Goal: Transaction & Acquisition: Subscribe to service/newsletter

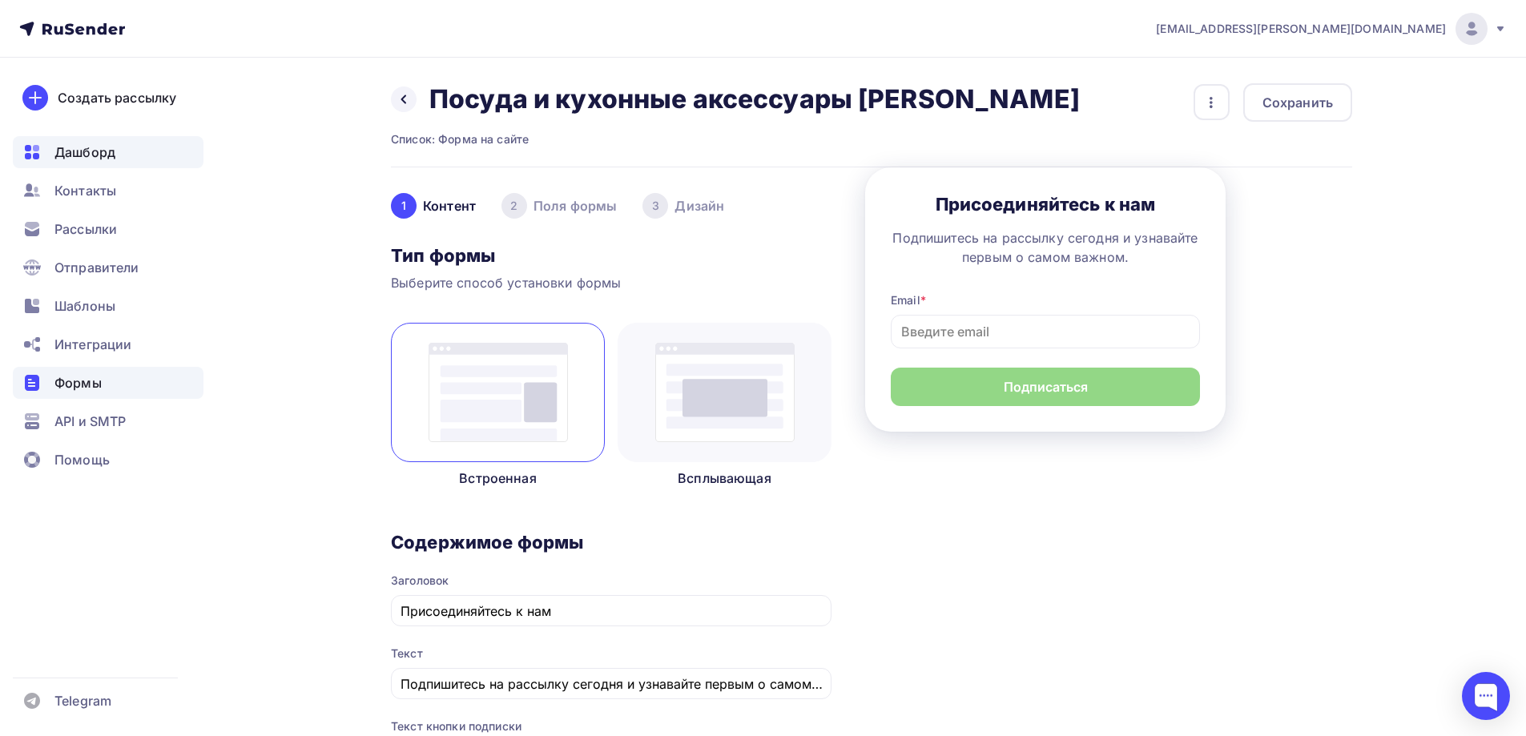
scroll to position [641, 0]
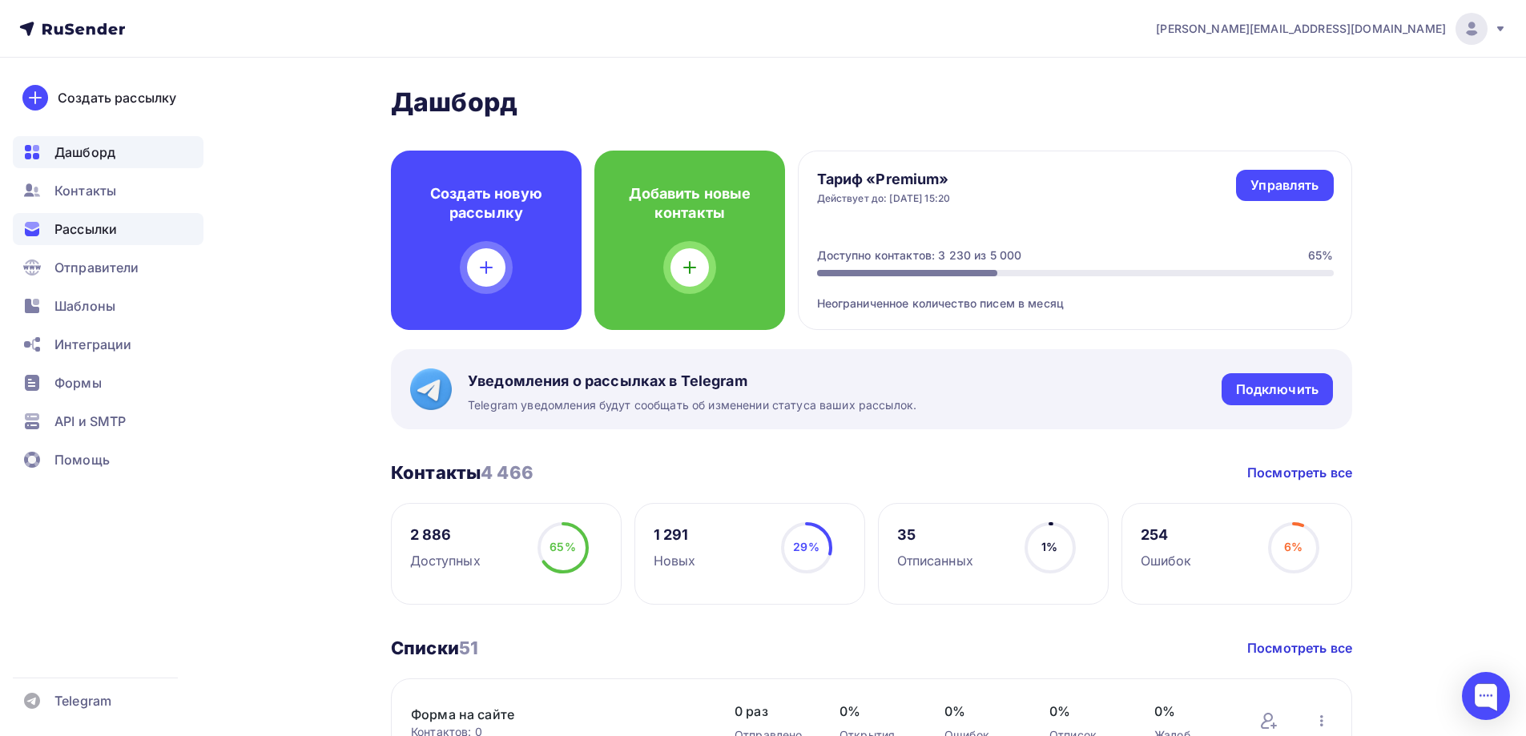
click at [119, 220] on div "Рассылки" at bounding box center [108, 229] width 191 height 32
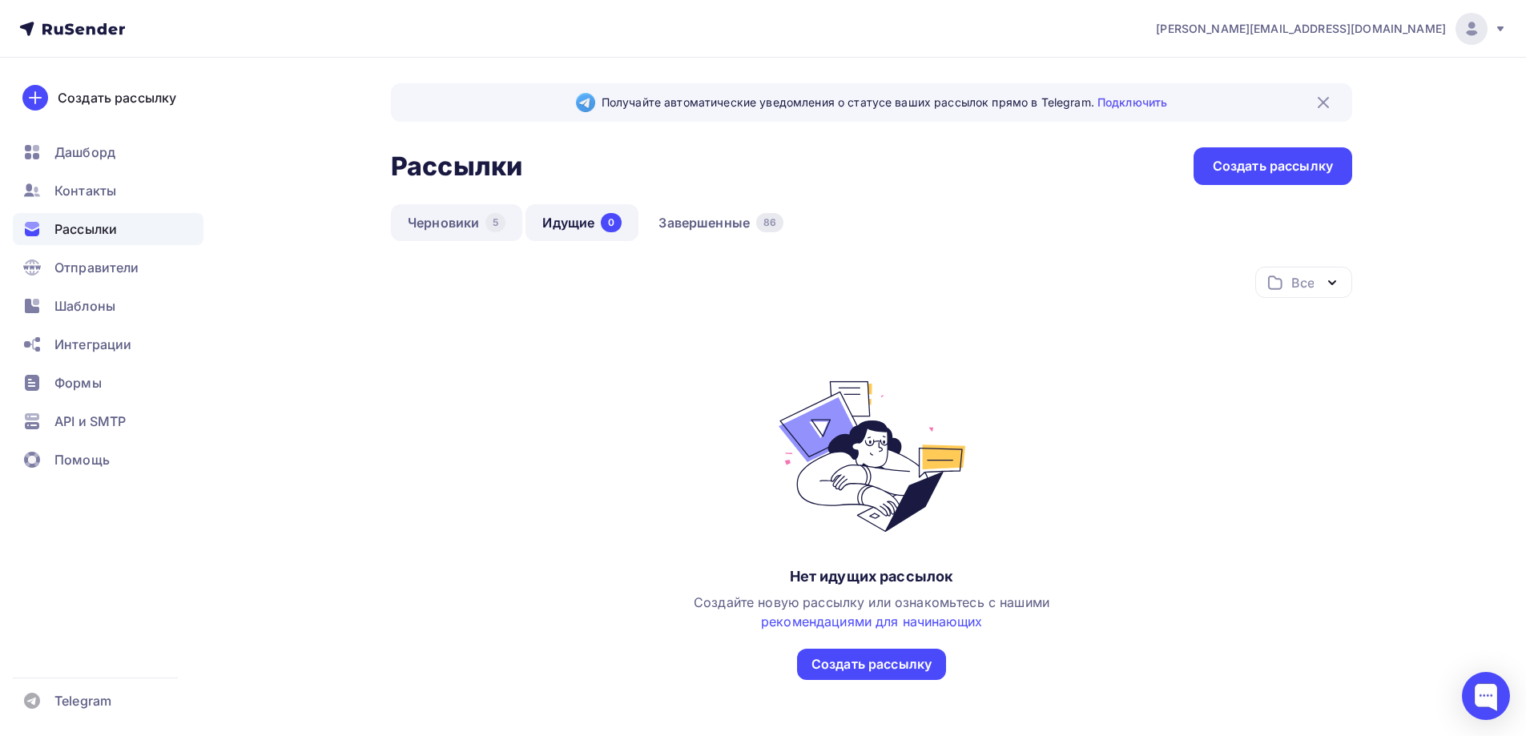
click at [462, 228] on link "Черновики 5" at bounding box center [456, 222] width 131 height 37
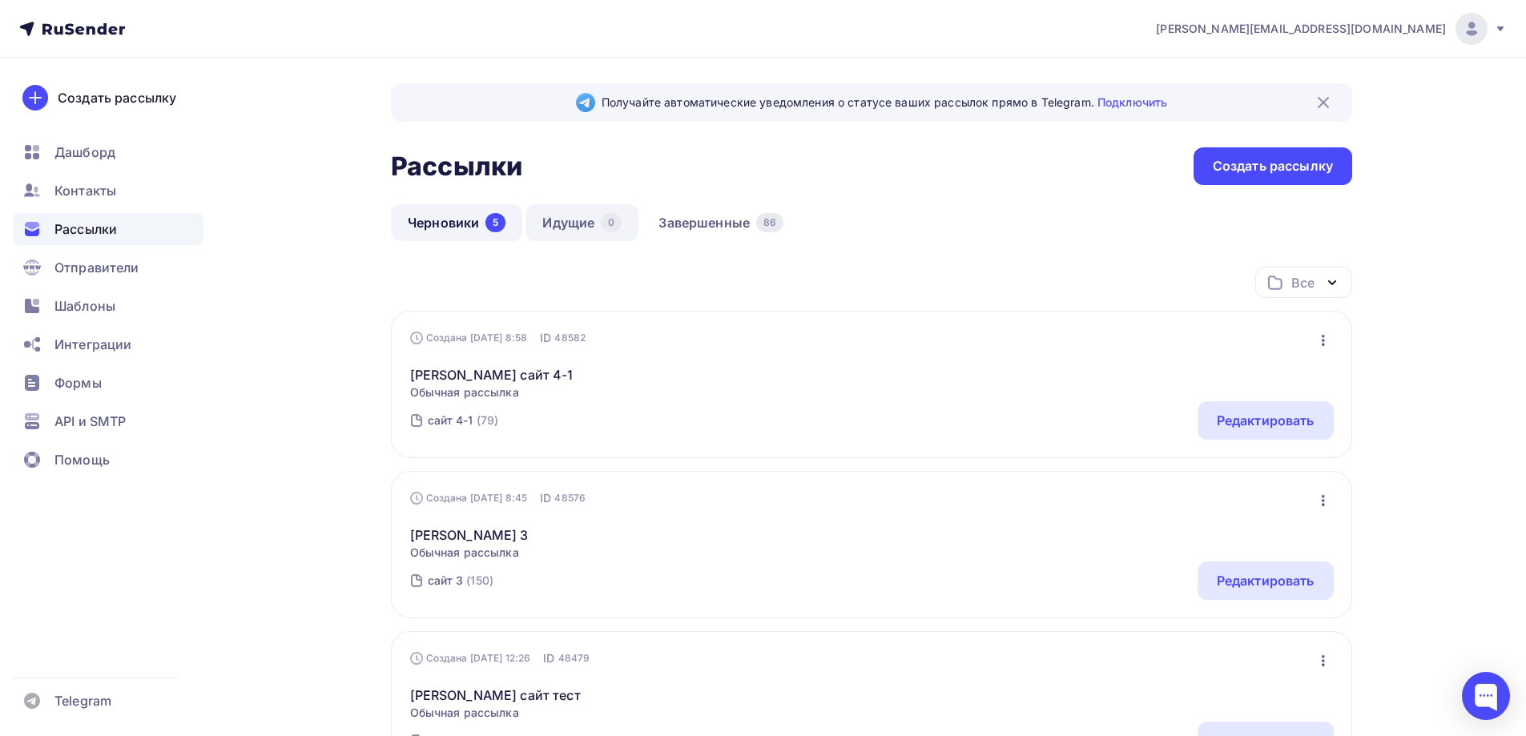
click at [570, 225] on link "Идущие 0" at bounding box center [582, 222] width 113 height 37
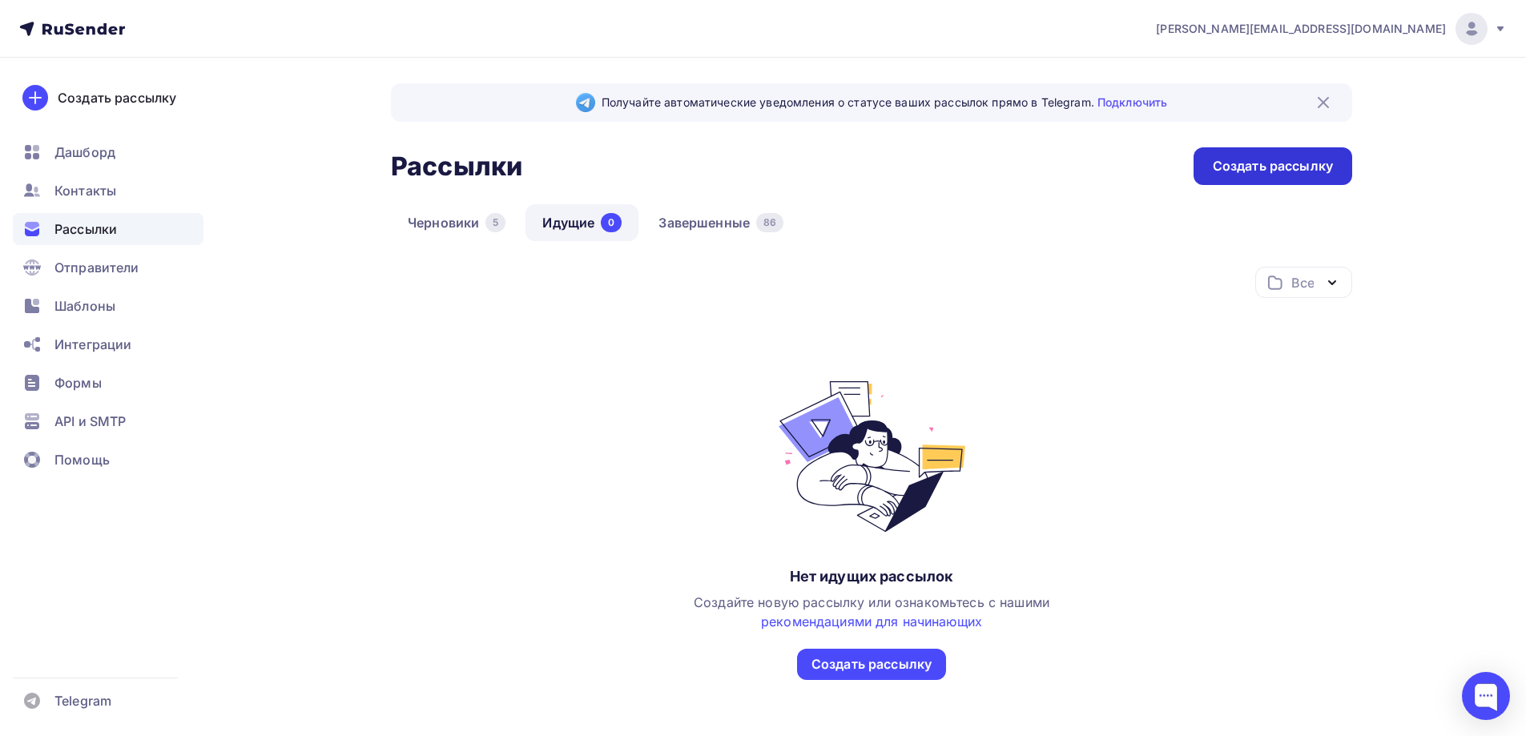
click at [1247, 155] on div "Создать рассылку" at bounding box center [1273, 166] width 159 height 38
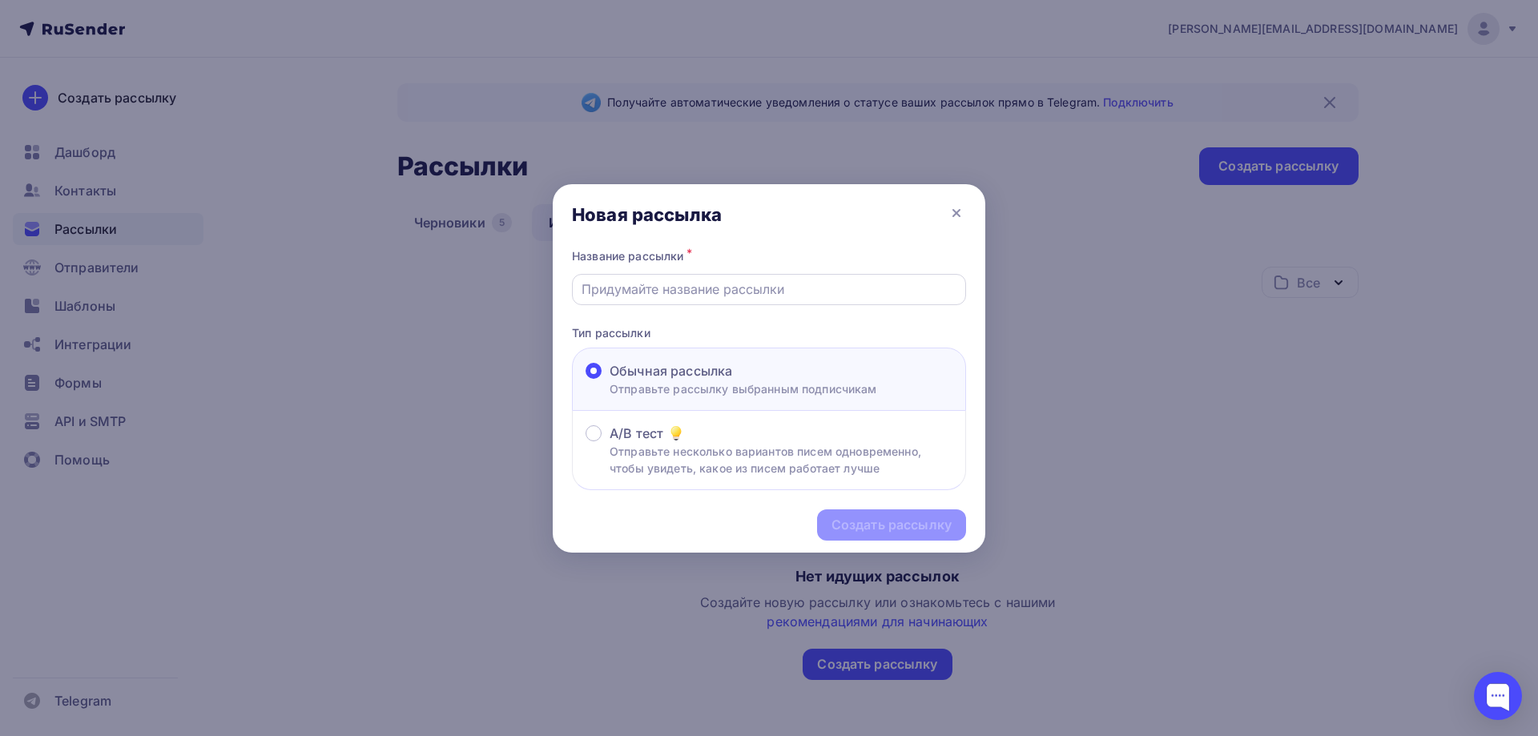
click at [677, 286] on input "text" at bounding box center [770, 289] width 376 height 19
paste input "Jasmina (клиенты) - 11.09 (2)"
type input "Jasmina (клиенты) - 11.09 (2)"
click at [913, 535] on div "Создать рассылку" at bounding box center [891, 525] width 149 height 31
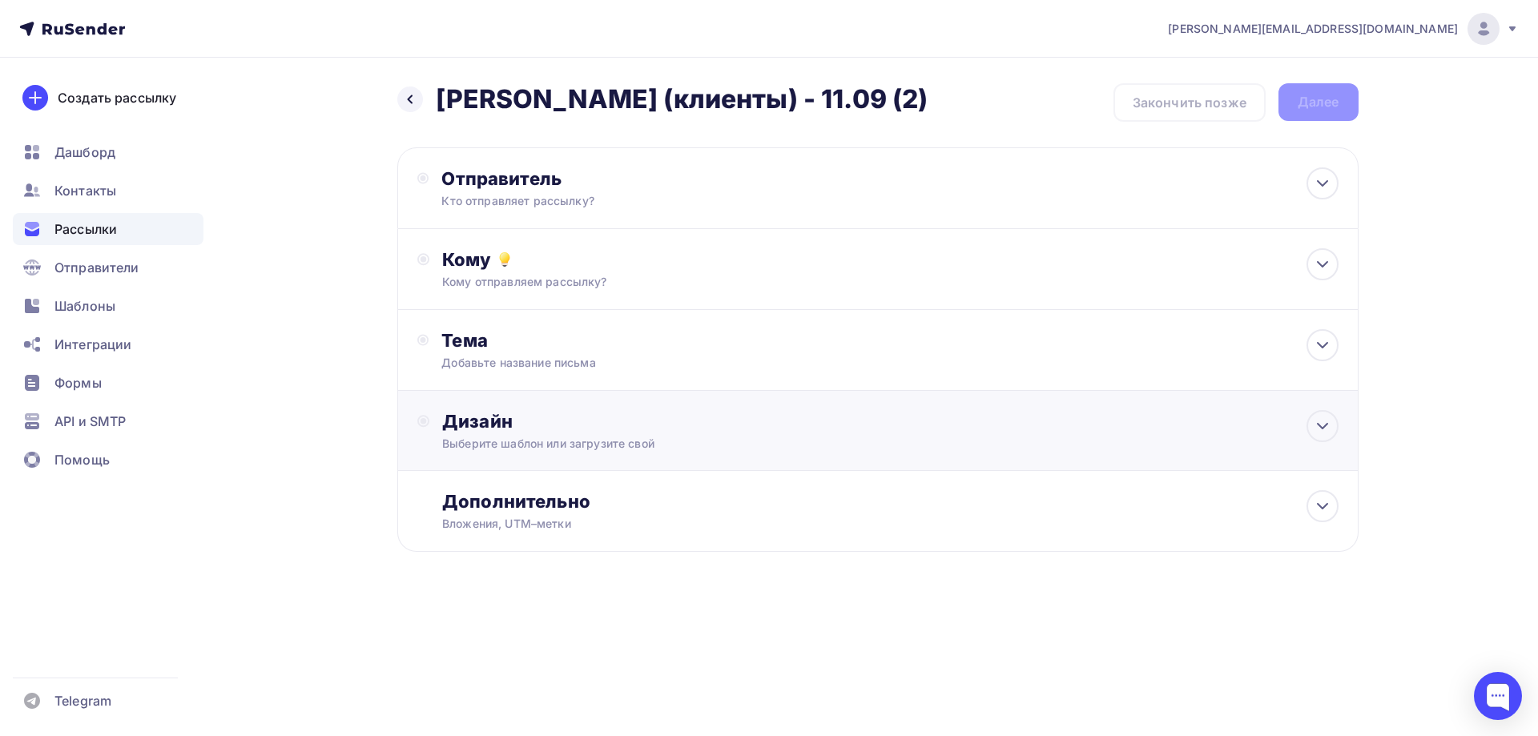
click at [522, 451] on div "Выберите шаблон или загрузите свой" at bounding box center [845, 444] width 807 height 16
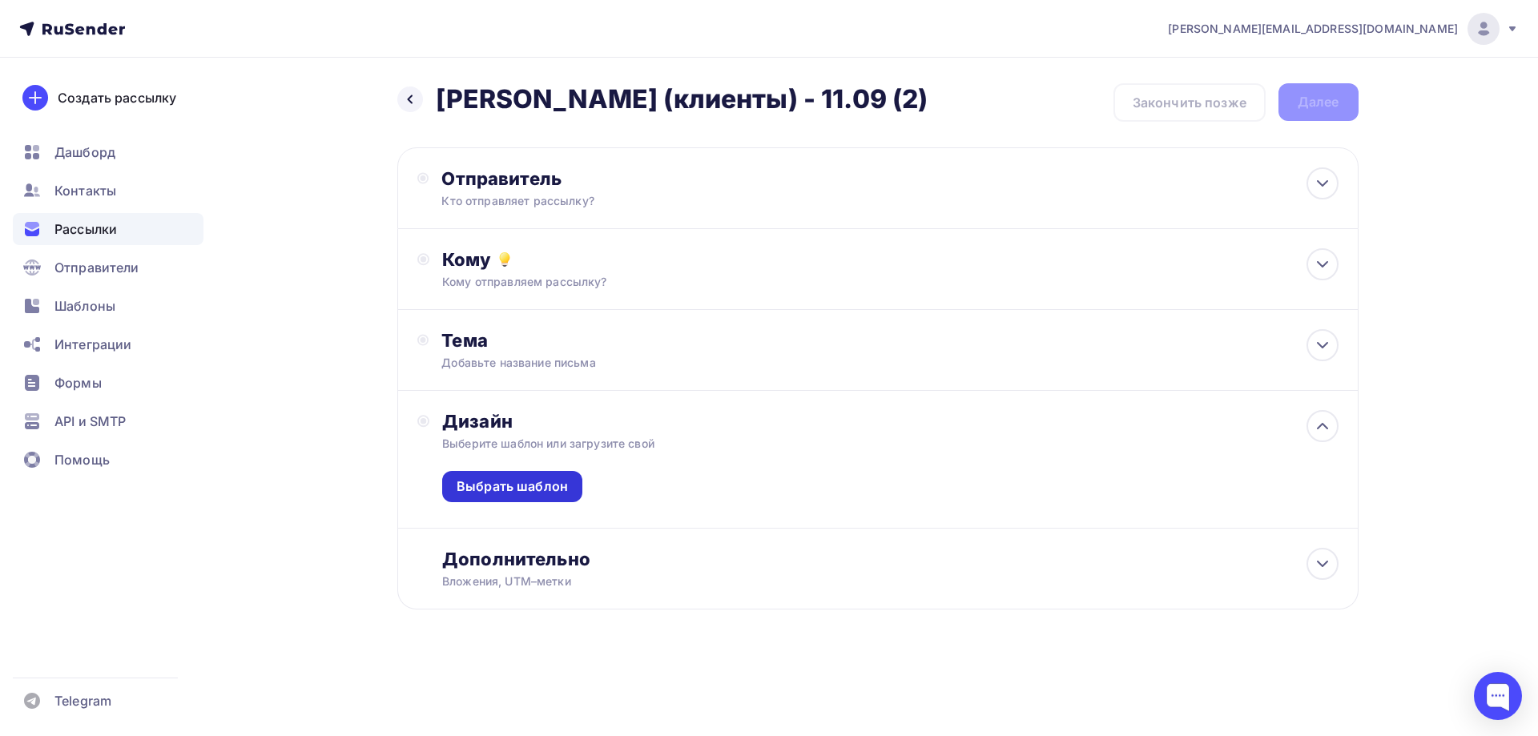
click at [536, 495] on div "Выбрать шаблон" at bounding box center [512, 486] width 111 height 18
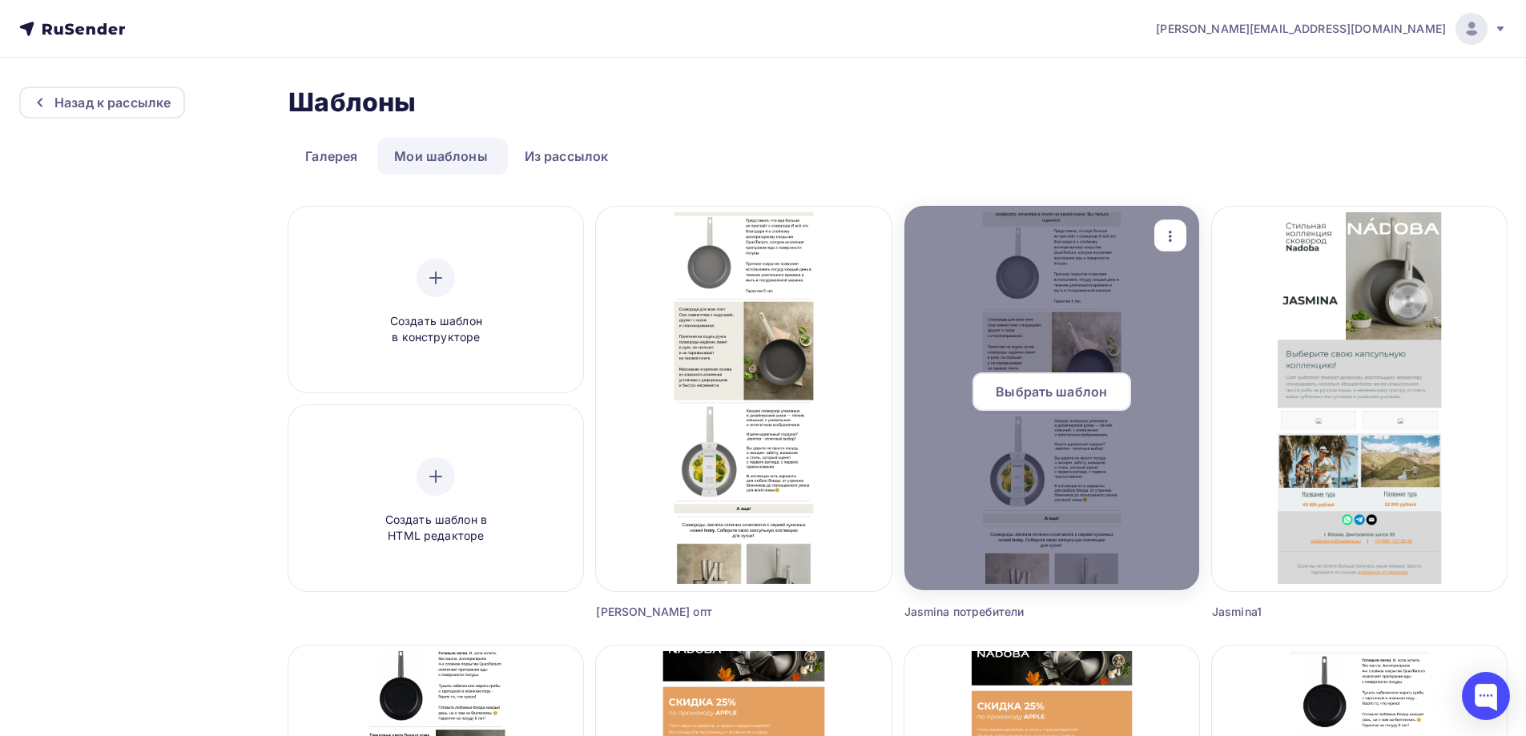
click at [1061, 385] on span "Выбрать шаблон" at bounding box center [1051, 391] width 111 height 19
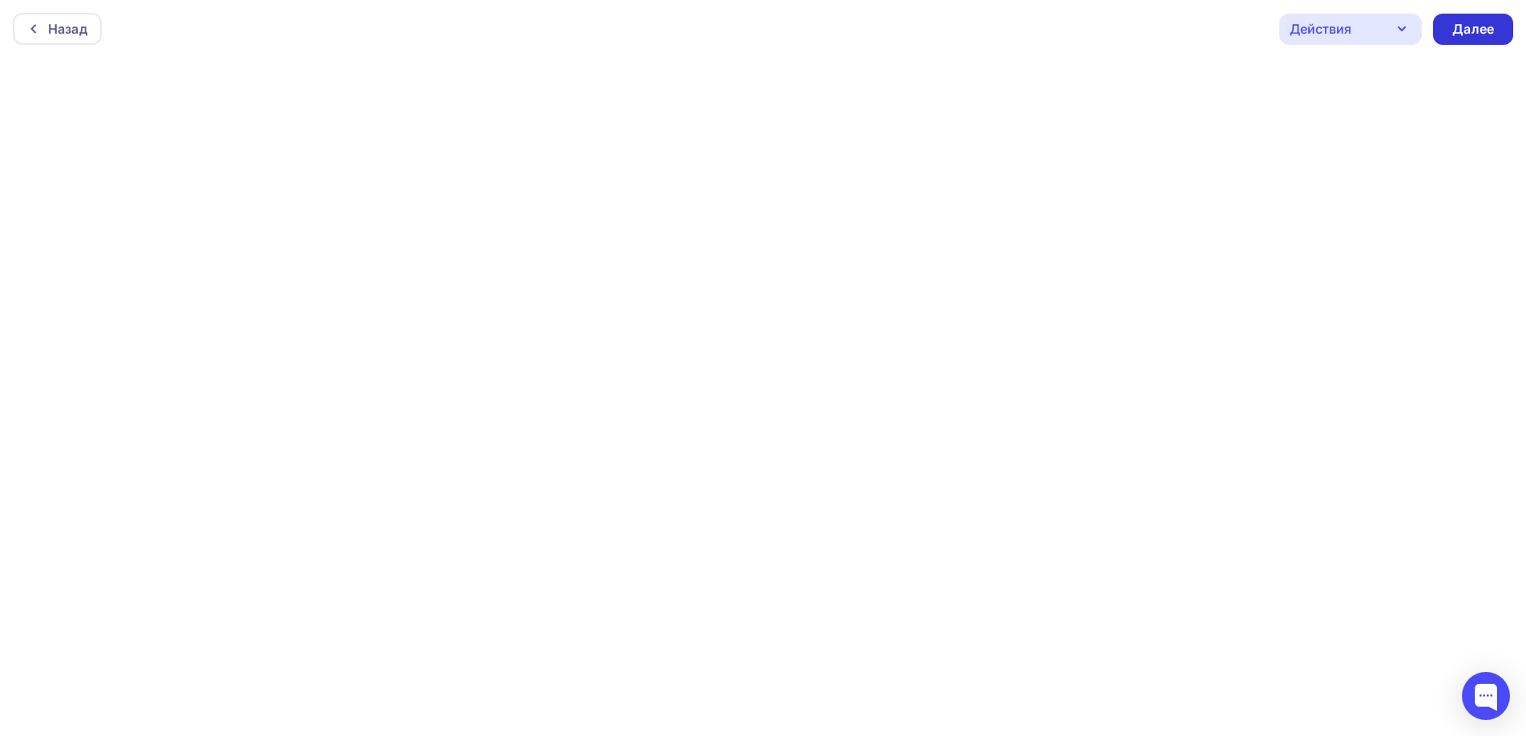
click at [1459, 26] on div "Далее" at bounding box center [1473, 29] width 42 height 18
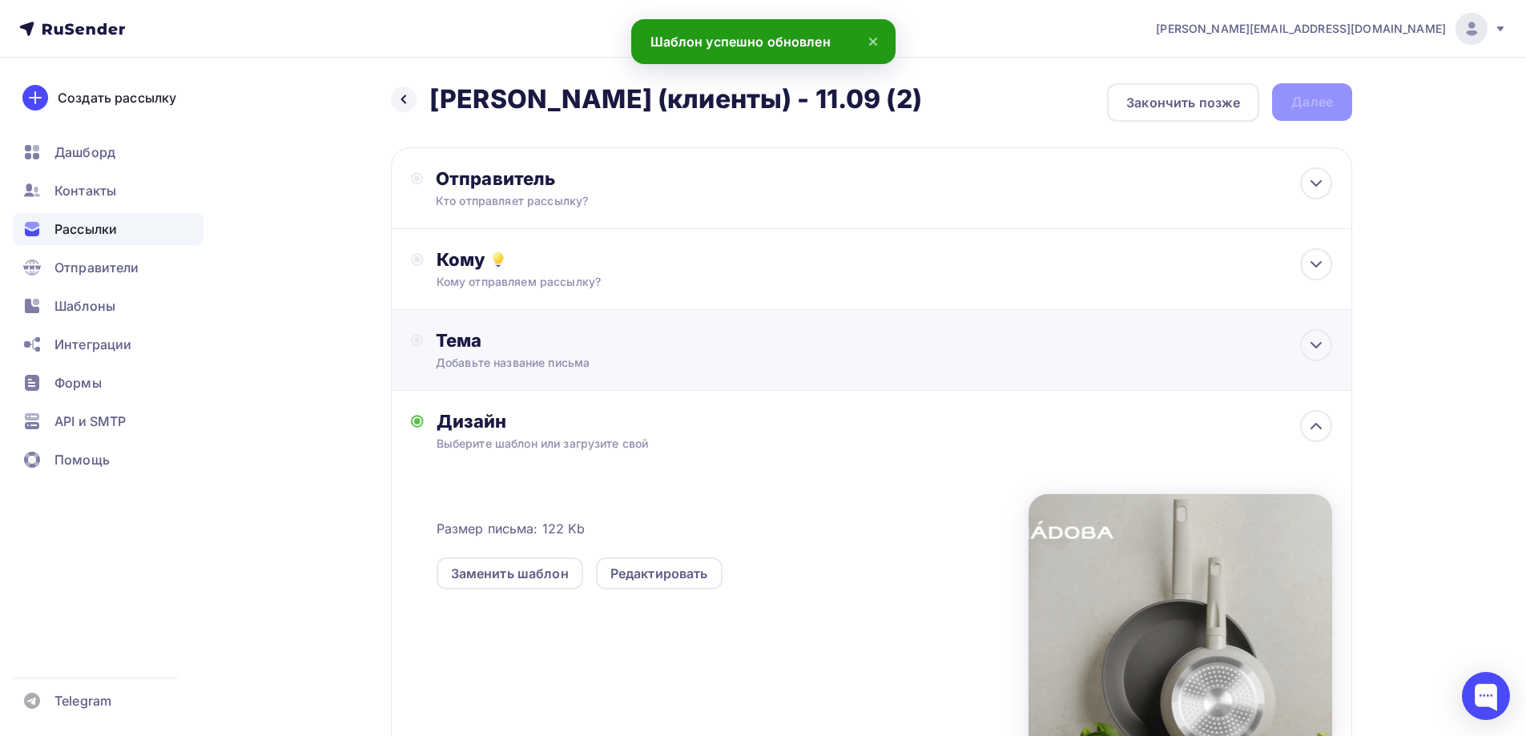
click at [532, 348] on div "Тема" at bounding box center [594, 340] width 316 height 22
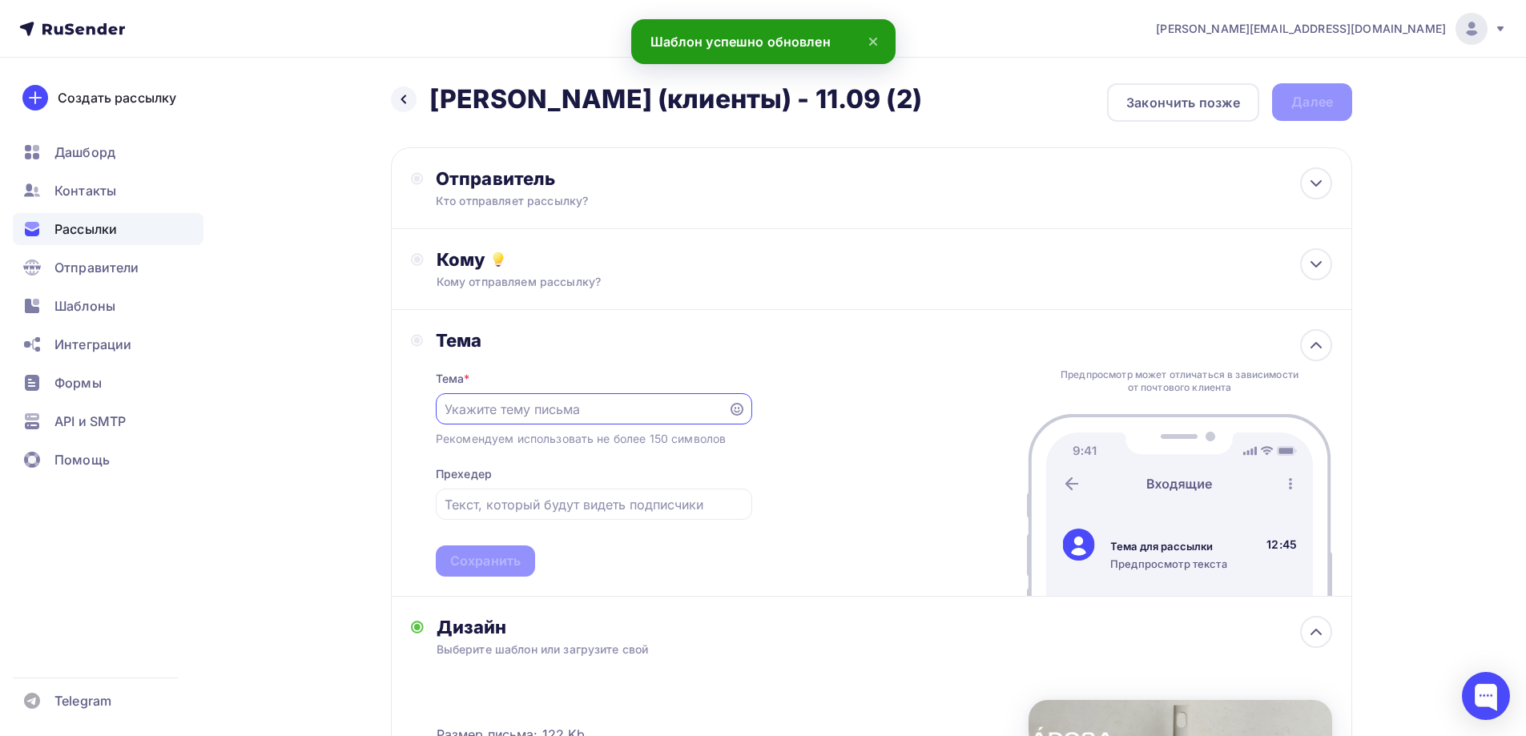
click at [530, 400] on input "text" at bounding box center [582, 409] width 274 height 19
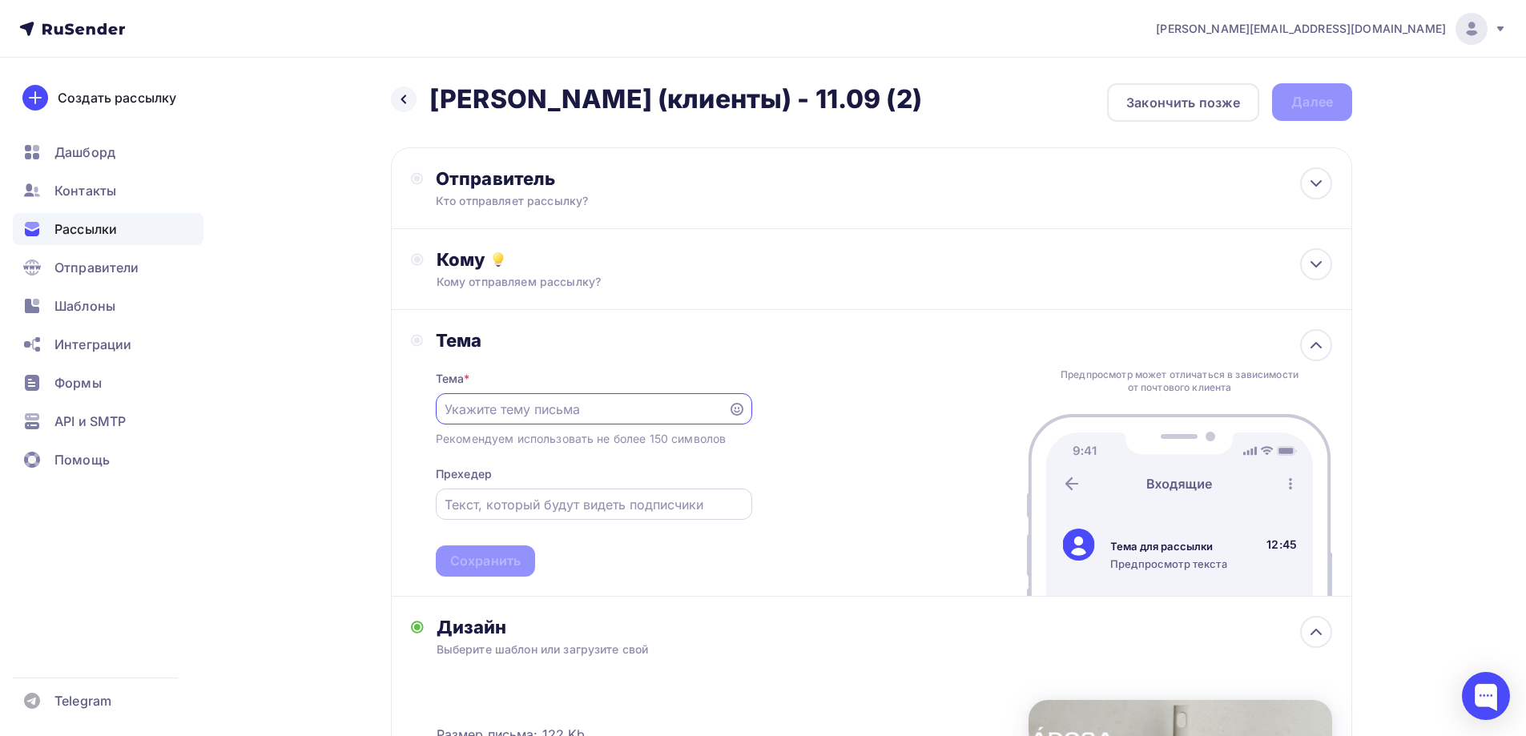
paste input "Трюфель, шиитаке, шампиньон? Выбор за Вами😉"
type input "Трюфель, шиитаке, шампиньон? Выбор за Вами😉"
click at [675, 506] on input "text" at bounding box center [594, 504] width 298 height 19
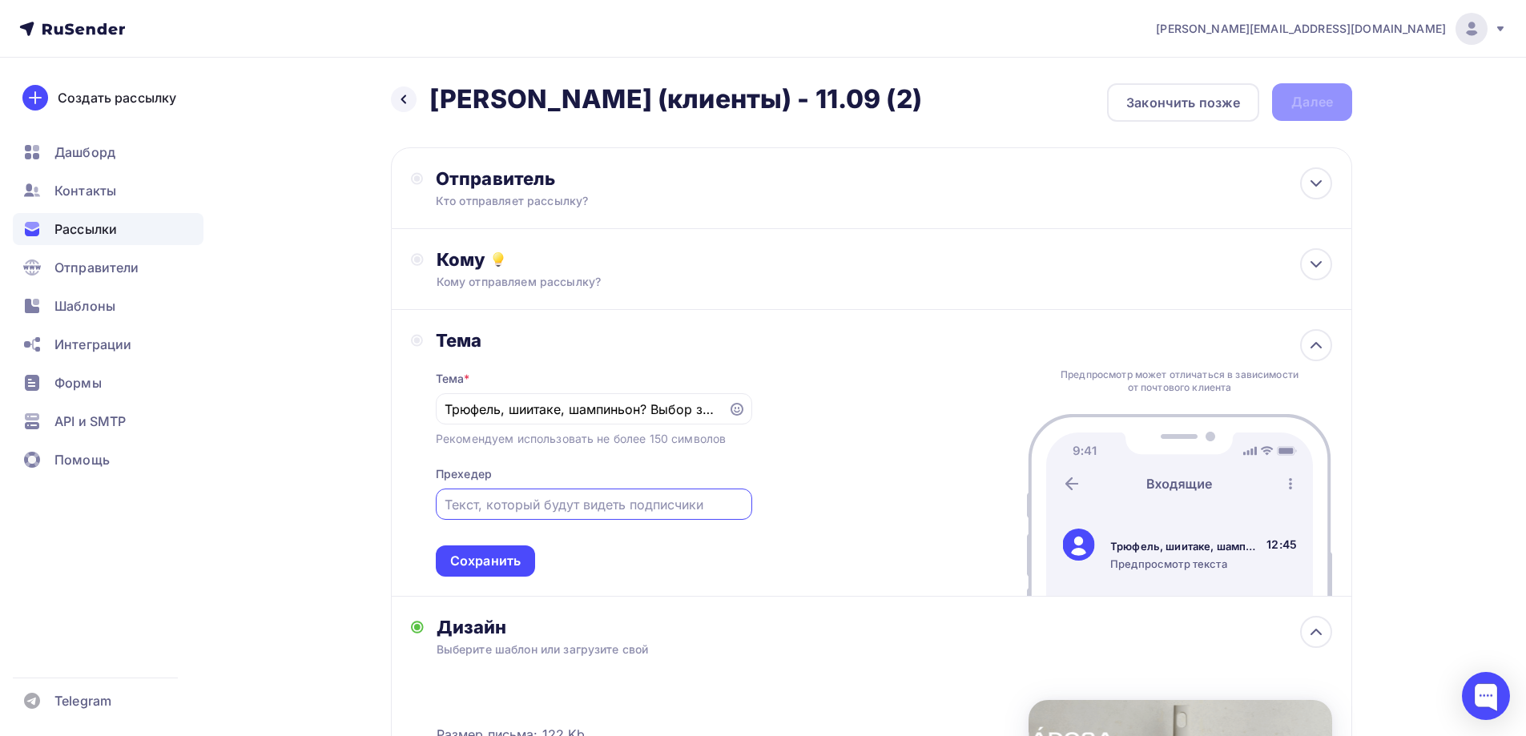
paste input "Продолжаем собирать урожай новинок!"
type input "Продолжаем собирать урожай новинок!"
click at [504, 565] on div "Сохранить" at bounding box center [485, 561] width 71 height 18
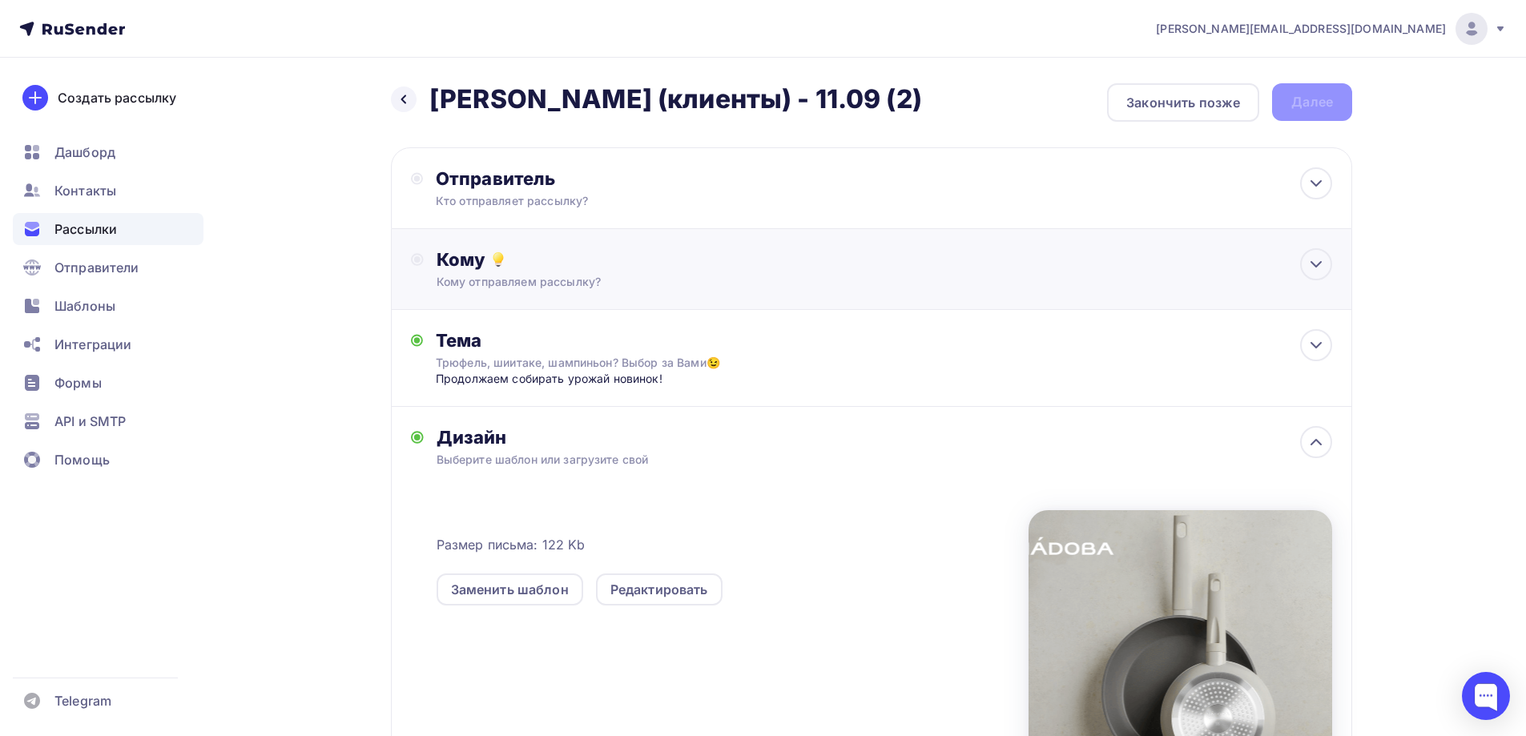
click at [507, 262] on icon at bounding box center [498, 259] width 19 height 19
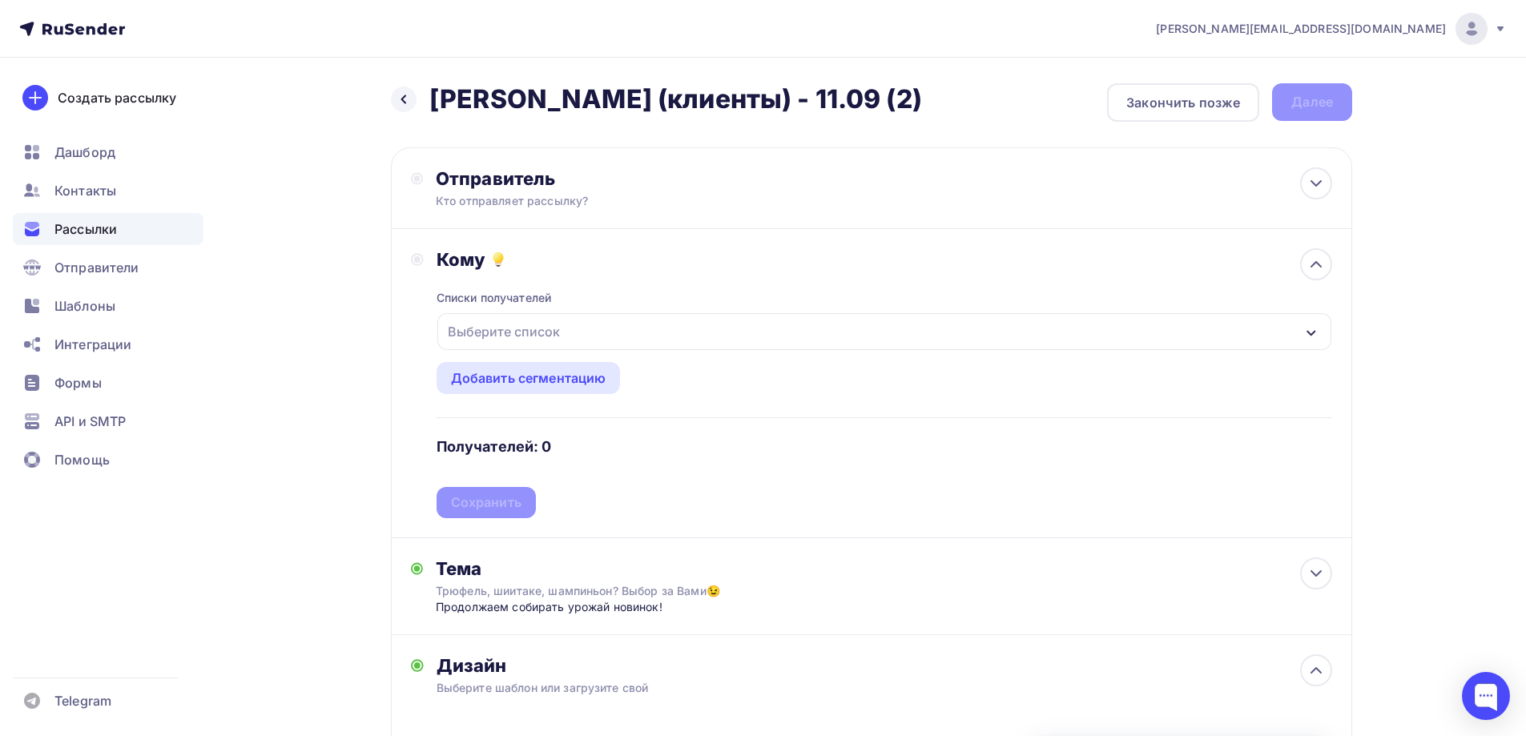
click at [511, 340] on div "Выберите список" at bounding box center [503, 331] width 125 height 29
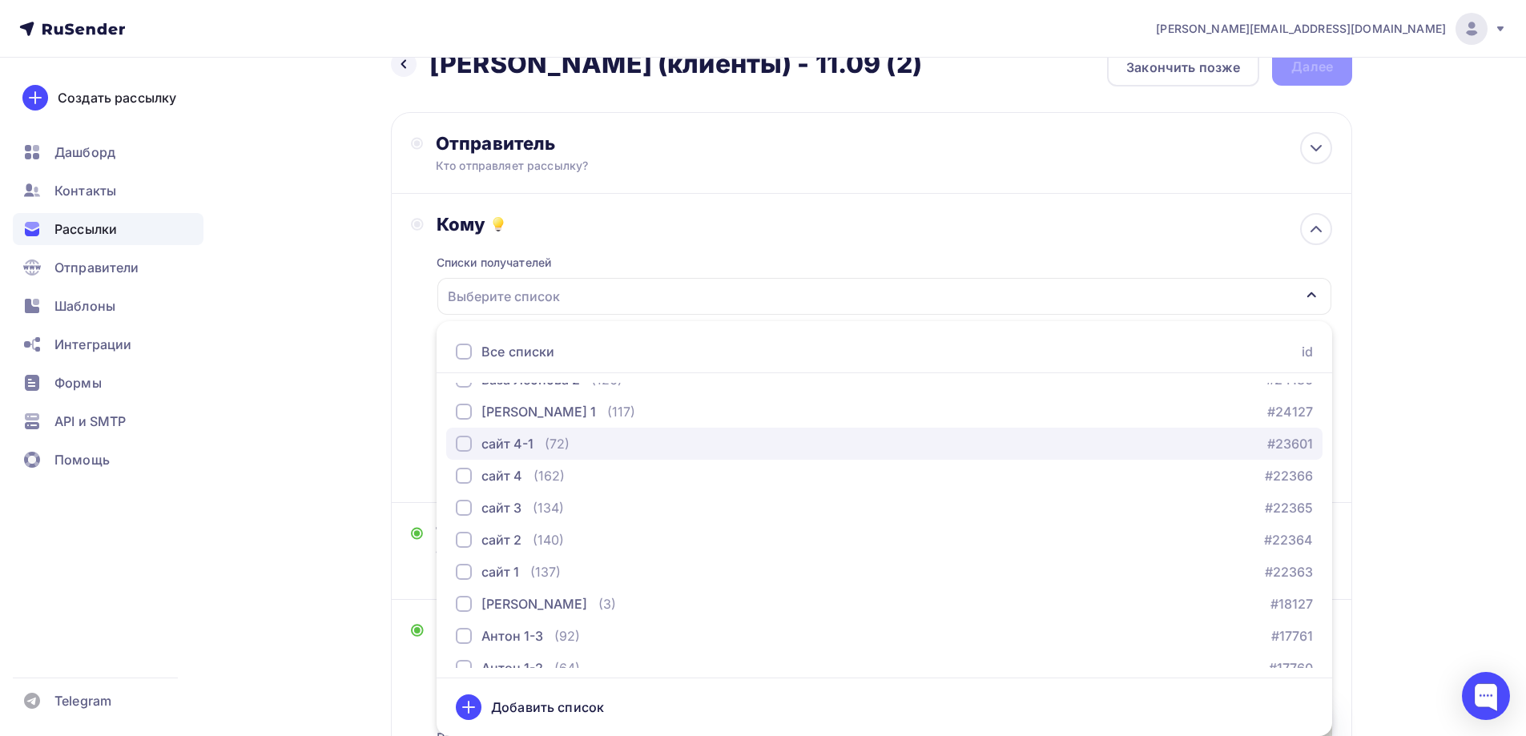
scroll to position [641, 0]
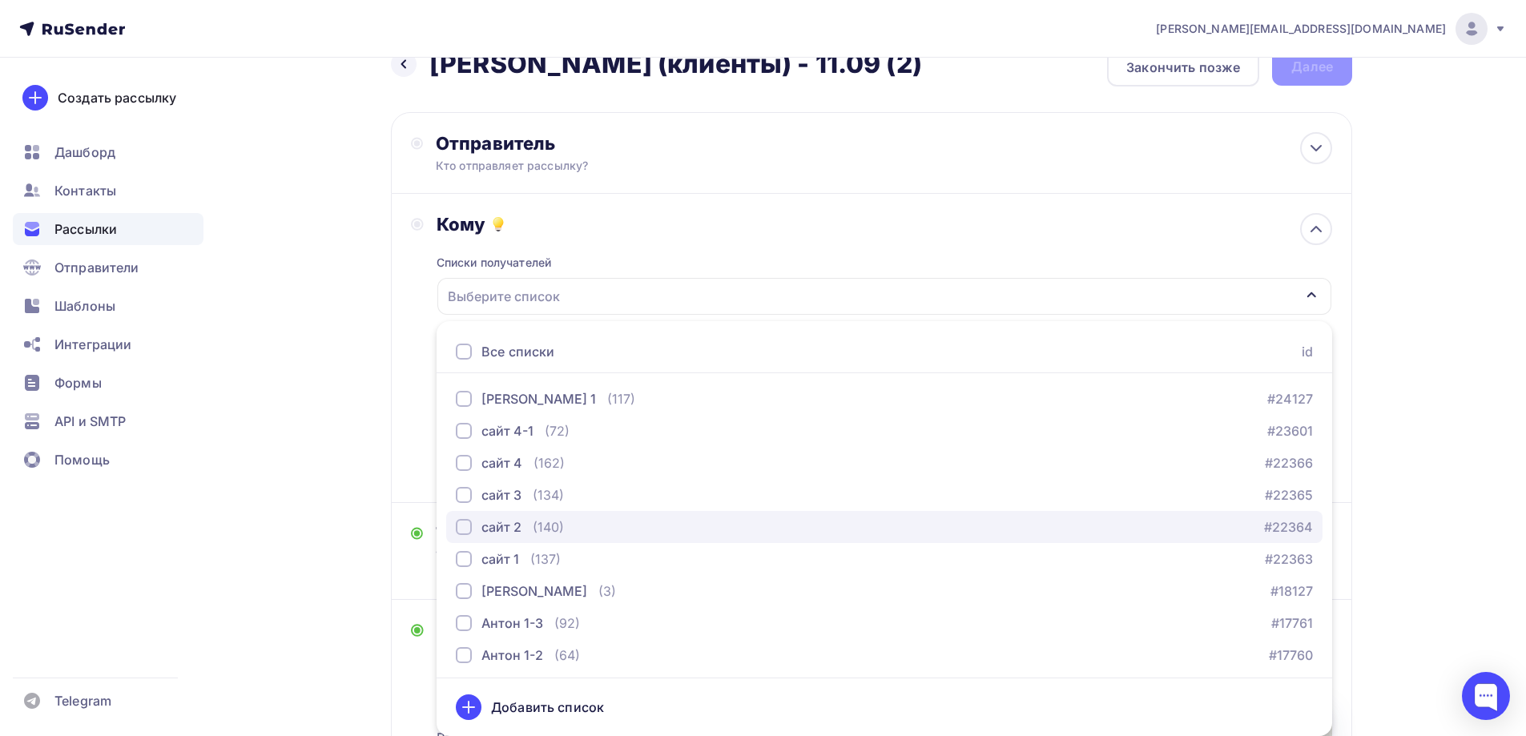
click at [514, 528] on div "сайт 2" at bounding box center [501, 527] width 40 height 19
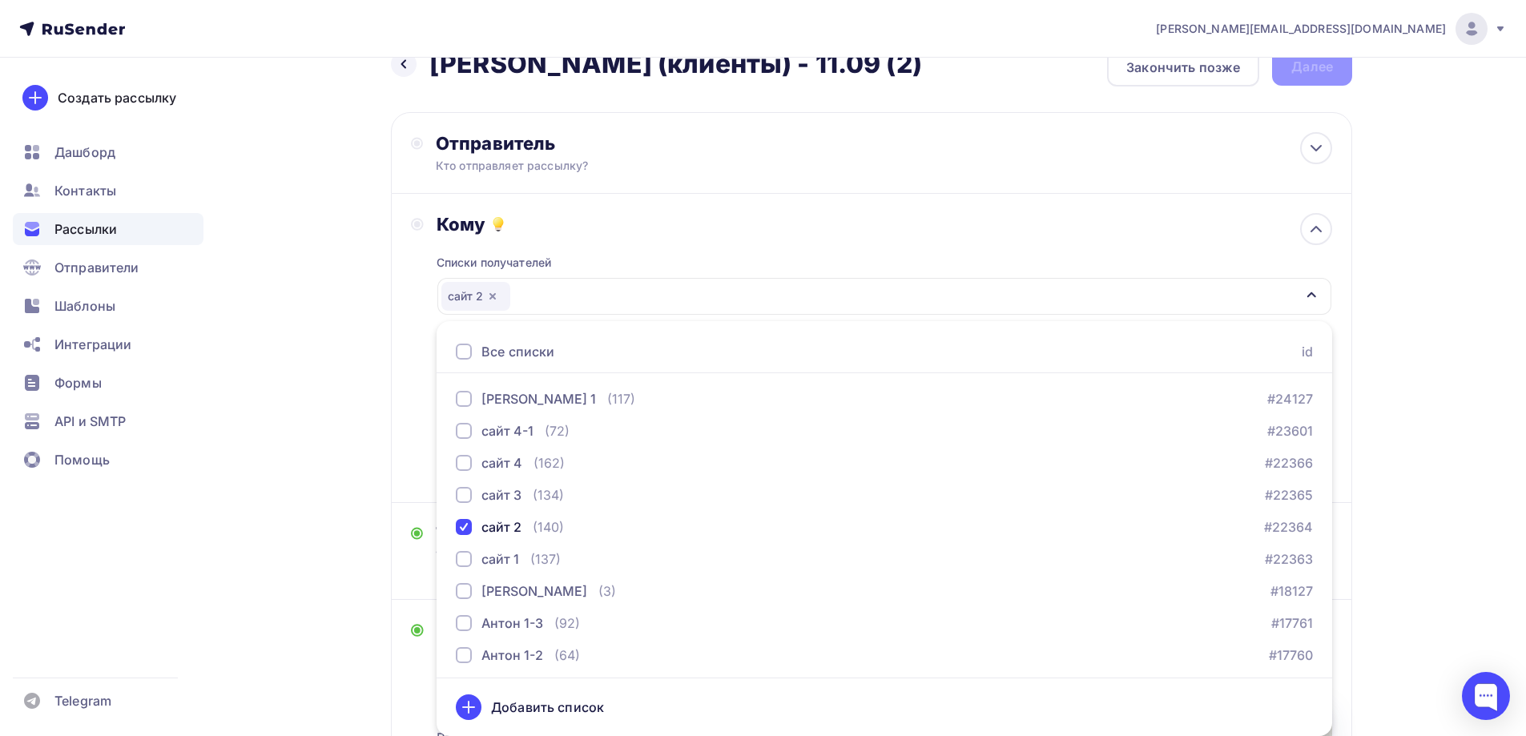
click at [393, 353] on div "Кому Списки получателей сайт 2 Все списки id Соня тест (2) #26664 База Леонова …" at bounding box center [871, 348] width 961 height 309
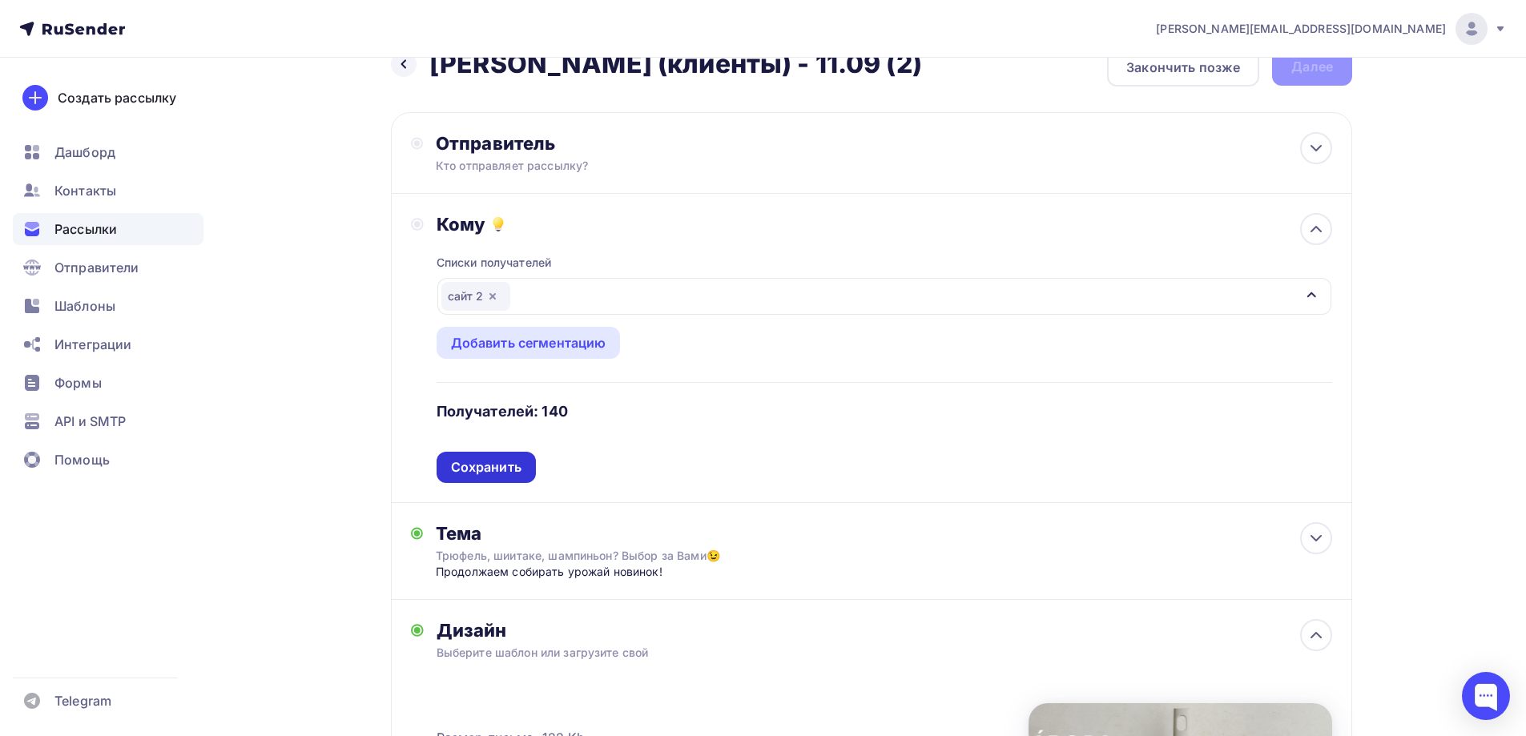
click at [507, 476] on div "Сохранить" at bounding box center [486, 467] width 71 height 18
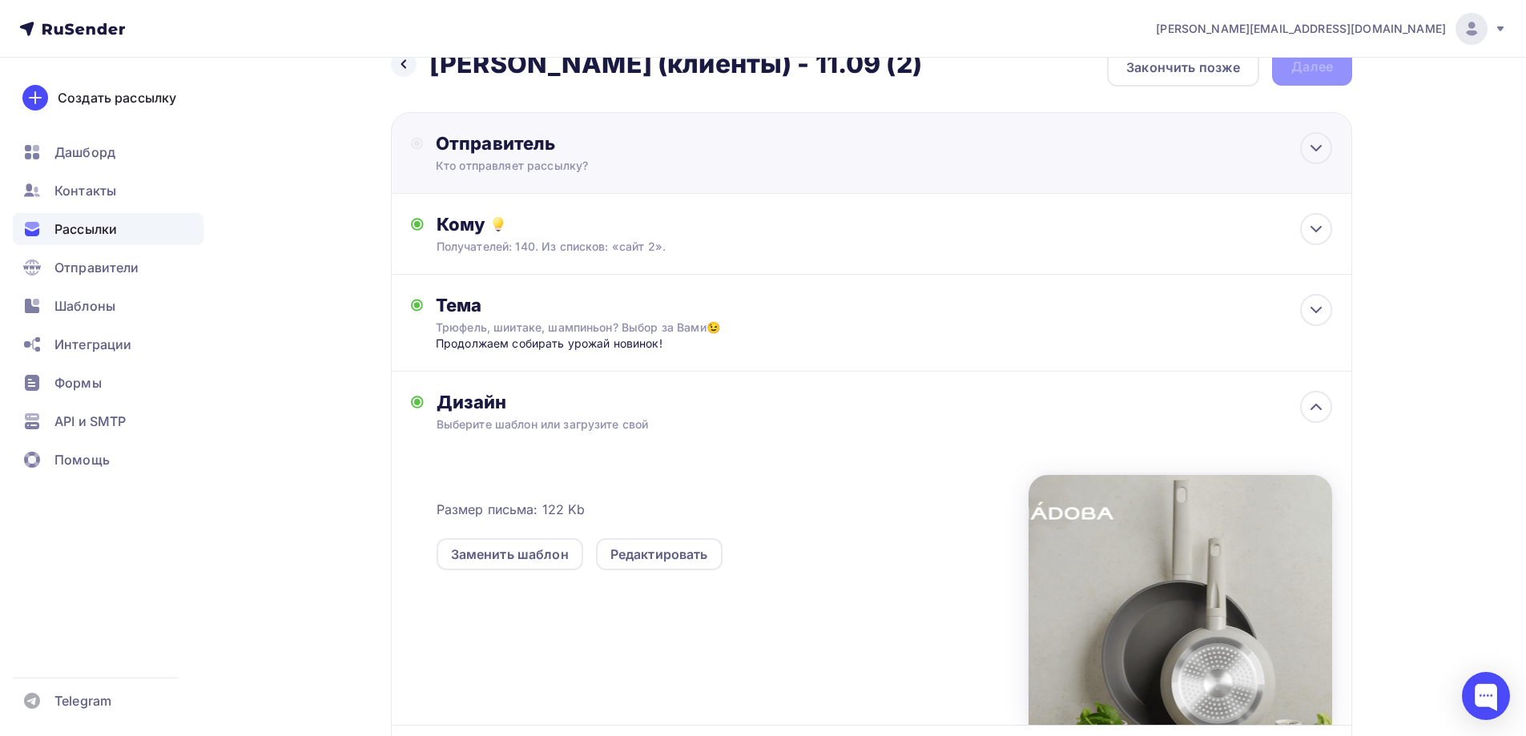
click at [520, 162] on div "Кто отправляет рассылку?" at bounding box center [592, 166] width 312 height 16
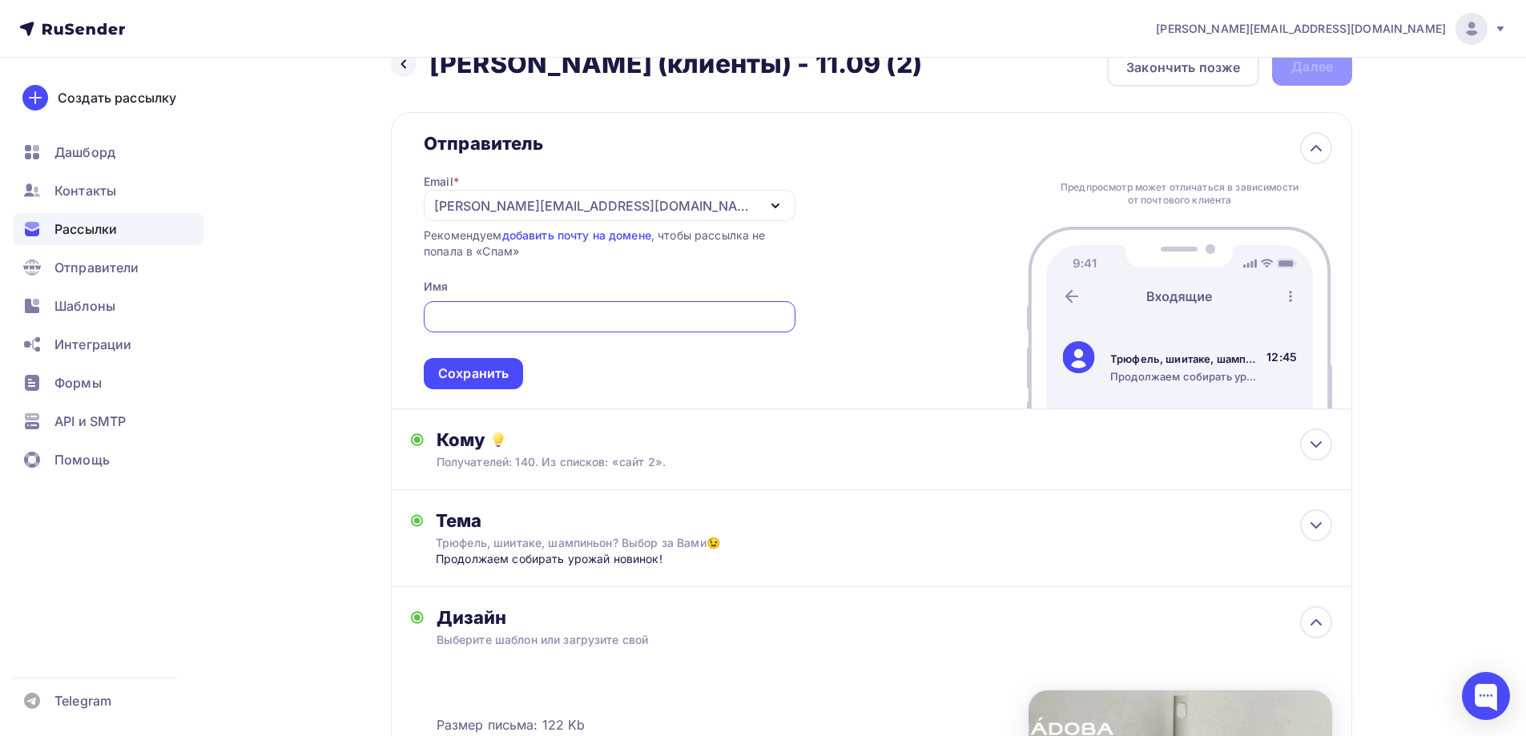
click at [563, 204] on div "[EMAIL_ADDRESS][PERSON_NAME][DOMAIN_NAME]" at bounding box center [595, 205] width 323 height 19
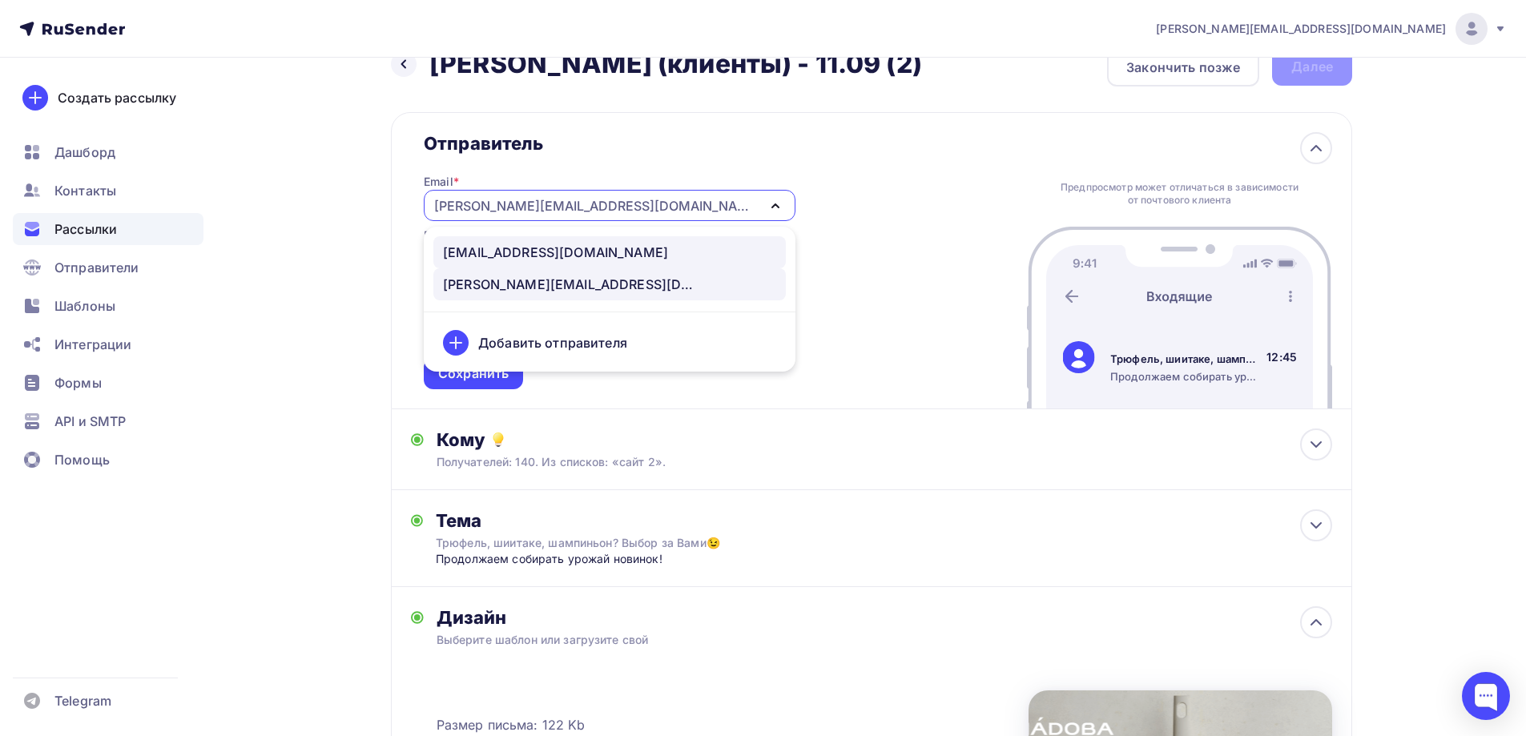
click at [527, 248] on div "news@nadoba.ru" at bounding box center [555, 252] width 225 height 19
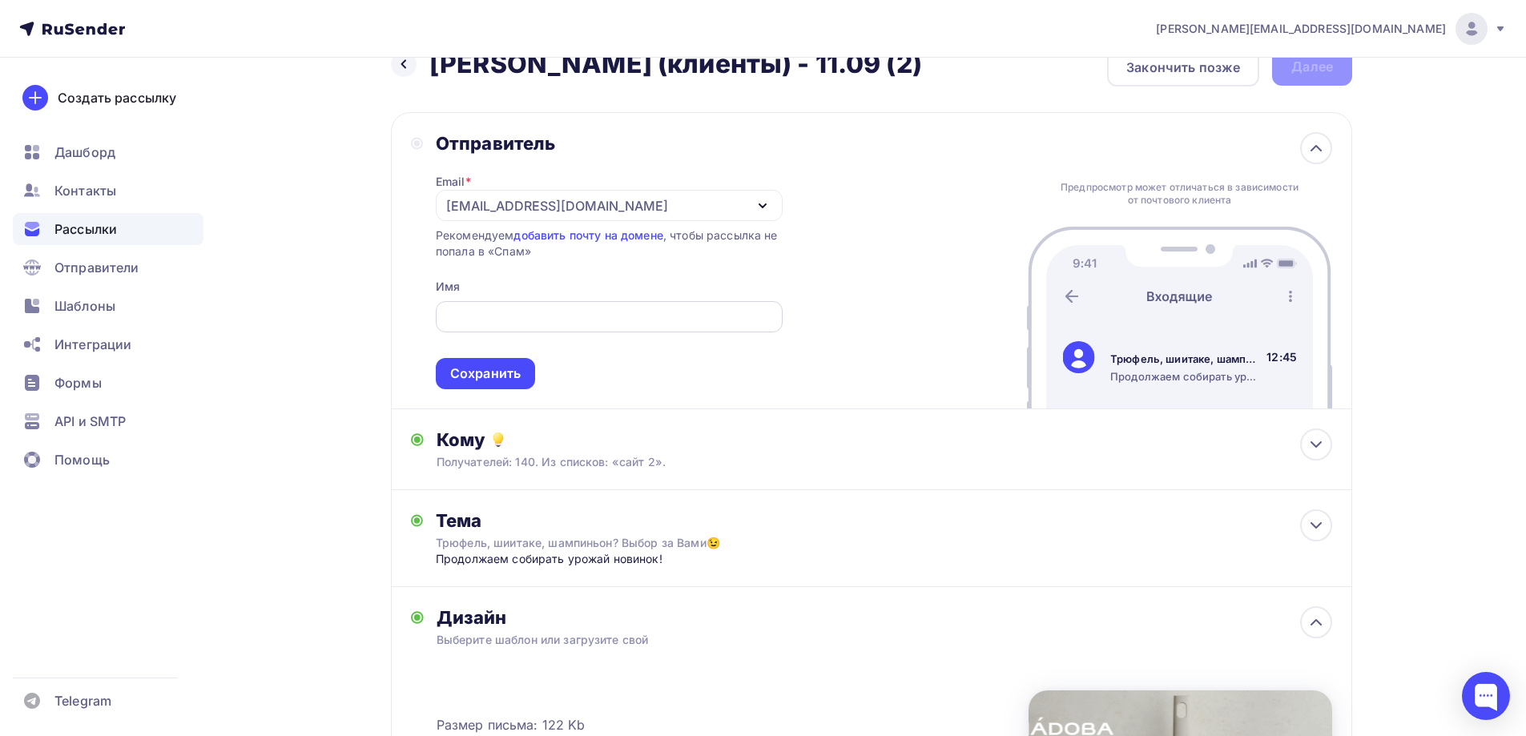
click at [526, 302] on div at bounding box center [609, 316] width 347 height 31
click at [528, 325] on input "text" at bounding box center [609, 317] width 328 height 19
type input "NADOBA"
click at [490, 378] on div "Сохранить" at bounding box center [485, 374] width 71 height 18
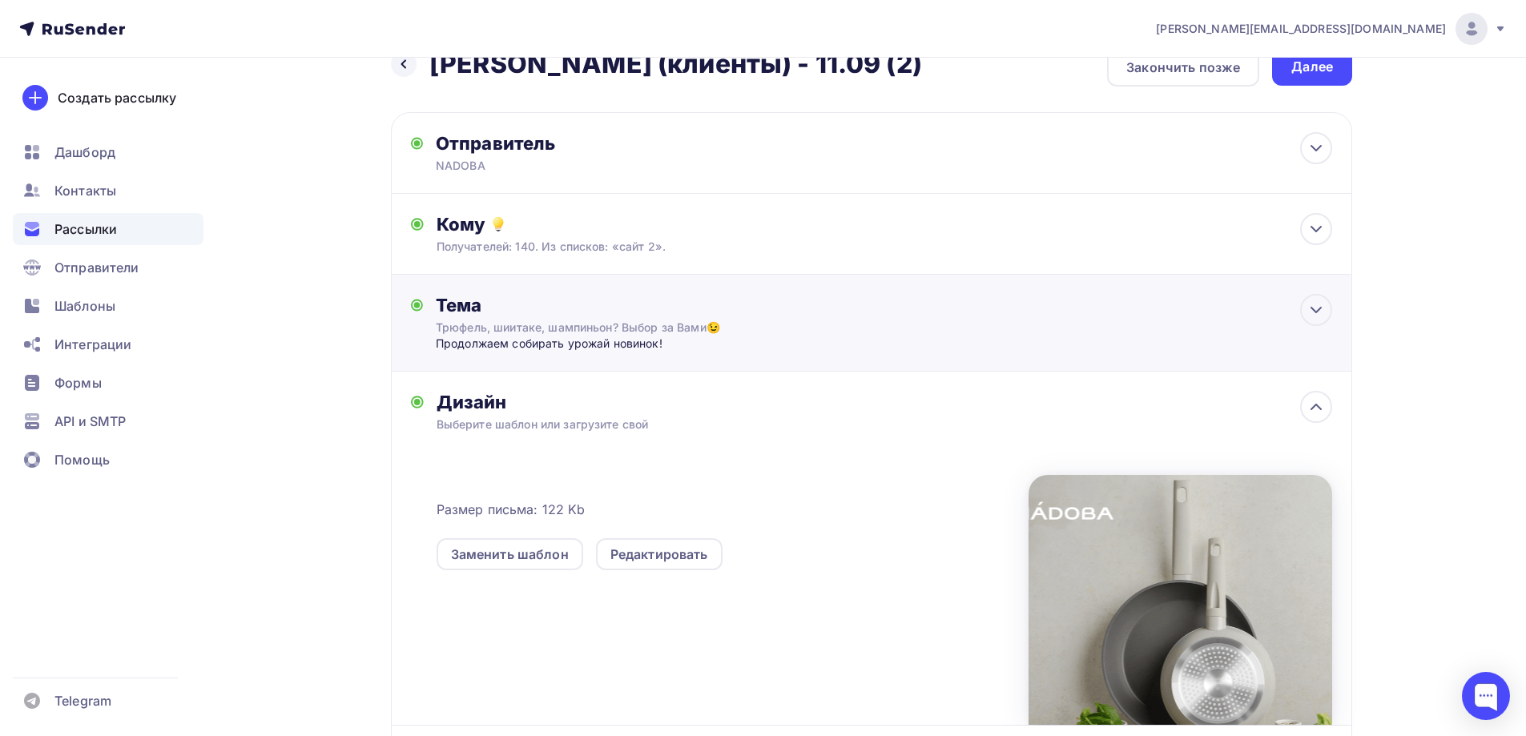
click at [639, 330] on div "Трюфель, шиитаке, шампиньон? Выбор за Вами😉" at bounding box center [578, 328] width 285 height 16
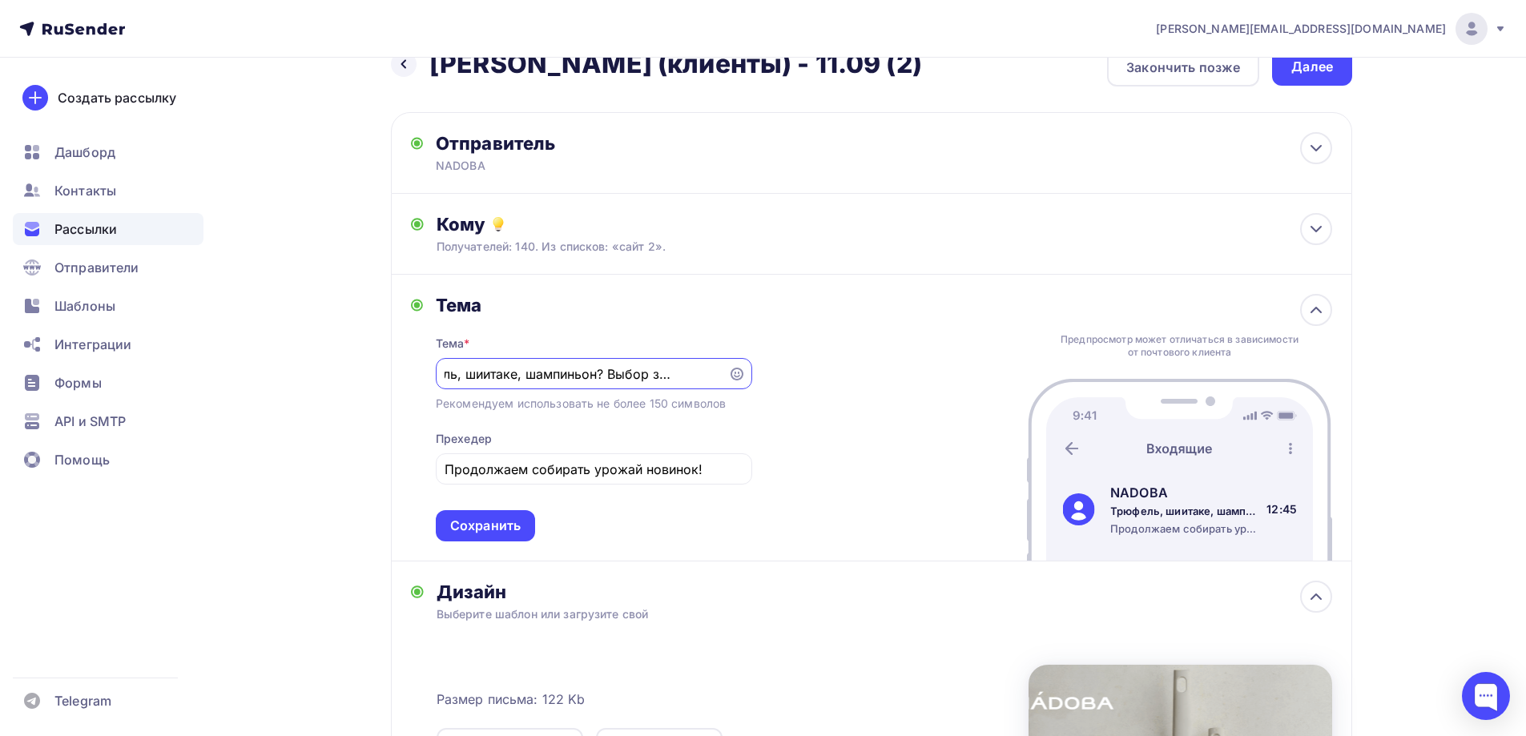
click at [472, 374] on input "Трюфель, шиитаке, шампиньон? Выбор за Вами😉" at bounding box center [582, 374] width 274 height 19
click at [504, 370] on input "Трюфель, шиитаке, шампиньон? Выбор за Вами😉" at bounding box center [582, 374] width 274 height 19
click at [501, 526] on div "Сохранить" at bounding box center [485, 526] width 71 height 18
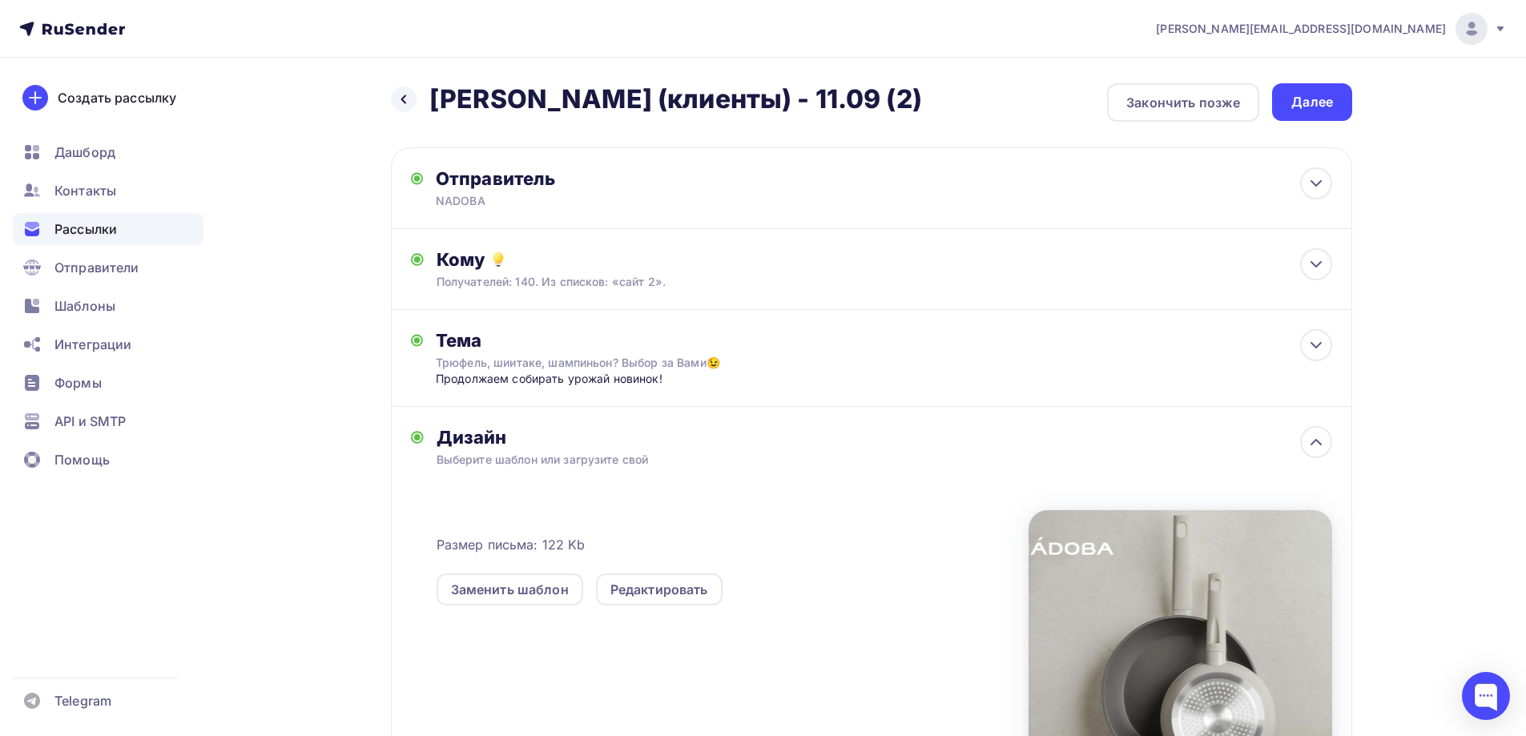
click at [1311, 96] on div "Далее" at bounding box center [1312, 102] width 42 height 18
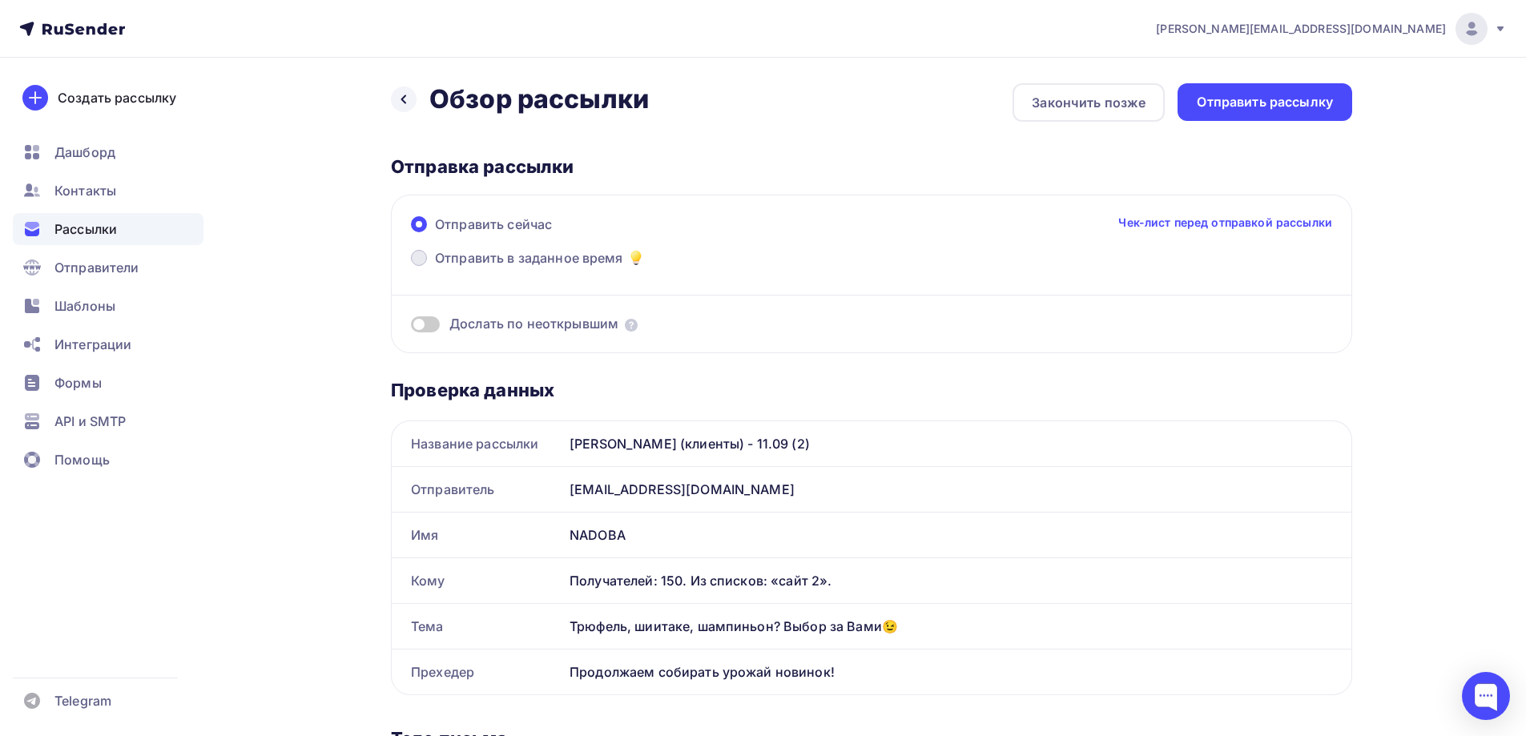
click at [502, 256] on span "Отправить в заданное время" at bounding box center [529, 257] width 188 height 19
click at [435, 268] on input "Отправить в заданное время" at bounding box center [435, 268] width 0 height 0
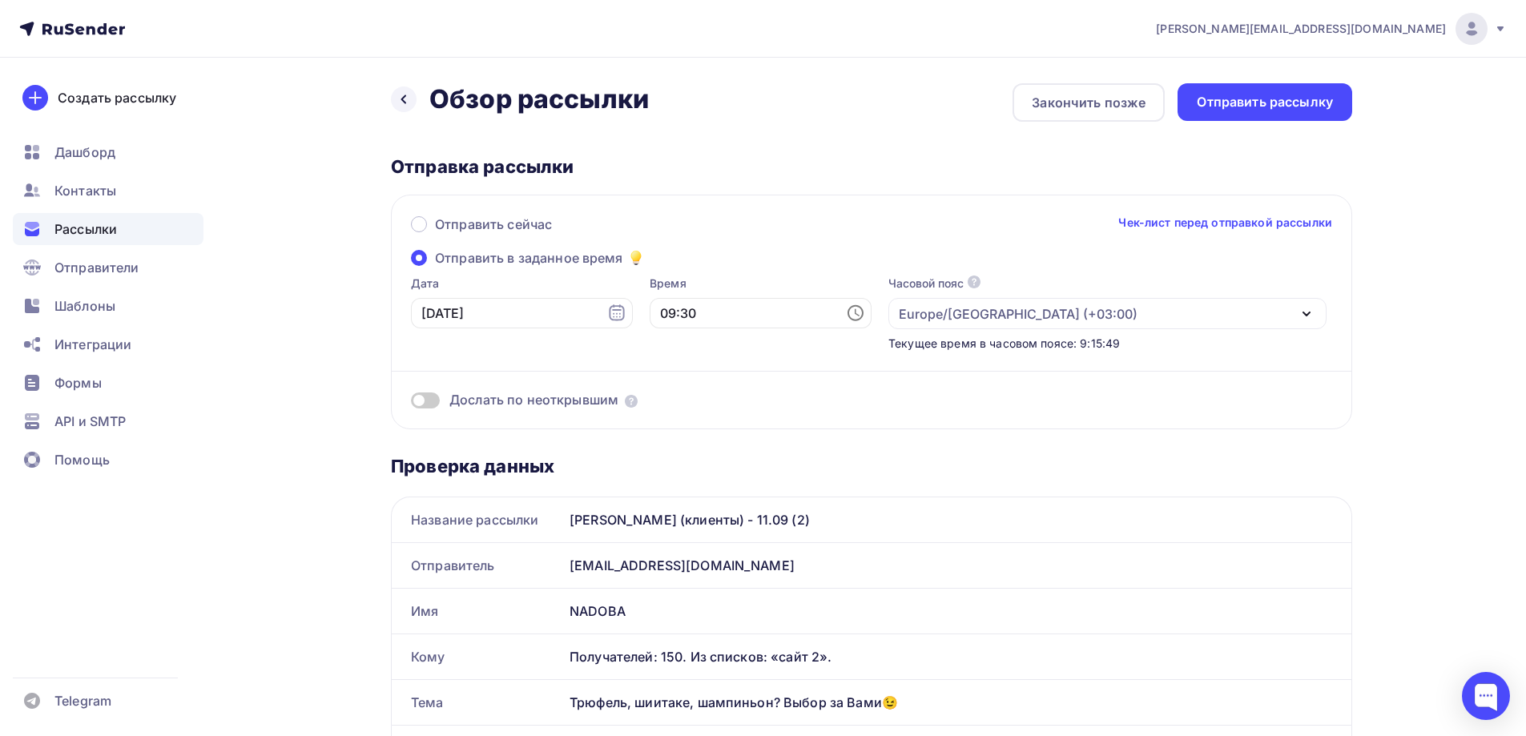
click at [855, 312] on icon at bounding box center [857, 312] width 5 height 7
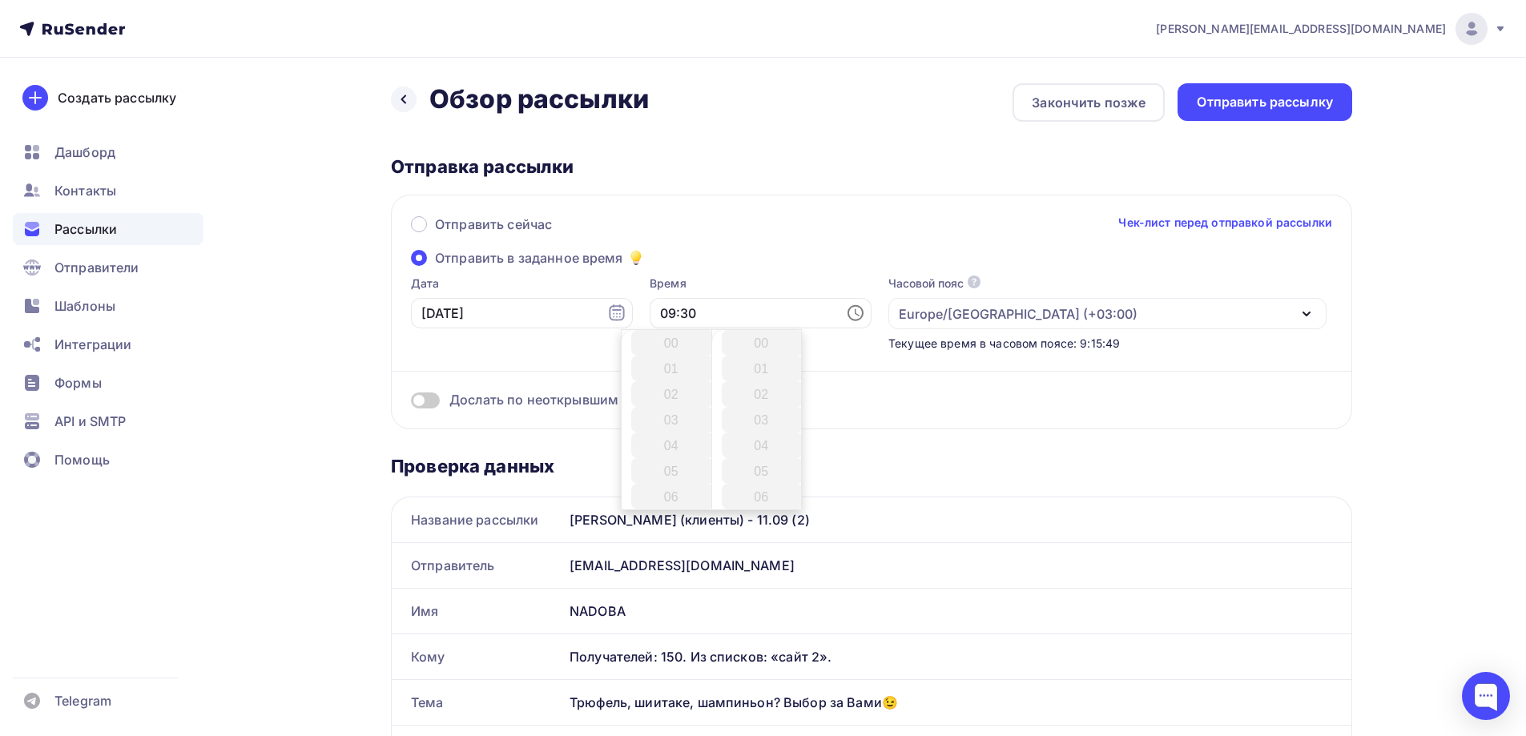
scroll to position [769, 0]
click at [679, 395] on li "11" at bounding box center [672, 394] width 83 height 26
click at [765, 359] on li "15" at bounding box center [763, 359] width 83 height 26
type input "11:15"
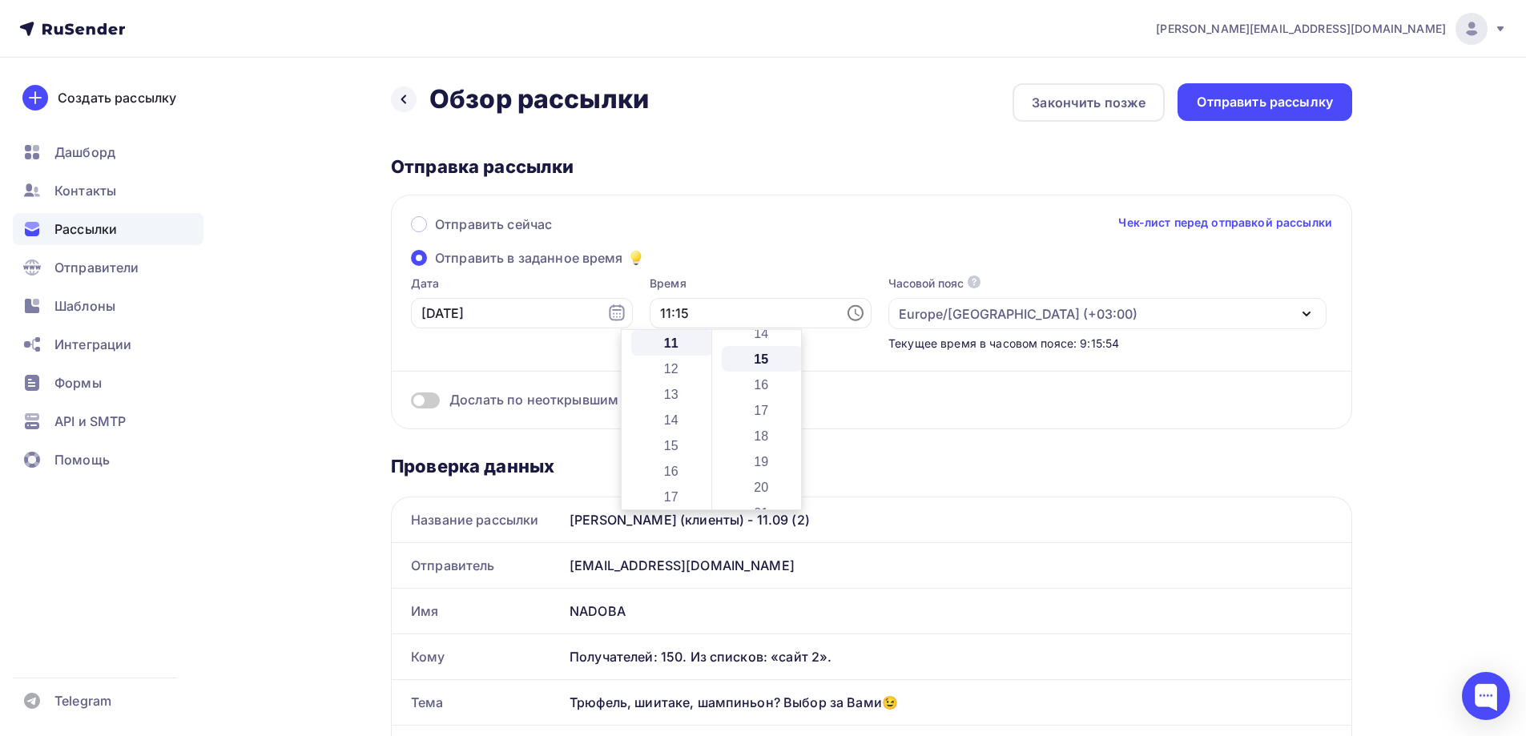
scroll to position [385, 0]
click at [765, 249] on div "Отправить сейчас Чек-лист перед отправкой рассылки Отправить в заданное время Д…" at bounding box center [871, 312] width 961 height 235
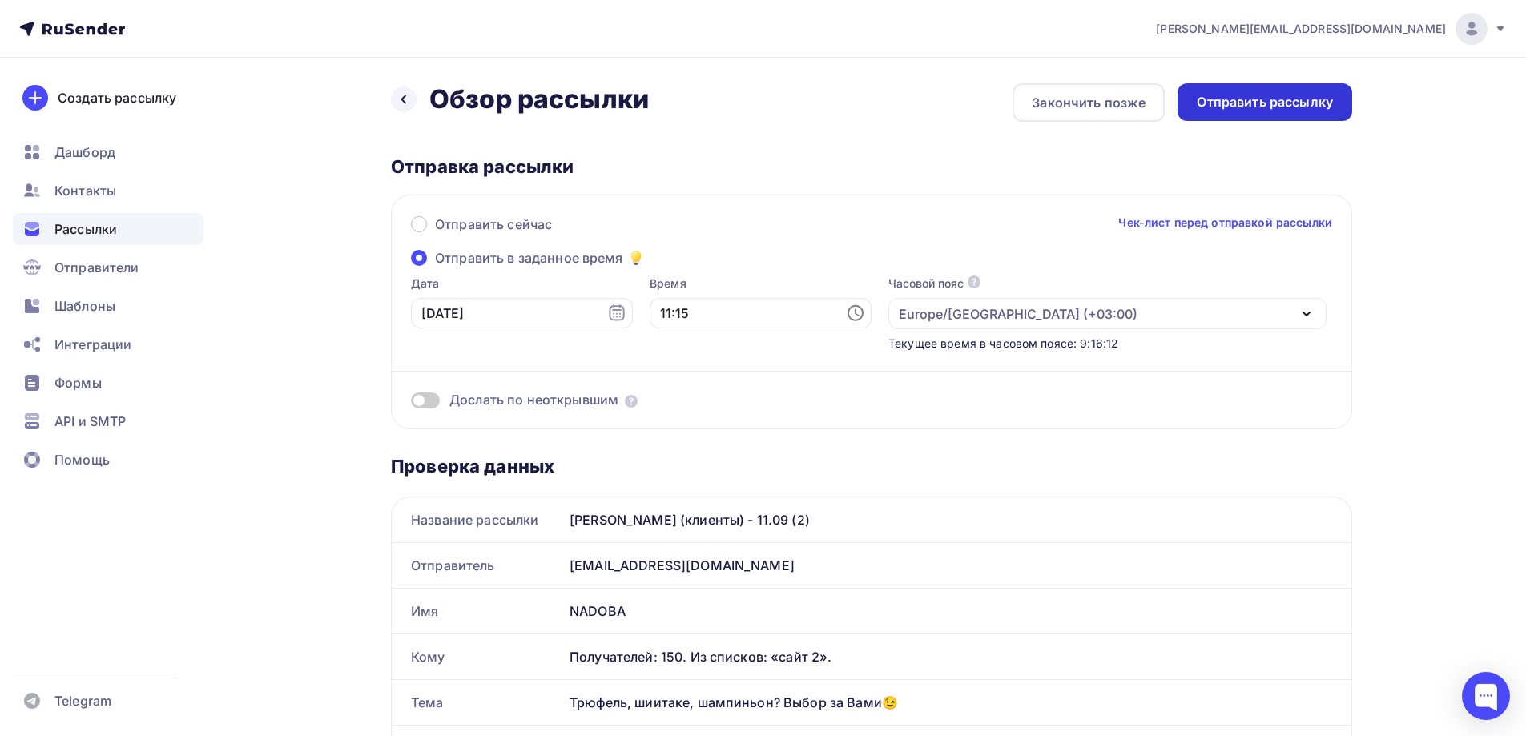
click at [1295, 103] on div "Отправить рассылку" at bounding box center [1265, 102] width 136 height 18
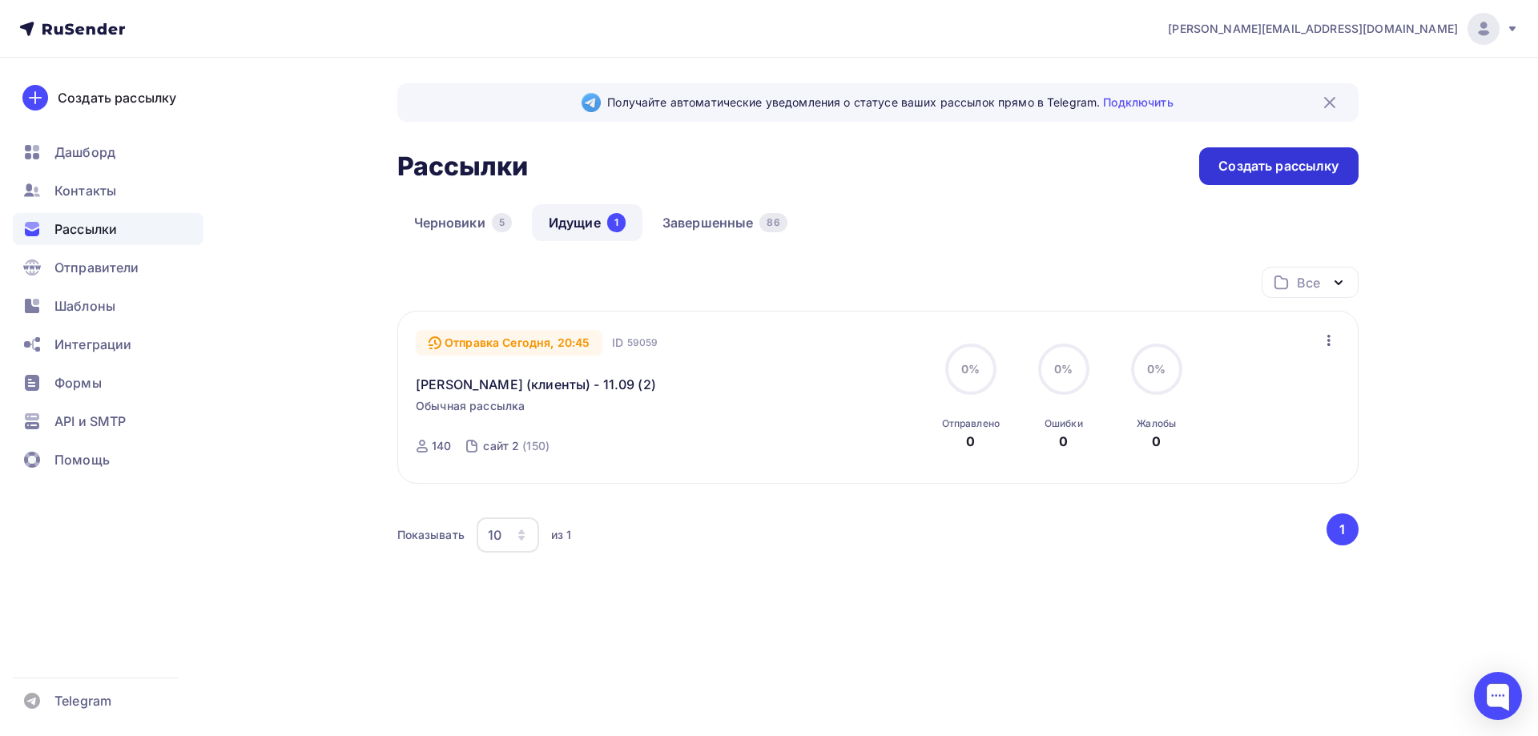
click at [1246, 166] on div "Создать рассылку" at bounding box center [1279, 166] width 120 height 18
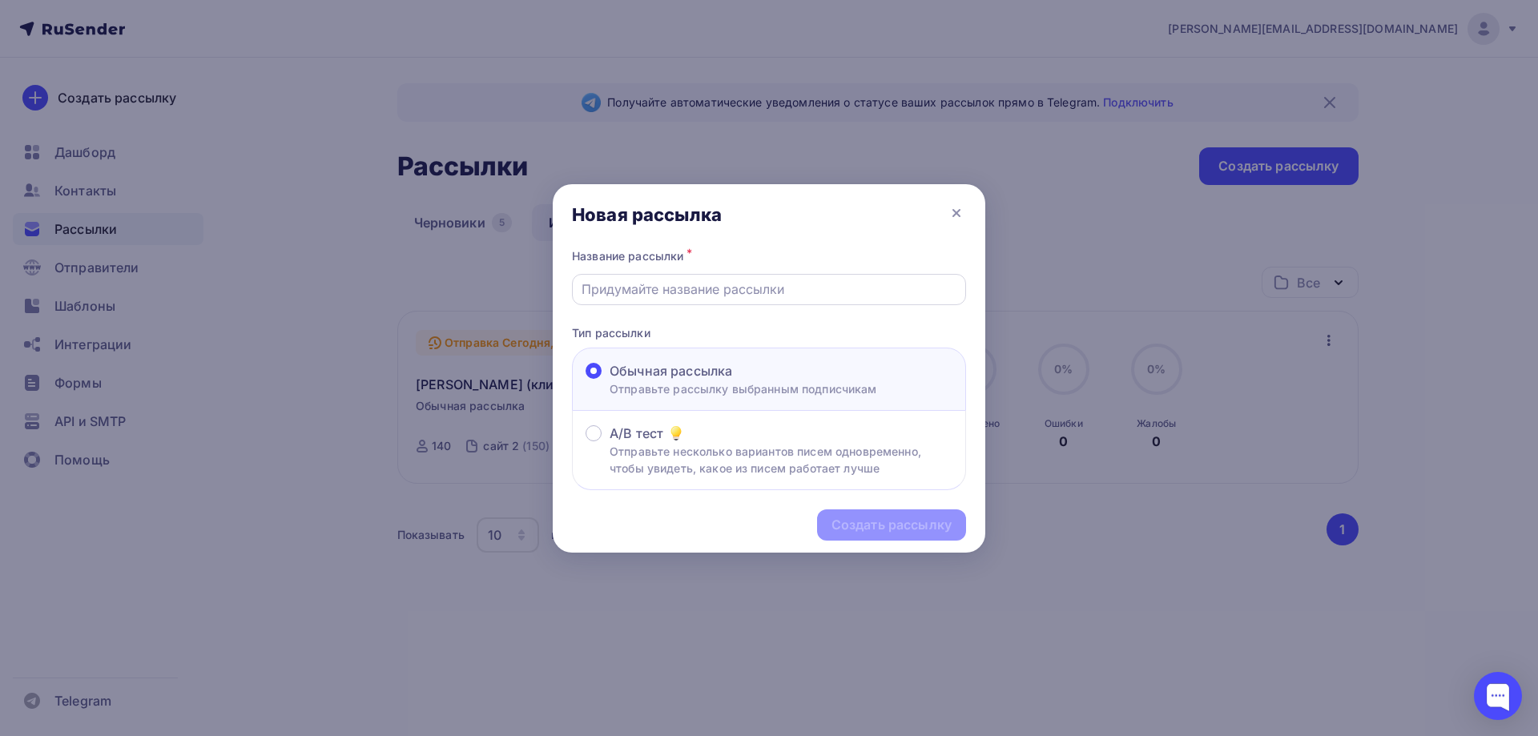
click at [772, 300] on div at bounding box center [769, 289] width 394 height 31
click at [779, 288] on input "text" at bounding box center [770, 289] width 376 height 19
paste input "[PERSON_NAME] (11.09) (12)"
type input "[PERSON_NAME] (11.09) (12)"
click at [892, 526] on div "Создать рассылку" at bounding box center [892, 525] width 120 height 18
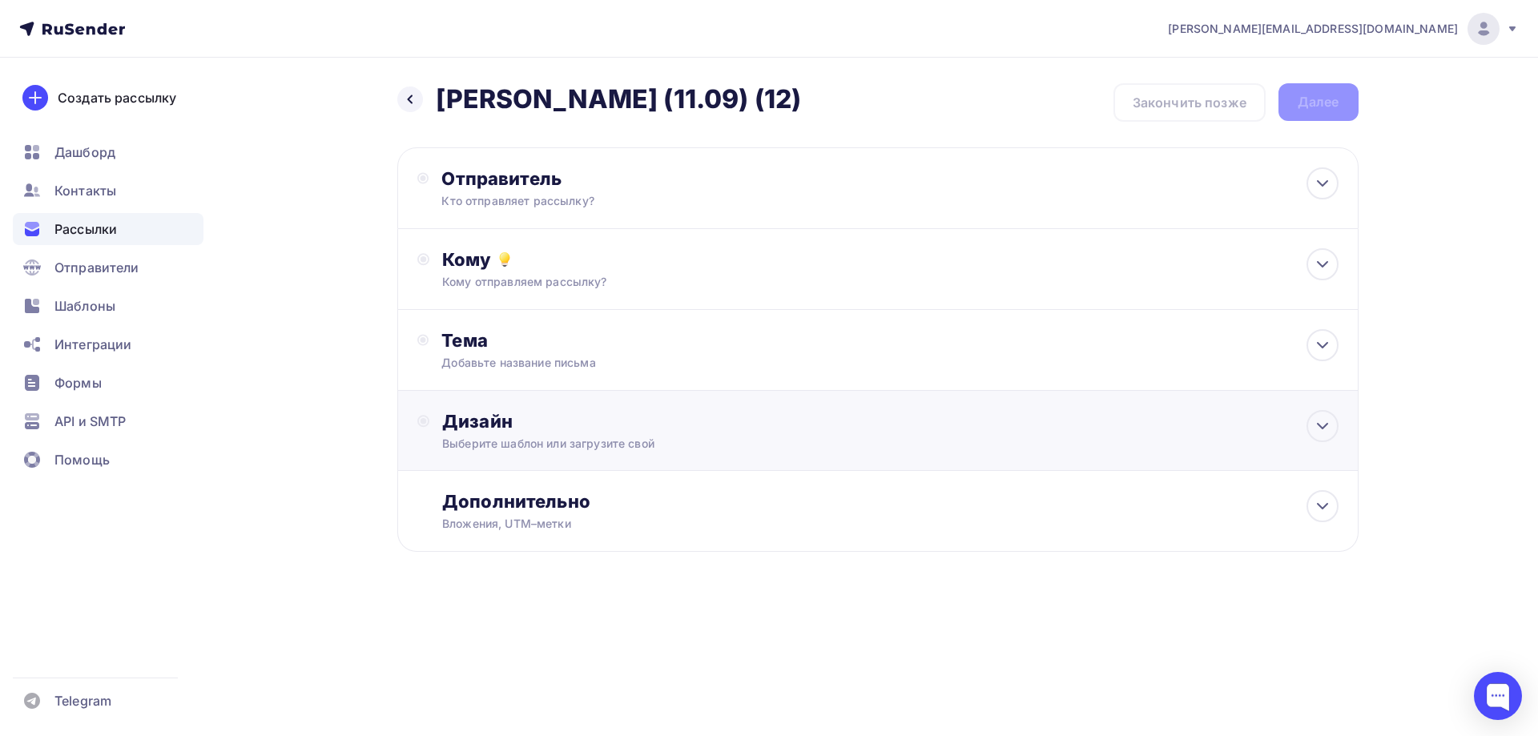
click at [601, 434] on div "Дизайн Выберите шаблон или загрузите свой" at bounding box center [890, 431] width 896 height 42
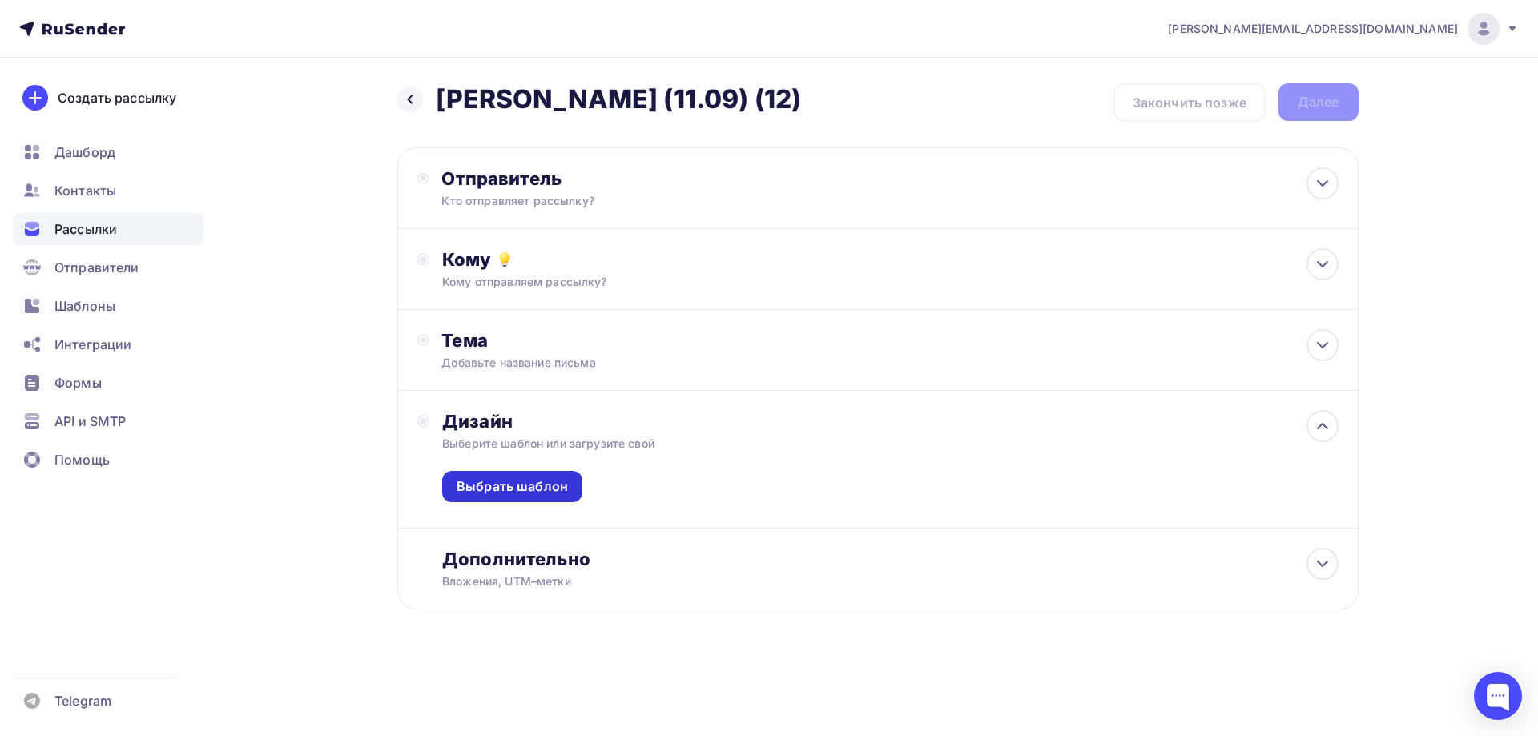
click at [542, 485] on div "Выбрать шаблон" at bounding box center [512, 486] width 111 height 18
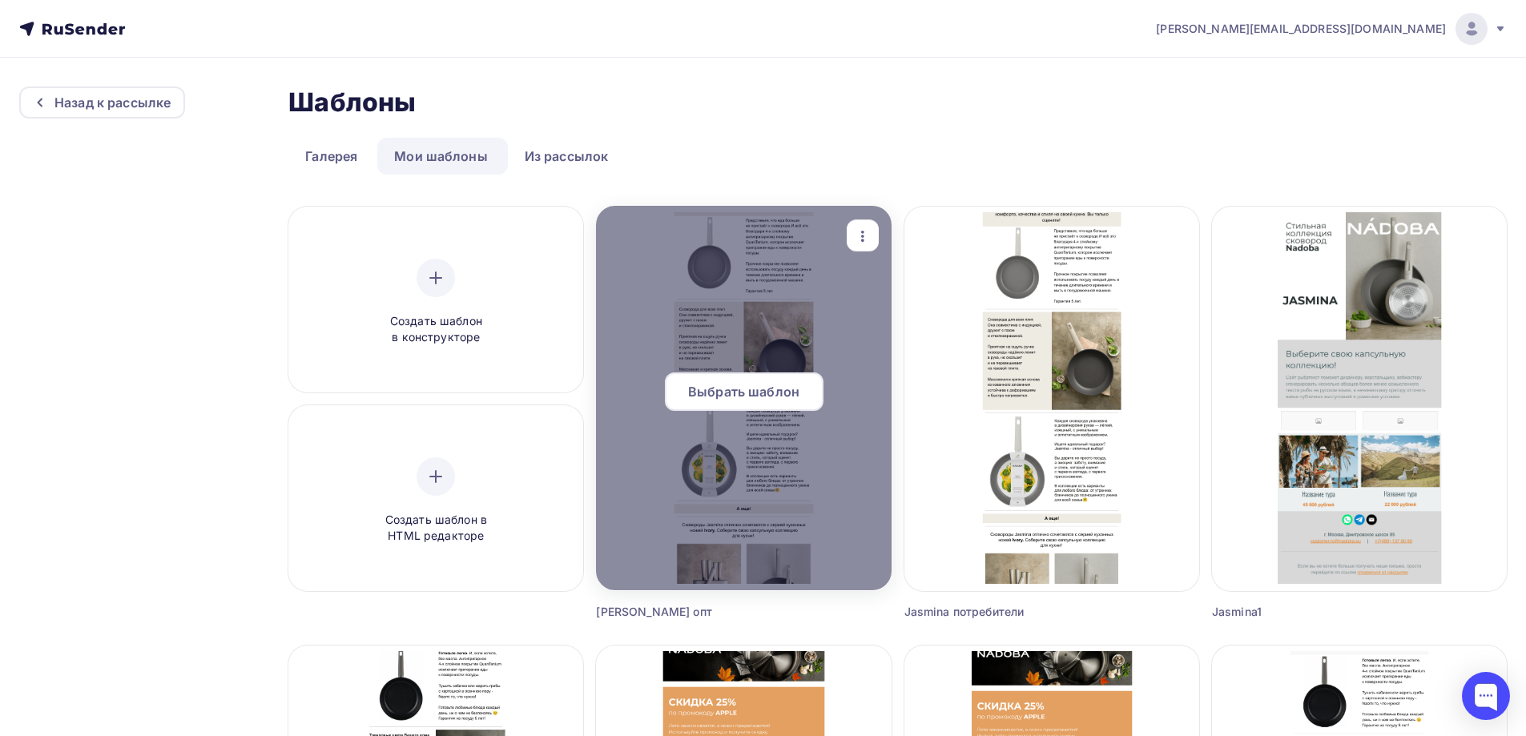
click at [751, 385] on span "Выбрать шаблон" at bounding box center [743, 391] width 111 height 19
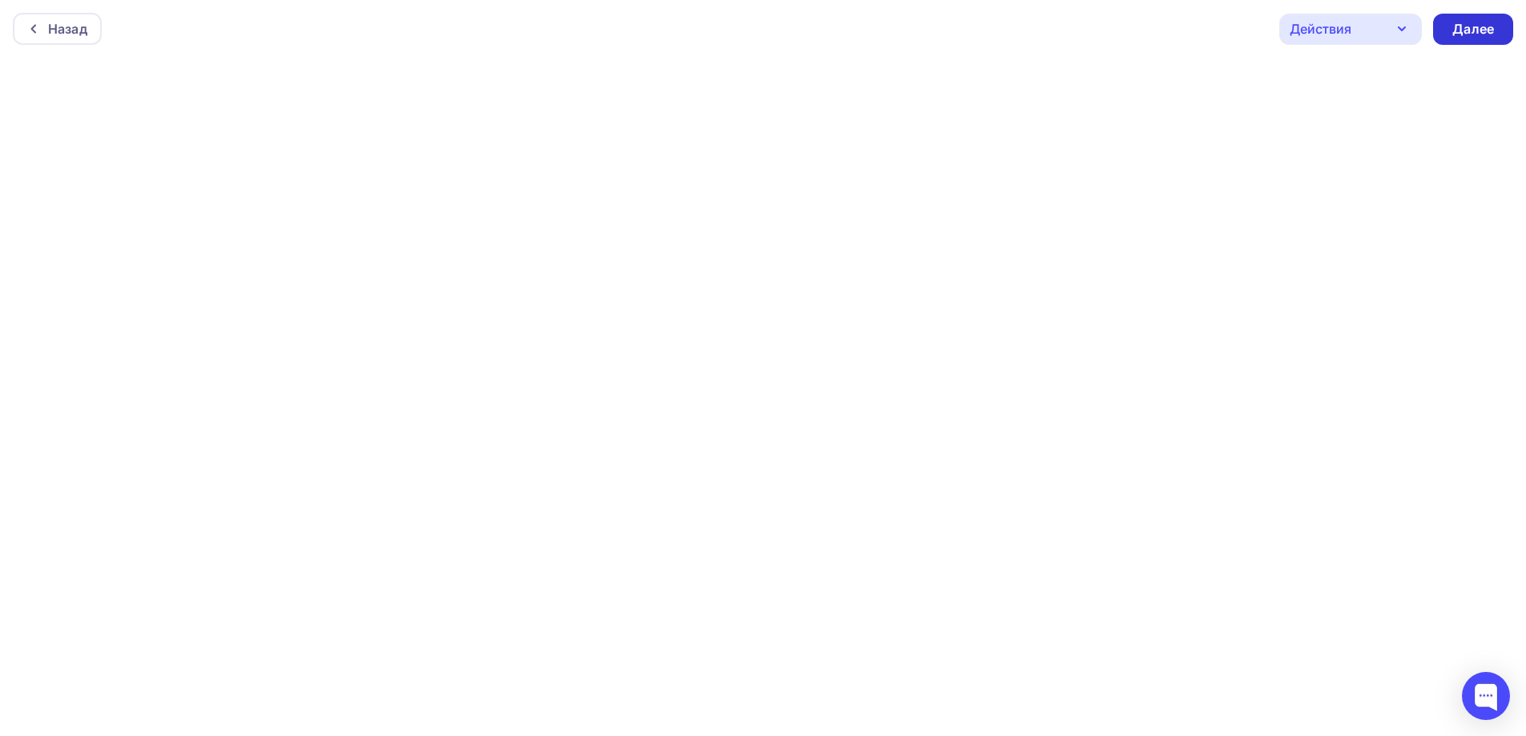
click at [1490, 40] on div "Далее" at bounding box center [1473, 29] width 80 height 31
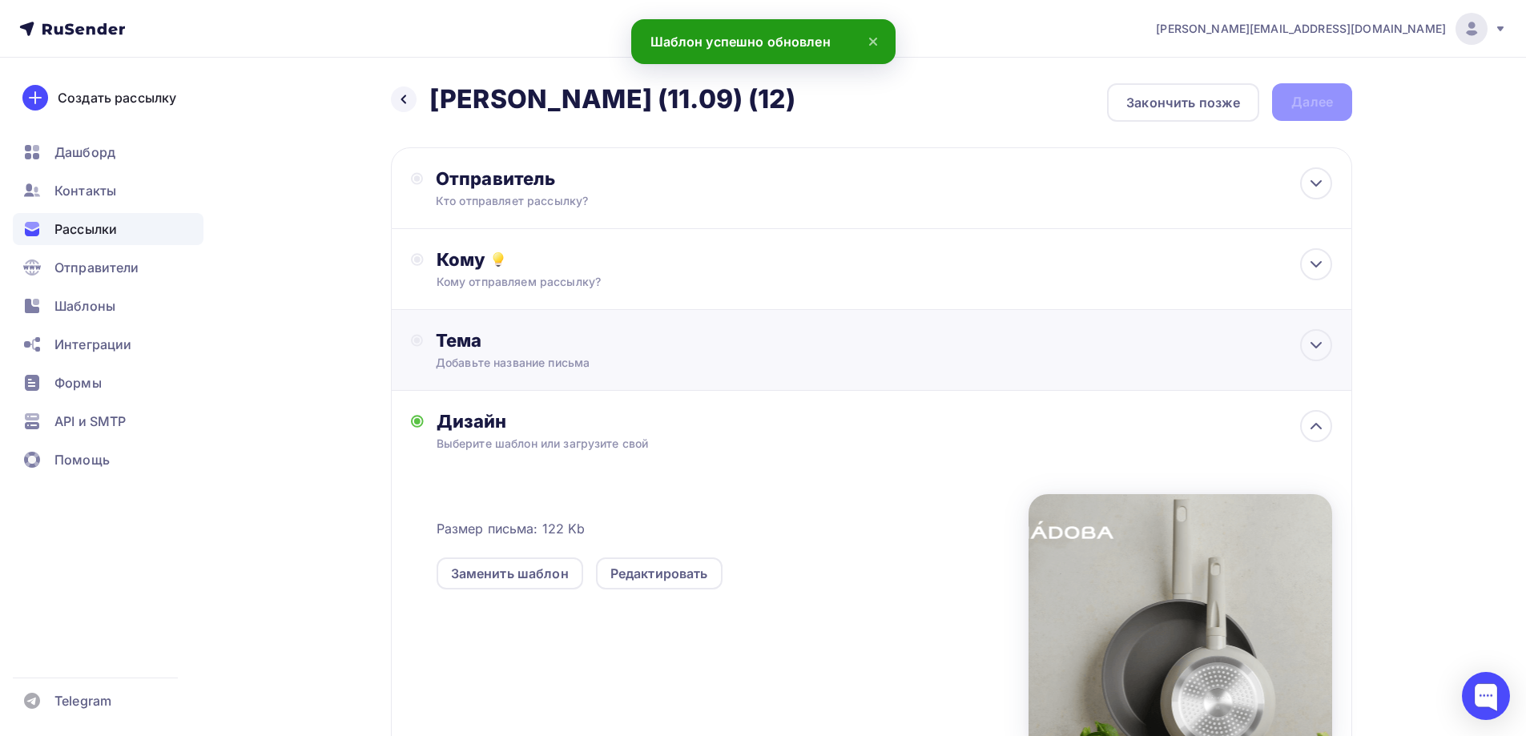
click at [595, 356] on div "Добавьте название письма" at bounding box center [578, 363] width 285 height 16
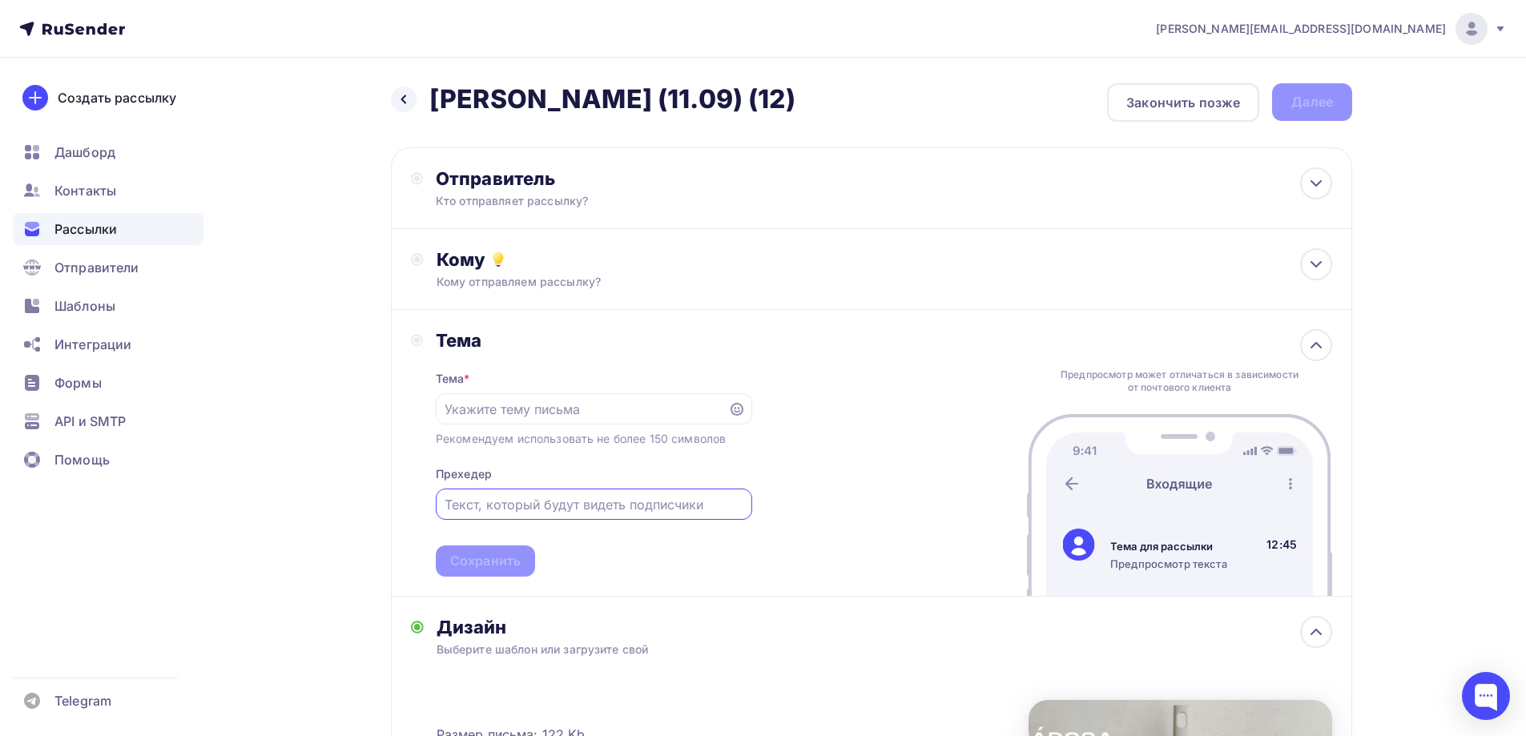
click at [575, 500] on input "text" at bounding box center [594, 504] width 298 height 19
paste input "Продолжаем собирать урожай новинок!"
type input "Продолжаем собирать урожай новинок!"
click at [525, 393] on div at bounding box center [594, 408] width 316 height 31
click at [536, 405] on input "text" at bounding box center [582, 409] width 274 height 19
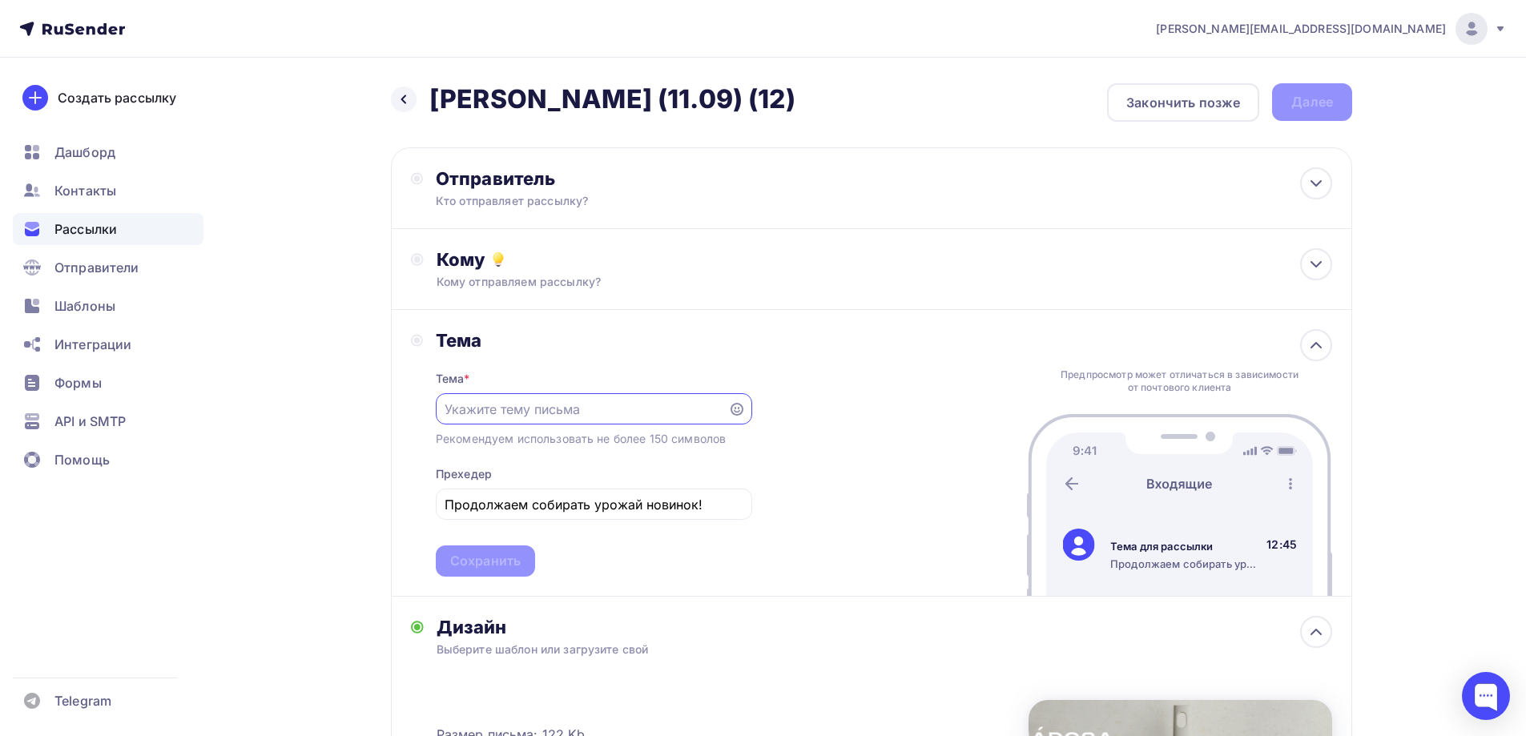
paste input "Трюфель, шиитаке, шампиньон? Выбор за Вами😉"
type input "Трюфель, шиитаке, шампиньон? Выбор за Вами😉"
click at [916, 388] on div "Тема Тема * Трюфель, шиитаке, шампиньон? Выбор за Вами😉 Рекомендуем использоват…" at bounding box center [871, 453] width 961 height 287
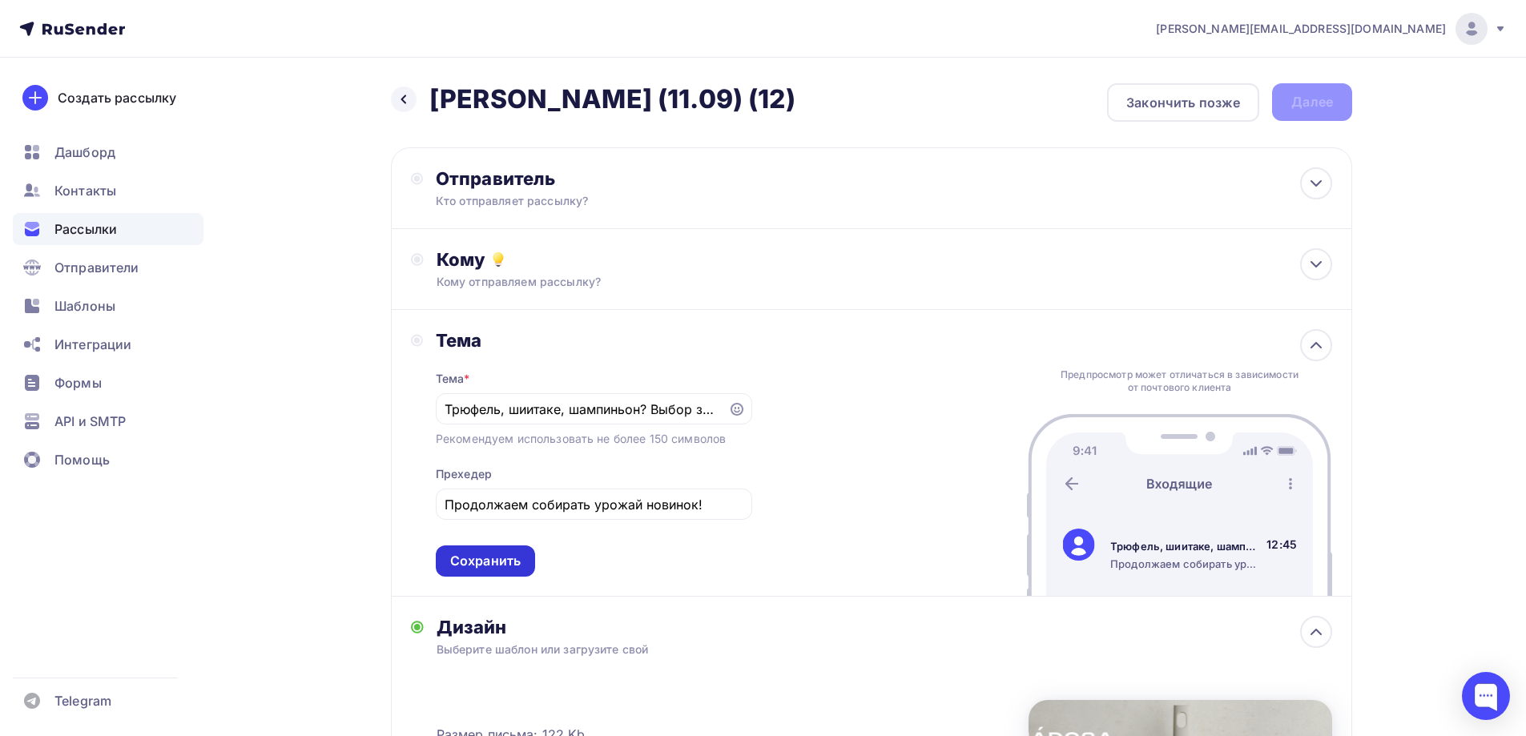
click at [504, 556] on div "Сохранить" at bounding box center [485, 561] width 71 height 18
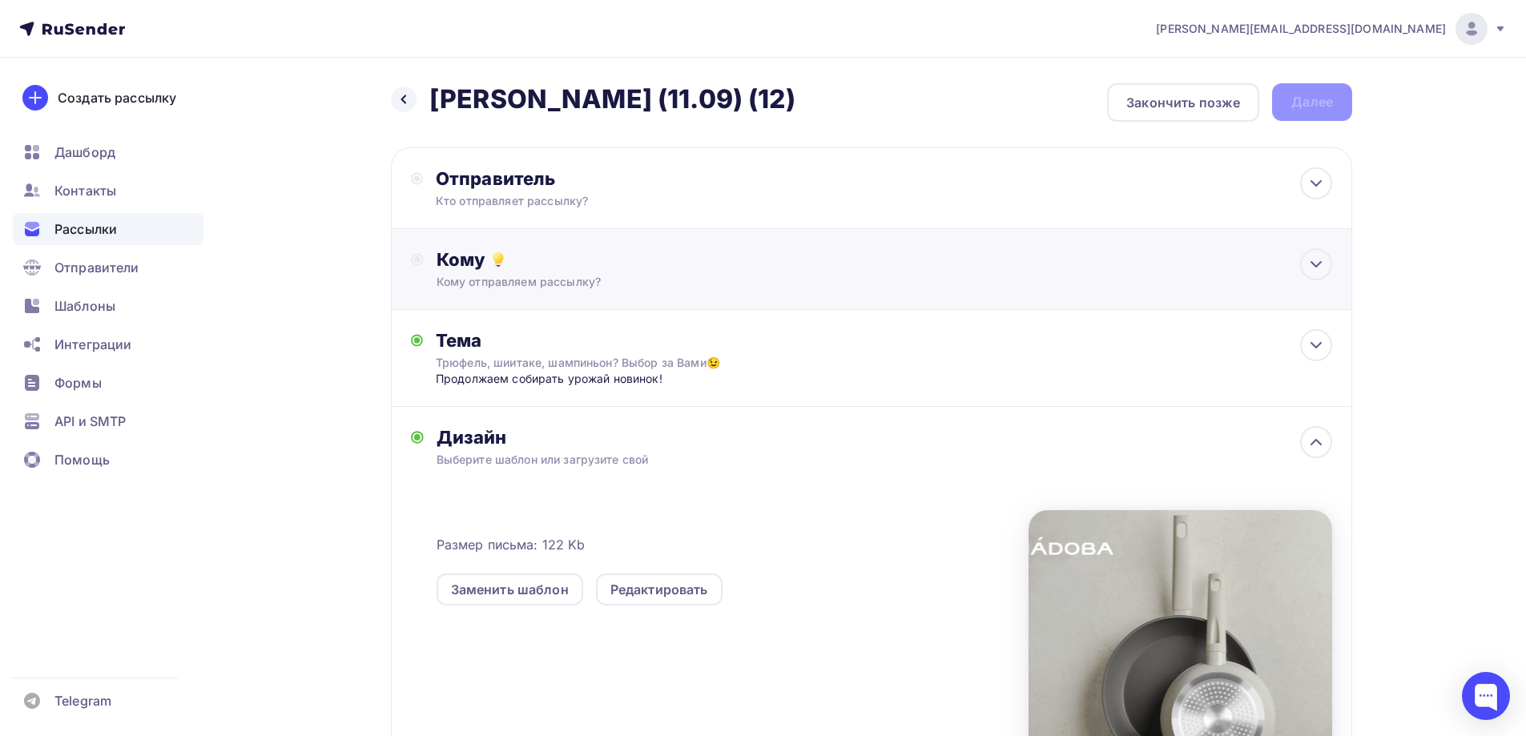
click at [533, 294] on div "Кому Кому отправляем рассылку? Списки получателей Выберите список Все списки id…" at bounding box center [871, 269] width 961 height 81
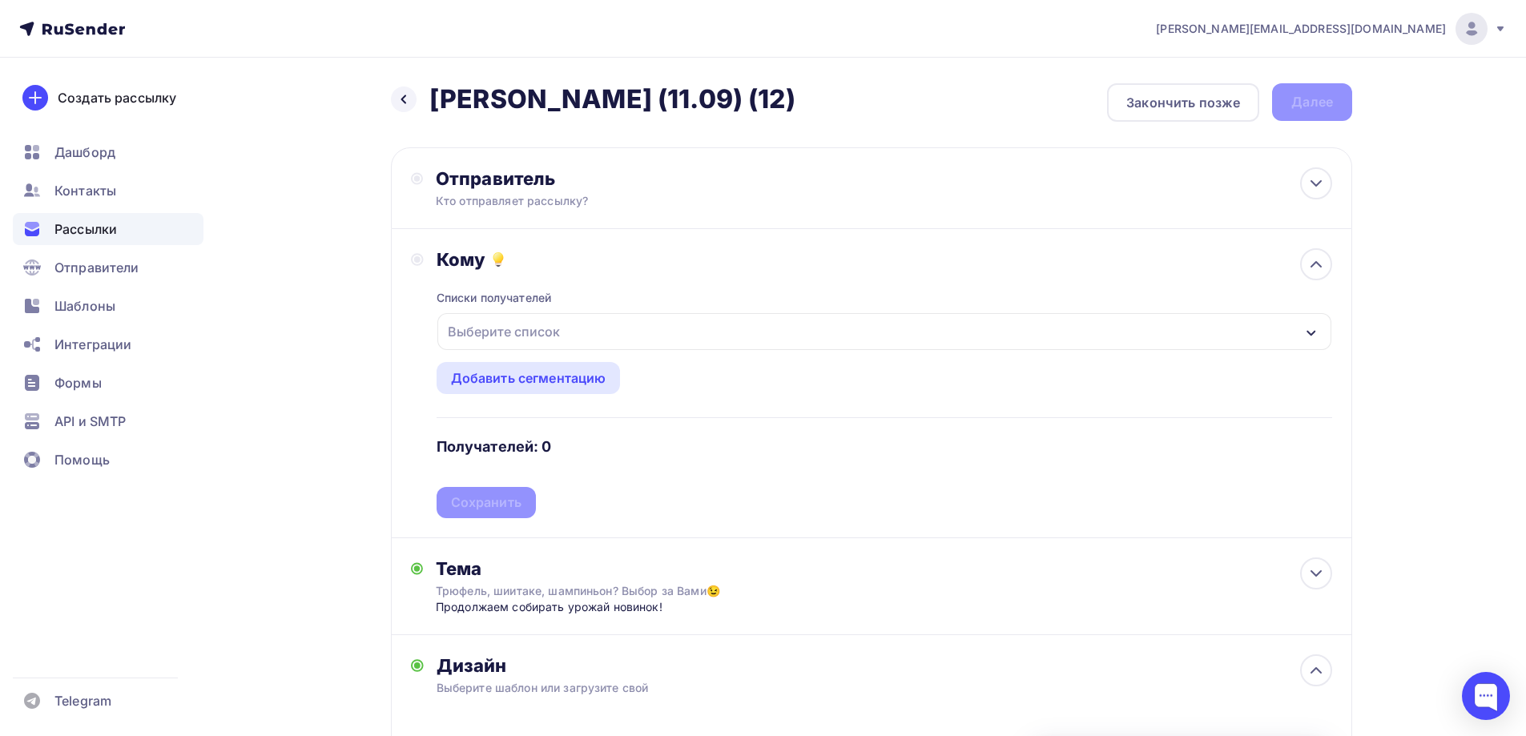
click at [542, 338] on div "Выберите список" at bounding box center [503, 331] width 125 height 29
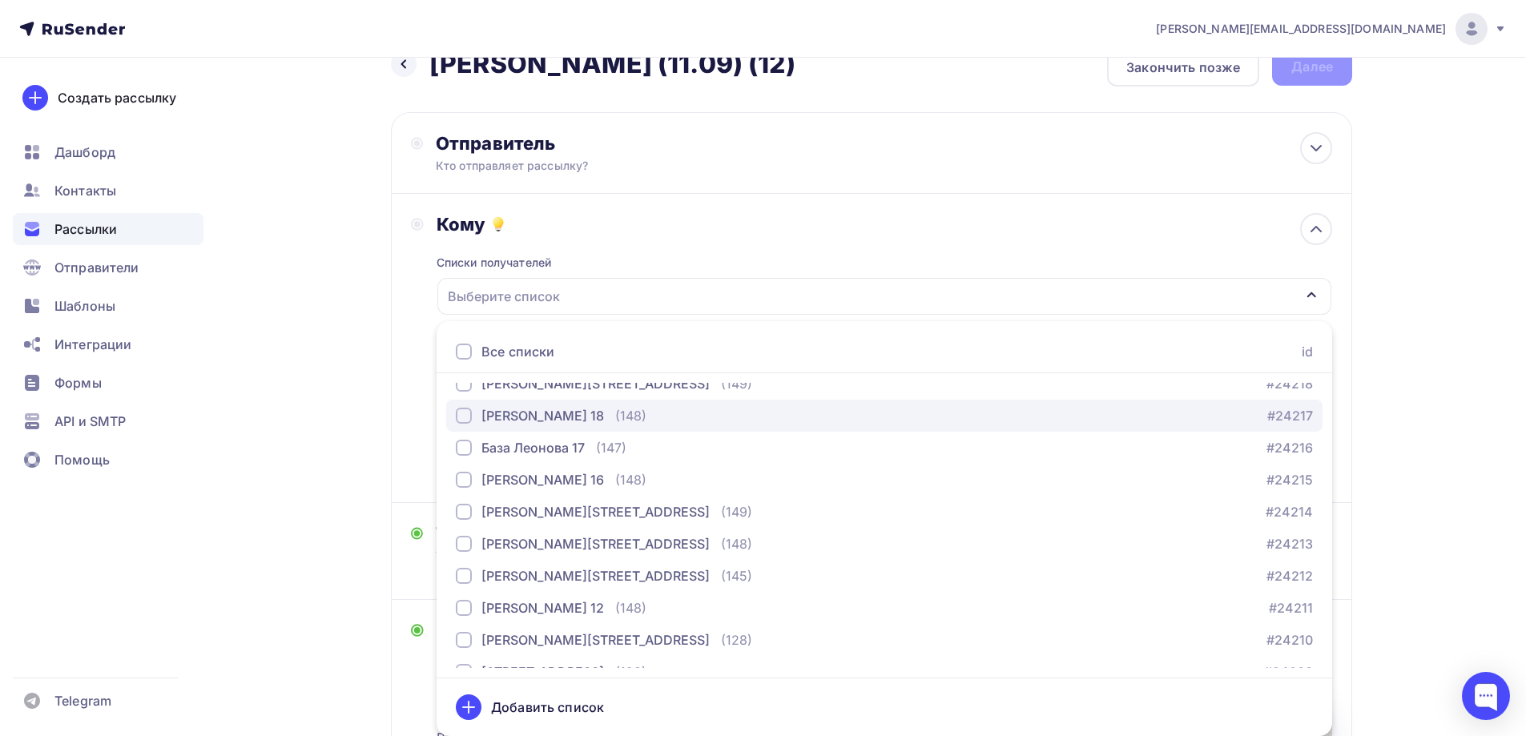
scroll to position [80, 0]
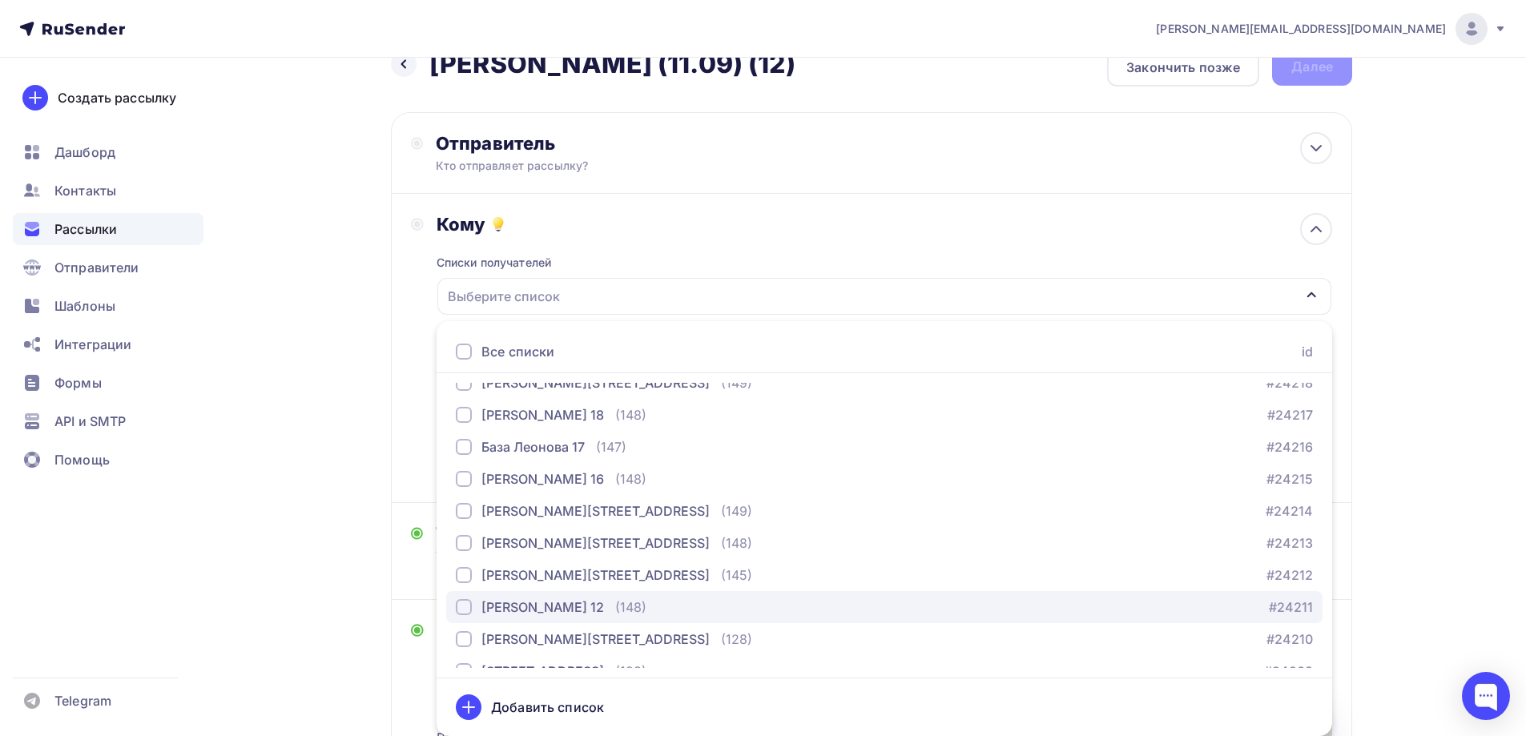
click at [594, 610] on div "База Леонова 12 (148)" at bounding box center [551, 607] width 191 height 19
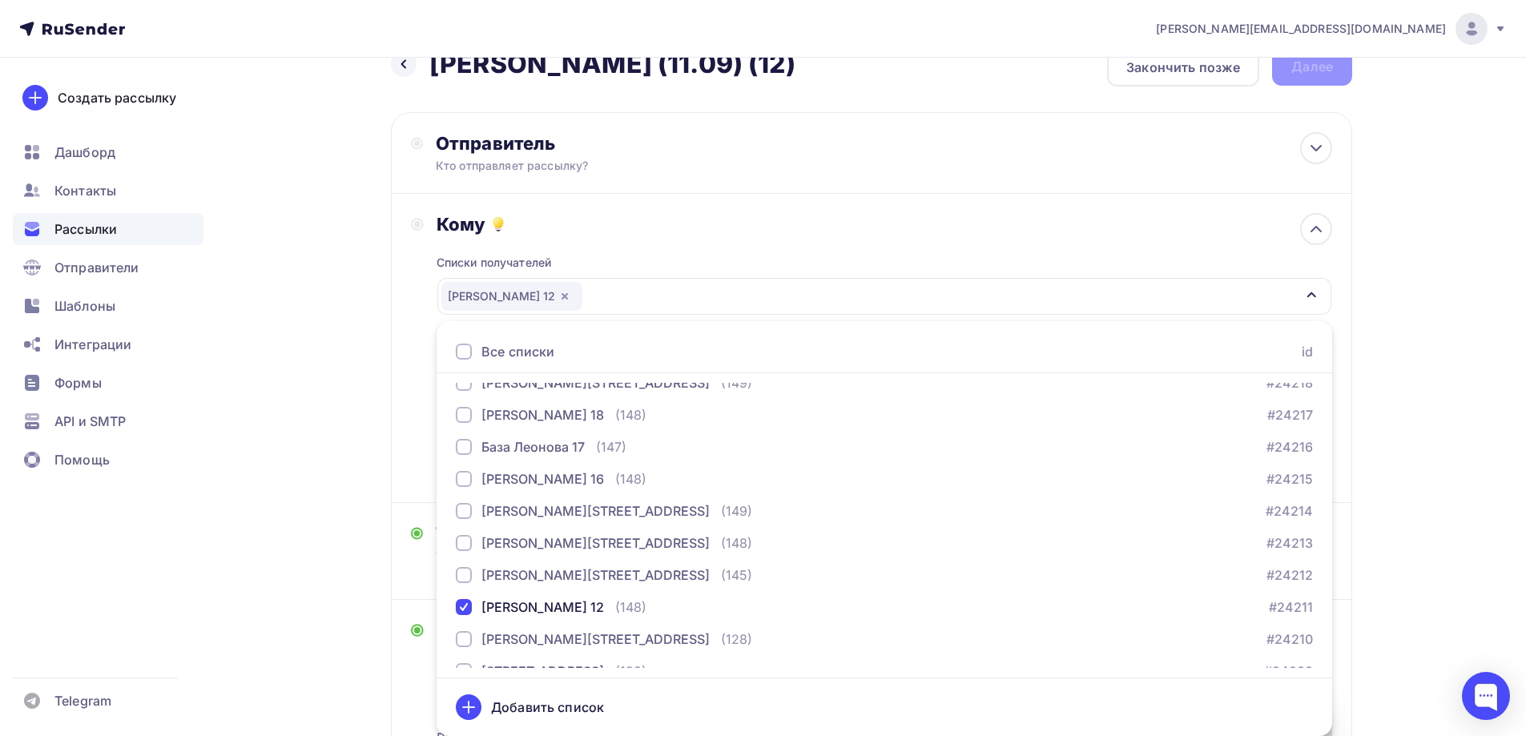
click at [1396, 427] on div "Назад Jasmina - БМЛ (11.09) (12) Jasmina - БМЛ (11.09) (12) Закончить позже Дал…" at bounding box center [763, 580] width 1313 height 1116
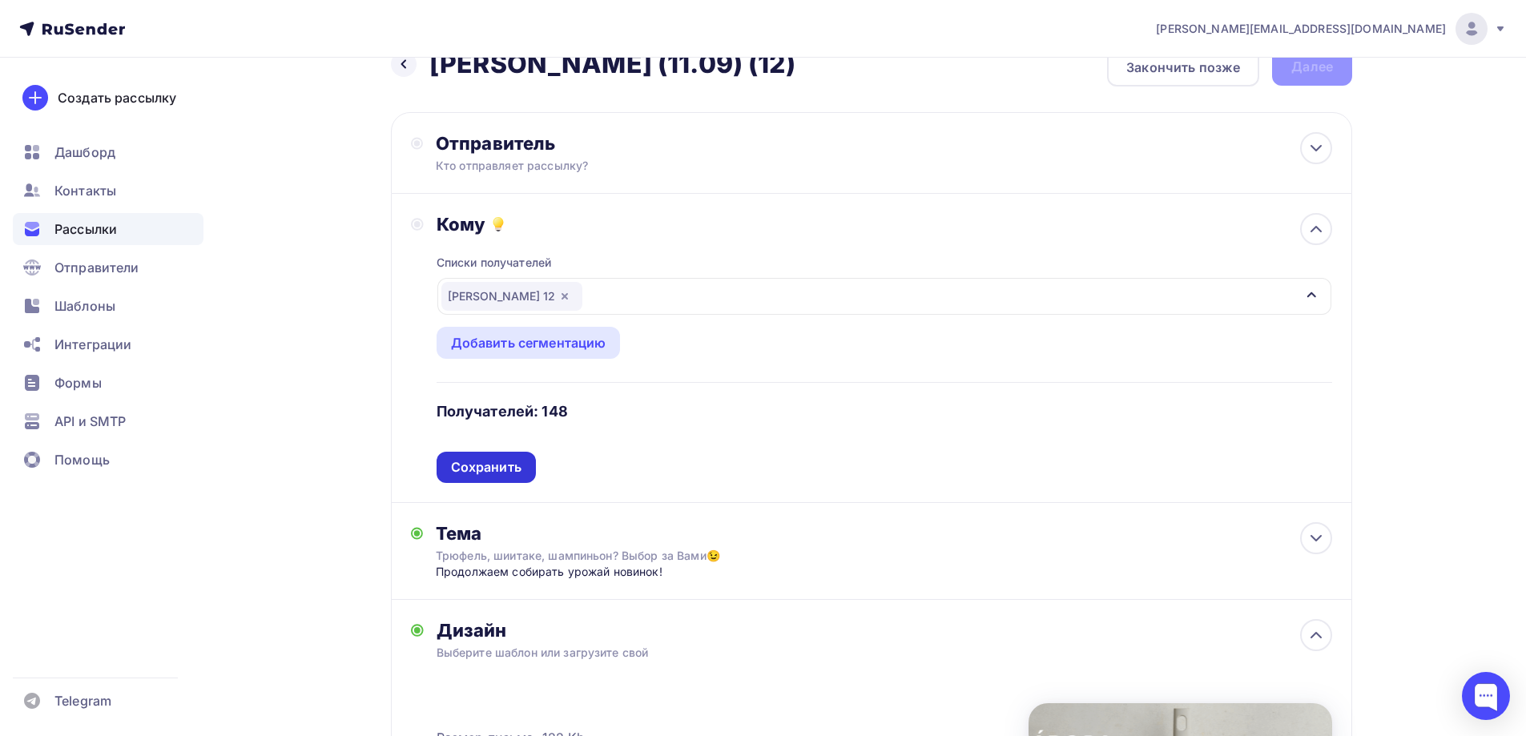
click at [498, 465] on div "Сохранить" at bounding box center [486, 467] width 71 height 18
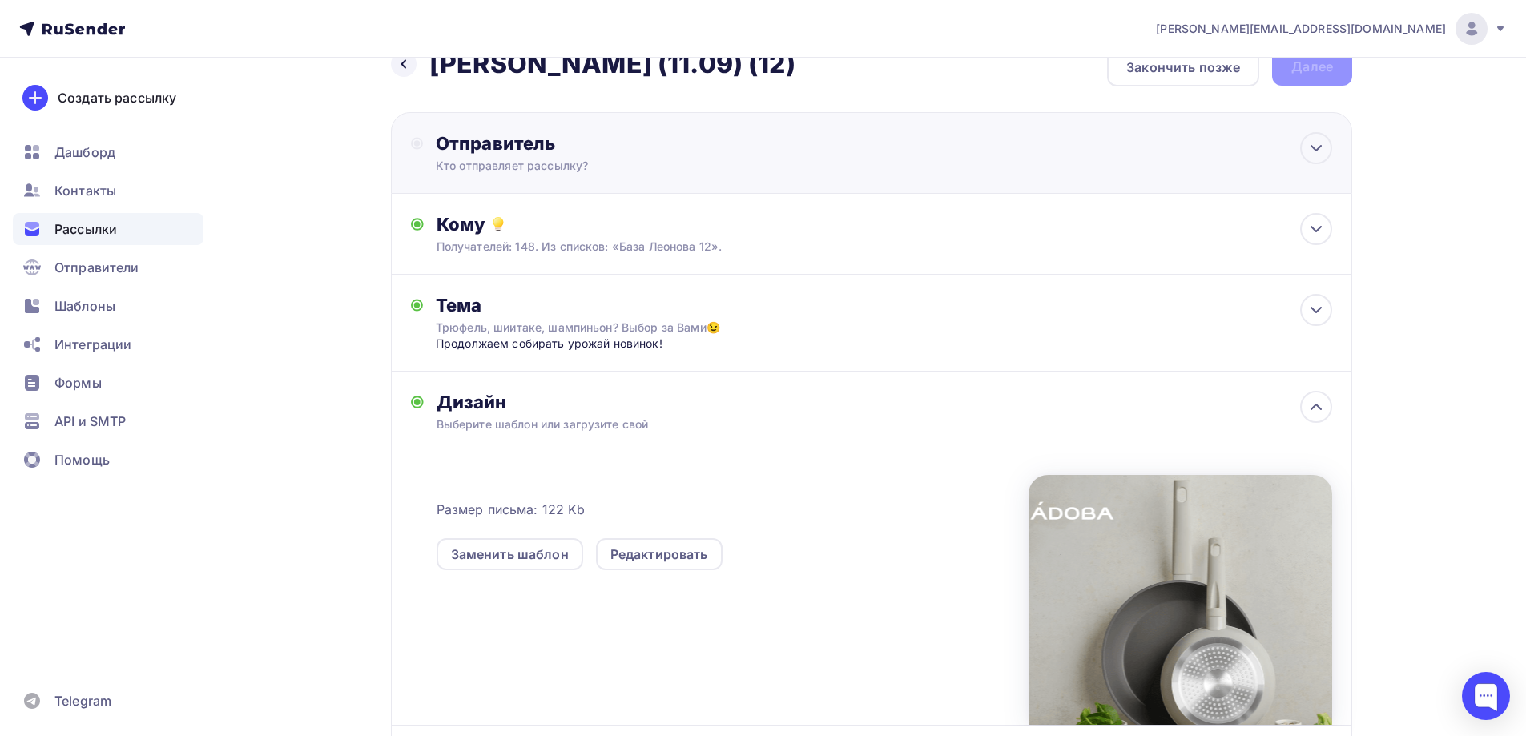
click at [534, 148] on div "Отправитель" at bounding box center [609, 143] width 347 height 22
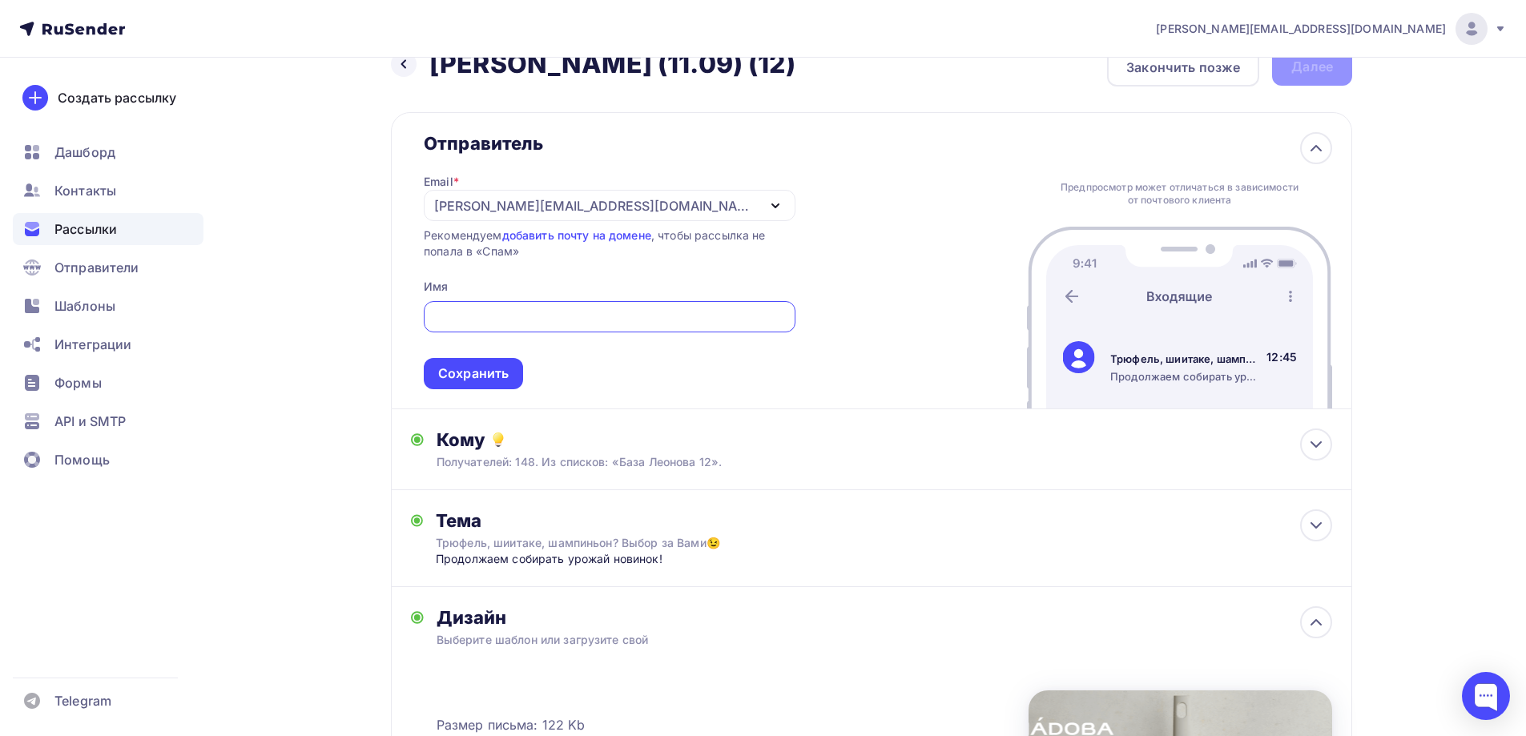
click at [574, 209] on div "[EMAIL_ADDRESS][PERSON_NAME][DOMAIN_NAME]" at bounding box center [595, 205] width 323 height 19
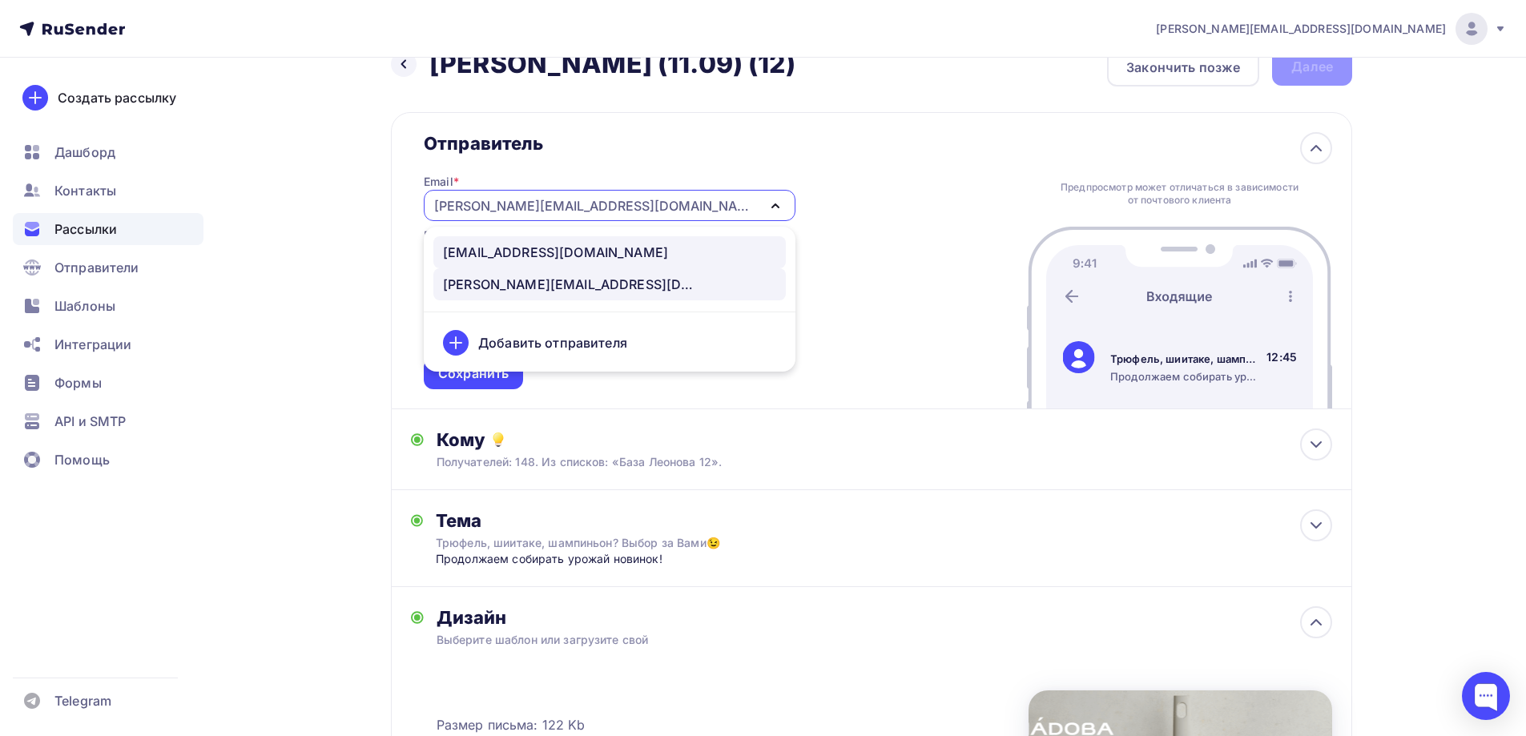
click at [542, 257] on div "[EMAIL_ADDRESS][DOMAIN_NAME]" at bounding box center [555, 252] width 225 height 19
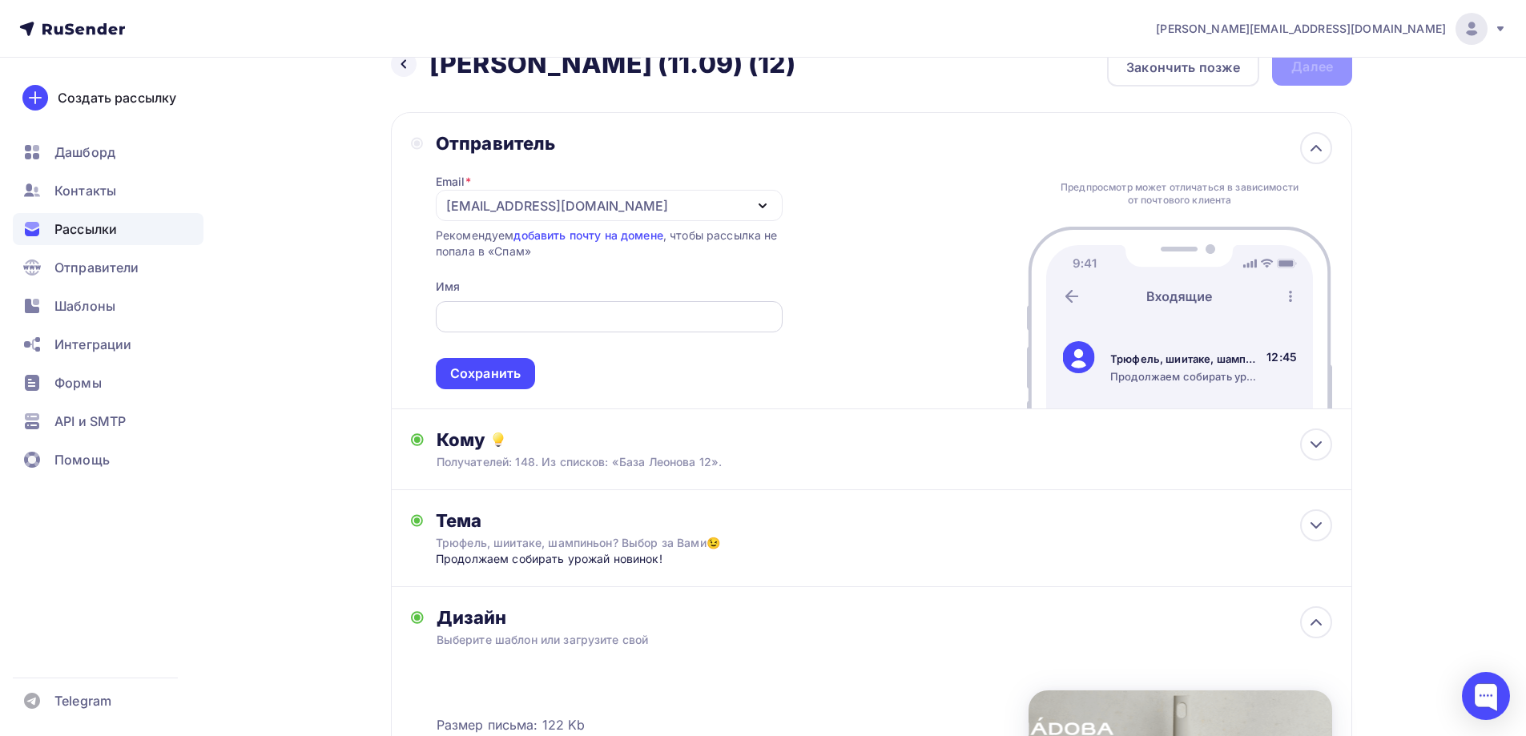
click at [555, 308] on input "text" at bounding box center [609, 317] width 328 height 19
type input "NADOBA"
click at [506, 366] on div "Сохранить" at bounding box center [485, 374] width 71 height 18
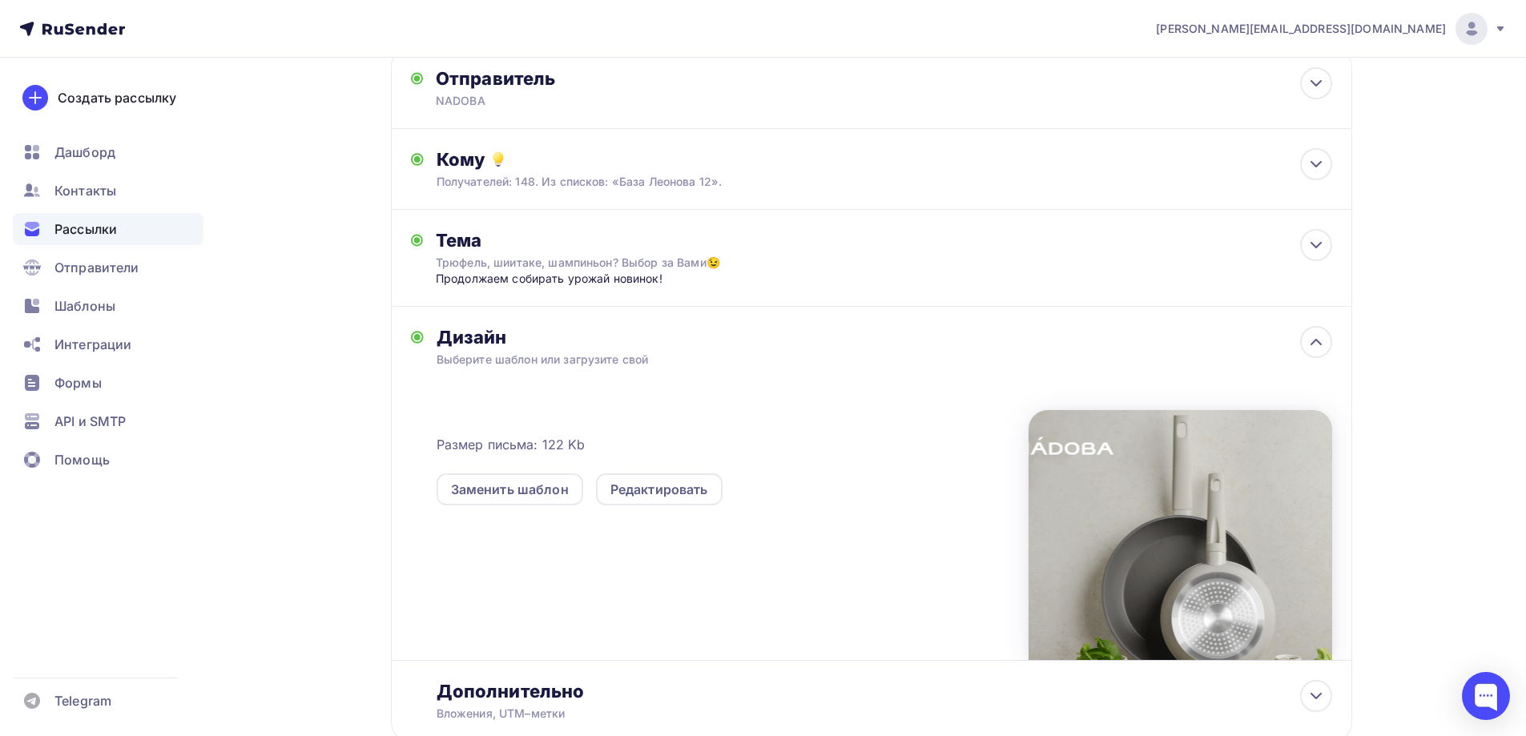
scroll to position [0, 0]
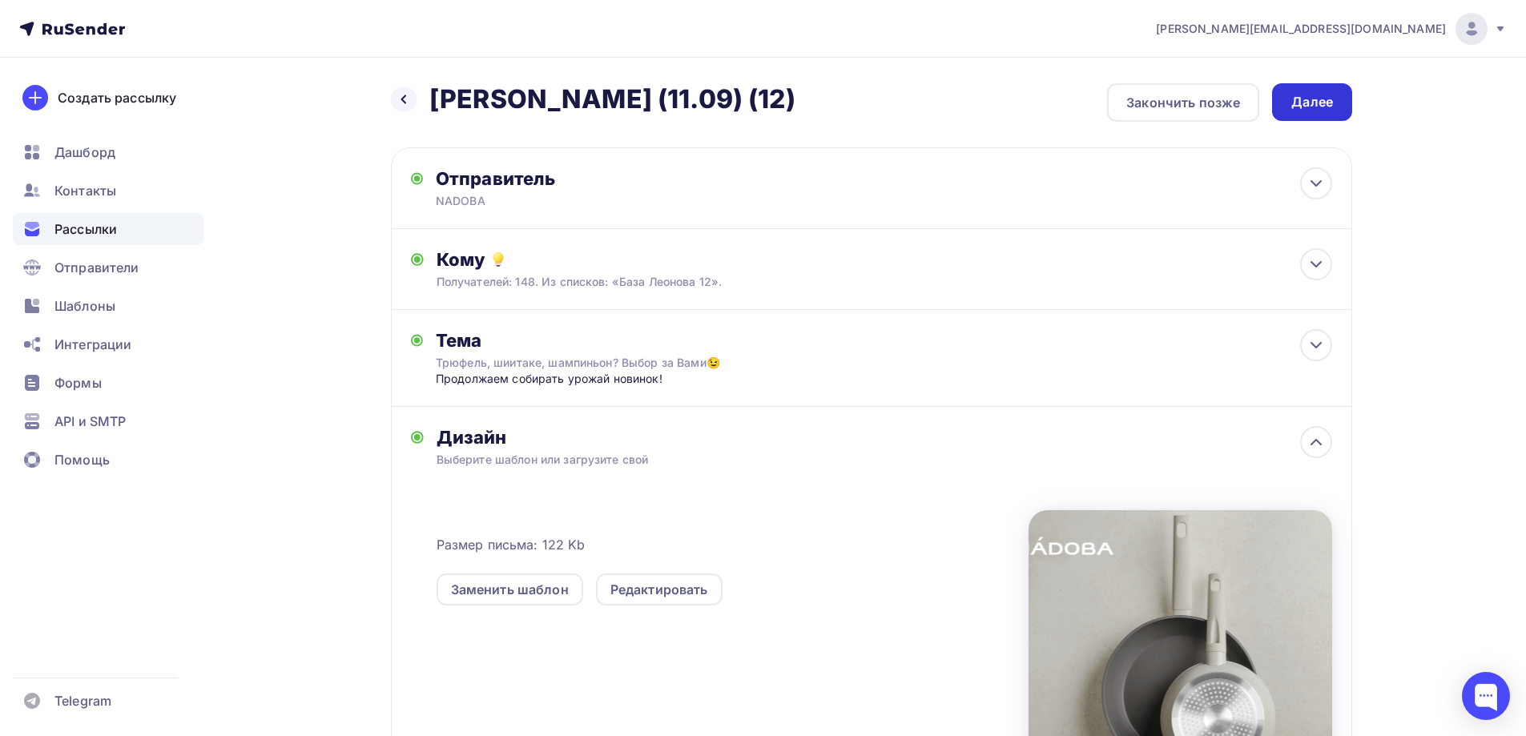
click at [1324, 107] on div "Далее" at bounding box center [1312, 102] width 42 height 18
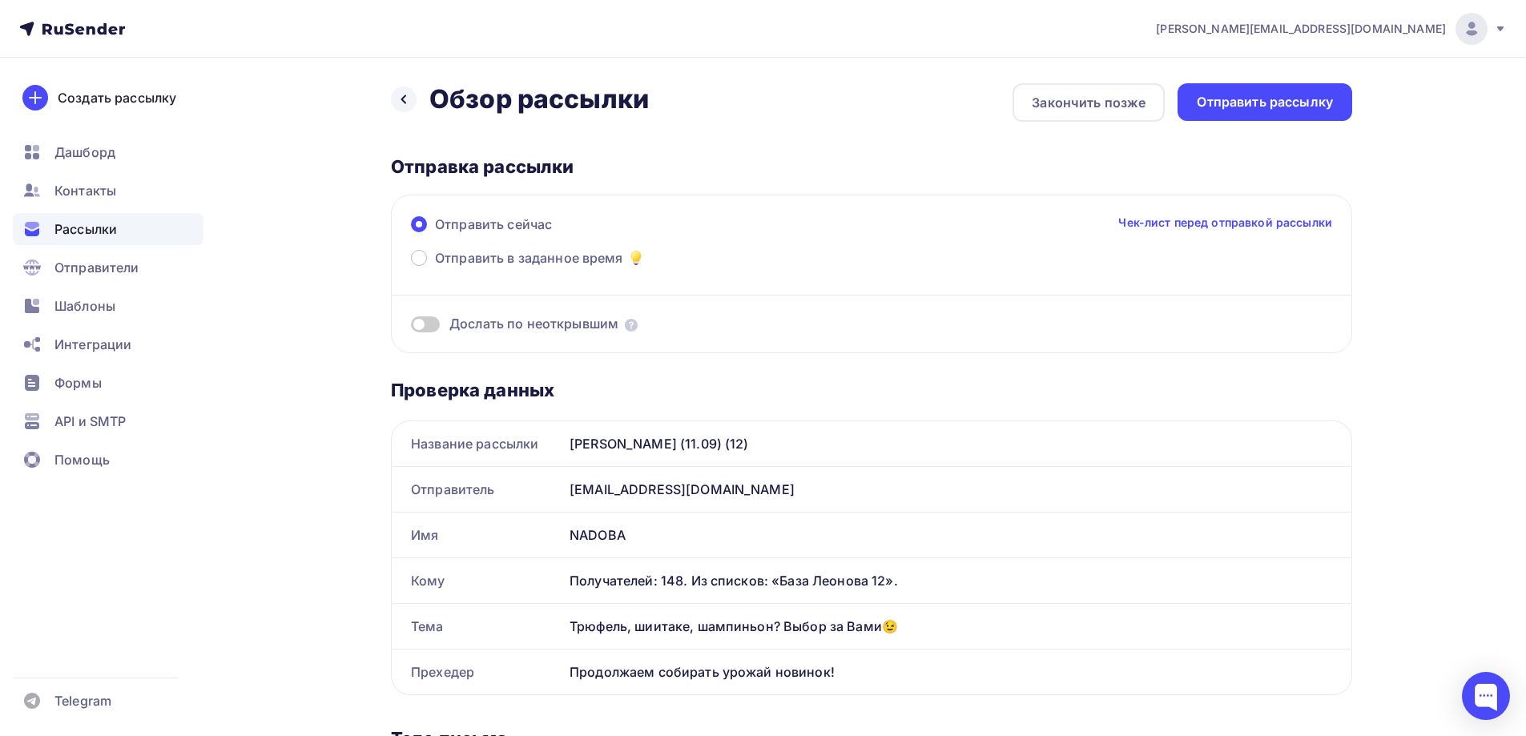
click at [747, 448] on div "Jasmina - БМЛ (11.09) (12)" at bounding box center [957, 443] width 788 height 45
click at [576, 260] on span "Отправить в заданное время" at bounding box center [529, 257] width 188 height 19
click at [435, 268] on input "Отправить в заданное время" at bounding box center [435, 268] width 0 height 0
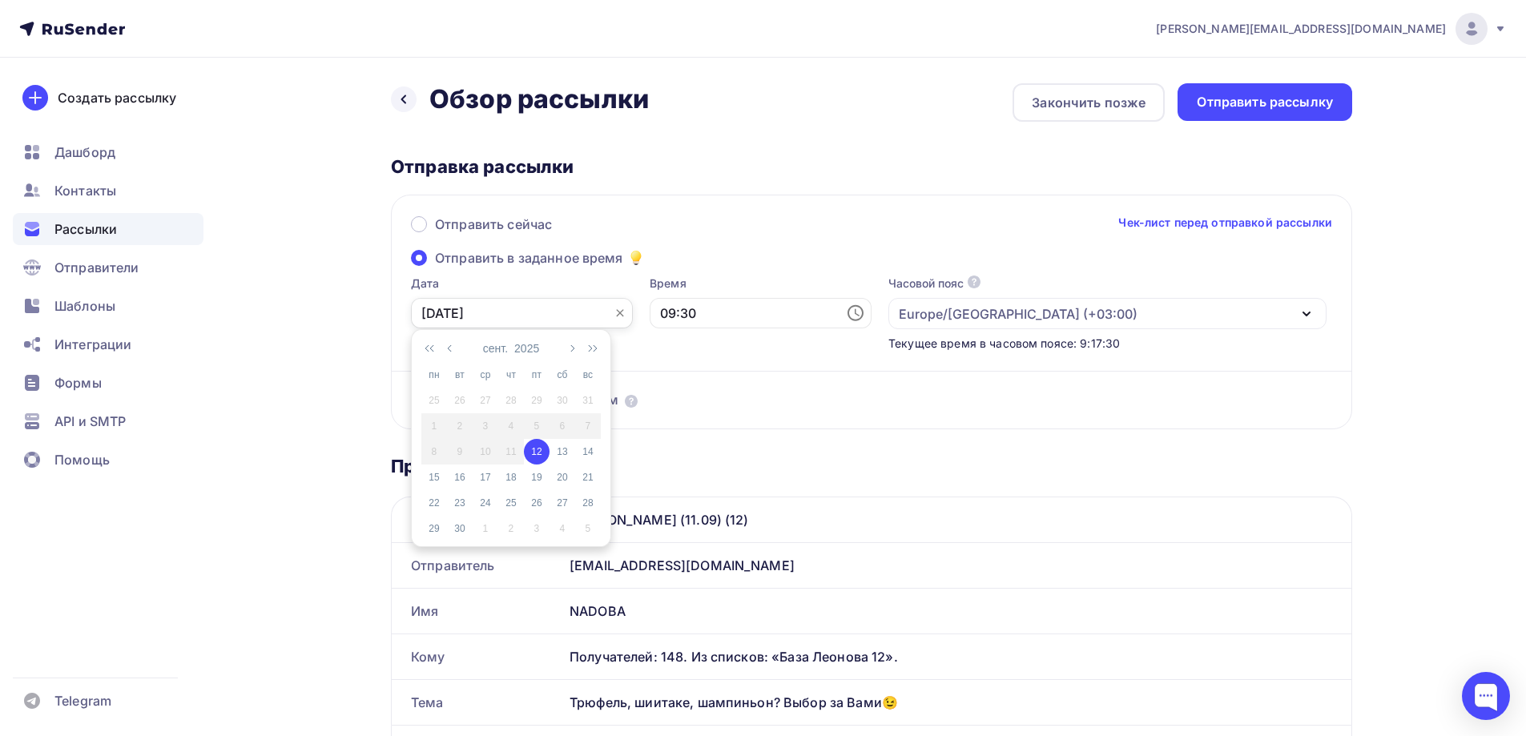
click at [580, 312] on input "12.09.2025" at bounding box center [522, 313] width 222 height 30
click at [846, 310] on icon at bounding box center [855, 313] width 19 height 19
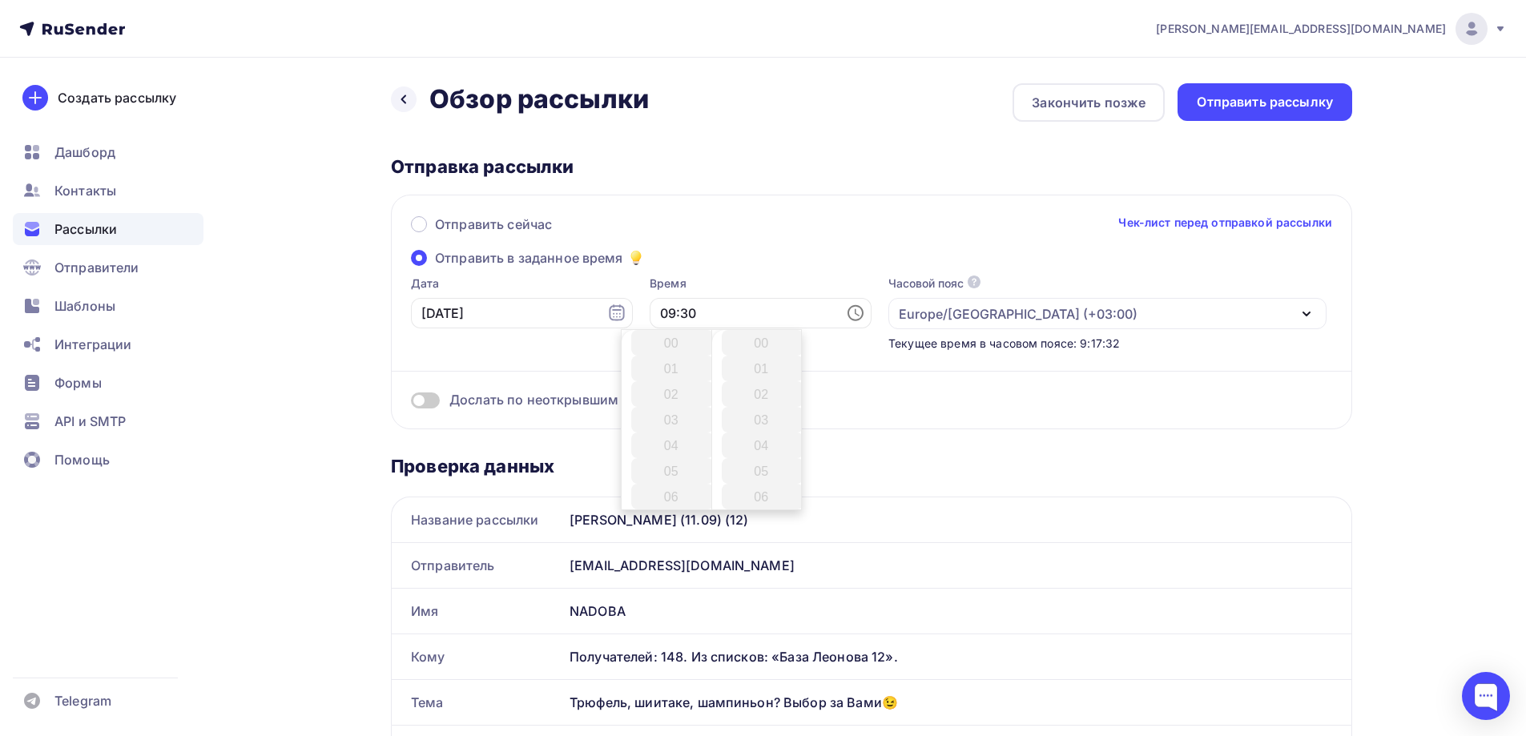
scroll to position [769, 0]
click at [687, 395] on li "11" at bounding box center [672, 394] width 83 height 26
click at [771, 433] on li "15" at bounding box center [763, 439] width 83 height 26
type input "11:15"
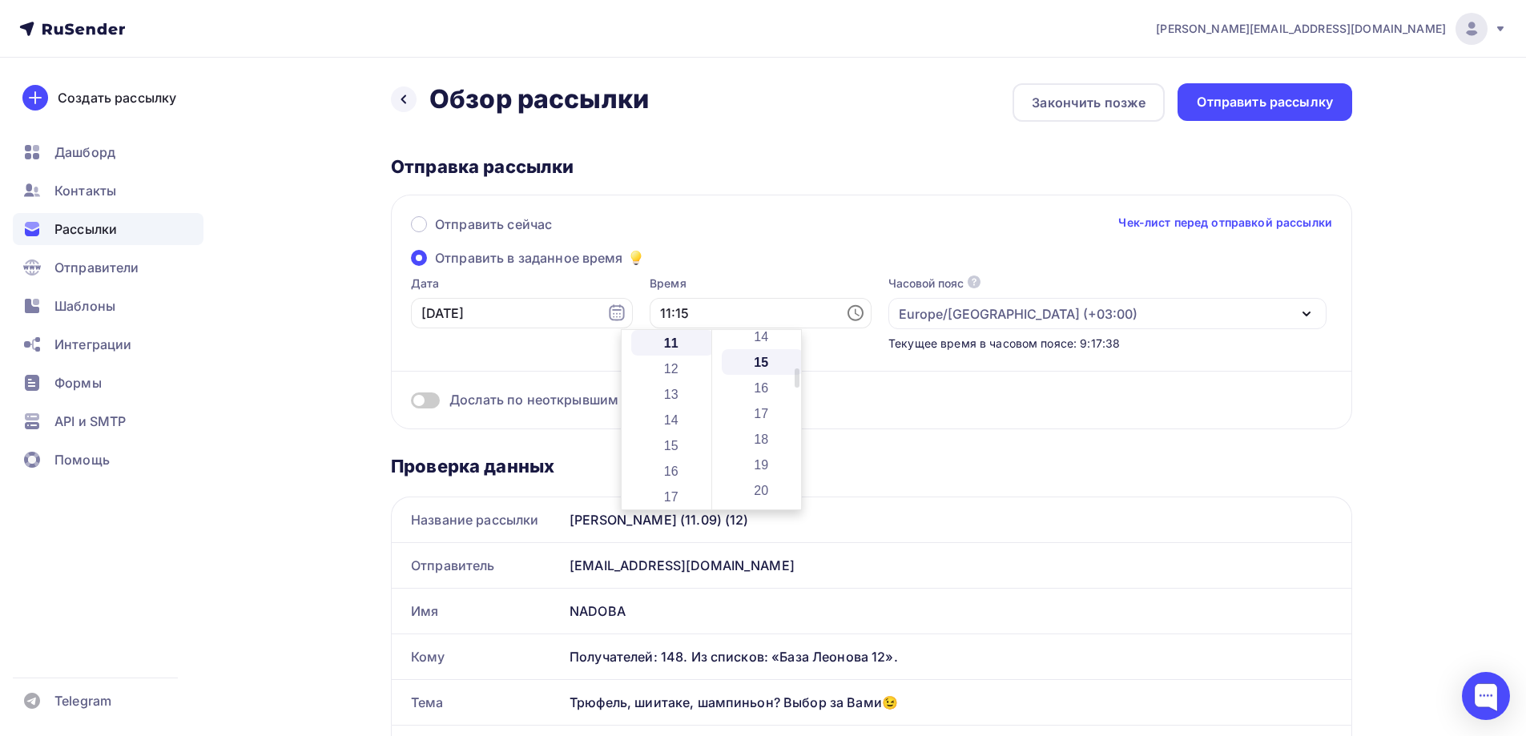
scroll to position [385, 0]
click at [761, 273] on div "Отправить сейчас Чек-лист перед отправкой рассылки Отправить в заданное время Д…" at bounding box center [871, 312] width 961 height 235
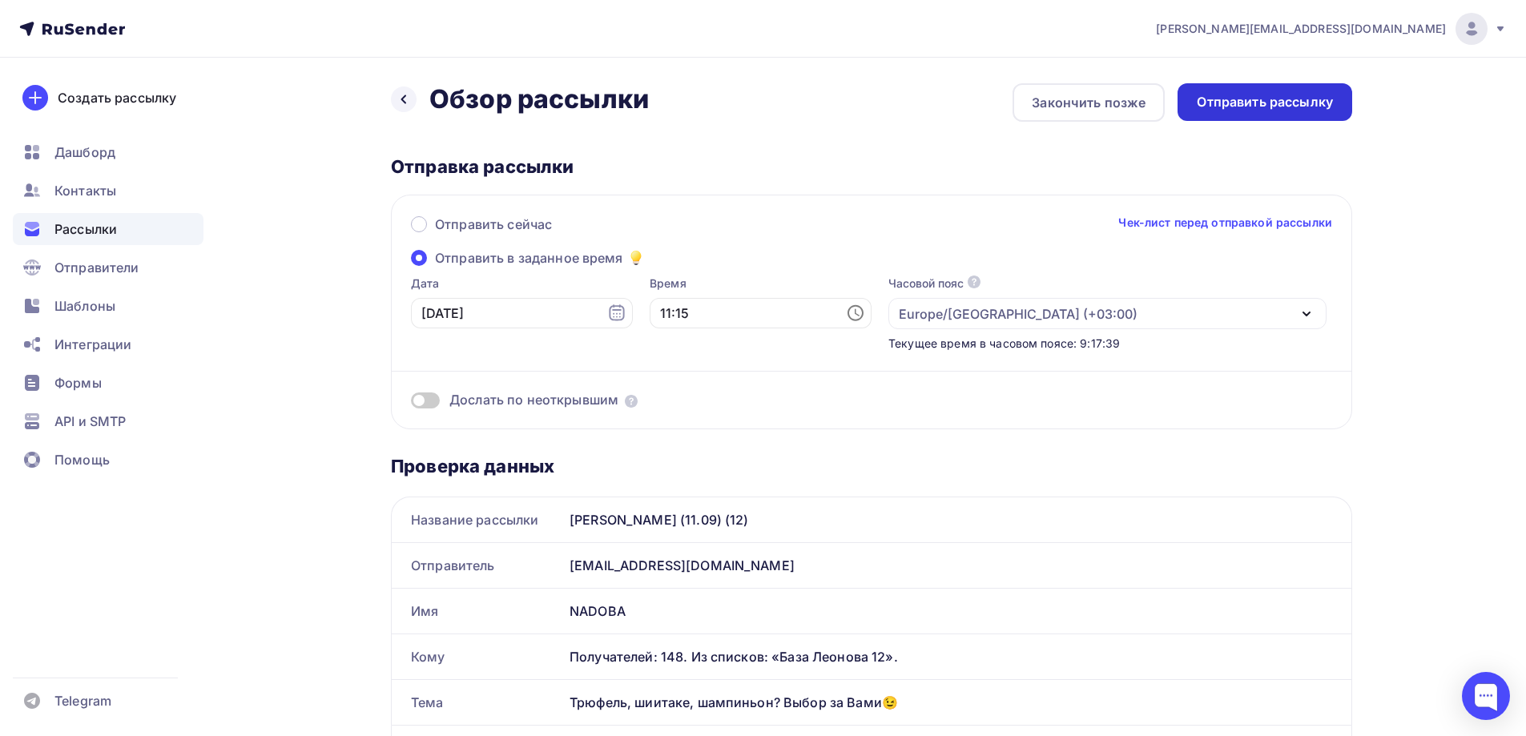
click at [1282, 99] on div "Отправить рассылку" at bounding box center [1265, 102] width 136 height 18
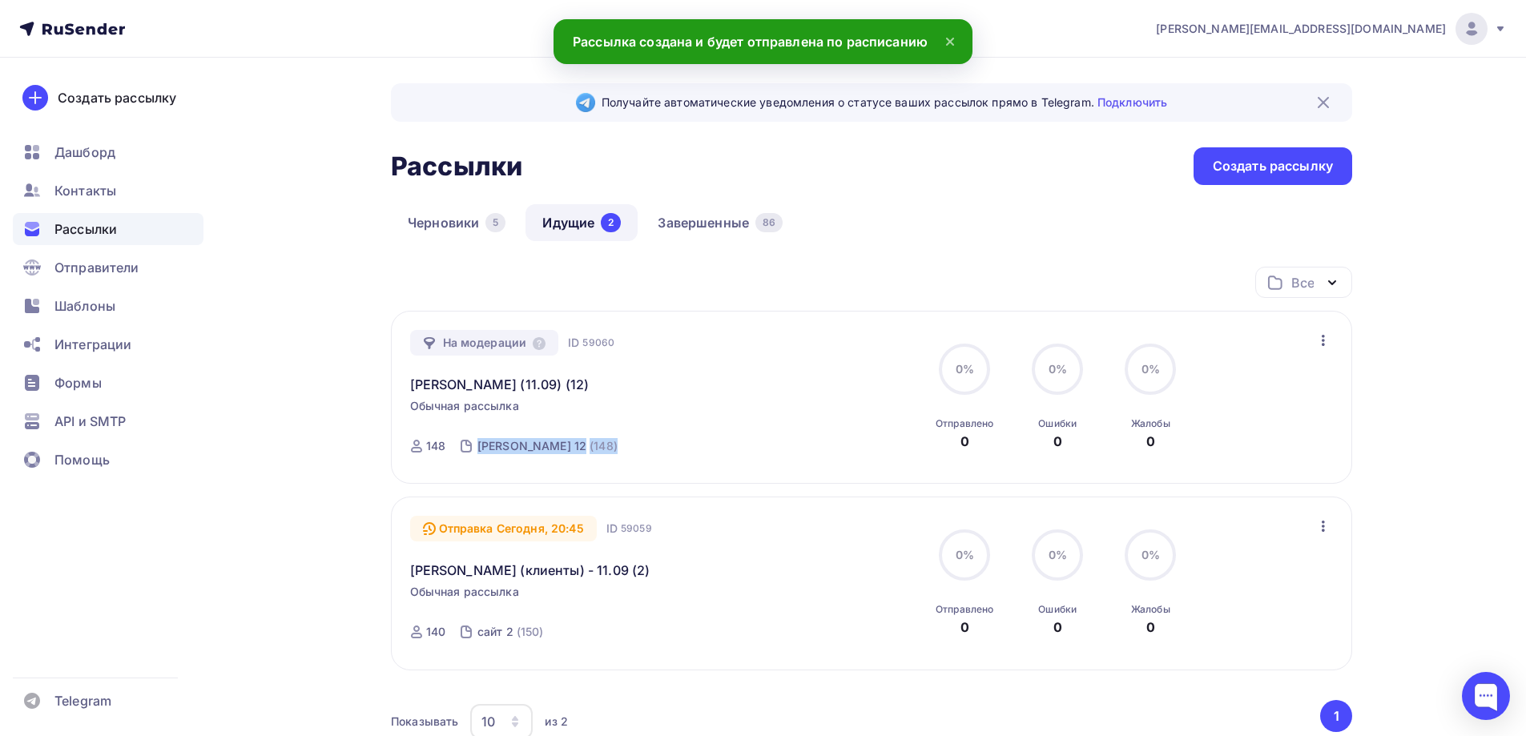
drag, startPoint x: 580, startPoint y: 449, endPoint x: 474, endPoint y: 441, distance: 106.1
click at [475, 453] on div "На модерации ID 59060 Jasmina - БМЛ (11.09) (12) Обычная рассылка Отправка Сего…" at bounding box center [592, 397] width 365 height 135
copy link "База Леонова 12 (148)"
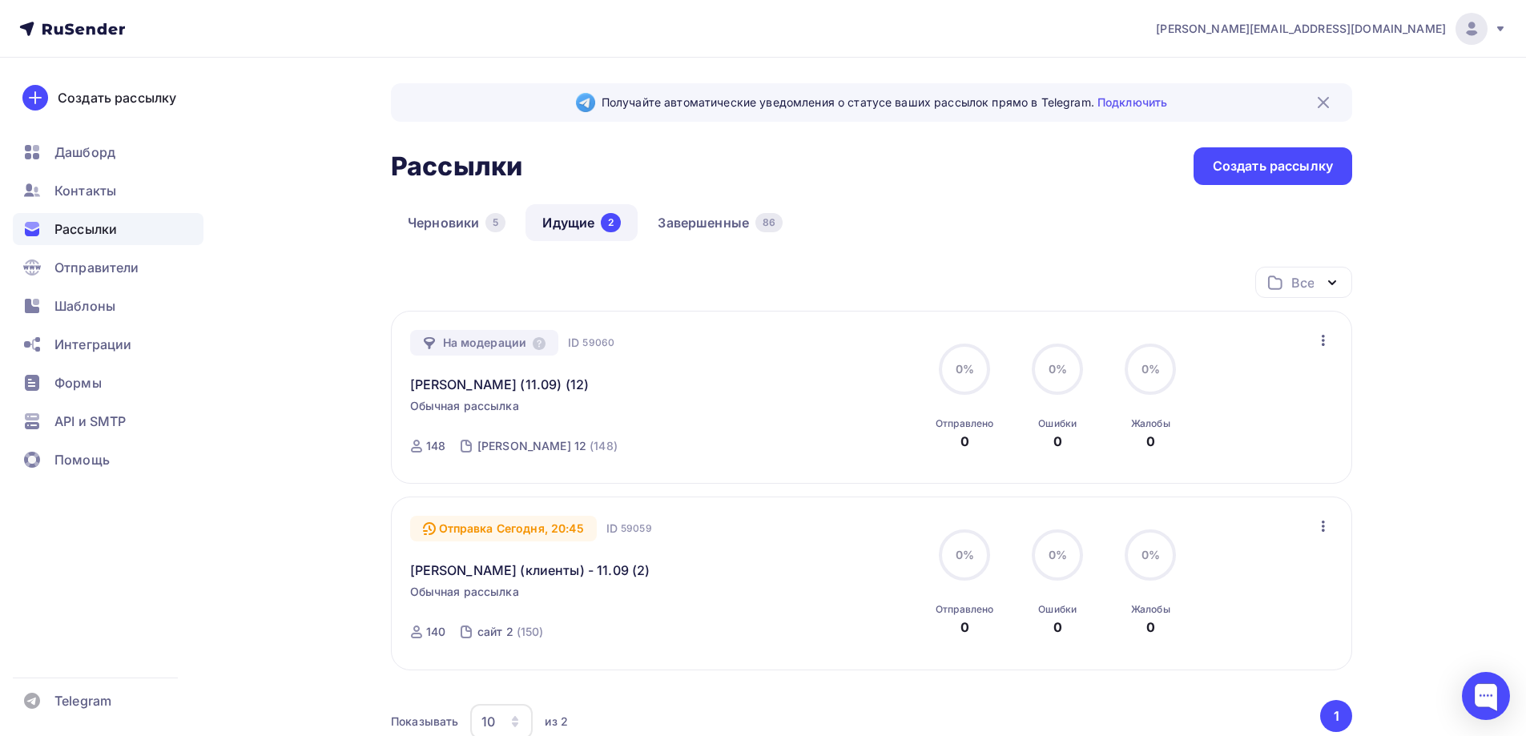
click at [1136, 229] on div "Черновики 5 Идущие 2 Завершенные 86" at bounding box center [871, 235] width 961 height 62
click at [1241, 171] on div "Создать рассылку" at bounding box center [1273, 166] width 120 height 18
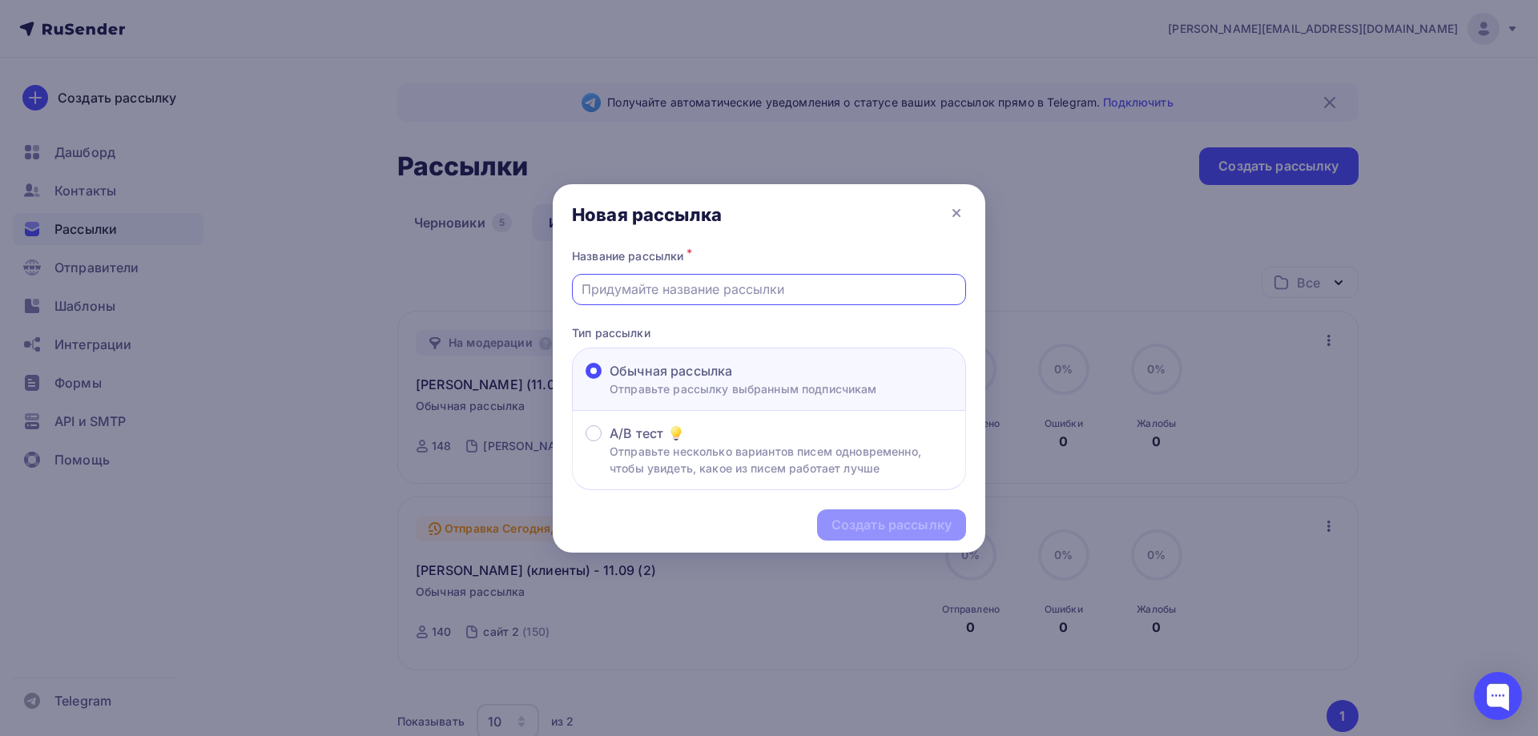
click at [652, 286] on input "text" at bounding box center [770, 289] width 376 height 19
paste input "Jasmina - БМЛ (11.09) (13)"
type input "Jasmina - БМЛ (11.09) (13)"
click at [872, 522] on div "Создать рассылку" at bounding box center [892, 525] width 120 height 18
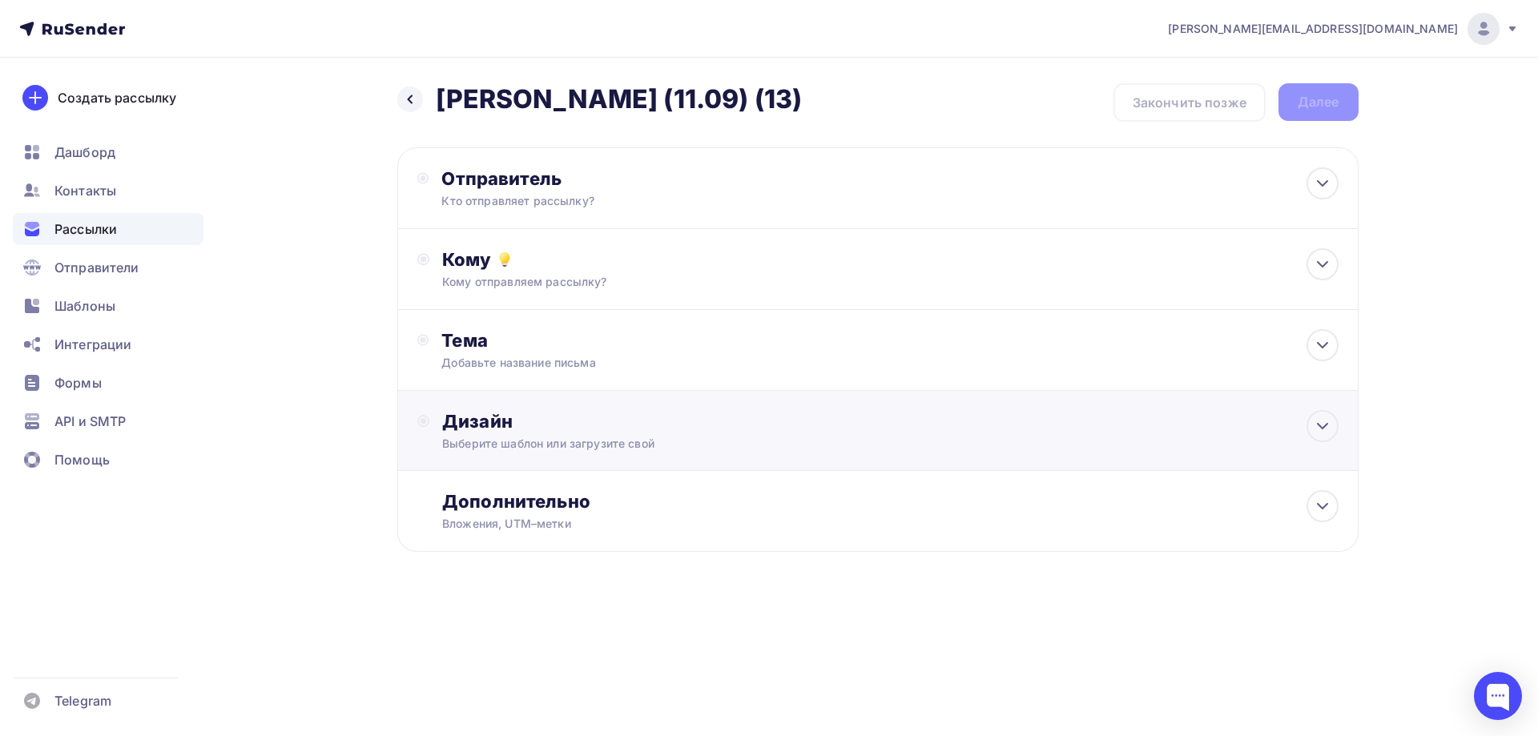
click at [536, 449] on div "Выберите шаблон или загрузите свой" at bounding box center [845, 444] width 807 height 16
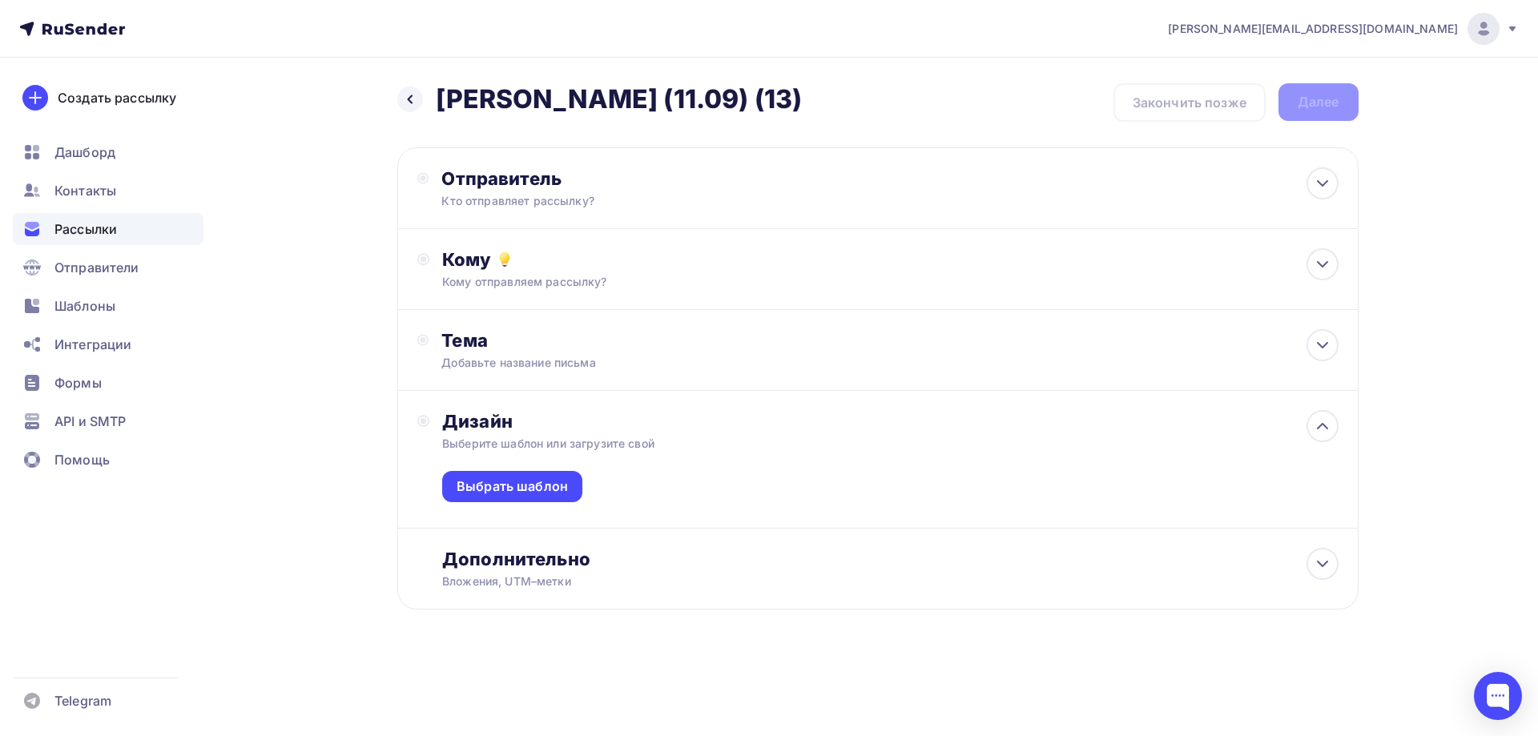
click at [533, 503] on div "Выбрать шаблон" at bounding box center [890, 490] width 896 height 76
click at [540, 487] on div "Выбрать шаблон" at bounding box center [512, 486] width 111 height 18
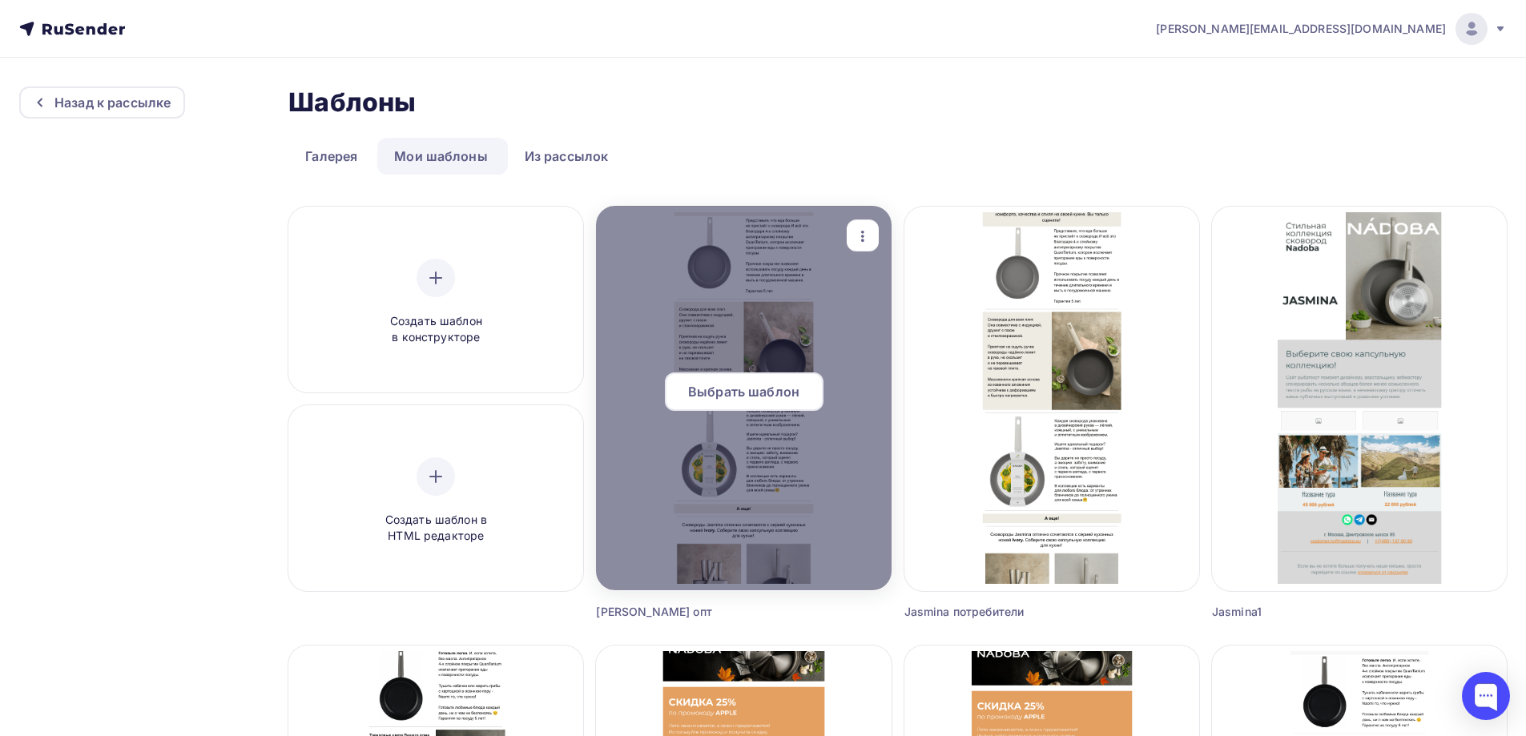
click at [788, 408] on div "Выбрать шаблон" at bounding box center [744, 392] width 159 height 38
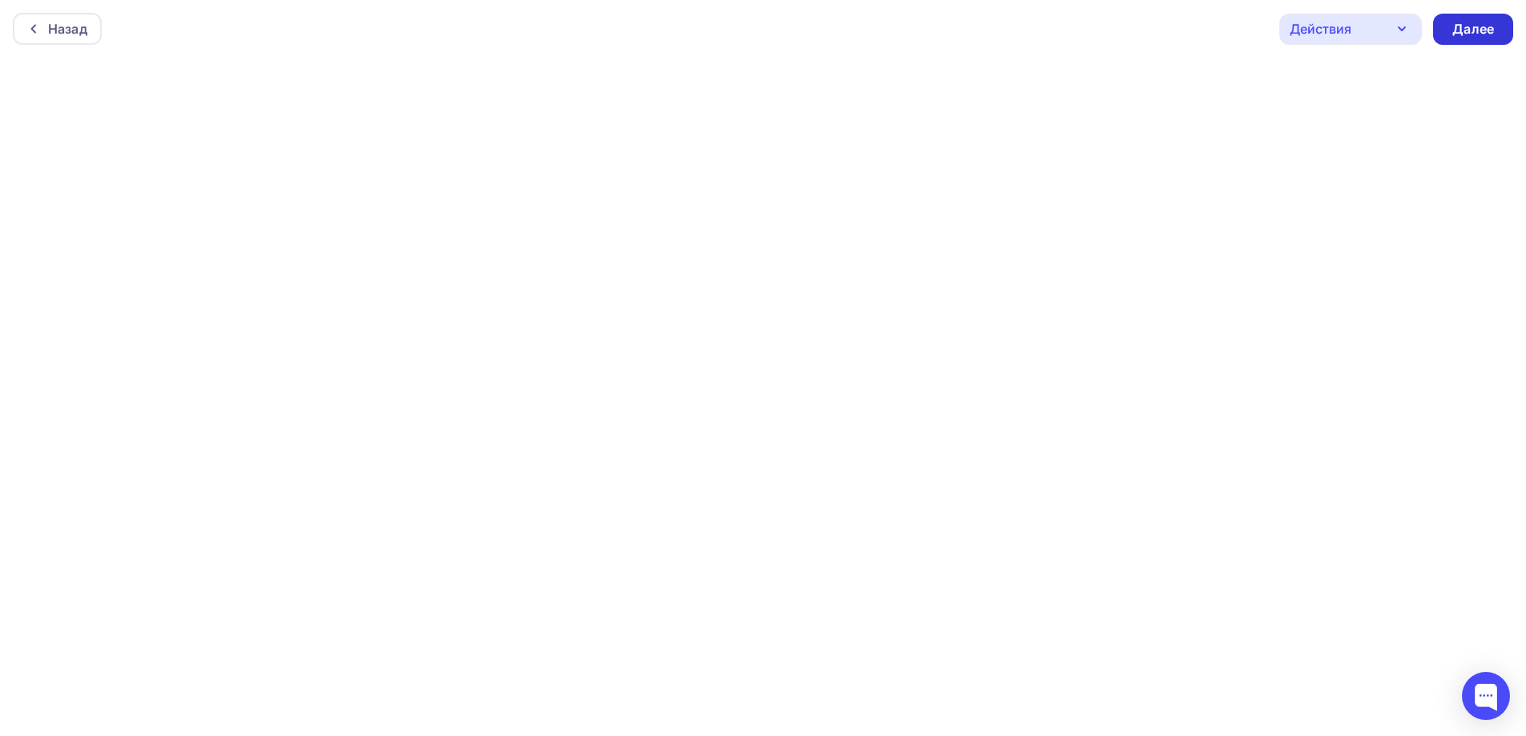
click at [1480, 19] on div "Далее" at bounding box center [1473, 29] width 80 height 31
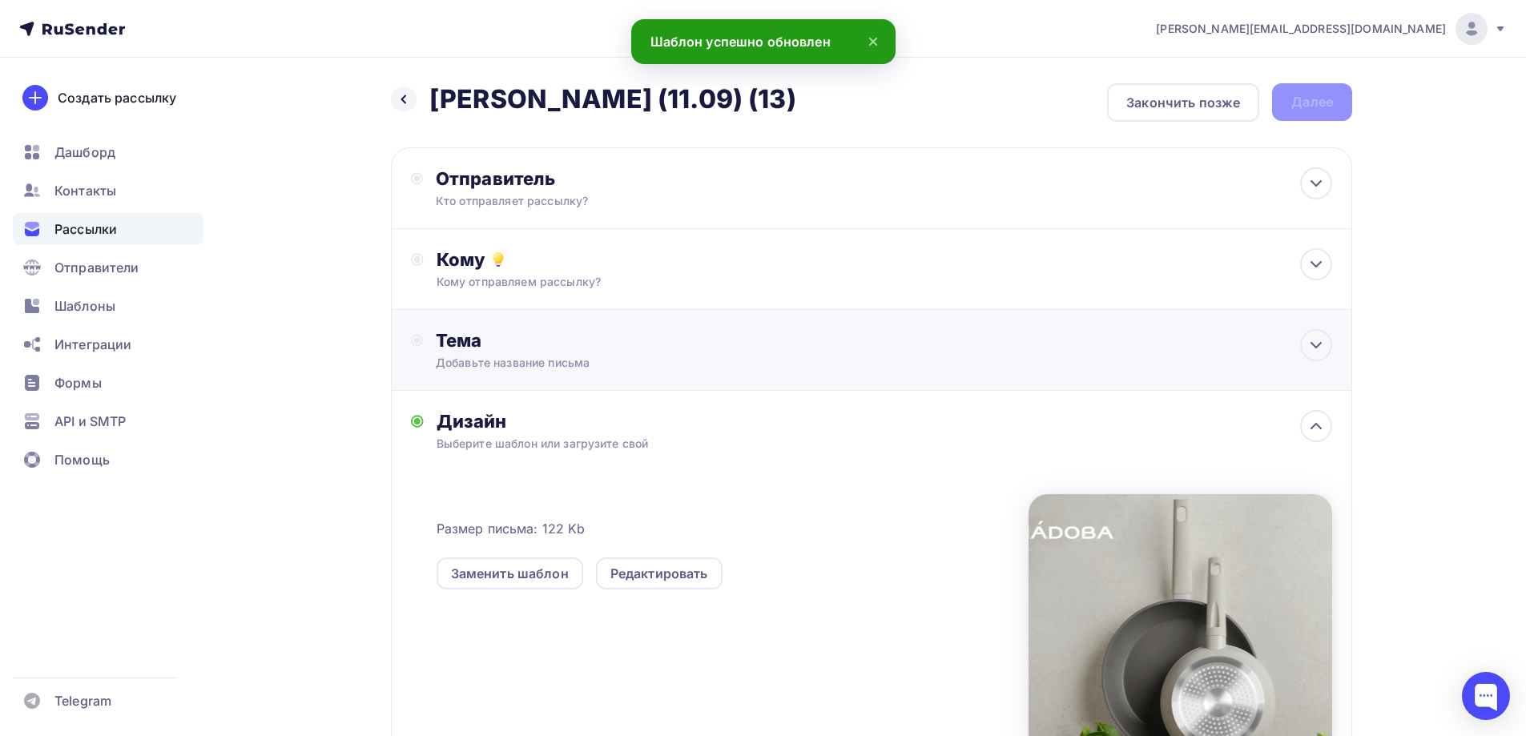
click at [645, 363] on div "Добавьте название письма" at bounding box center [578, 363] width 285 height 16
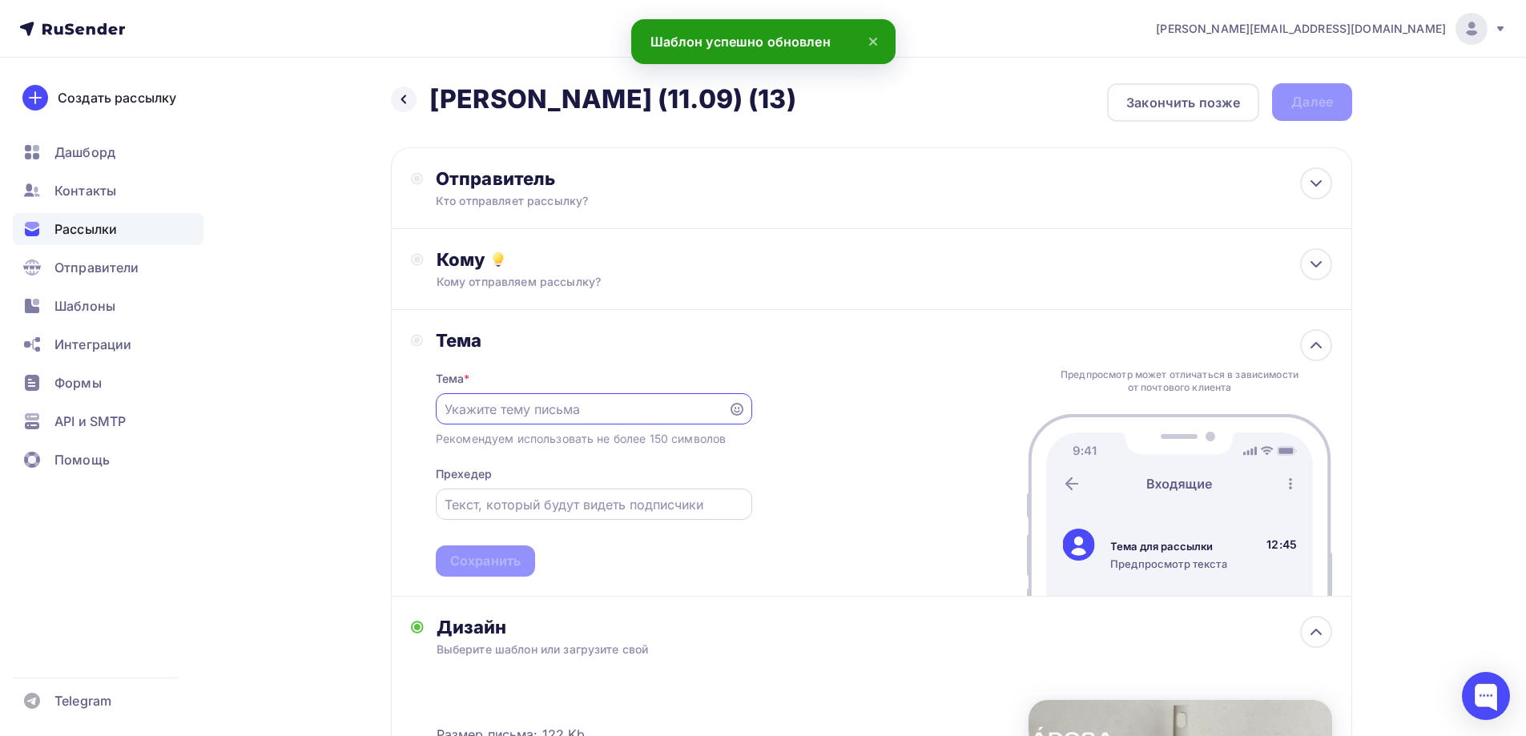
paste input "Трюфель, шиитаке, шампиньон? Выбор за Вами😉"
type input "Трюфель, шиитаке, шампиньон? Выбор за Вами😉"
click at [624, 509] on input "text" at bounding box center [594, 504] width 298 height 19
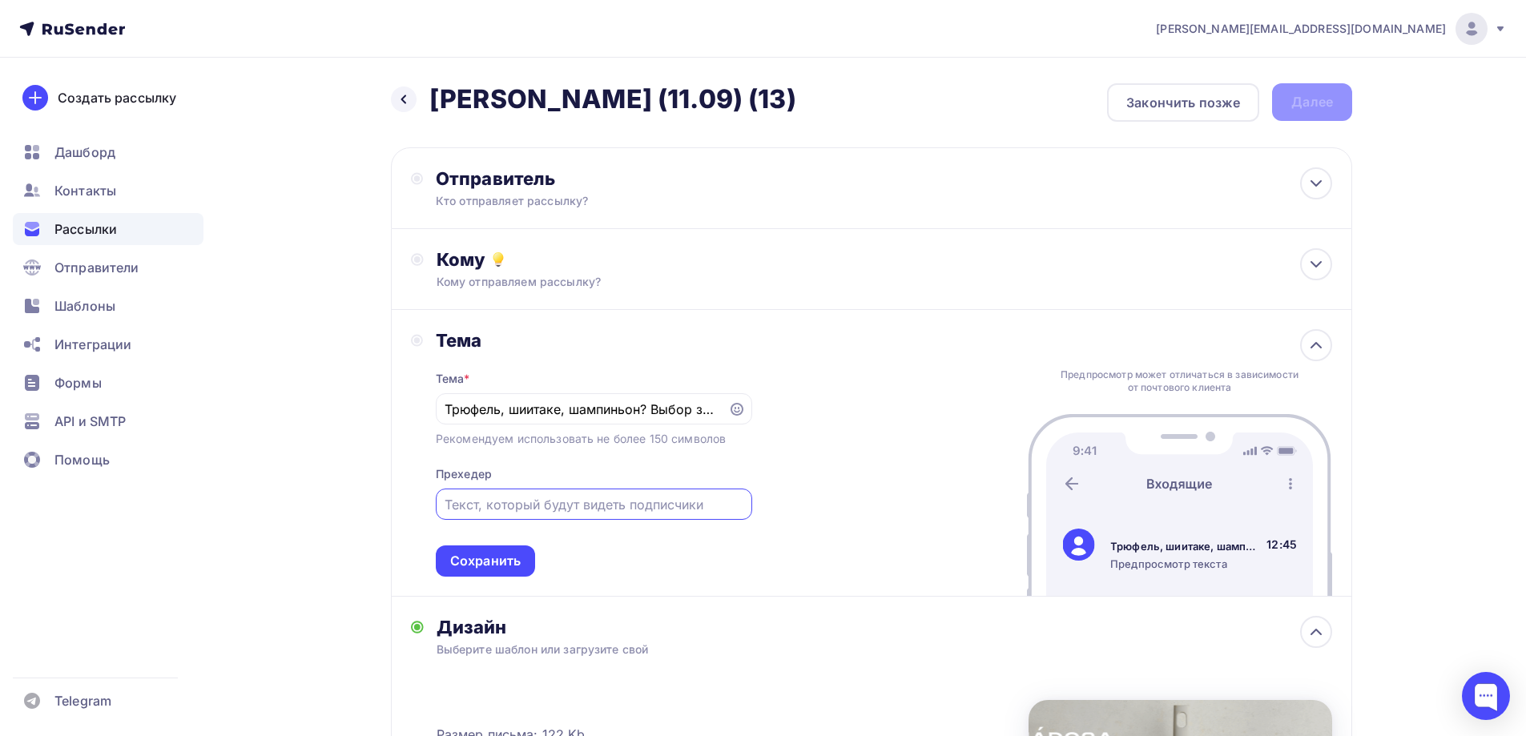
paste input "Продолжаем собирать урожай новинок!"
type input "Продолжаем собирать урожай новинок!"
click at [576, 551] on div "Тема * Трюфель, шиитаке, шампиньон? Выбор за Вами😉 Рекомендуем использовать не …" at bounding box center [594, 464] width 316 height 225
click at [498, 551] on div "Сохранить" at bounding box center [485, 561] width 99 height 31
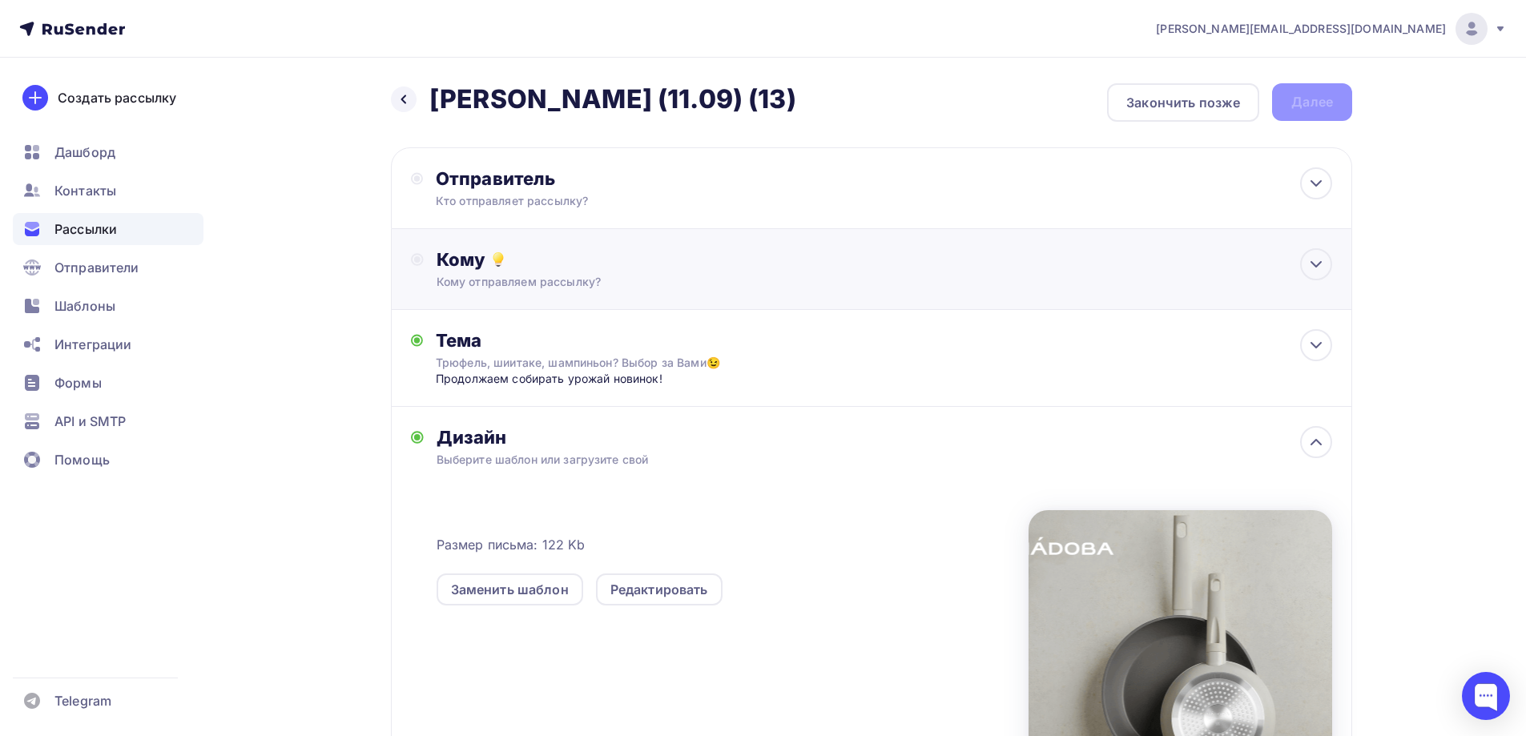
click at [536, 279] on div "Кому отправляем рассылку?" at bounding box center [840, 282] width 807 height 16
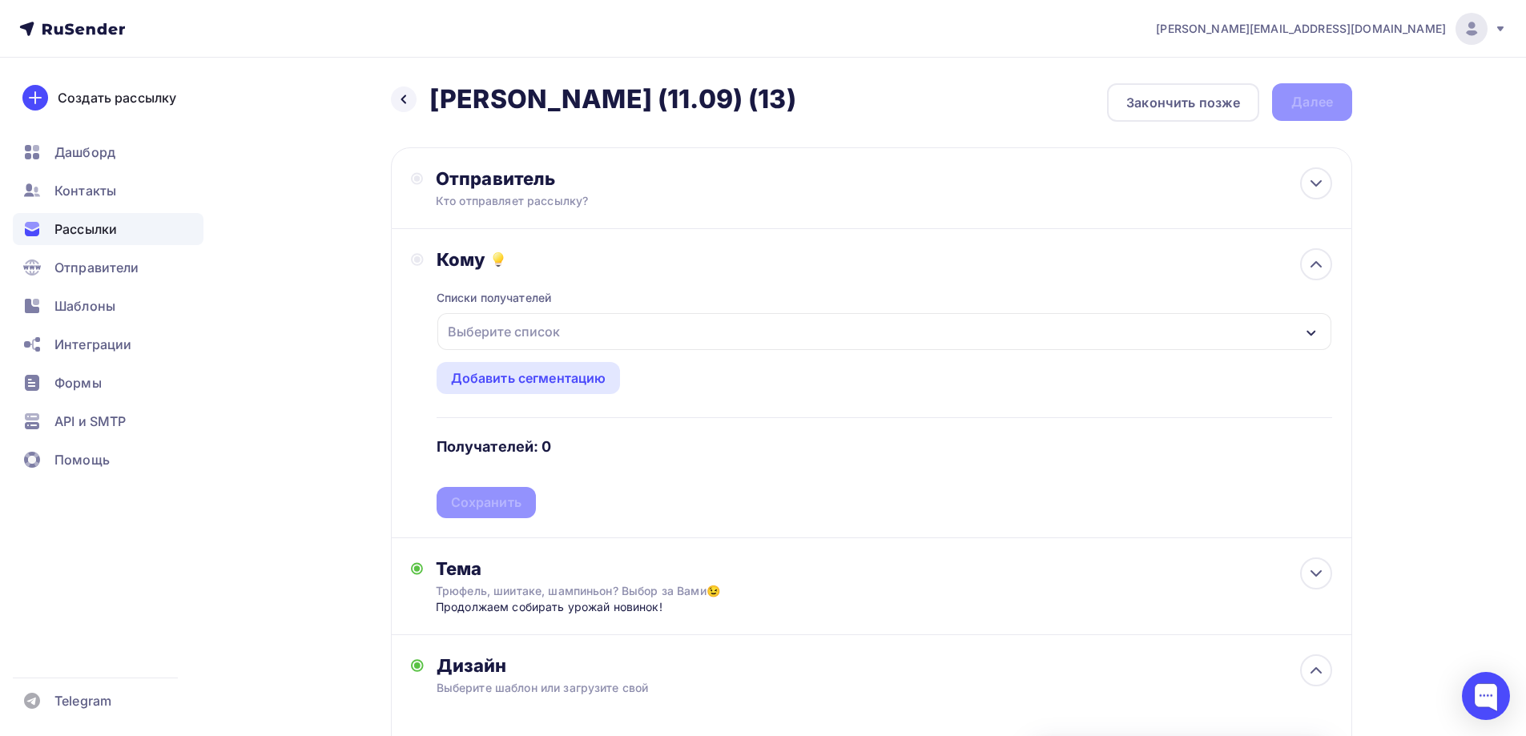
click at [518, 328] on div "Выберите список" at bounding box center [503, 331] width 125 height 29
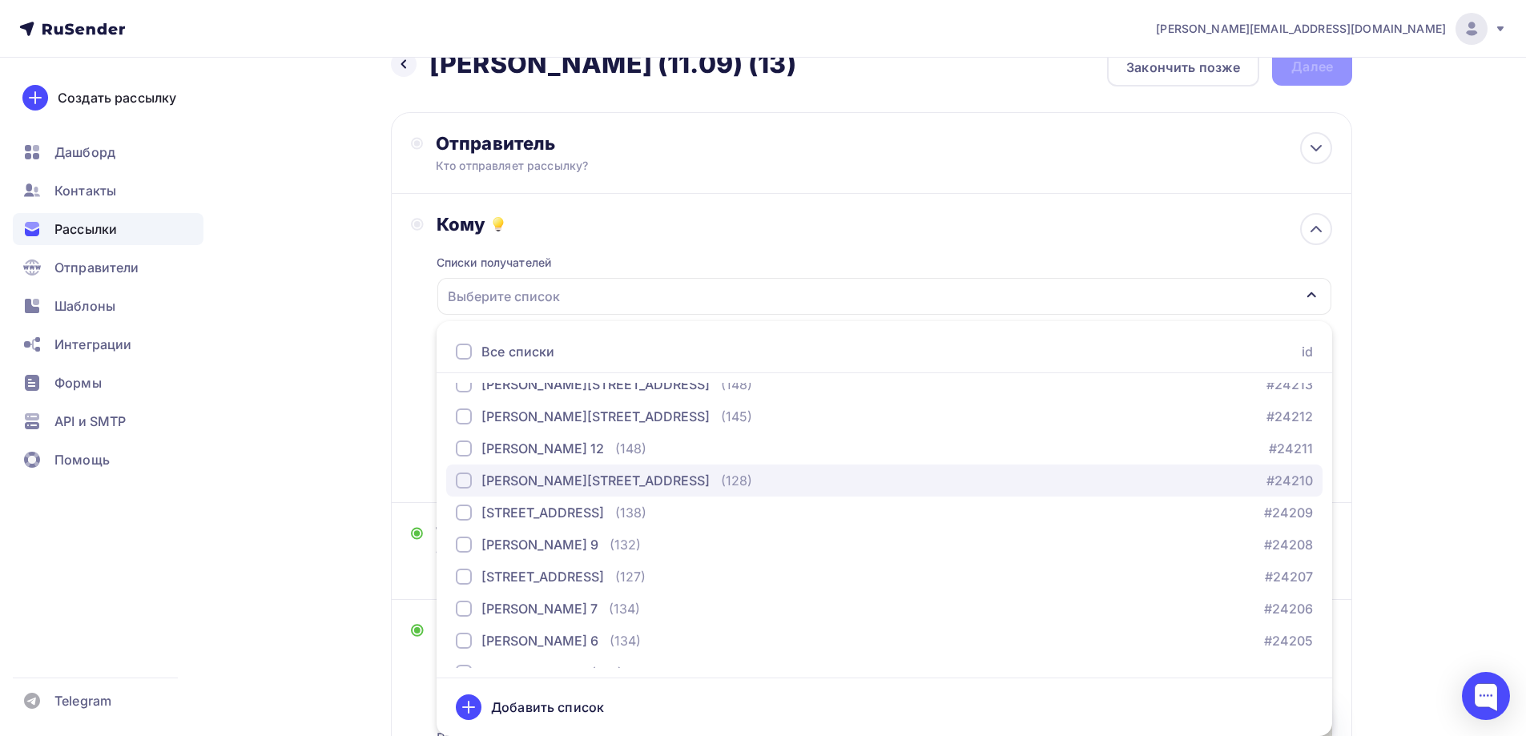
scroll to position [240, 0]
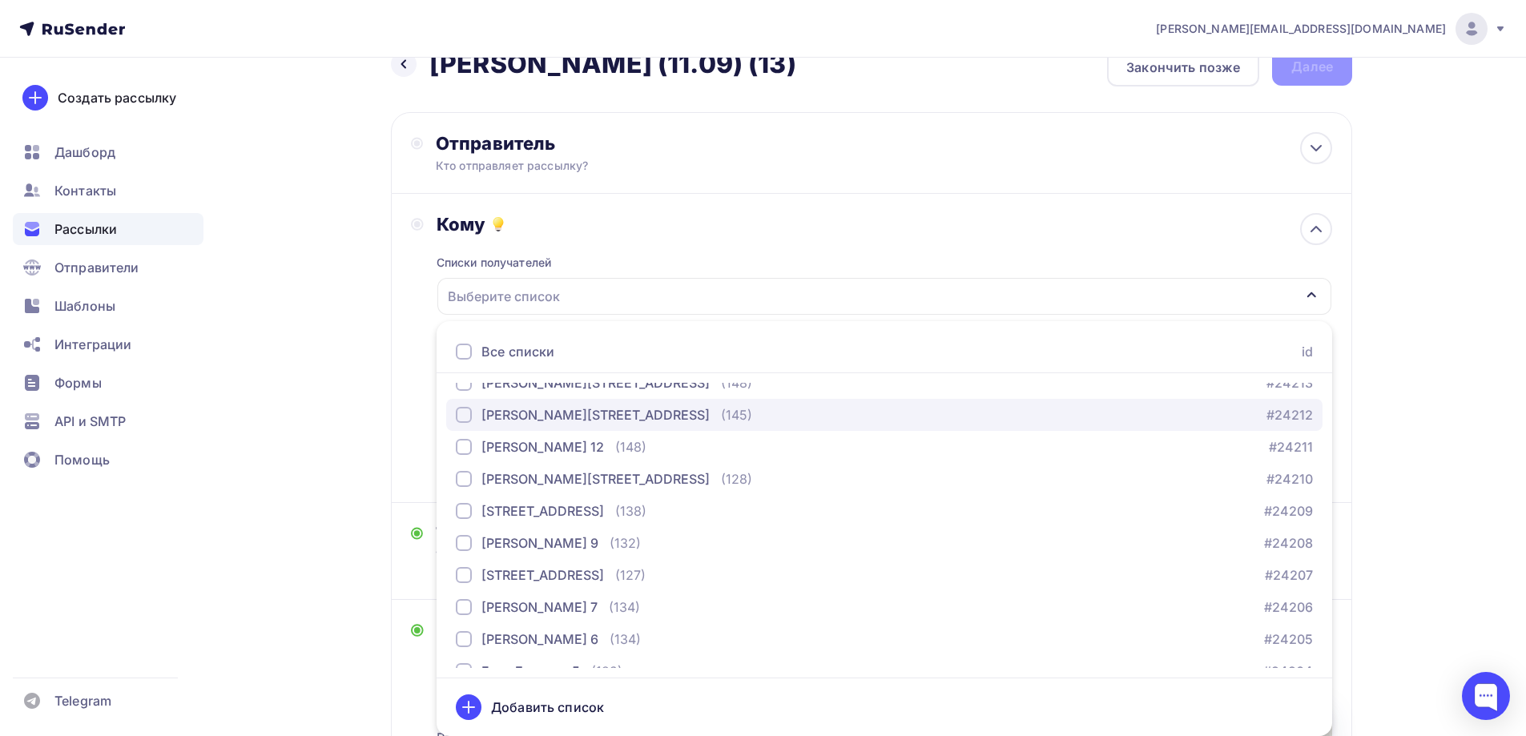
click at [721, 417] on div "(145)" at bounding box center [736, 414] width 31 height 19
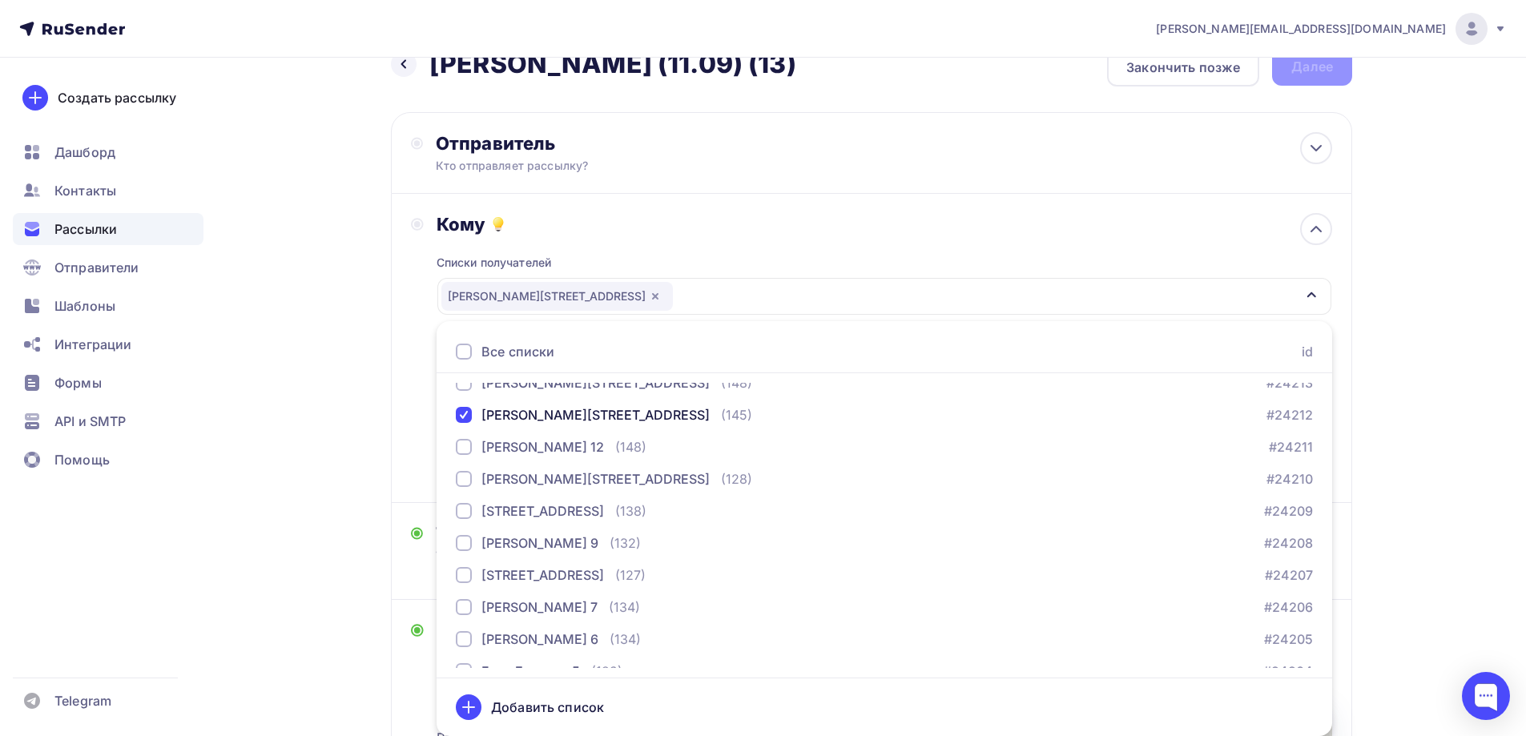
click at [375, 441] on div "Назад Jasmina - БМЛ (11.09) (13) Jasmina - БМЛ (11.09) (13) Закончить позже Дал…" at bounding box center [763, 580] width 1313 height 1116
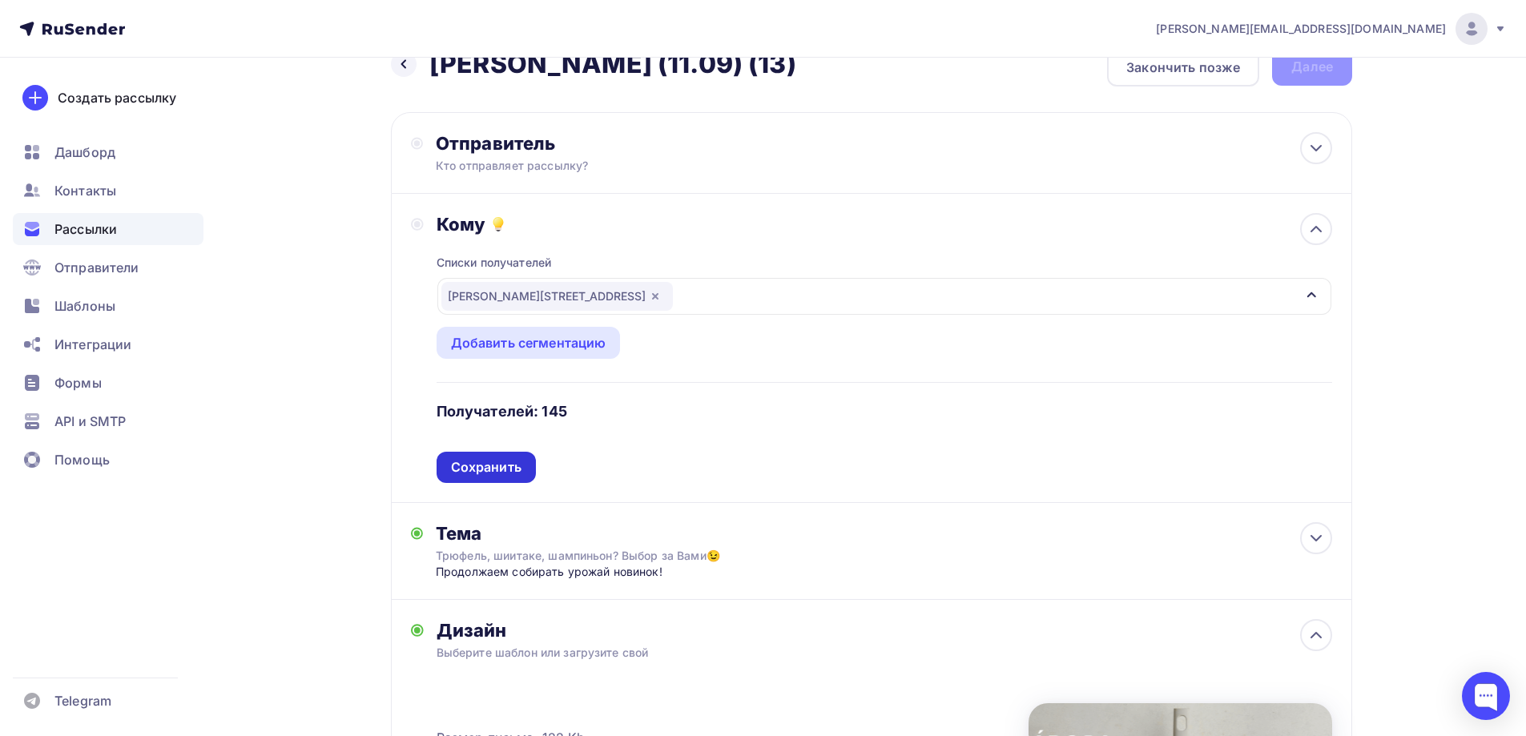
click at [512, 473] on div "Сохранить" at bounding box center [486, 467] width 71 height 18
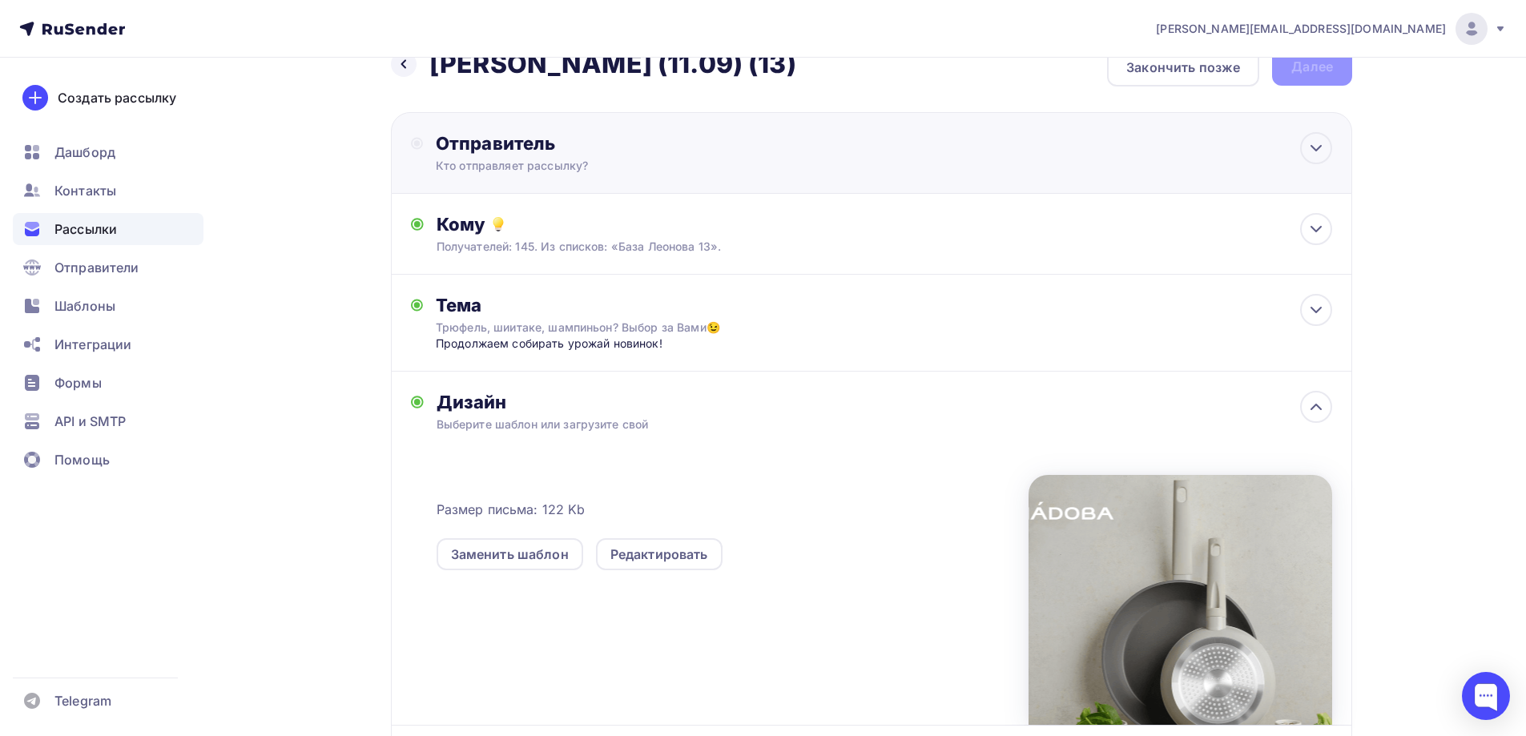
click at [573, 171] on div "Кто отправляет рассылку?" at bounding box center [592, 166] width 312 height 16
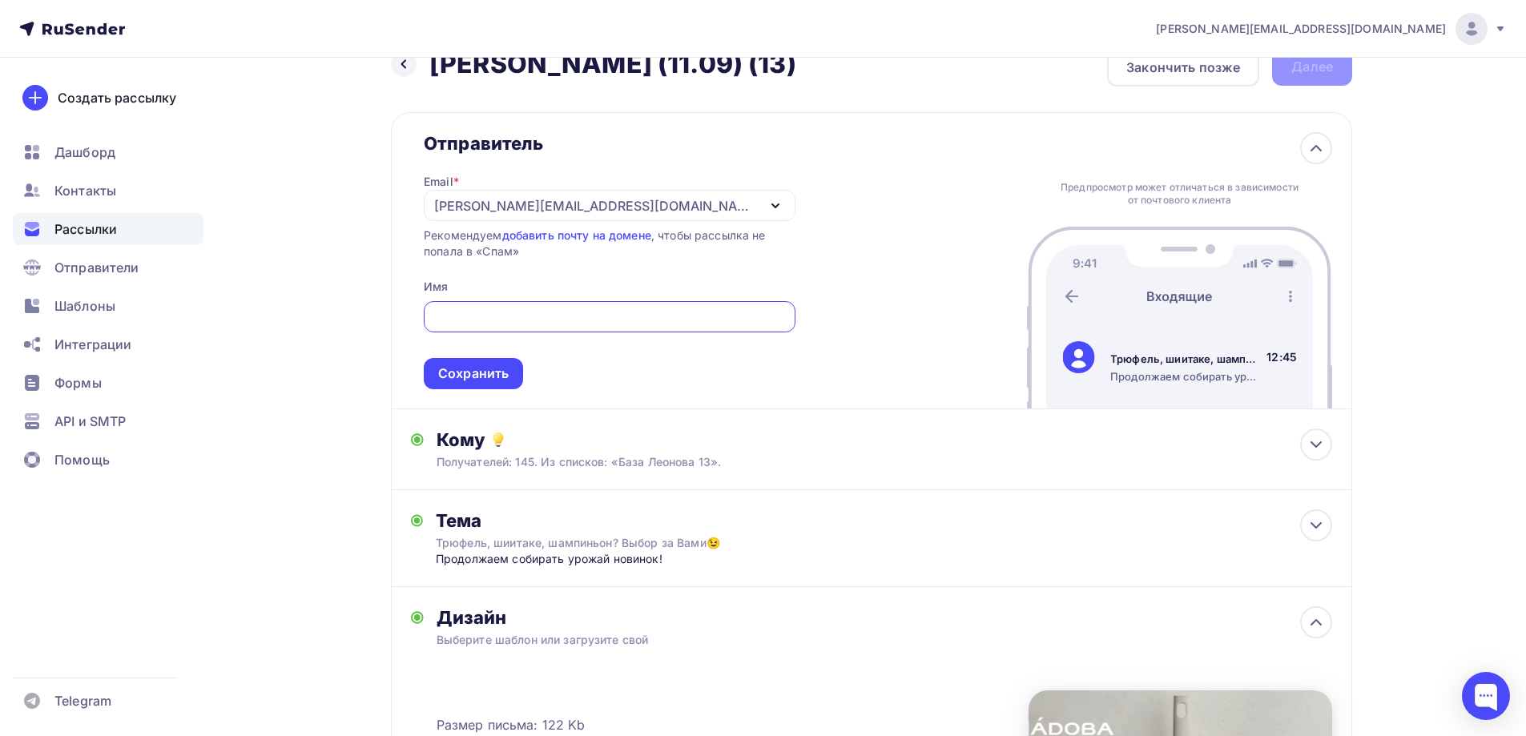
click at [563, 207] on div "[EMAIL_ADDRESS][PERSON_NAME][DOMAIN_NAME]" at bounding box center [595, 205] width 323 height 19
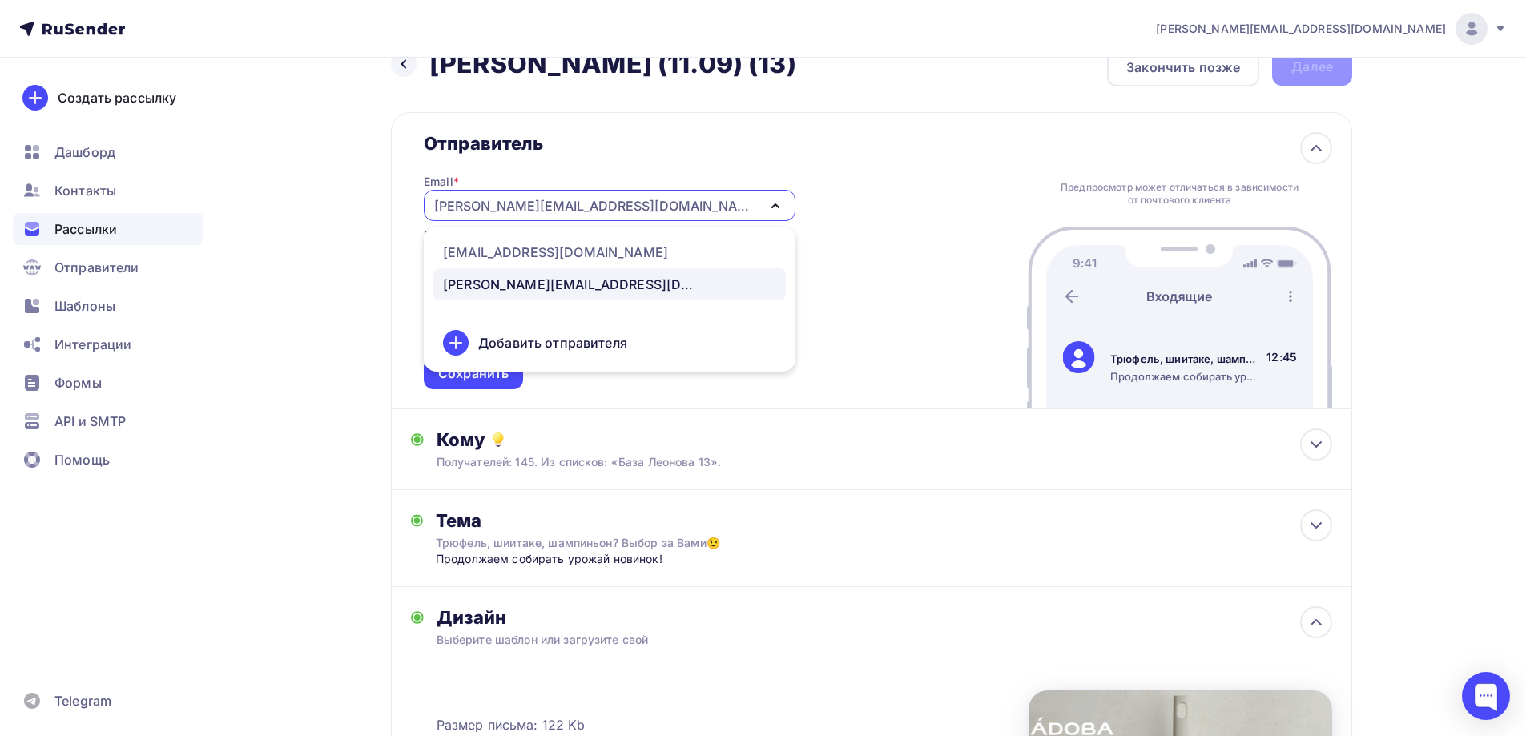
click at [550, 236] on ul "[EMAIL_ADDRESS][DOMAIN_NAME] [PERSON_NAME][EMAIL_ADDRESS][DOMAIN_NAME] Добавить…" at bounding box center [610, 299] width 372 height 145
click at [545, 250] on div "[EMAIL_ADDRESS][DOMAIN_NAME]" at bounding box center [555, 252] width 225 height 19
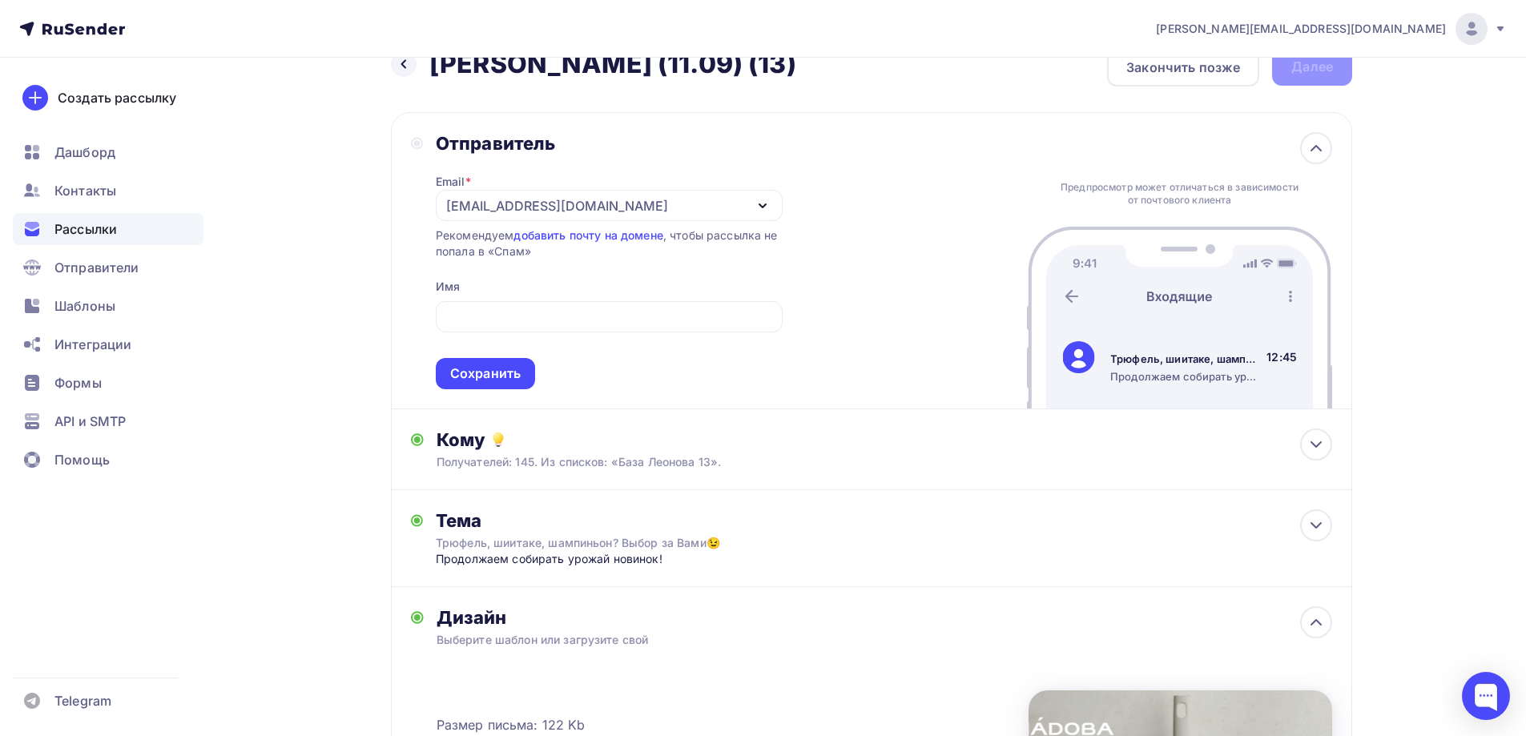
click at [974, 274] on div "Отправитель Email * news@nadoba.ru news@nadoba.ru a.gorbach@nadoba.eu Добавить …" at bounding box center [871, 260] width 961 height 297
click at [671, 308] on input "text" at bounding box center [609, 317] width 328 height 19
type input "NADOBA"
click at [496, 368] on div "Сохранить" at bounding box center [485, 374] width 71 height 18
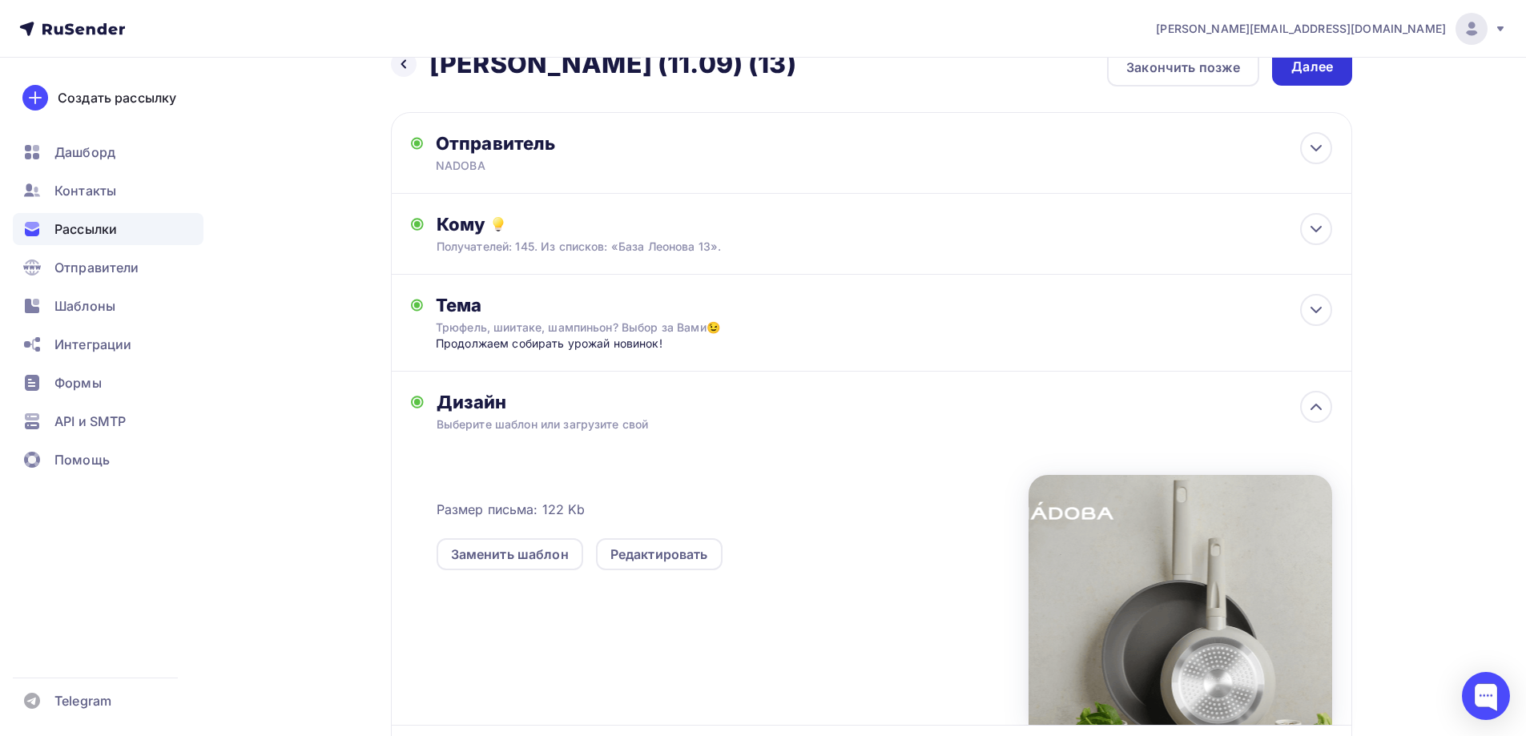
click at [1346, 74] on div "Далее" at bounding box center [1312, 67] width 80 height 38
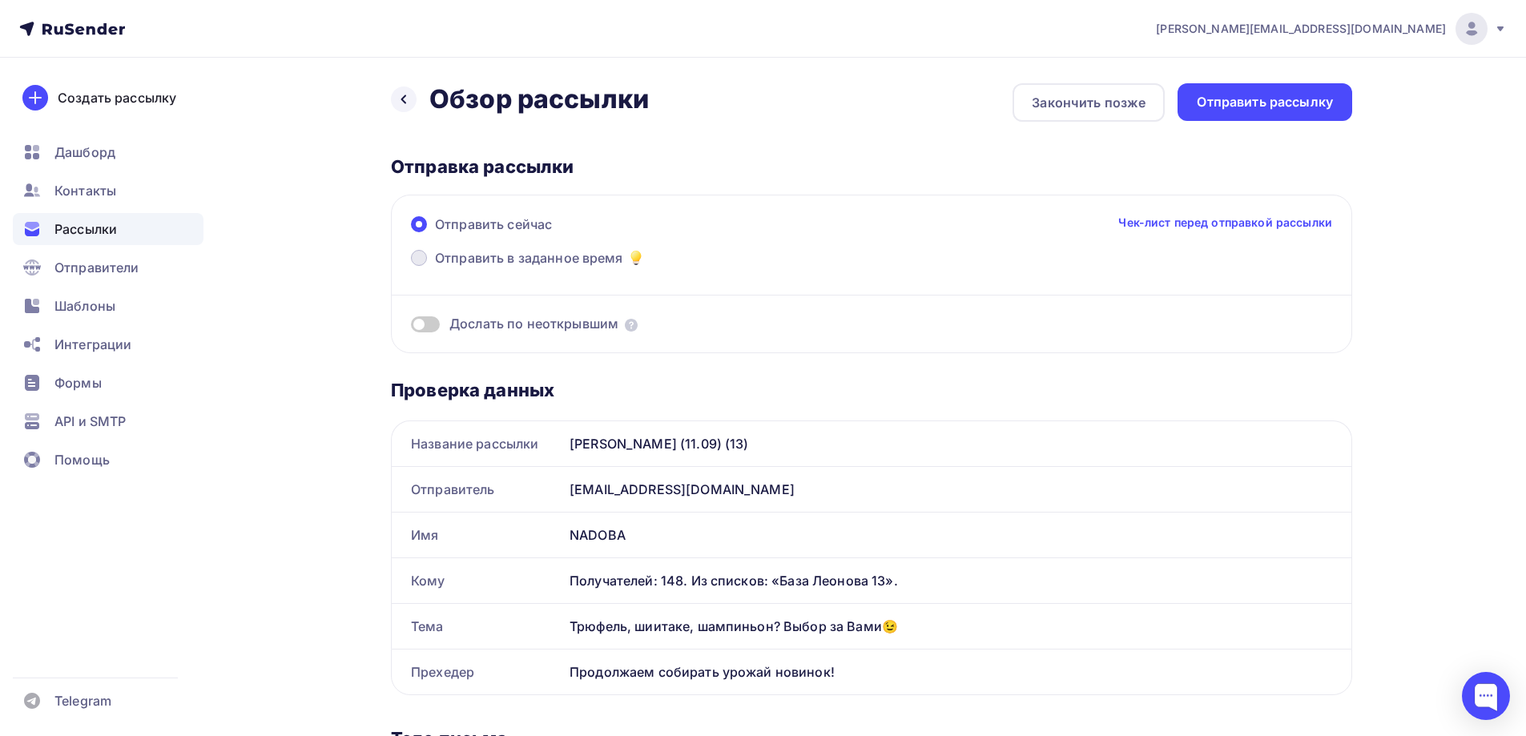
click at [594, 259] on span "Отправить в заданное время" at bounding box center [529, 257] width 188 height 19
click at [435, 268] on input "Отправить в заданное время" at bounding box center [435, 268] width 0 height 0
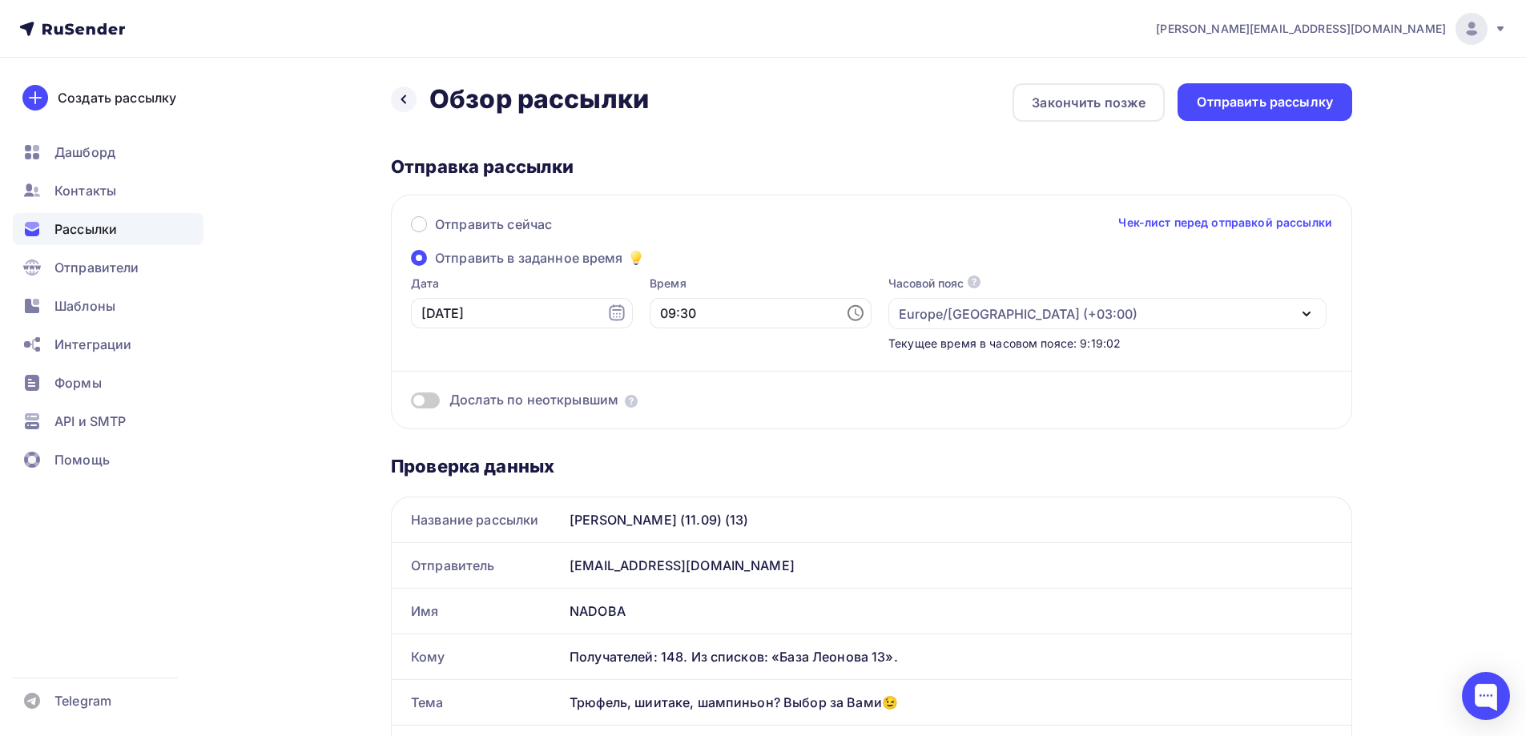
click at [846, 308] on icon at bounding box center [855, 313] width 19 height 19
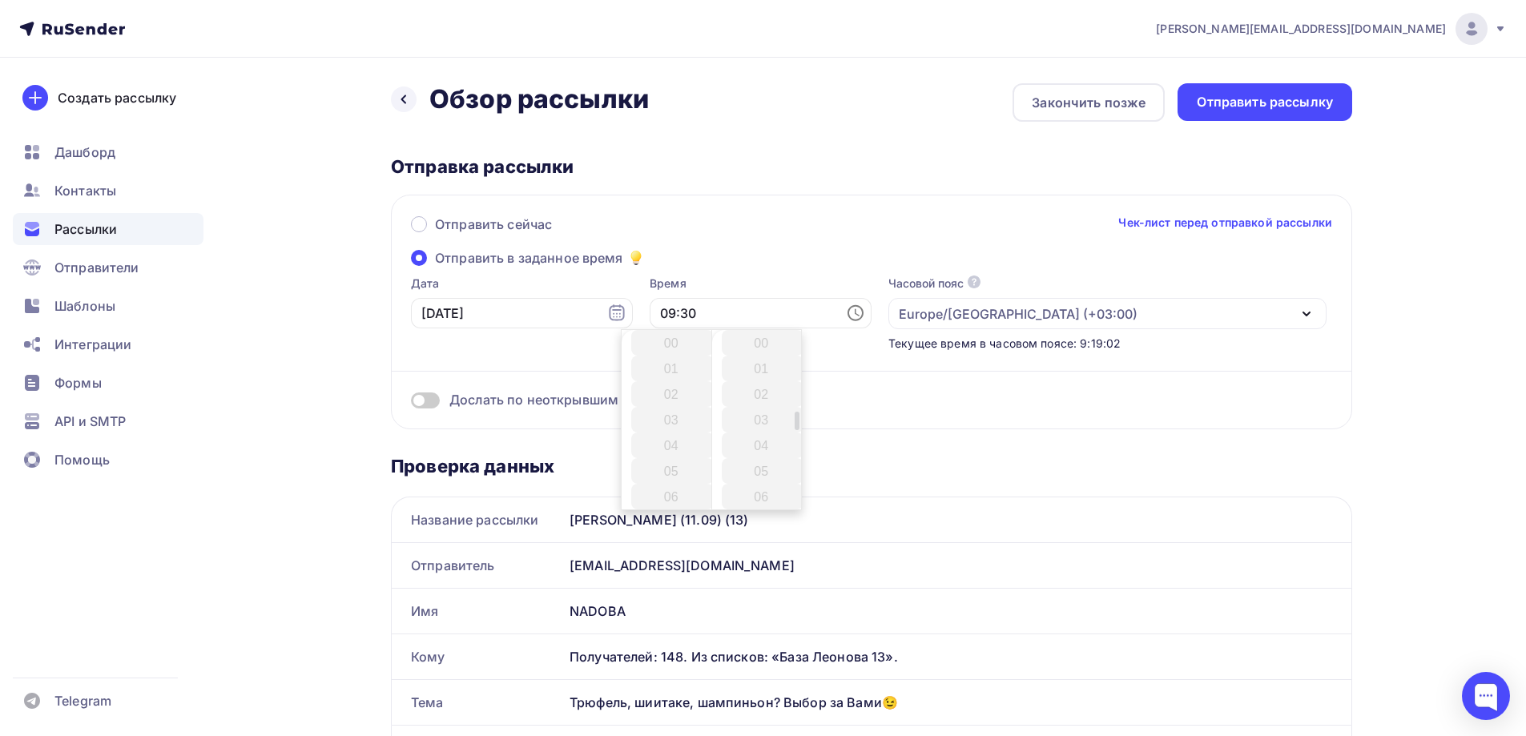
scroll to position [769, 0]
click at [680, 391] on li "11" at bounding box center [672, 394] width 83 height 26
type input "11:30"
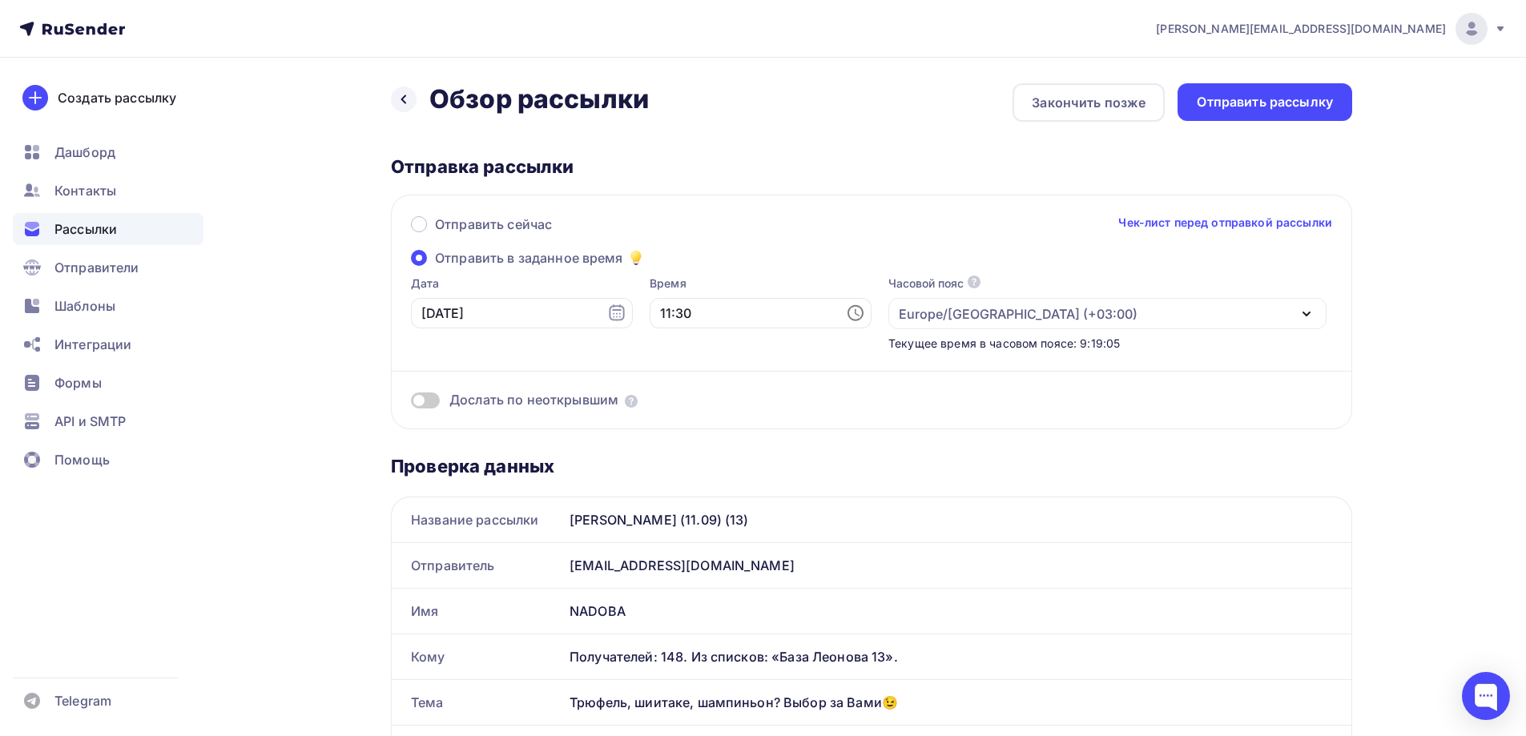
click at [1038, 192] on div "Отправка рассылки Отправить сейчас Чек-лист перед отправкой рассылки Отправить …" at bounding box center [871, 292] width 961 height 274
click at [1273, 102] on div "Отправить рассылку" at bounding box center [1265, 102] width 136 height 18
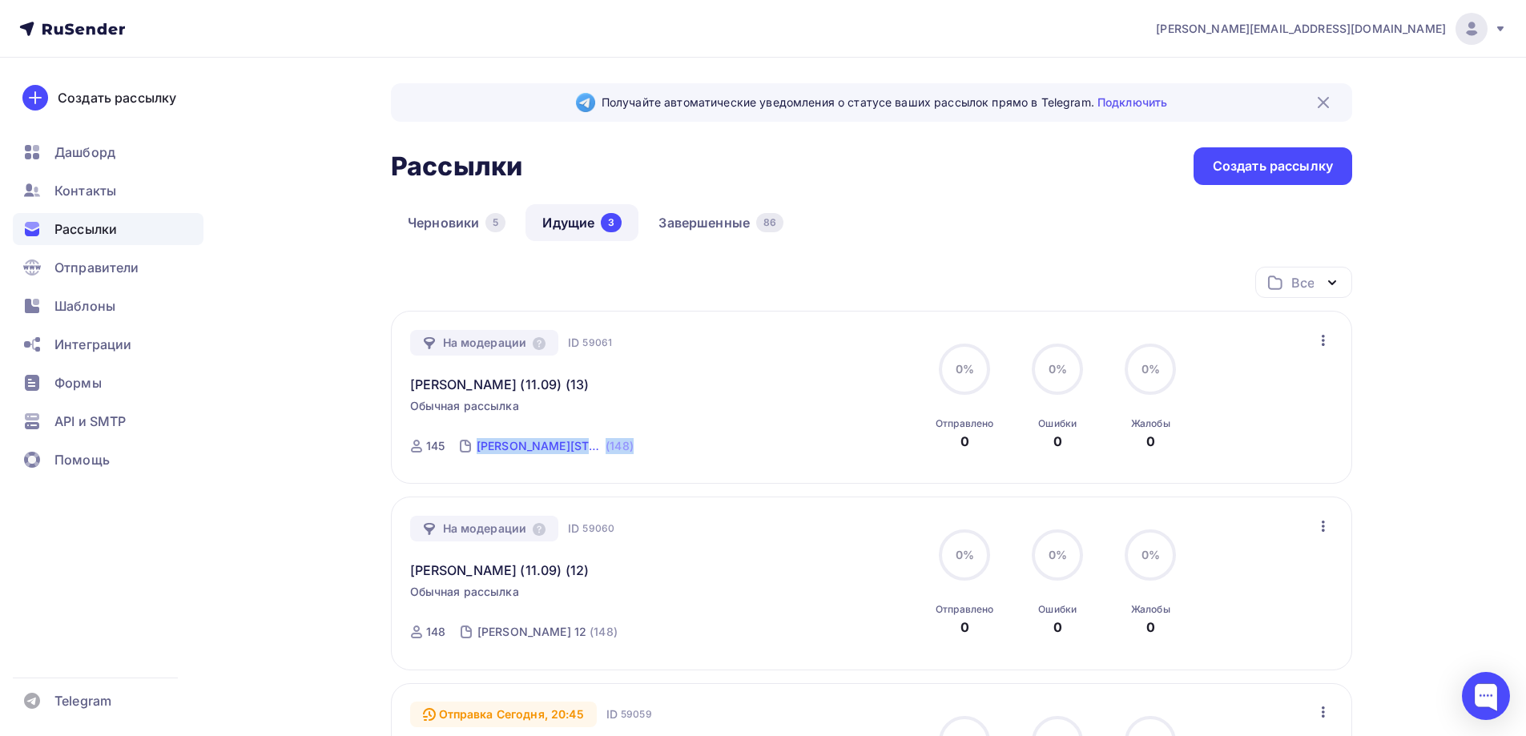
drag, startPoint x: 619, startPoint y: 452, endPoint x: 477, endPoint y: 446, distance: 142.7
click at [477, 446] on div "На модерации ID 59061 Jasmina - БМЛ (11.09) (13) Обычная рассылка Отправка Сего…" at bounding box center [592, 397] width 365 height 135
copy link "База Леонова 13 (148)"
click at [713, 220] on link "Завершенные 86" at bounding box center [721, 222] width 159 height 37
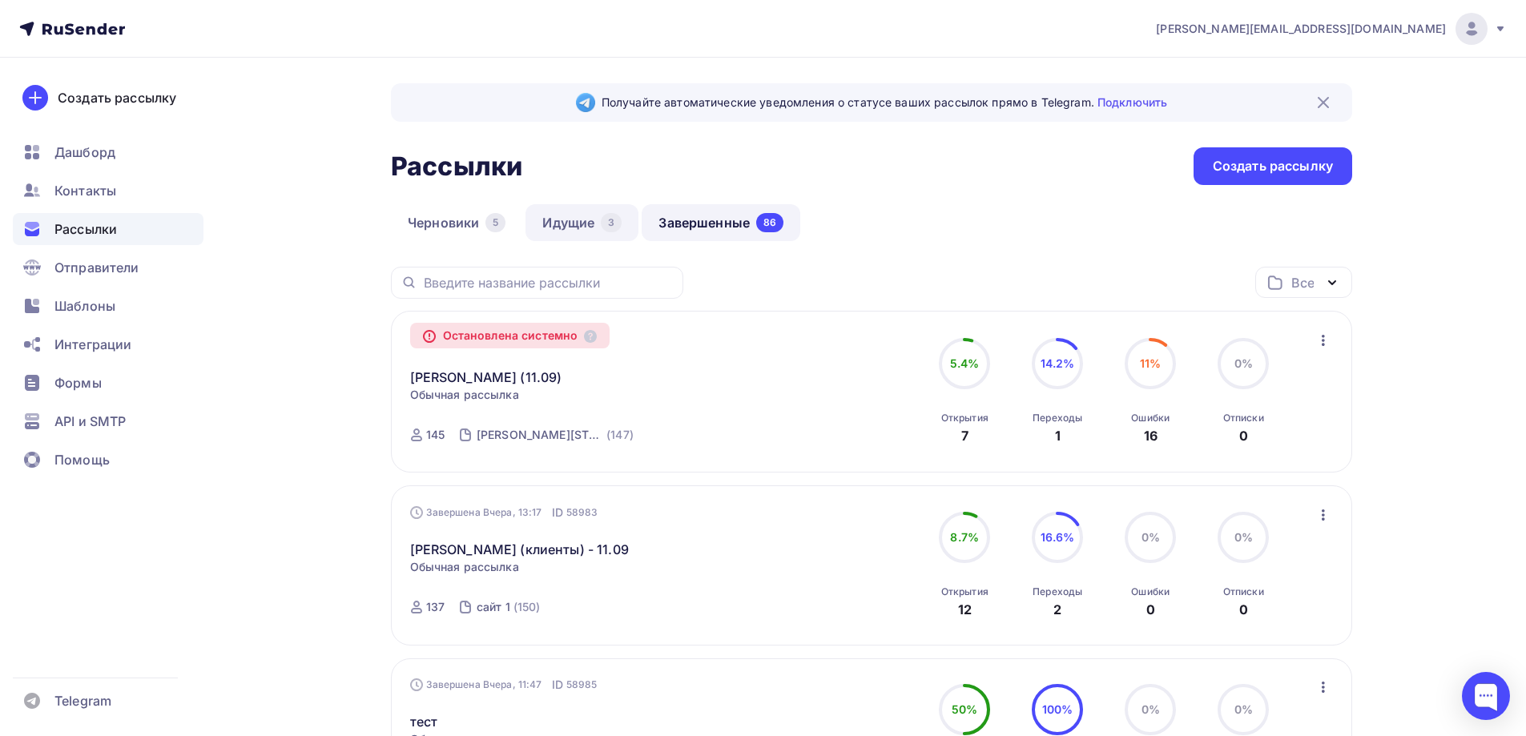
click at [591, 214] on link "Идущие 3" at bounding box center [582, 222] width 113 height 37
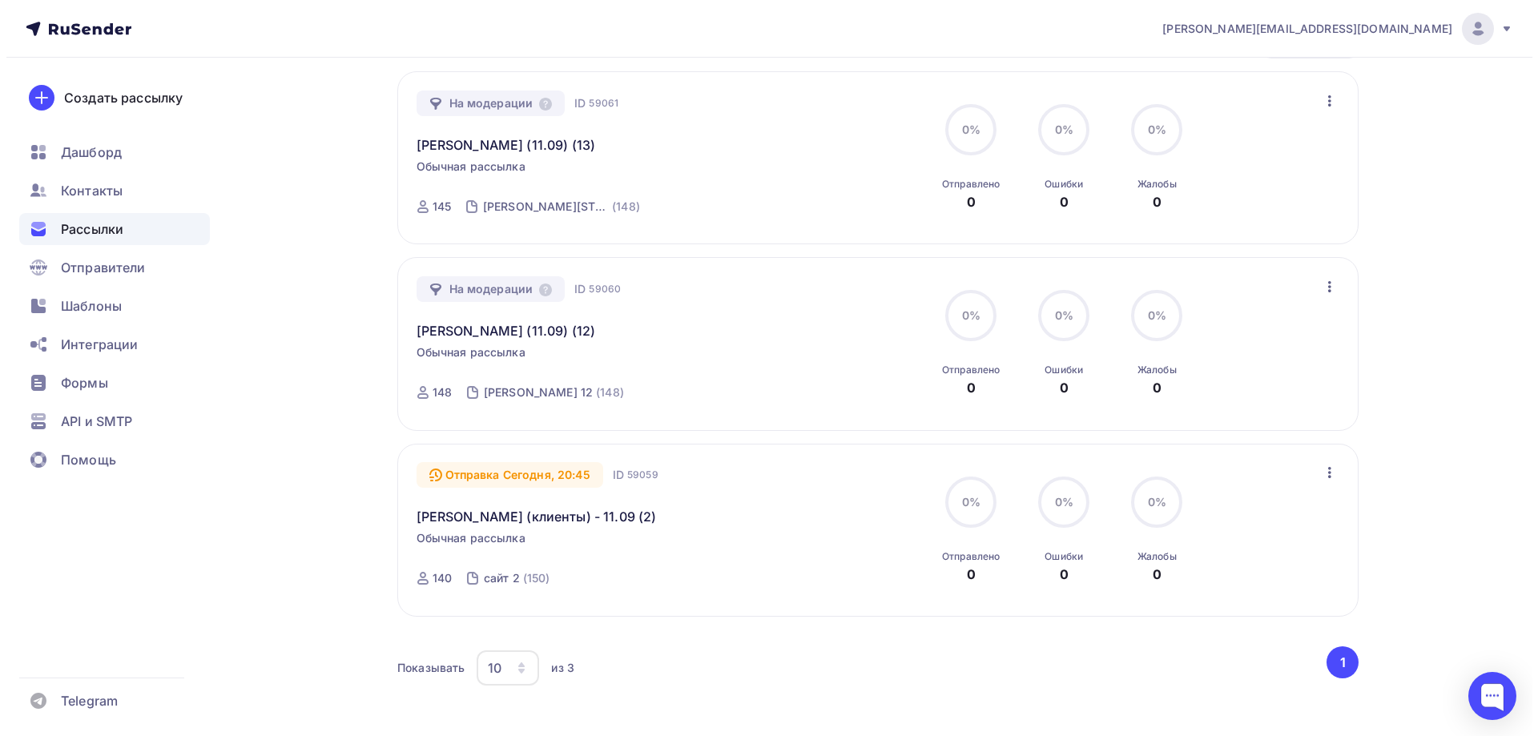
scroll to position [240, 0]
click at [820, 674] on div "Показывать 10 10 20 50 100 из 3" at bounding box center [854, 667] width 927 height 37
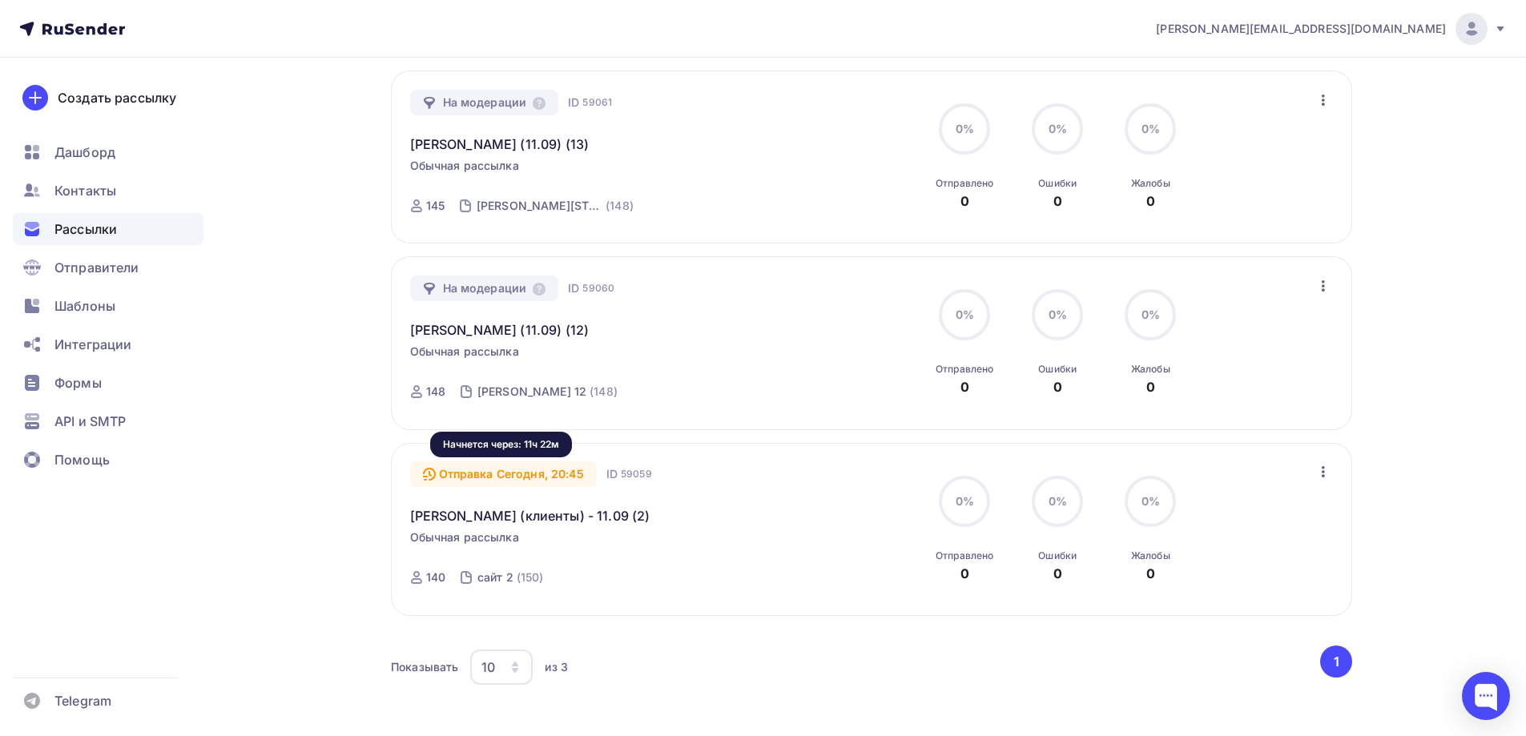
click at [537, 474] on div "Отправка Сегодня, 20:45" at bounding box center [503, 474] width 187 height 26
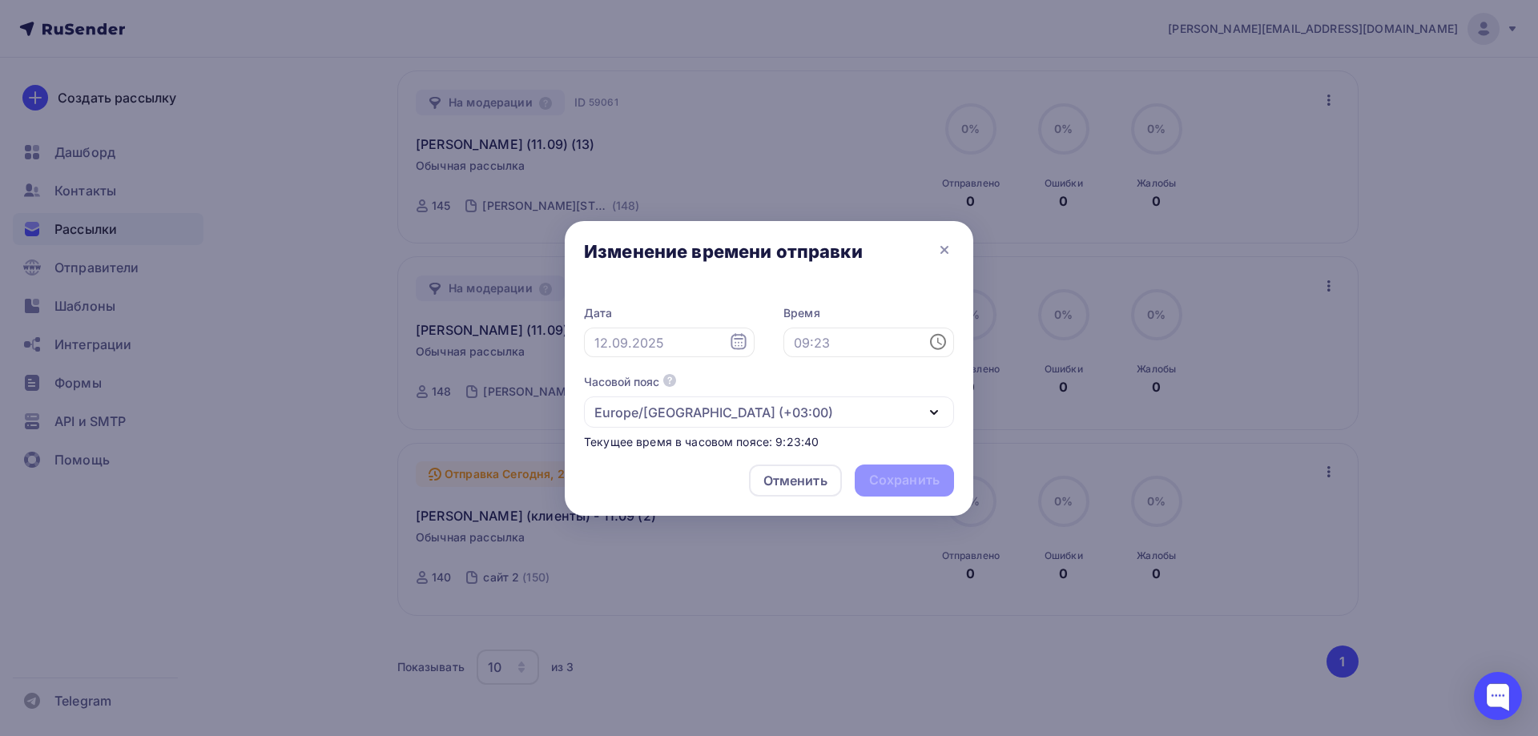
click at [937, 337] on icon at bounding box center [938, 341] width 19 height 19
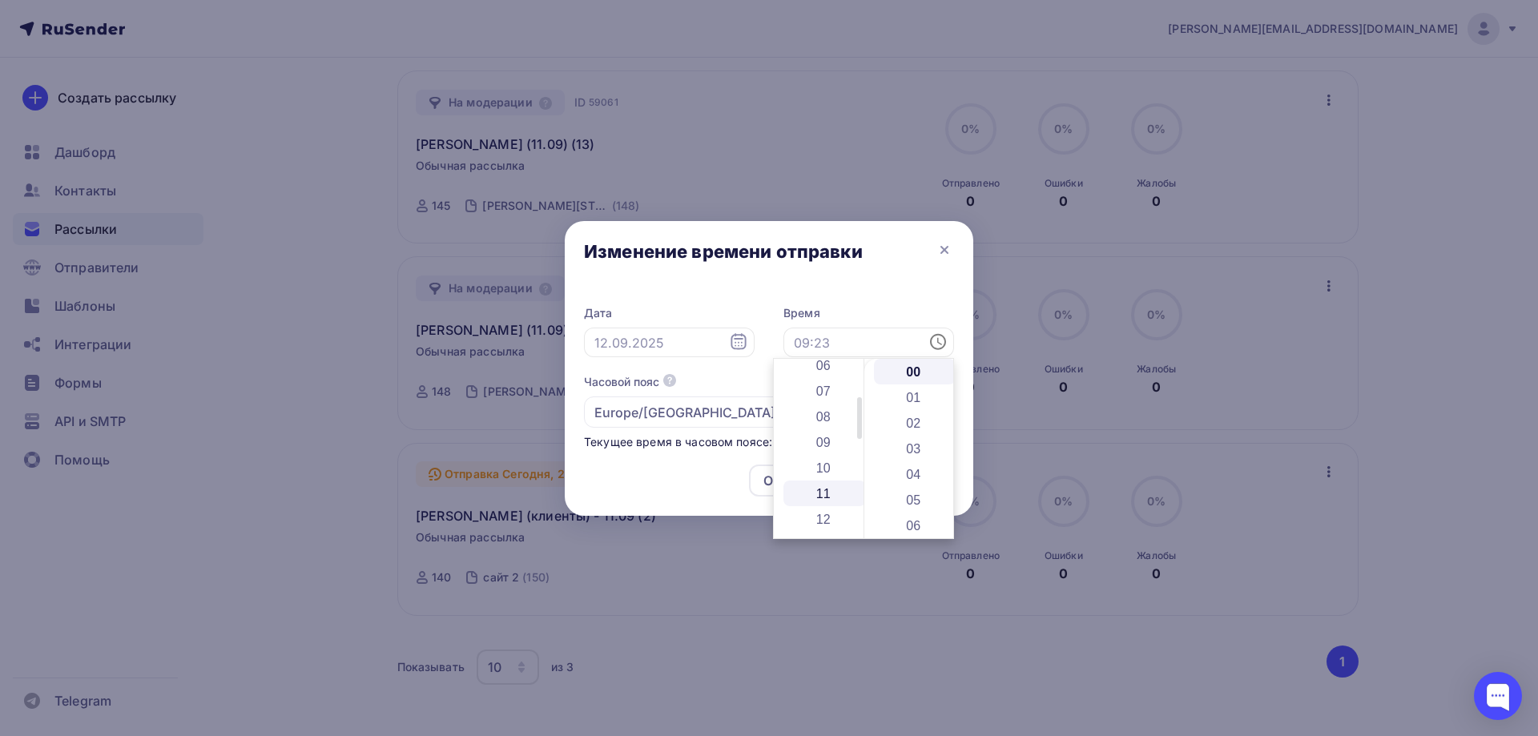
click at [820, 488] on li "11" at bounding box center [825, 494] width 83 height 26
click at [920, 509] on li "15" at bounding box center [915, 516] width 83 height 26
type input "11:15"
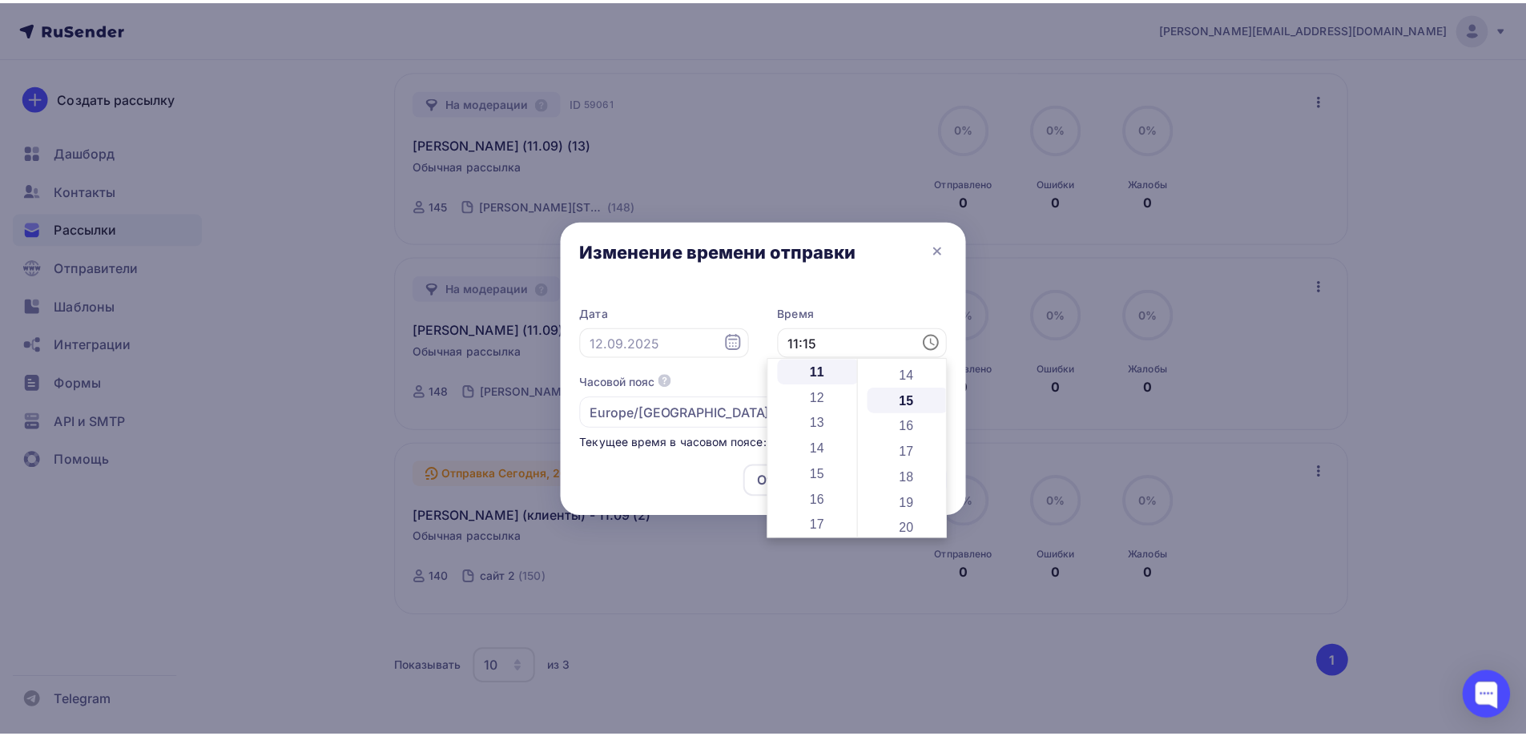
scroll to position [385, 0]
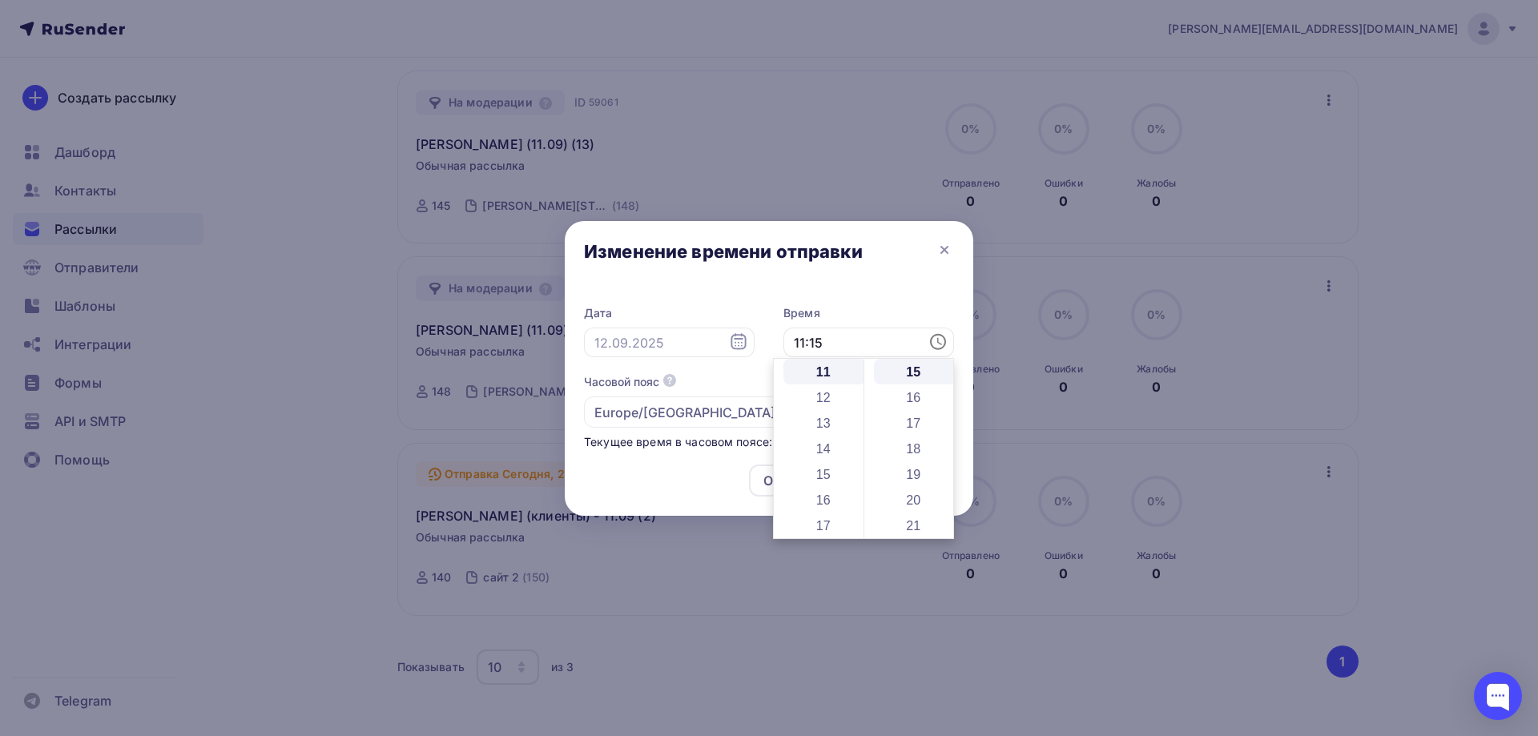
click at [874, 296] on div "Дата Время 11:15 Часовой пояс По умолчанию используется часовой пояс из настрое…" at bounding box center [769, 369] width 409 height 163
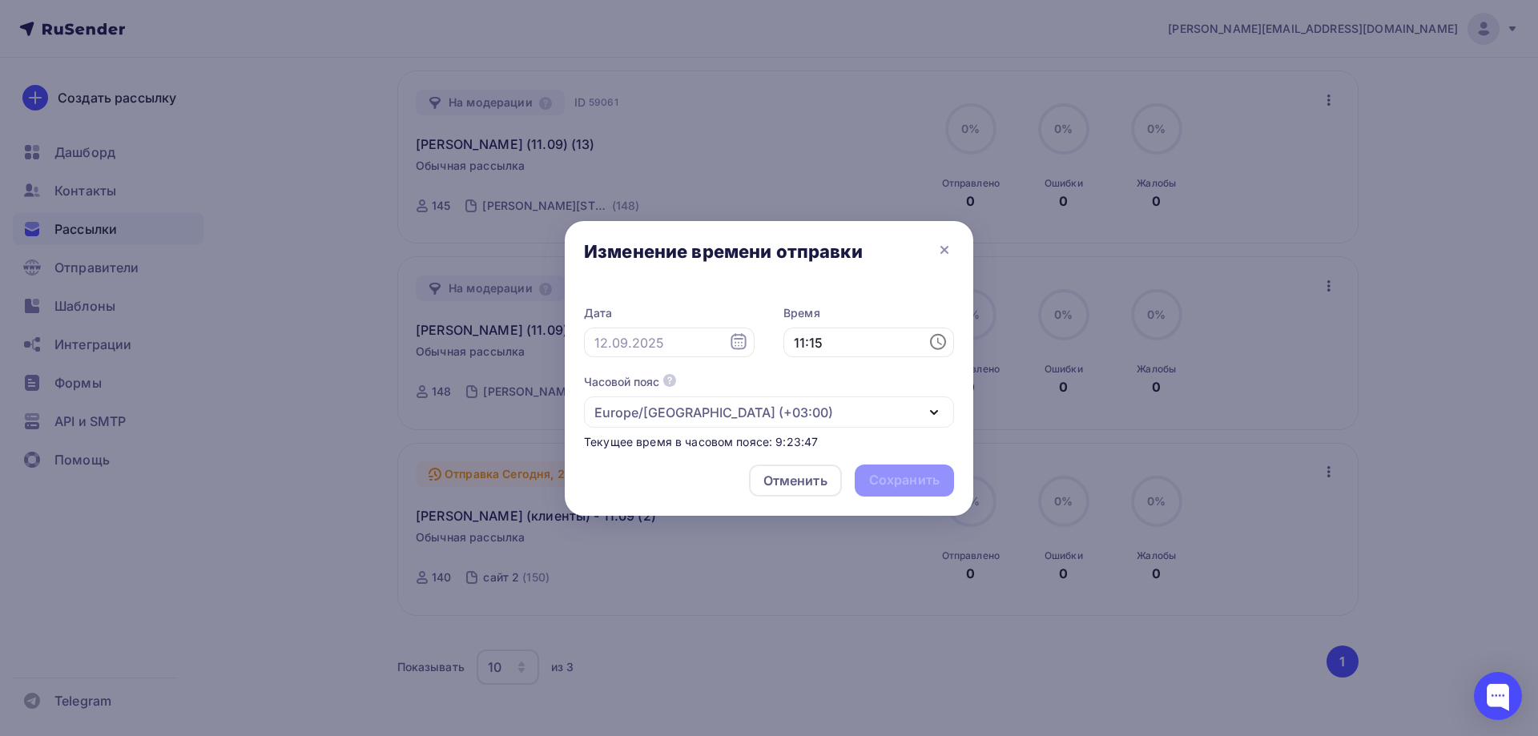
click at [863, 441] on div "Текущее время в часовом поясе: 9:23:47" at bounding box center [769, 442] width 370 height 16
click at [734, 340] on icon at bounding box center [738, 341] width 19 height 19
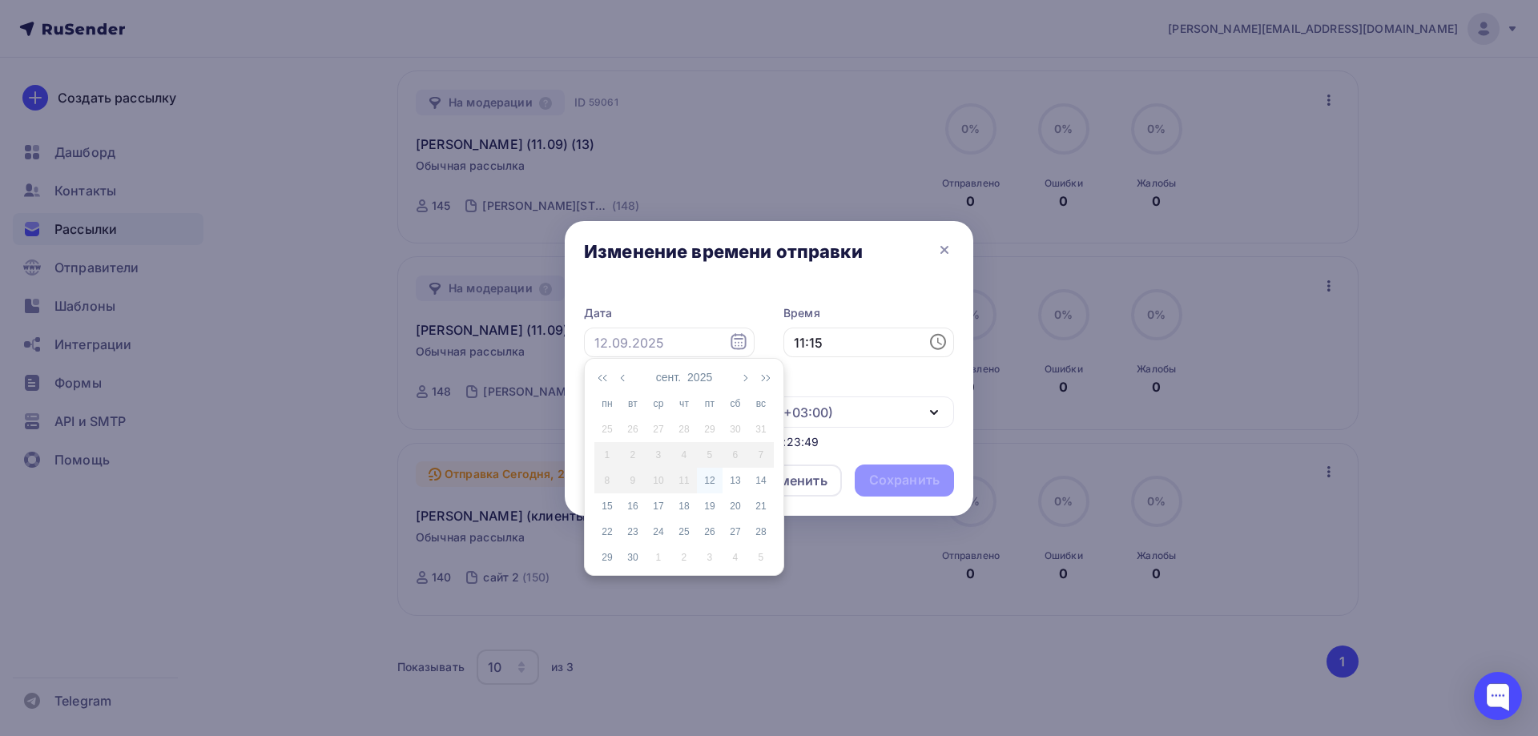
click at [709, 481] on div "12" at bounding box center [710, 480] width 26 height 14
type input "[DATE]"
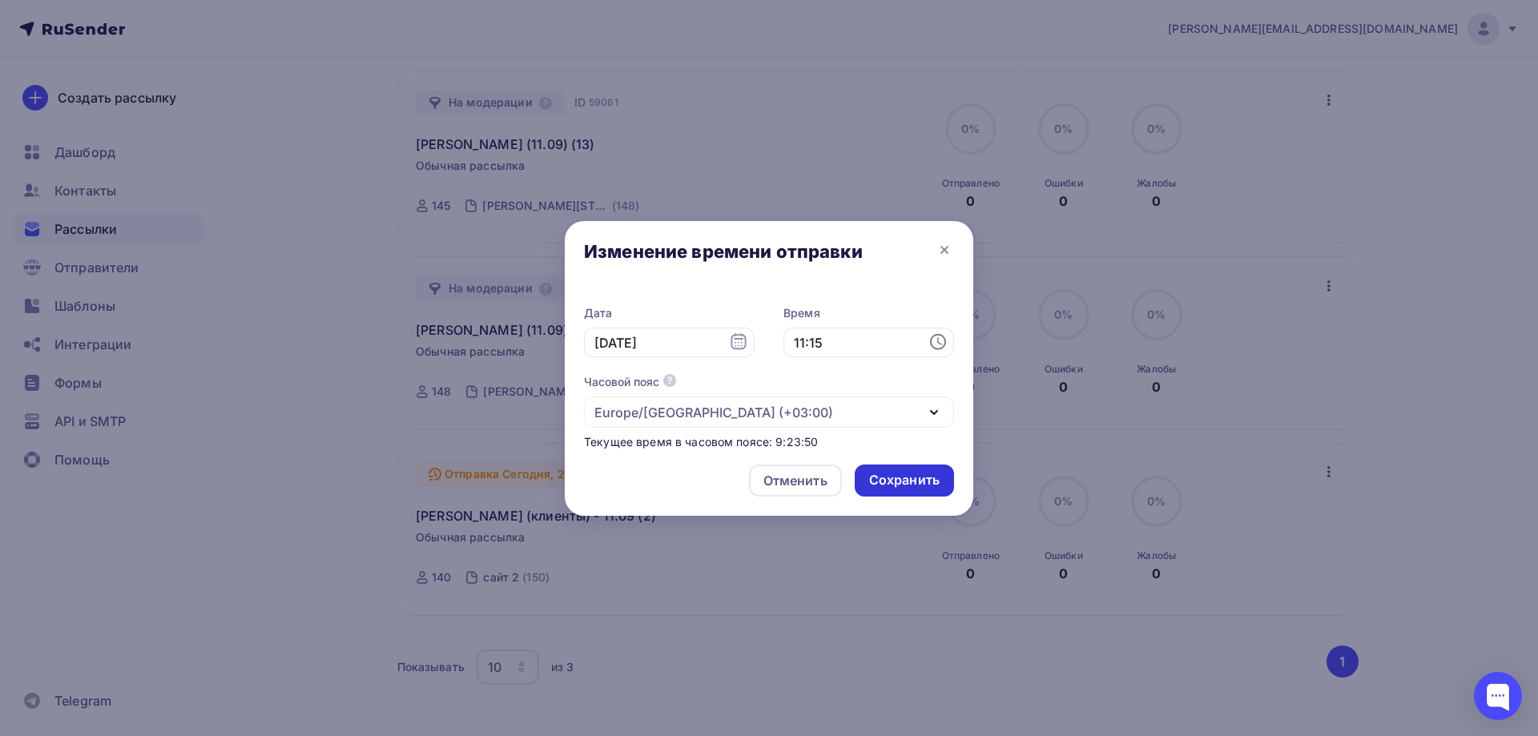
click at [900, 473] on div "Сохранить" at bounding box center [904, 480] width 71 height 18
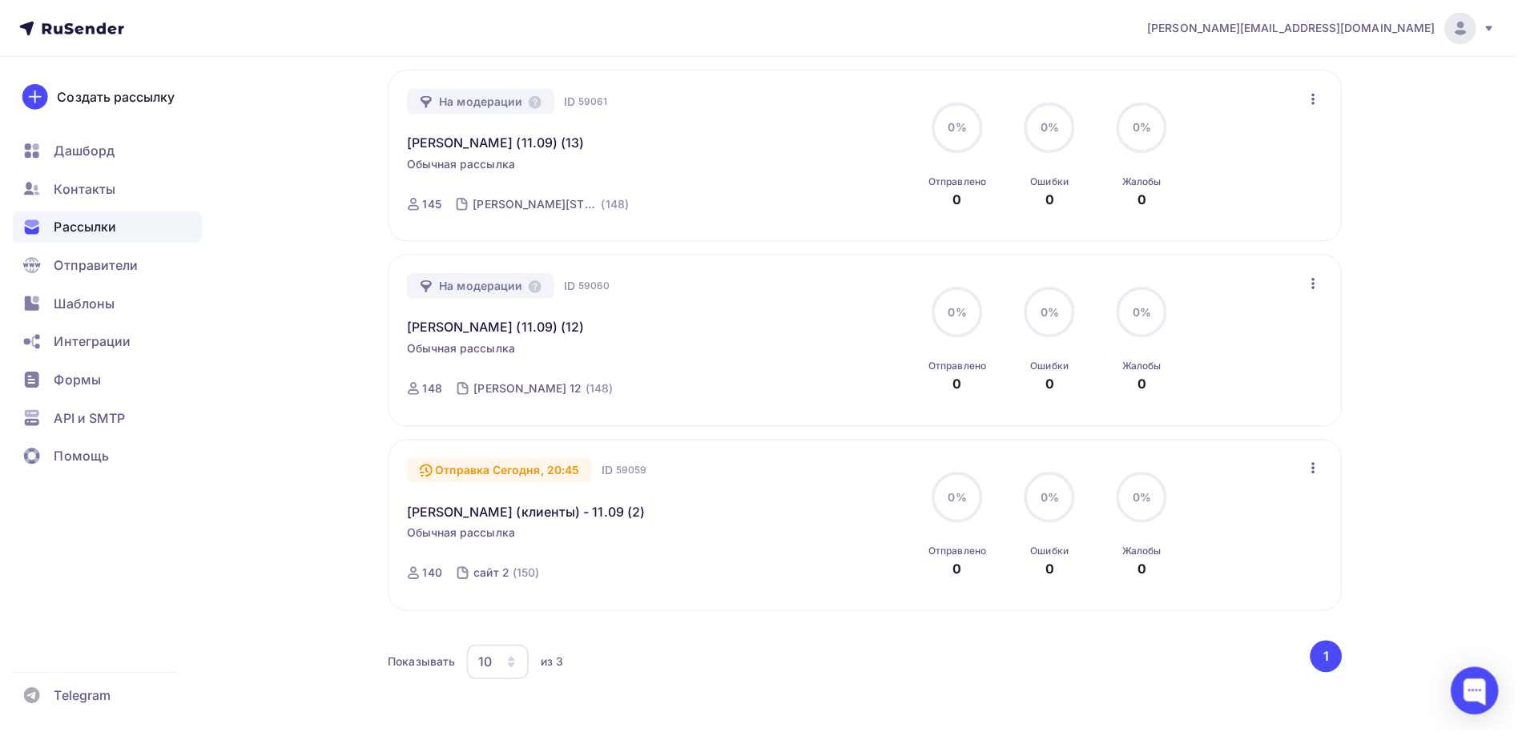
scroll to position [0, 0]
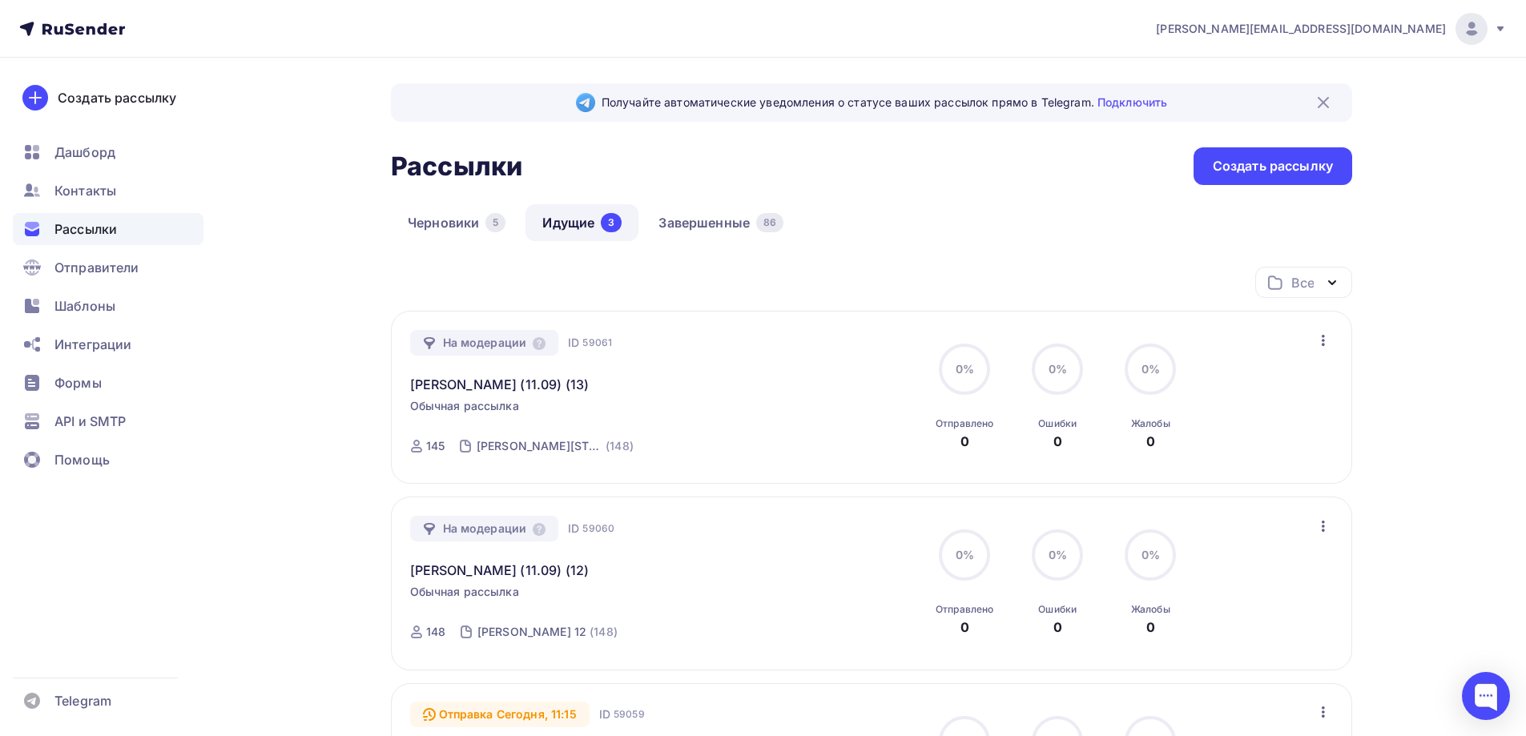
drag, startPoint x: 906, startPoint y: 181, endPoint x: 916, endPoint y: 168, distance: 16.0
click at [909, 179] on div "Рассылки Рассылки Создать рассылку" at bounding box center [871, 166] width 961 height 38
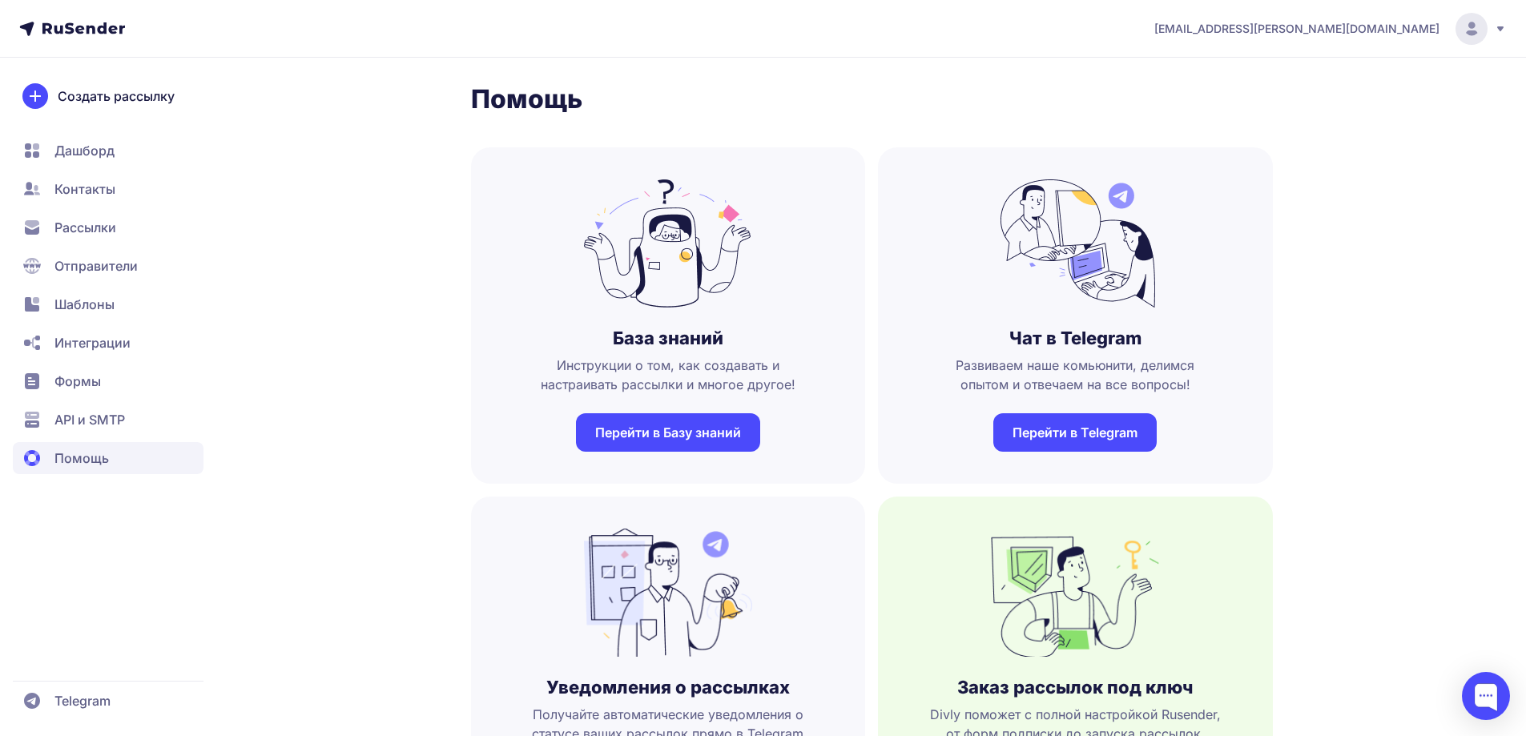
scroll to position [641, 0]
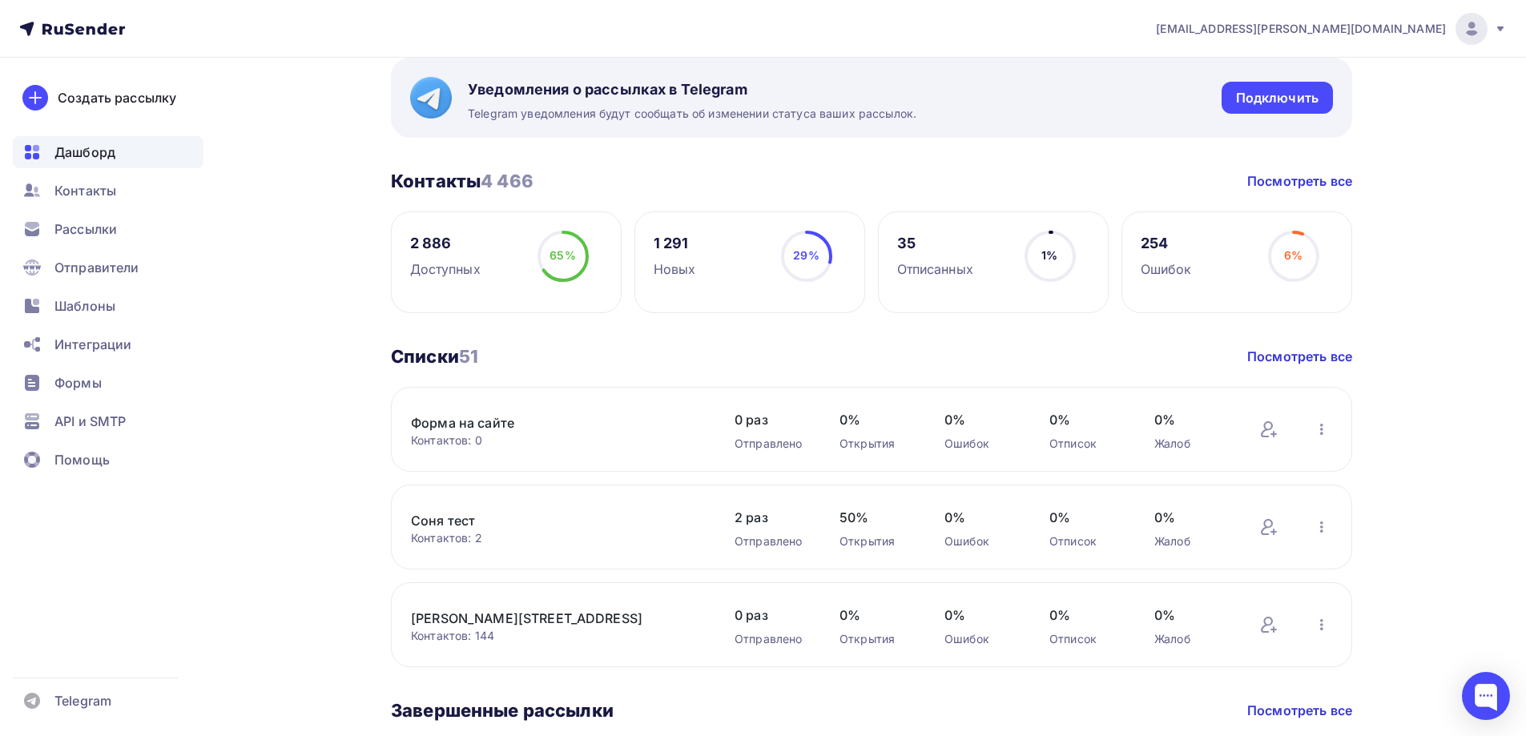
scroll to position [320, 0]
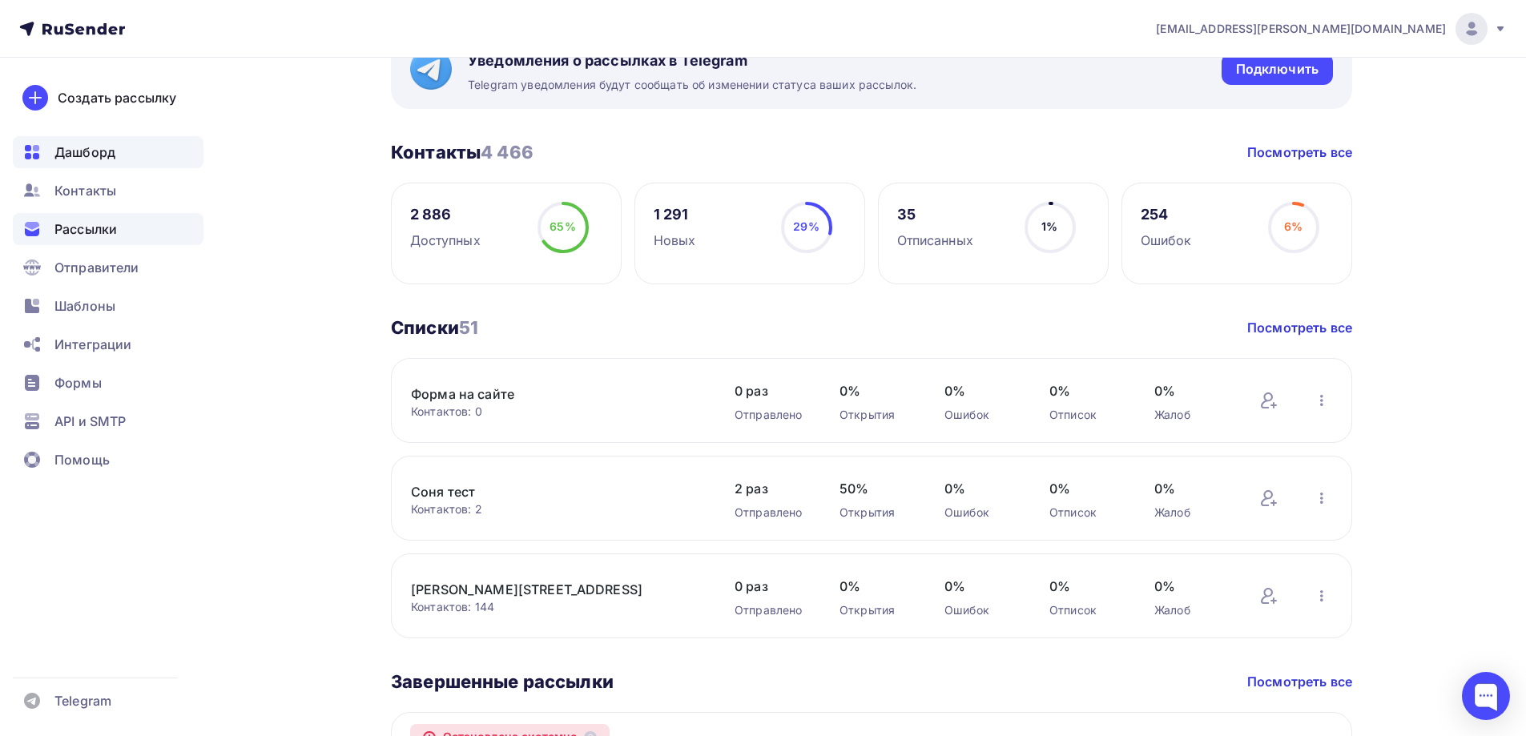
click at [110, 225] on span "Рассылки" at bounding box center [85, 229] width 62 height 19
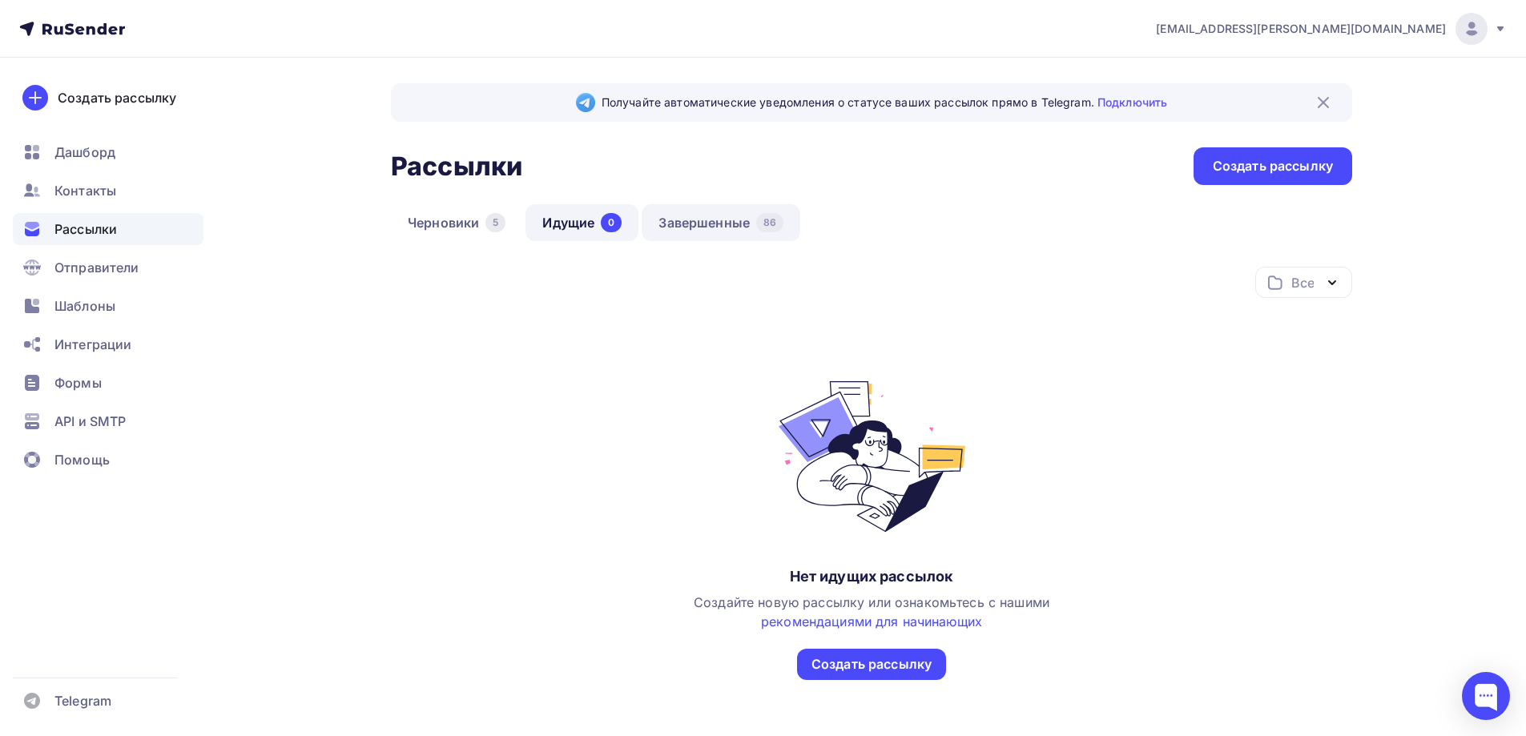
click at [720, 234] on link "Завершенные 86" at bounding box center [721, 222] width 159 height 37
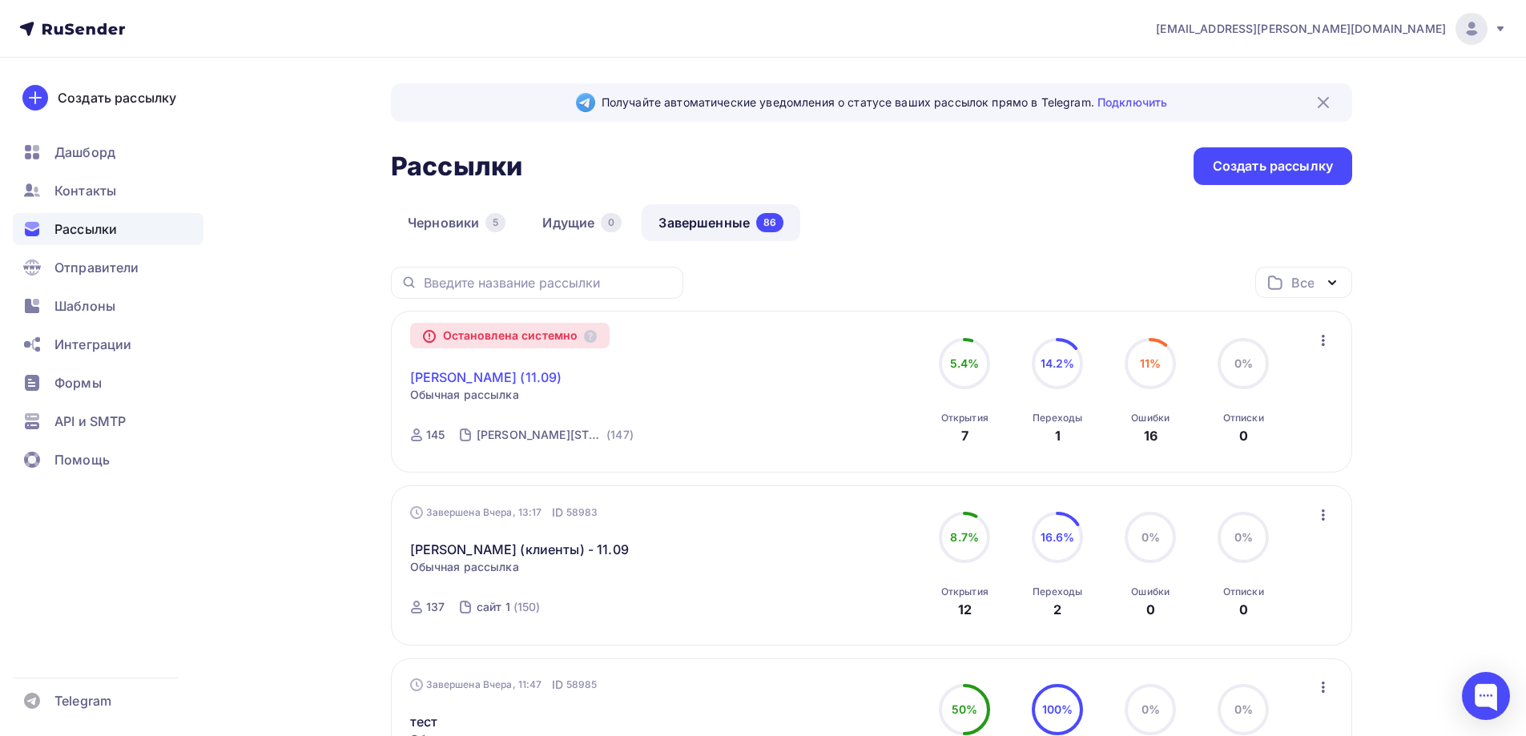
click at [509, 370] on link "[PERSON_NAME] (11.09)" at bounding box center [486, 377] width 152 height 19
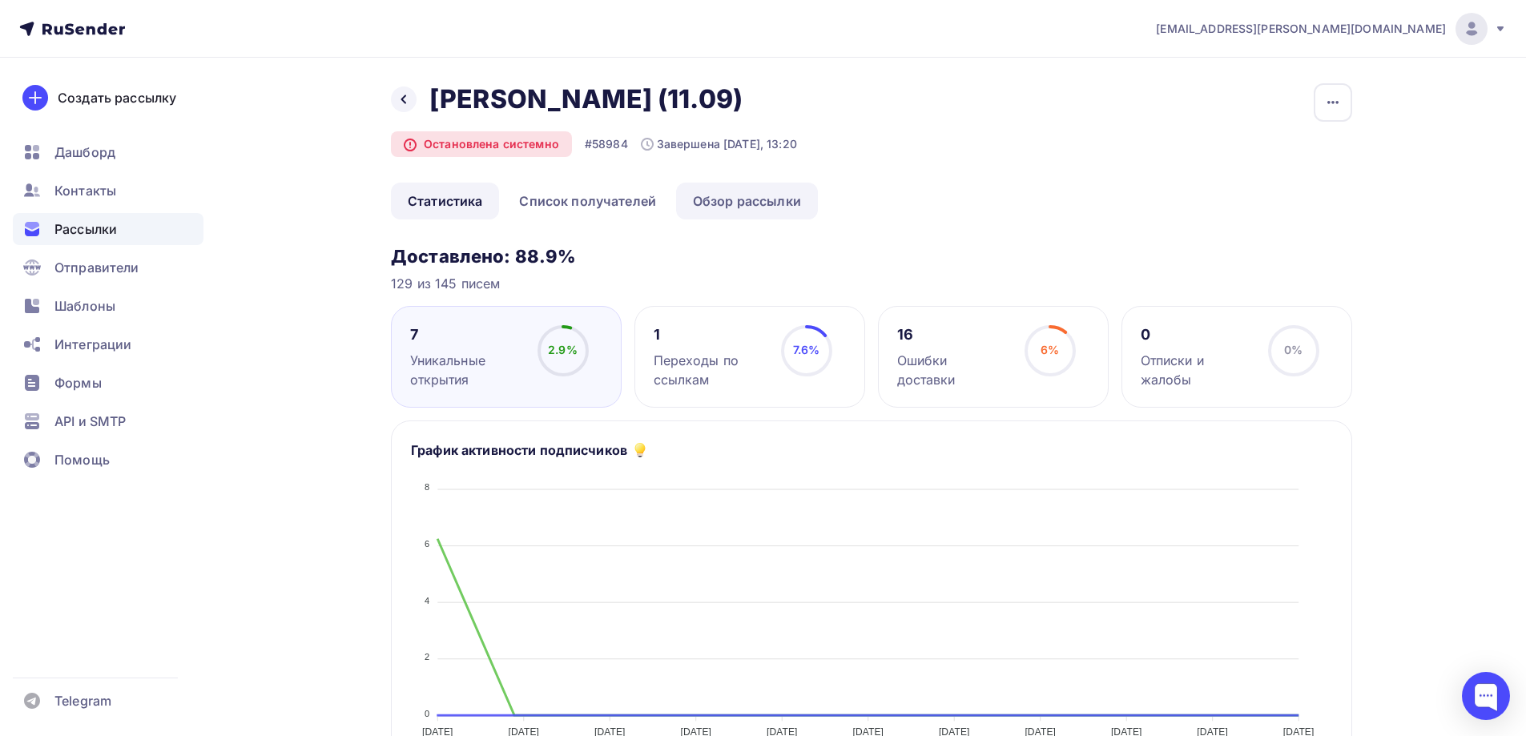
click at [723, 201] on link "Обзор рассылки" at bounding box center [747, 201] width 142 height 37
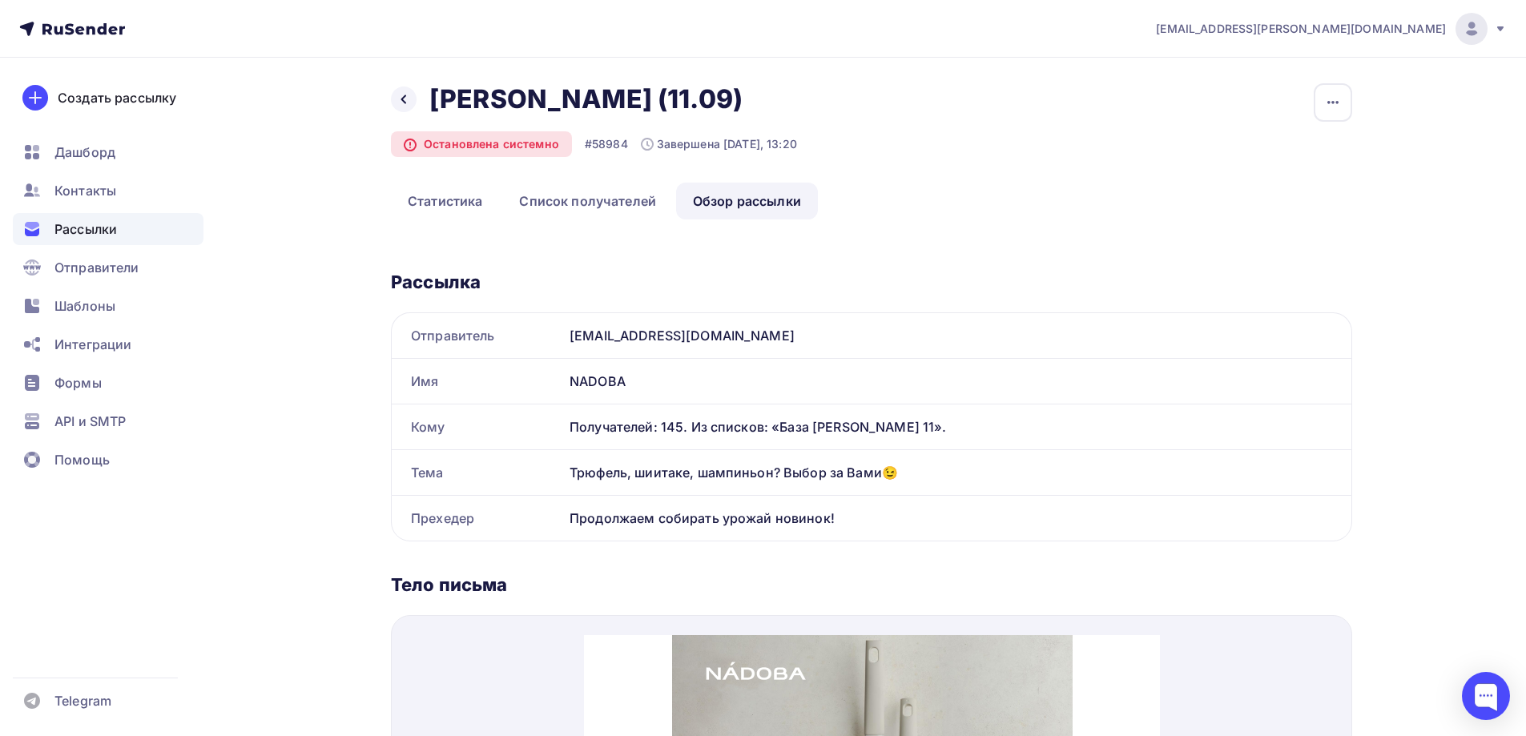
drag, startPoint x: 570, startPoint y: 467, endPoint x: 915, endPoint y: 471, distance: 344.5
click at [915, 471] on div "Трюфель, шиитаке, шампиньон? Выбор за Вами😉" at bounding box center [957, 472] width 788 height 45
copy div "Трюфель, шиитаке, шампиньон? Выбор за Вами😉"
drag, startPoint x: 571, startPoint y: 517, endPoint x: 835, endPoint y: 521, distance: 263.6
click at [835, 521] on div "Продолжаем собирать урожай новинок!" at bounding box center [957, 518] width 788 height 45
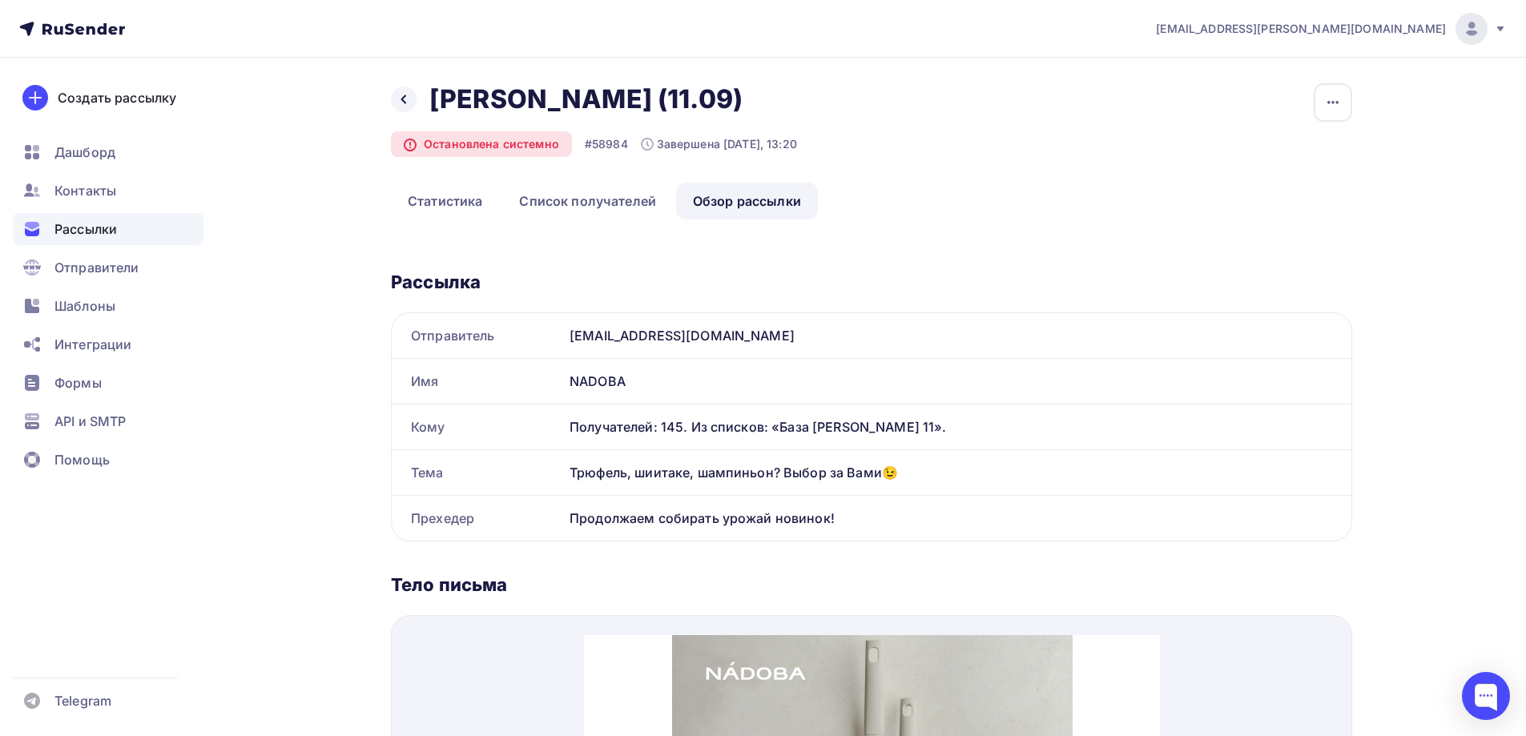
copy div "Продолжаем собирать урожай новинок!"
drag, startPoint x: 888, startPoint y: 467, endPoint x: 554, endPoint y: 460, distance: 334.2
click at [554, 472] on div "Тема Трюфель, шиитаке, шампиньон? Выбор за Вами😉" at bounding box center [872, 472] width 960 height 45
copy div "[PERSON_NAME], шиитаке, шампиньон? Выбор за Вами😉"
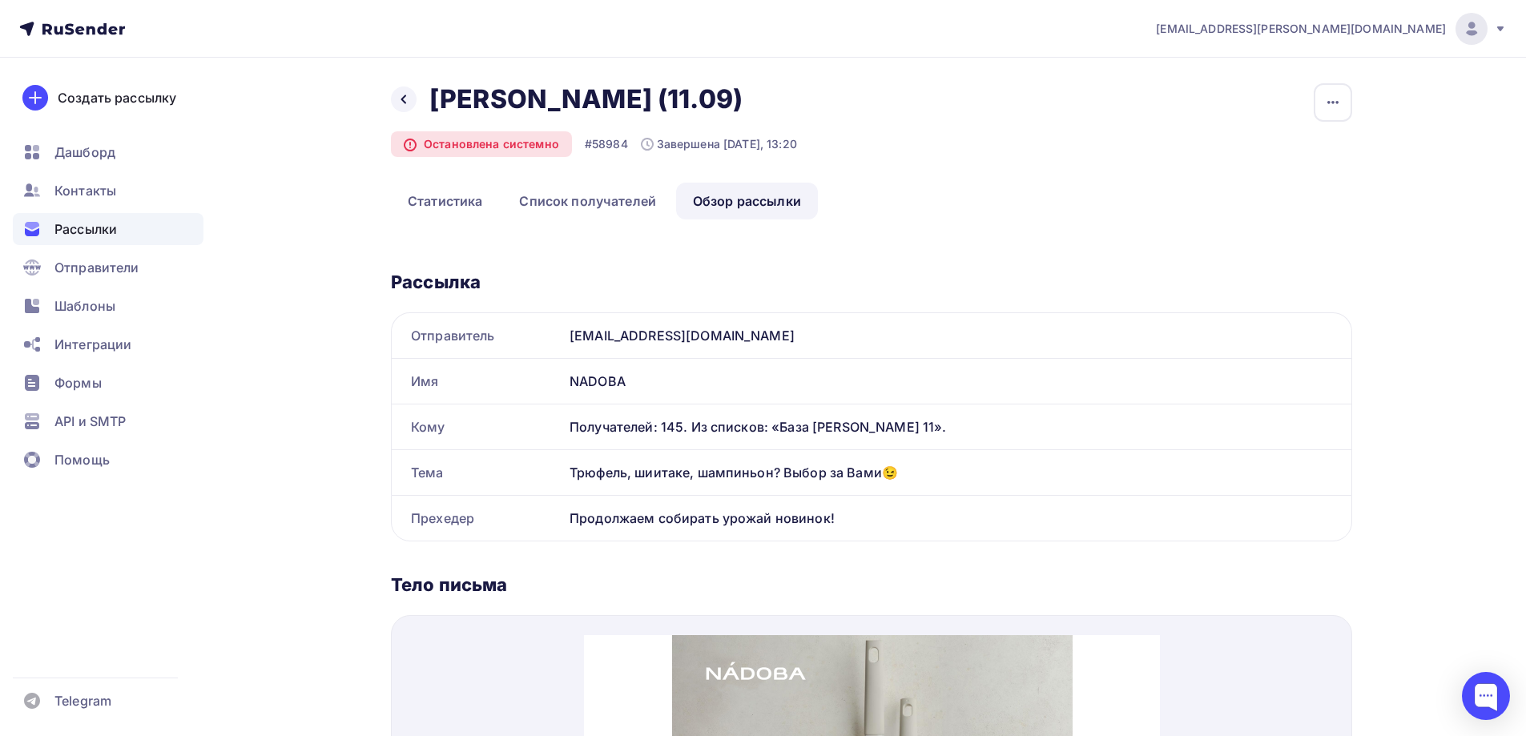
copy div "[PERSON_NAME], шиитаке, шампиньон? Выбор за Вами😉"
drag, startPoint x: 853, startPoint y: 517, endPoint x: 570, endPoint y: 513, distance: 282.8
click at [570, 513] on div "Продолжаем собирать урожай новинок!" at bounding box center [957, 518] width 788 height 45
copy div "Продолжаем собирать урожай новинок!"
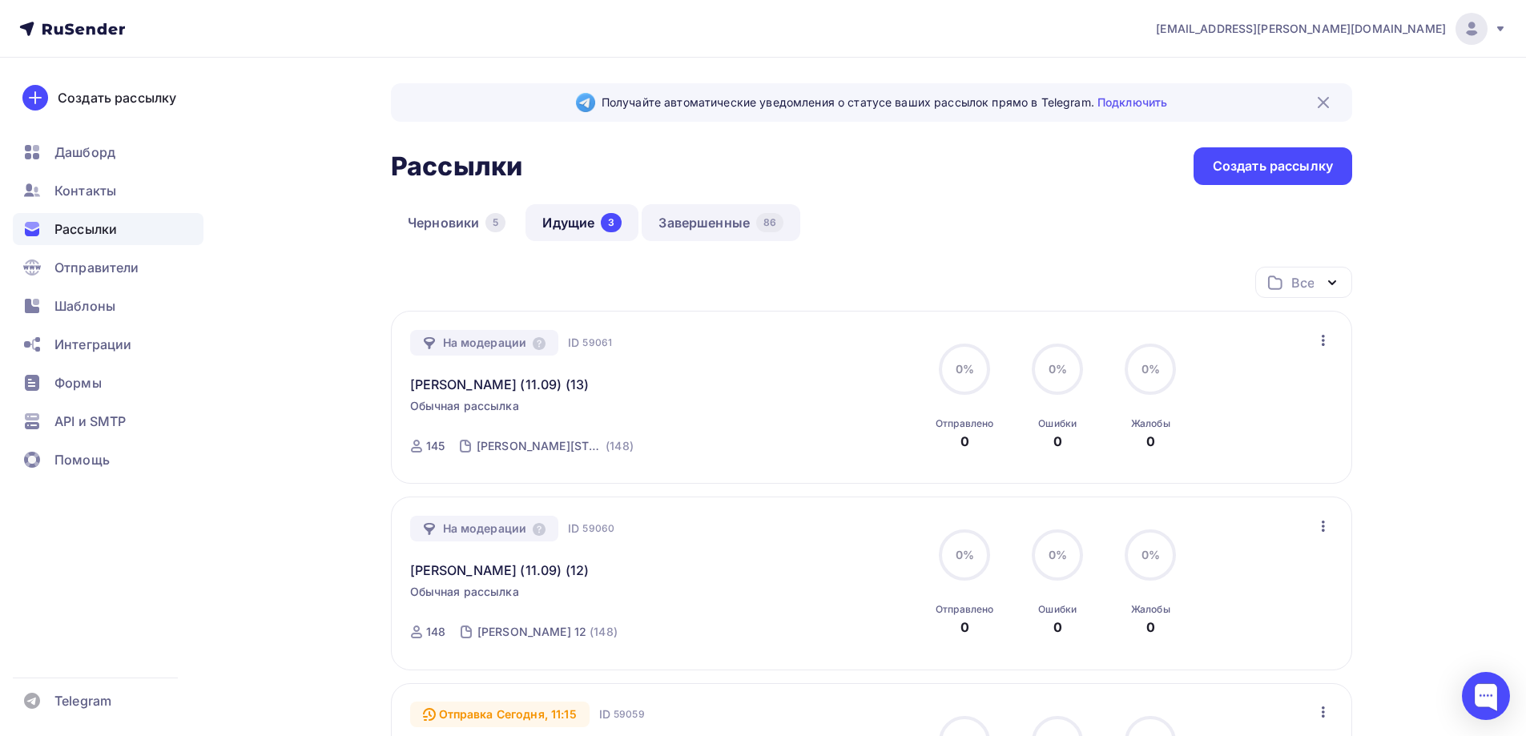
click at [723, 228] on link "Завершенные 86" at bounding box center [721, 222] width 159 height 37
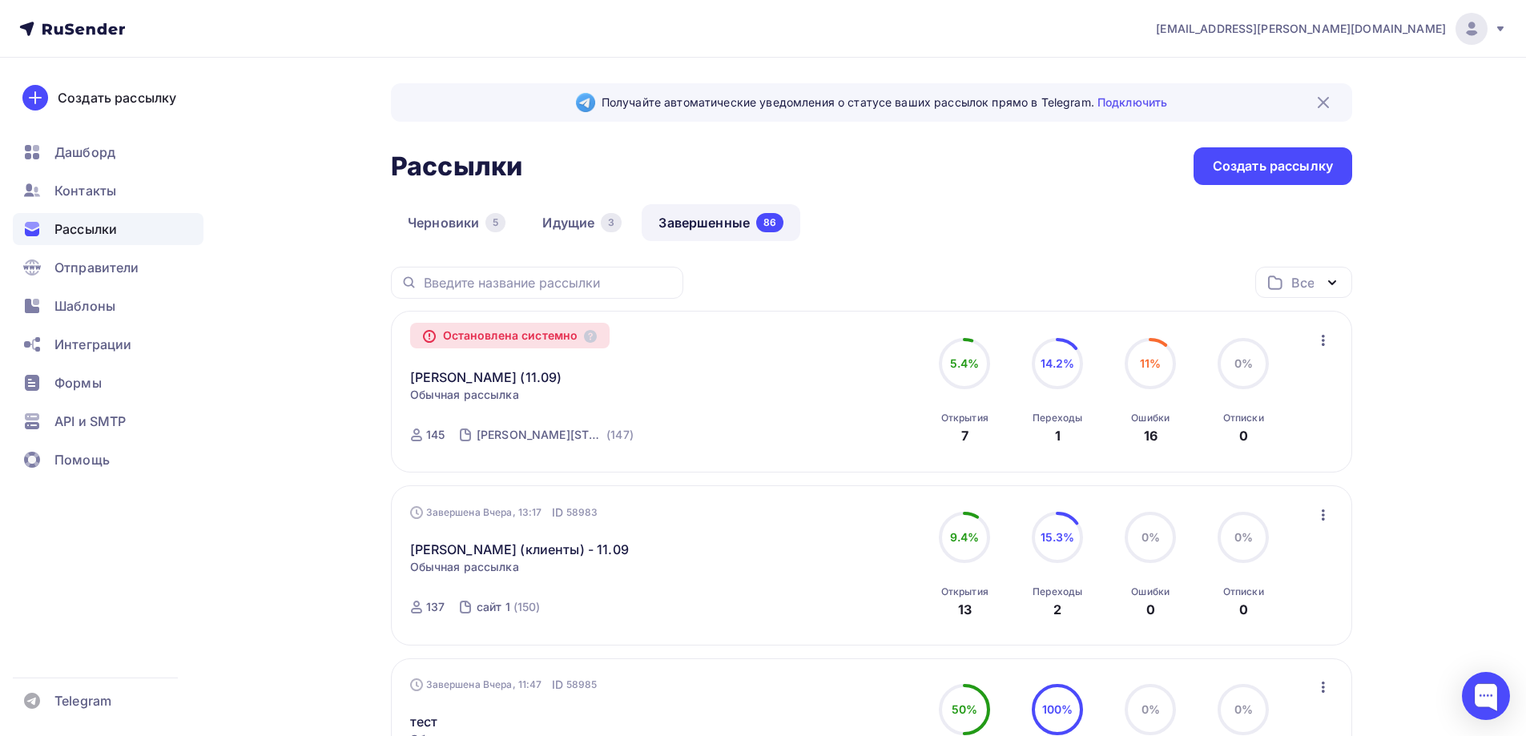
scroll to position [80, 0]
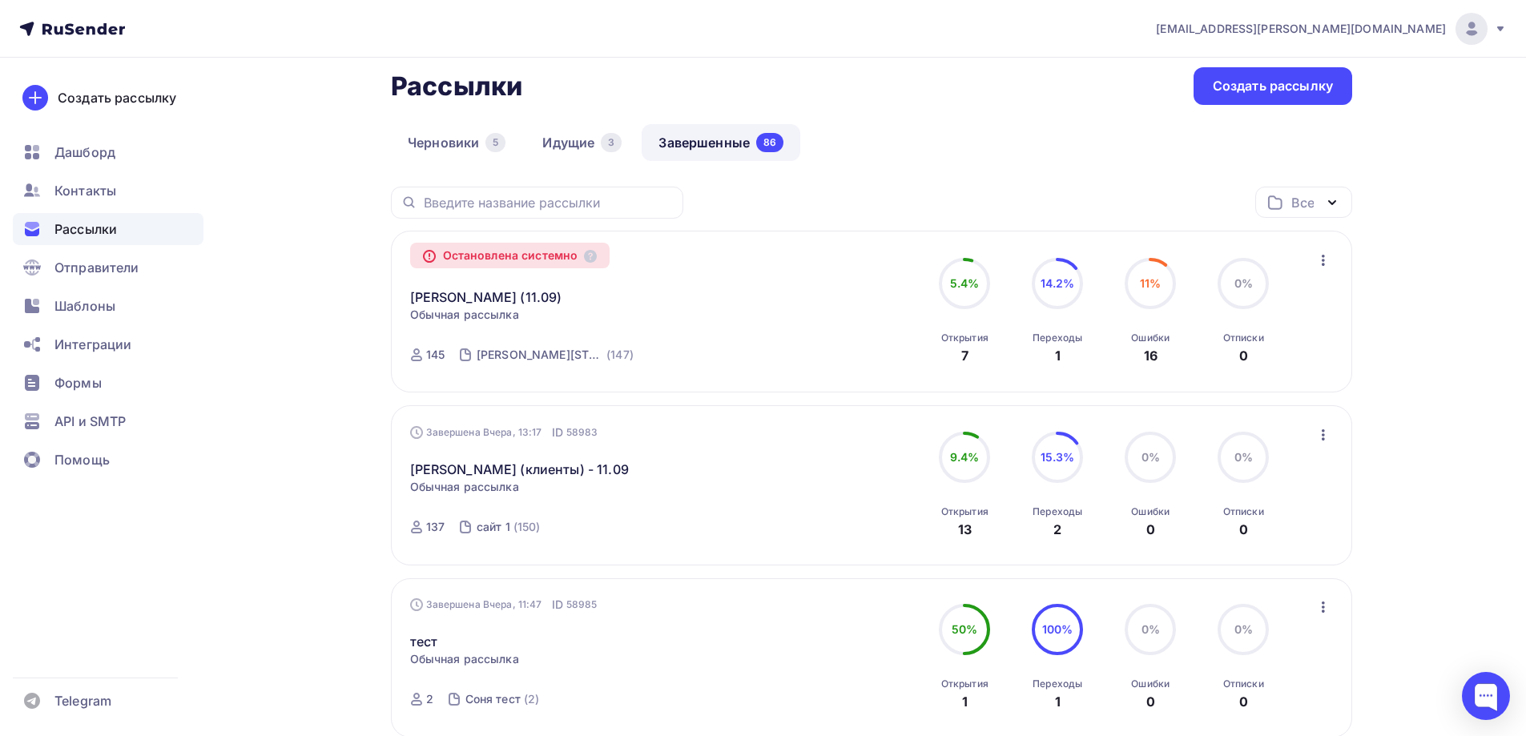
click at [934, 124] on div "Черновики 5 Идущие 3 Завершенные 86" at bounding box center [871, 155] width 961 height 62
click at [608, 139] on div "3" at bounding box center [611, 142] width 21 height 19
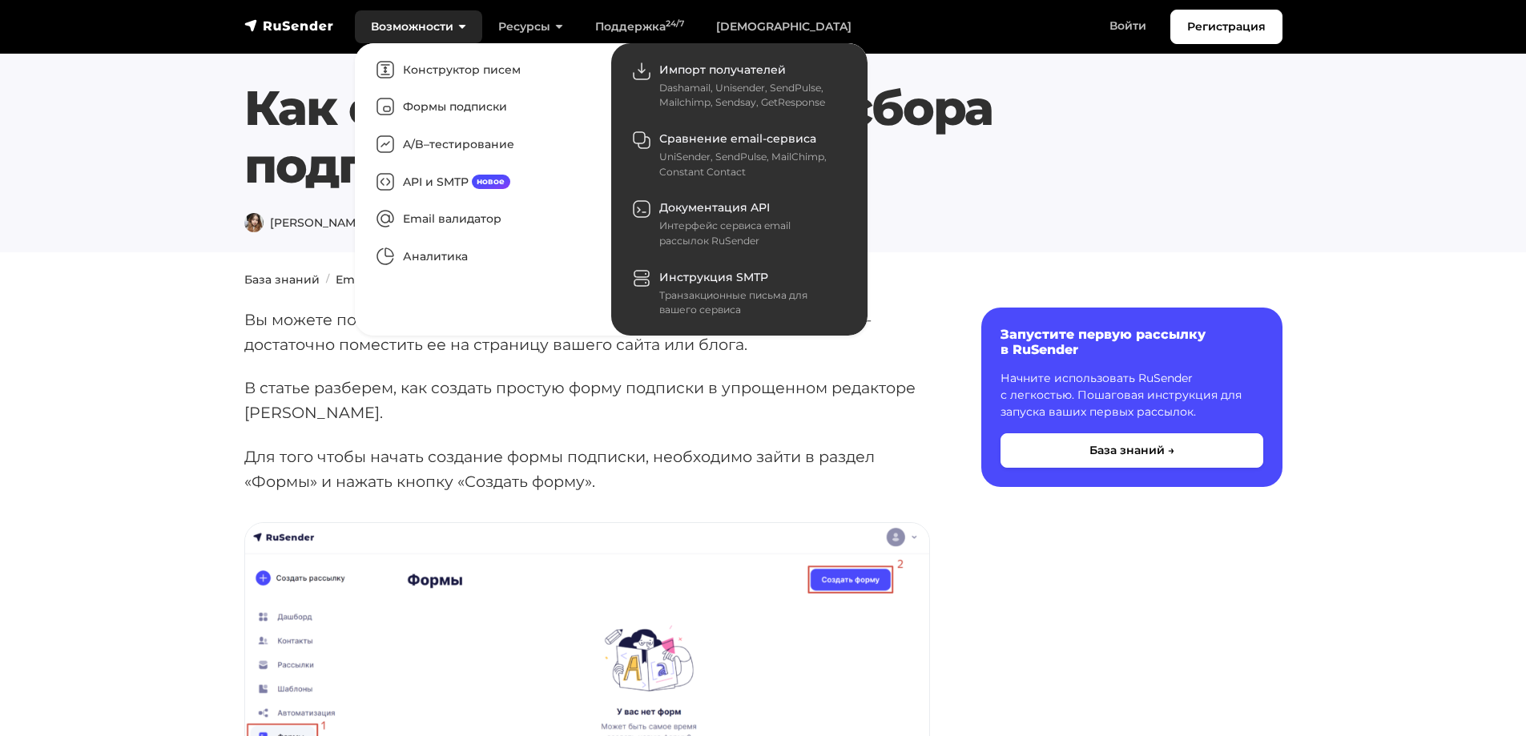
scroll to position [721, 0]
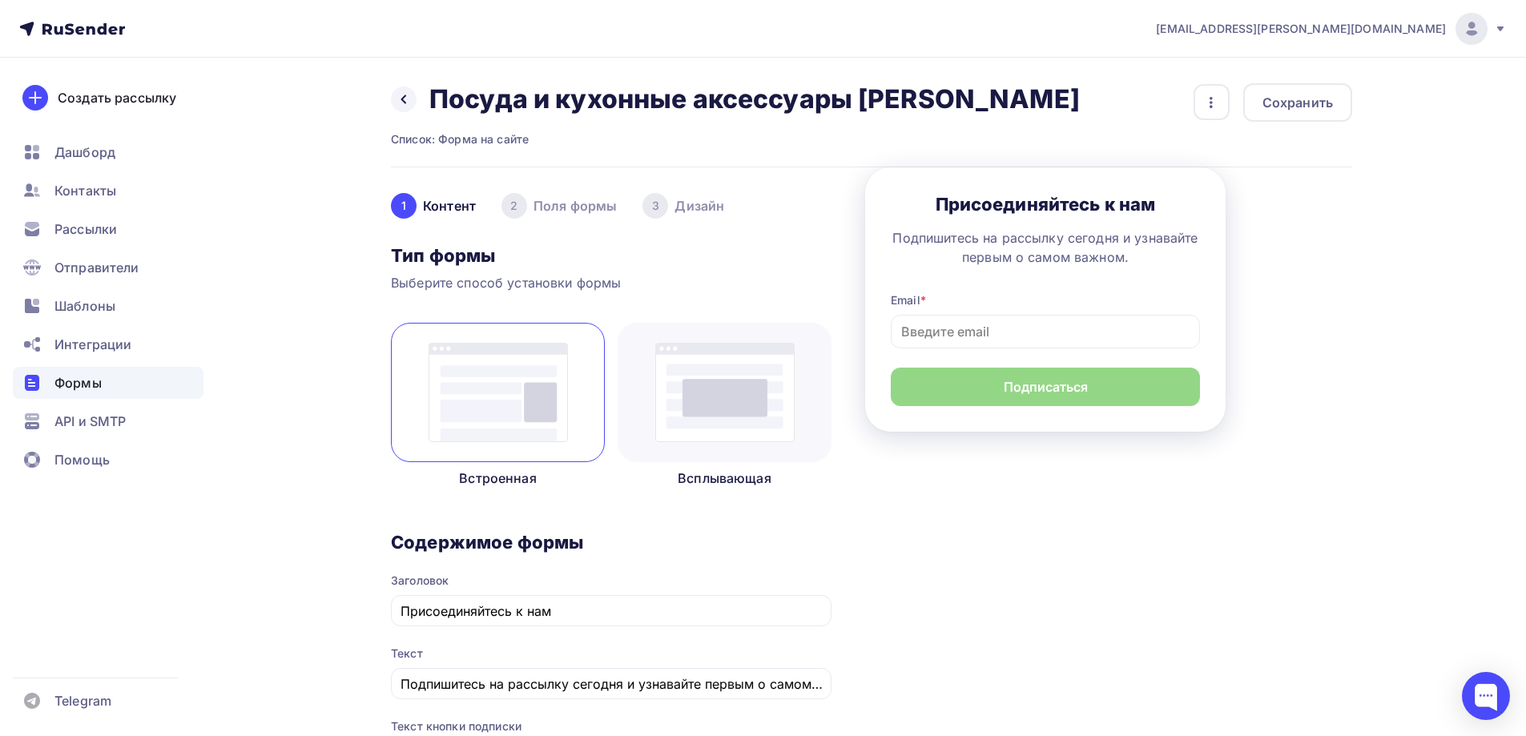
scroll to position [641, 0]
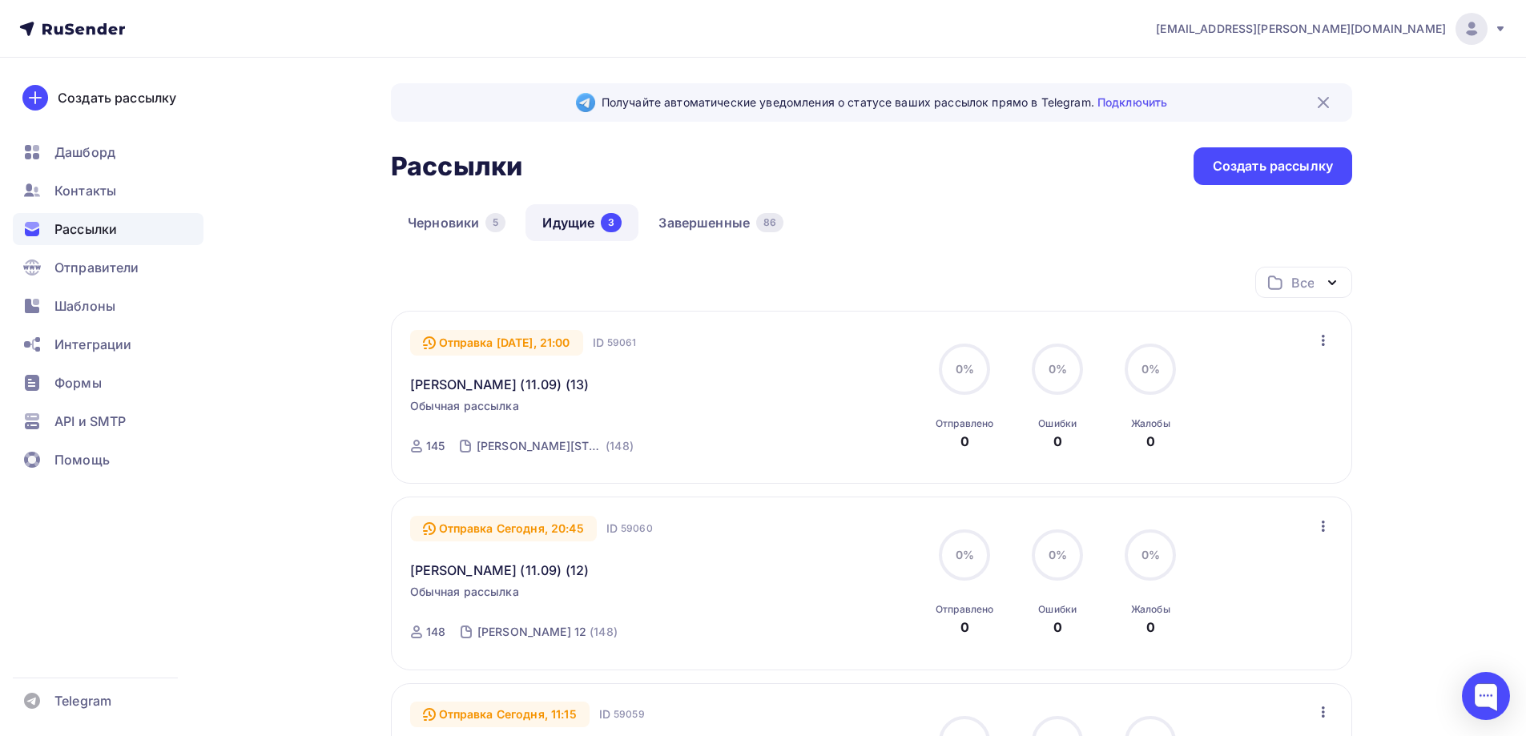
click at [517, 518] on div "Отправка Сегодня, 20:45" at bounding box center [503, 529] width 187 height 26
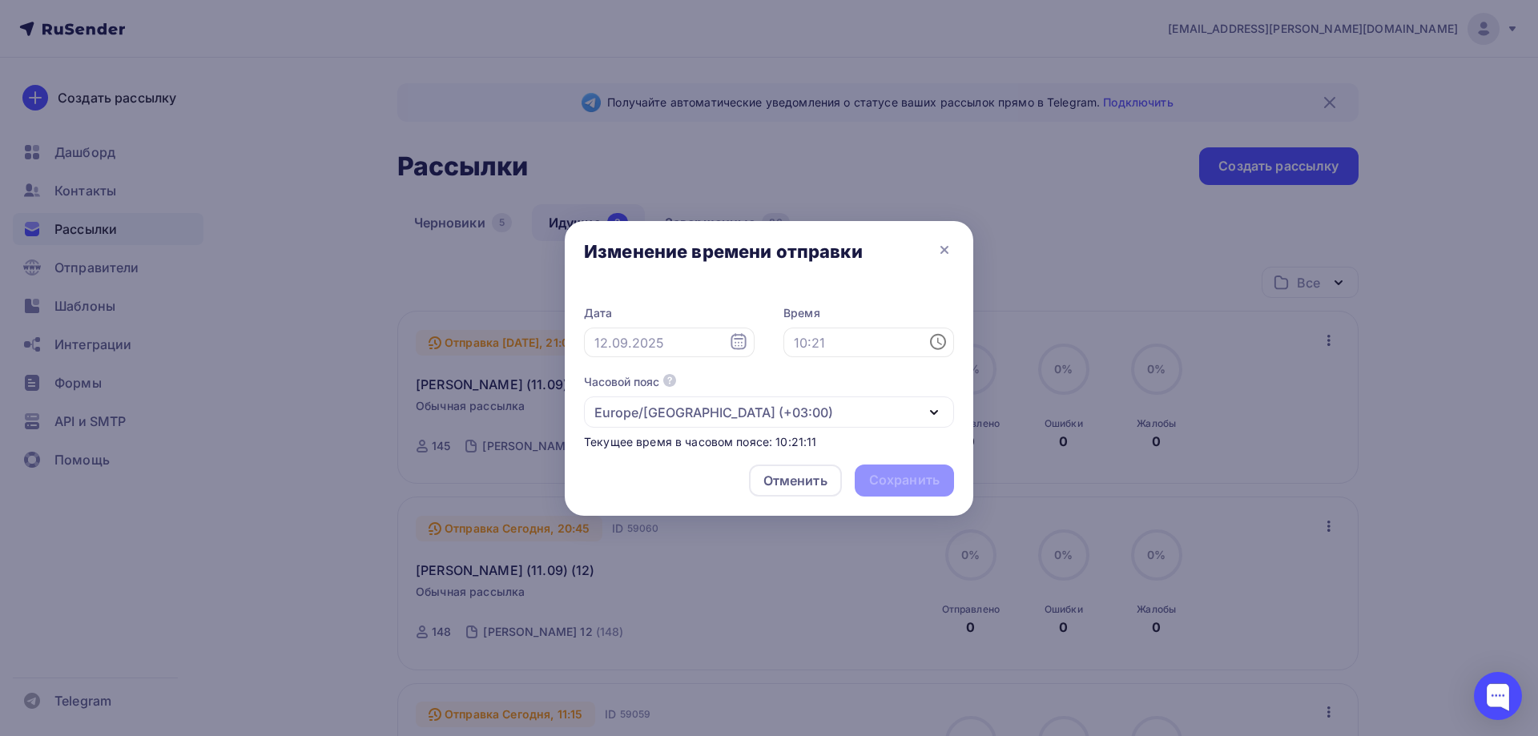
click at [744, 338] on icon at bounding box center [738, 341] width 19 height 19
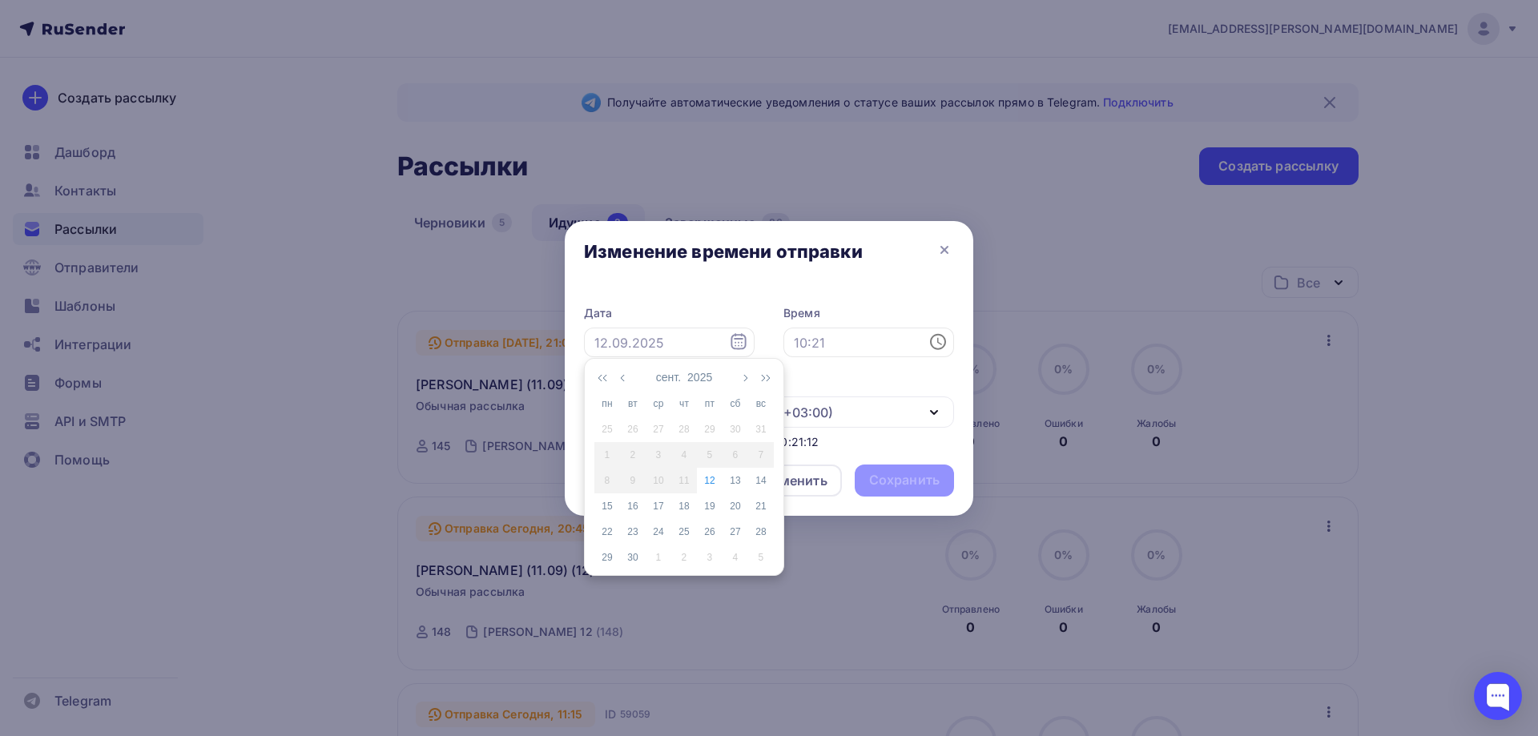
drag, startPoint x: 715, startPoint y: 491, endPoint x: 872, endPoint y: 382, distance: 191.8
click at [715, 490] on td "12" at bounding box center [710, 481] width 26 height 26
type input "12.09.2025"
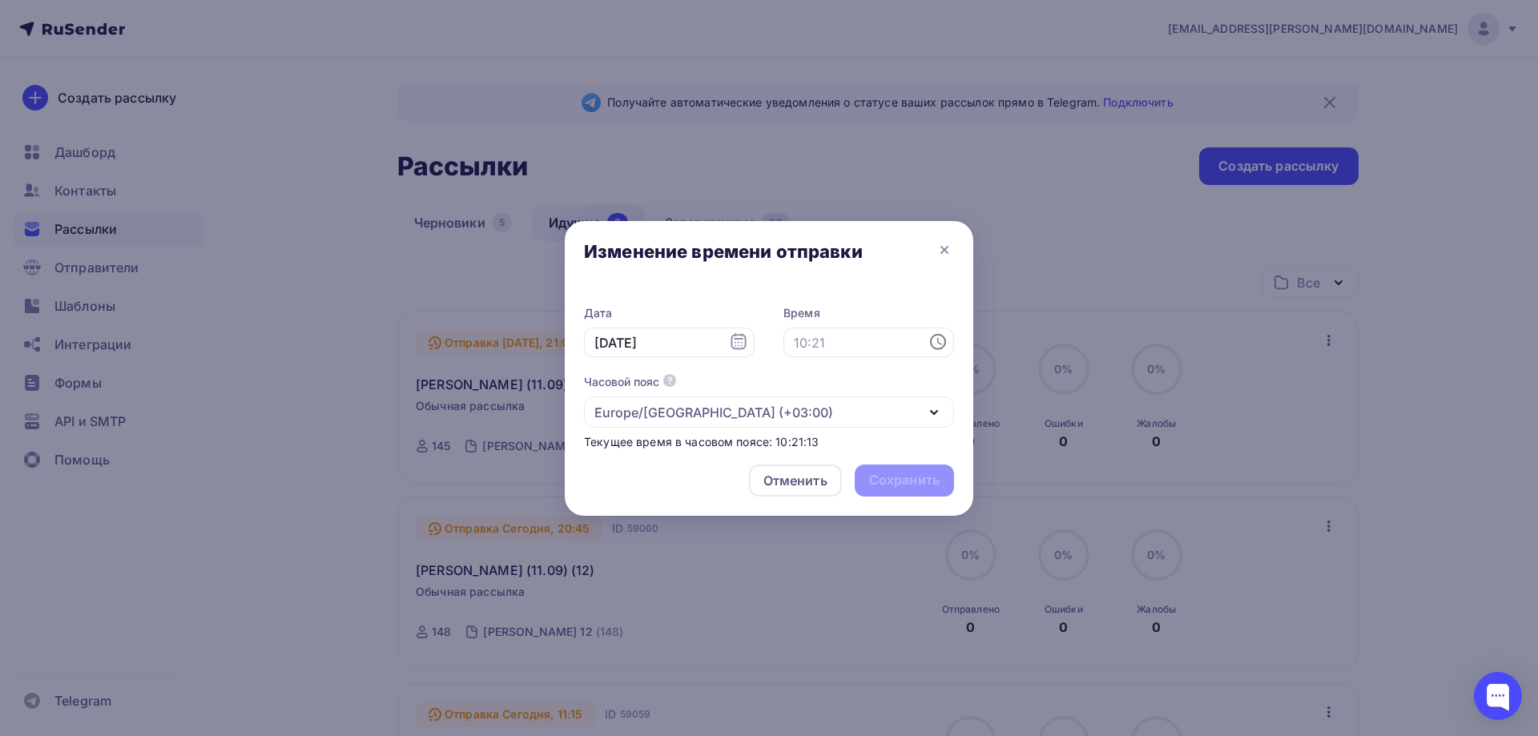
click at [937, 340] on icon at bounding box center [938, 341] width 19 height 19
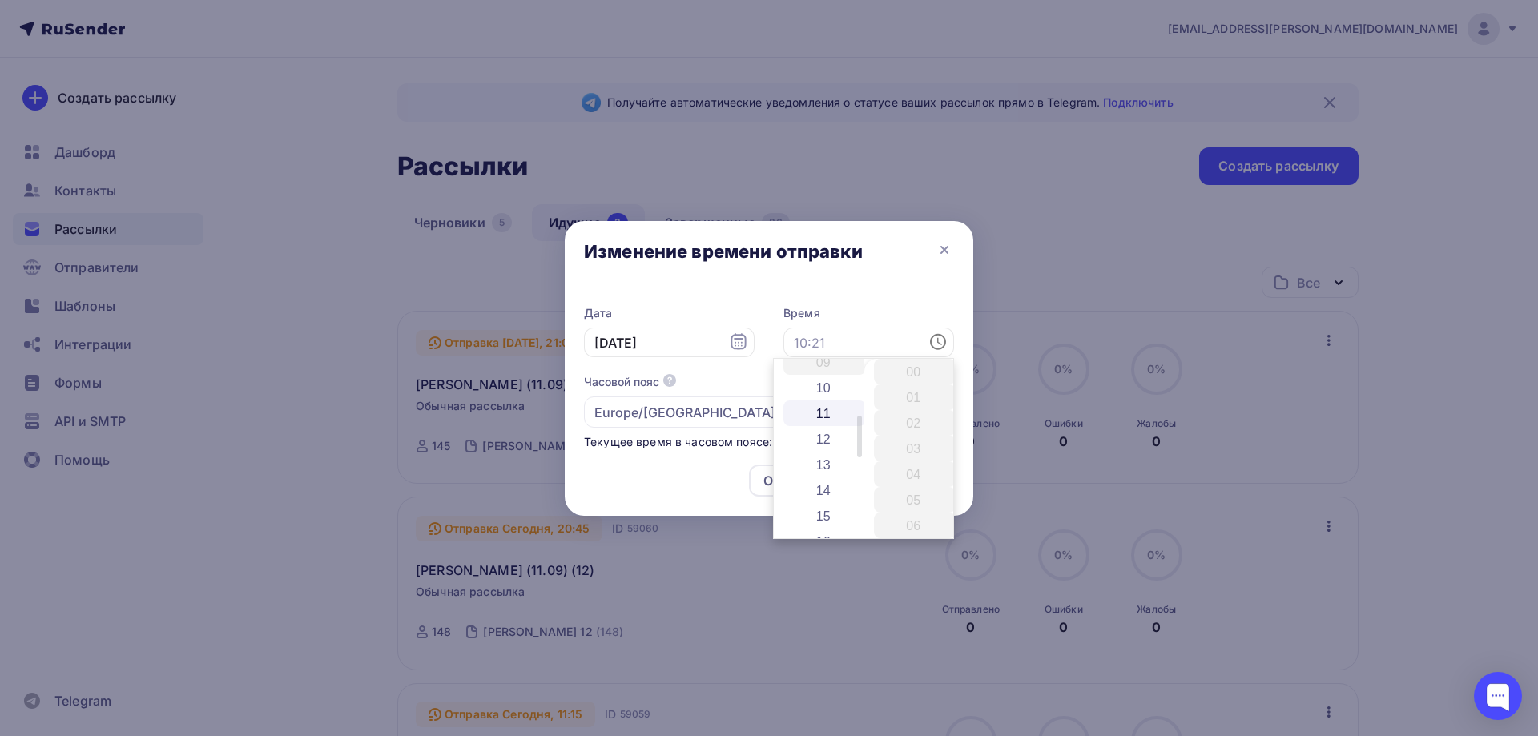
click at [836, 416] on li "11" at bounding box center [825, 414] width 83 height 26
click at [920, 477] on li "20" at bounding box center [915, 484] width 83 height 26
type input "11:20"
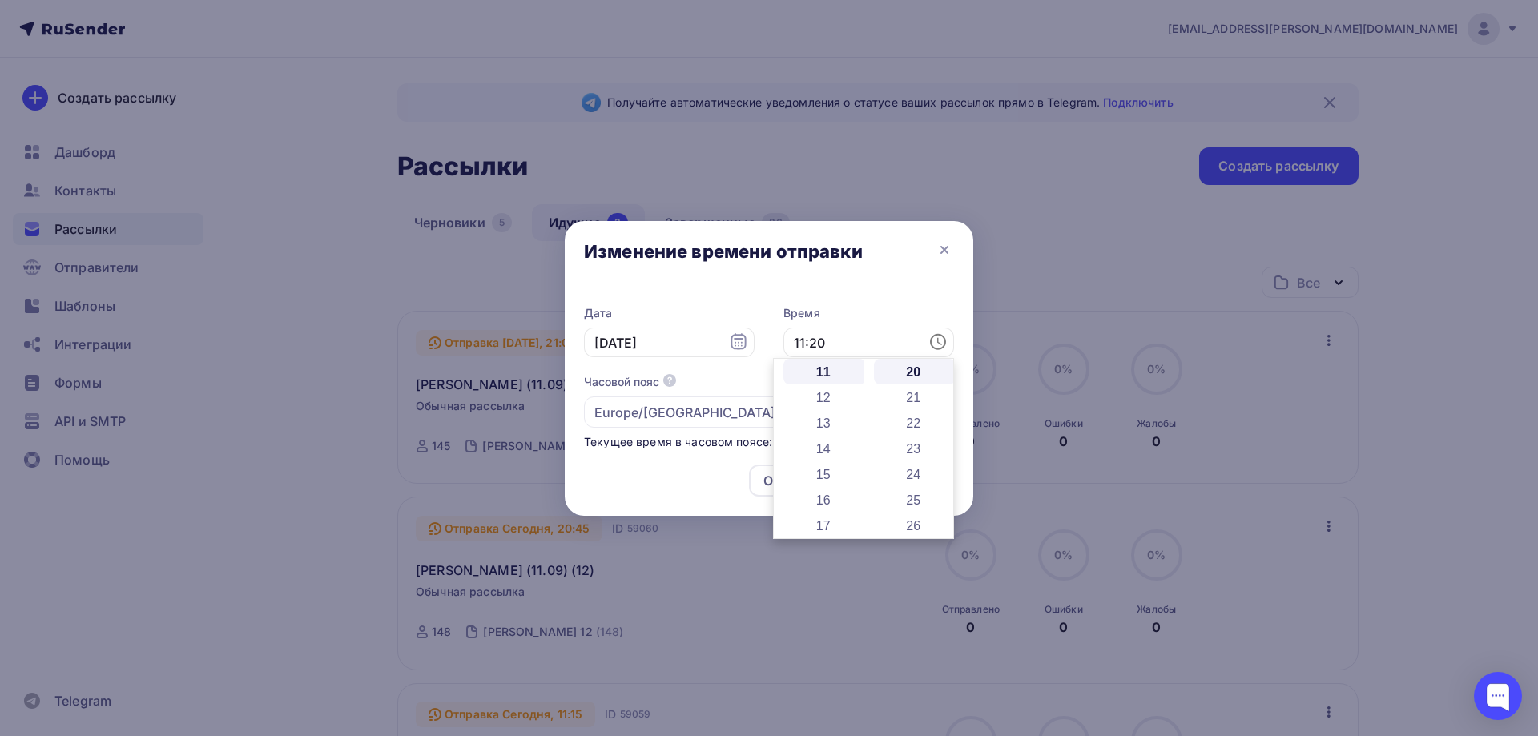
click at [866, 273] on div "Изменение времени отправки" at bounding box center [769, 254] width 409 height 67
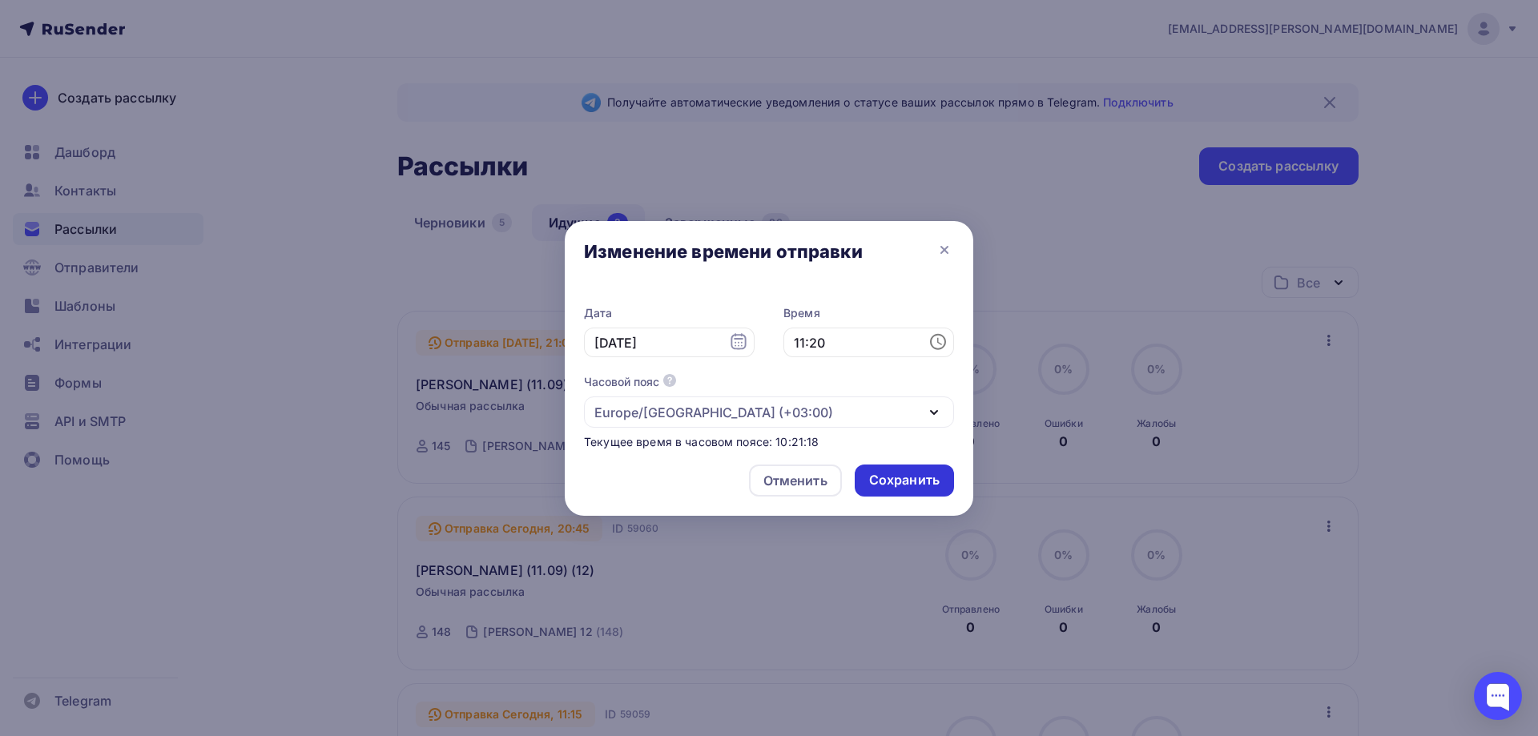
drag, startPoint x: 931, startPoint y: 478, endPoint x: 892, endPoint y: 469, distance: 40.2
click at [930, 478] on div "Сохранить" at bounding box center [904, 480] width 71 height 18
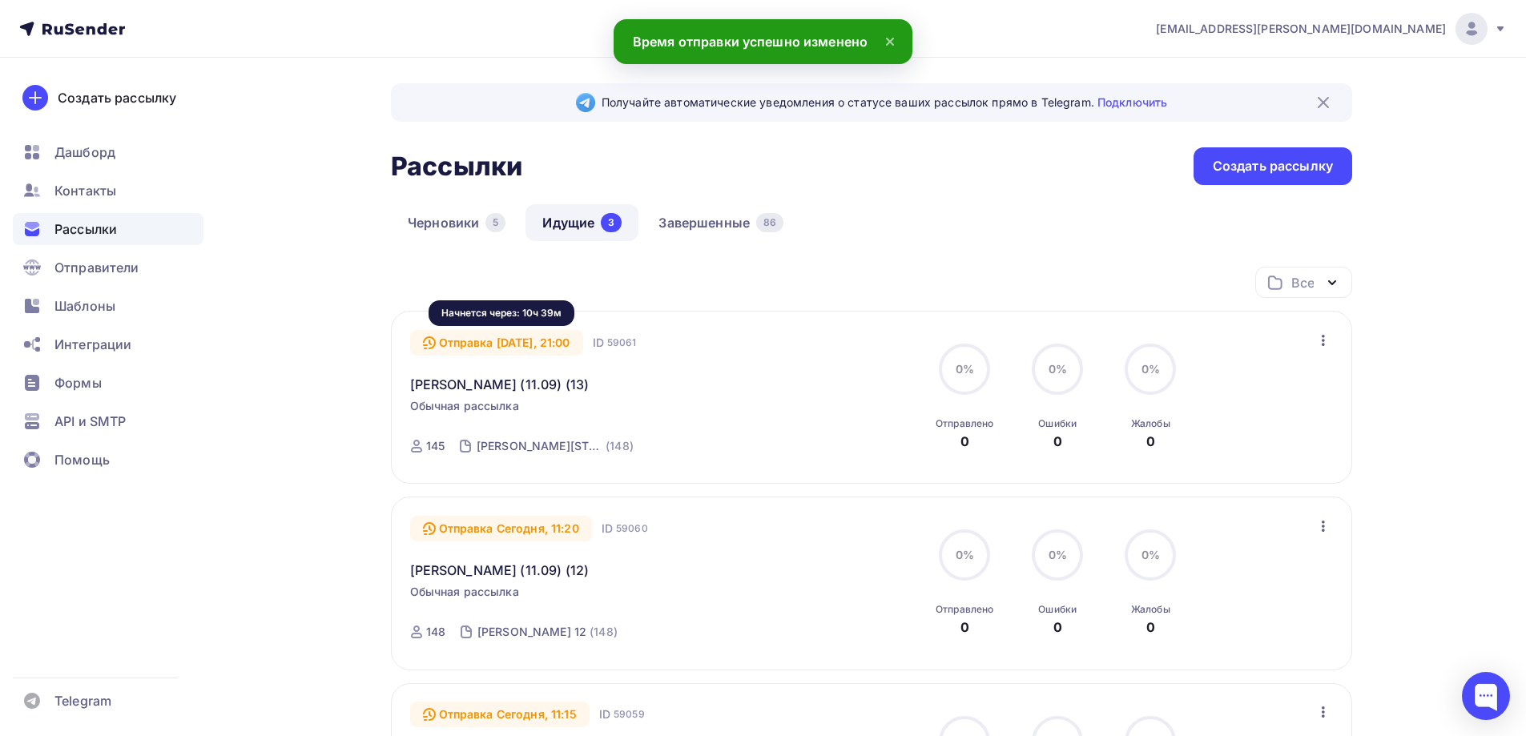
click at [557, 344] on div "Отправка Сегодня, 21:00" at bounding box center [496, 343] width 173 height 26
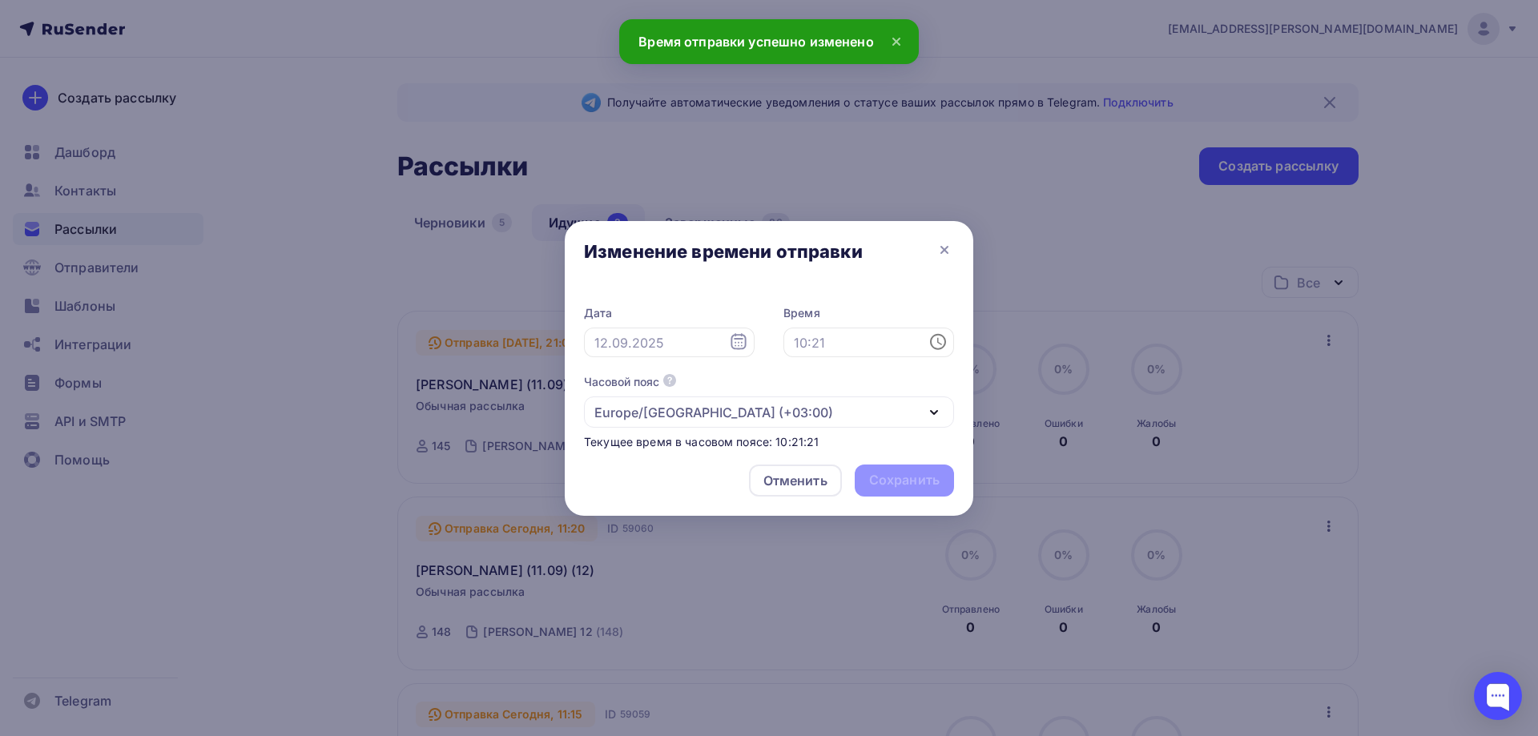
click at [733, 340] on icon at bounding box center [738, 341] width 19 height 19
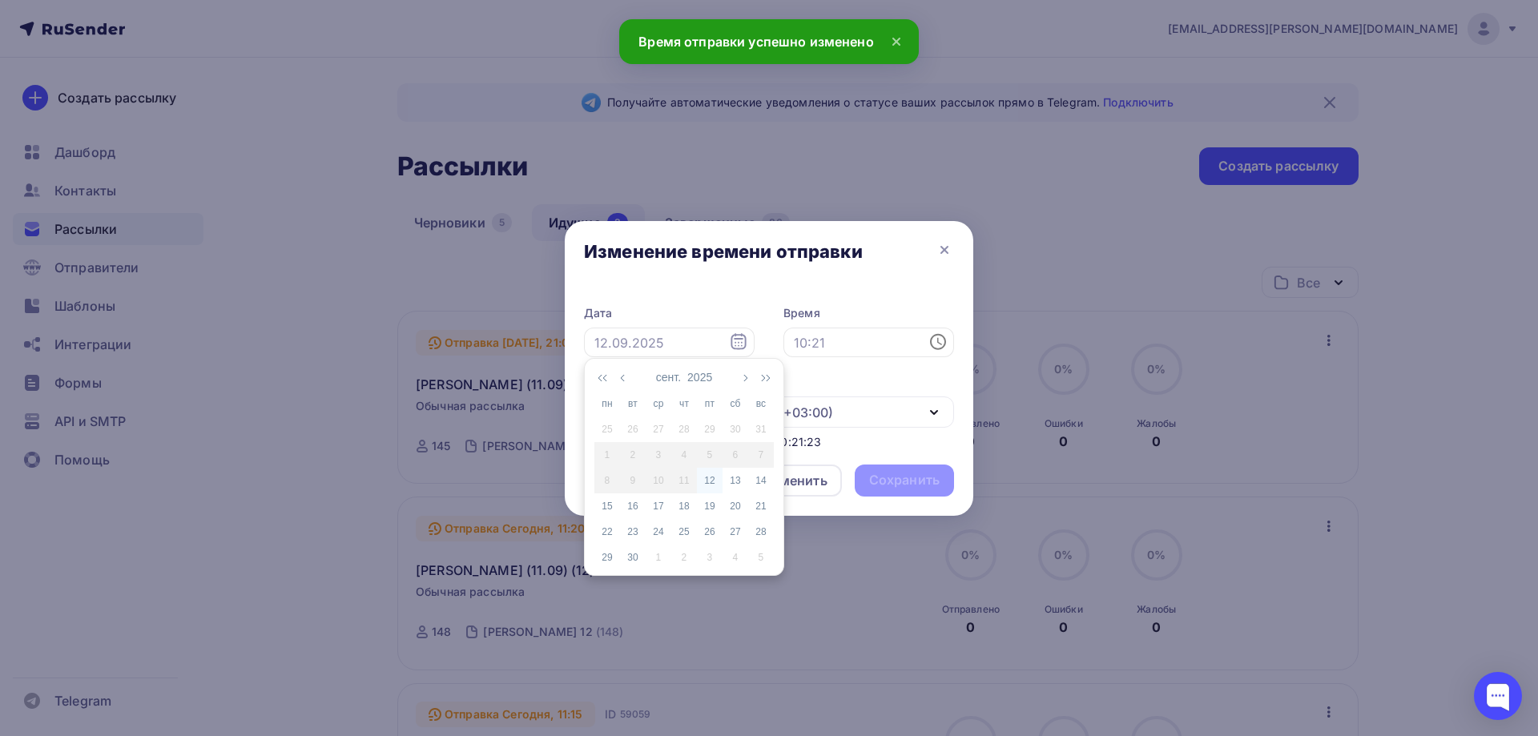
drag, startPoint x: 715, startPoint y: 486, endPoint x: 803, endPoint y: 430, distance: 104.5
click at [715, 485] on div "12" at bounding box center [710, 480] width 26 height 14
type input "12.09.2025"
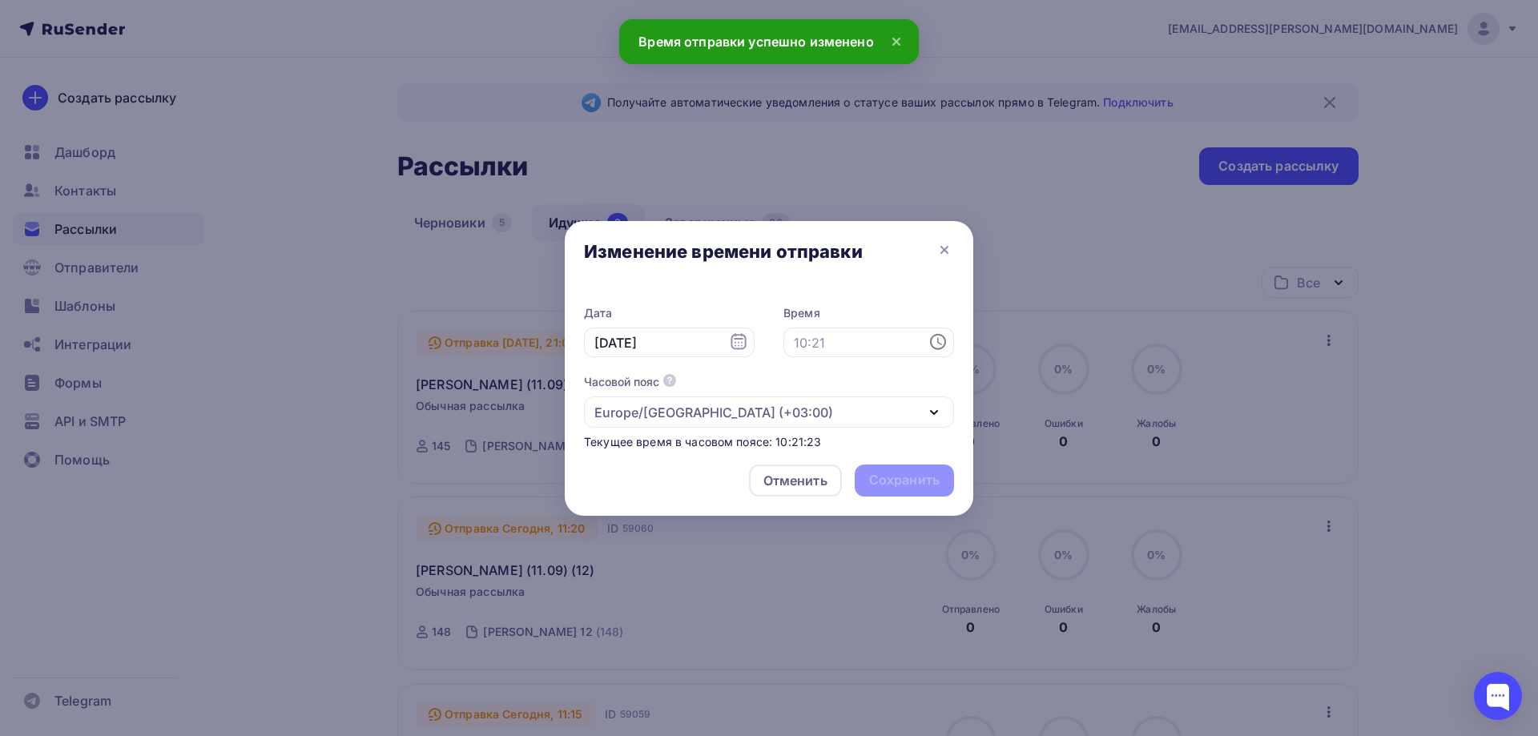
click at [941, 344] on icon at bounding box center [939, 341] width 5 height 7
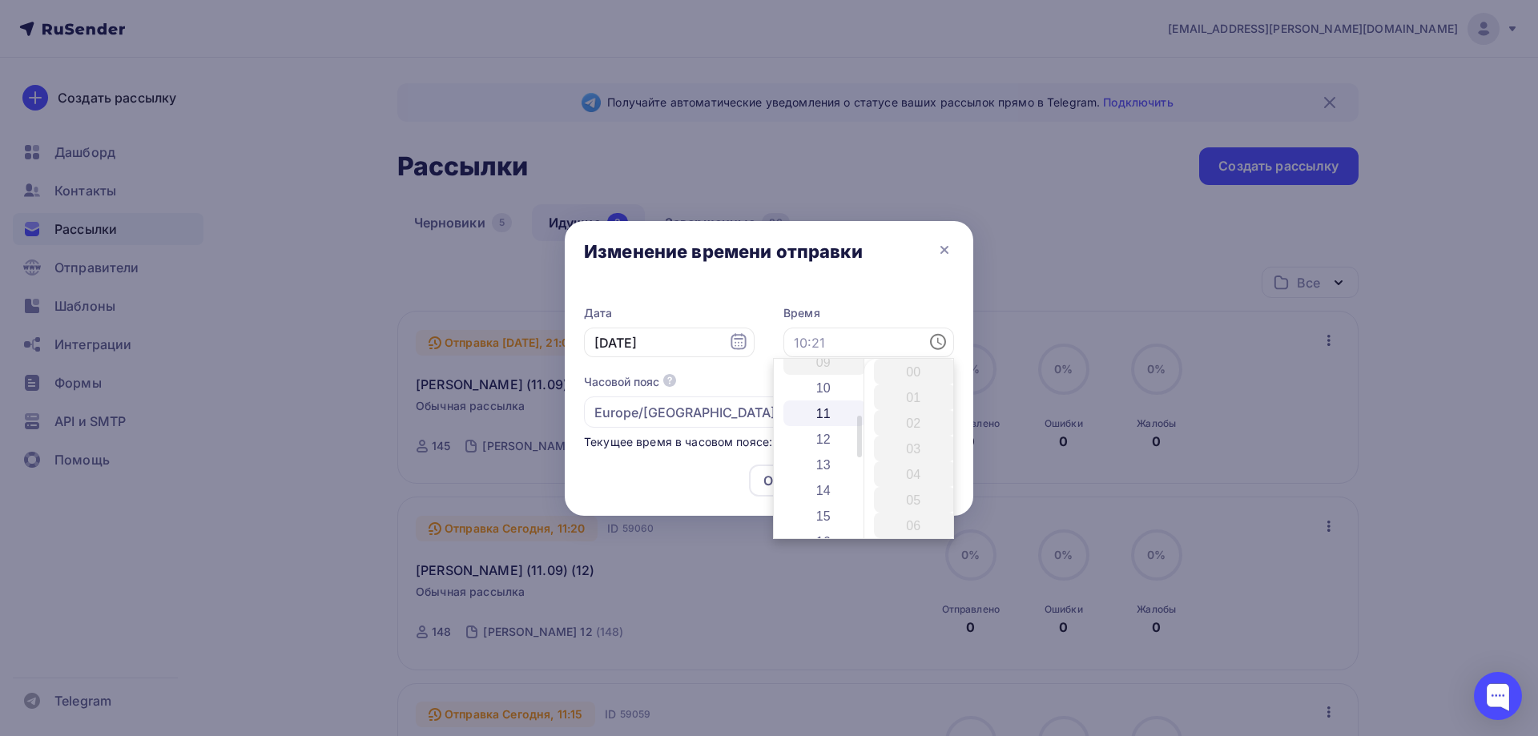
click at [824, 413] on li "11" at bounding box center [825, 414] width 83 height 26
click at [917, 412] on li "30" at bounding box center [915, 420] width 83 height 26
type input "11:30"
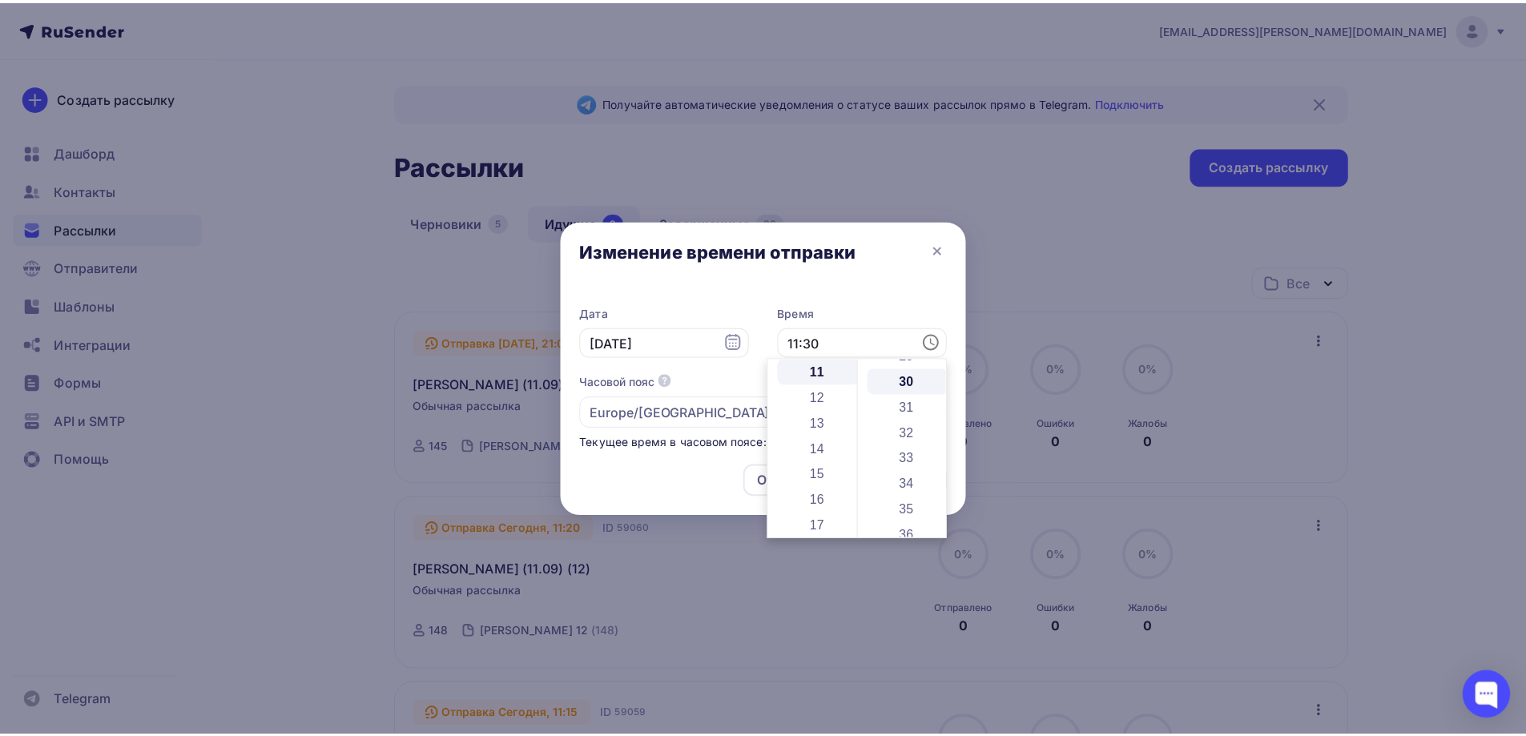
scroll to position [769, 0]
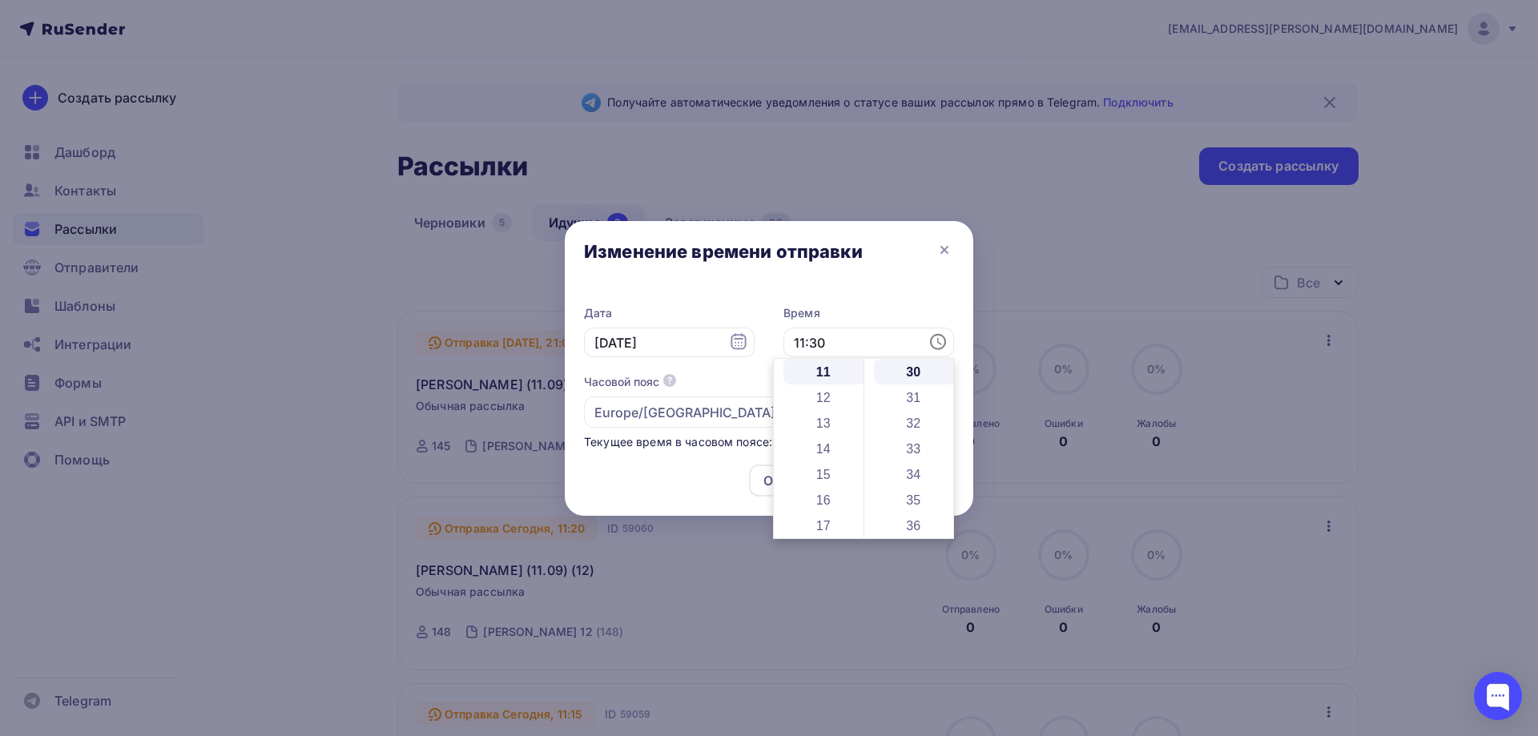
click at [879, 288] on div "Дата 12.09.2025 Время 11:30 Часовой пояс По умолчанию используется часовой пояс…" at bounding box center [769, 369] width 409 height 163
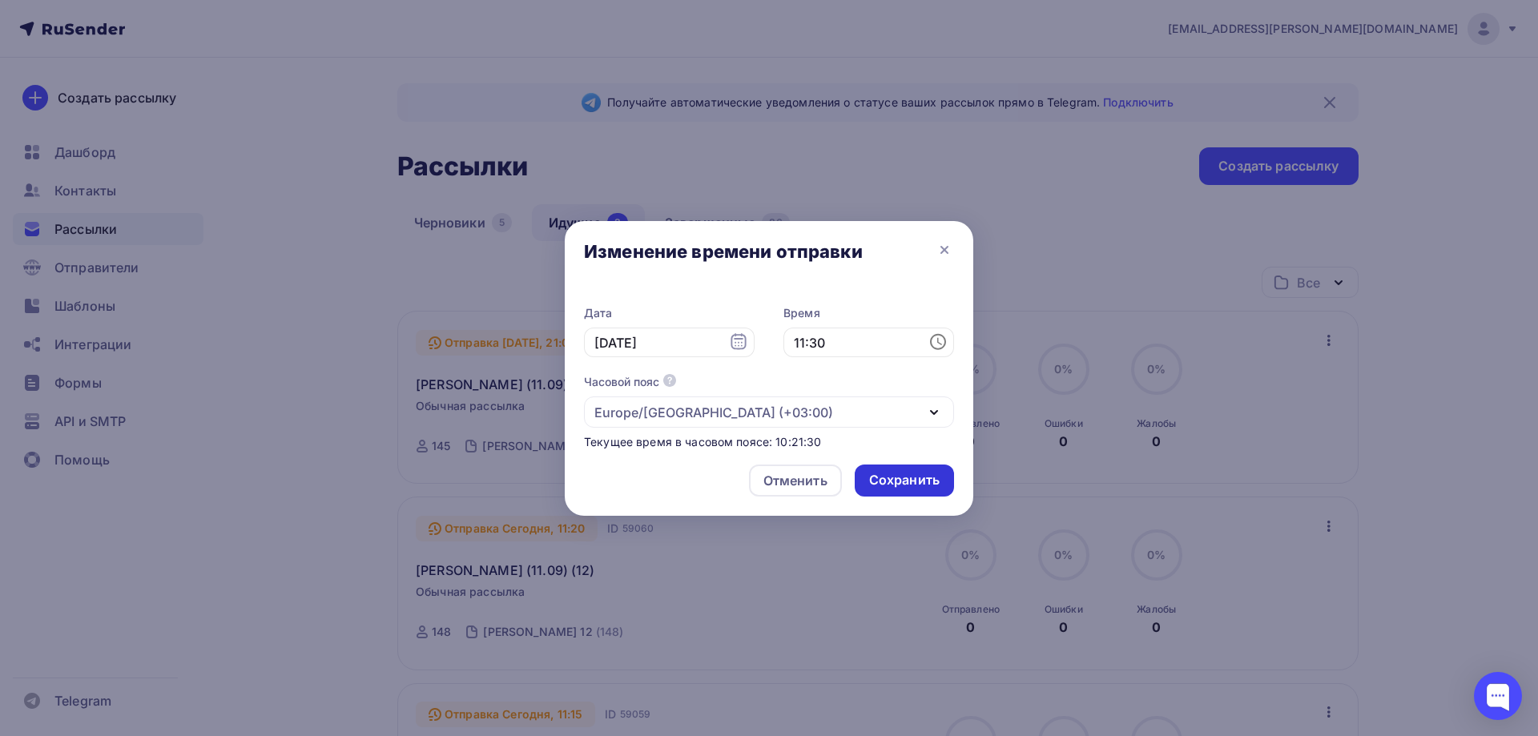
drag, startPoint x: 911, startPoint y: 479, endPoint x: 899, endPoint y: 465, distance: 18.2
click at [911, 480] on div "Сохранить" at bounding box center [904, 480] width 71 height 18
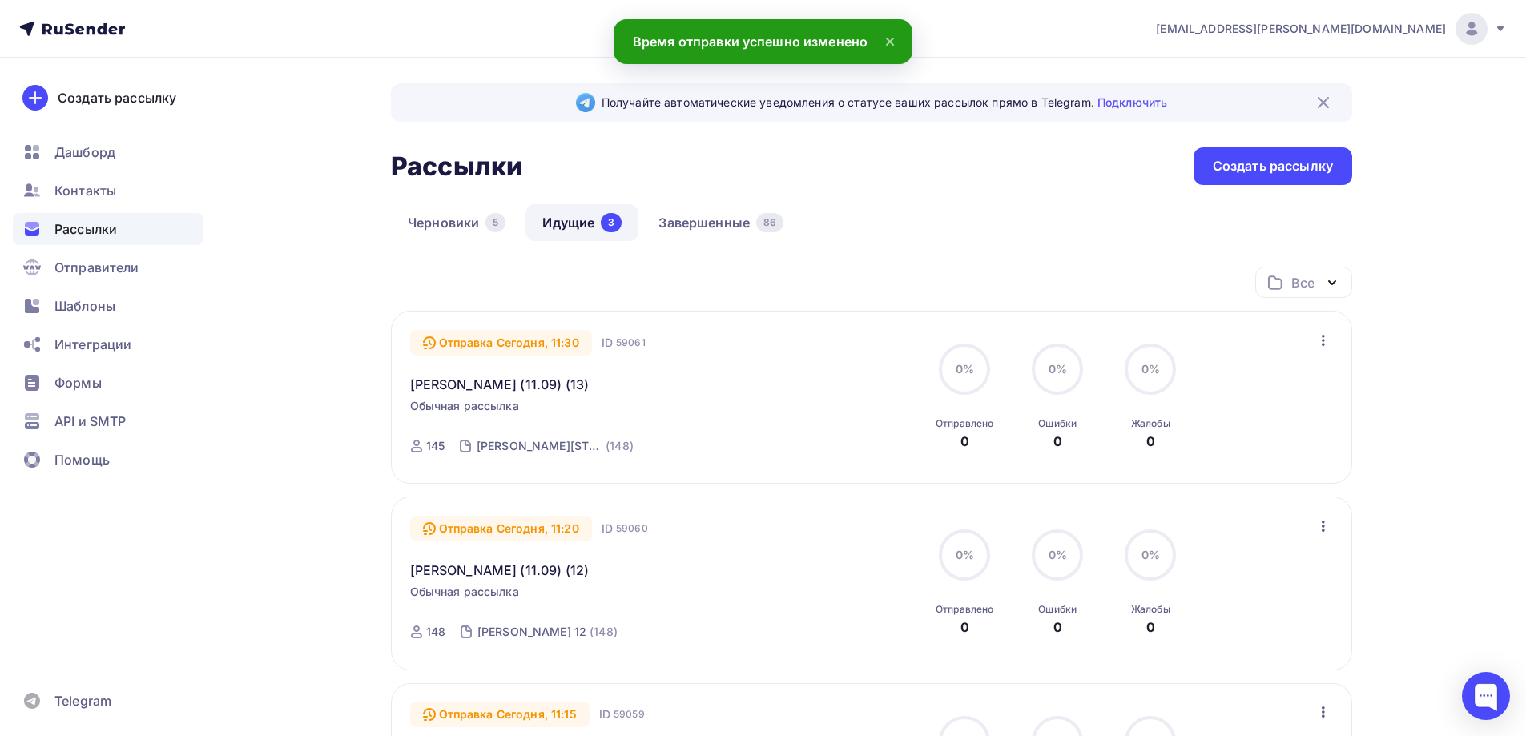
click at [986, 223] on div "Черновики 5 Идущие 3 Завершенные 86" at bounding box center [871, 235] width 961 height 62
click at [1261, 163] on div "Создать рассылку" at bounding box center [1273, 166] width 120 height 18
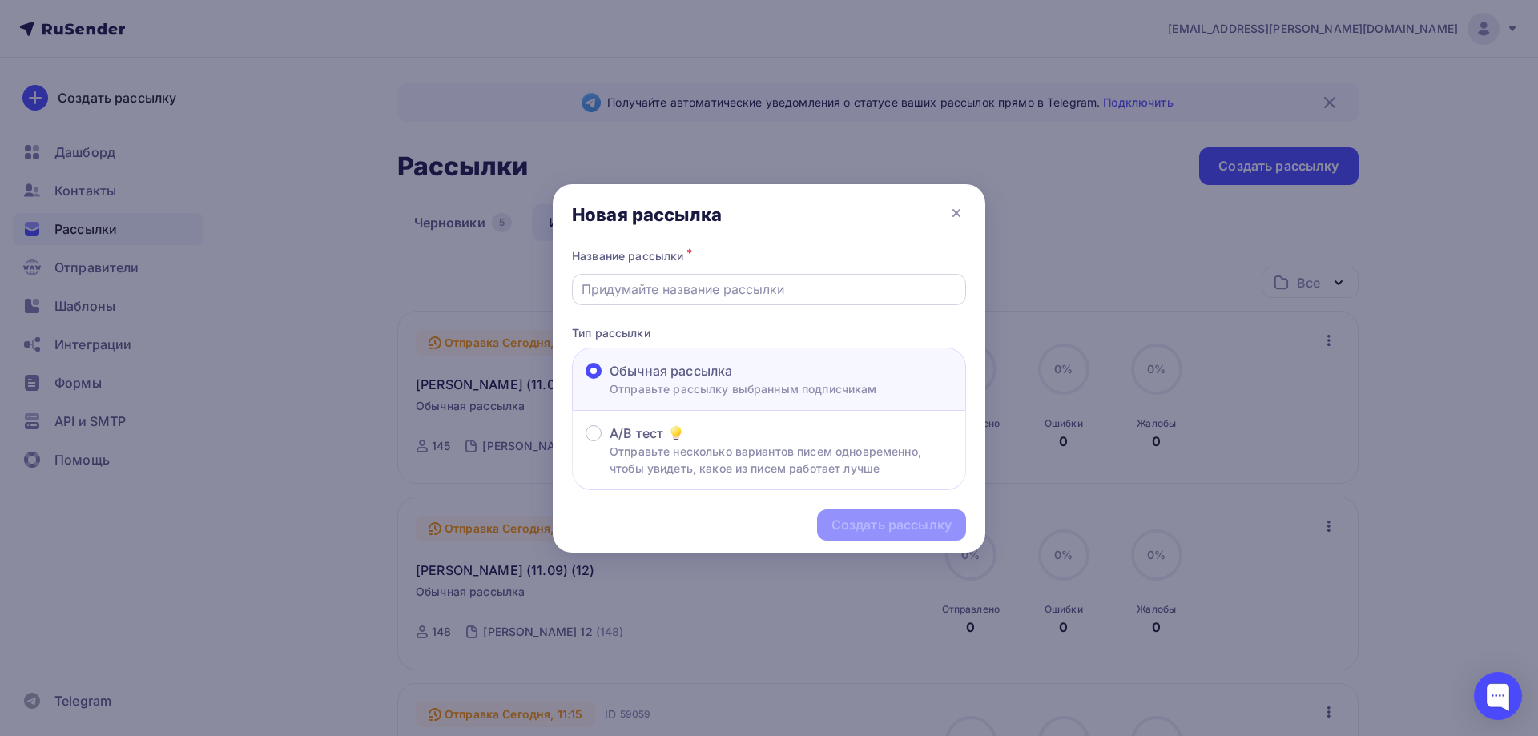
click at [723, 290] on input "text" at bounding box center [770, 289] width 376 height 19
paste input "Jasmina (клиенты) - 11.09 (3)"
type input "Jasmina (клиенты) - 11.09 (3)"
click at [878, 506] on div "Создать рассылку" at bounding box center [769, 525] width 433 height 70
click at [888, 526] on div "Создать рассылку" at bounding box center [892, 525] width 120 height 18
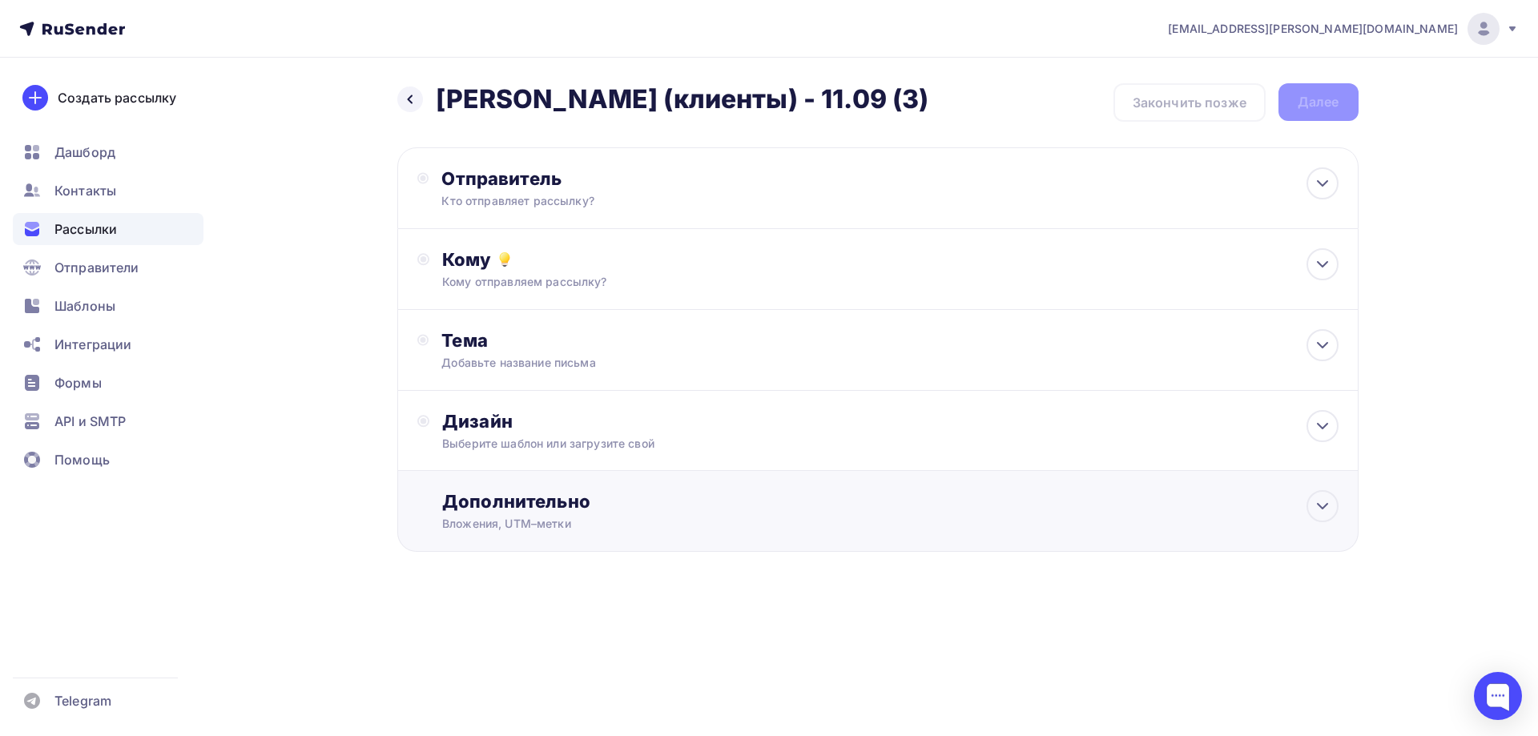
drag, startPoint x: 731, startPoint y: 631, endPoint x: 609, endPoint y: 515, distance: 167.7
click at [727, 627] on div "Назад Jasmina (клиенты) - 11.09 (3) Jasmina (клиенты) - 11.09 (3) Закончить поз…" at bounding box center [769, 357] width 1313 height 598
click at [533, 435] on div "Дизайн Выберите шаблон или загрузите свой" at bounding box center [890, 431] width 896 height 42
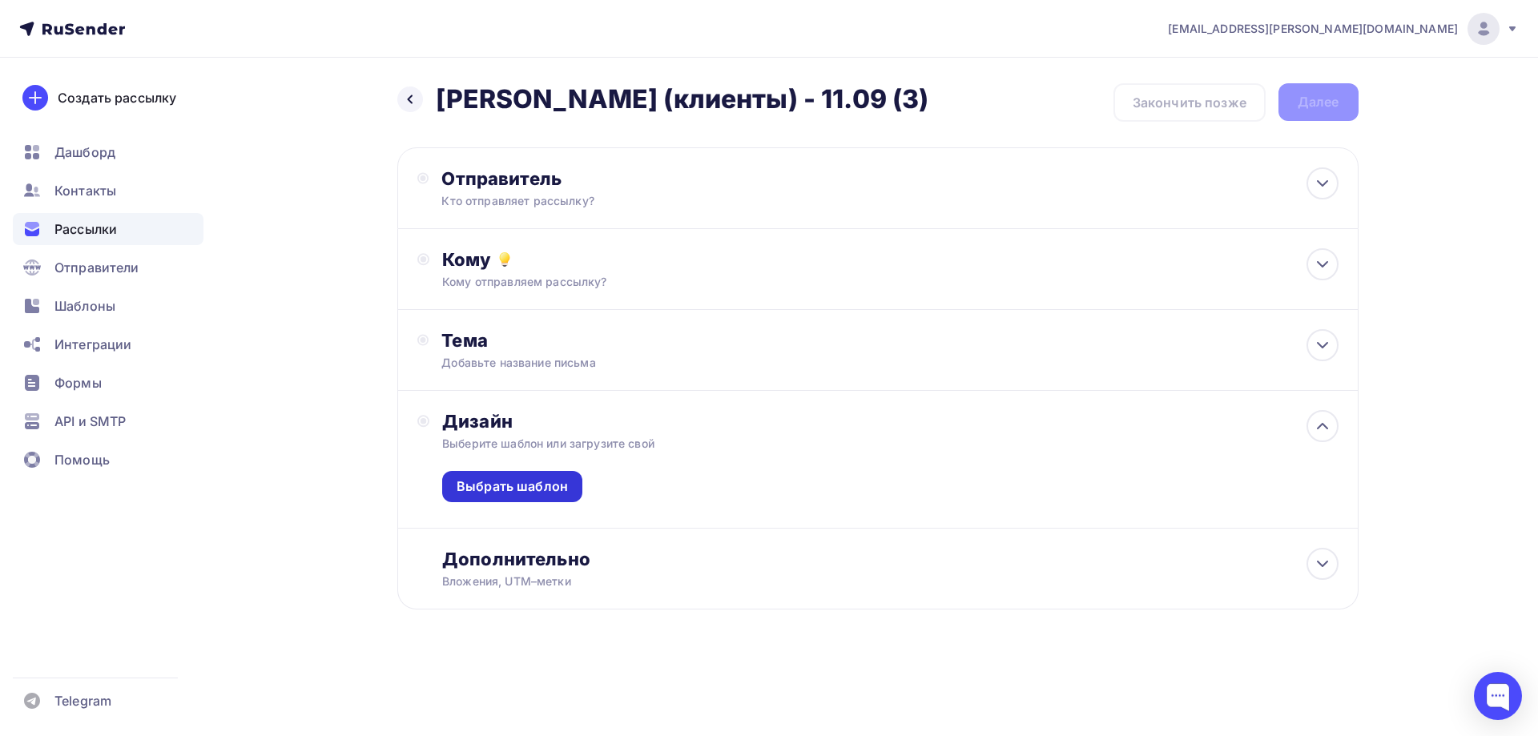
click at [525, 488] on div "Выбрать шаблон" at bounding box center [512, 486] width 111 height 18
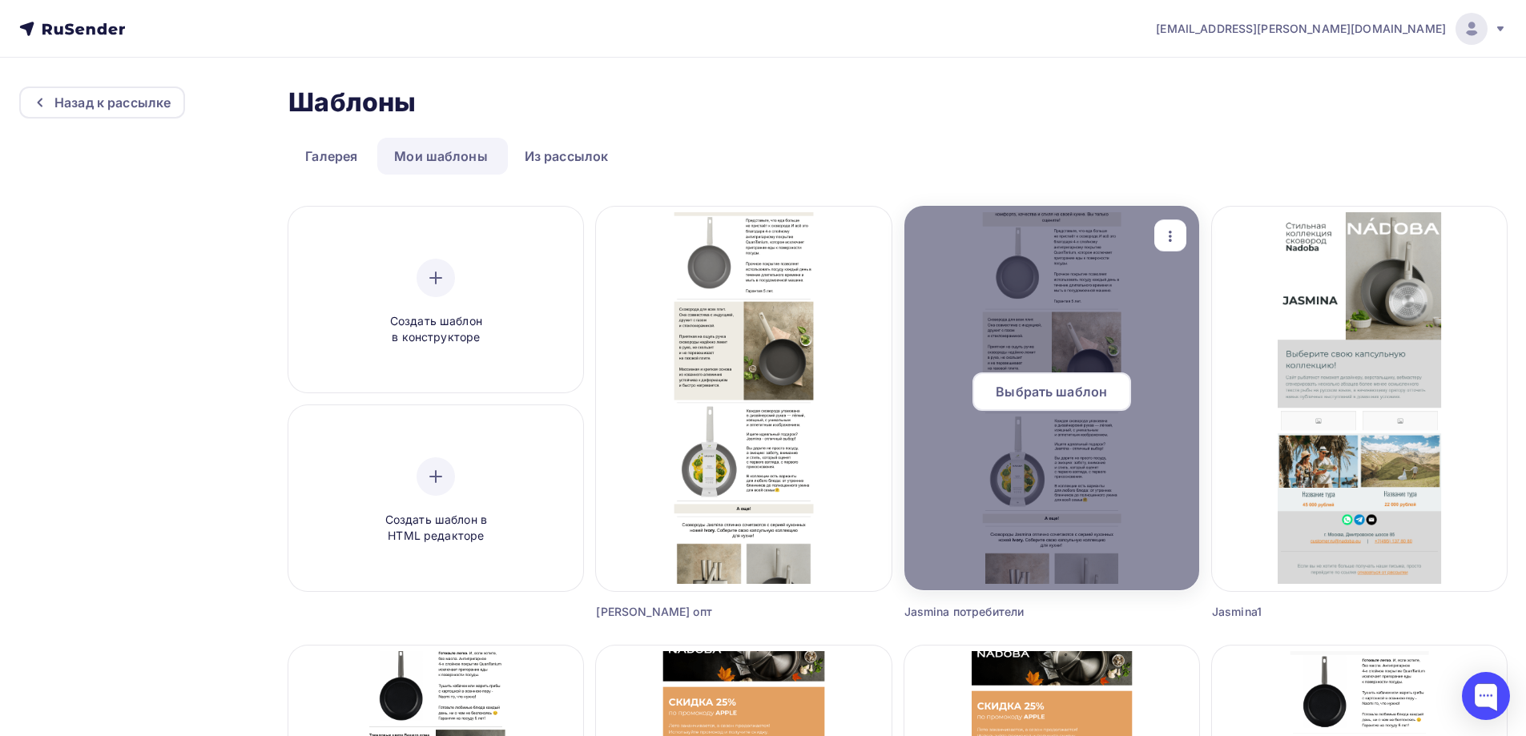
click at [1041, 378] on div "Выбрать шаблон" at bounding box center [1052, 392] width 159 height 38
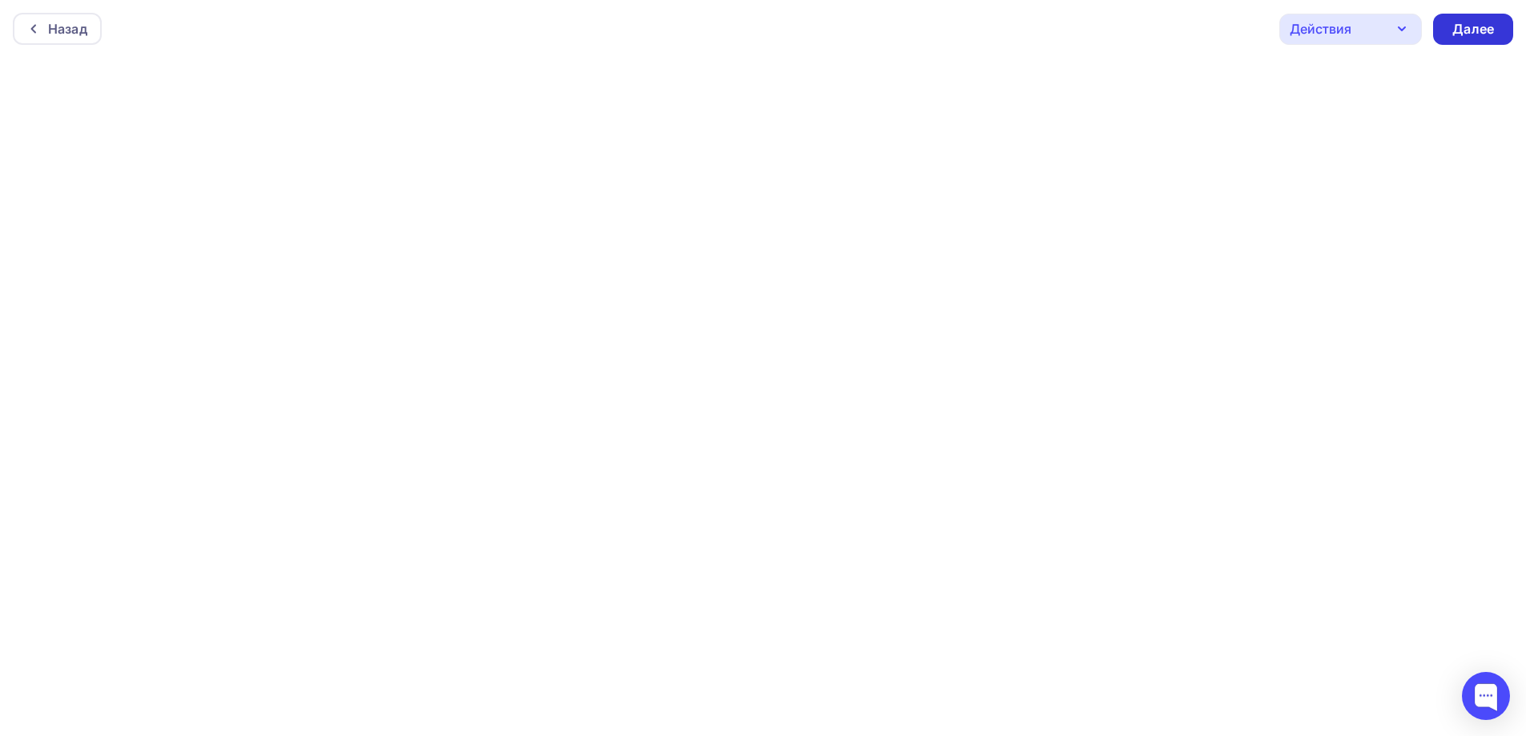
click at [1474, 36] on div "Далее" at bounding box center [1473, 29] width 42 height 18
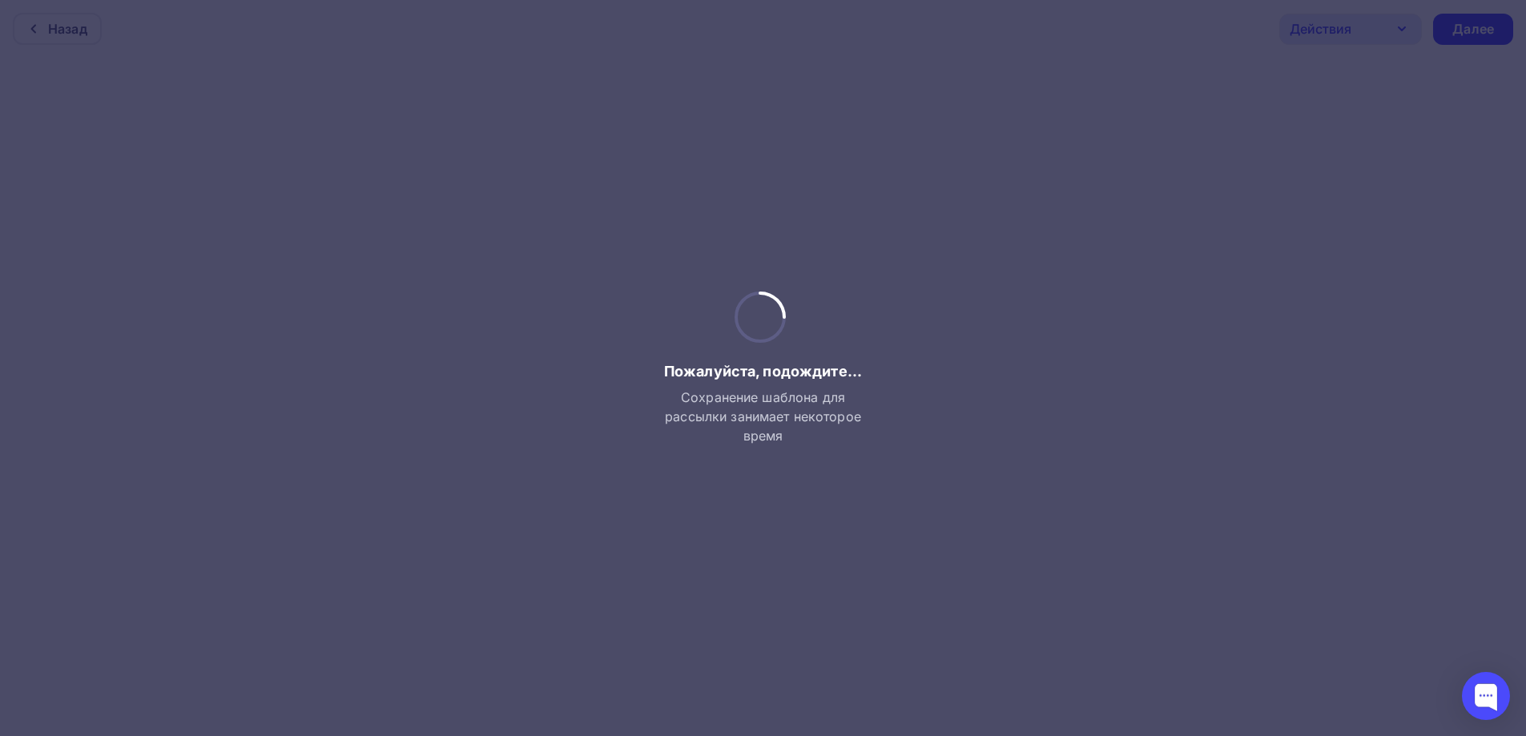
click at [1031, 538] on div at bounding box center [763, 368] width 1526 height 736
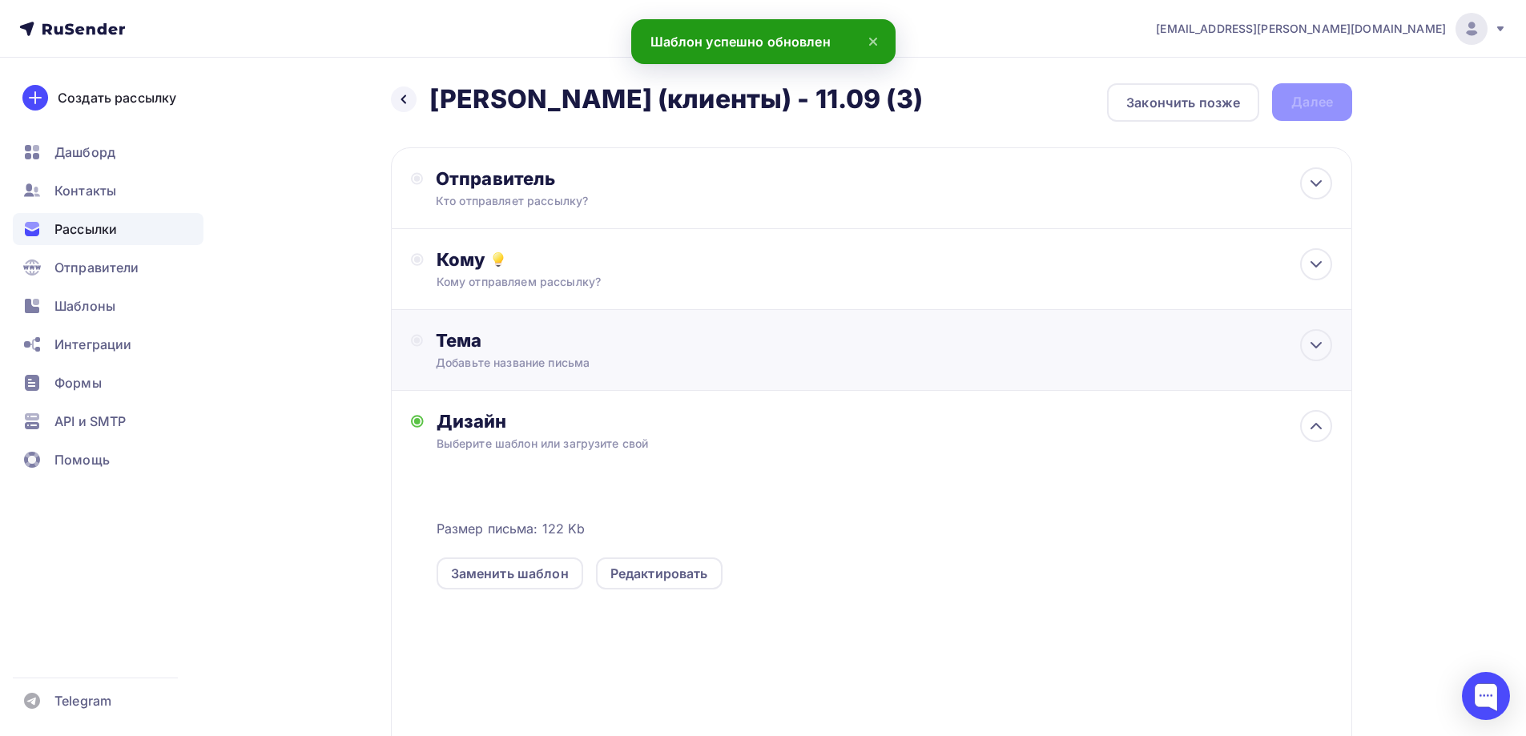
click at [550, 354] on div "Тема Добавьте название письма Тема * Рекомендуем использовать не более 150 симв…" at bounding box center [594, 350] width 316 height 42
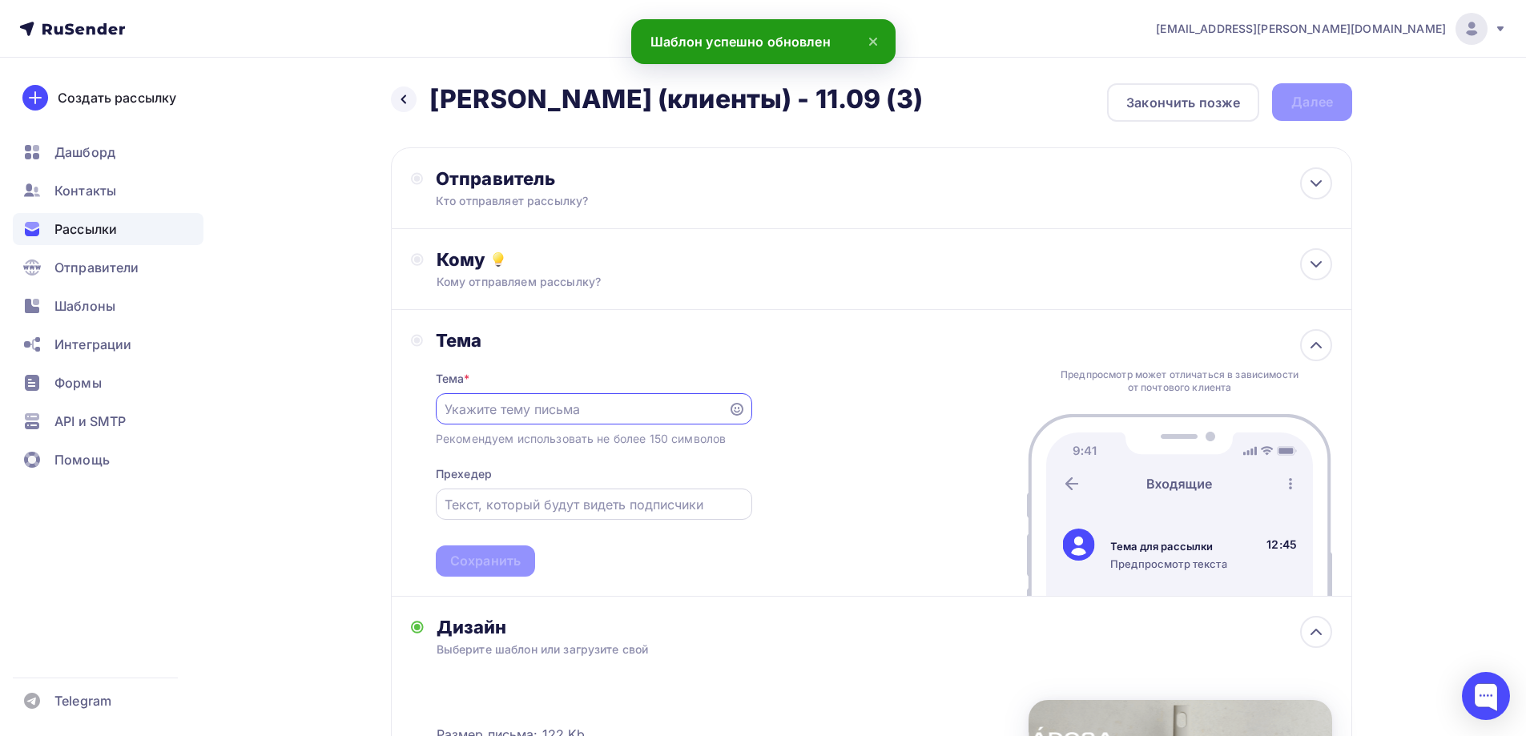
click at [546, 501] on input "text" at bounding box center [594, 504] width 298 height 19
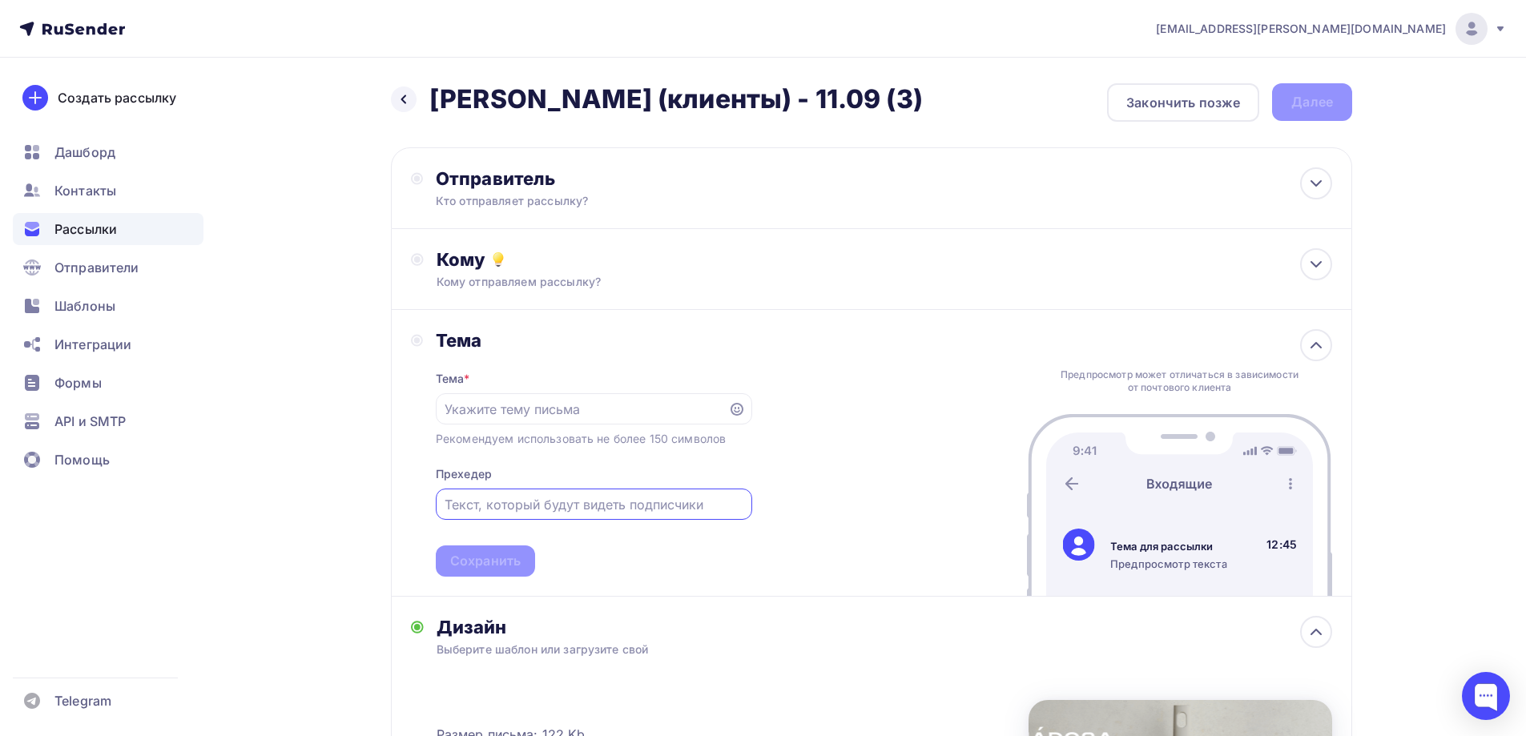
paste input "Продолжаем собирать урожай новинок!"
type input "Продолжаем собирать урожай новинок!"
click at [590, 416] on input "text" at bounding box center [582, 409] width 274 height 19
paste input "Трюфель, шиитаке, шампиньон? Выбор за Вами😉"
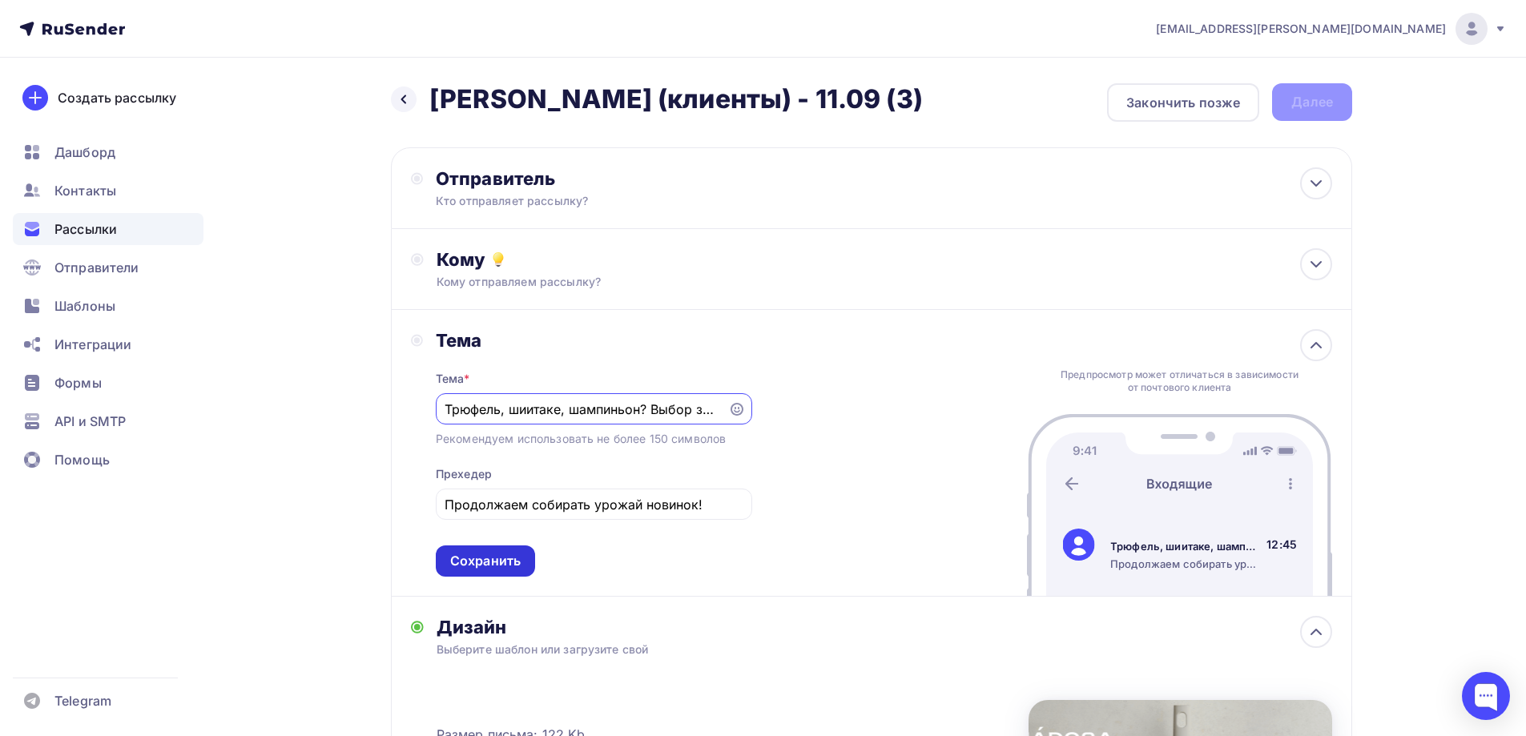
scroll to position [0, 46]
type input "Трюфель, шиитаке, шампиньон? Выбор за Вами😉"
click at [475, 565] on div "Сохранить" at bounding box center [485, 561] width 71 height 18
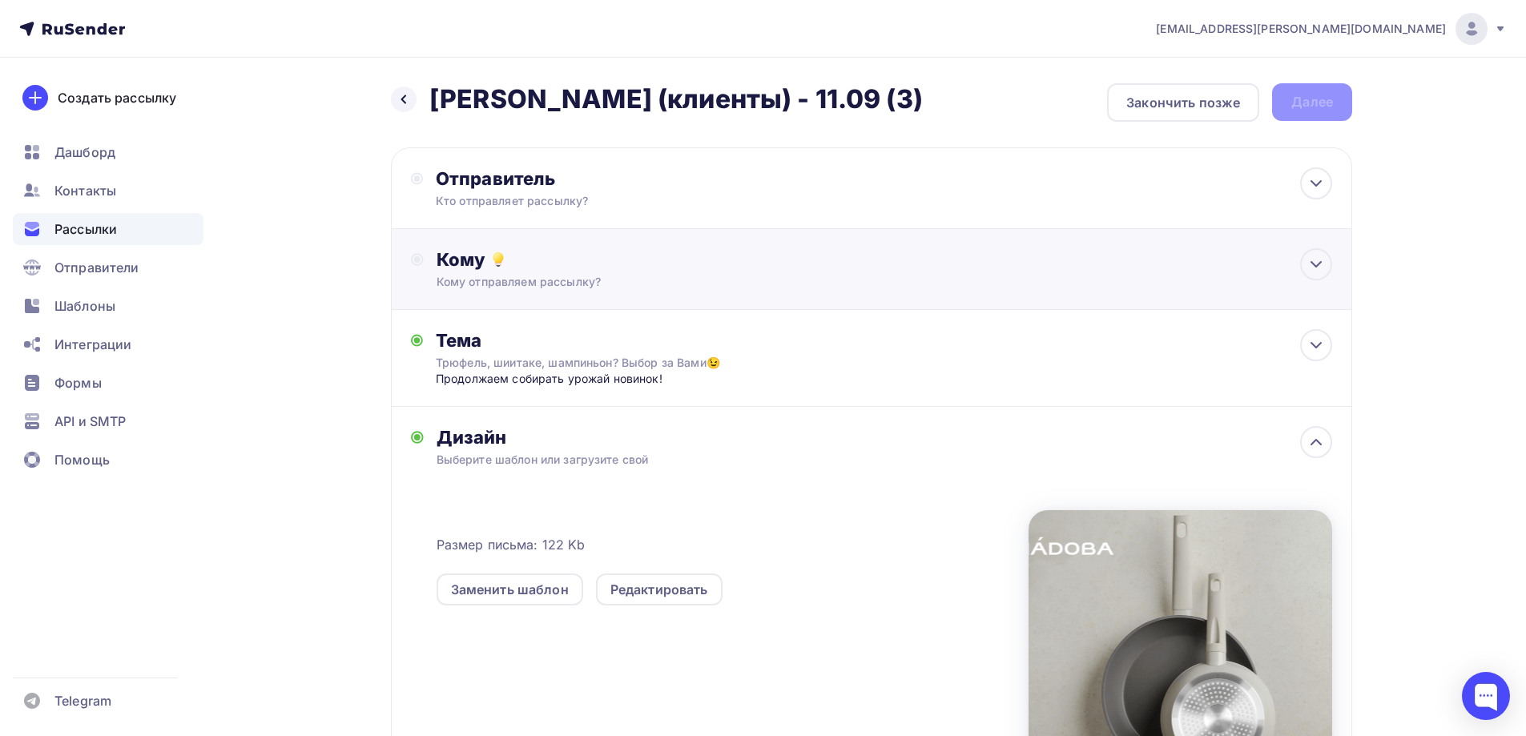
click at [542, 244] on div "Кому Кому отправляем рассылку? Списки получателей Выберите список Все списки id…" at bounding box center [871, 269] width 961 height 81
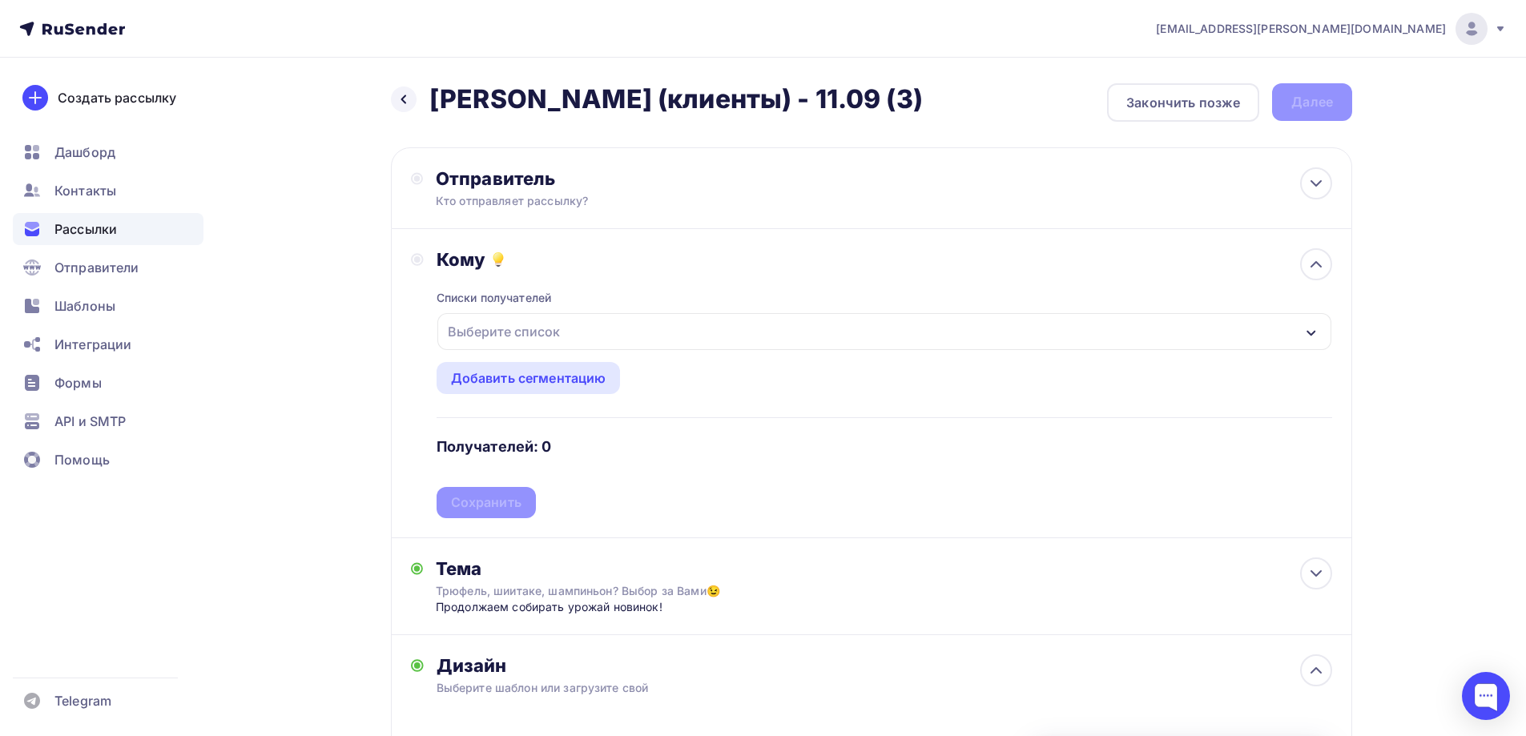
click at [540, 327] on div "Выберите список" at bounding box center [503, 331] width 125 height 29
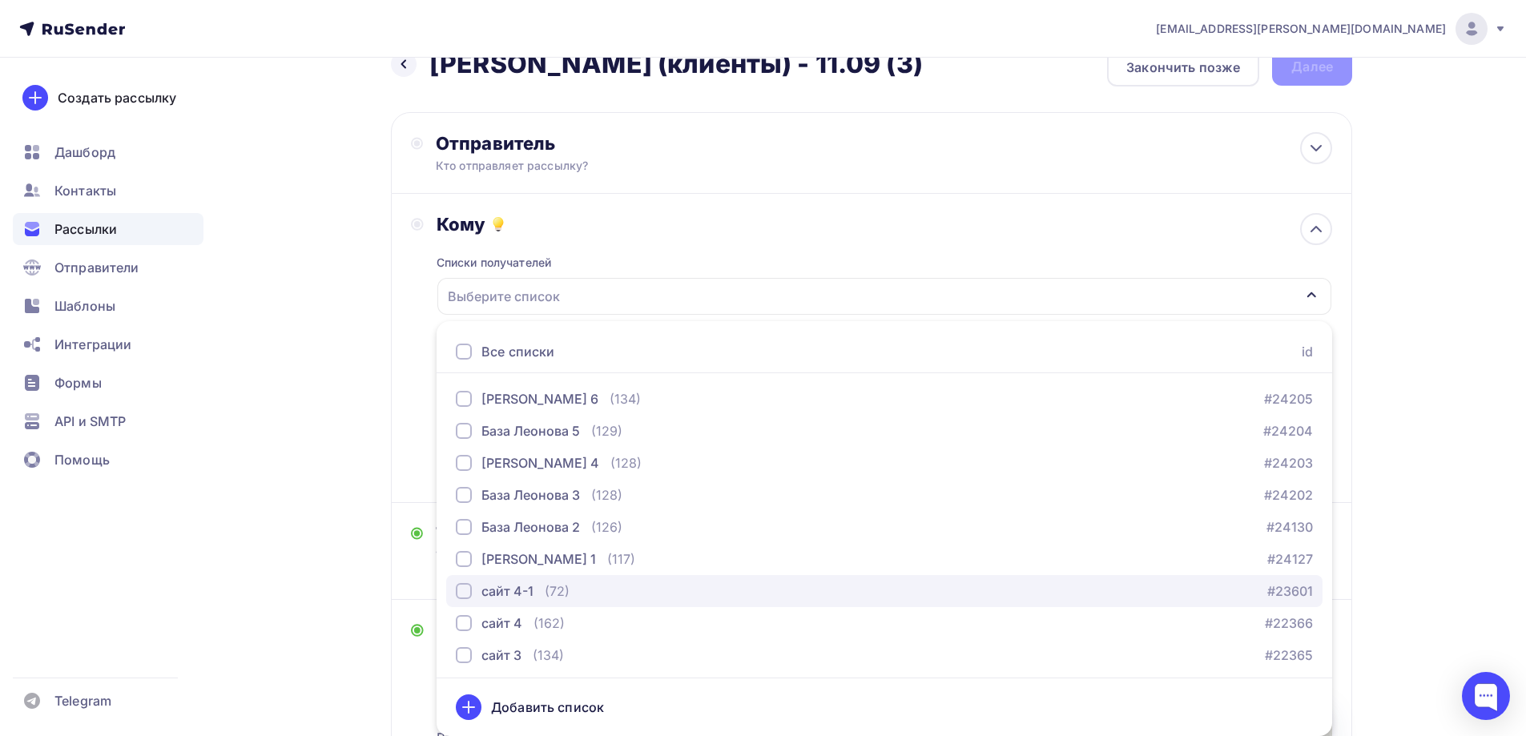
scroll to position [641, 0]
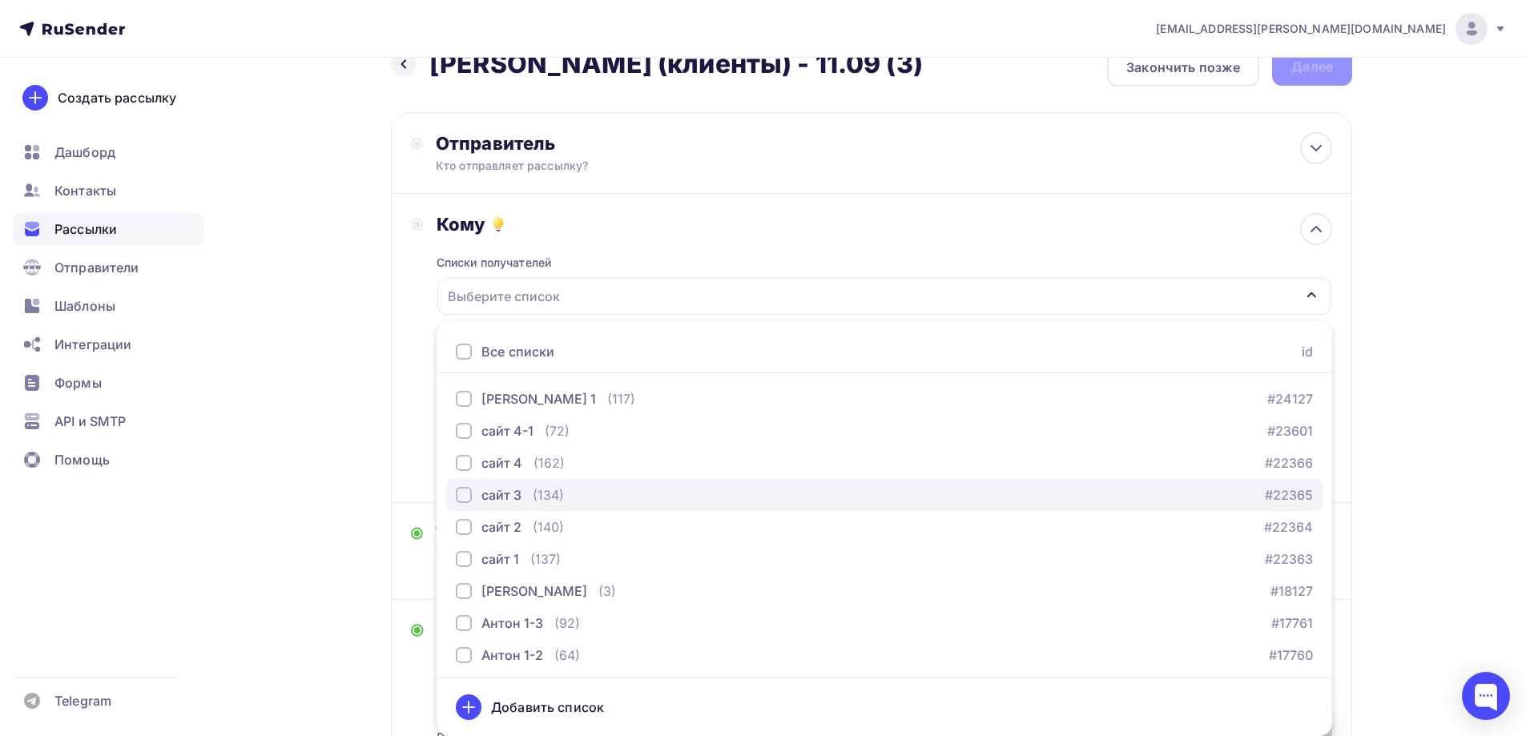
click at [590, 490] on div "сайт 3 (134) #22365" at bounding box center [884, 494] width 857 height 19
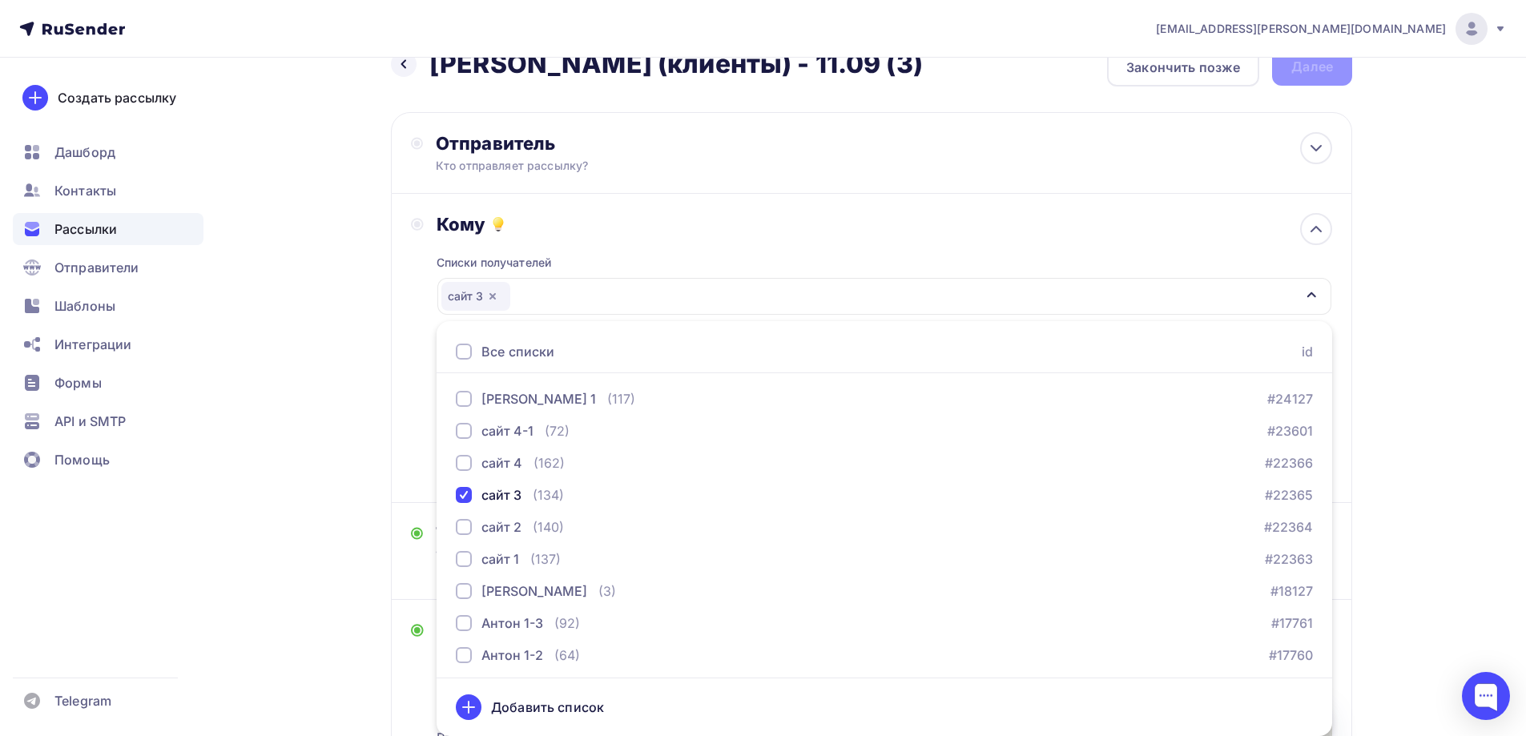
click at [407, 348] on div "Кому Списки получателей сайт 3 Все списки id Соня тест (2) #26664 База Леонова …" at bounding box center [871, 348] width 961 height 309
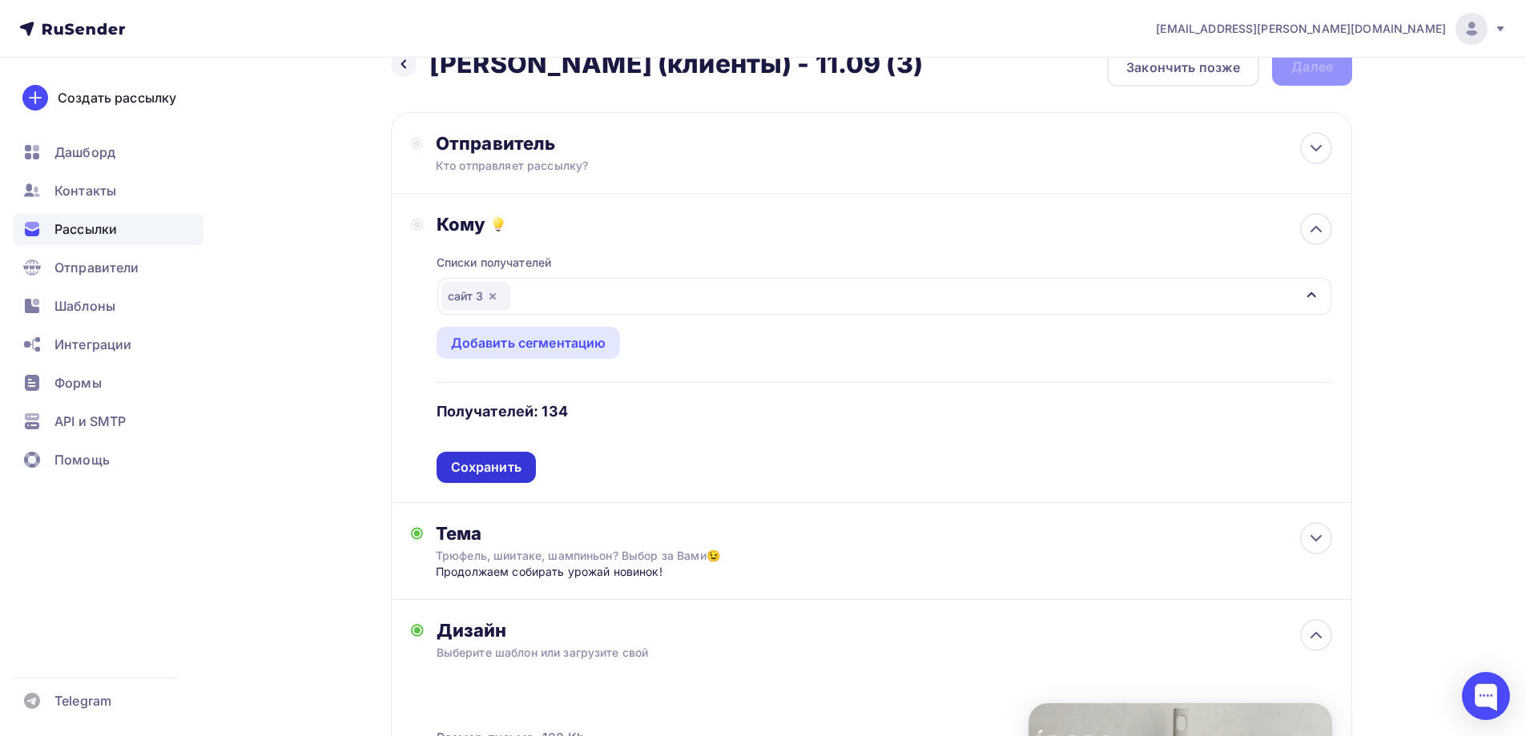
click at [507, 466] on div "Сохранить" at bounding box center [486, 467] width 71 height 18
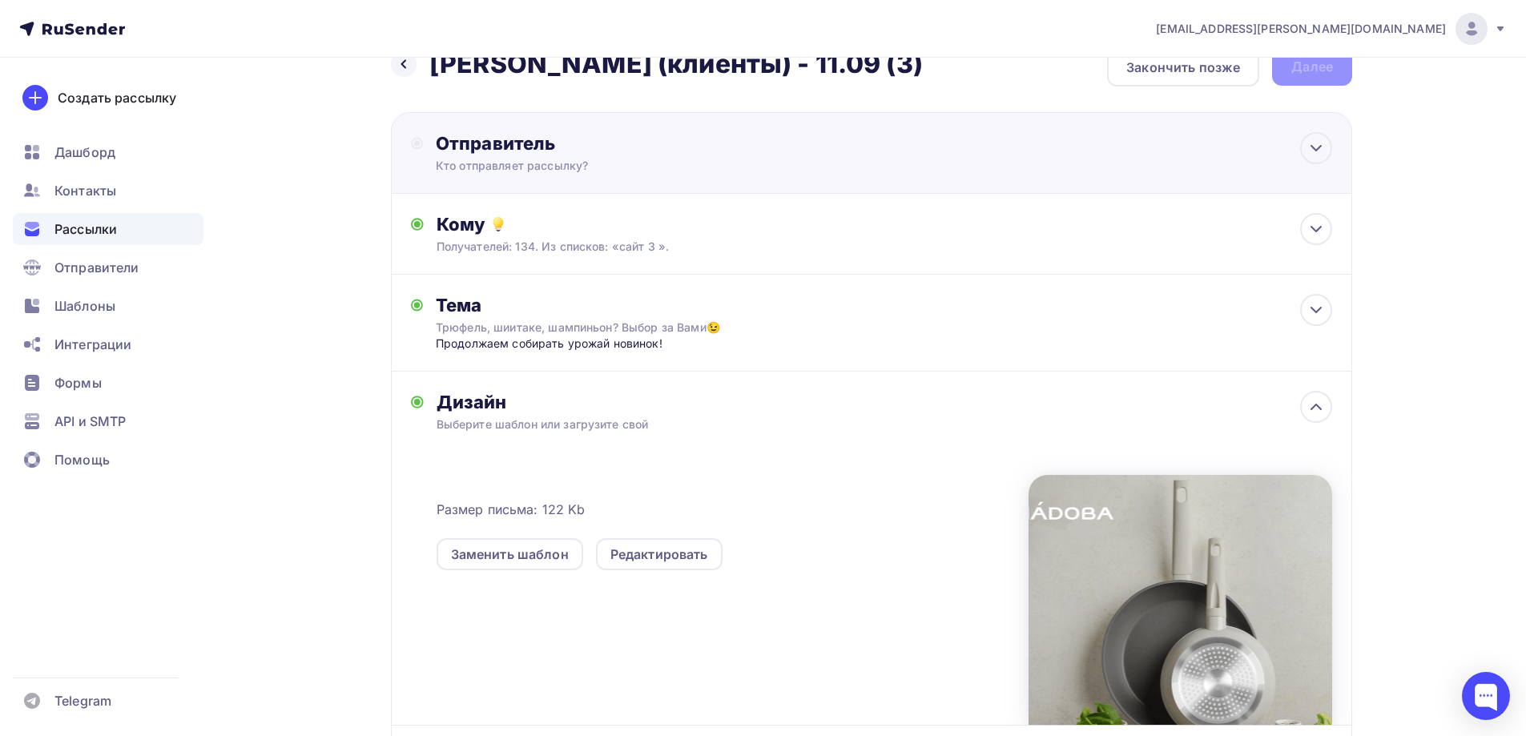
click at [553, 162] on div "Кто отправляет рассылку?" at bounding box center [592, 166] width 312 height 16
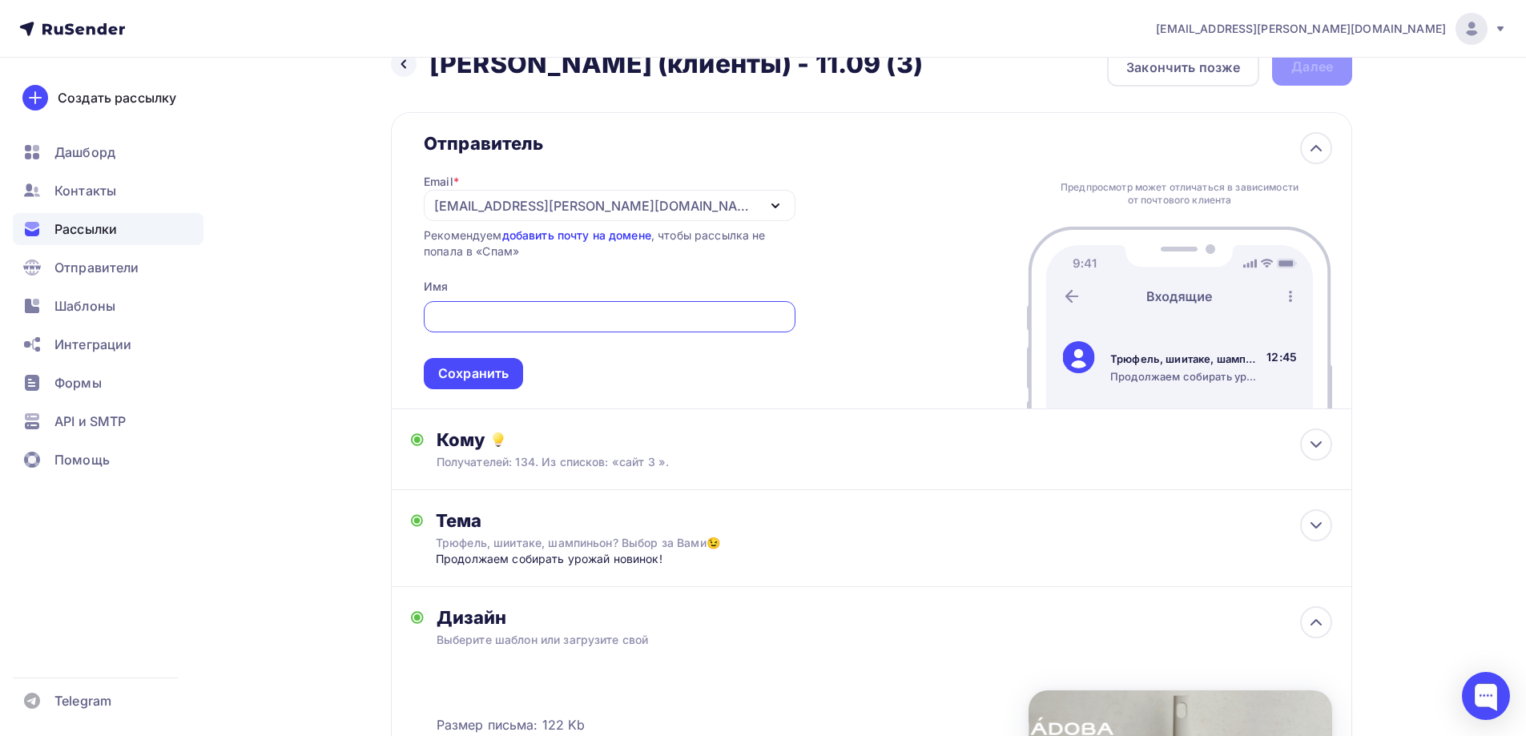
click at [585, 228] on link "добавить почту на домене" at bounding box center [576, 235] width 149 height 14
click at [547, 199] on div "[PERSON_NAME][EMAIL_ADDRESS][DOMAIN_NAME]" at bounding box center [595, 205] width 323 height 19
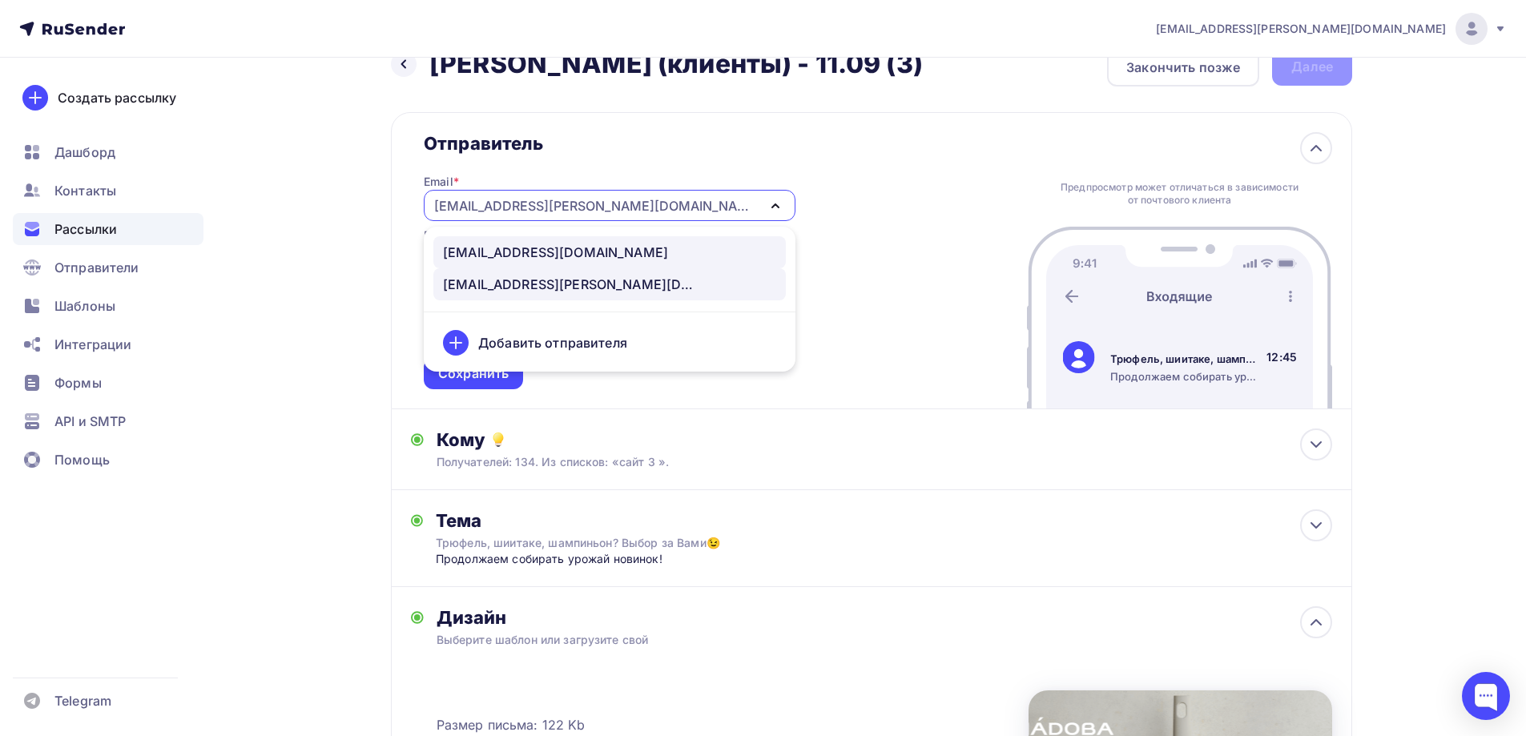
click at [550, 256] on div "[EMAIL_ADDRESS][DOMAIN_NAME]" at bounding box center [555, 252] width 225 height 19
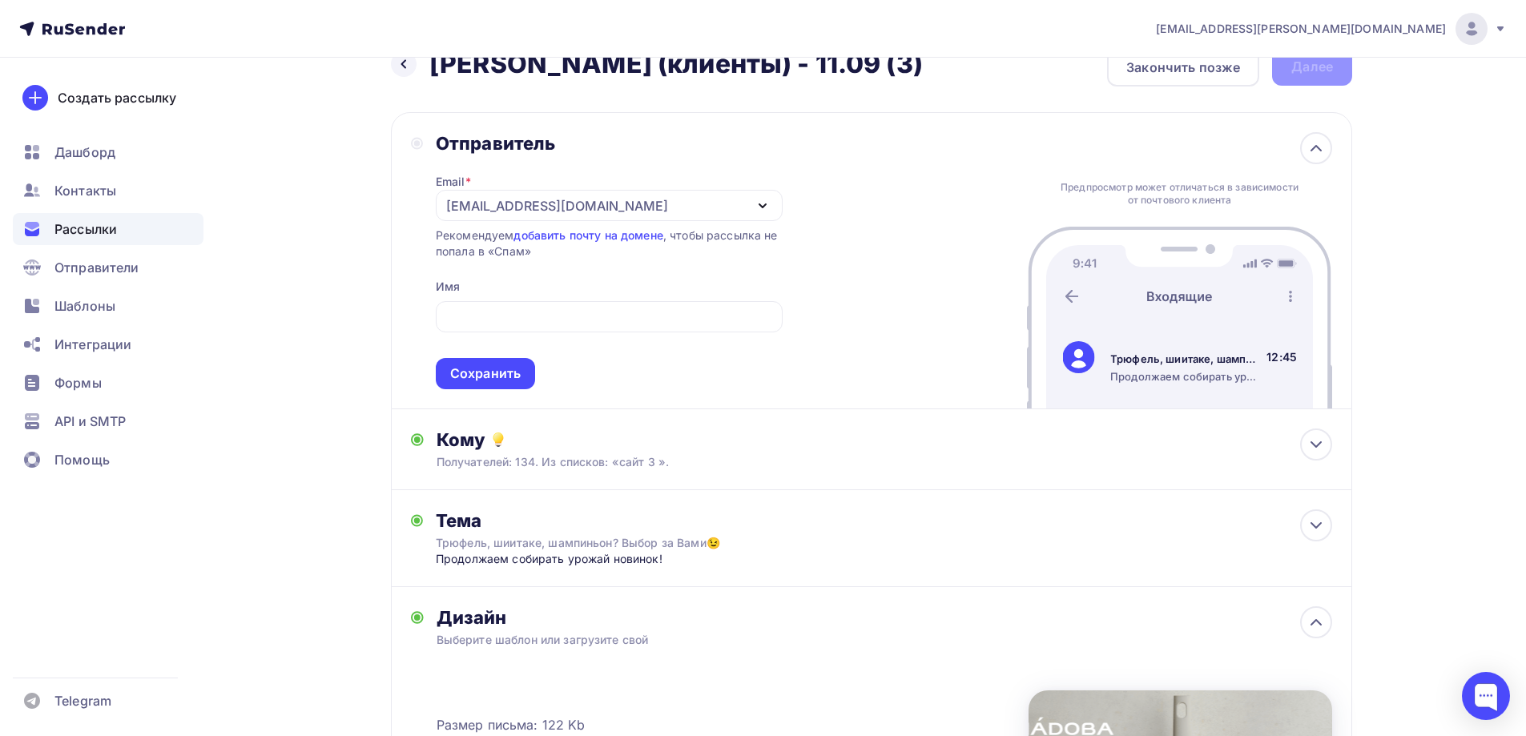
click at [541, 284] on div "Email * news@nadoba.ru news@nadoba.ru a.gorbach@nadoba.eu Добавить отправителя …" at bounding box center [609, 272] width 347 height 235
click at [540, 309] on input "text" at bounding box center [609, 317] width 328 height 19
type input "NADOBA"
click at [478, 378] on div "Сохранить" at bounding box center [485, 374] width 71 height 18
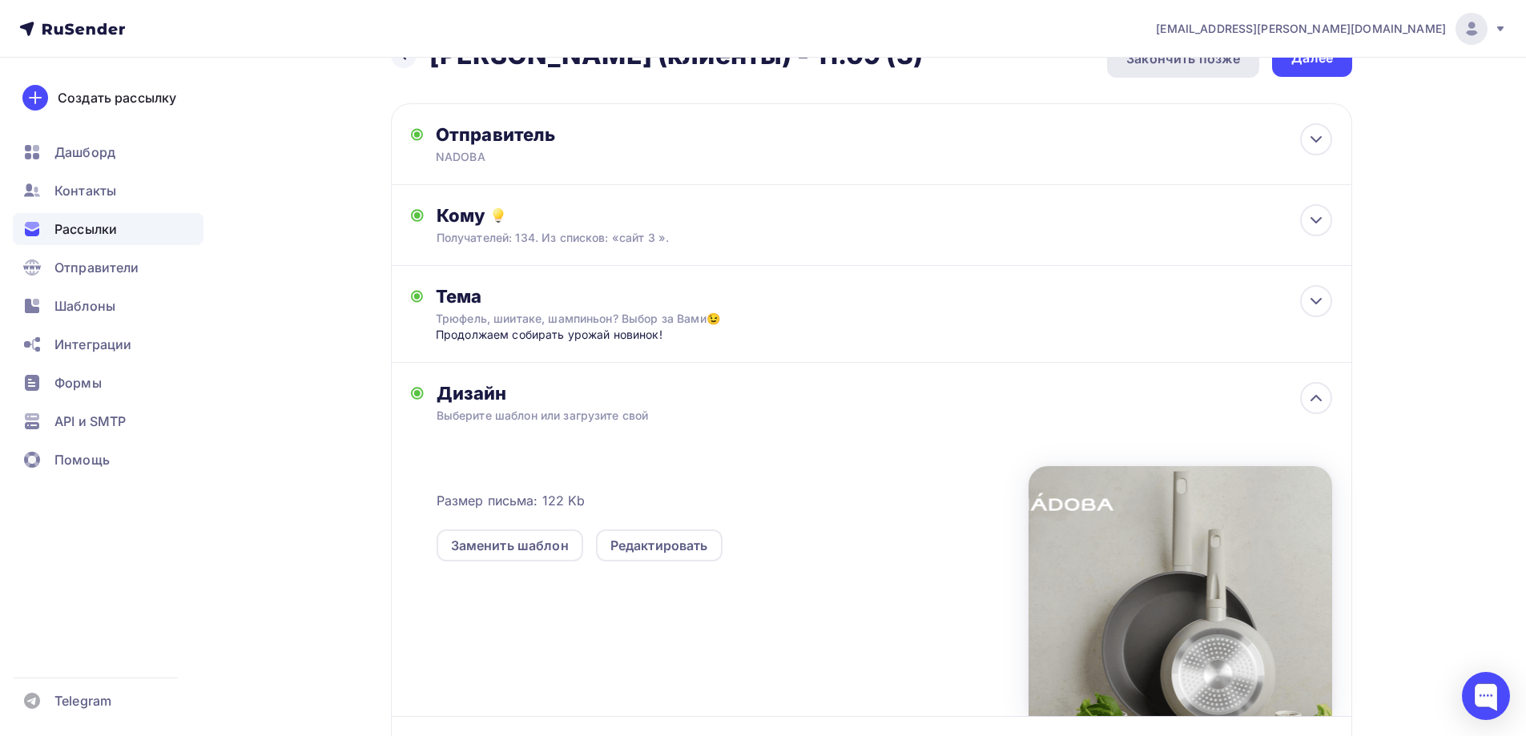
scroll to position [0, 0]
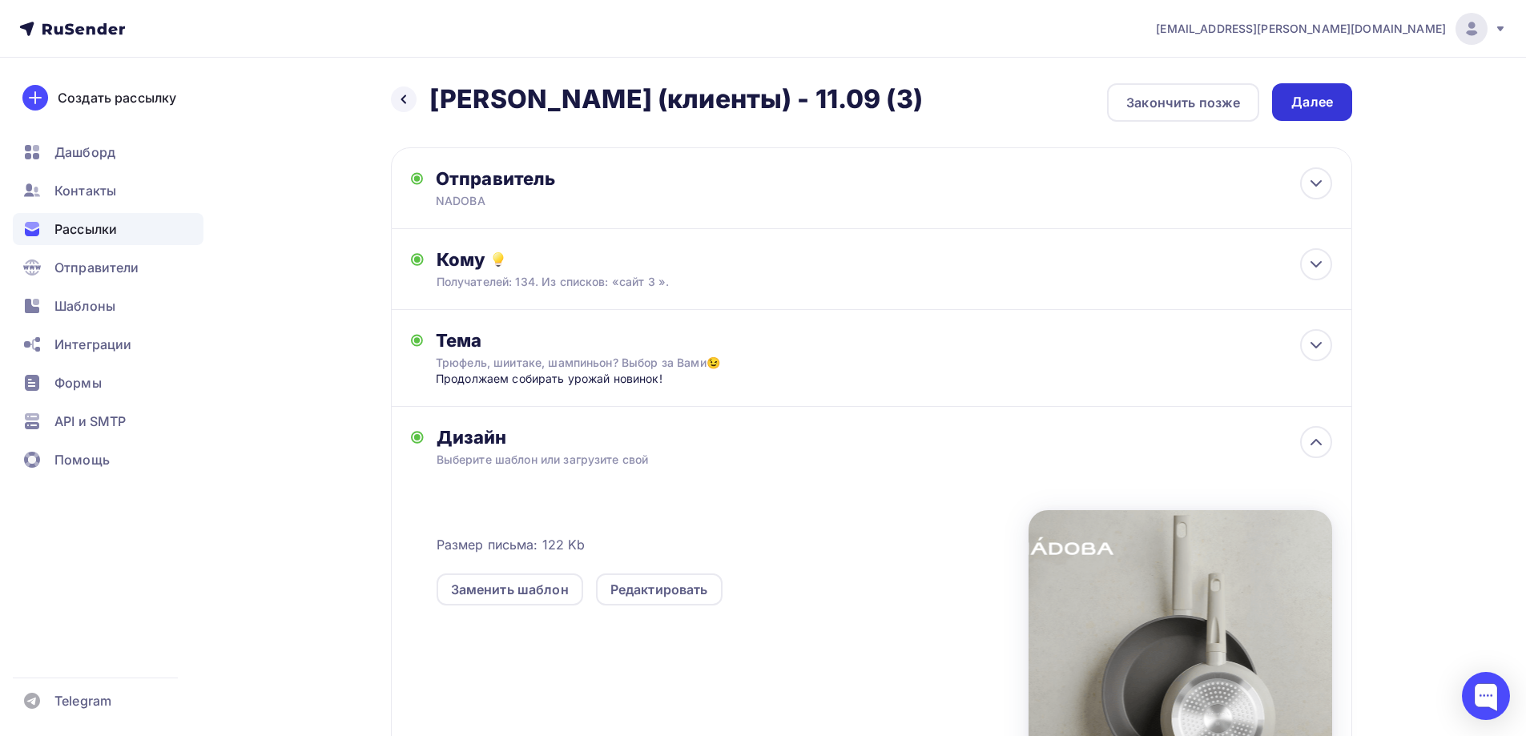
click at [1319, 101] on div "Далее" at bounding box center [1312, 102] width 42 height 18
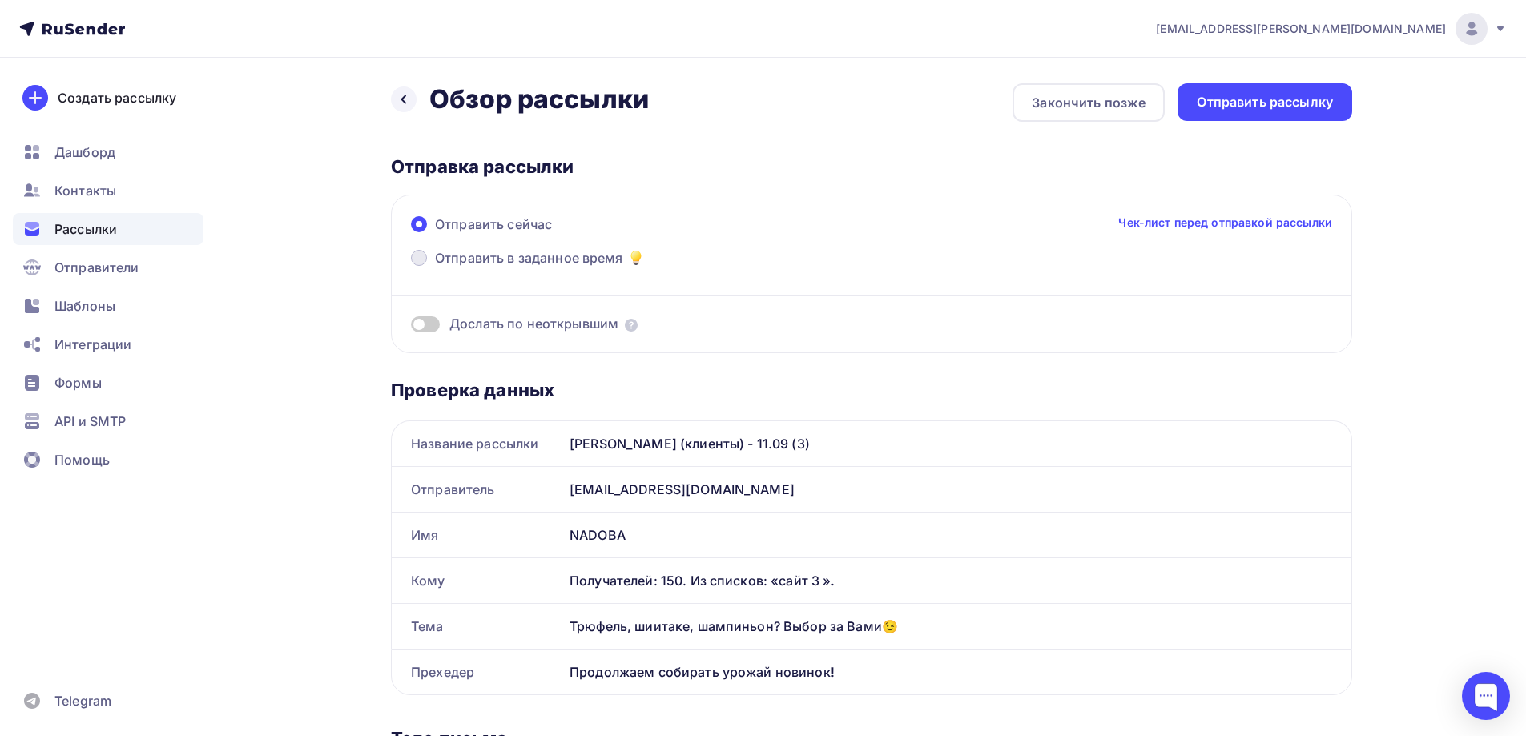
click at [508, 267] on span "Отправить в заданное время" at bounding box center [529, 257] width 188 height 19
click at [435, 268] on input "Отправить в заданное время" at bounding box center [435, 268] width 0 height 0
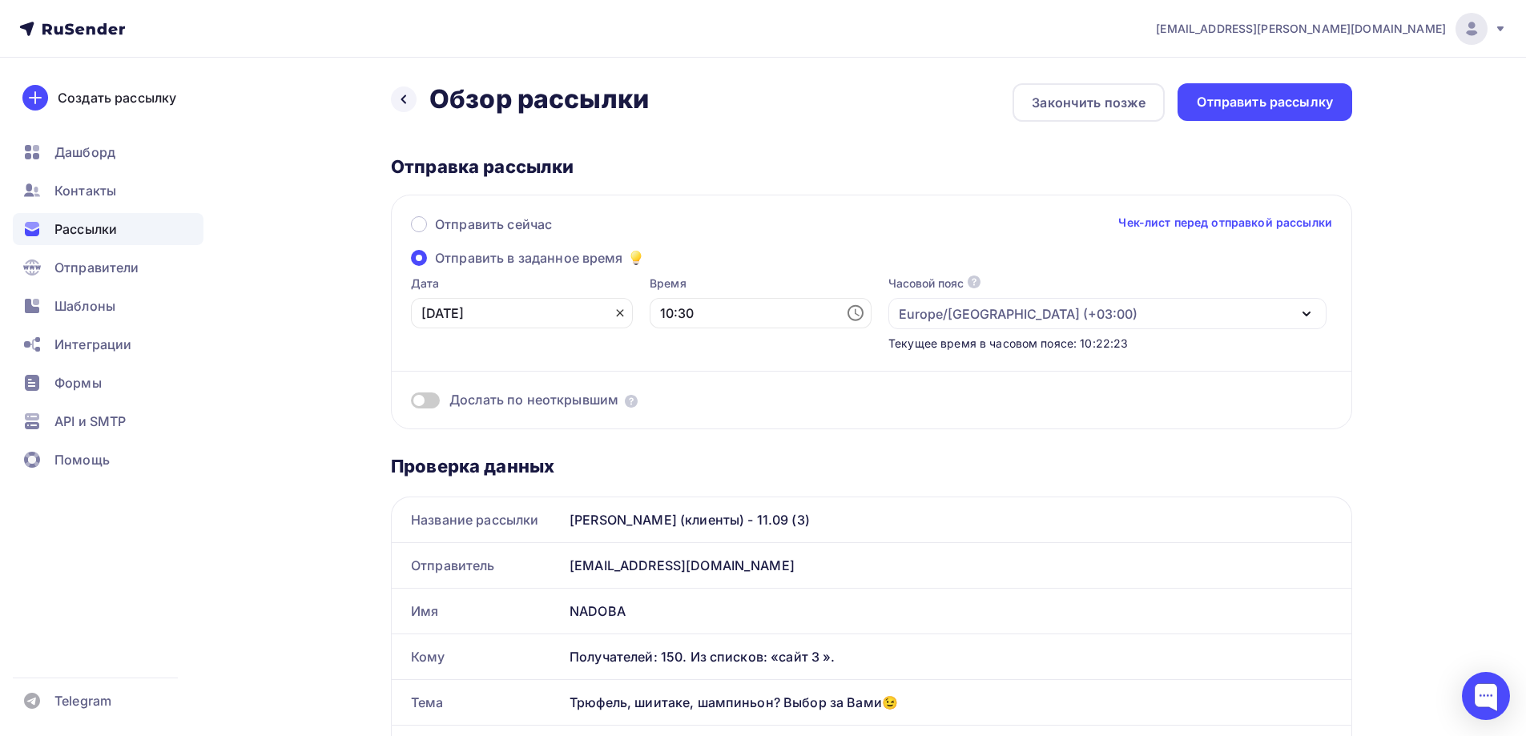
click at [614, 317] on icon at bounding box center [620, 313] width 13 height 13
click at [607, 312] on icon at bounding box center [616, 313] width 19 height 19
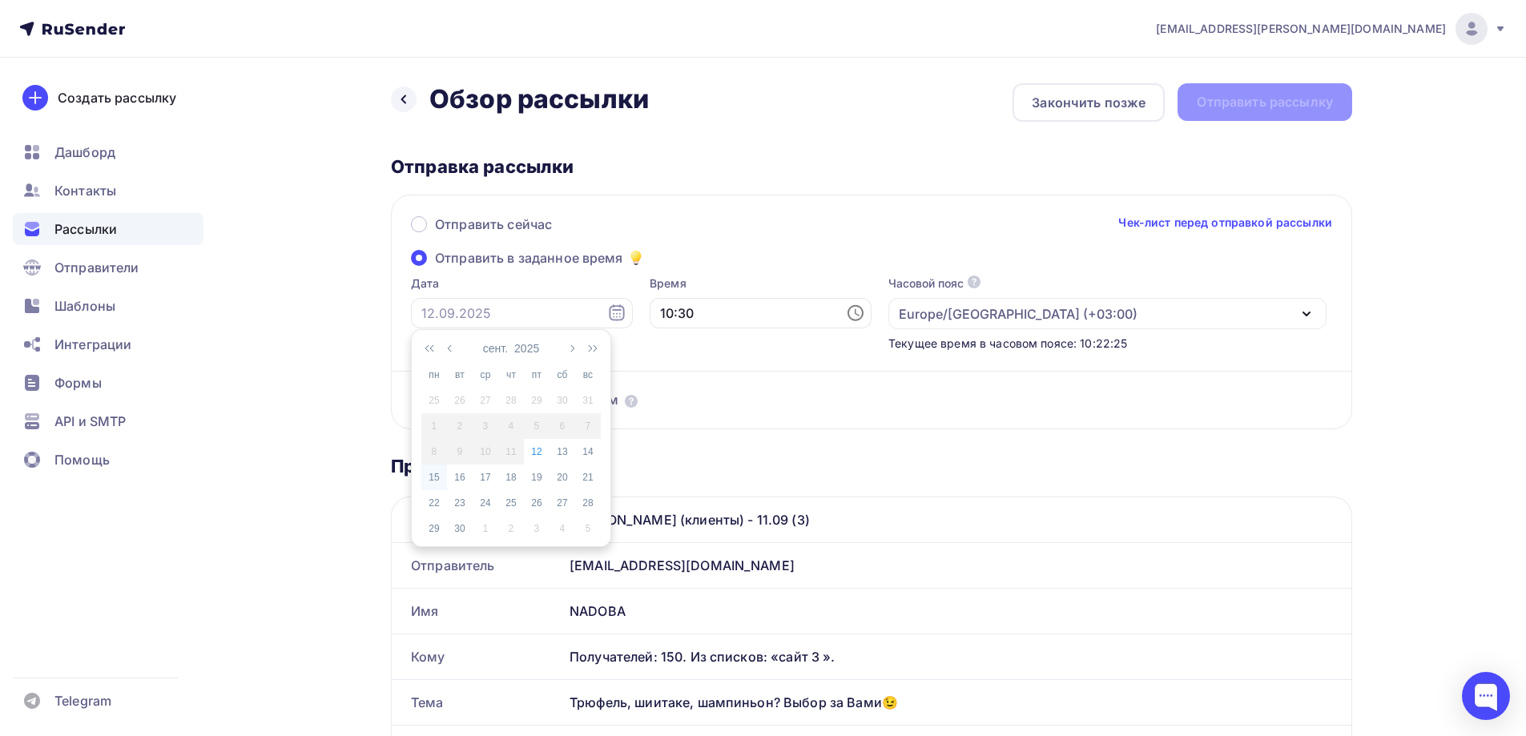
click at [434, 479] on div "15" at bounding box center [434, 477] width 26 height 14
type input "[DATE]"
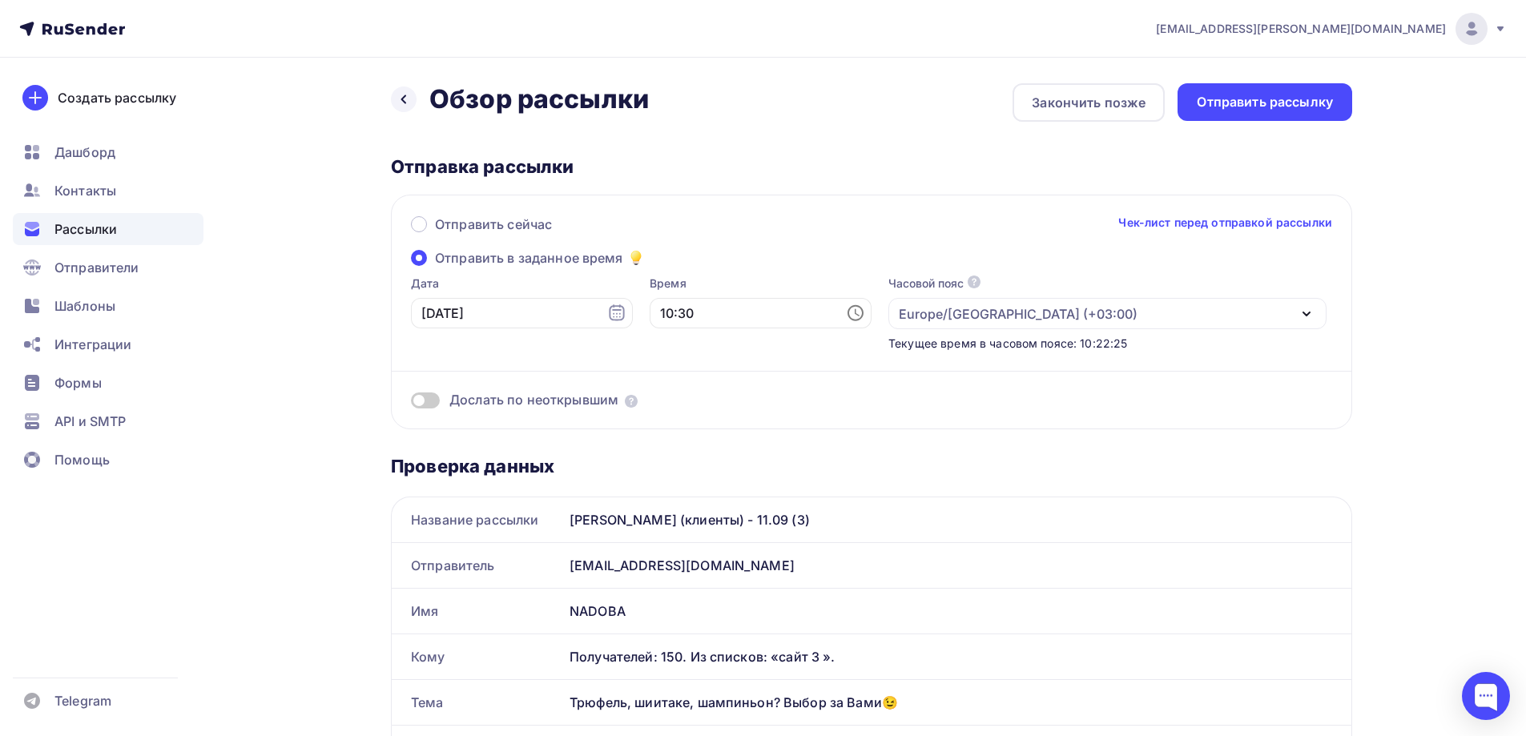
click at [848, 308] on icon at bounding box center [856, 313] width 16 height 16
click at [695, 374] on li "11" at bounding box center [672, 369] width 83 height 26
click at [766, 350] on li "00" at bounding box center [763, 343] width 83 height 26
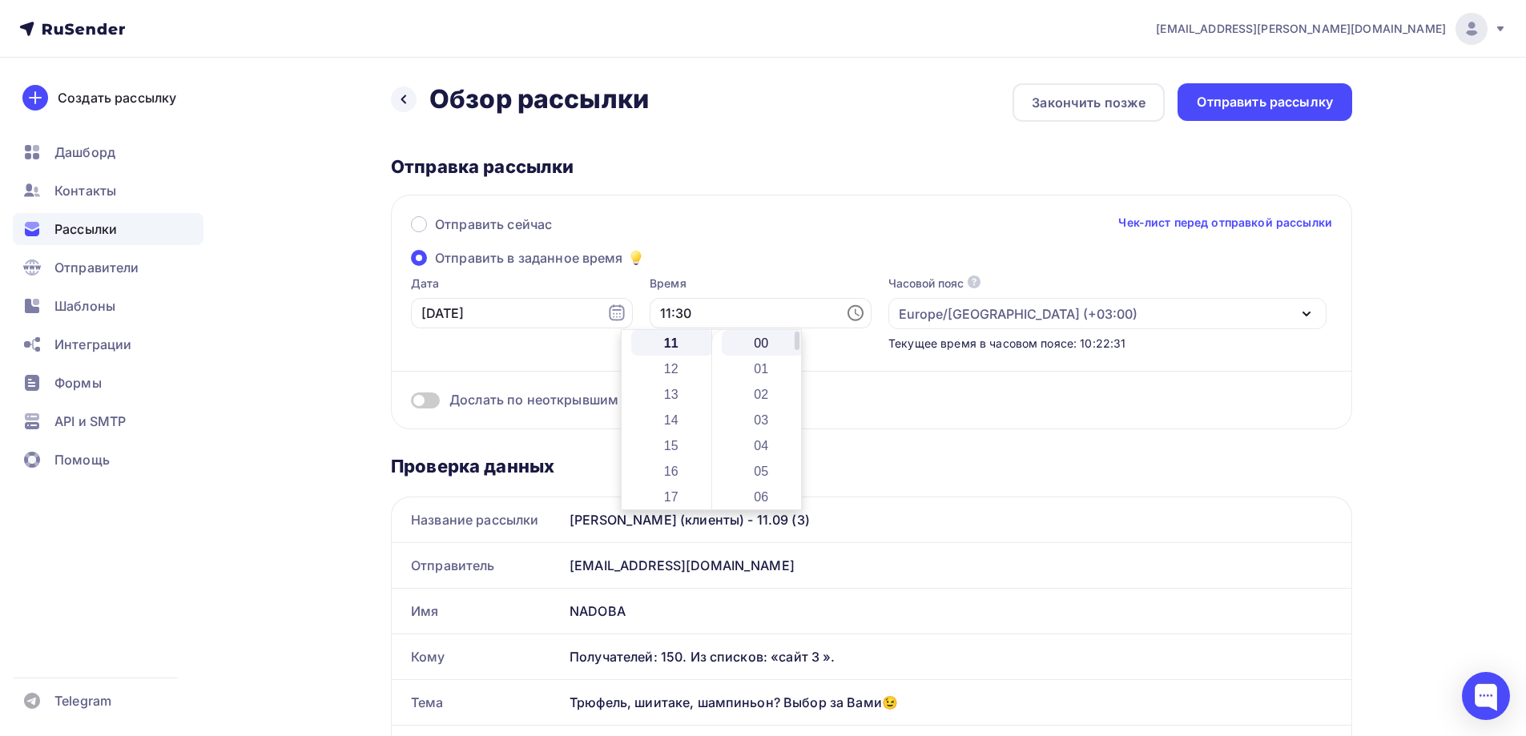
type input "11:00"
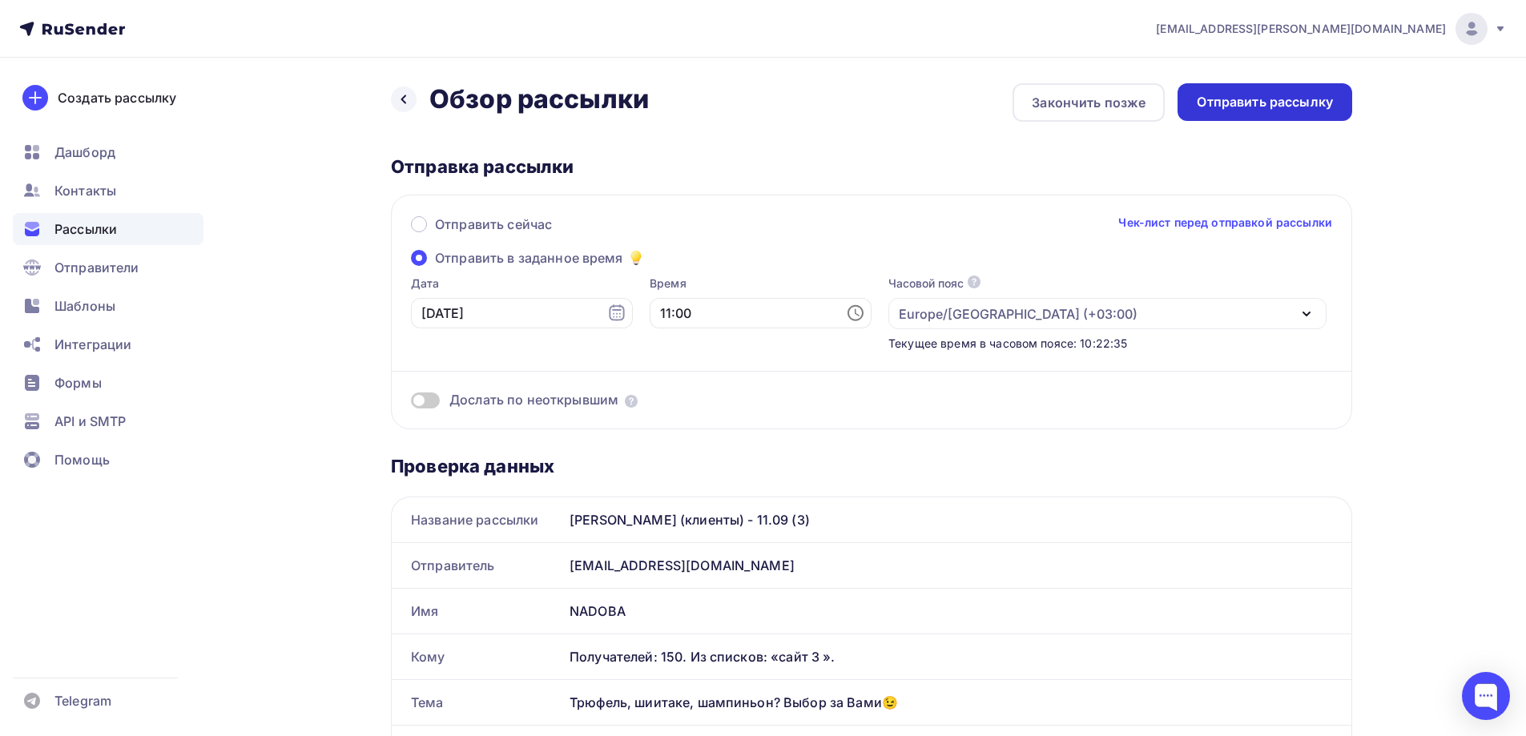
click at [1303, 106] on div "Отправить рассылку" at bounding box center [1265, 102] width 136 height 18
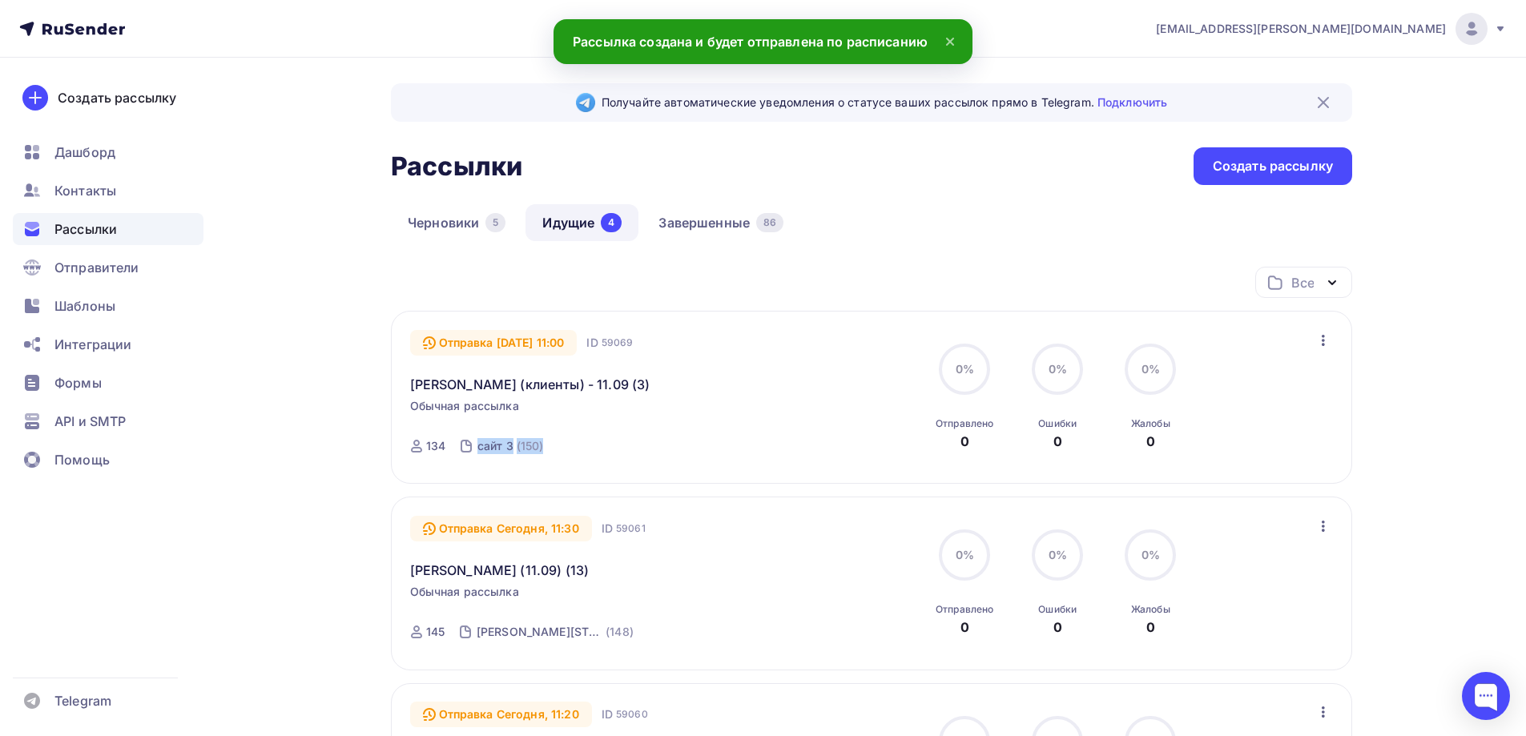
drag, startPoint x: 596, startPoint y: 445, endPoint x: 469, endPoint y: 450, distance: 127.5
click at [469, 450] on div "Отправка 15.09.2025, 11:00 ID 59069 Jasmina (клиенты) - 11.09 (3) Обычная рассы…" at bounding box center [592, 397] width 365 height 135
copy link "сайт 3 (150)"
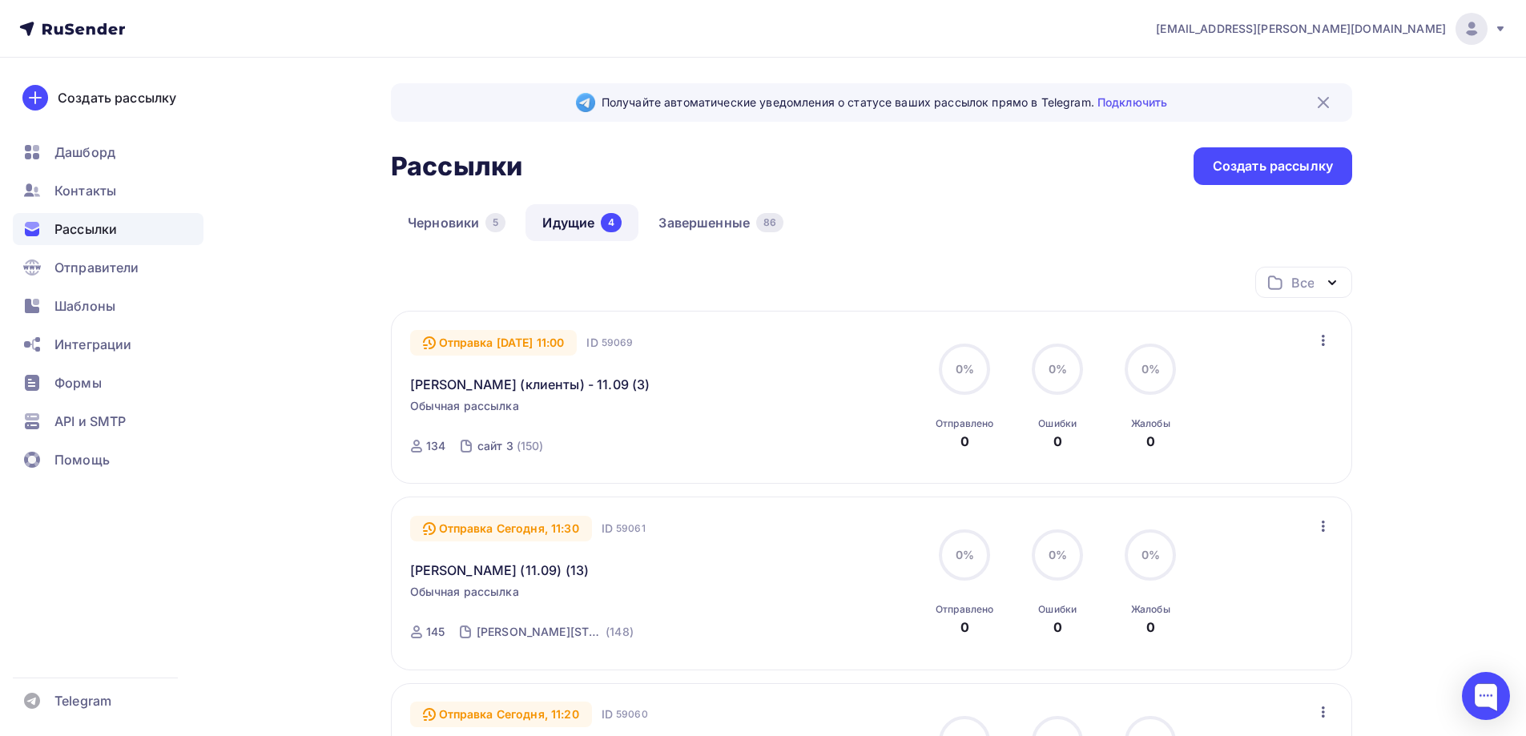
click at [917, 228] on div "Черновики 5 Идущие 4 Завершенные 86" at bounding box center [871, 235] width 961 height 62
click at [1256, 199] on div "Получайте автоматические уведомления о статусе ваших рассылок прямо в Telegram.…" at bounding box center [871, 646] width 961 height 1127
click at [1273, 170] on div "Создать рассылку" at bounding box center [1273, 166] width 120 height 18
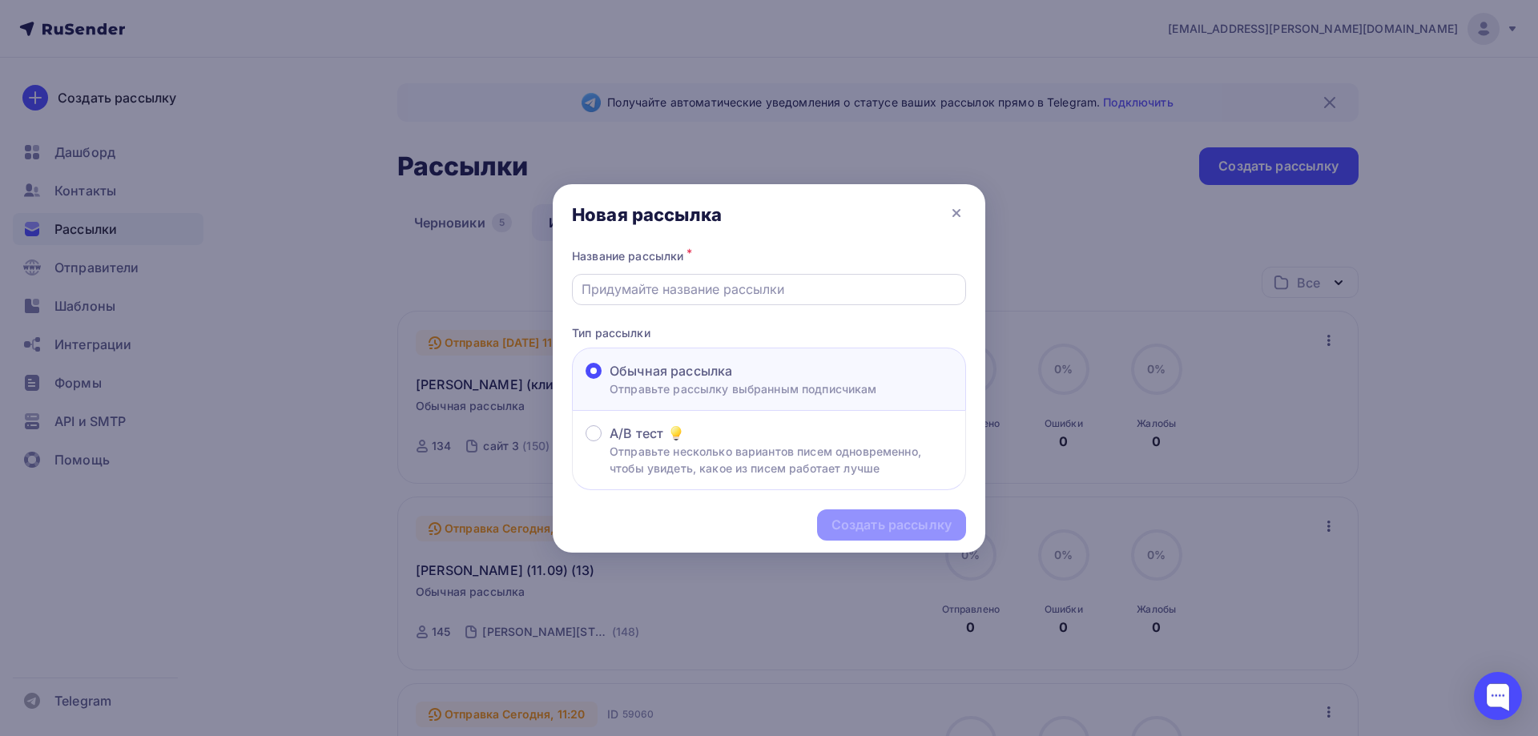
click at [755, 284] on input "text" at bounding box center [770, 289] width 376 height 19
paste input "[PERSON_NAME] (11.09) (14)"
type input "[PERSON_NAME] (11.09) (14)"
click at [931, 520] on div "Создать рассылку" at bounding box center [892, 525] width 120 height 18
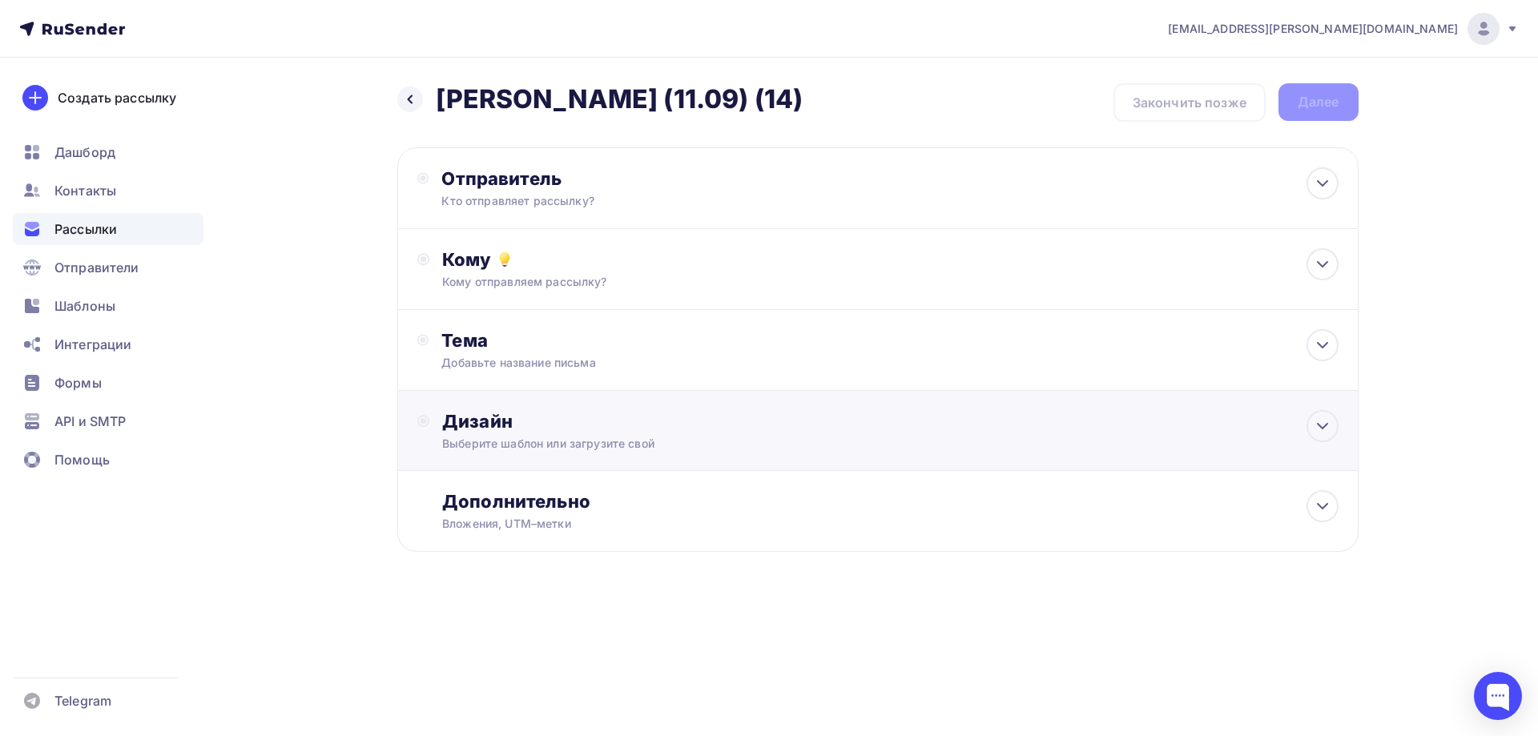
click at [622, 441] on div "Выберите шаблон или загрузите свой" at bounding box center [845, 444] width 807 height 16
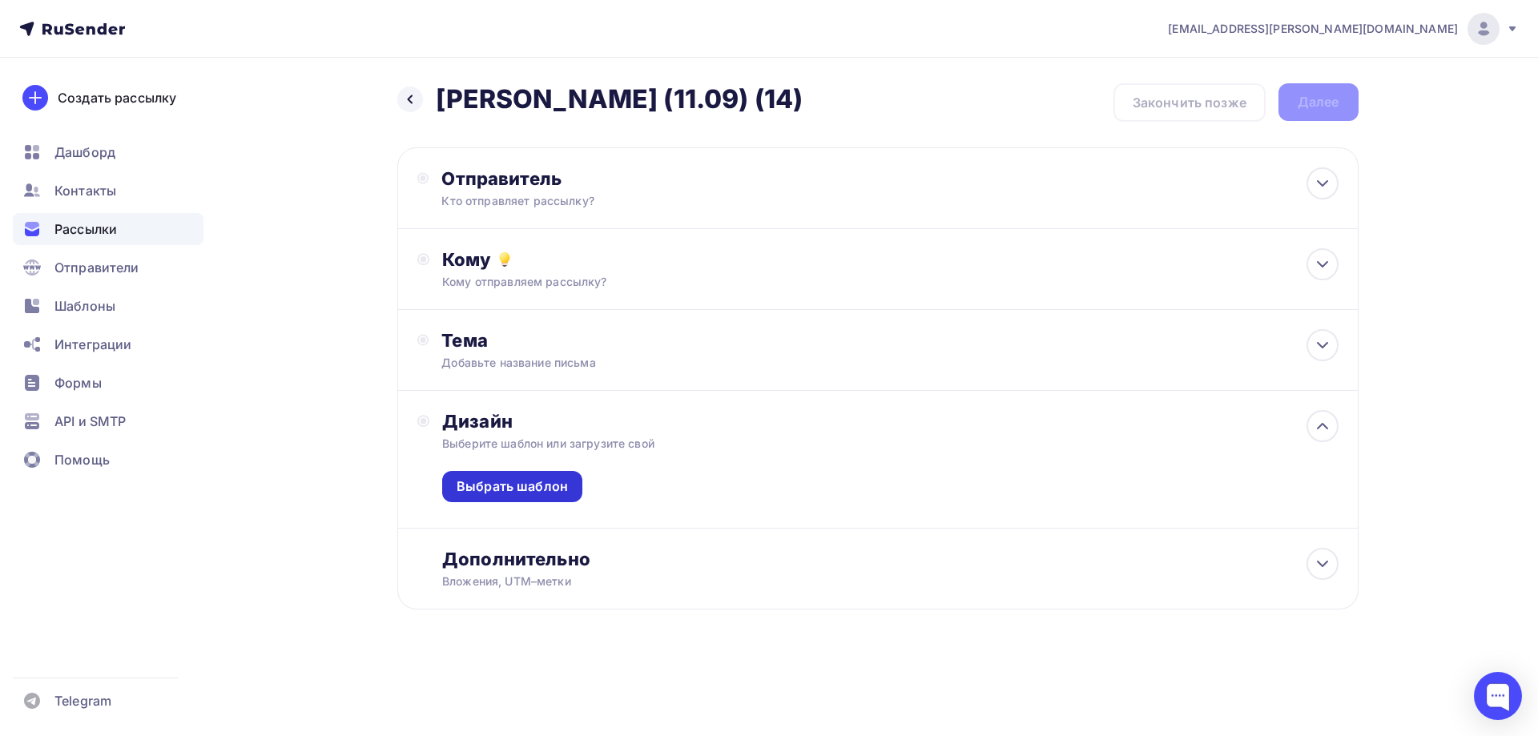
click at [522, 491] on div "Выбрать шаблон" at bounding box center [512, 486] width 111 height 18
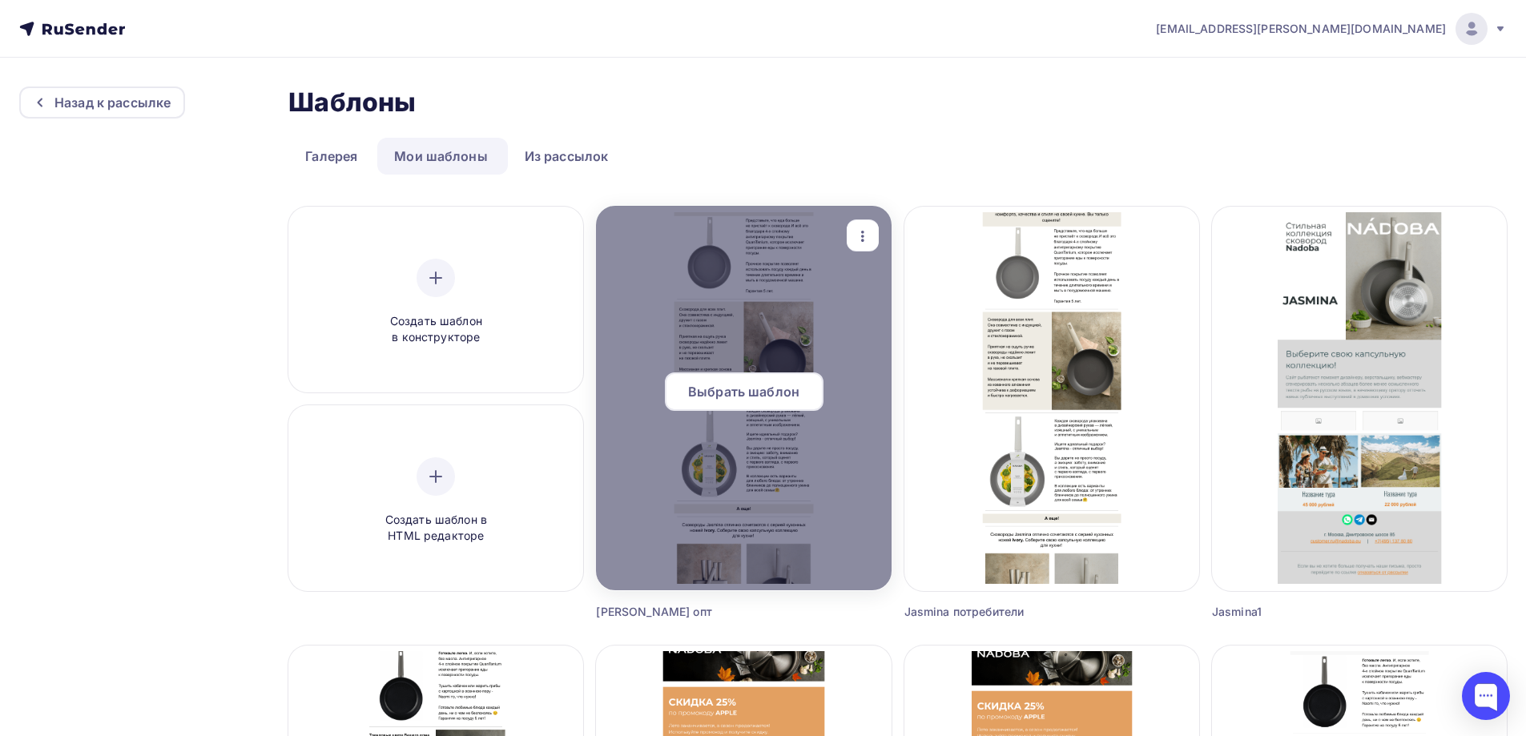
click at [770, 389] on span "Выбрать шаблон" at bounding box center [743, 391] width 111 height 19
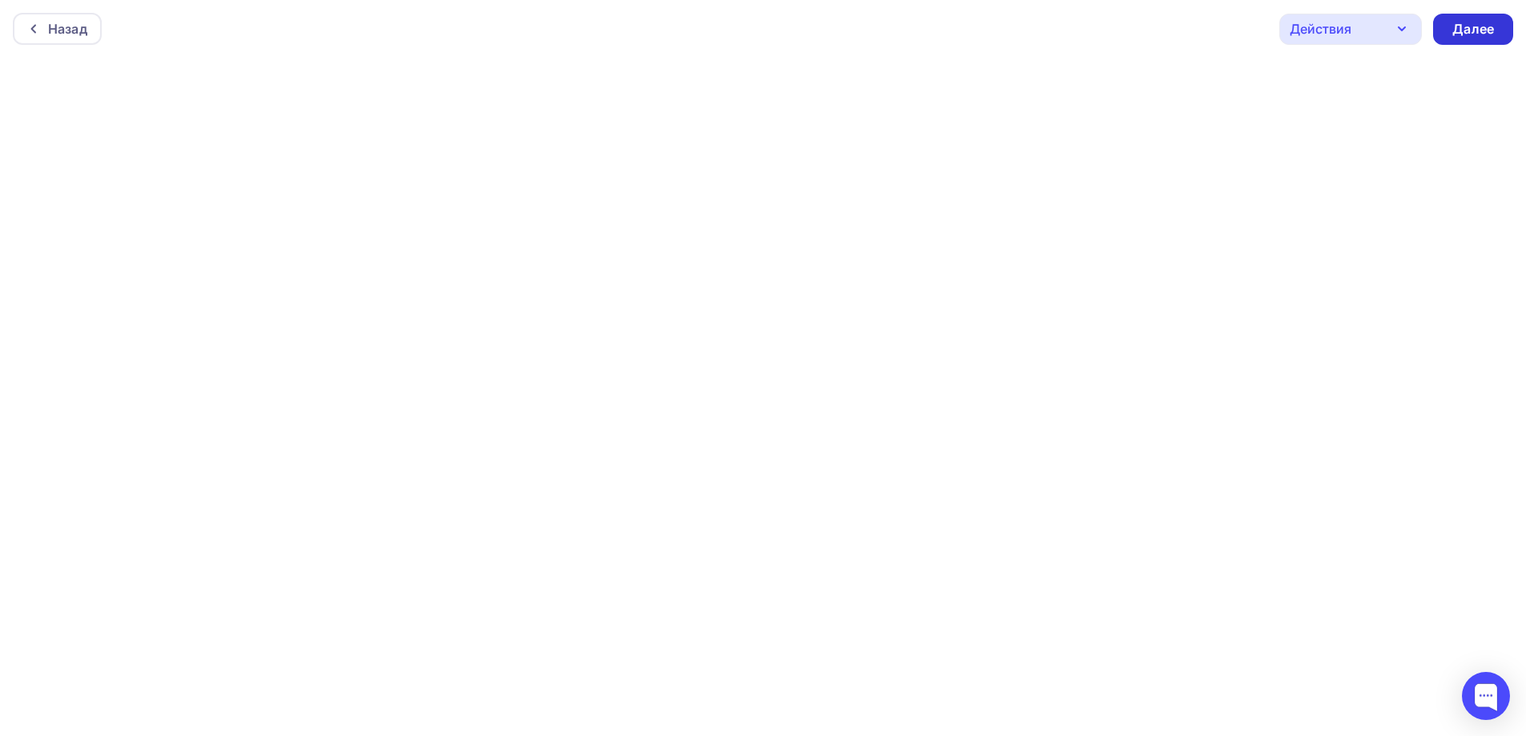
click at [1489, 33] on div "Далее" at bounding box center [1473, 29] width 42 height 18
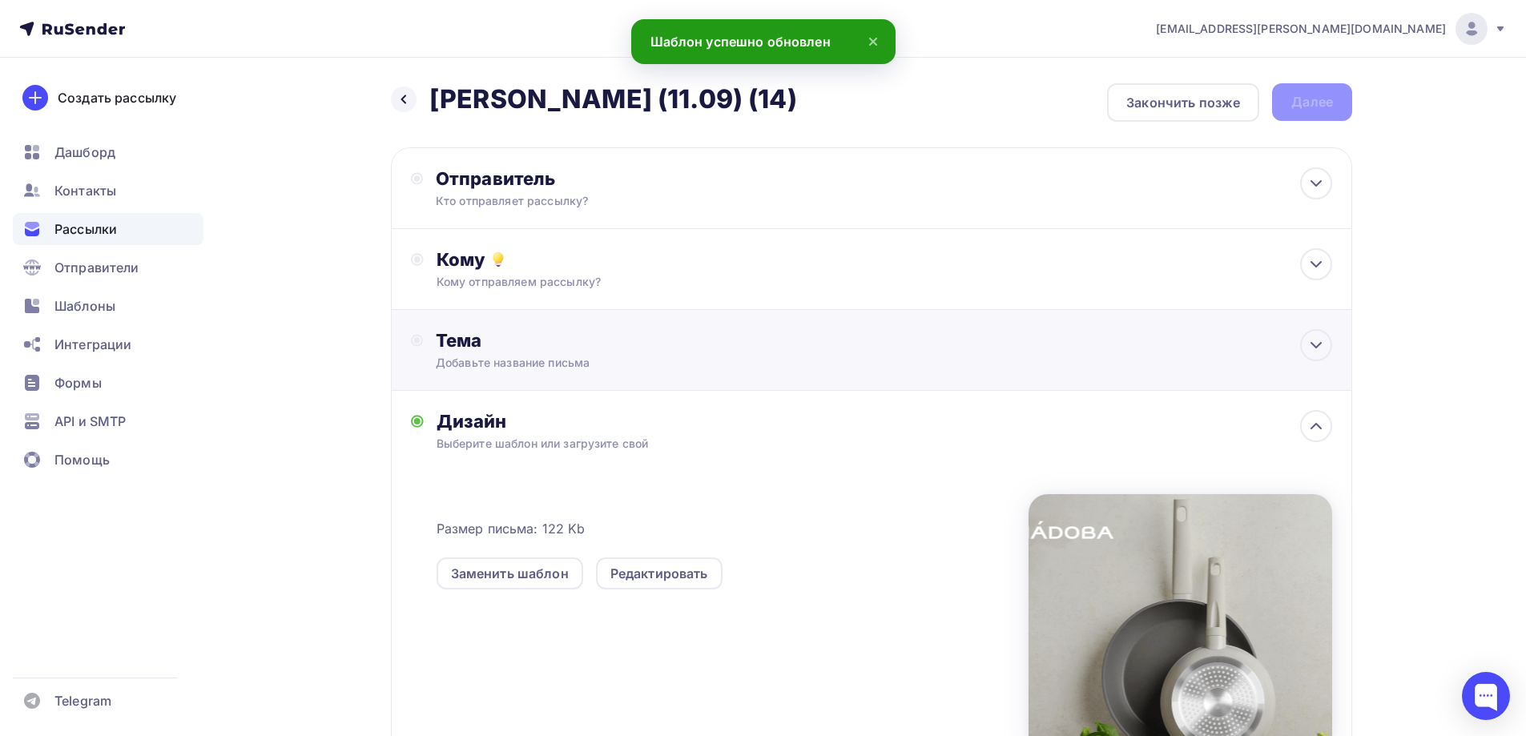
click at [512, 366] on div "Добавьте название письма" at bounding box center [578, 363] width 285 height 16
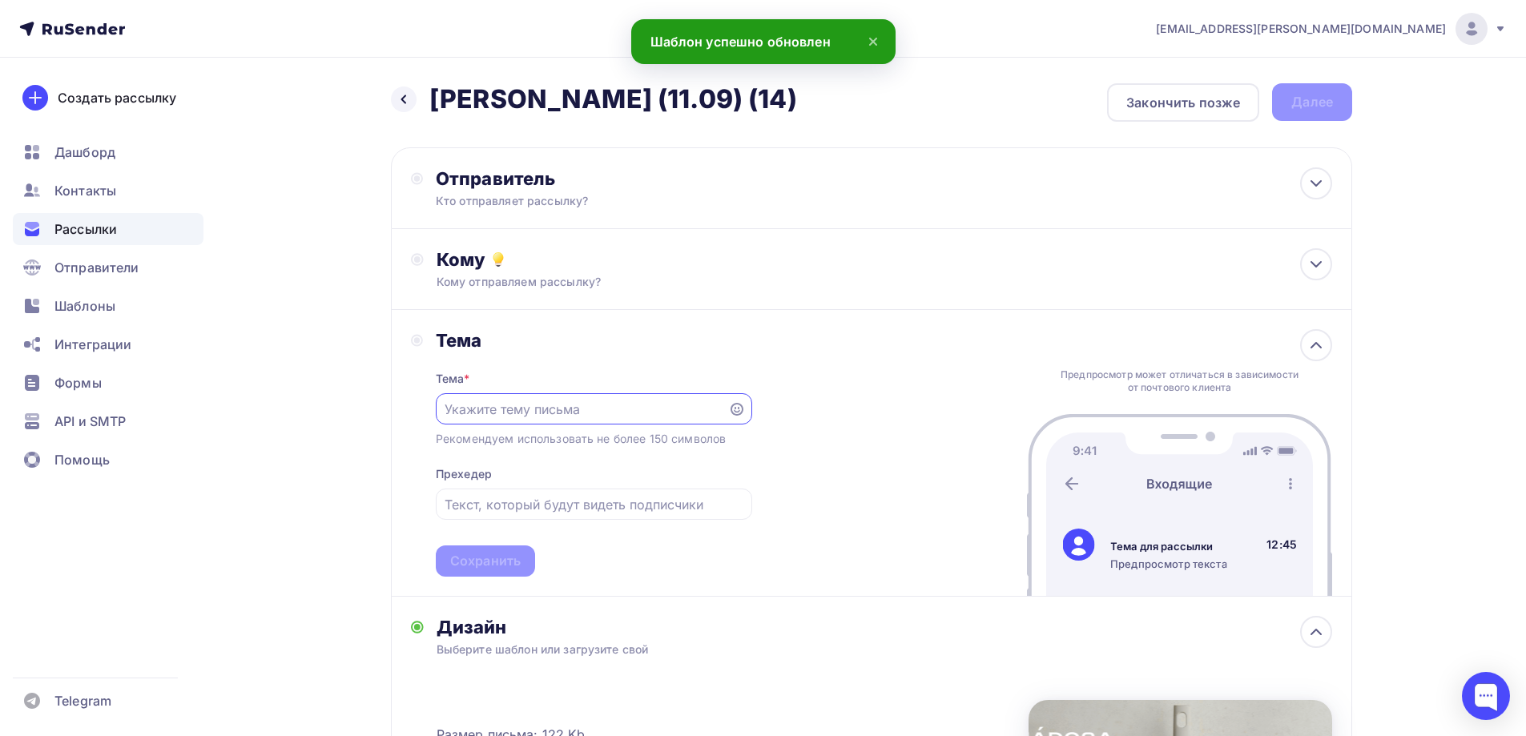
click at [608, 417] on input "text" at bounding box center [582, 409] width 274 height 19
paste input "[PERSON_NAME] (11.09) (14)"
type input "[PERSON_NAME] (11.09) (14)"
drag, startPoint x: 634, startPoint y: 398, endPoint x: 277, endPoint y: 356, distance: 359.0
click at [277, 356] on div "Назад Jasmina - БМЛ (11.09) (14) Jasmina - БМЛ (11.09) (14) Закончить позже Дал…" at bounding box center [763, 597] width 1313 height 1078
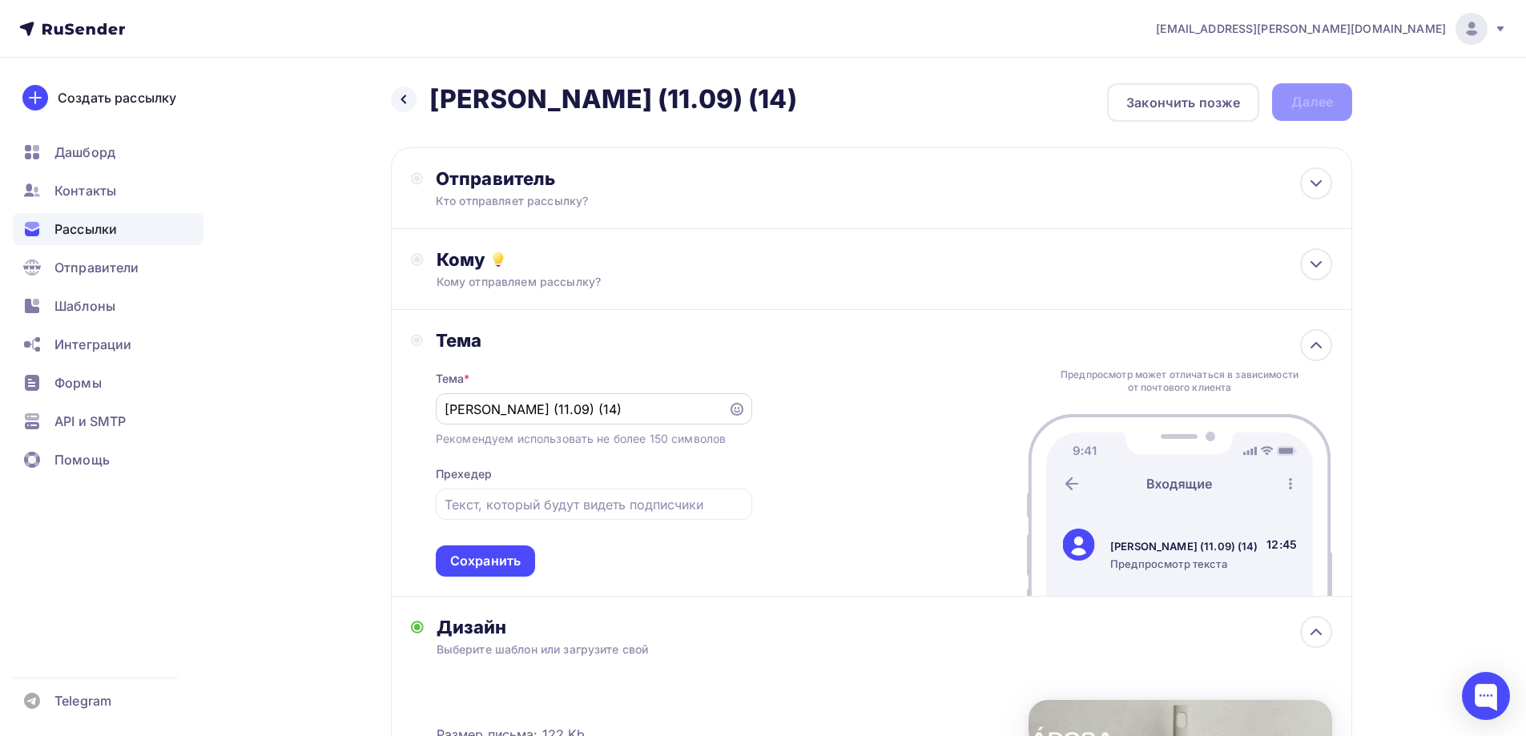
click at [669, 397] on div "[PERSON_NAME] (11.09) (14)" at bounding box center [594, 408] width 316 height 31
drag, startPoint x: 670, startPoint y: 409, endPoint x: 411, endPoint y: 406, distance: 258.8
click at [411, 406] on div "Тема Тема * Jasmina - БМЛ (11.09) (14) Рекомендуем использовать не более 150 си…" at bounding box center [581, 453] width 341 height 248
paste input "Трюфель, шиитаке, шампиньон? Выбор за Вами😉"
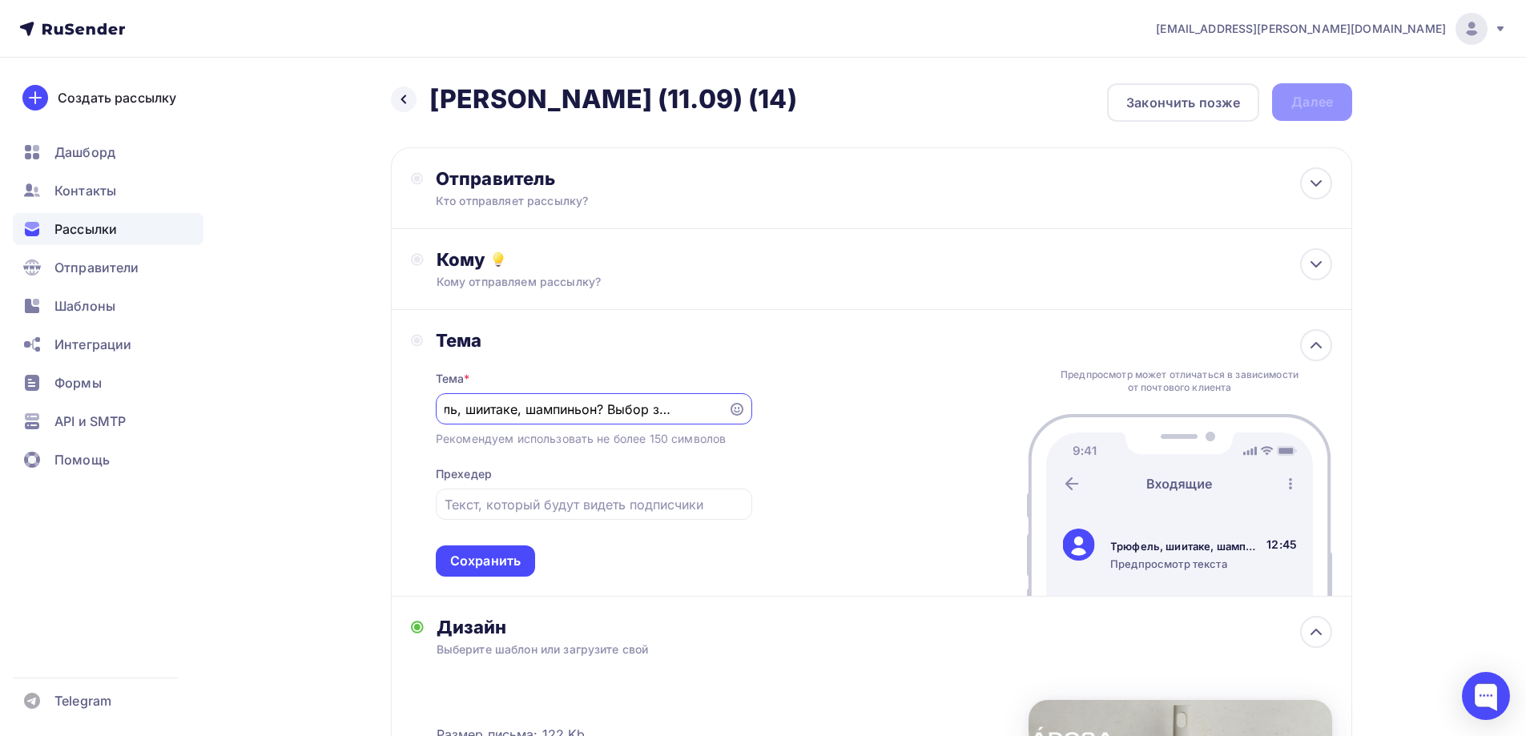
type input "Трюфель, шиитаке, шампиньон? Выбор за Вами😉"
drag, startPoint x: 578, startPoint y: 520, endPoint x: 579, endPoint y: 483, distance: 36.9
click at [578, 517] on div "Тема * Трюфель, шиитаке, шампиньон? Выбор за Вами😉 Рекомендуем использовать не …" at bounding box center [594, 464] width 316 height 225
click at [599, 509] on input "text" at bounding box center [594, 504] width 298 height 19
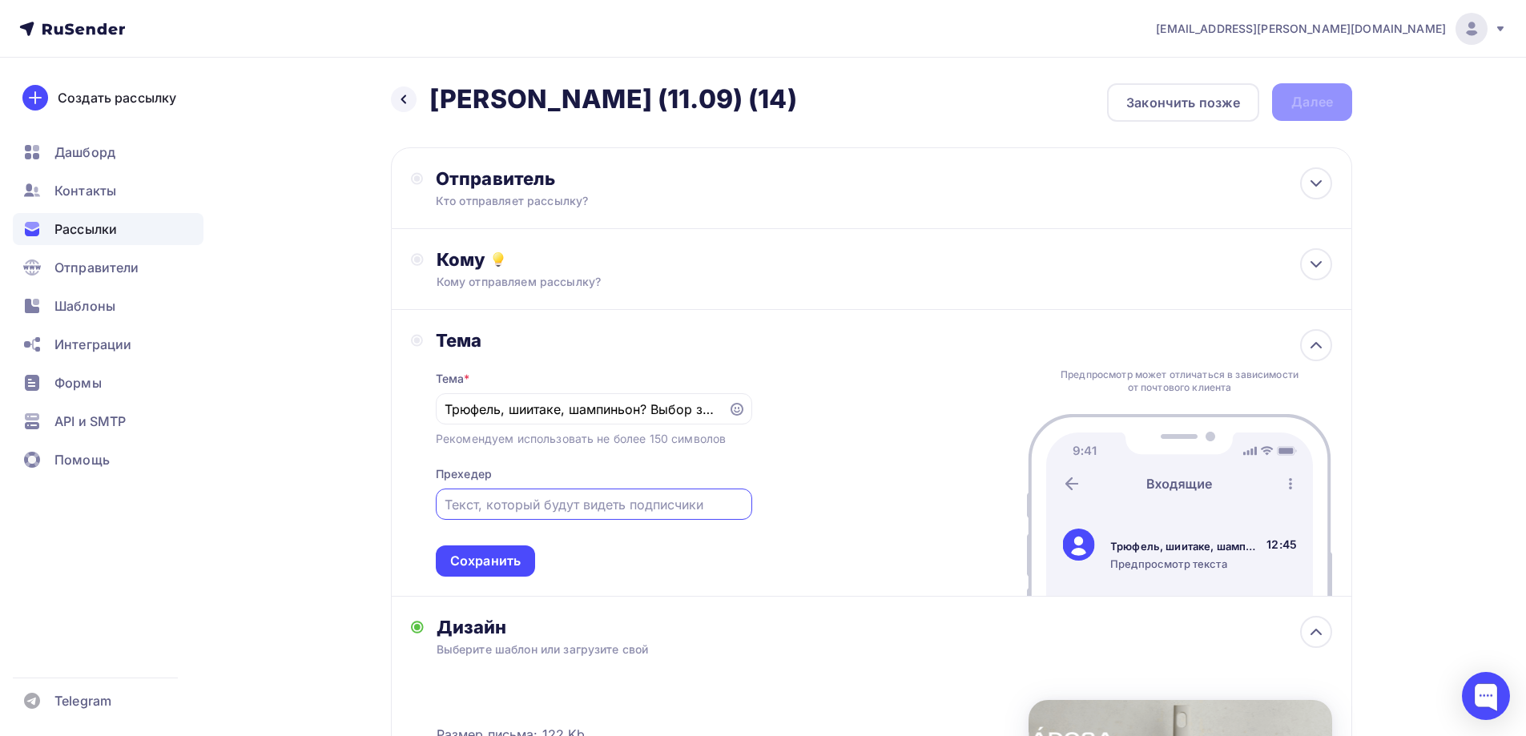
click at [498, 500] on input "text" at bounding box center [594, 504] width 298 height 19
paste input "Продолжаем собирать урожай новинок!"
type input "Продолжаем собирать урожай новинок!"
click at [639, 534] on div "Тема * Трюфель, шиитаке, шампиньон? Выбор за Вами😉 Рекомендуем использовать не …" at bounding box center [594, 464] width 316 height 225
click at [511, 565] on div "Сохранить" at bounding box center [485, 561] width 71 height 18
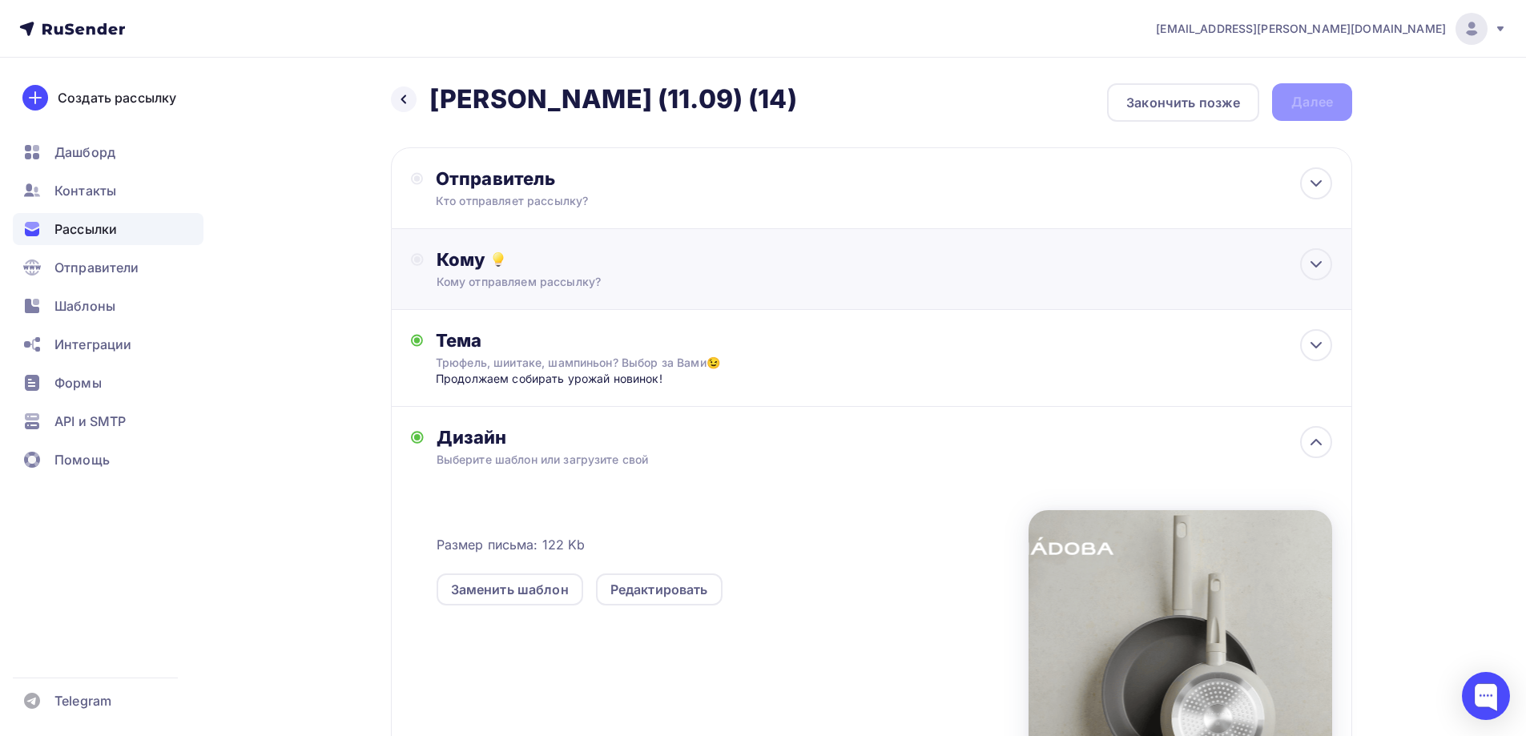
click at [570, 293] on div "Кому Кому отправляем рассылку? Списки получателей Выберите список Все списки id…" at bounding box center [871, 269] width 961 height 81
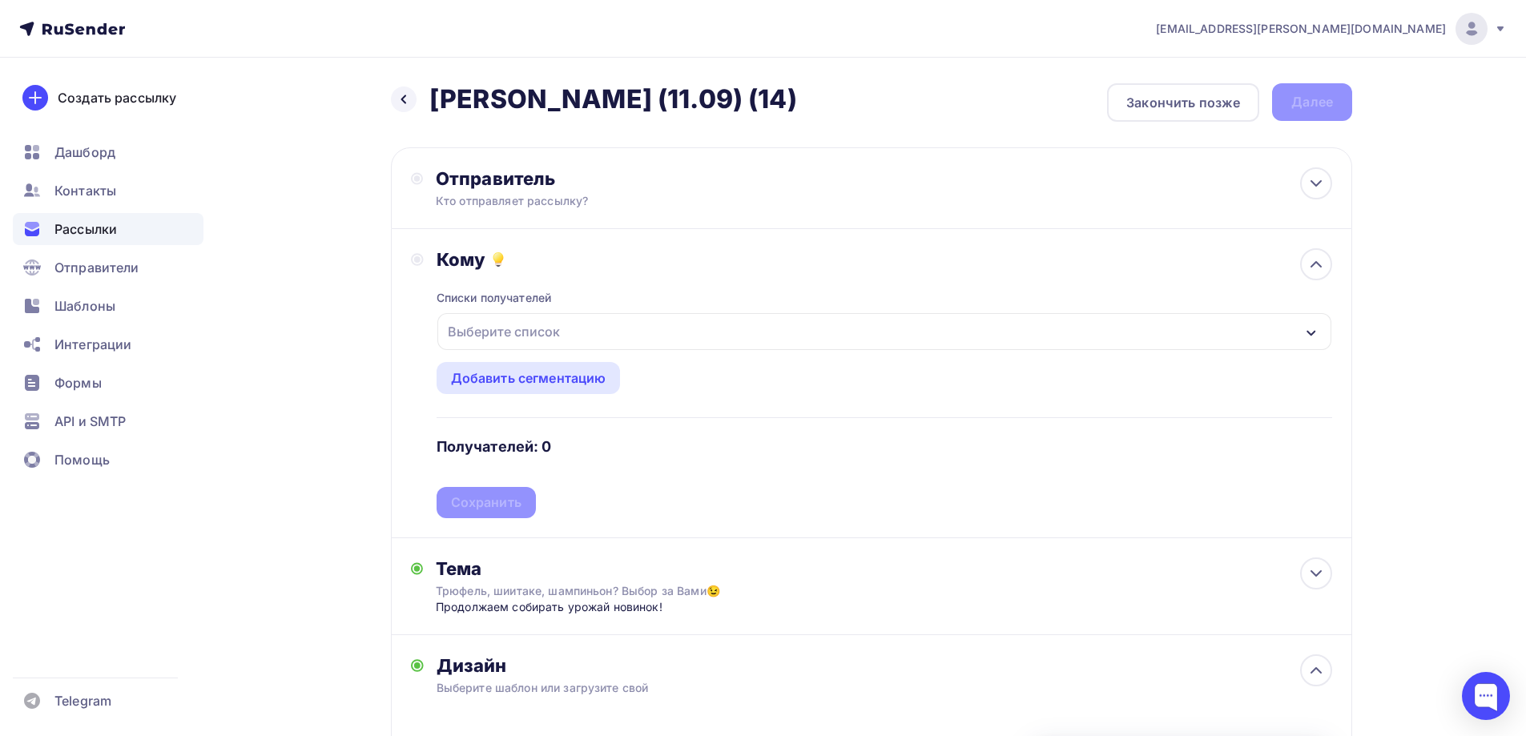
click at [547, 320] on div "Выберите список" at bounding box center [503, 331] width 125 height 29
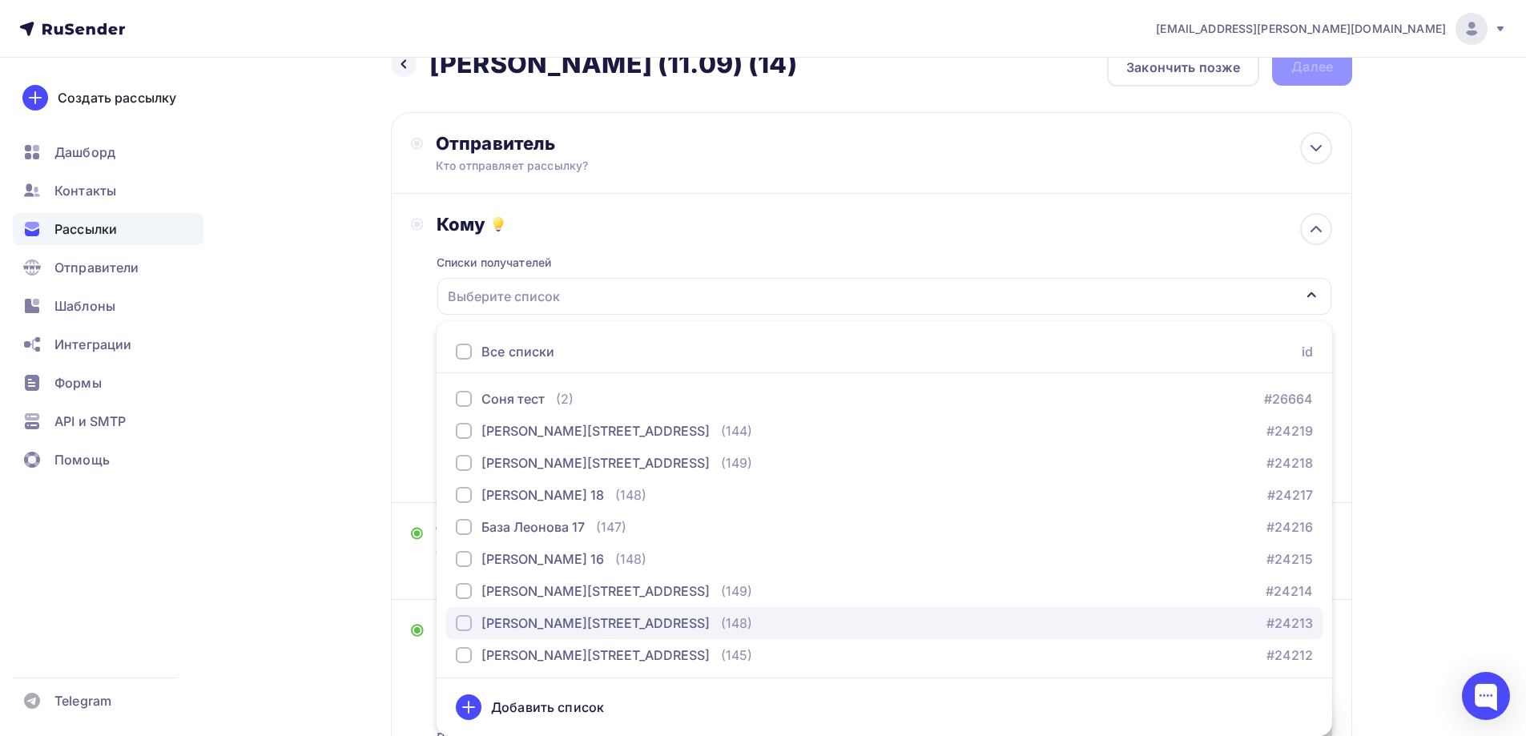
click at [583, 618] on div "[PERSON_NAME][STREET_ADDRESS]" at bounding box center [595, 623] width 228 height 19
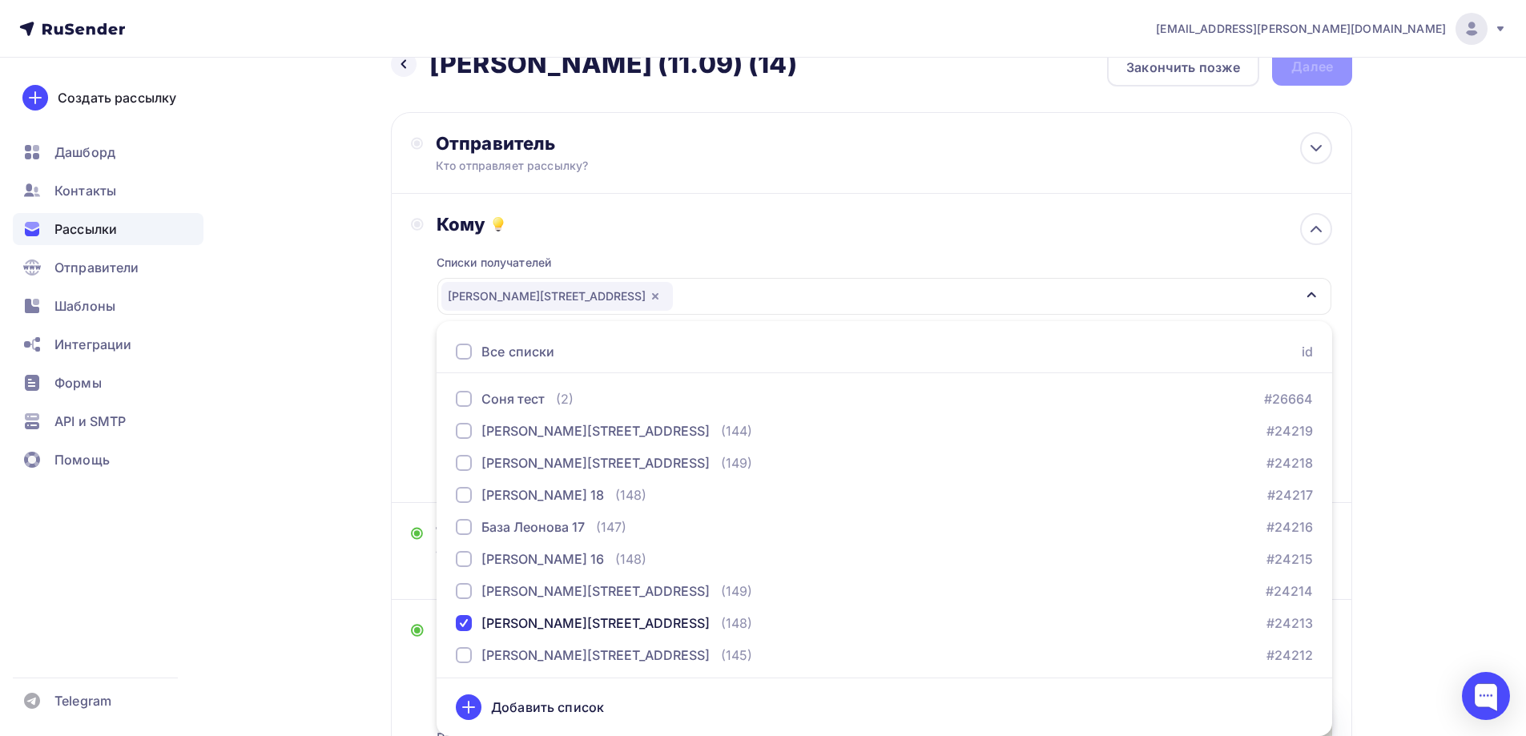
click at [659, 244] on div "Списки получателей База Леонова 14 Все списки id Соня тест (2) #26664 База Леон…" at bounding box center [885, 360] width 896 height 248
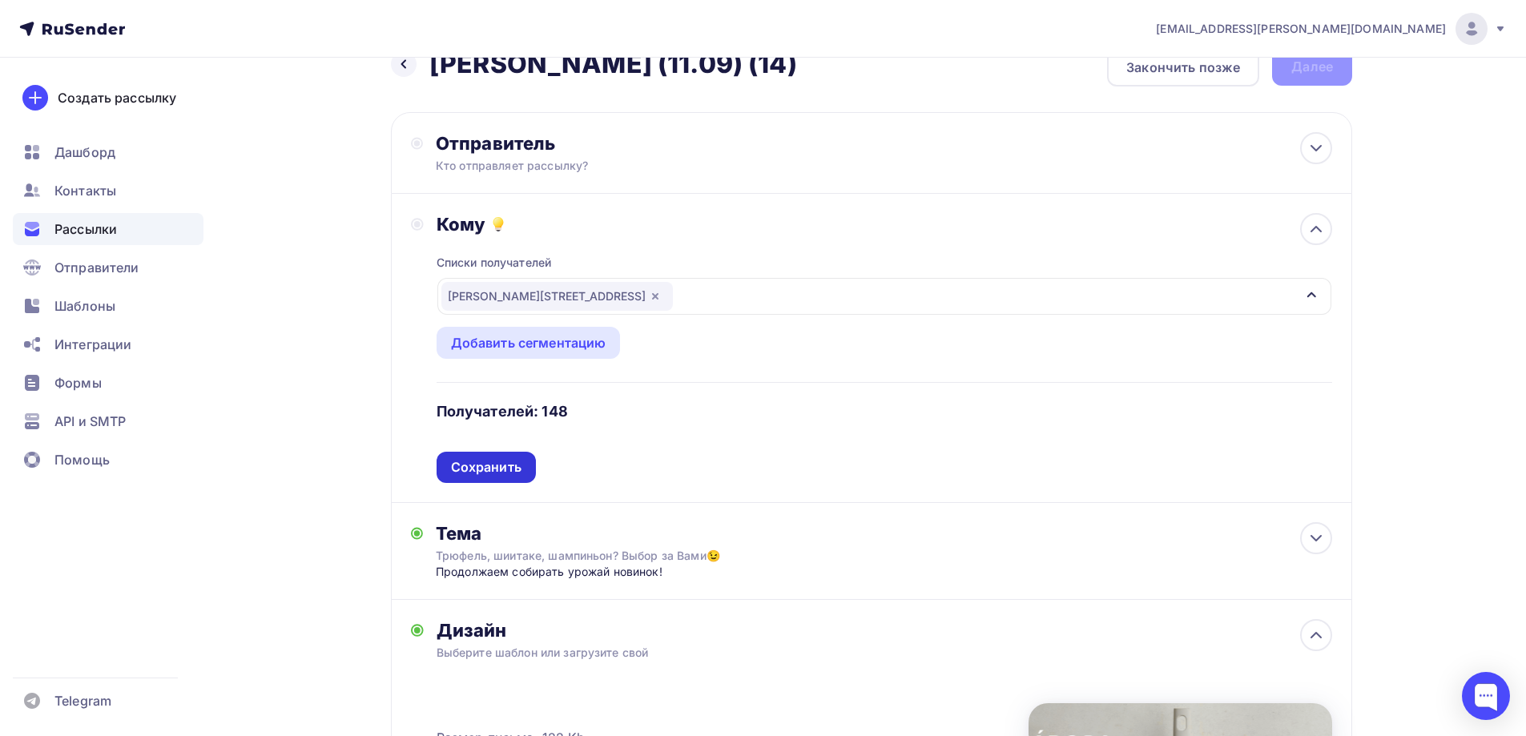
click at [518, 467] on div "Сохранить" at bounding box center [486, 467] width 71 height 18
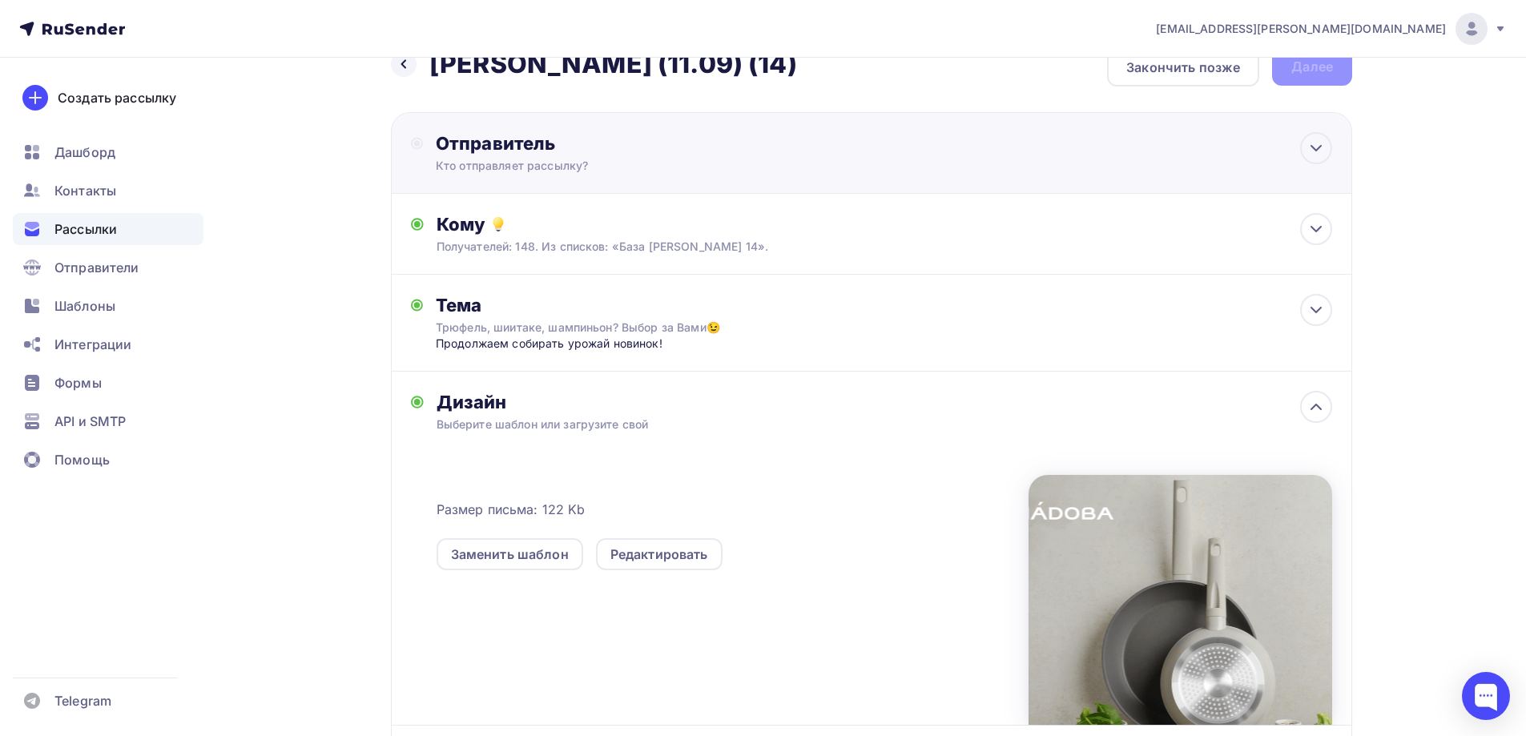
click at [520, 140] on div "Отправитель" at bounding box center [609, 143] width 347 height 22
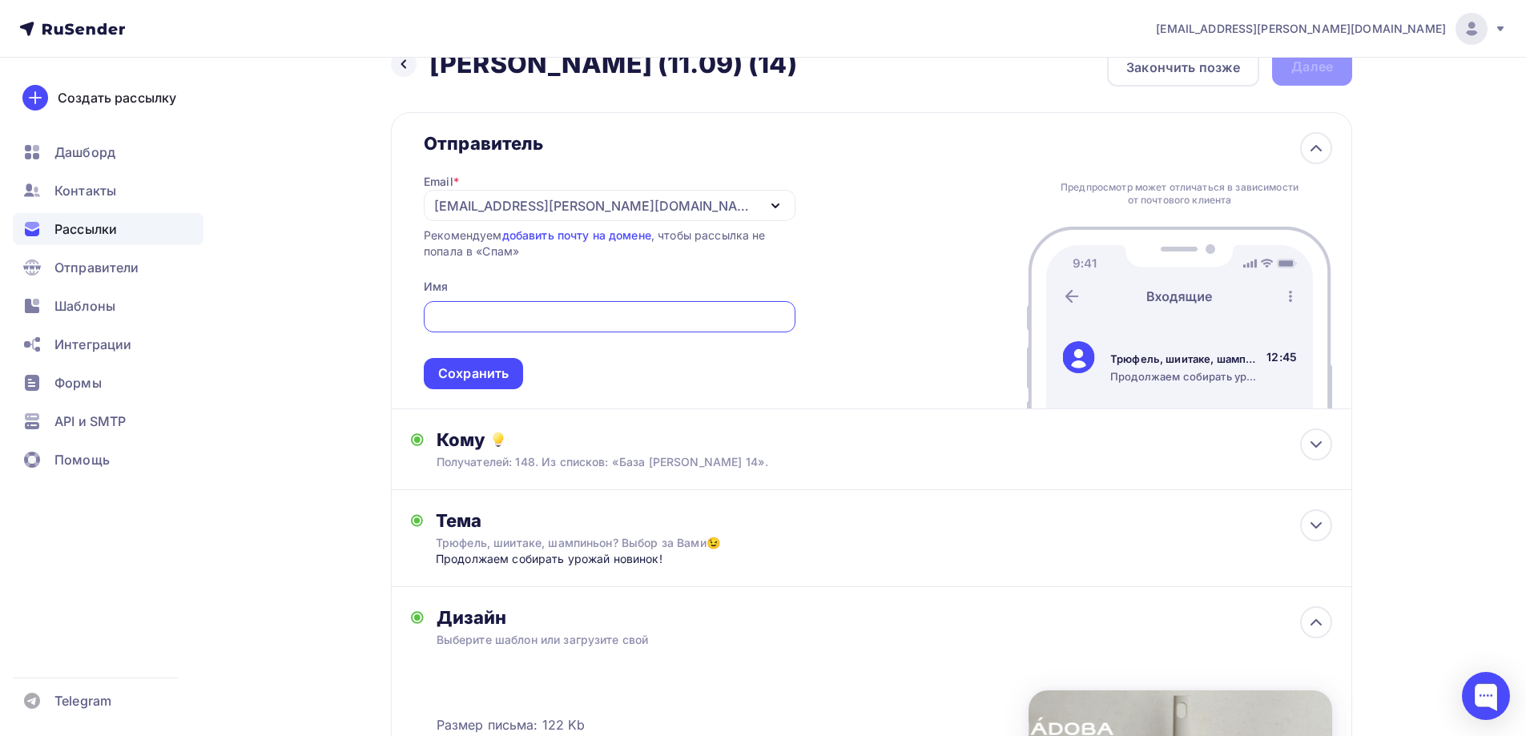
click at [586, 212] on div "[PERSON_NAME][EMAIL_ADDRESS][DOMAIN_NAME]" at bounding box center [610, 205] width 372 height 31
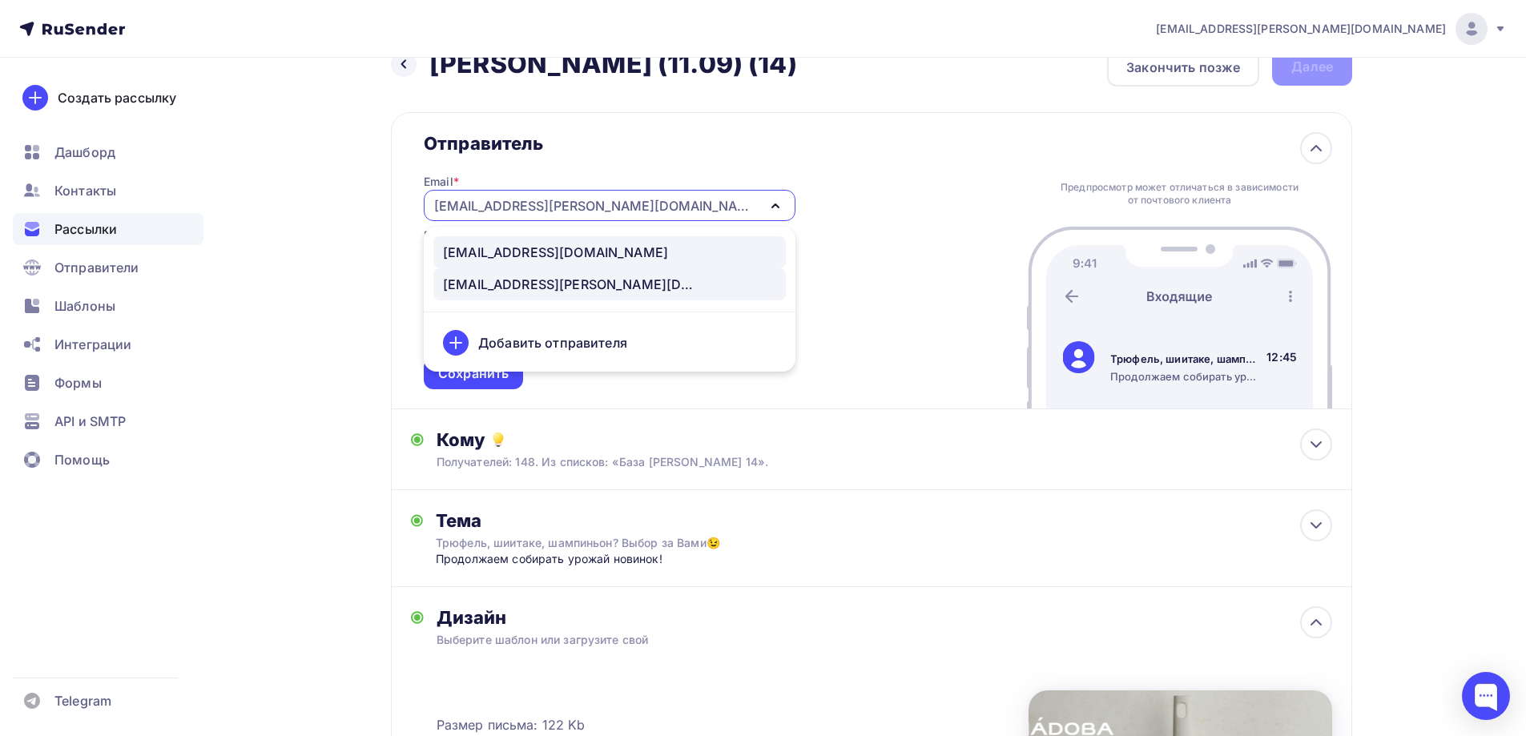
click at [554, 249] on div "[EMAIL_ADDRESS][DOMAIN_NAME]" at bounding box center [555, 252] width 225 height 19
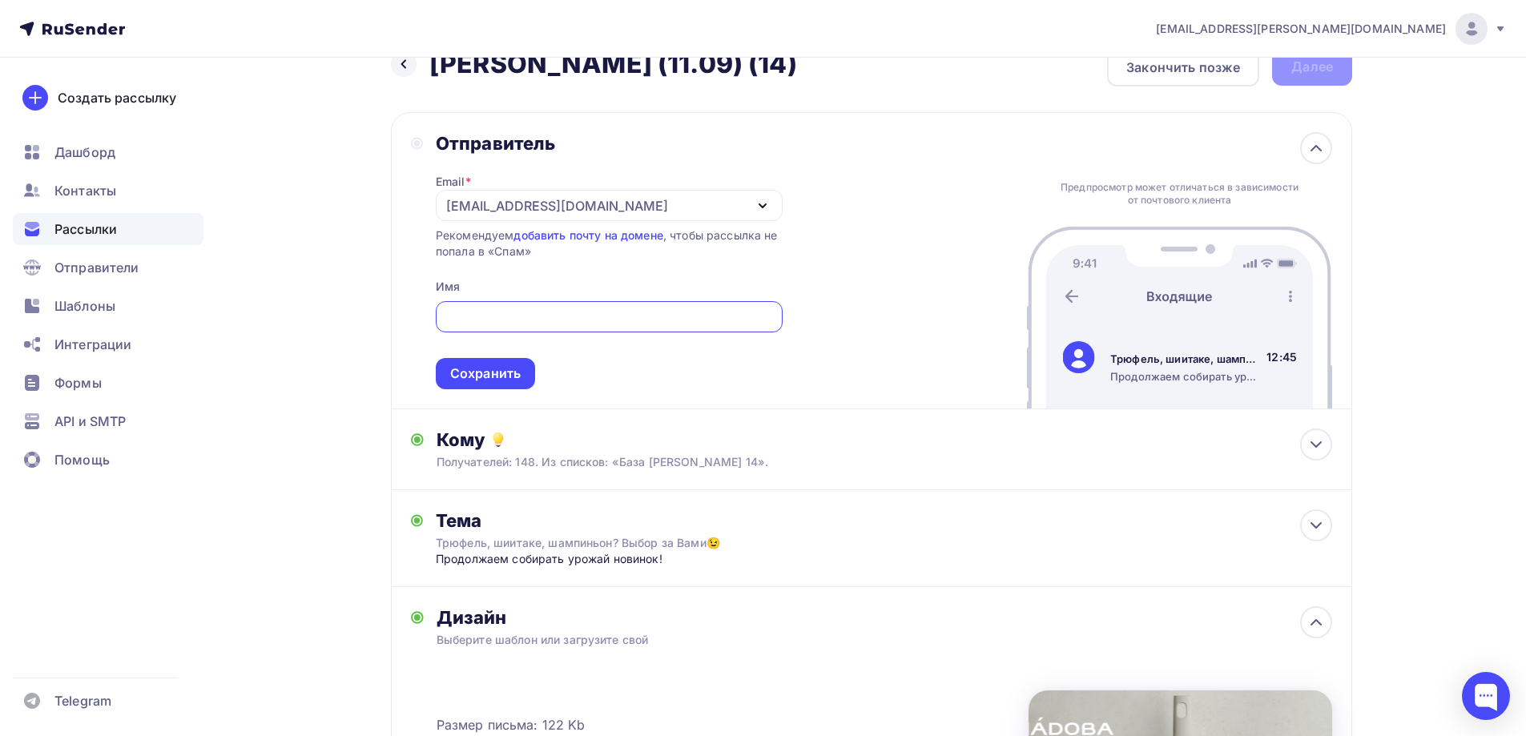
click at [537, 308] on input "text" at bounding box center [609, 317] width 328 height 19
type input "NADOBA"
click at [569, 334] on span "NADOBA Сохранить" at bounding box center [609, 342] width 347 height 95
click at [526, 377] on div "Сохранить" at bounding box center [485, 373] width 99 height 31
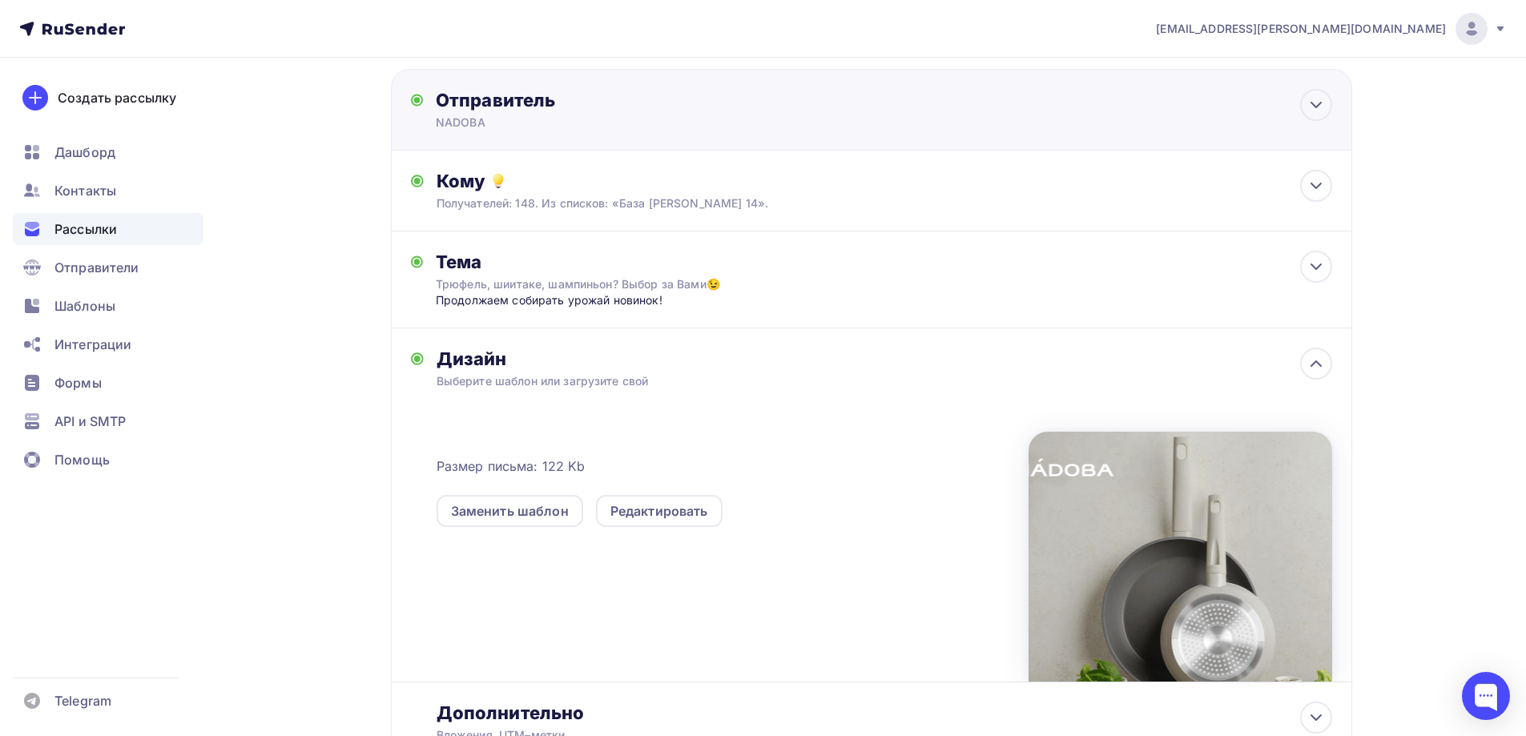
scroll to position [0, 0]
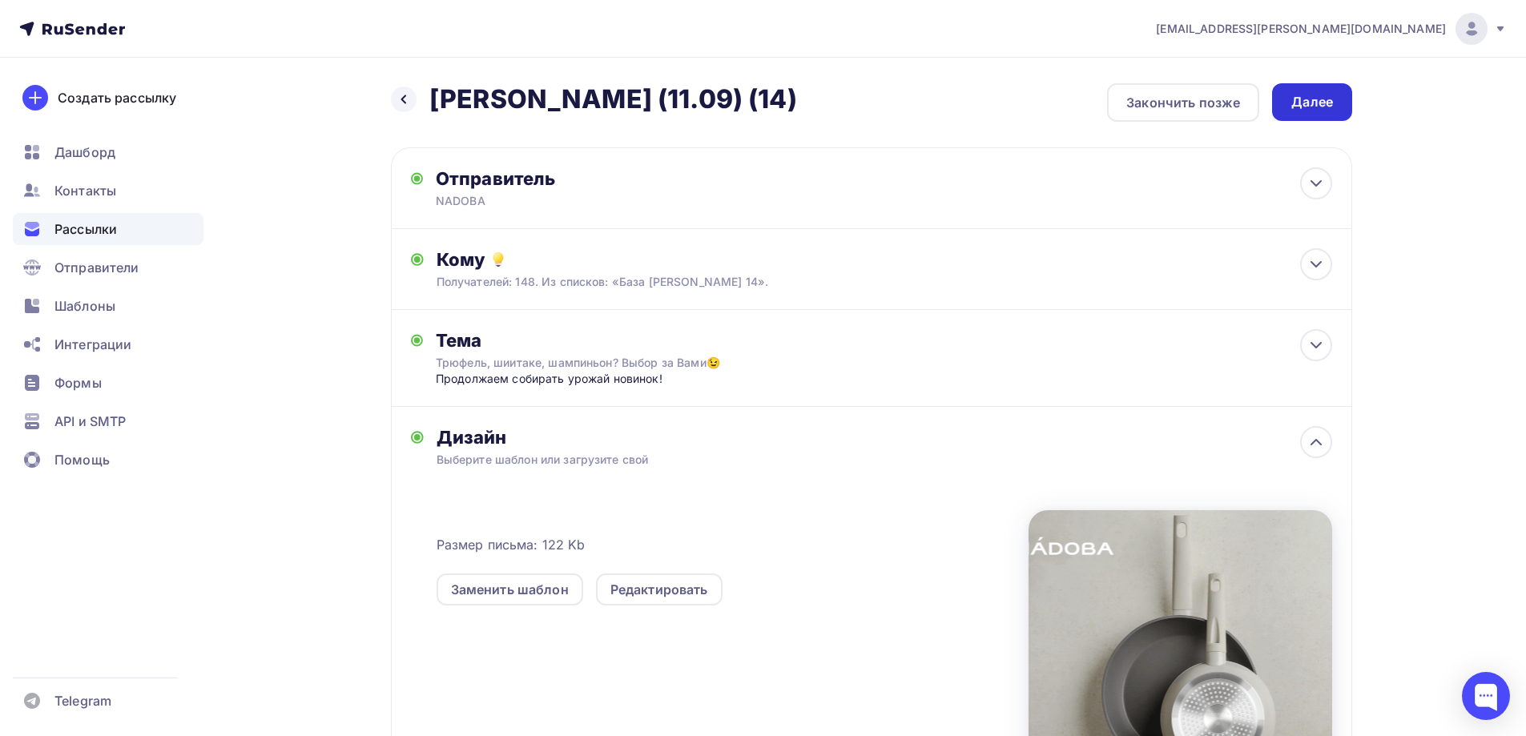
click at [1283, 92] on div "Далее" at bounding box center [1312, 102] width 80 height 38
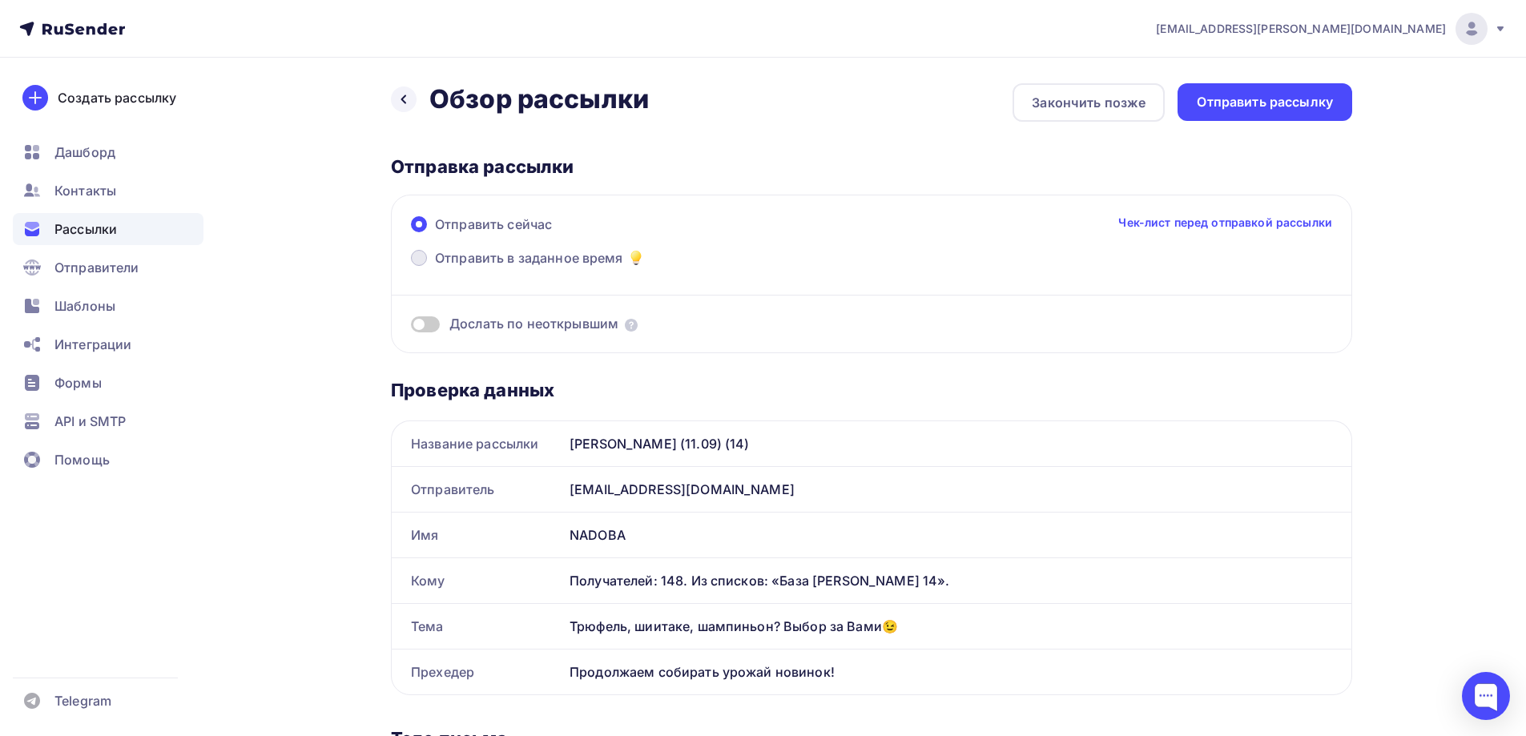
click at [602, 251] on span "Отправить в заданное время" at bounding box center [529, 257] width 188 height 19
click at [435, 268] on input "Отправить в заданное время" at bounding box center [435, 268] width 0 height 0
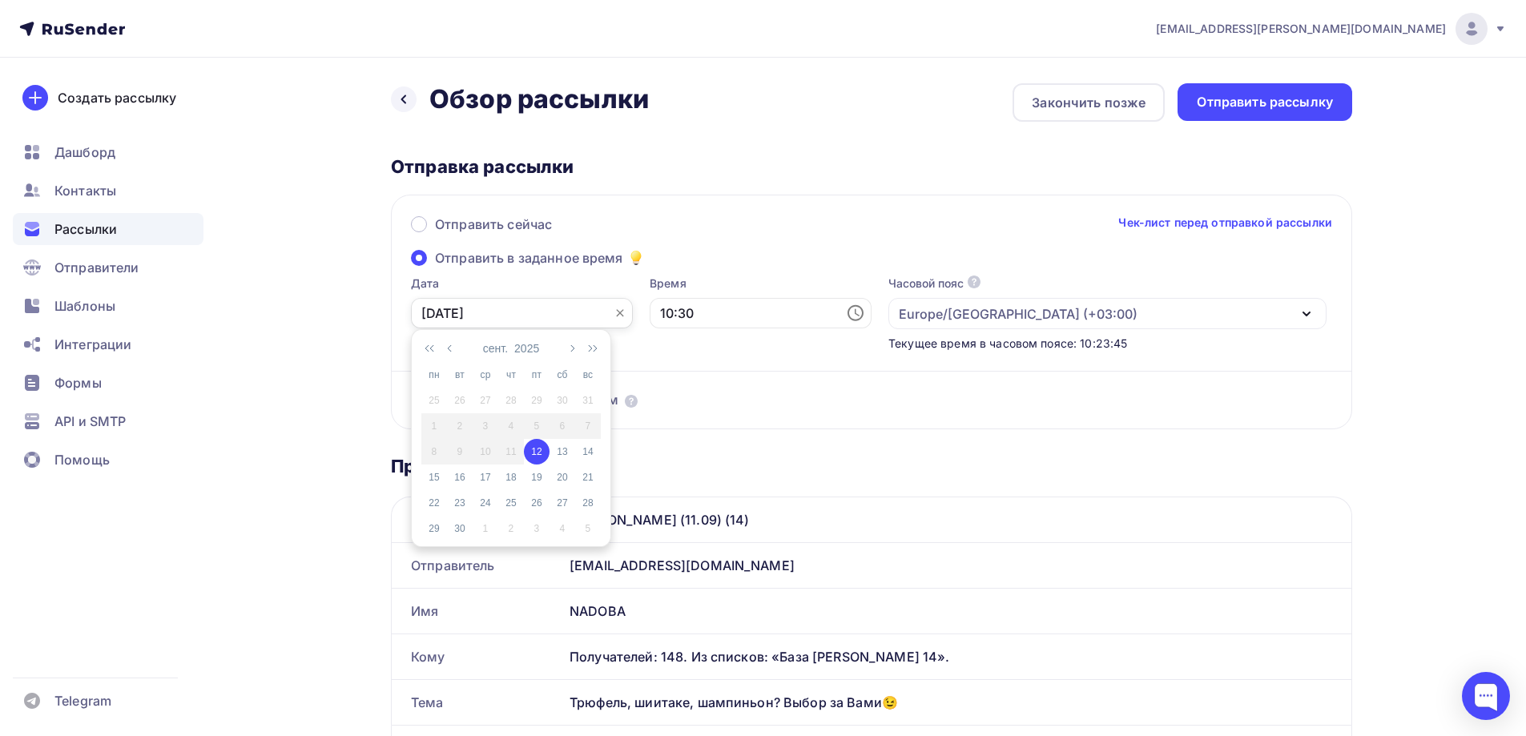
click at [578, 312] on input "[DATE]" at bounding box center [522, 313] width 222 height 30
click at [434, 480] on div "15" at bounding box center [434, 477] width 26 height 14
type input "15.09.2025"
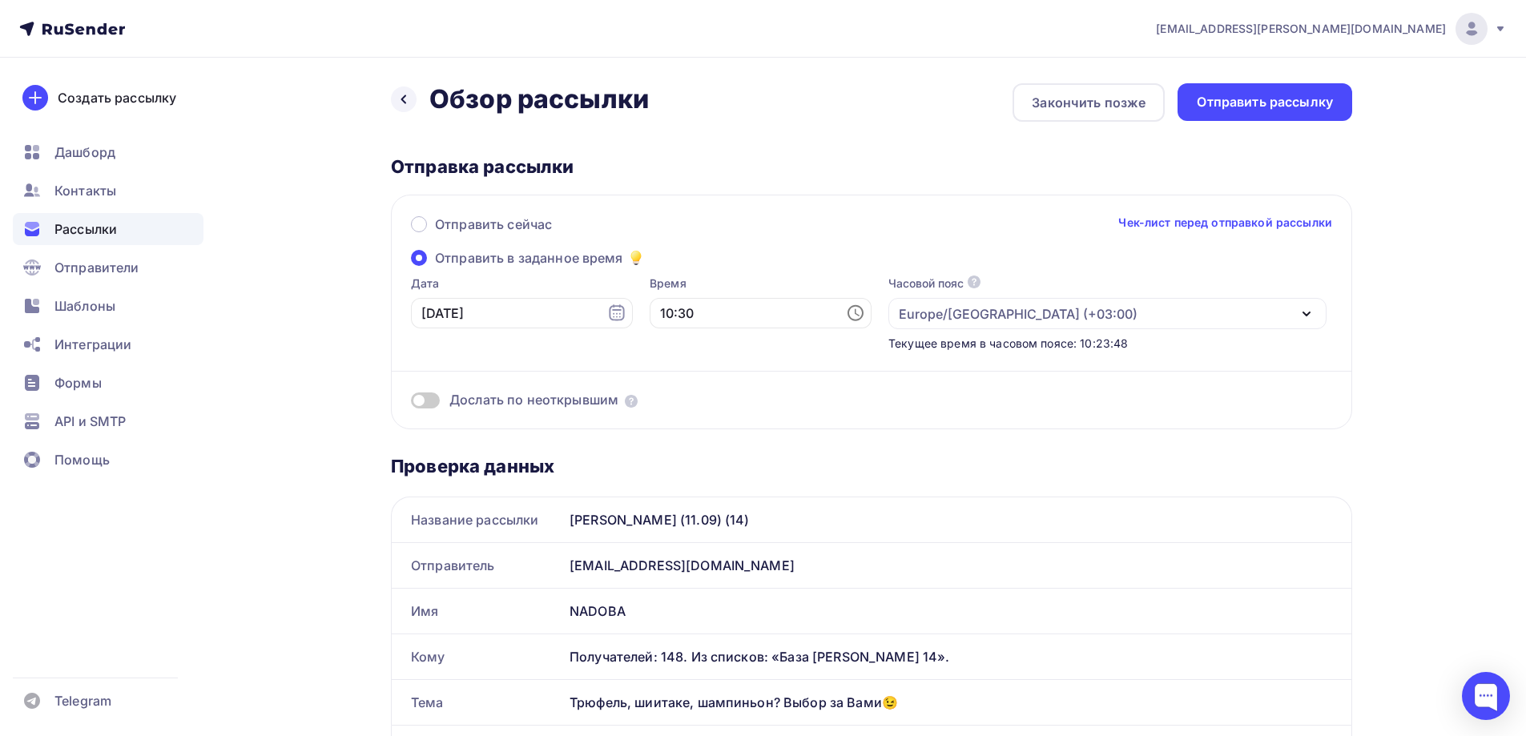
click at [846, 315] on icon at bounding box center [855, 313] width 19 height 19
click at [671, 373] on li "11" at bounding box center [672, 369] width 83 height 26
type input "11:30"
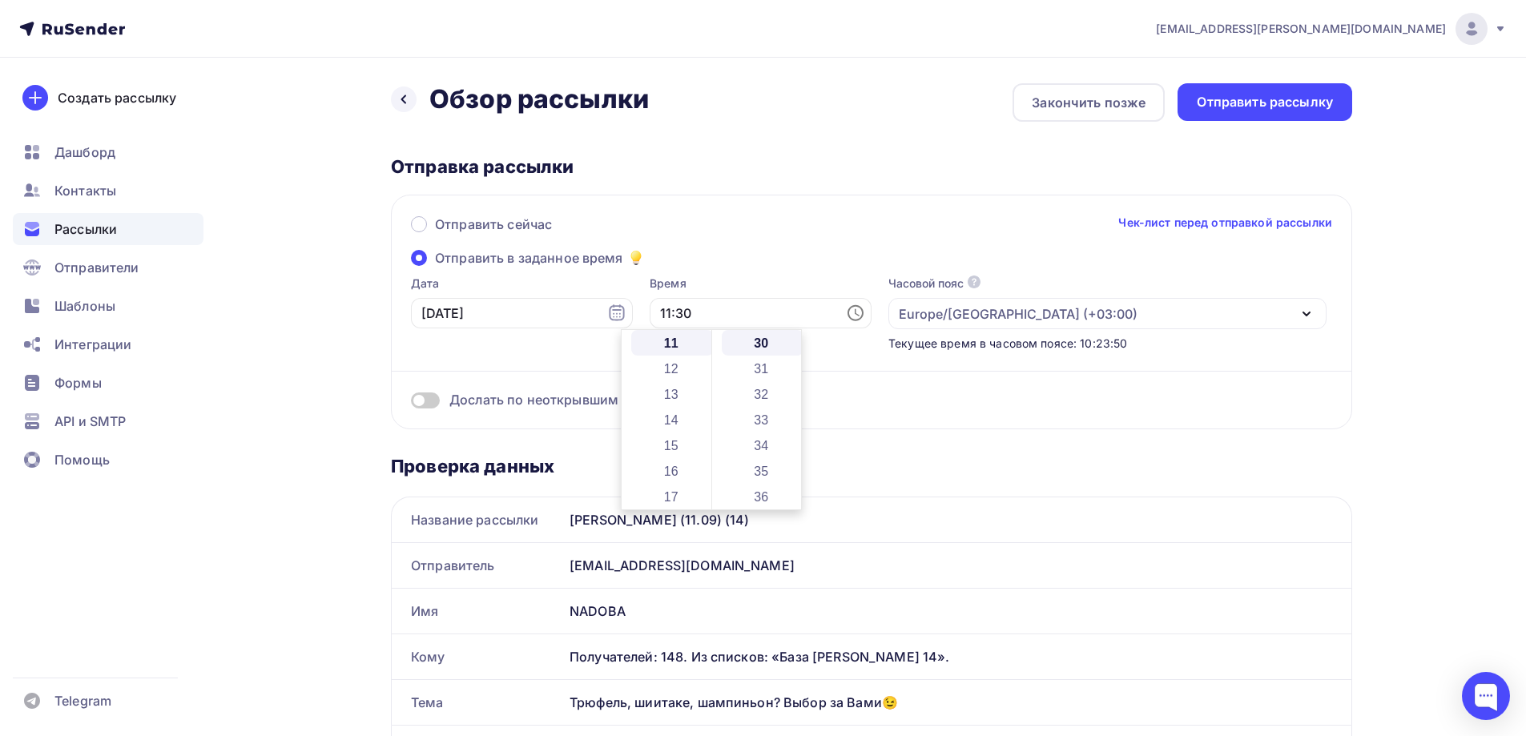
click at [925, 382] on div "Дослать по неоткрывшим" at bounding box center [871, 381] width 921 height 58
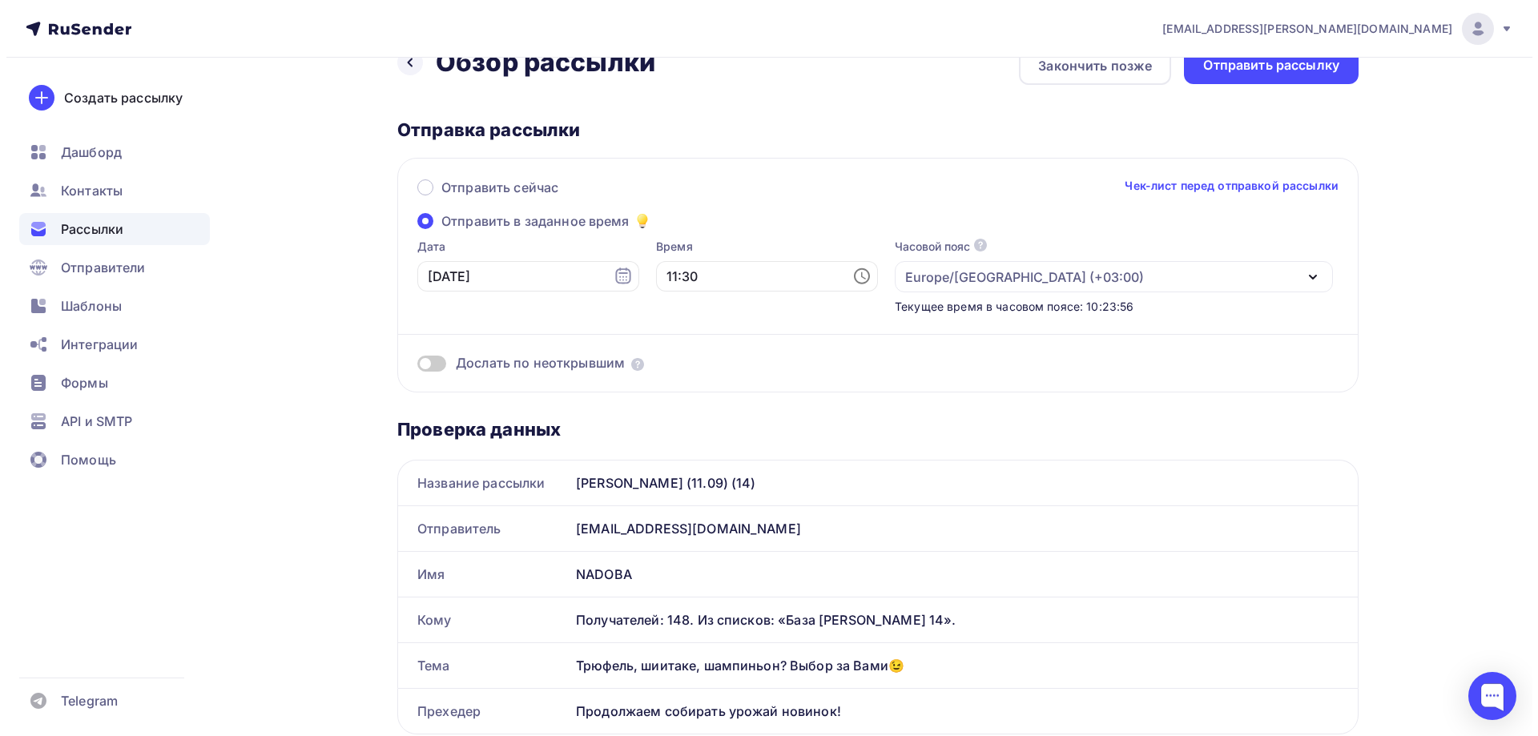
scroll to position [0, 0]
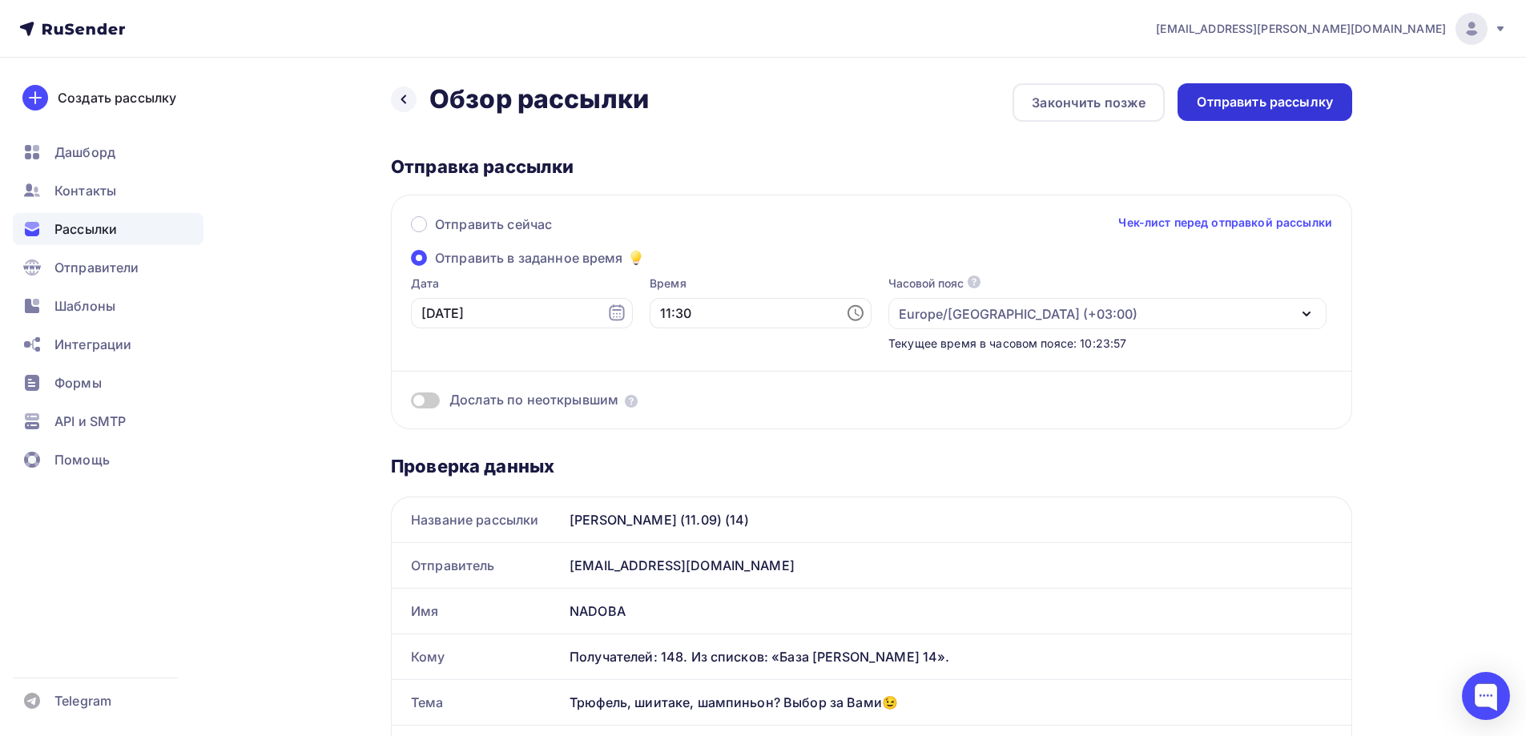
click at [1246, 110] on div "Отправить рассылку" at bounding box center [1265, 102] width 136 height 18
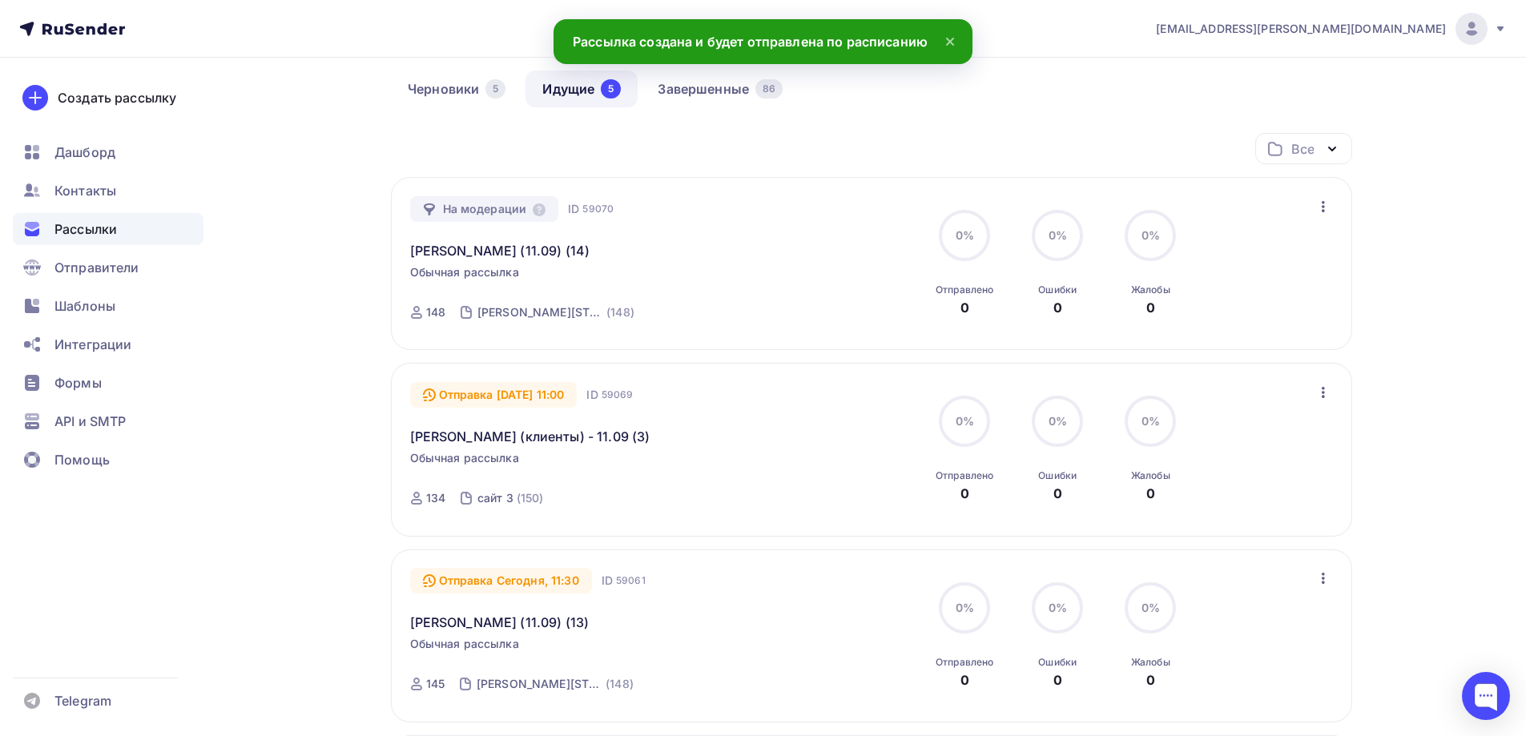
scroll to position [160, 0]
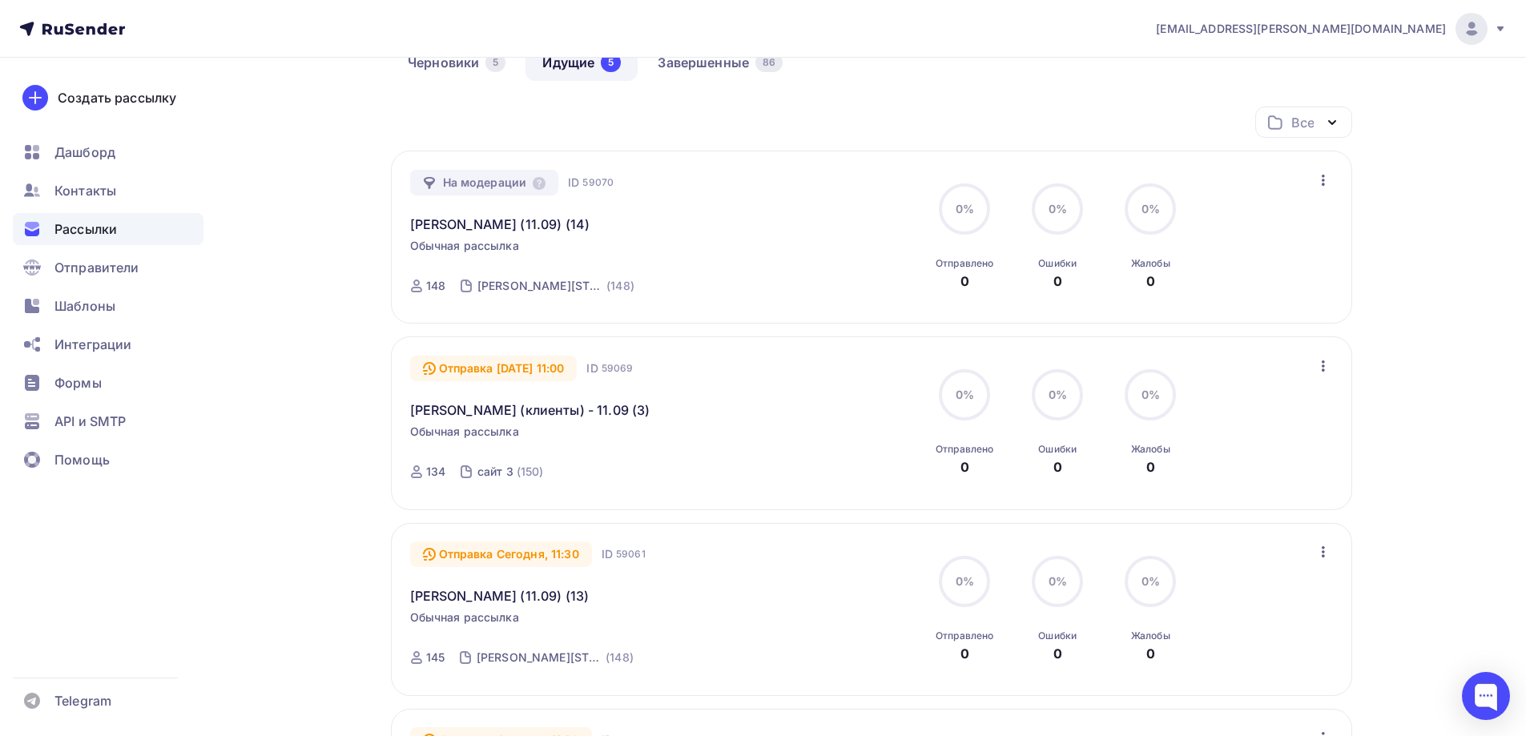
click at [1318, 368] on icon "button" at bounding box center [1323, 366] width 19 height 19
drag, startPoint x: 534, startPoint y: 425, endPoint x: 531, endPoint y: 414, distance: 10.9
click at [533, 425] on div "Отправка 15.09.2025, 11:00 ID 59069 Jasmina (клиенты) - 11.09 (3) Обычная рассы…" at bounding box center [592, 423] width 365 height 135
click at [534, 407] on link "Jasmina (клиенты) - 11.09 (3)" at bounding box center [530, 410] width 240 height 19
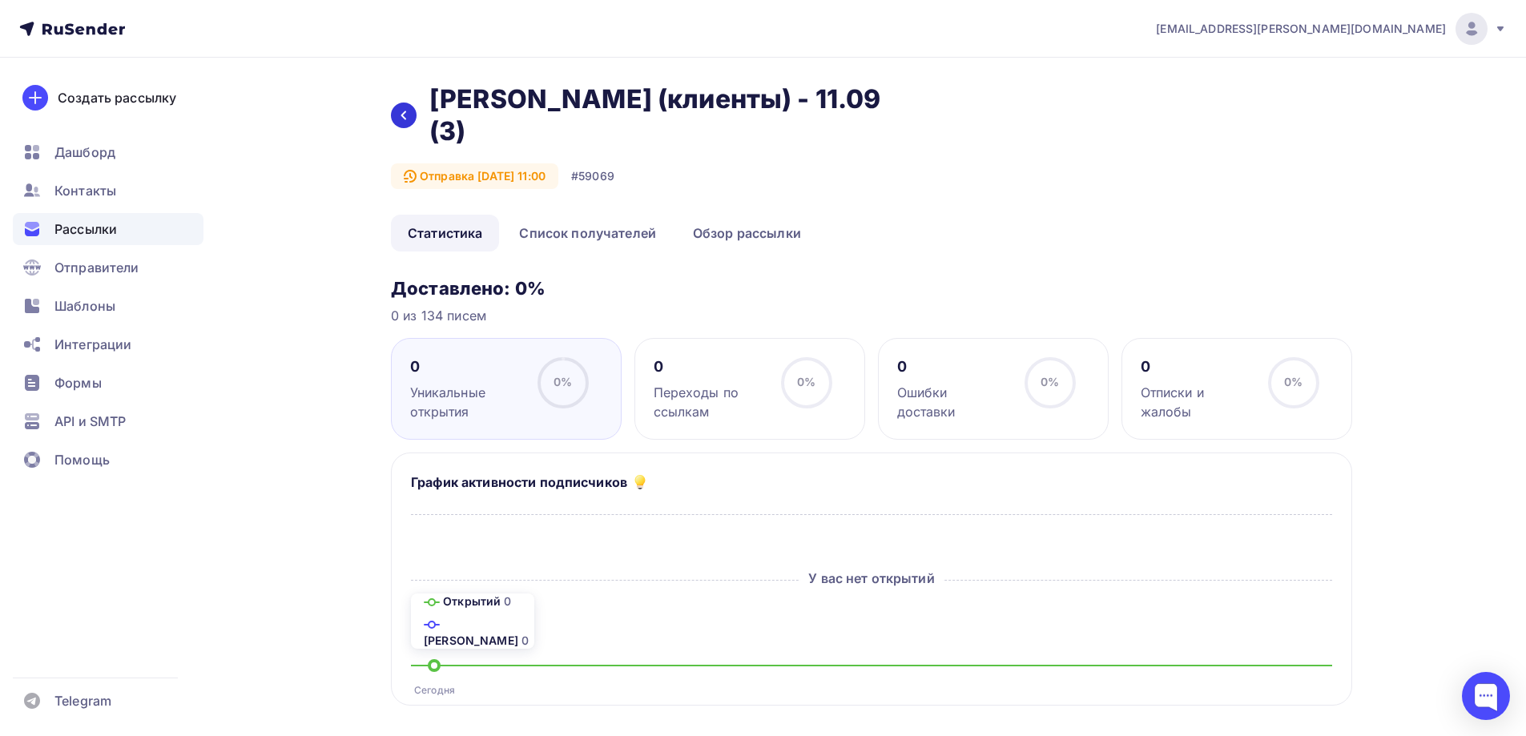
click at [409, 109] on icon at bounding box center [403, 115] width 13 height 13
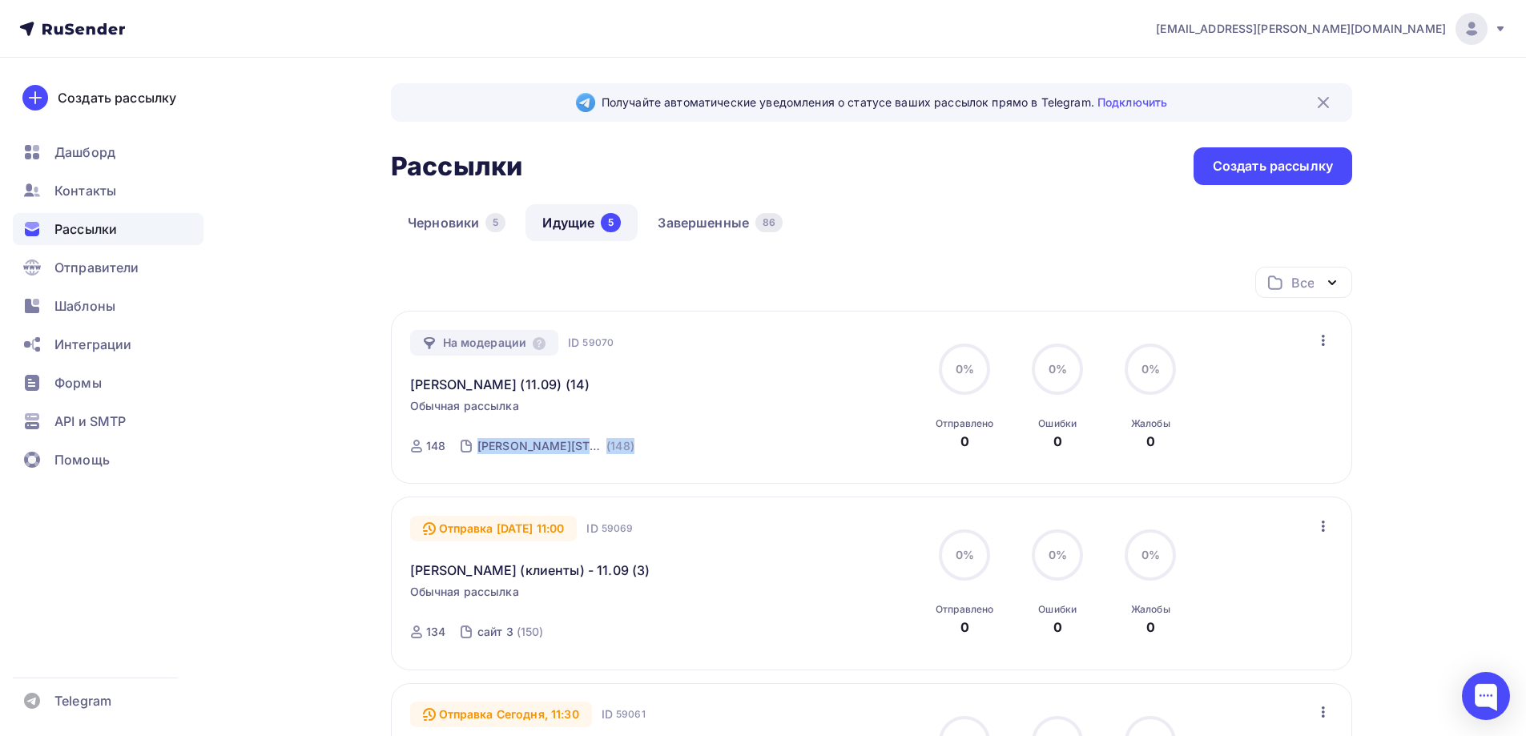
drag, startPoint x: 625, startPoint y: 447, endPoint x: 469, endPoint y: 431, distance: 156.2
click at [469, 446] on div "На модерации ID 59070 Jasmina - БМЛ (11.09) (14) Обычная рассылка Отправка 15.0…" at bounding box center [592, 397] width 365 height 135
copy link "База Леонова 14 (148)"
drag, startPoint x: 1026, startPoint y: 182, endPoint x: 733, endPoint y: 17, distance: 336.5
click at [1021, 178] on div "Рассылки Рассылки Создать рассылку" at bounding box center [871, 166] width 961 height 38
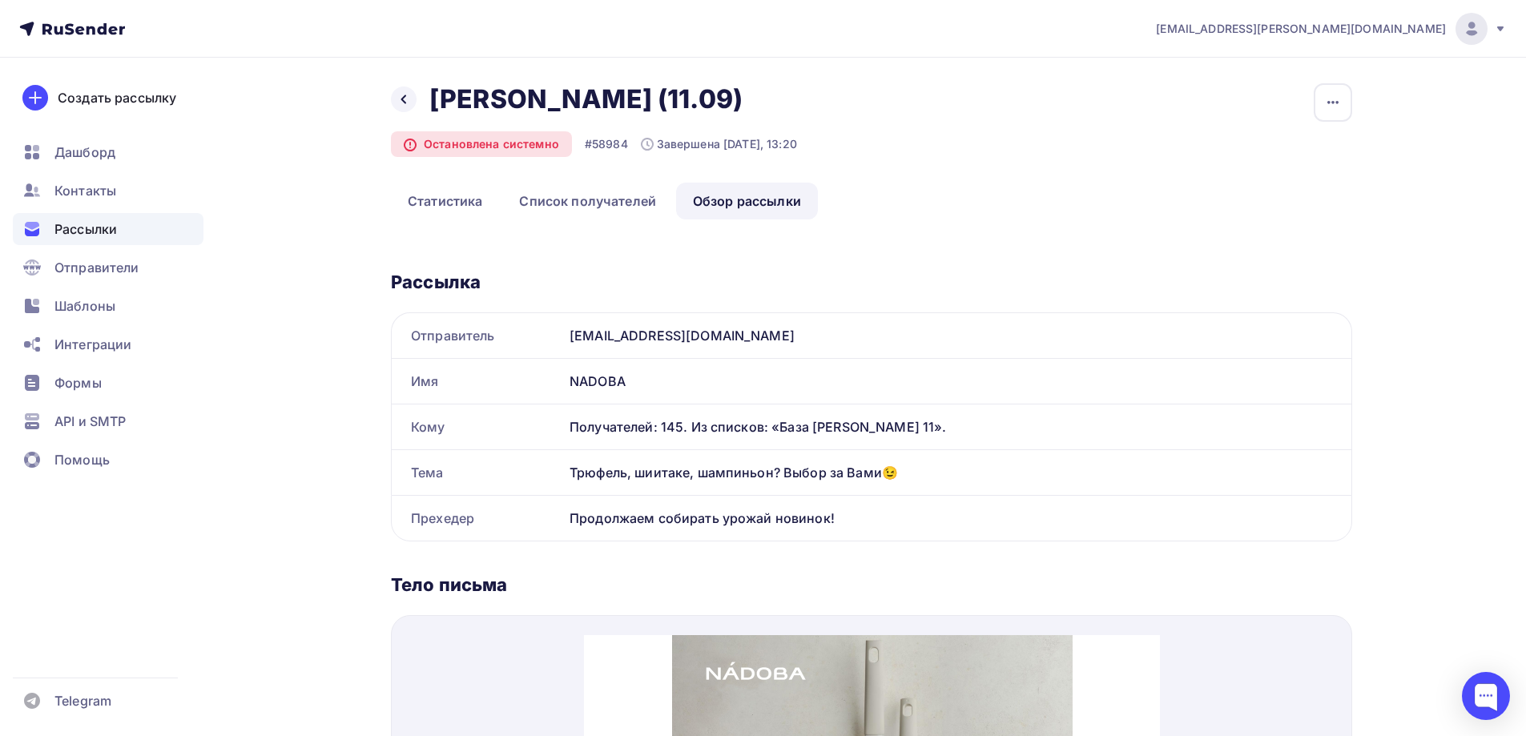
drag, startPoint x: 909, startPoint y: 474, endPoint x: 566, endPoint y: 471, distance: 342.9
click at [566, 471] on div "Трюфель, шиитаке, шампиньон? Выбор за Вами😉" at bounding box center [957, 472] width 788 height 45
copy div "Трюфель, шиитаке, шампиньон? Выбор за Вами😉"
drag, startPoint x: 855, startPoint y: 510, endPoint x: 600, endPoint y: 198, distance: 403.1
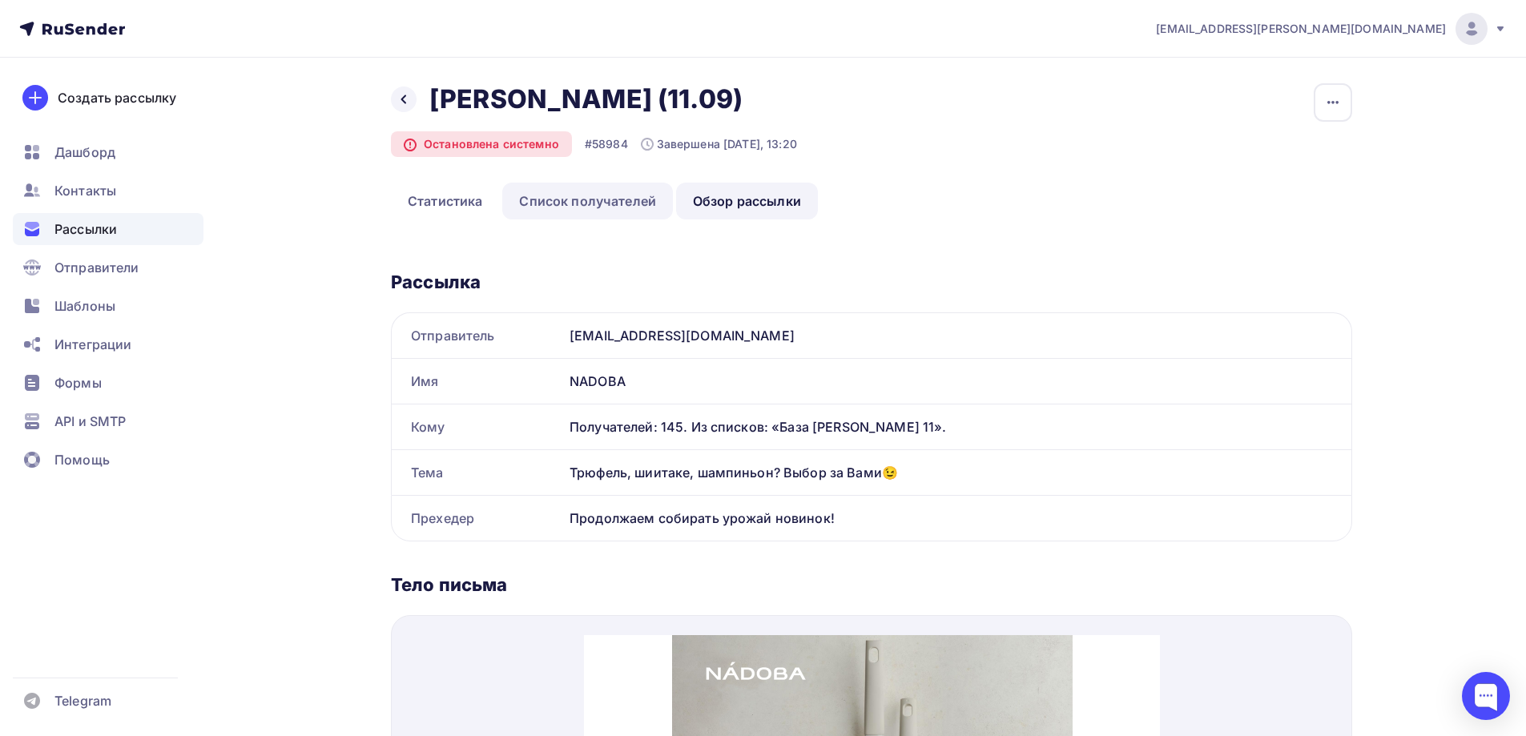
click at [566, 522] on div "Продолжаем собирать урожай новинок!" at bounding box center [957, 518] width 788 height 45
copy div "Продолжаем собирать урожай новинок!"
drag, startPoint x: 923, startPoint y: 476, endPoint x: 567, endPoint y: 476, distance: 355.7
click at [567, 476] on div "Трюфель, шиитаке, шампиньон? Выбор за Вами😉" at bounding box center [957, 472] width 788 height 45
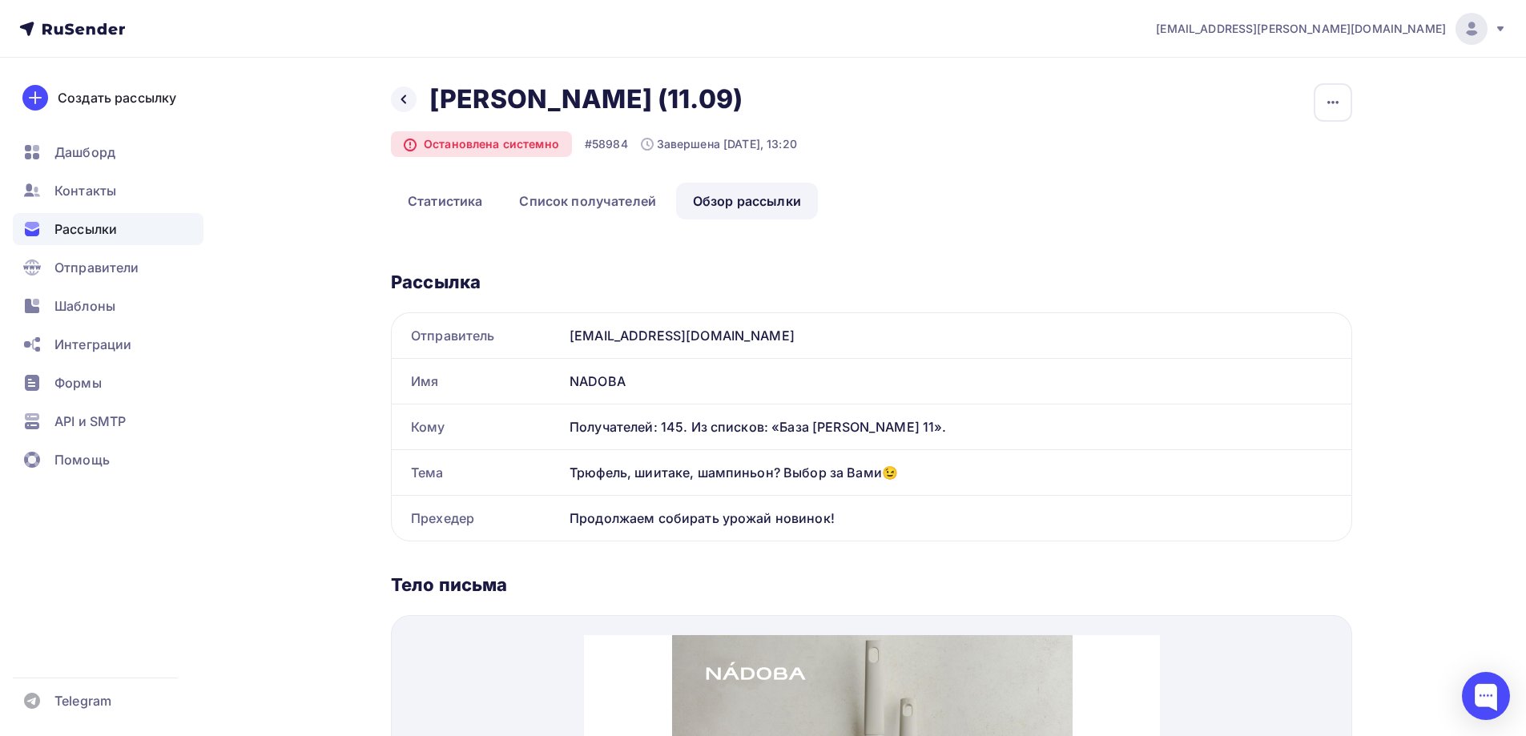
copy div "Трюфель, шиитаке, шампиньон? Выбор за Вами😉"
drag, startPoint x: 778, startPoint y: 510, endPoint x: 546, endPoint y: 430, distance: 245.8
click at [558, 509] on div "Прехедер Продолжаем собирать урожай новинок!" at bounding box center [872, 518] width 960 height 45
copy div "Прехедер Продолжаем собирать урожай новинок!"
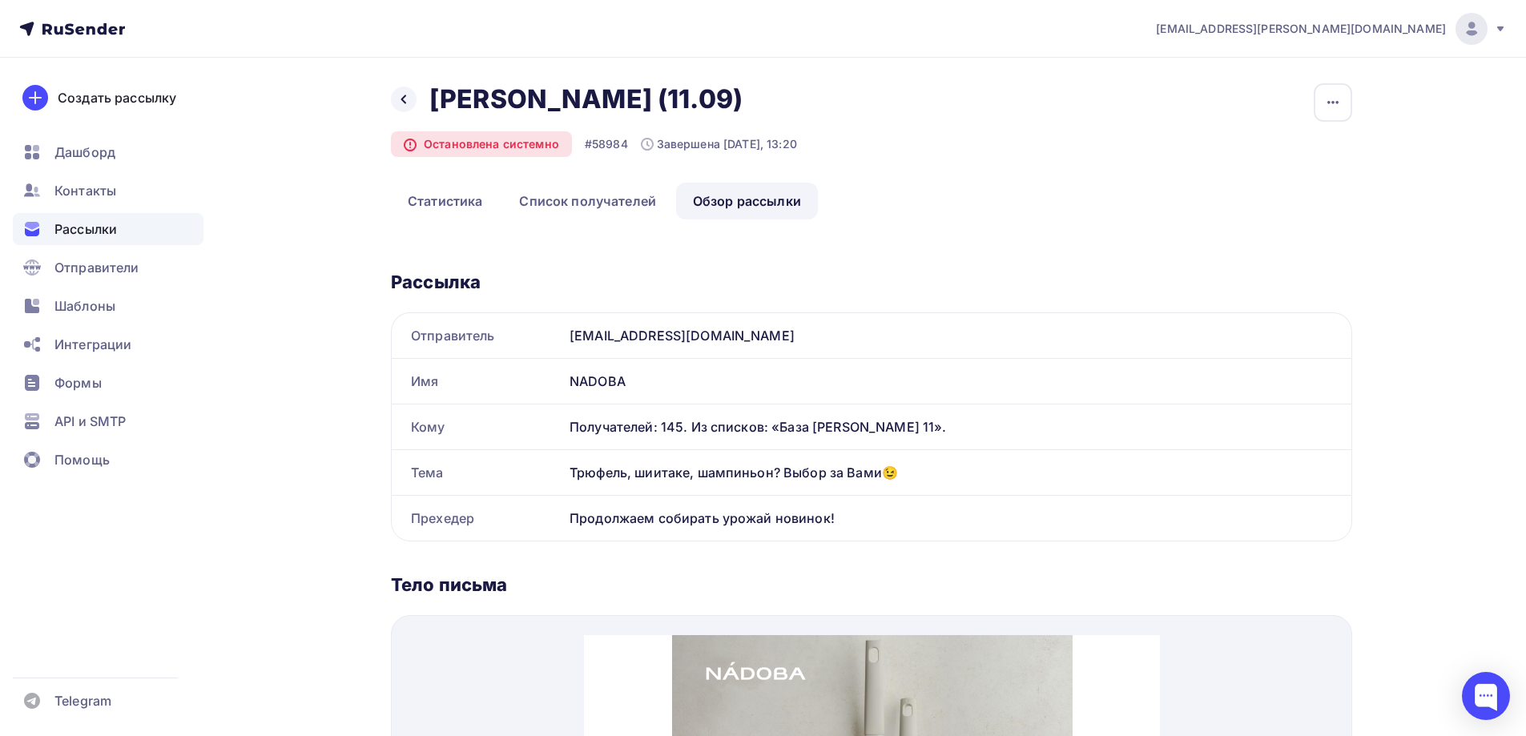
copy div "Прехедер Продолжаем собирать урожай новинок!"
drag, startPoint x: 890, startPoint y: 478, endPoint x: 554, endPoint y: 461, distance: 336.1
click at [560, 471] on div "Тема Трюфель, шиитаке, шампиньон? Выбор за Вами😉" at bounding box center [872, 472] width 960 height 45
copy div "Тема Трюфель, шиитаке, шампиньон? Выбор за Вами😉"
drag, startPoint x: 643, startPoint y: 483, endPoint x: 635, endPoint y: 470, distance: 15.6
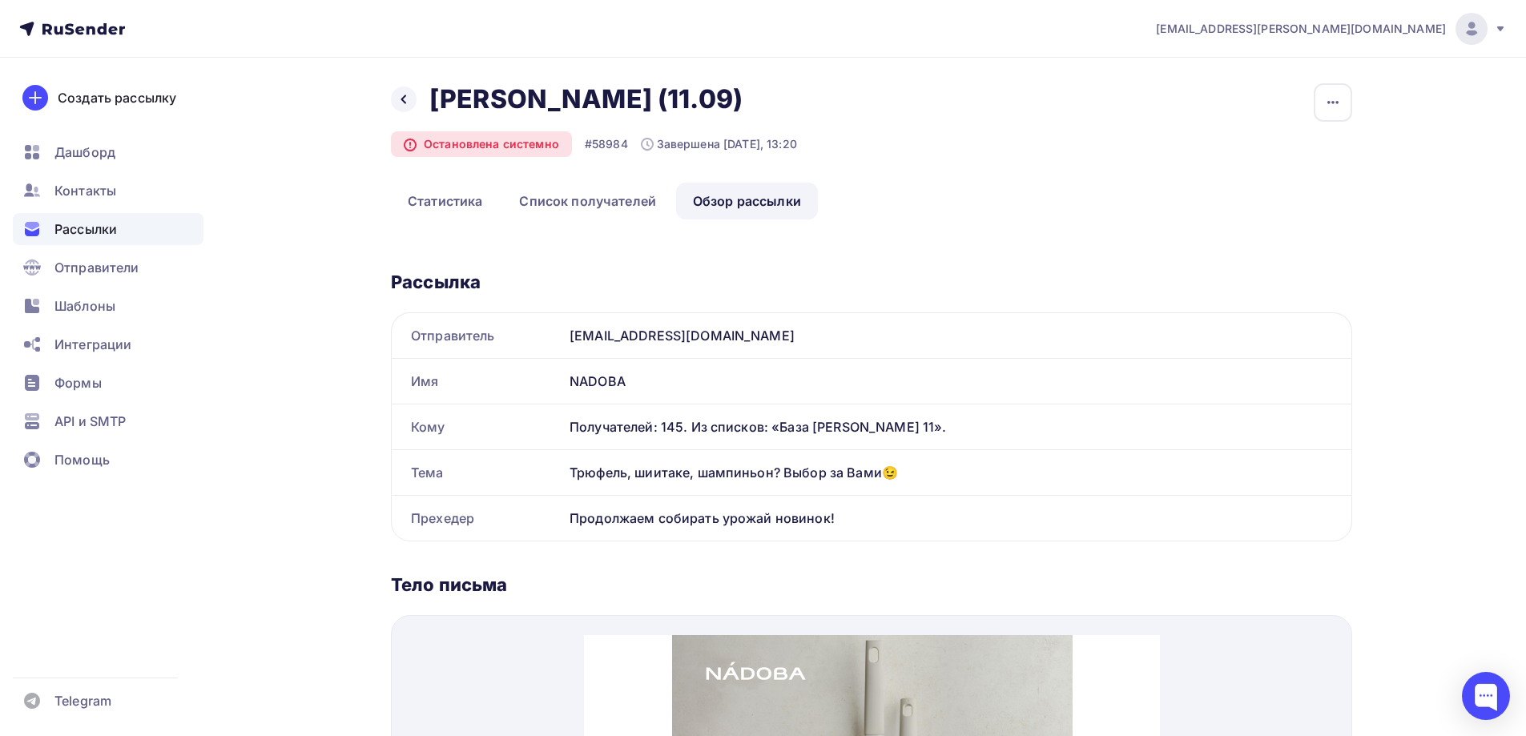
copy div "Тема Трюфель, шиитаке, шампиньон? Выбор за Вами😉"
drag, startPoint x: 853, startPoint y: 509, endPoint x: 557, endPoint y: 514, distance: 296.5
click at [557, 514] on div "Прехедер Продолжаем собирать урожай новинок!" at bounding box center [872, 518] width 960 height 45
drag, startPoint x: 903, startPoint y: 477, endPoint x: 572, endPoint y: 471, distance: 330.9
click at [572, 471] on div "Трюфель, шиитаке, шампиньон? Выбор за Вами😉" at bounding box center [957, 472] width 788 height 45
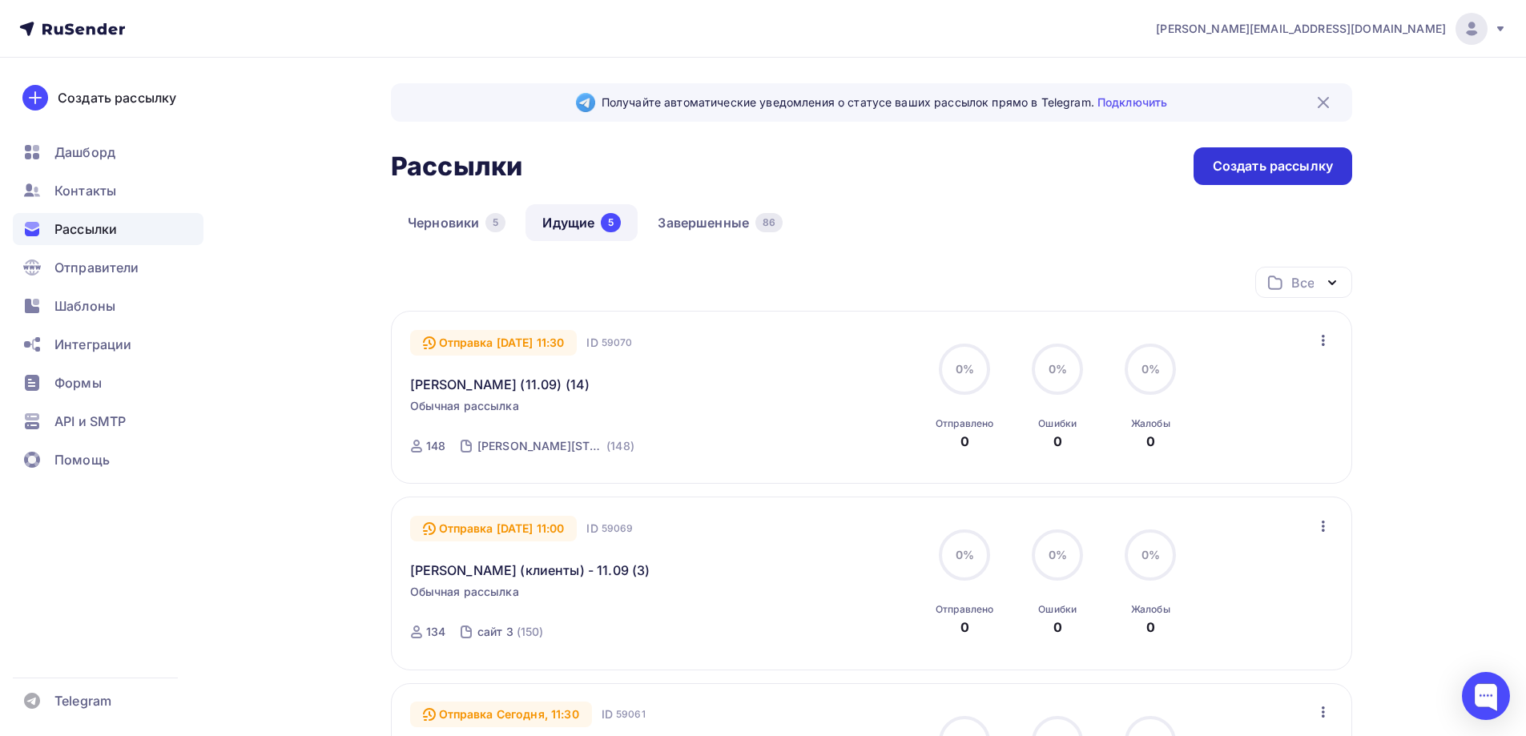
click at [1310, 160] on div "Создать рассылку" at bounding box center [1273, 166] width 120 height 18
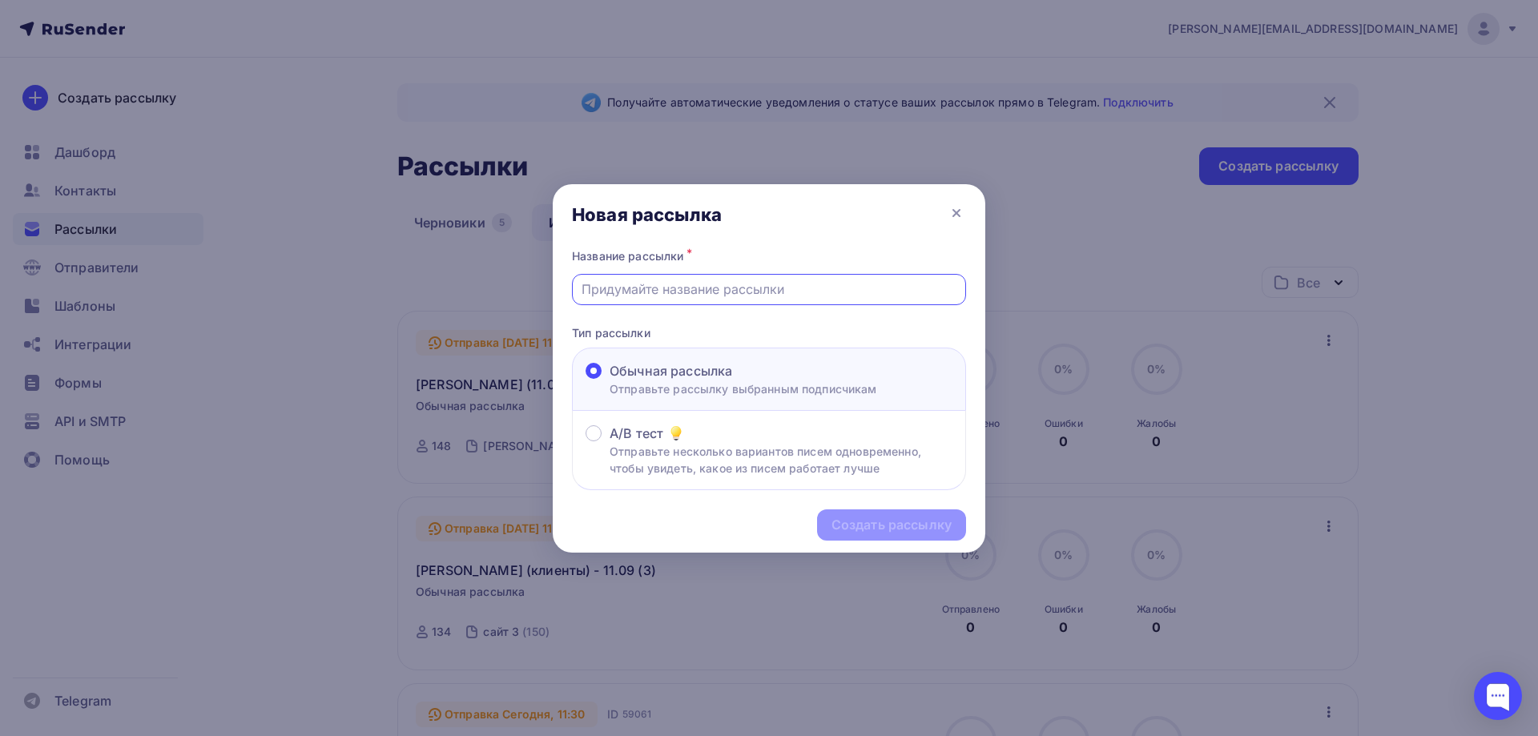
click at [804, 280] on input "text" at bounding box center [770, 289] width 376 height 19
paste input "[PERSON_NAME] (11.09) (15)"
type input "[PERSON_NAME] (11.09) (15)"
click at [901, 538] on div "Создать рассылку" at bounding box center [891, 525] width 149 height 31
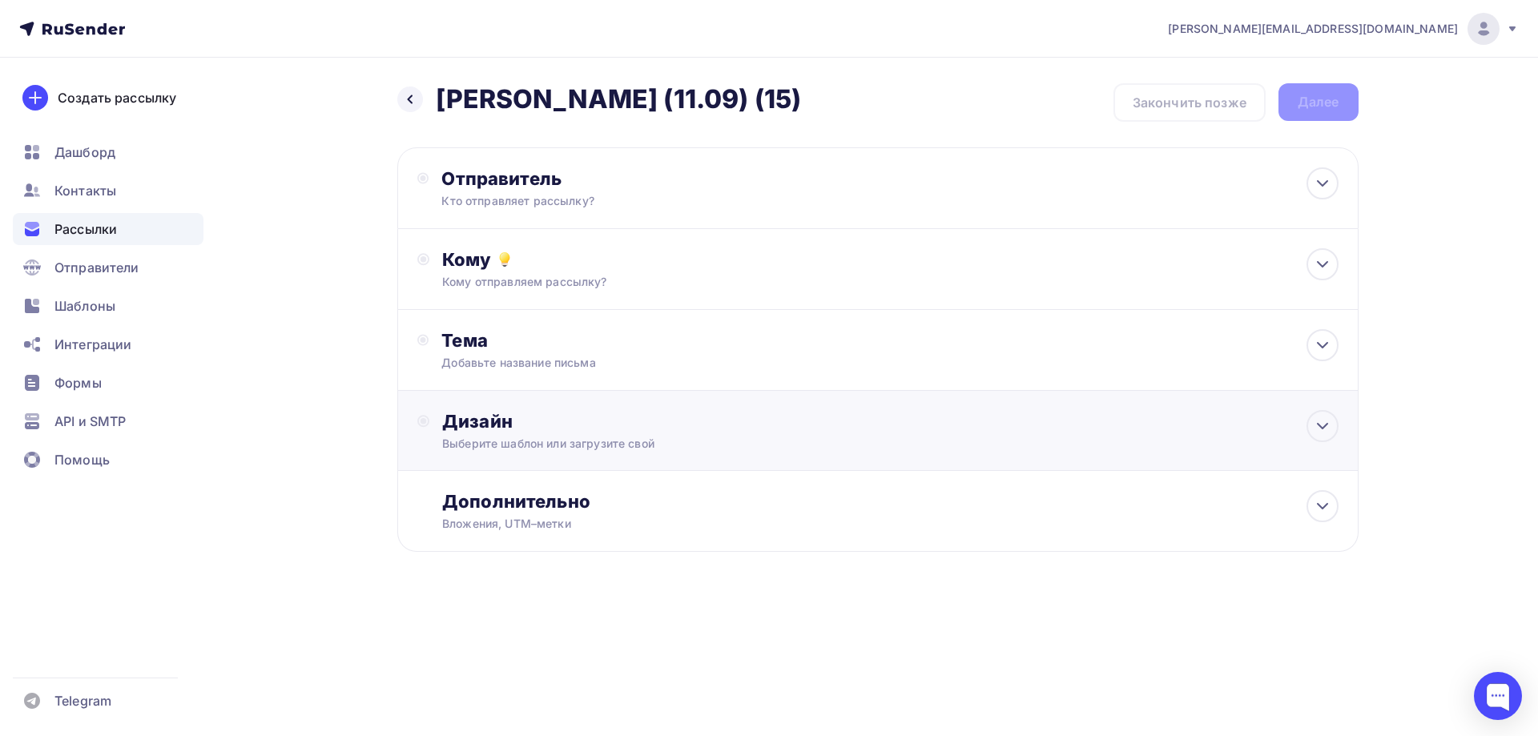
click at [521, 413] on div "Дизайн" at bounding box center [890, 421] width 896 height 22
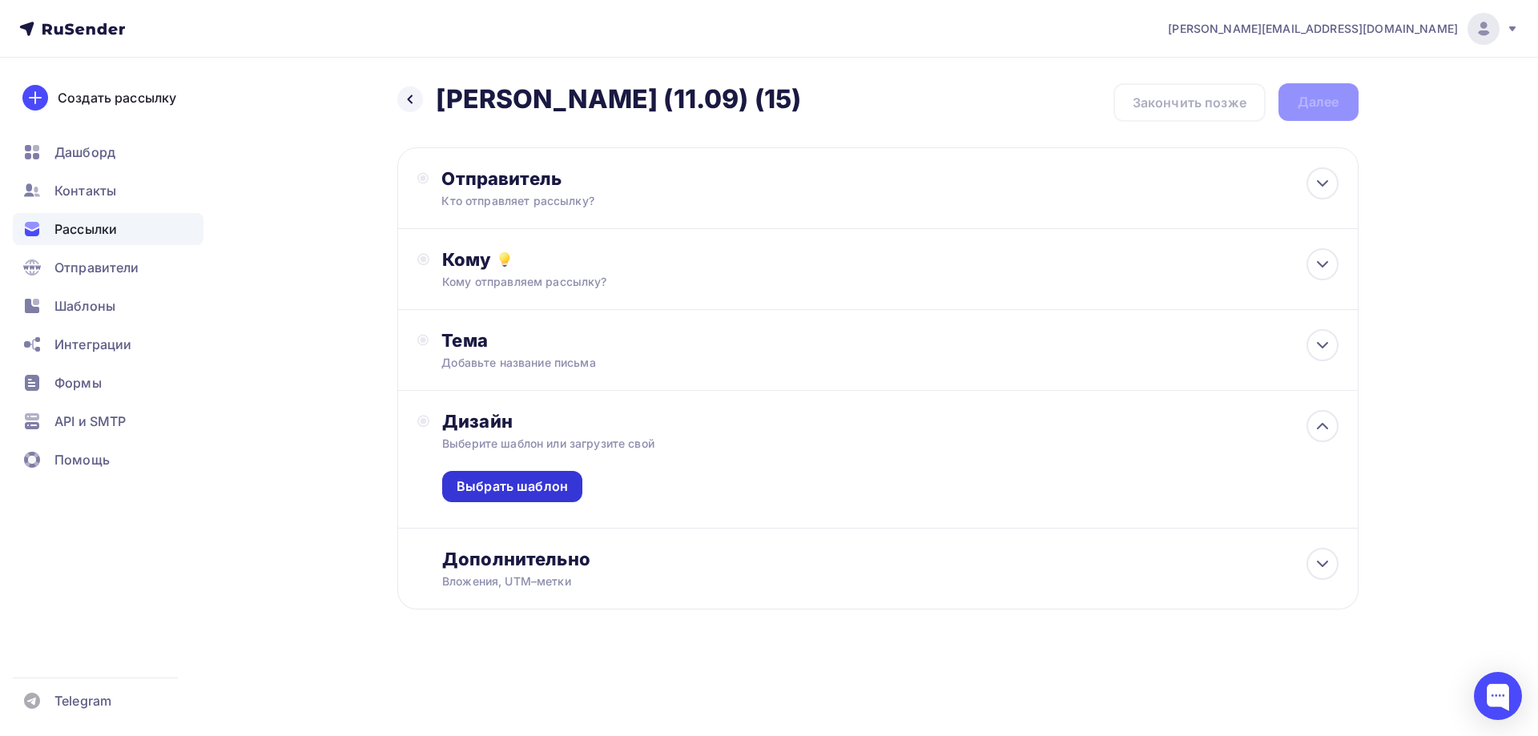
click at [530, 498] on div "Выбрать шаблон" at bounding box center [512, 486] width 140 height 31
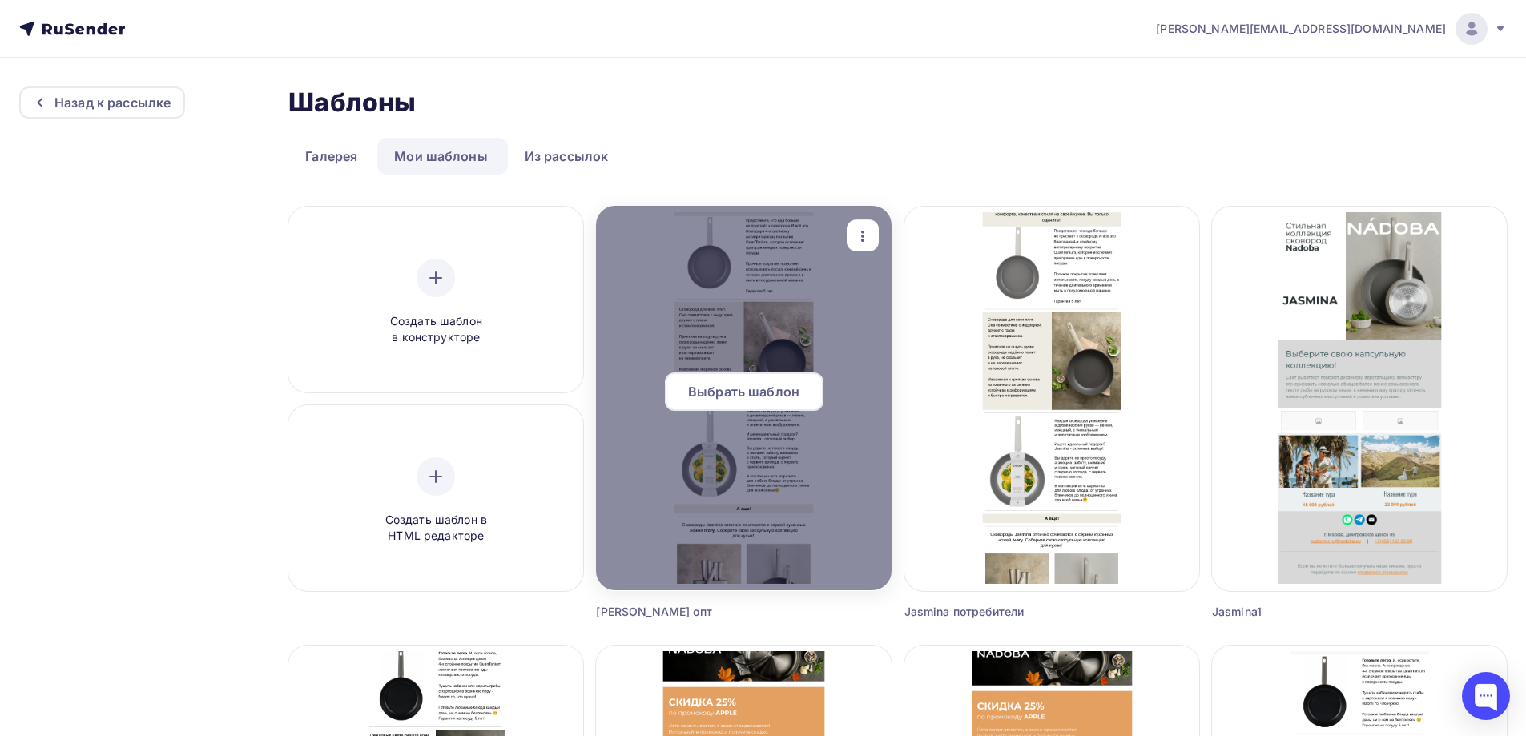
click at [745, 377] on div "Выбрать шаблон" at bounding box center [744, 392] width 159 height 38
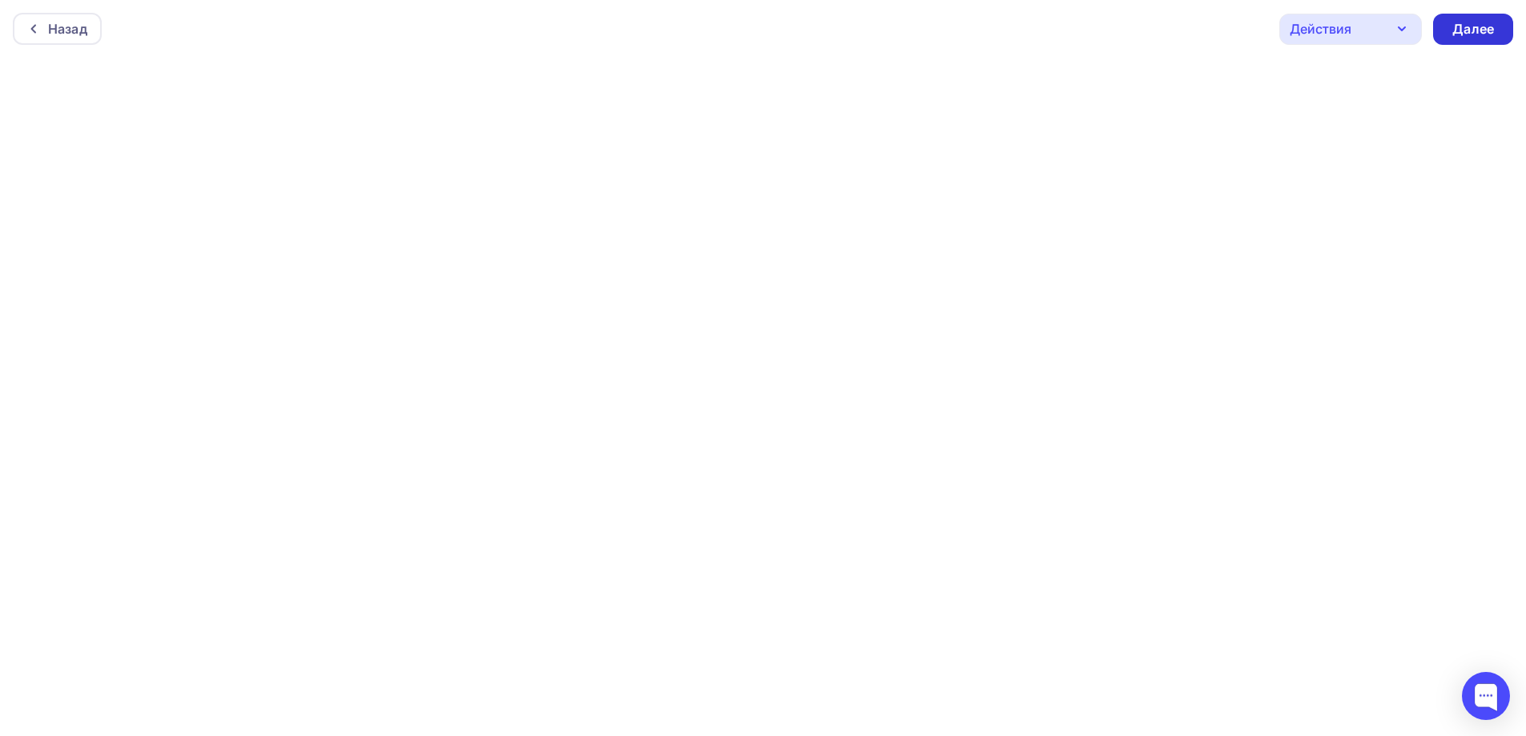
click at [1481, 38] on div "Далее" at bounding box center [1473, 29] width 80 height 31
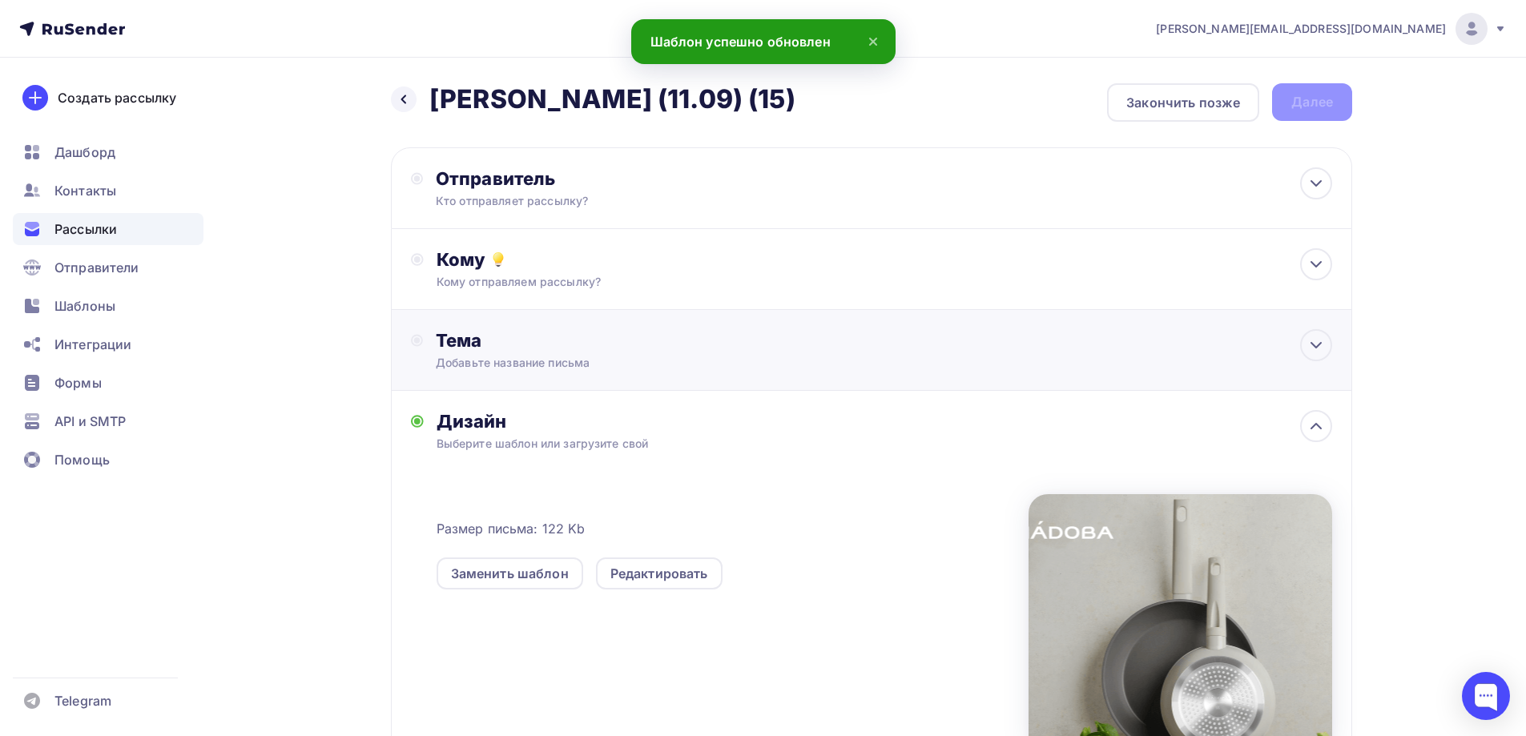
click at [598, 343] on div "Тема" at bounding box center [594, 340] width 316 height 22
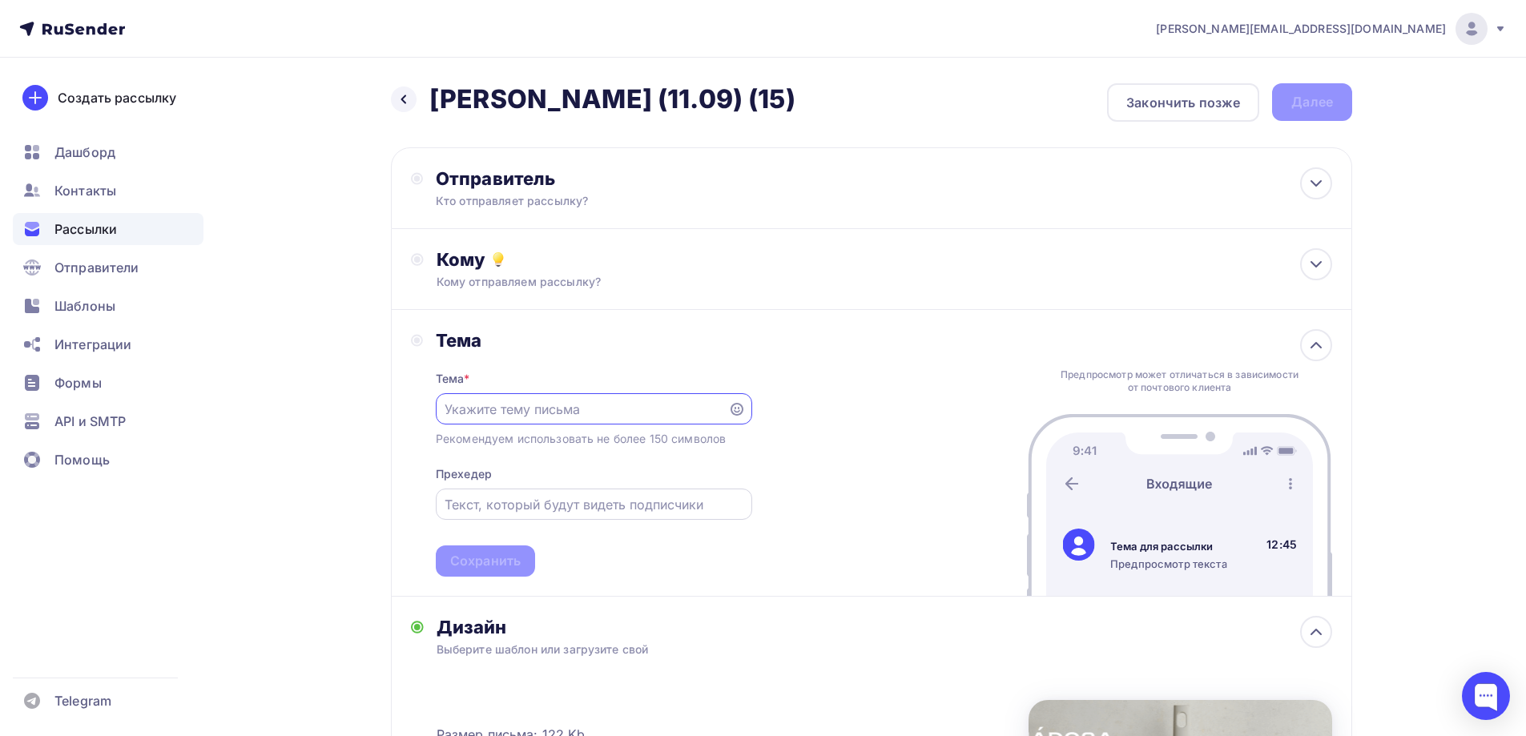
click at [616, 502] on input "text" at bounding box center [594, 504] width 298 height 19
paste input "Продолжаем собирать урожай новинок!"
type input "Продолжаем собирать урожай новинок!"
click at [564, 404] on input "text" at bounding box center [582, 409] width 274 height 19
paste input "Трюфель, шиитаке, шампиньон? Выбор за Вами😉"
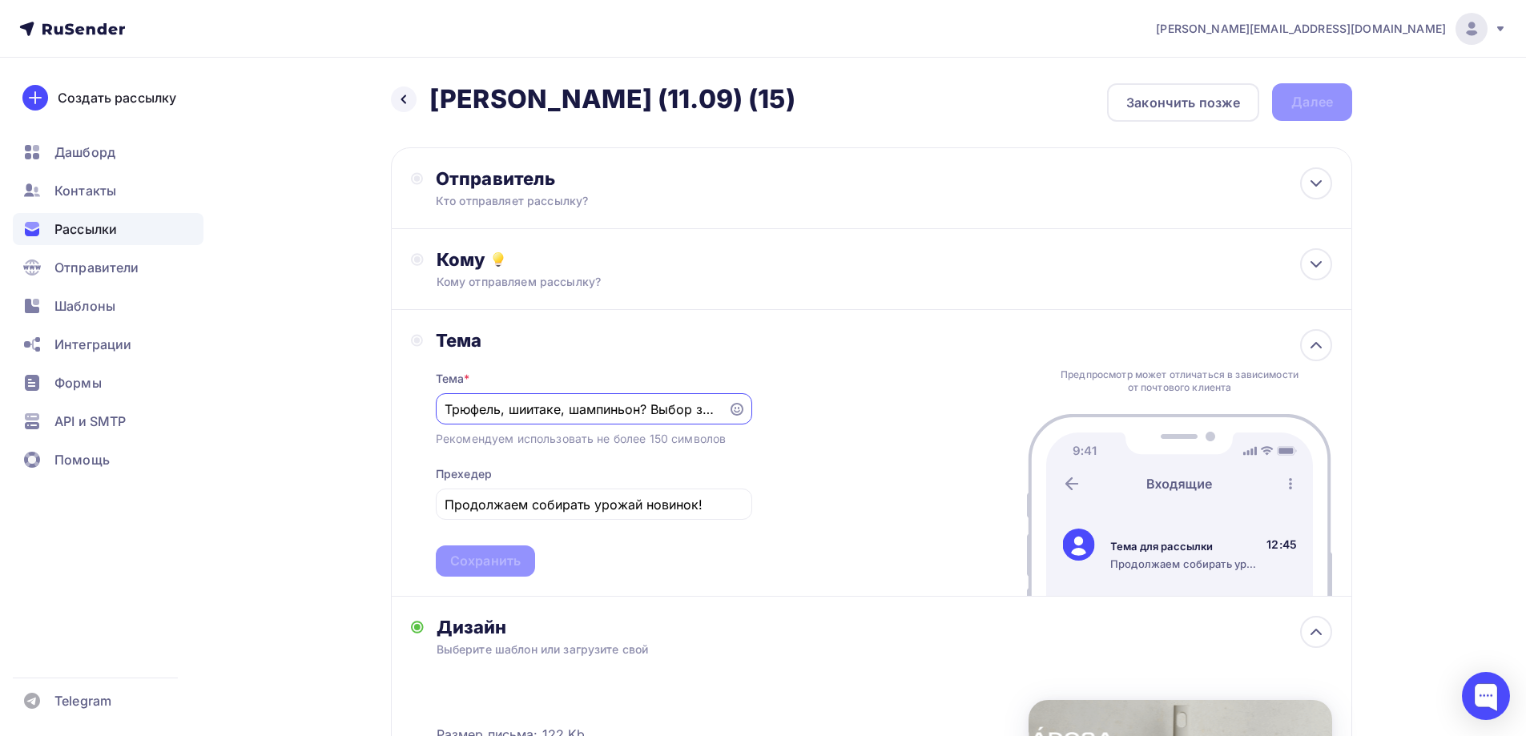
scroll to position [0, 46]
type input "Трюфель, шиитаке, шампиньон? Выбор за Вами😉"
click at [492, 553] on div "Сохранить" at bounding box center [485, 561] width 71 height 18
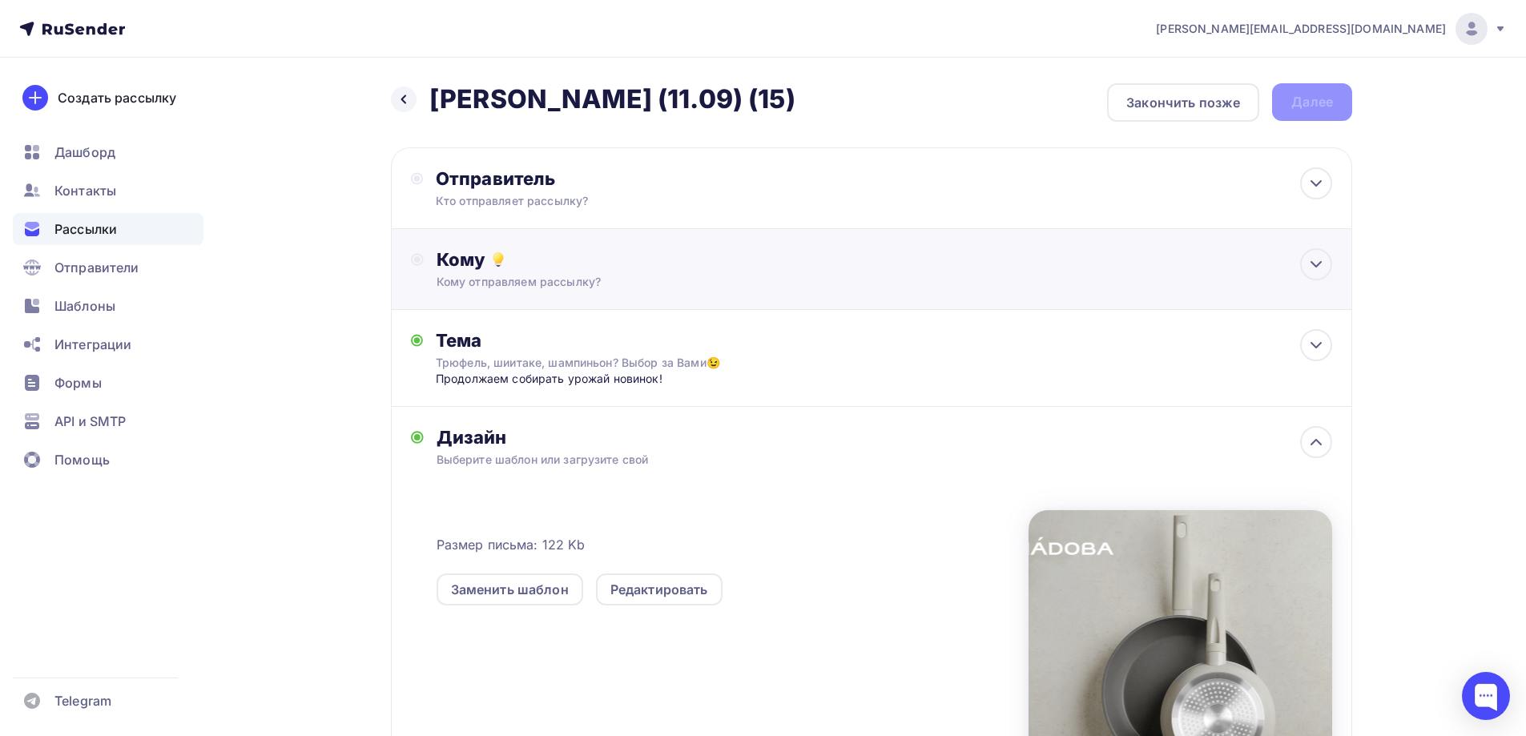
click at [619, 281] on div "Кому отправляем рассылку?" at bounding box center [840, 282] width 807 height 16
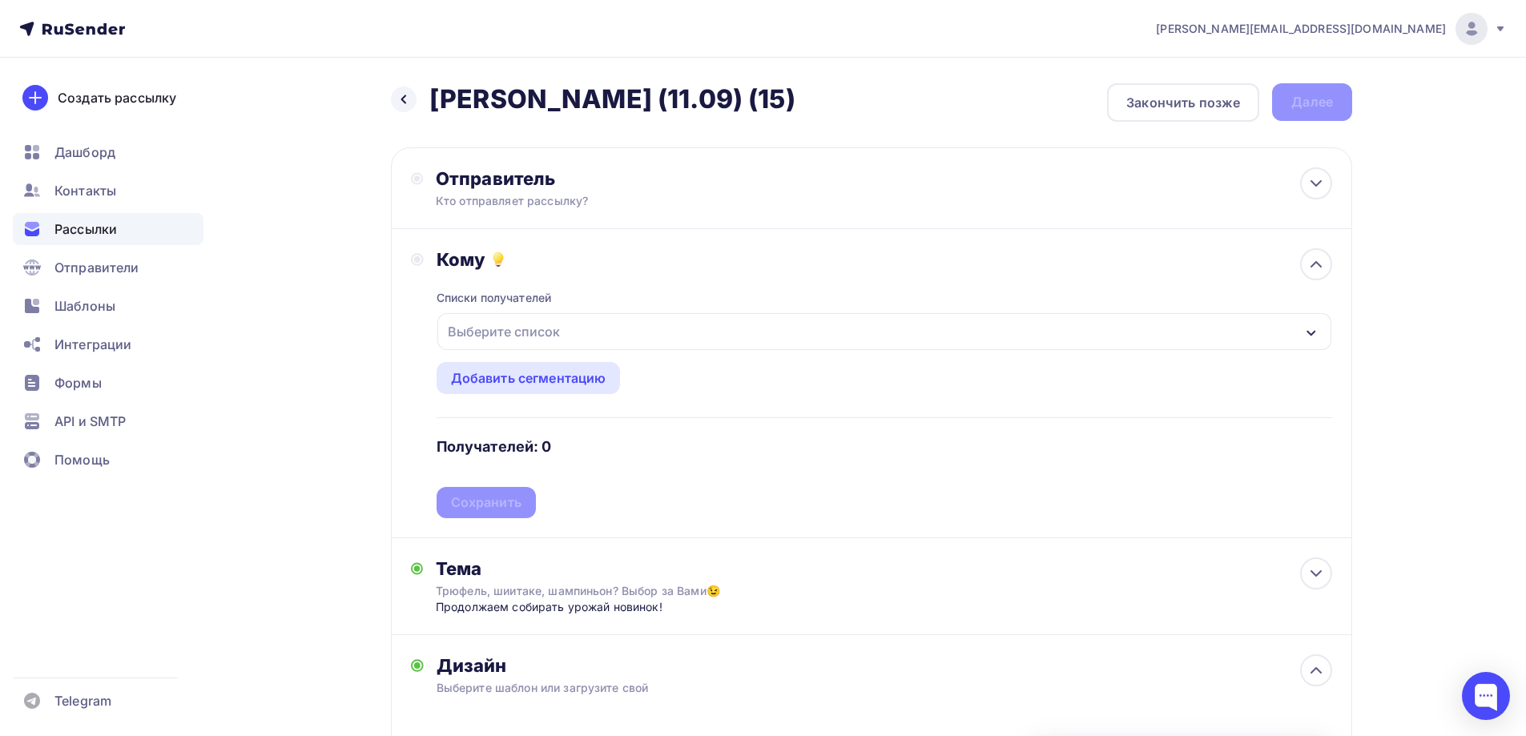
click at [558, 340] on div "Выберите список" at bounding box center [503, 331] width 125 height 29
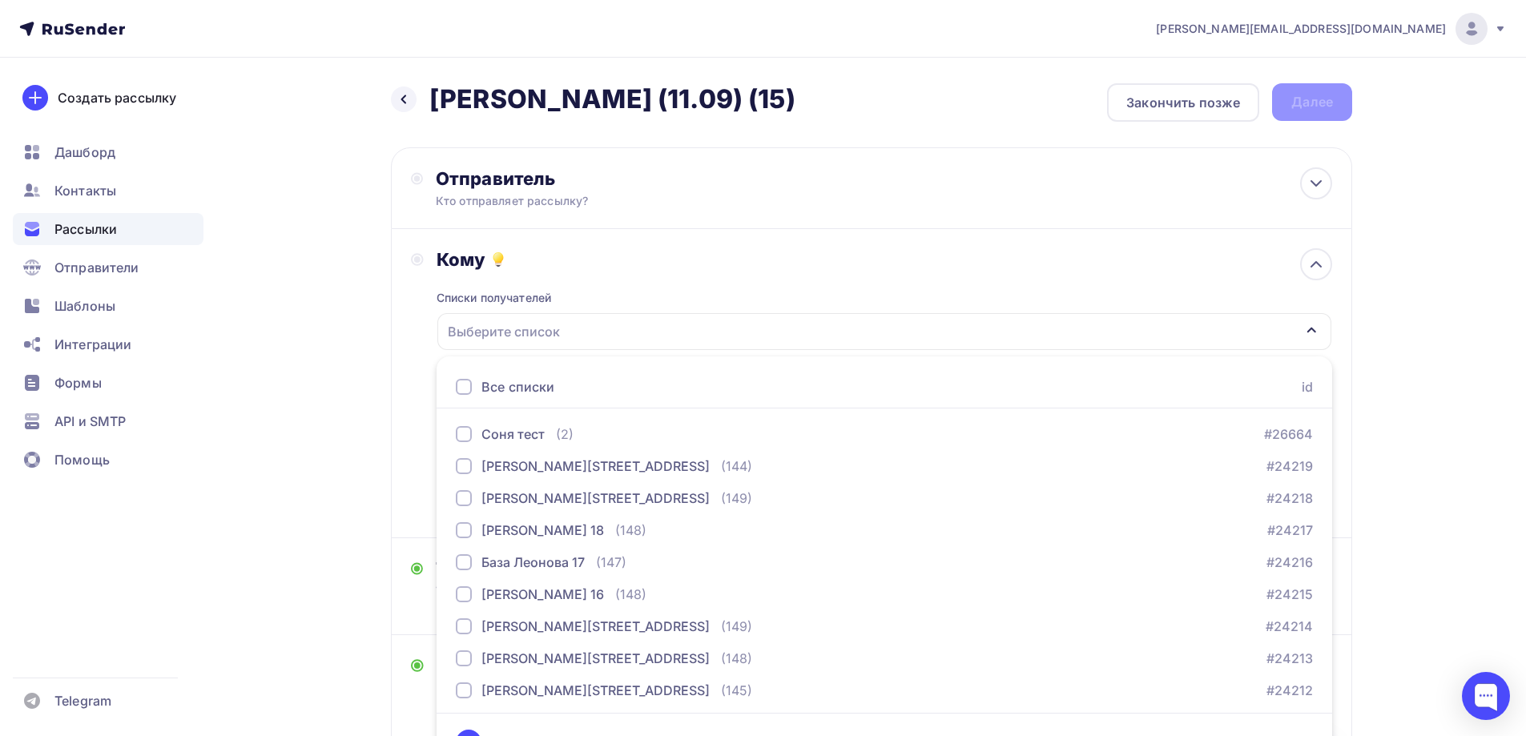
scroll to position [35, 0]
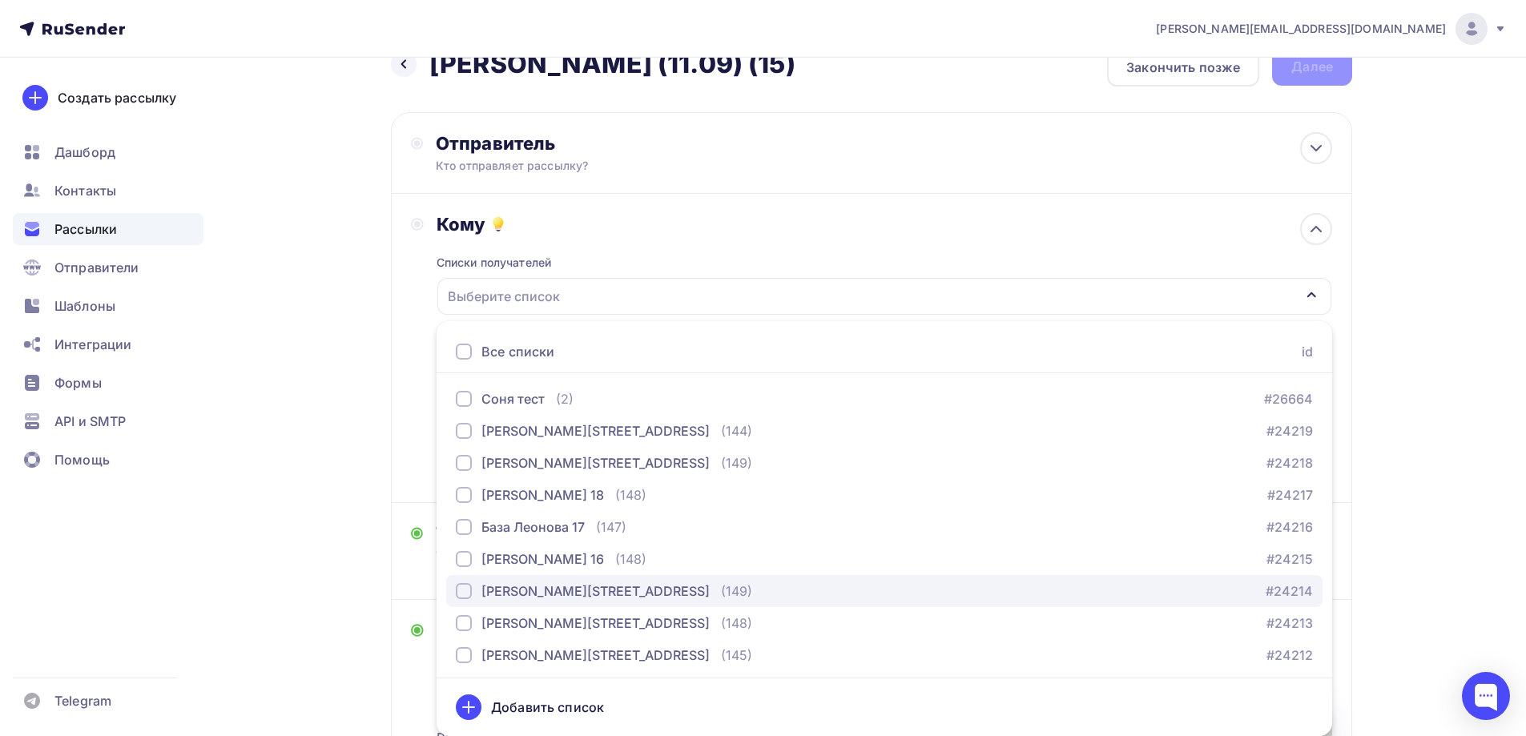
click at [562, 579] on button "[PERSON_NAME][STREET_ADDRESS] (149) #24214" at bounding box center [884, 591] width 876 height 32
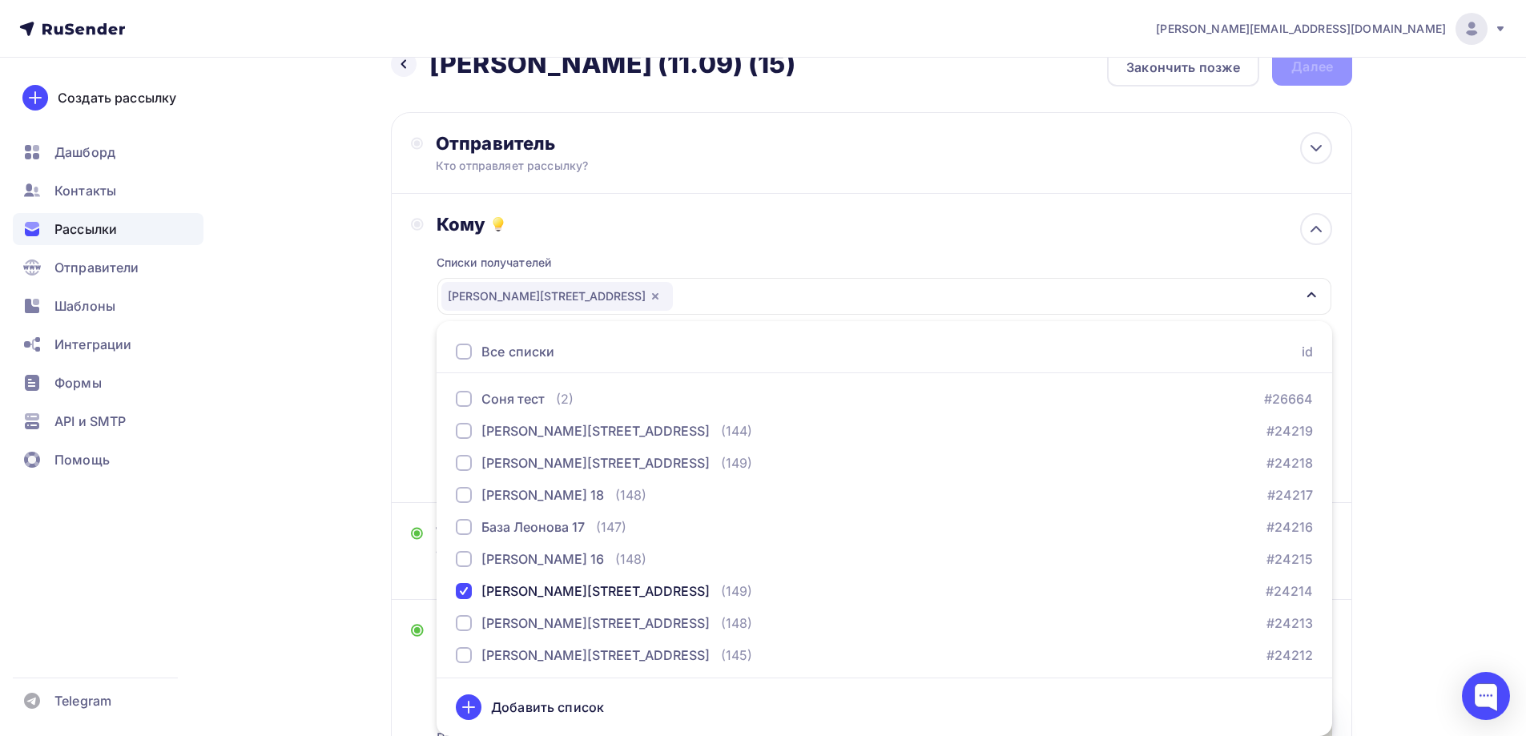
click at [711, 245] on div "Списки получателей [STREET_ADDRESS] Все списки id Соня тест (2) #26664 [STREET_…" at bounding box center [885, 360] width 896 height 248
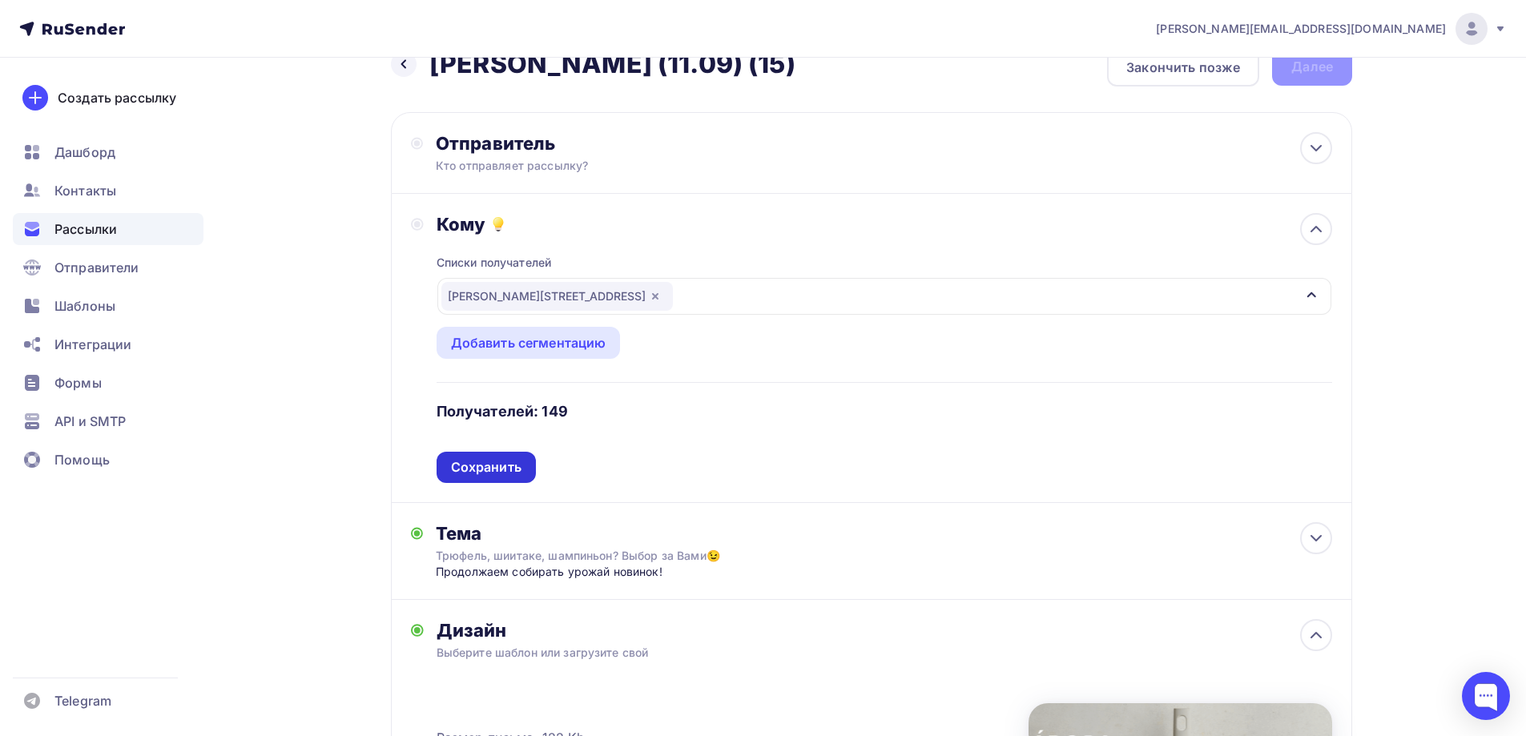
click at [498, 454] on div "Сохранить" at bounding box center [486, 467] width 99 height 31
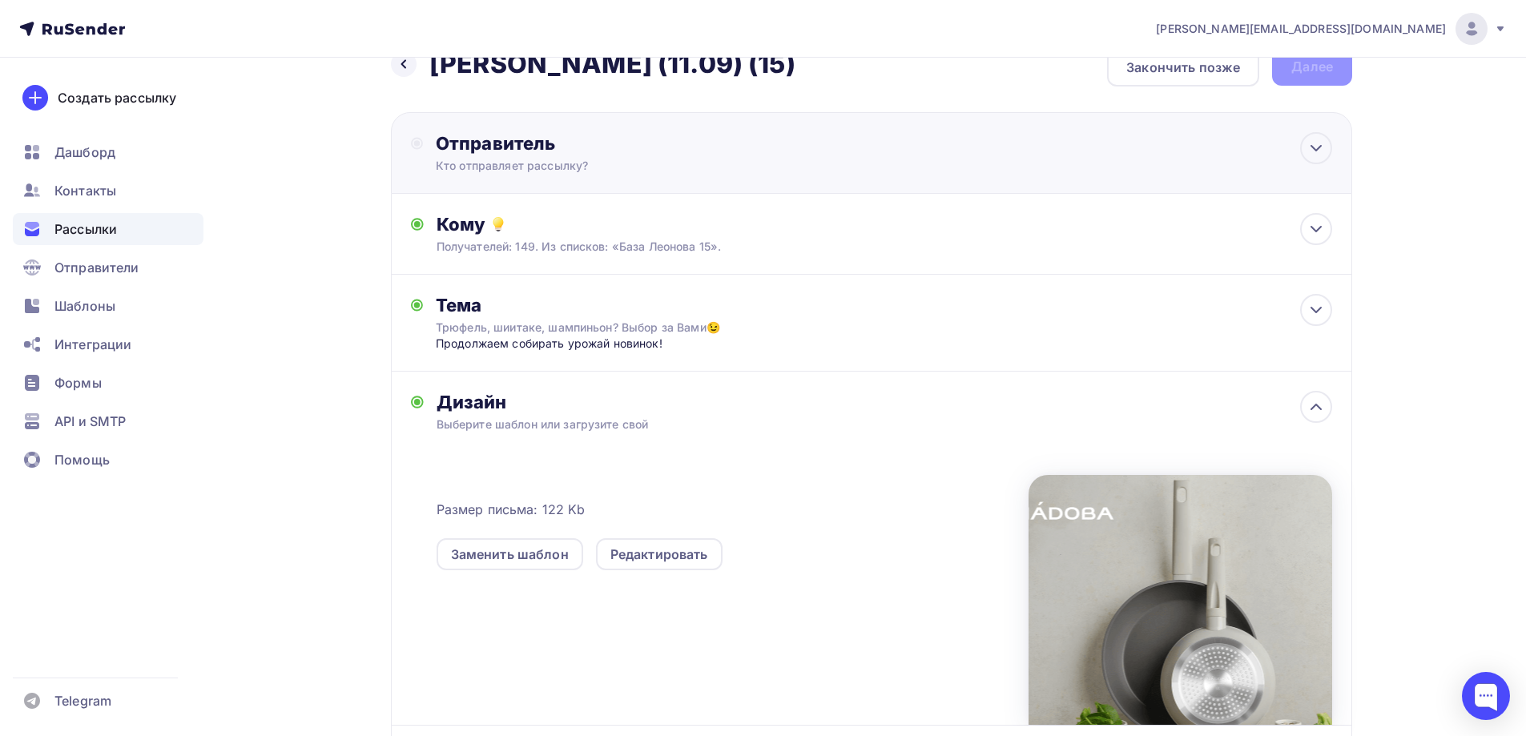
click at [565, 156] on div "Отправитель Кто отправляет рассылку? Email * [PERSON_NAME][EMAIL_ADDRESS][DOMAI…" at bounding box center [609, 153] width 347 height 42
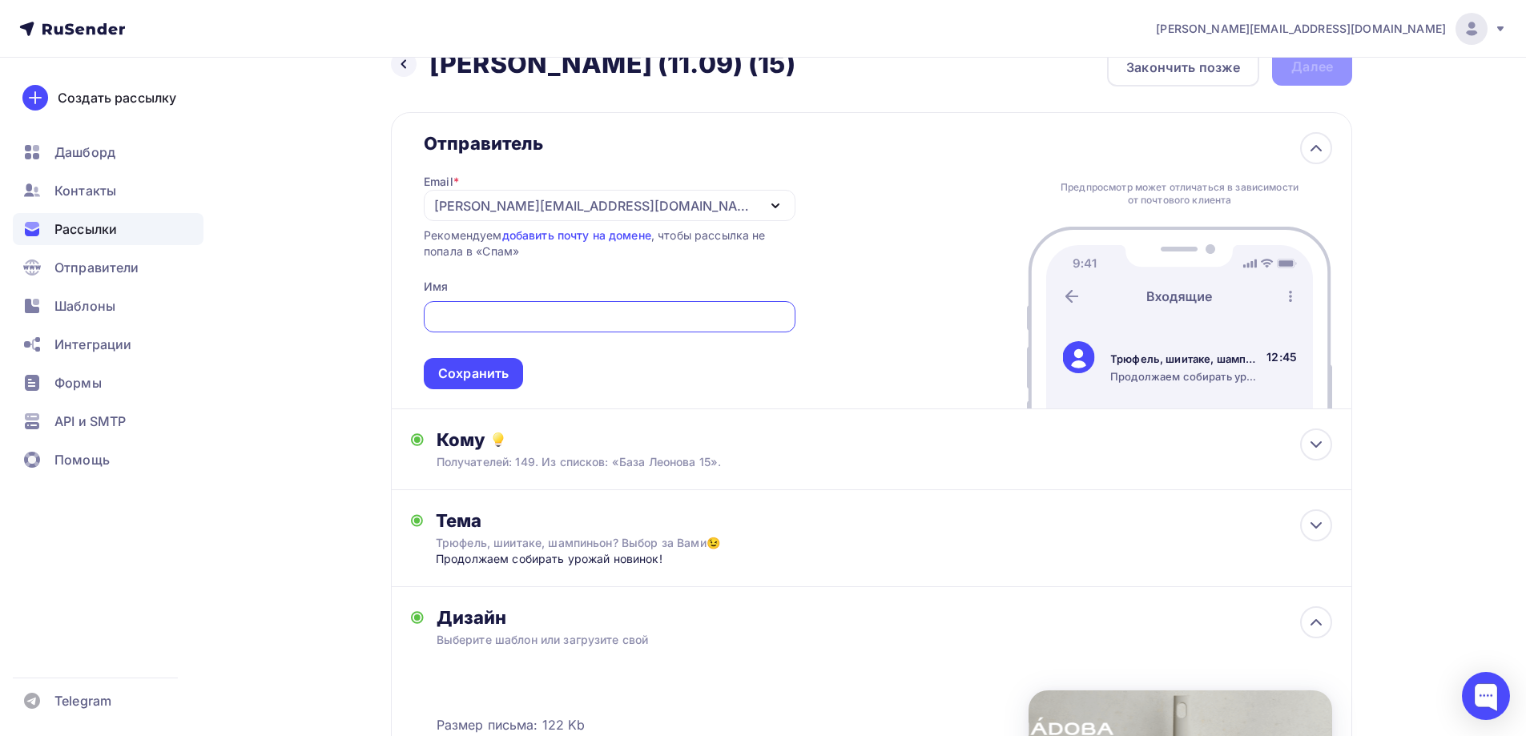
click at [558, 200] on div "[PERSON_NAME][EMAIL_ADDRESS][DOMAIN_NAME]" at bounding box center [595, 205] width 323 height 19
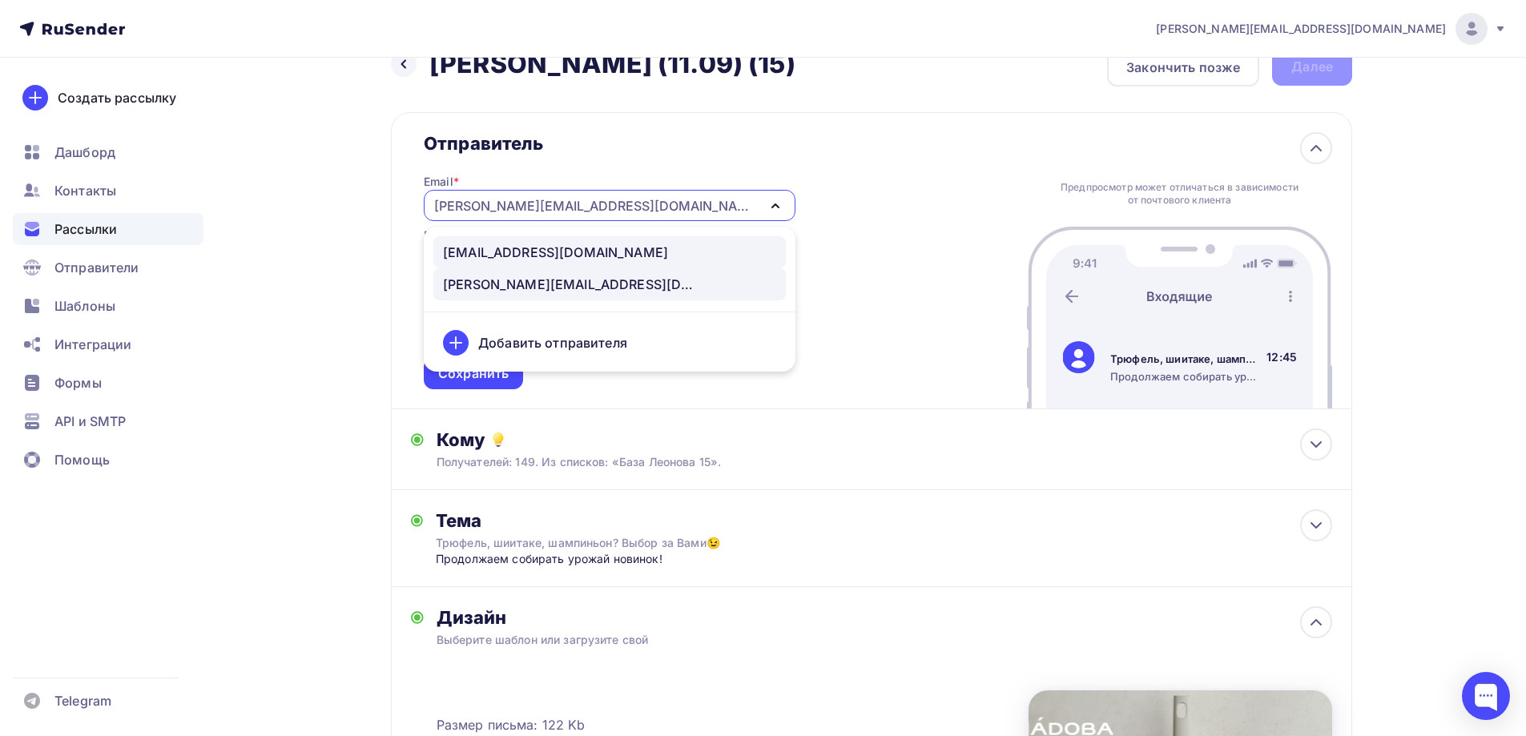
click at [522, 248] on div "[EMAIL_ADDRESS][DOMAIN_NAME]" at bounding box center [555, 252] width 225 height 19
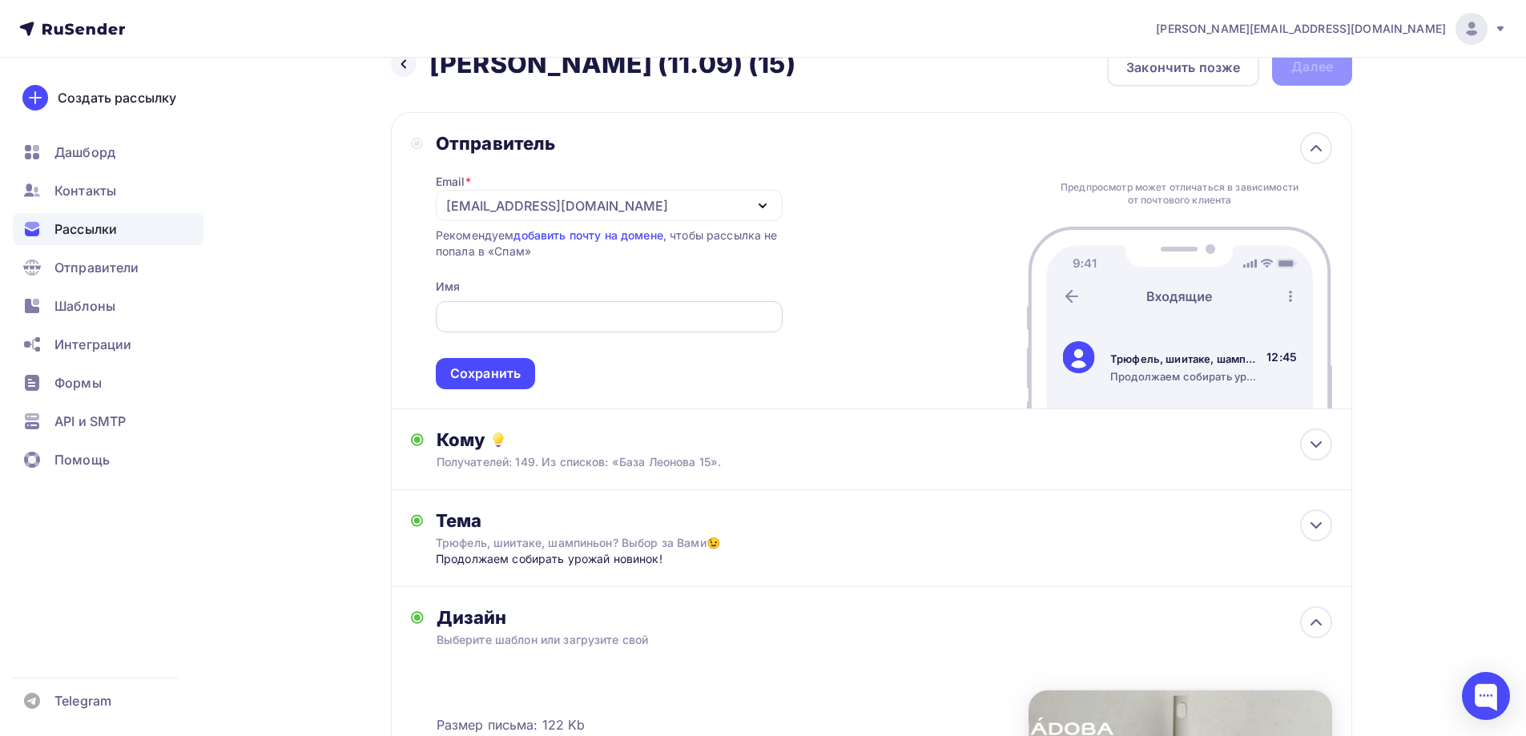
click at [540, 327] on div at bounding box center [609, 316] width 347 height 31
click at [551, 314] on input "text" at bounding box center [609, 317] width 328 height 19
type input "NADOBA"
click at [473, 381] on div "Сохранить" at bounding box center [485, 374] width 71 height 18
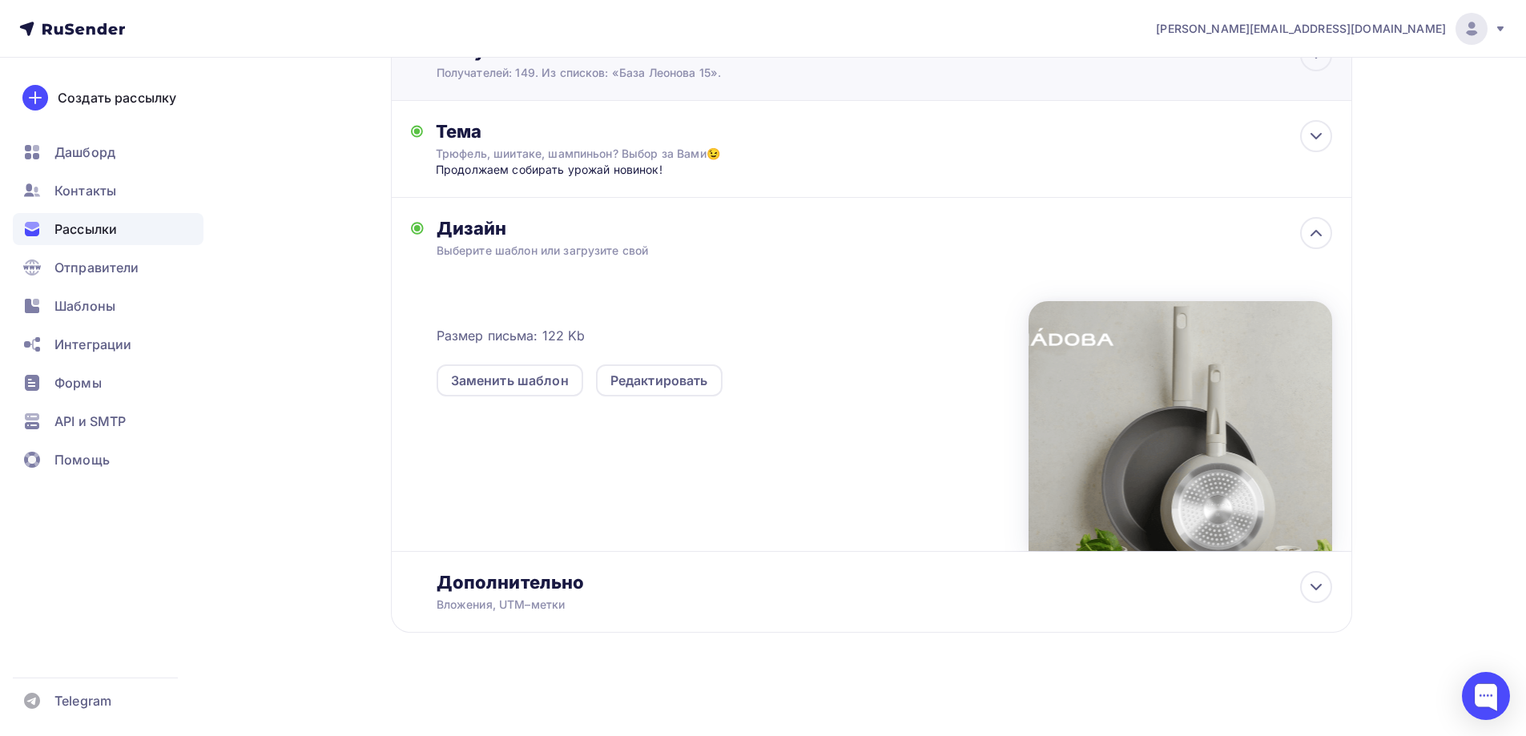
scroll to position [0, 0]
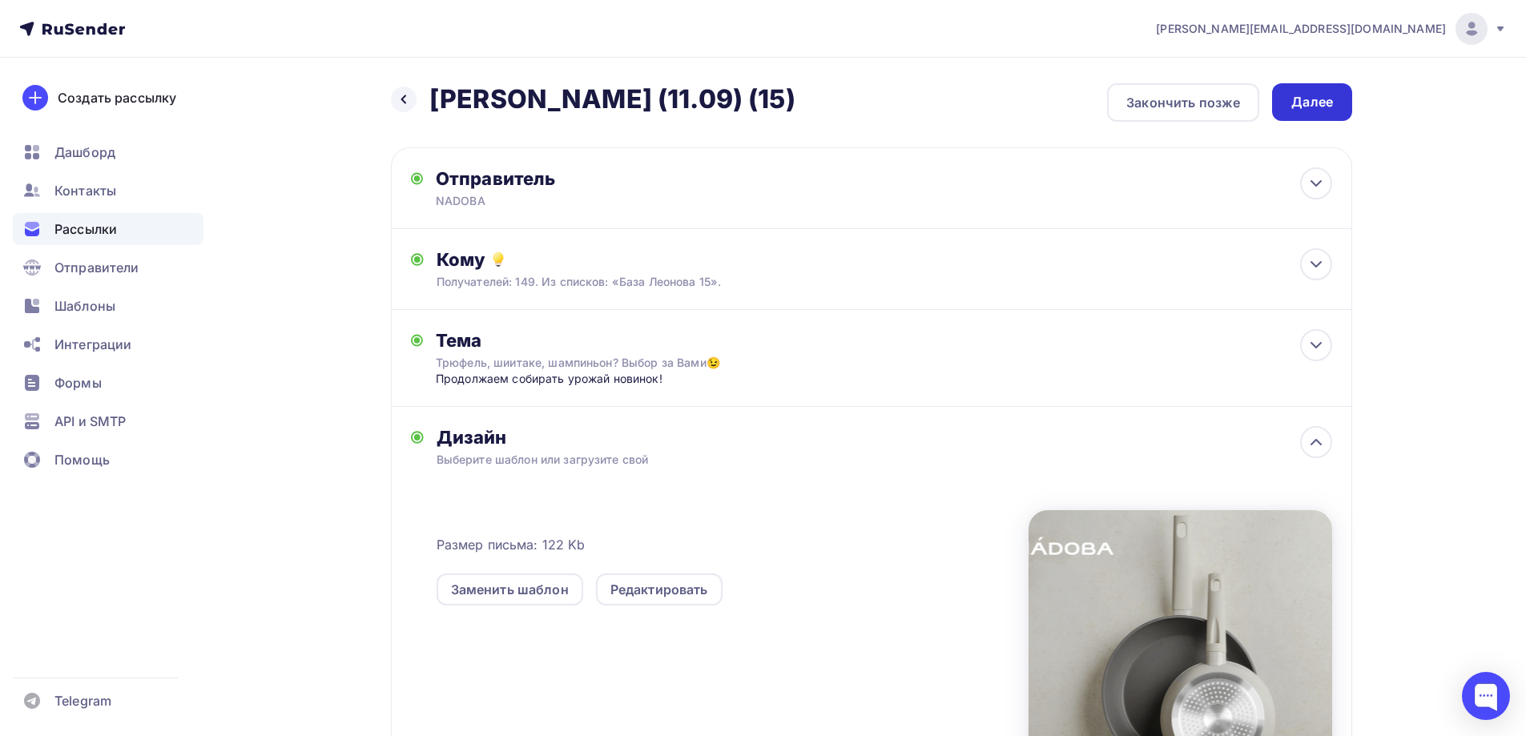
click at [1320, 111] on div "Далее" at bounding box center [1312, 102] width 42 height 18
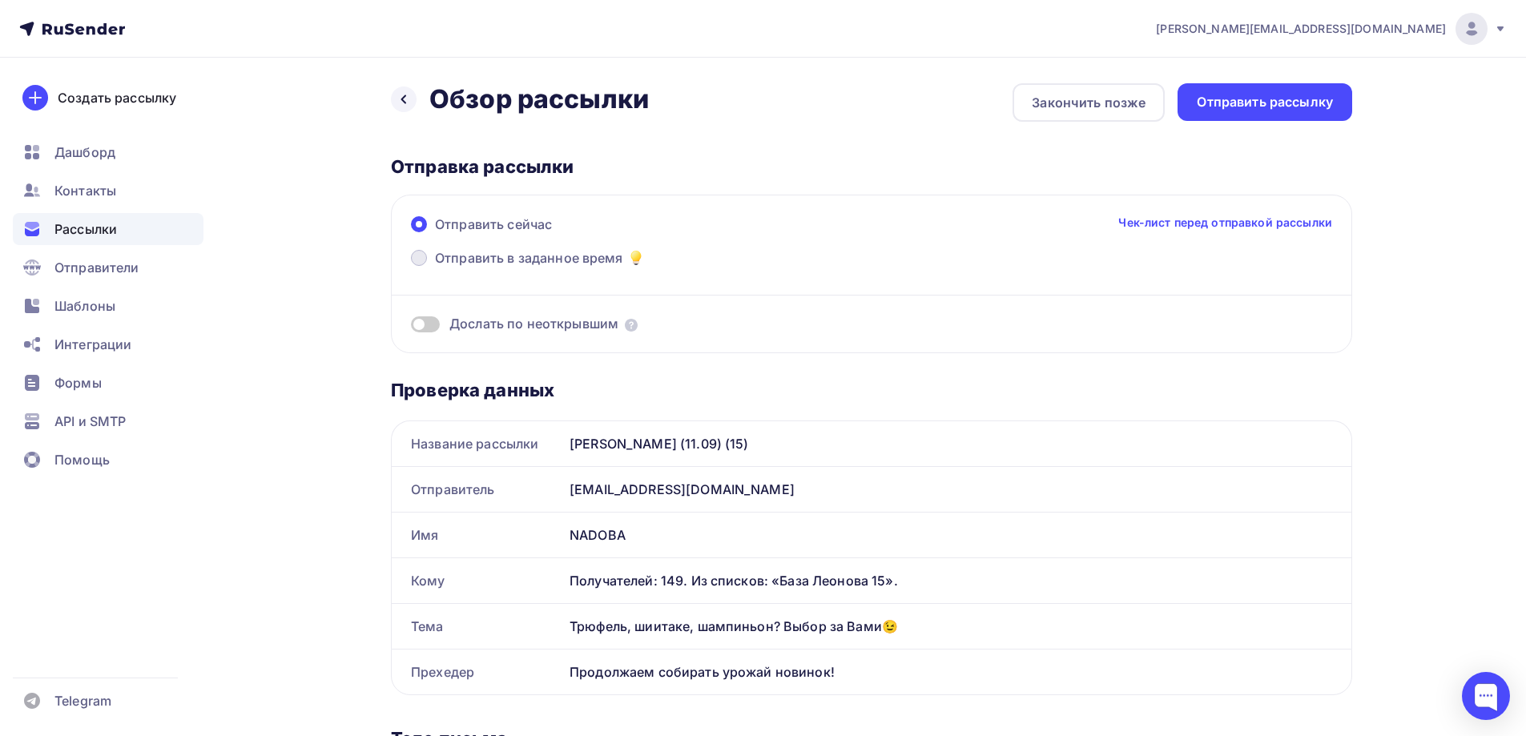
click at [597, 252] on span "Отправить в заданное время" at bounding box center [529, 257] width 188 height 19
click at [435, 268] on input "Отправить в заданное время" at bounding box center [435, 268] width 0 height 0
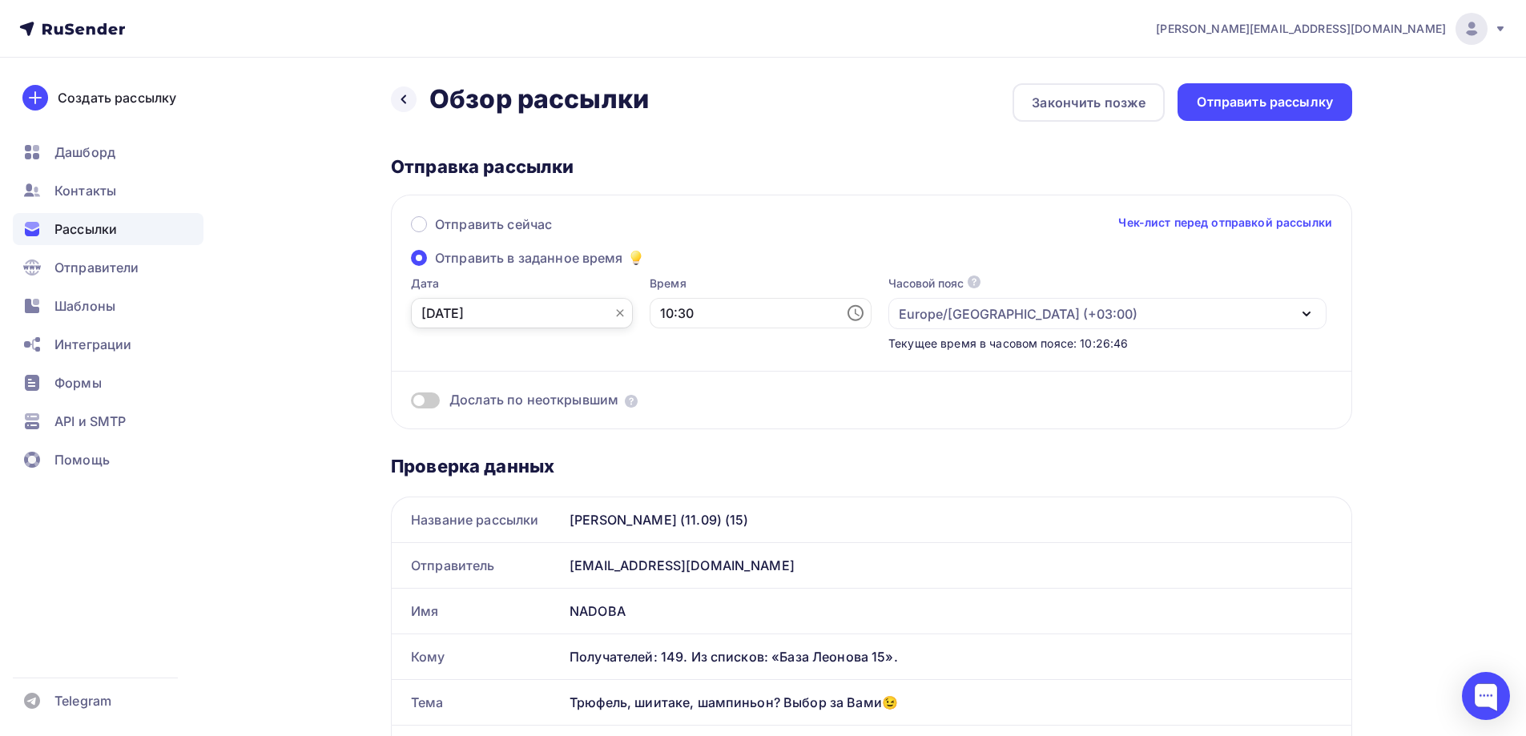
click at [598, 312] on input "[DATE]" at bounding box center [522, 313] width 222 height 30
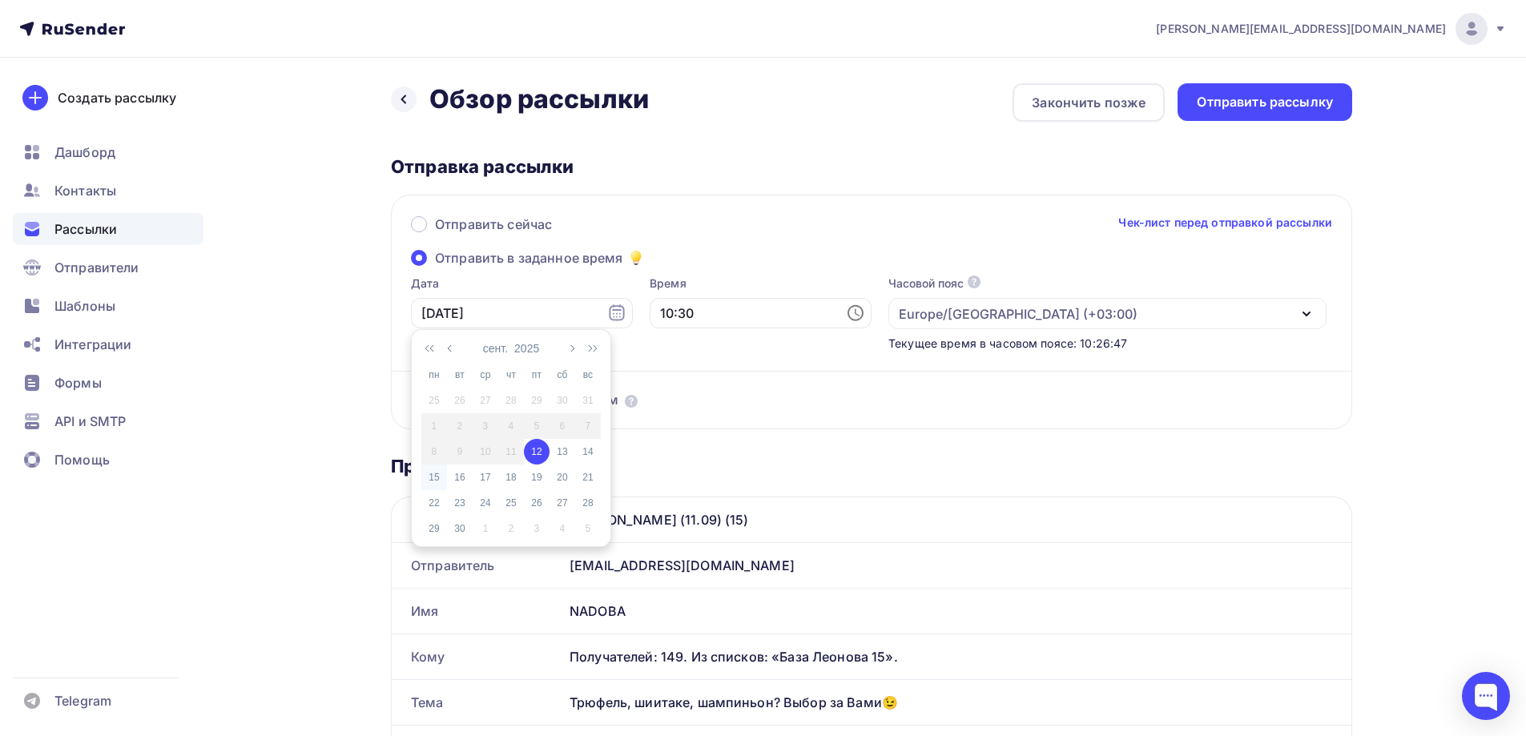
click at [438, 477] on div "15" at bounding box center [434, 477] width 26 height 14
type input "[DATE]"
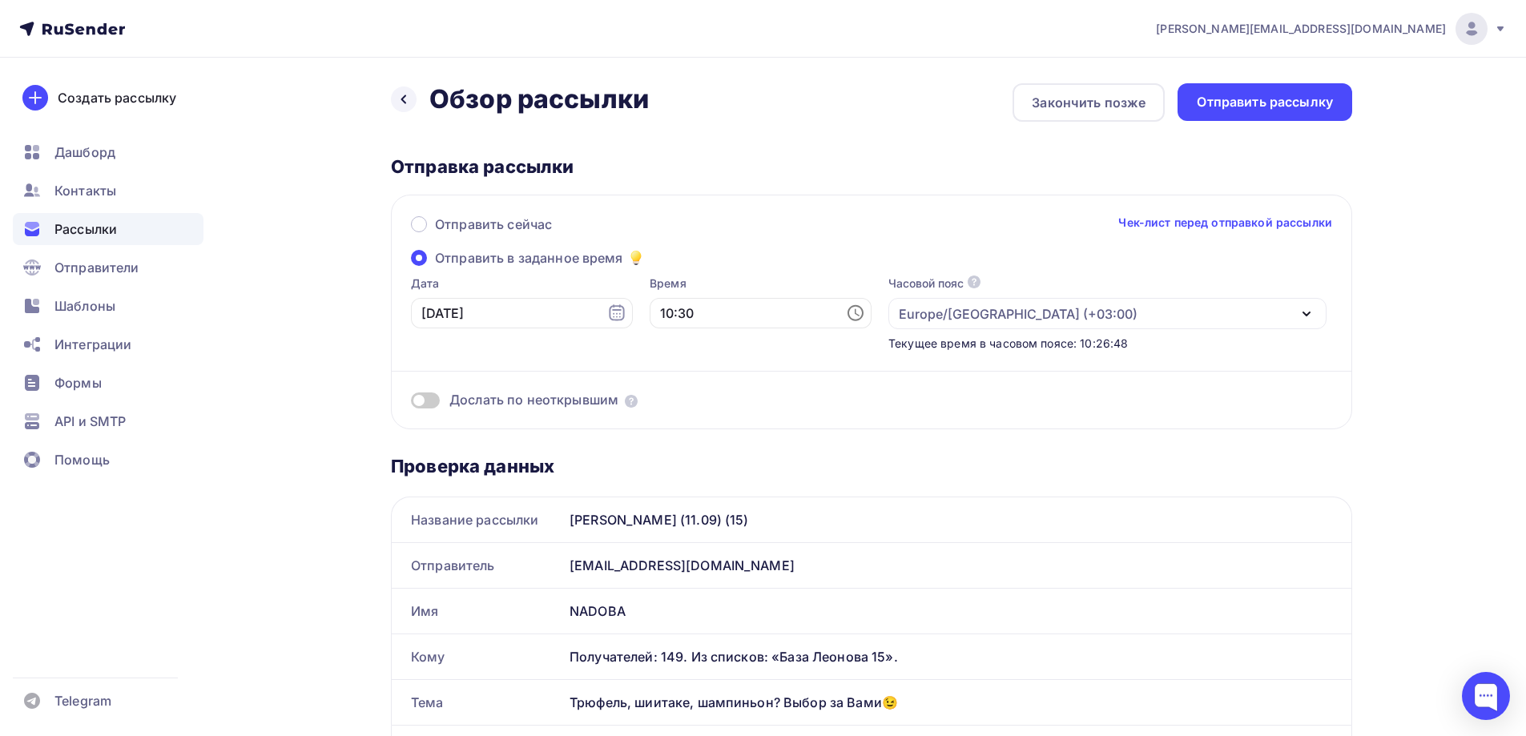
click at [846, 312] on icon at bounding box center [855, 313] width 19 height 19
click at [677, 387] on li "12" at bounding box center [672, 394] width 83 height 26
click at [768, 340] on li "00" at bounding box center [763, 343] width 83 height 26
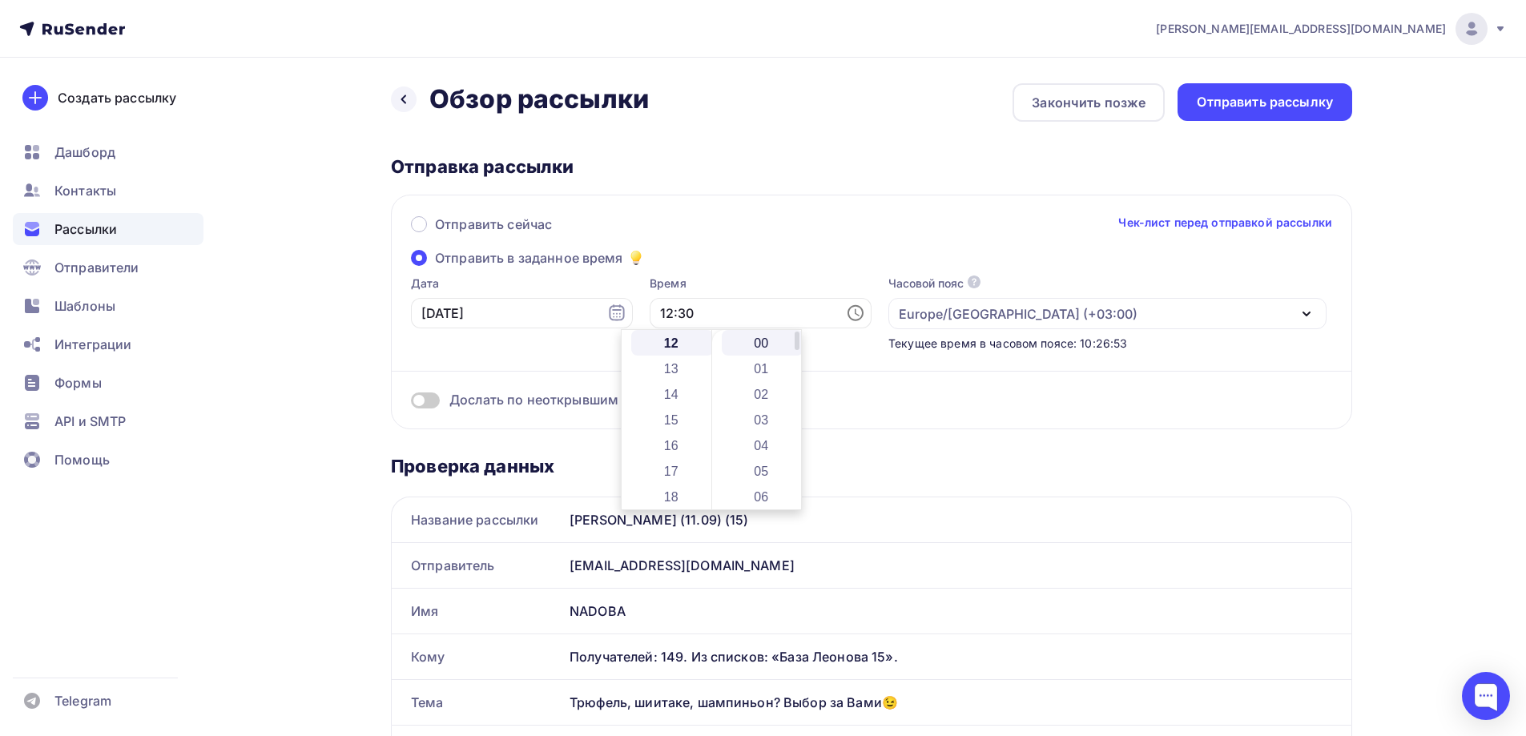
type input "12:00"
click at [789, 220] on div "Отправить сейчас Чек-лист перед отправкой рассылки" at bounding box center [871, 232] width 921 height 34
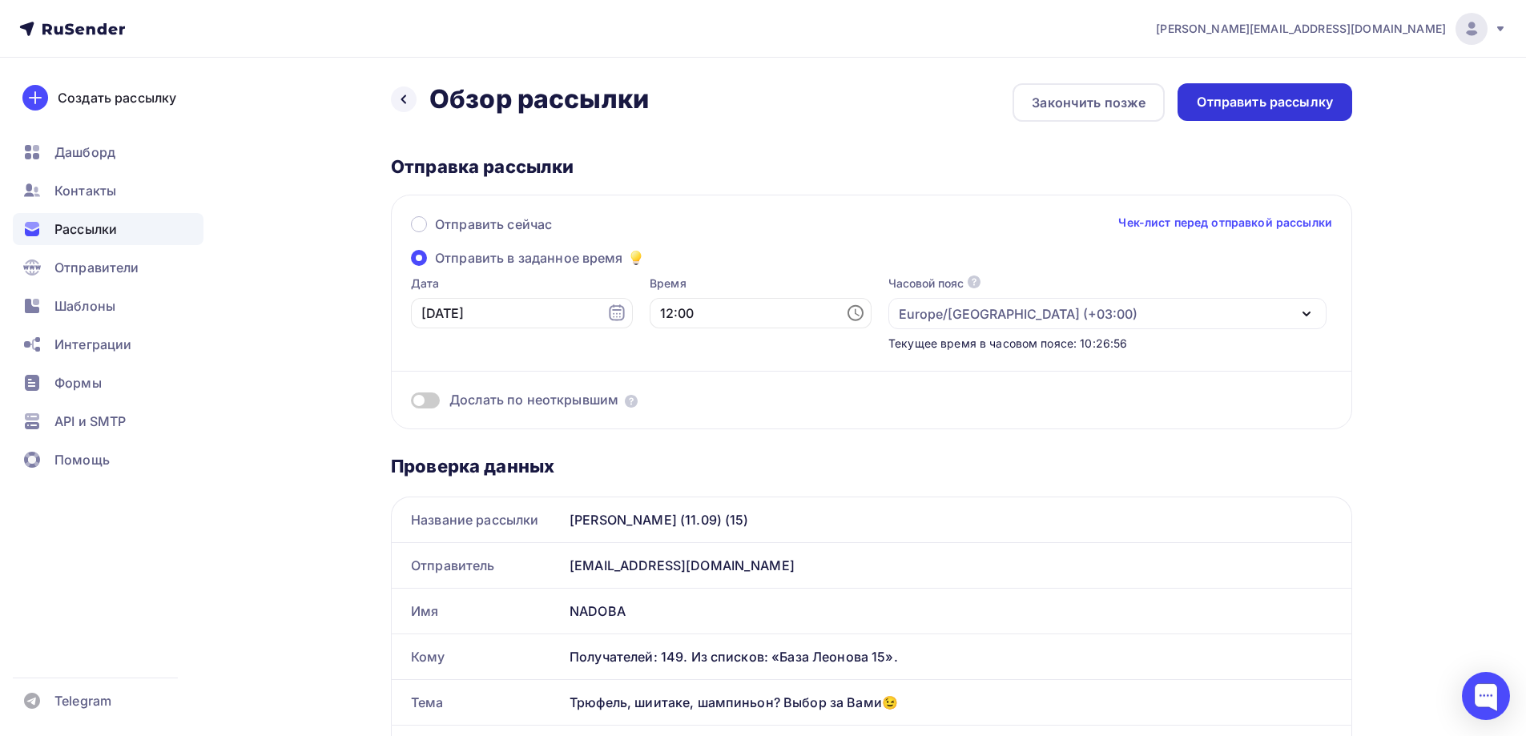
click at [1299, 105] on div "Отправить рассылку" at bounding box center [1265, 102] width 136 height 18
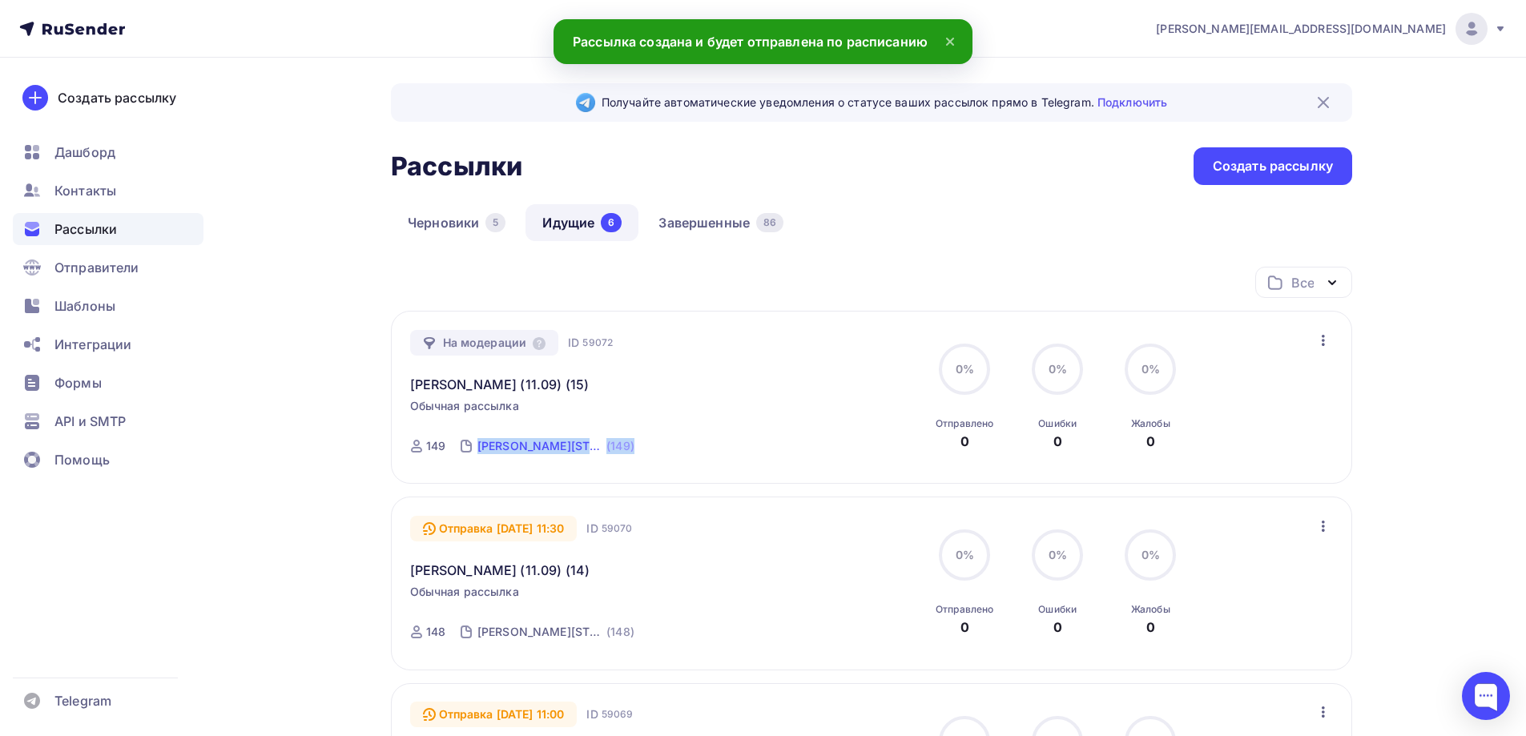
drag, startPoint x: 631, startPoint y: 439, endPoint x: 475, endPoint y: 442, distance: 155.5
click at [475, 442] on div "На модерации ID 59072 Jasmina - БМЛ (11.09) (15) Обычная рассылка Отправка 15.0…" at bounding box center [592, 397] width 365 height 135
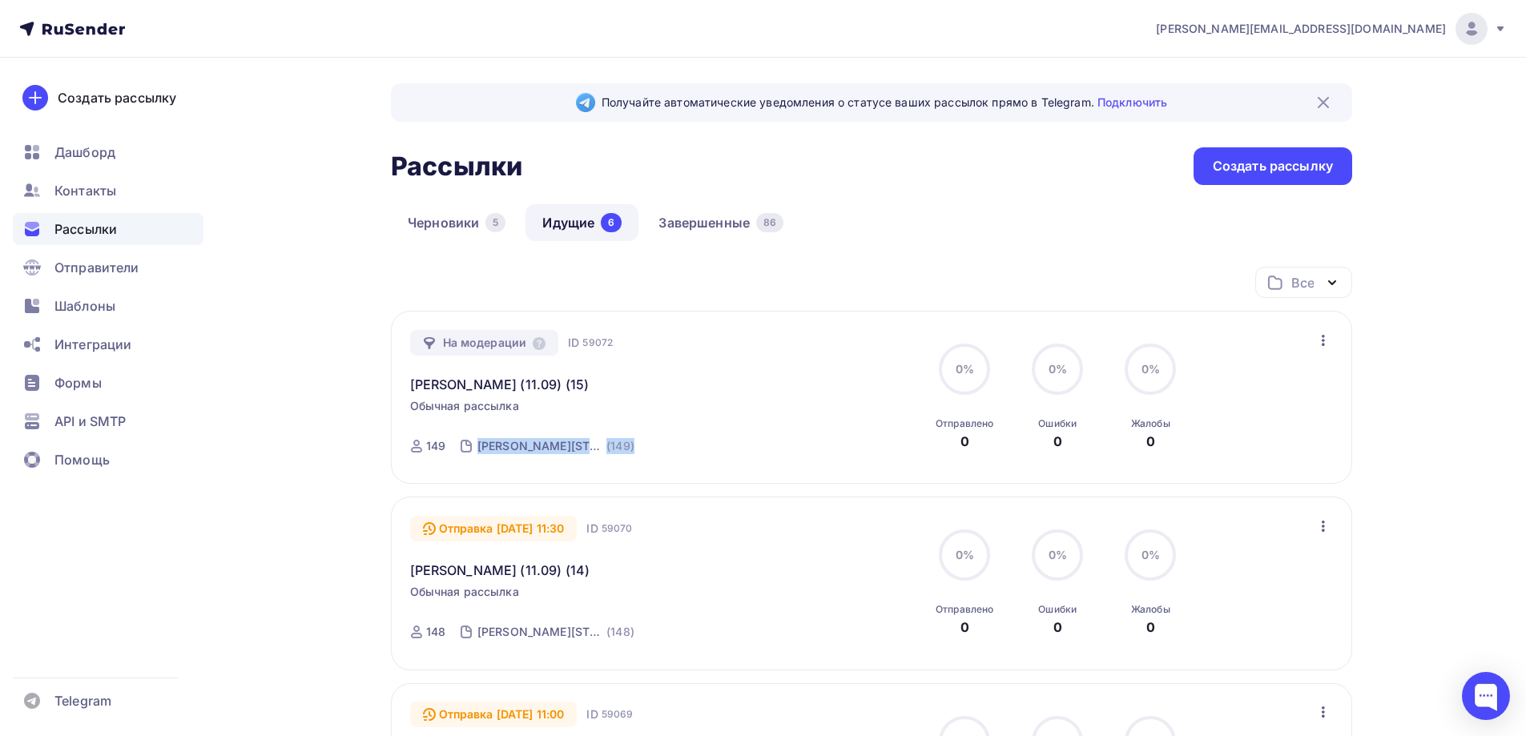
copy link "База Леонова 15 (149)"
drag, startPoint x: 899, startPoint y: 260, endPoint x: 441, endPoint y: 8, distance: 522.1
click at [898, 258] on div "Черновики 5 Идущие 6 Завершенные 86" at bounding box center [871, 235] width 961 height 62
click at [1239, 172] on div "Создать рассылку" at bounding box center [1273, 166] width 120 height 18
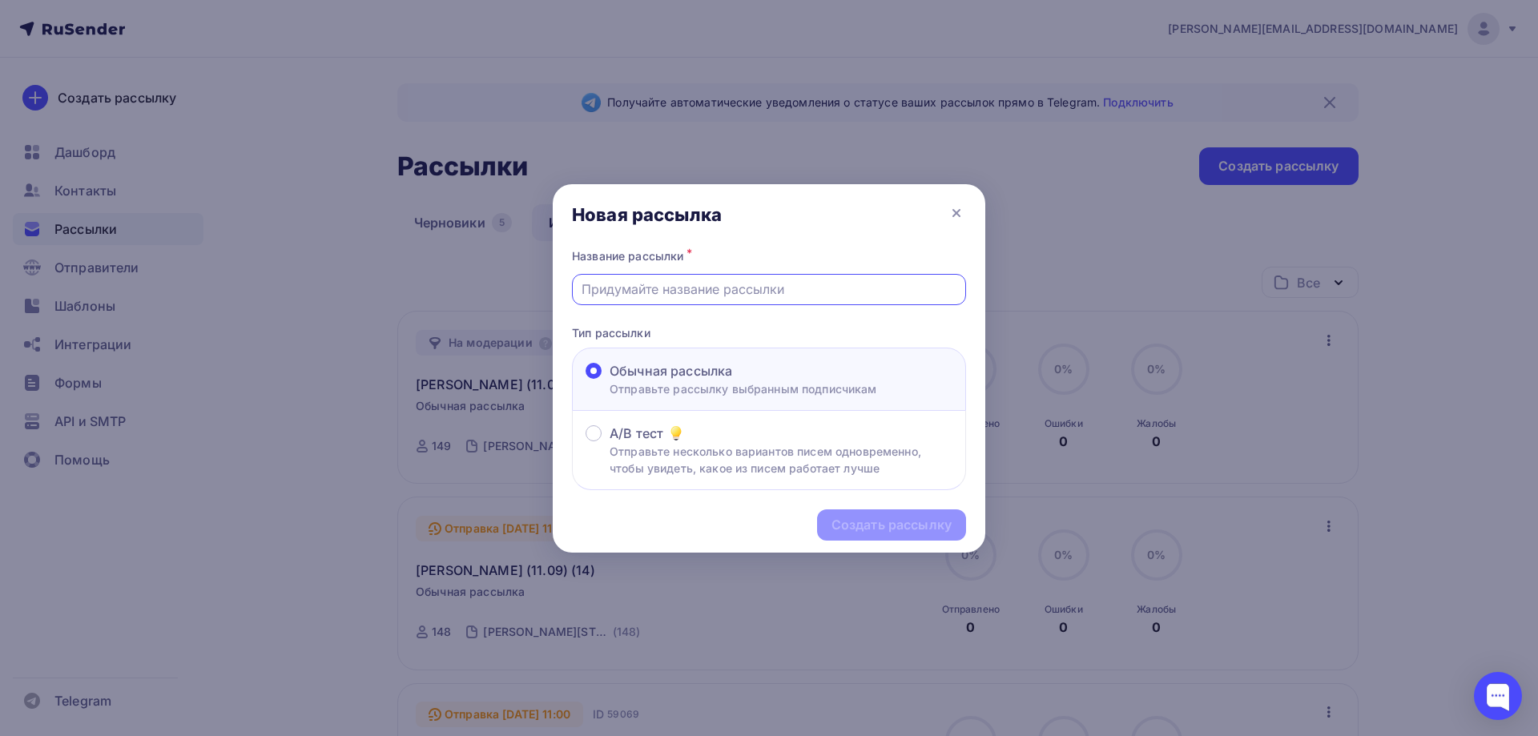
click at [694, 286] on input "text" at bounding box center [770, 289] width 376 height 19
paste input "[PERSON_NAME] (клиенты) - 11.09 (4)"
type input "[PERSON_NAME] (клиенты) - 11.09 (4)"
click at [907, 518] on div "Создать рассылку" at bounding box center [892, 525] width 120 height 18
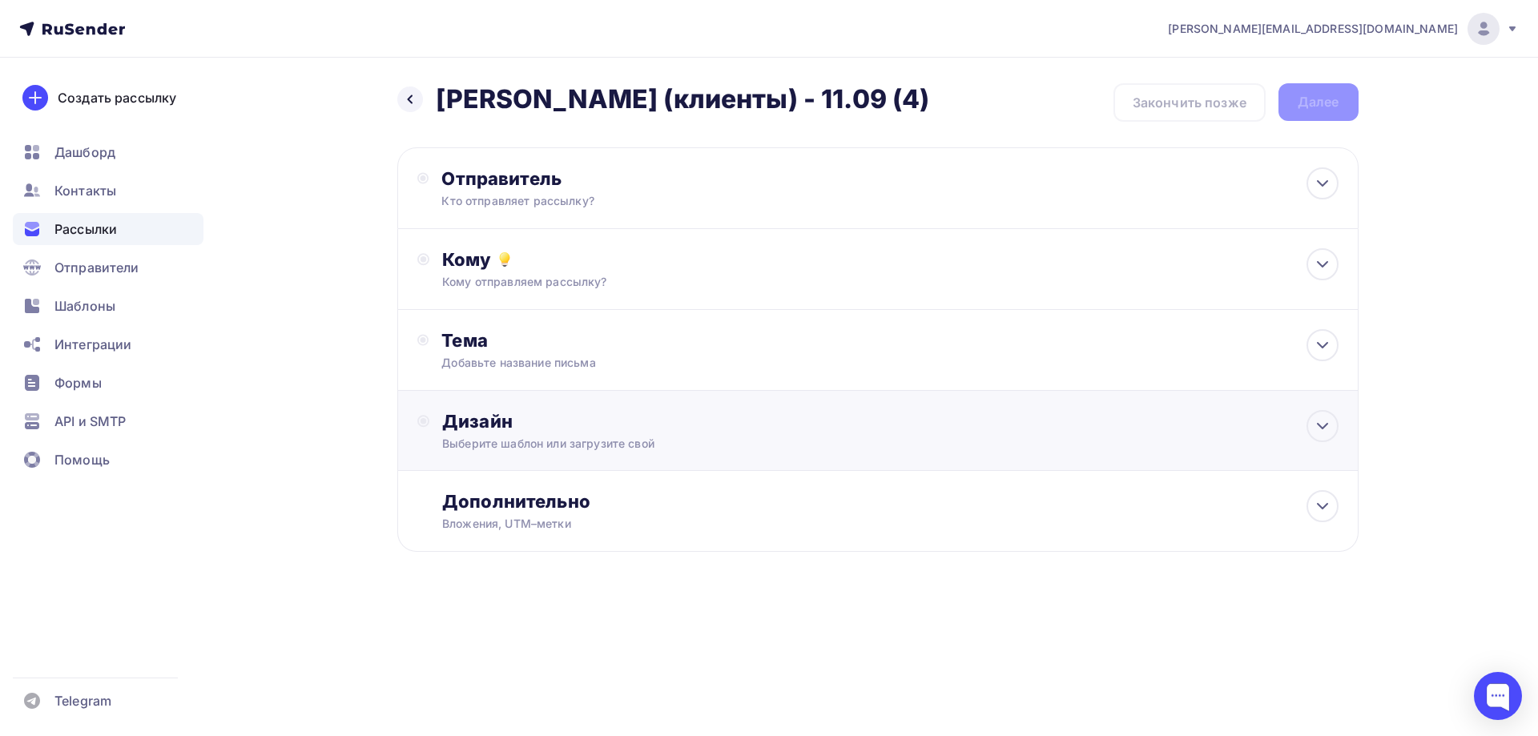
click at [519, 446] on div "Выберите шаблон или загрузите свой" at bounding box center [845, 444] width 807 height 16
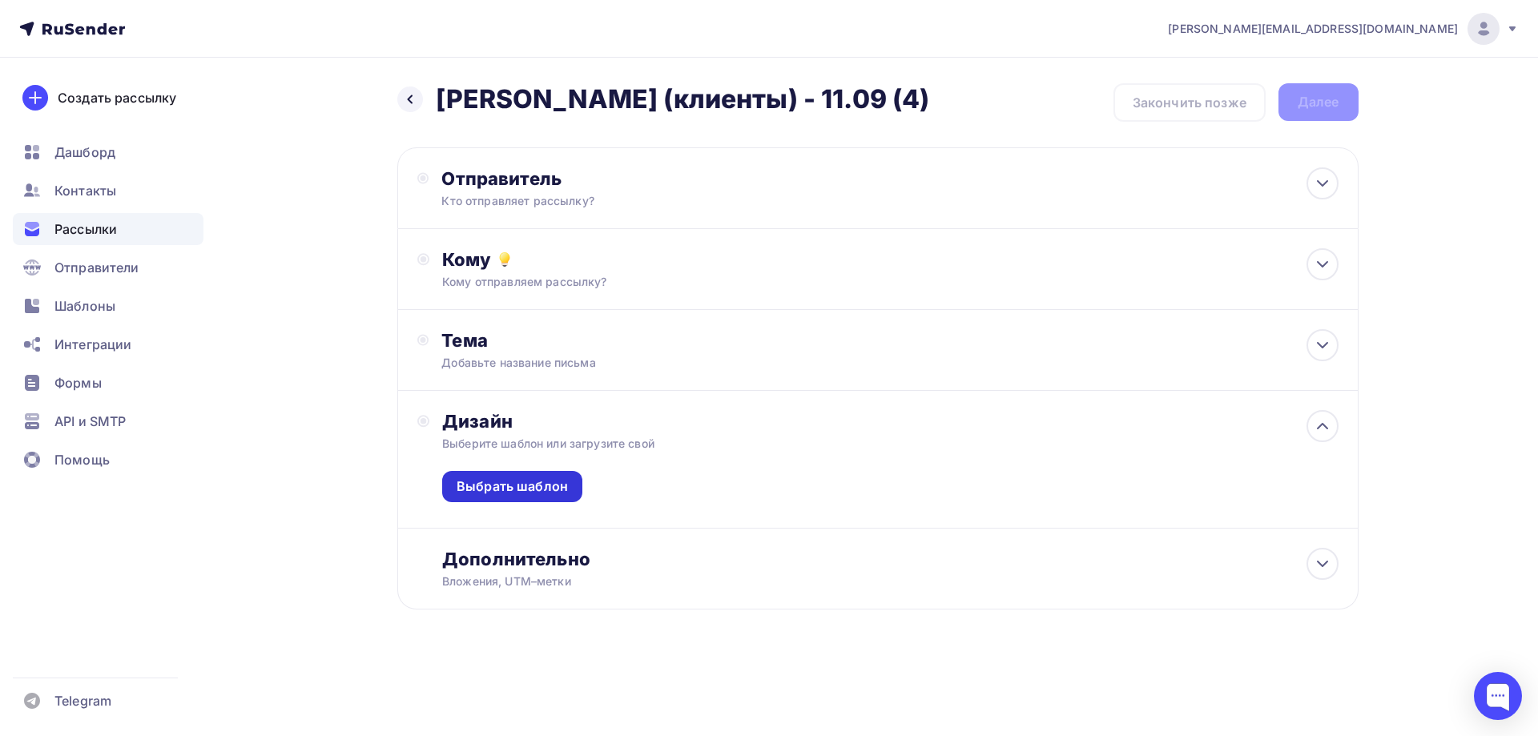
click at [530, 477] on div "Выбрать шаблон" at bounding box center [512, 486] width 111 height 18
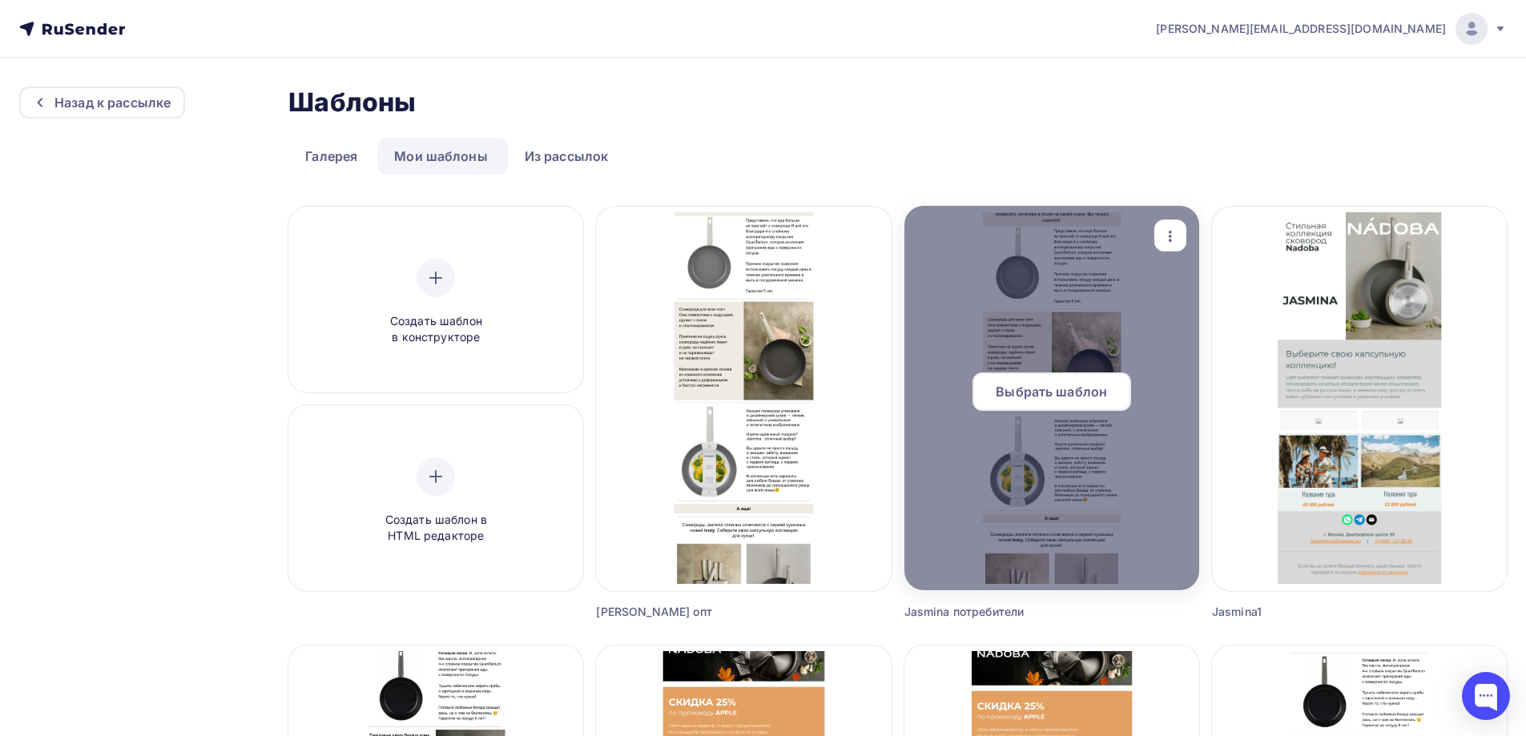
click at [1056, 376] on div "Выбрать шаблон" at bounding box center [1052, 392] width 159 height 38
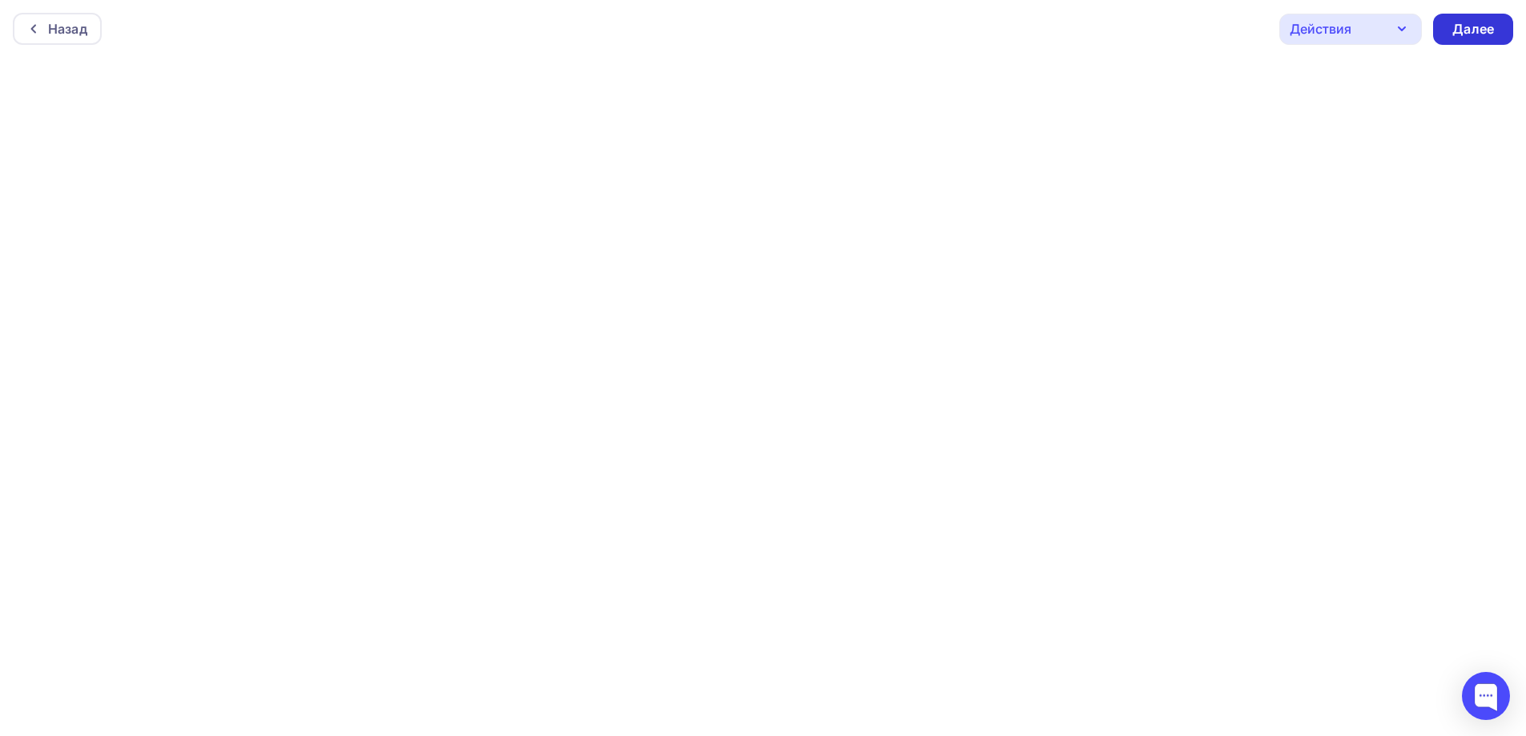
click at [1469, 19] on div "Далее" at bounding box center [1473, 29] width 80 height 31
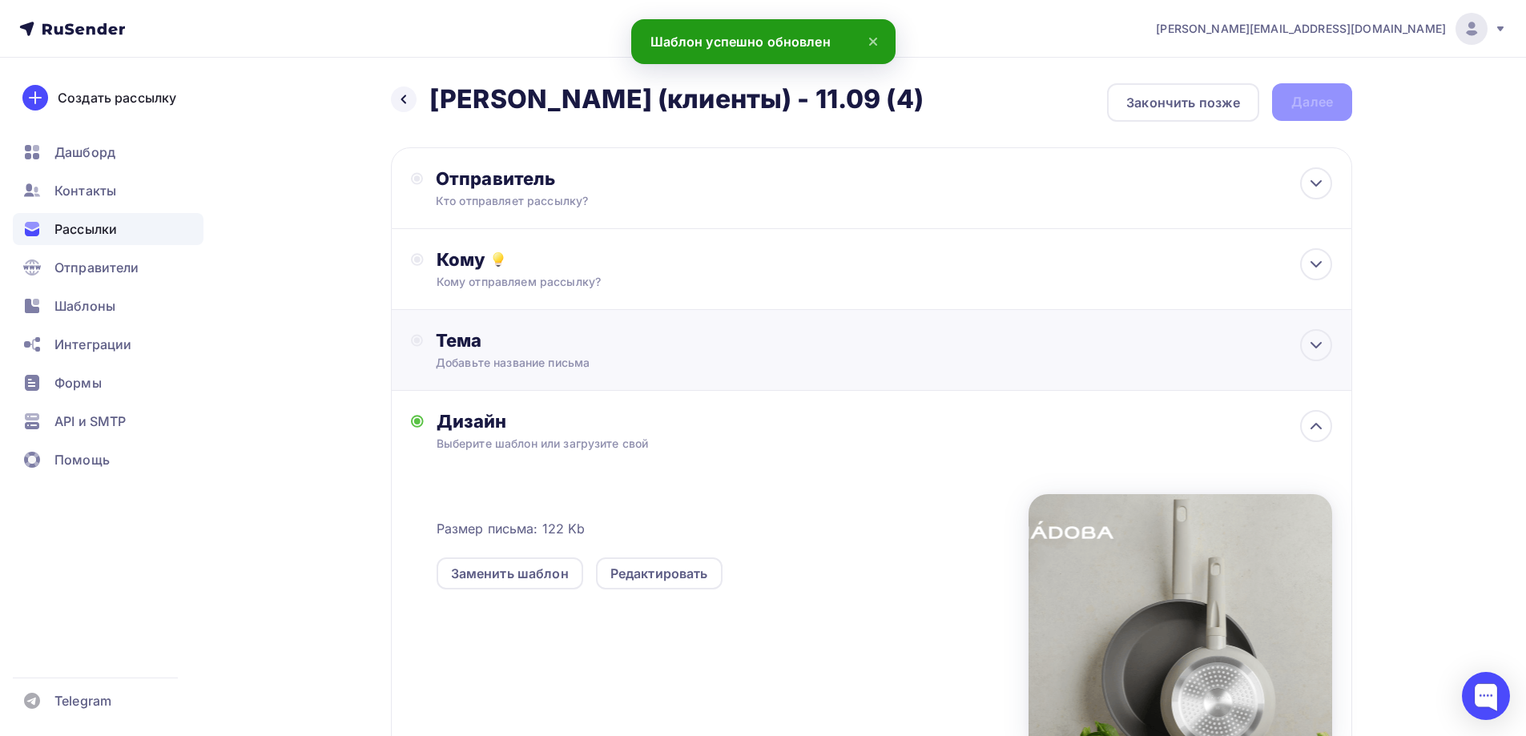
click at [629, 340] on div "Тема" at bounding box center [594, 340] width 316 height 22
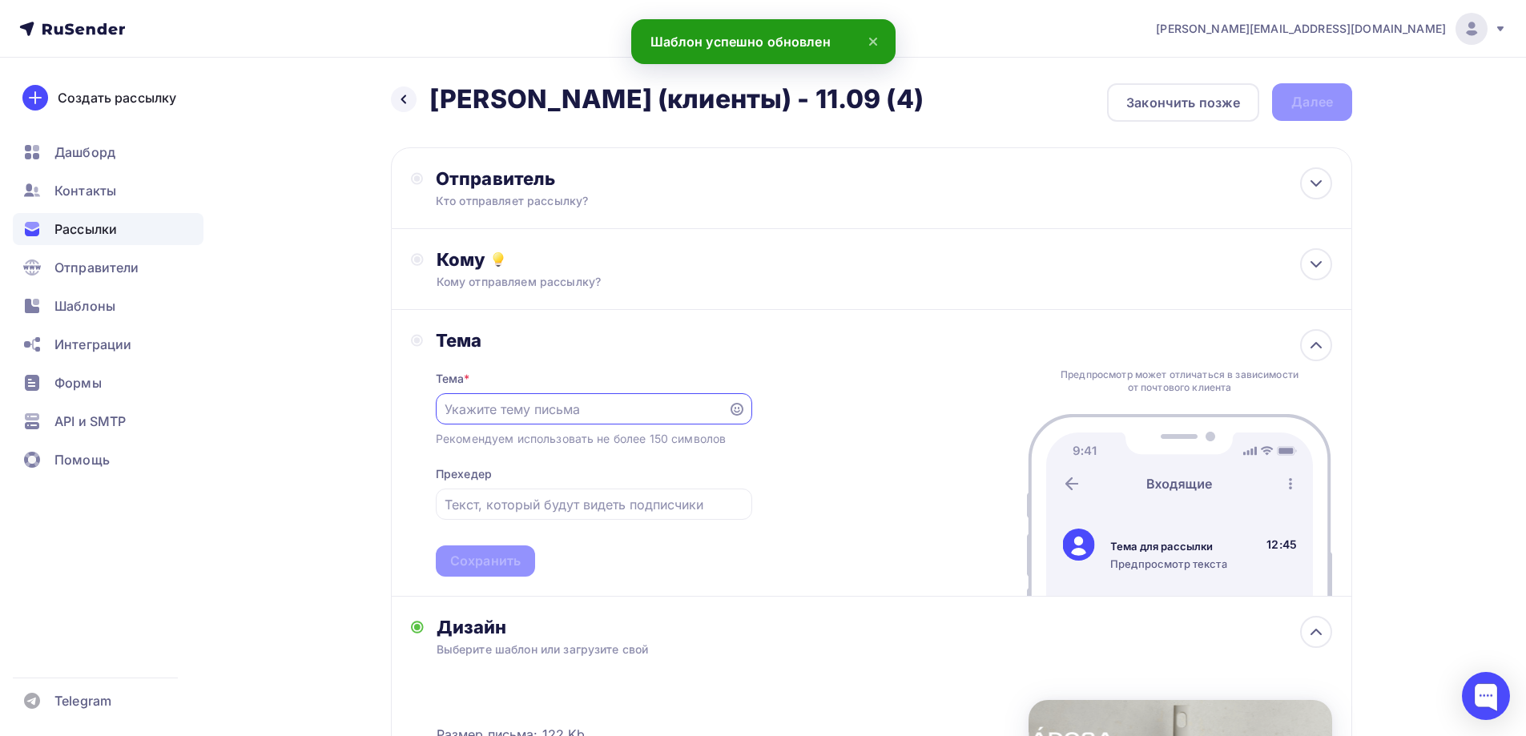
paste input "Трюфель, шиитаке, шампиньон? Выбор за Вами😉"
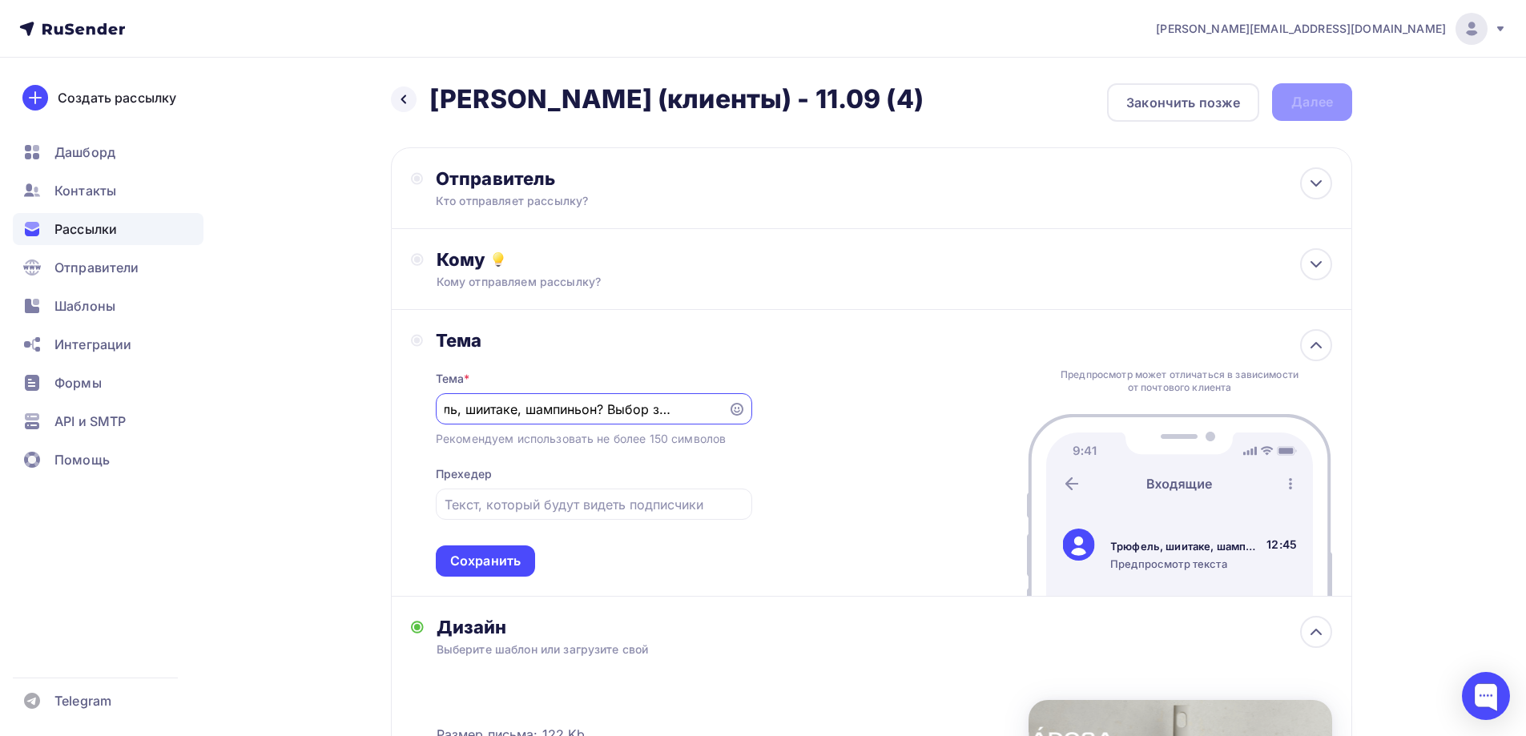
type input "Трюфель, шиитаке, шампиньон? Выбор за Вами😉"
click at [508, 506] on input "text" at bounding box center [594, 504] width 298 height 19
paste input "Продолжаем собирать урожай новинок!"
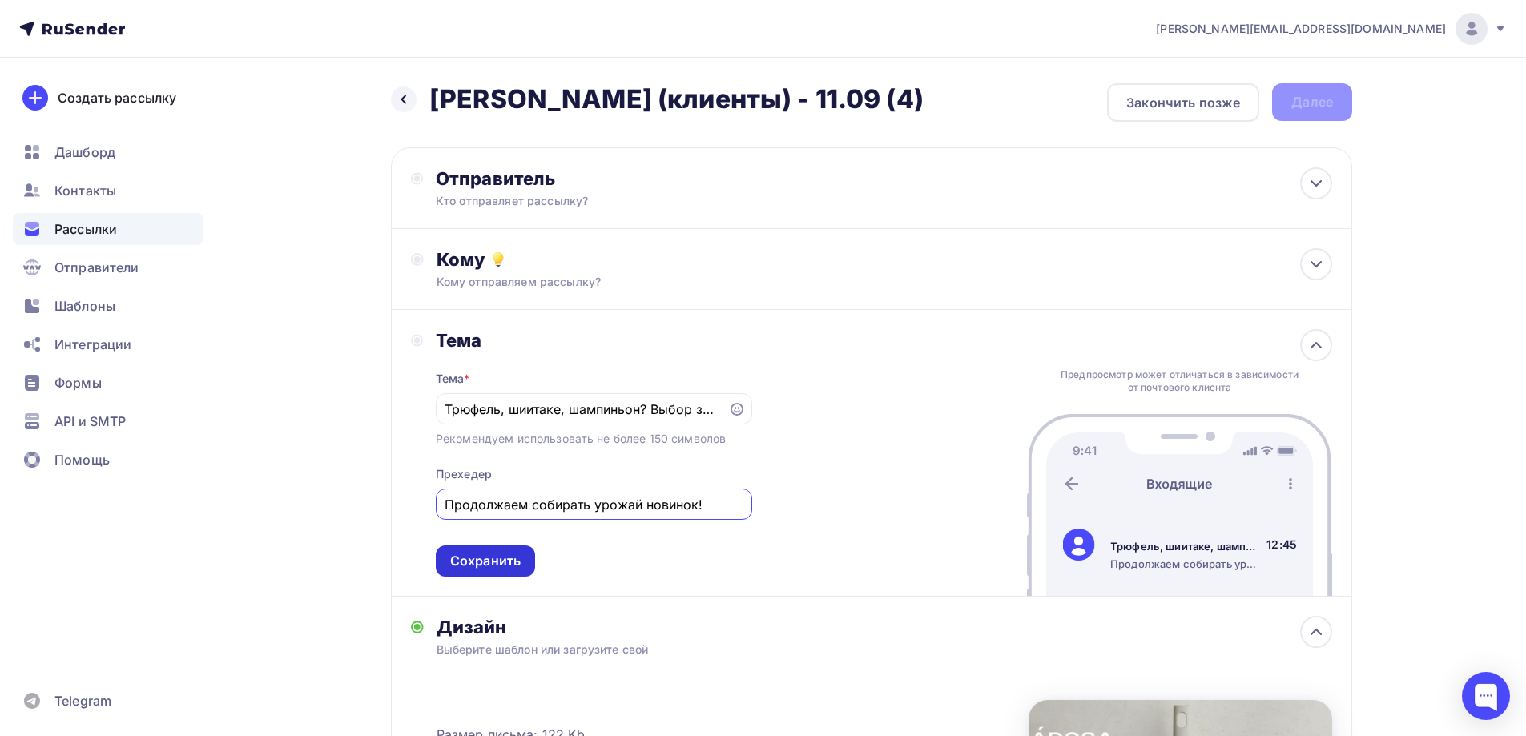
type input "Продолжаем собирать урожай новинок!"
click at [491, 565] on div "Сохранить" at bounding box center [485, 561] width 71 height 18
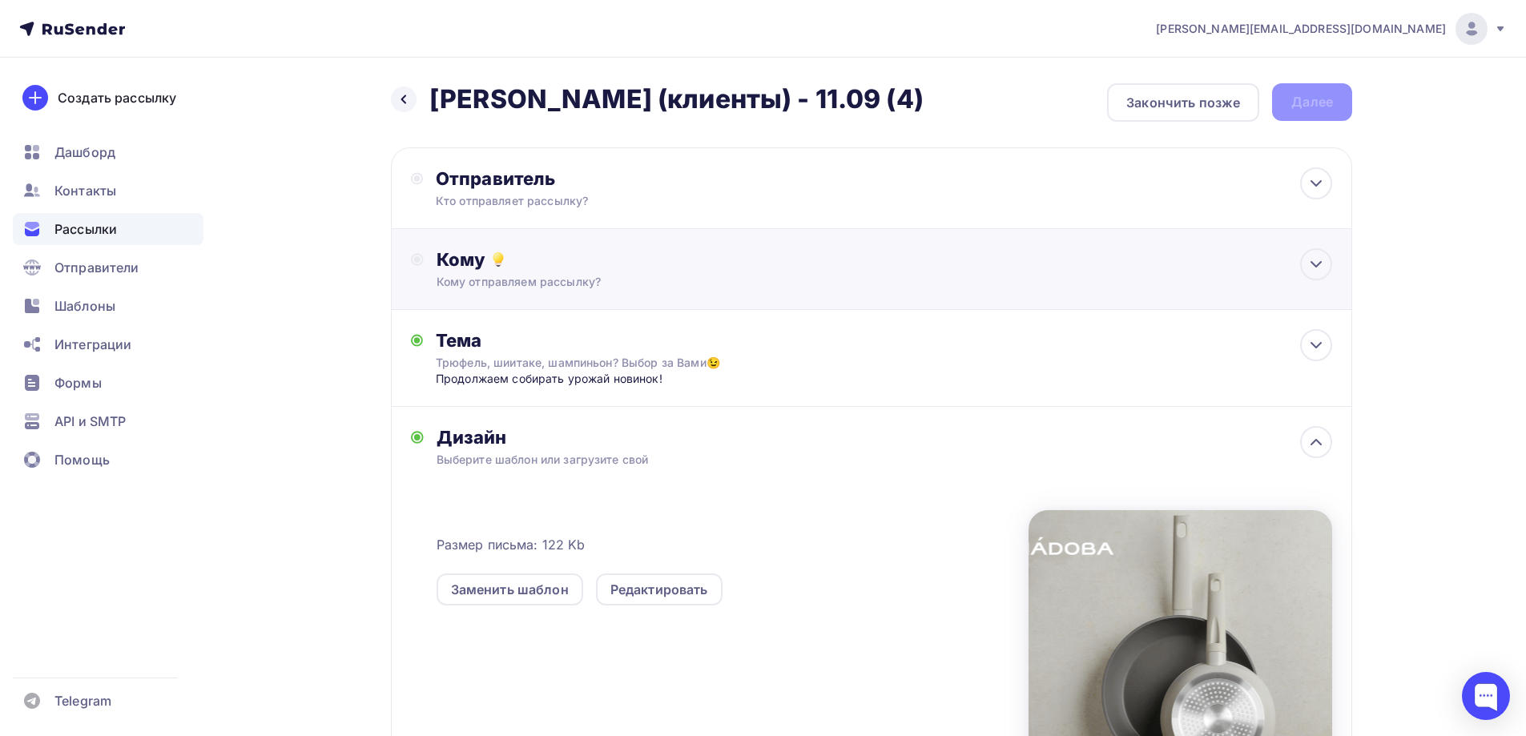
click at [540, 255] on div "Кому" at bounding box center [885, 259] width 896 height 22
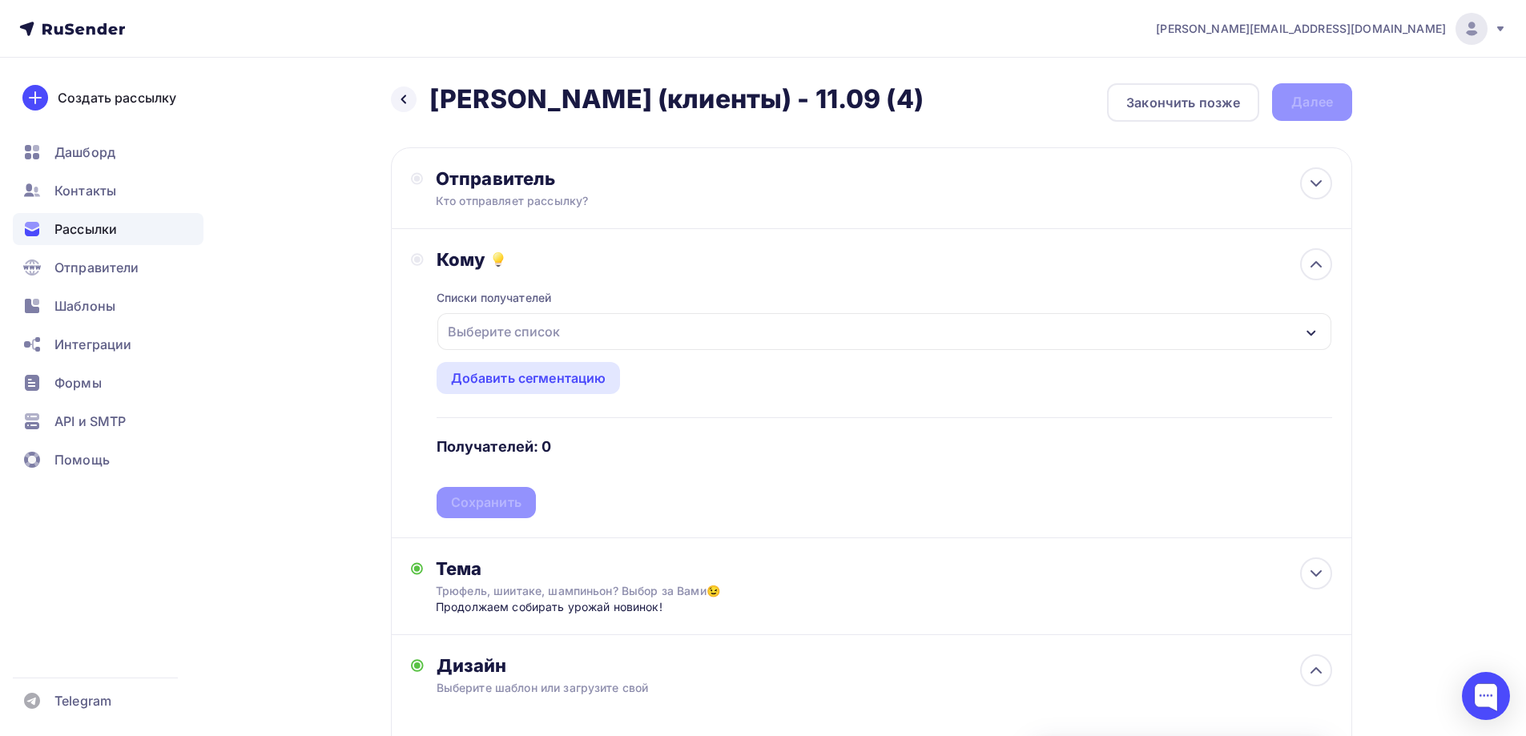
click at [539, 327] on div "Выберите список" at bounding box center [503, 331] width 125 height 29
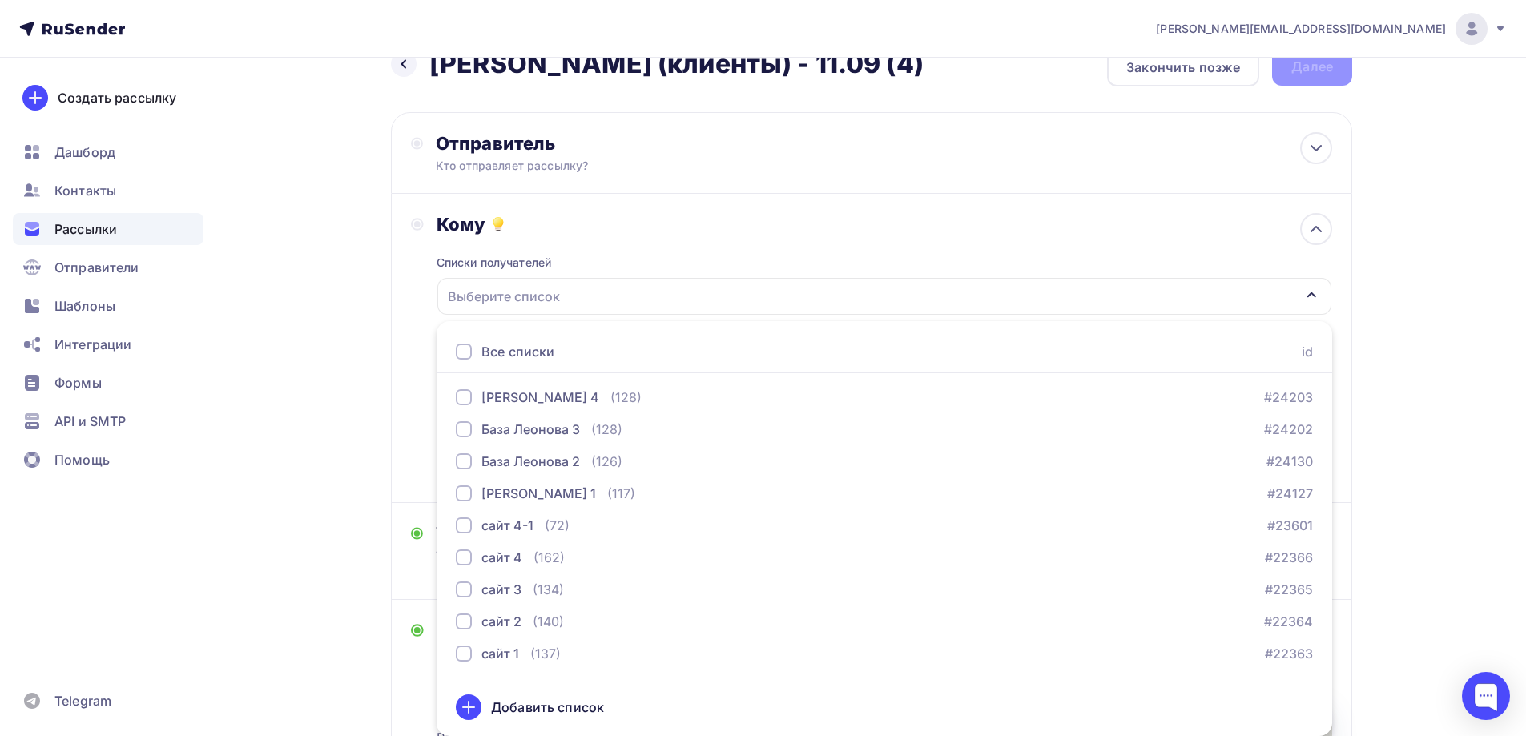
scroll to position [561, 0]
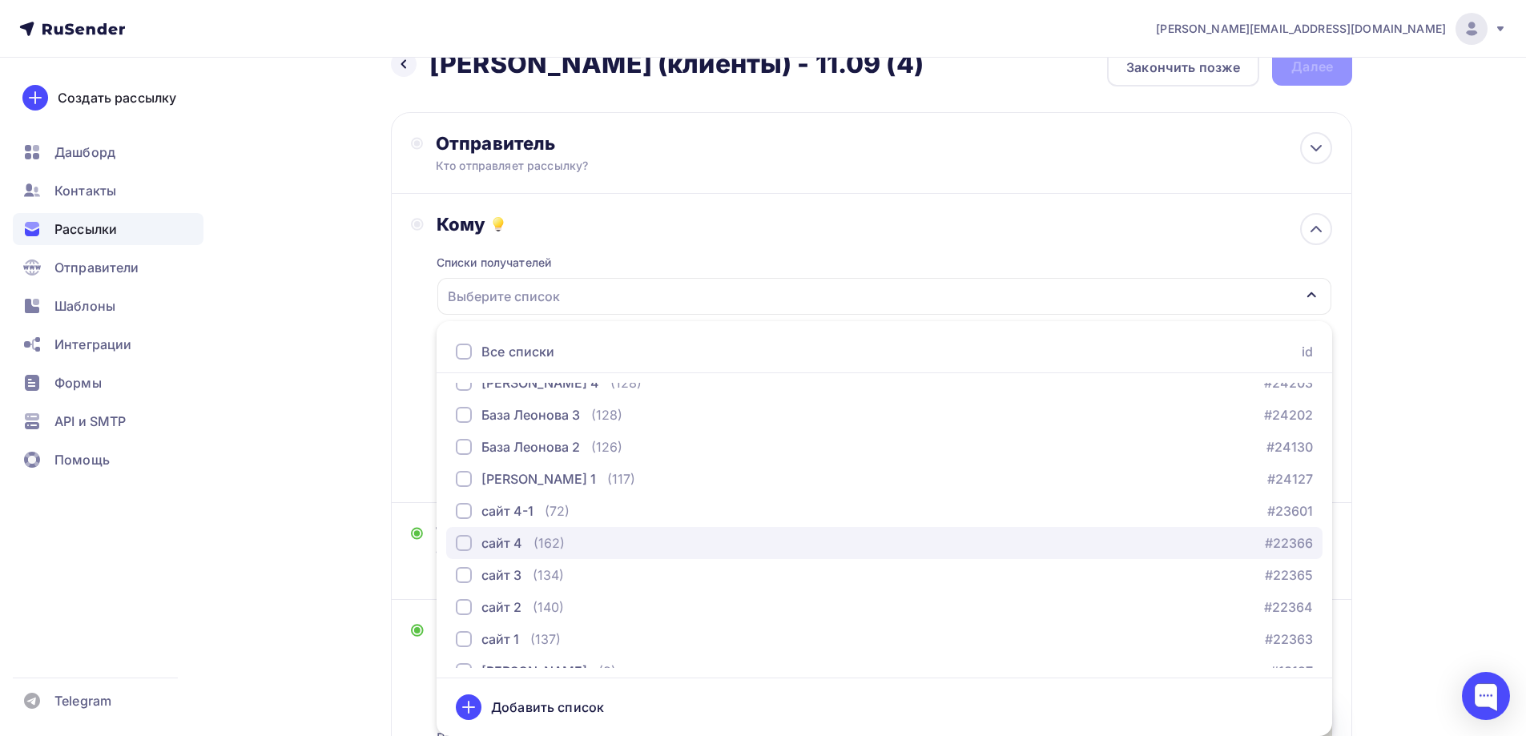
click at [518, 546] on div "сайт 4" at bounding box center [501, 543] width 41 height 19
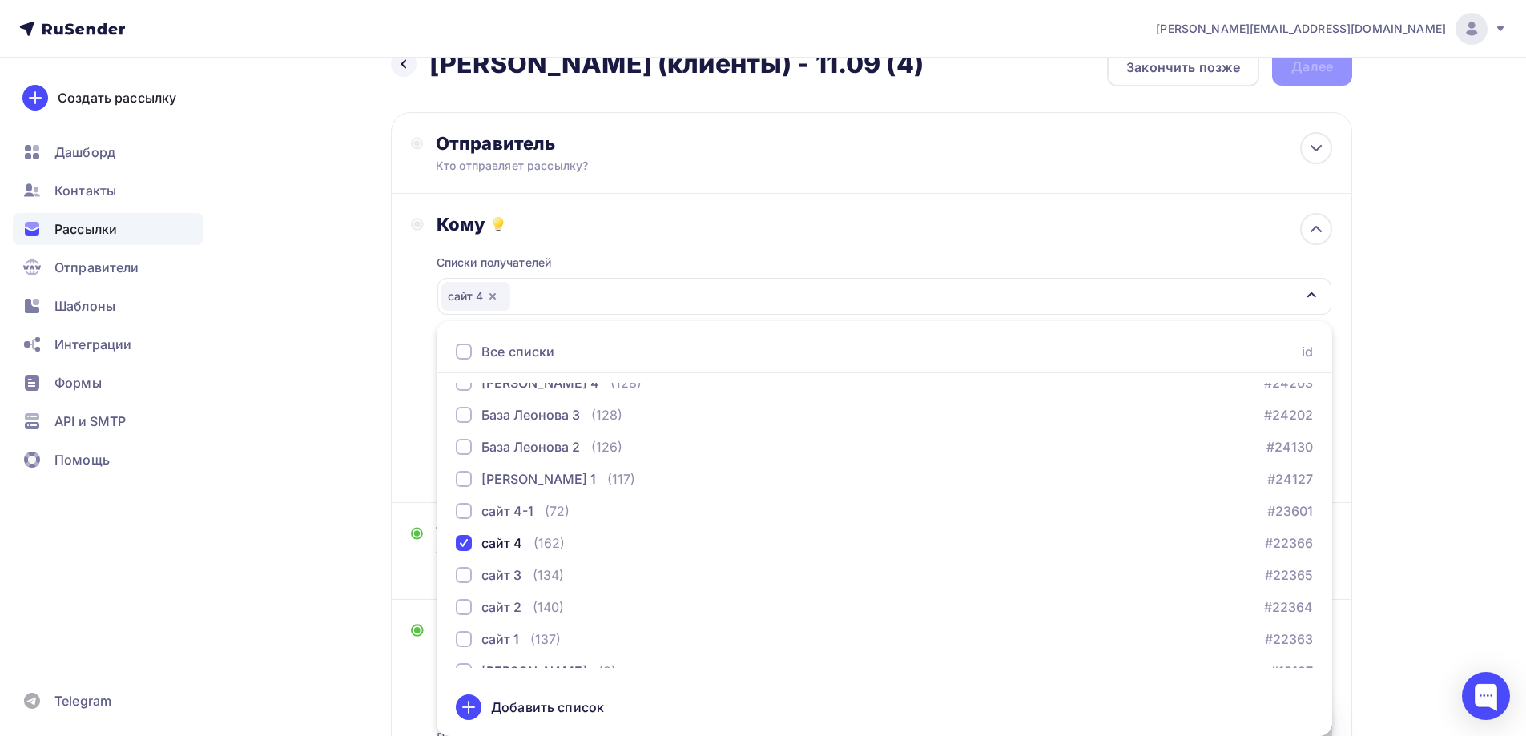
click at [394, 383] on div "Кому Списки получателей сайт 4 Все списки id Соня тест (2) #26664 База Леонова …" at bounding box center [871, 348] width 961 height 309
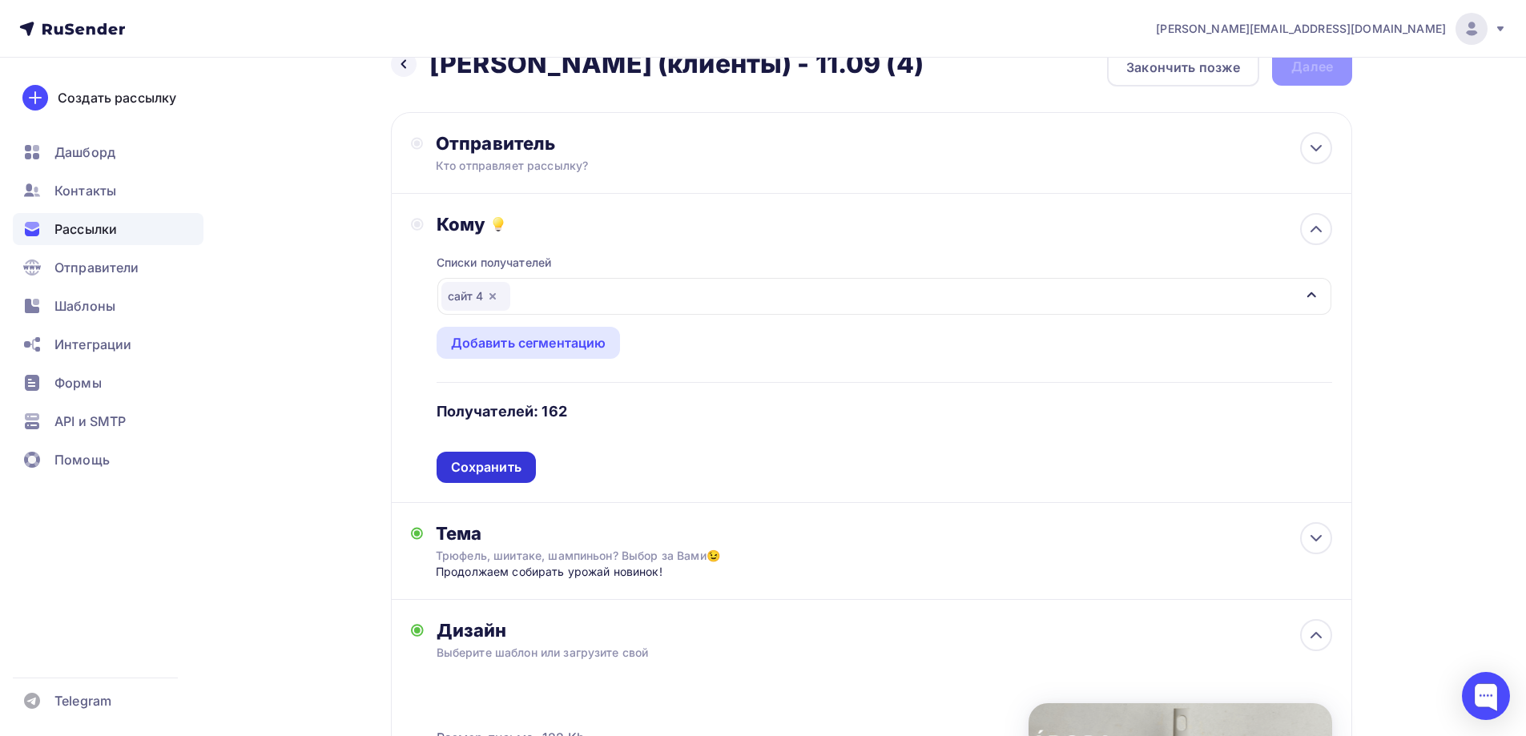
click at [511, 469] on div "Сохранить" at bounding box center [486, 467] width 71 height 18
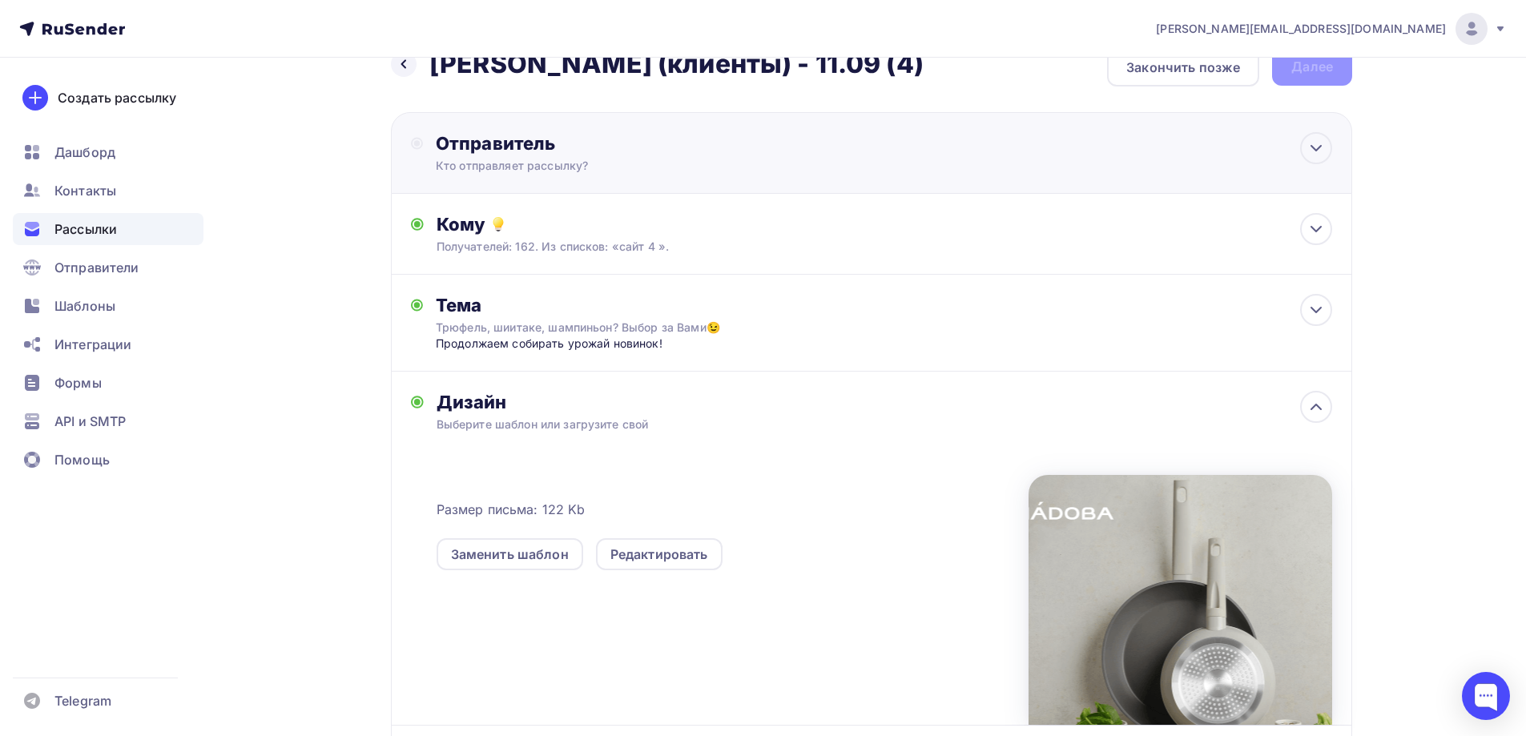
click at [532, 162] on div "Кто отправляет рассылку?" at bounding box center [592, 166] width 312 height 16
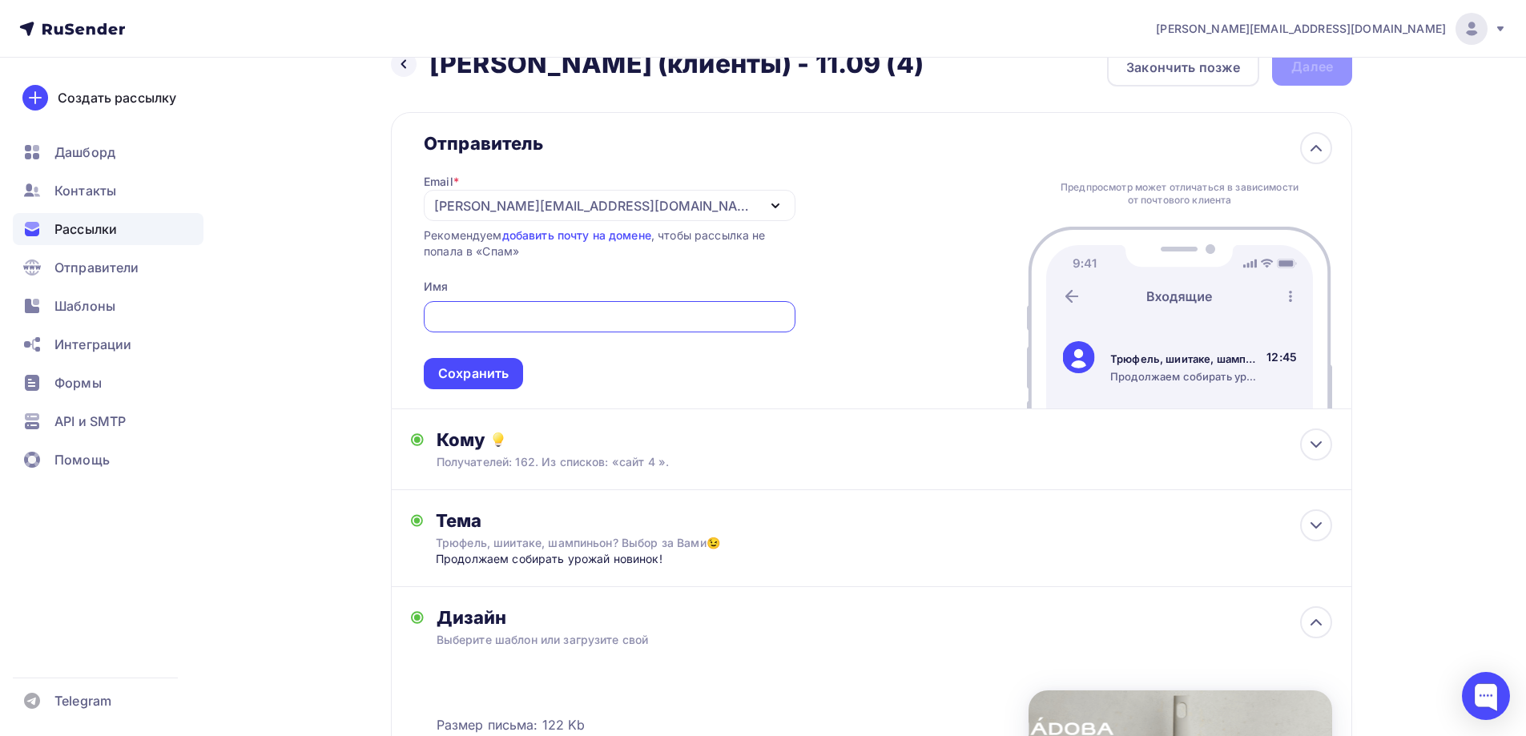
click at [559, 208] on div "[EMAIL_ADDRESS][PERSON_NAME][DOMAIN_NAME]" at bounding box center [595, 205] width 323 height 19
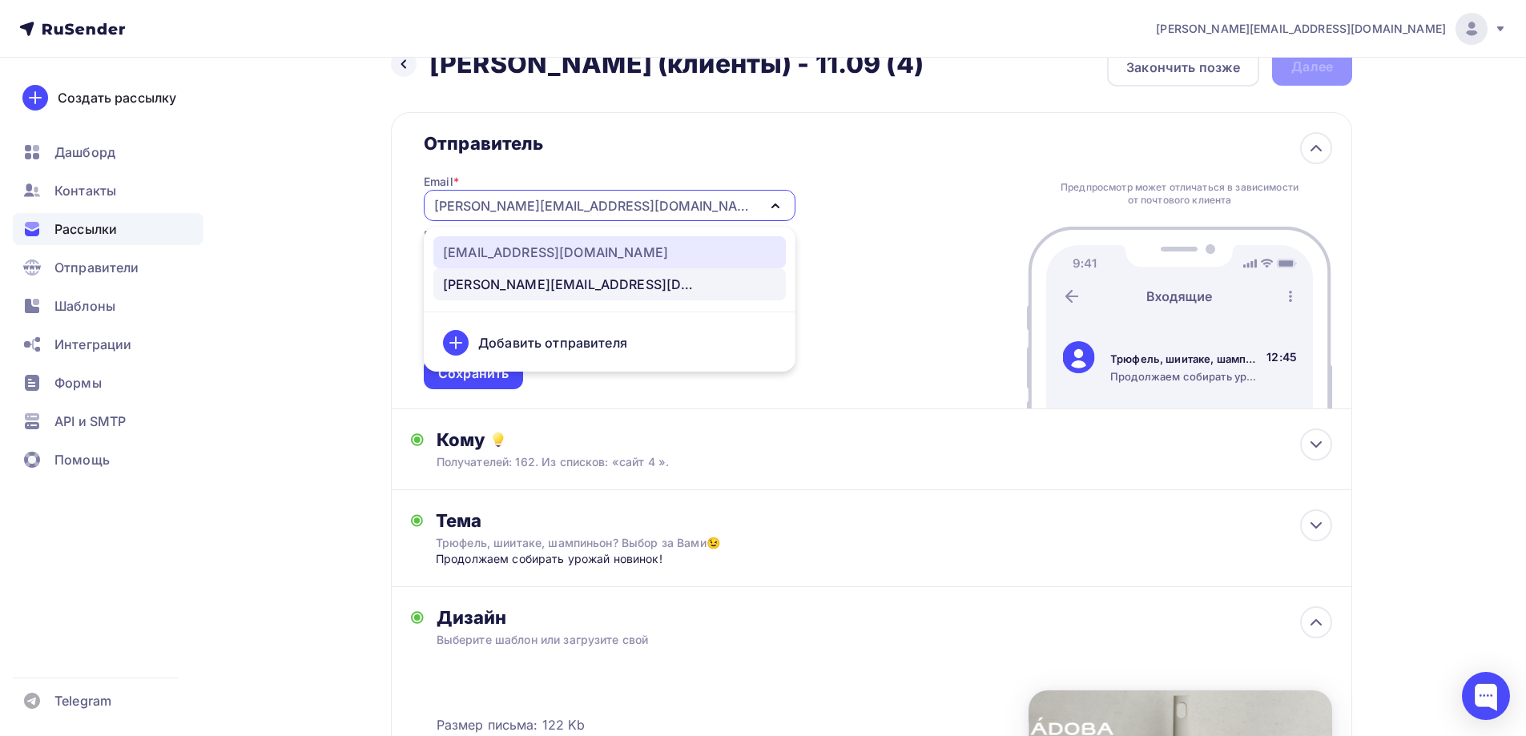
drag, startPoint x: 527, startPoint y: 248, endPoint x: 536, endPoint y: 316, distance: 69.5
click at [527, 248] on div "news@nadoba.ru" at bounding box center [555, 252] width 225 height 19
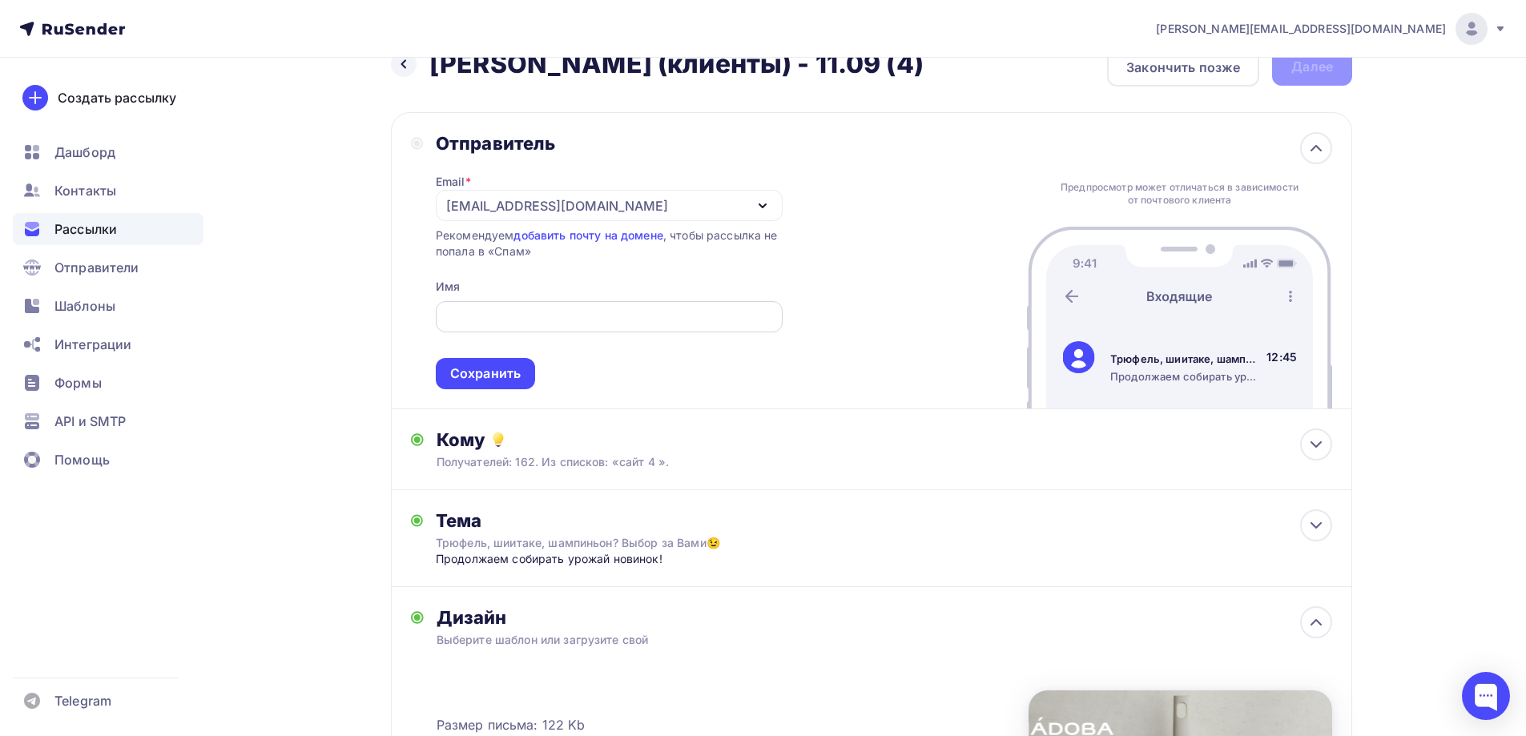
click at [536, 325] on input "text" at bounding box center [609, 317] width 328 height 19
type input "NADOBA"
click at [509, 372] on div "Сохранить" at bounding box center [485, 374] width 71 height 18
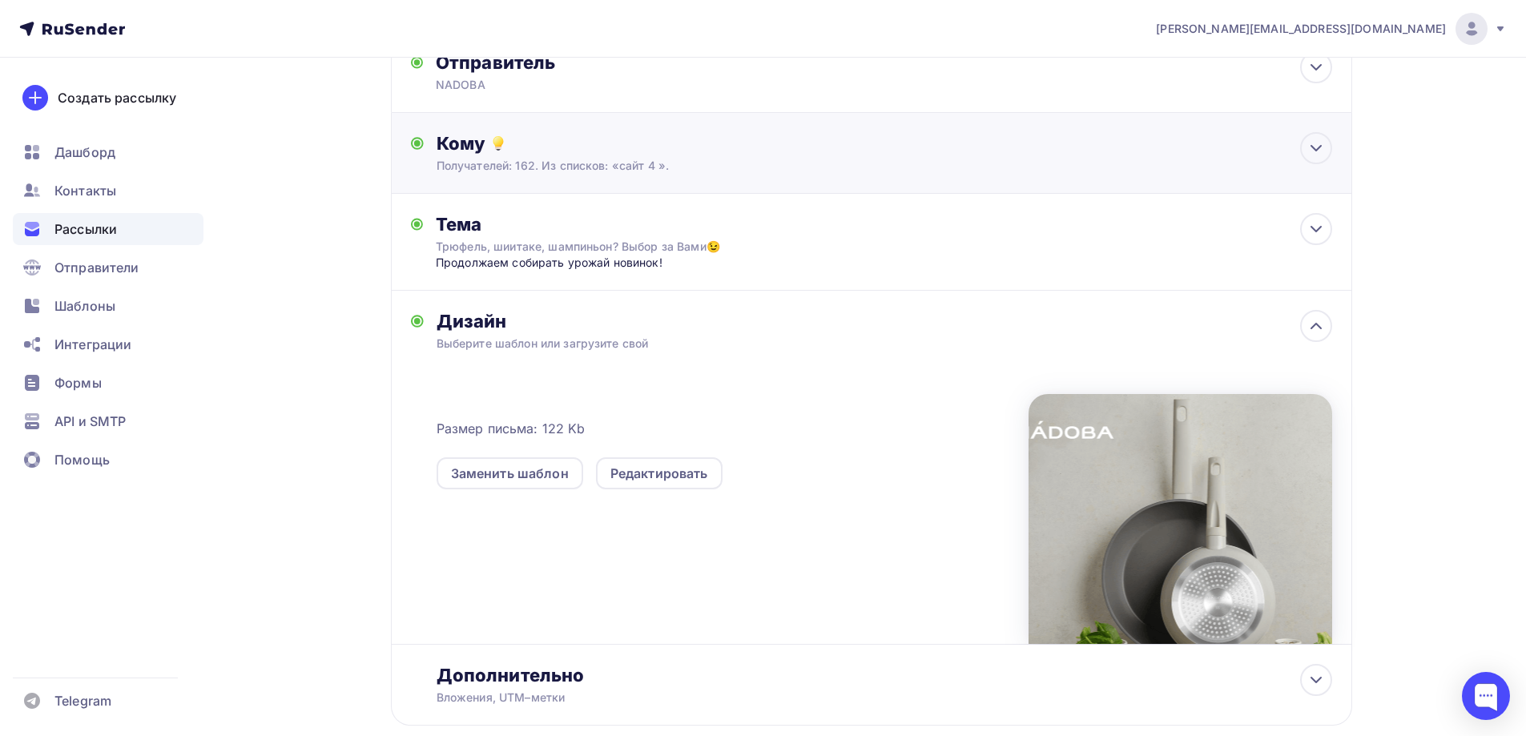
scroll to position [0, 0]
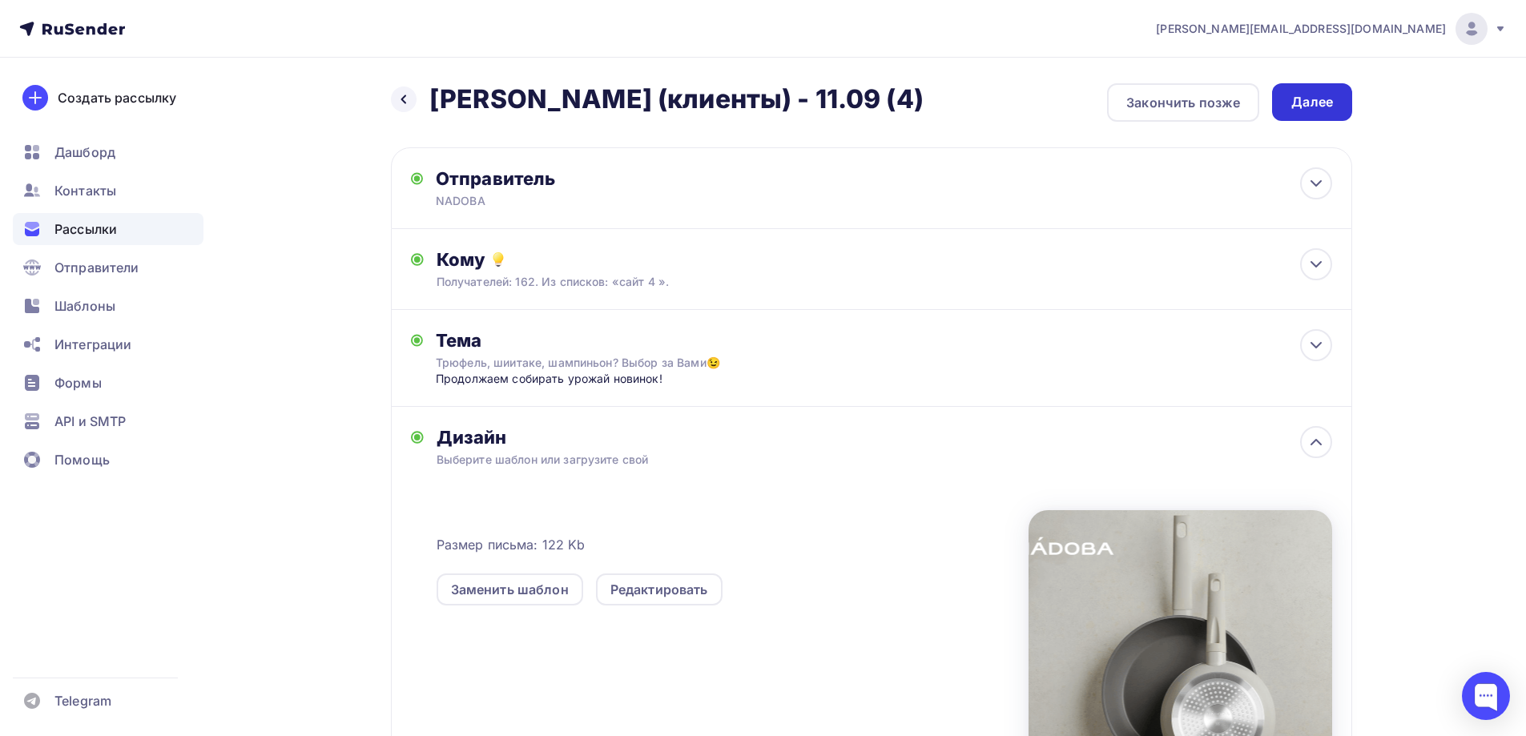
click at [1337, 110] on div "Далее" at bounding box center [1312, 102] width 80 height 38
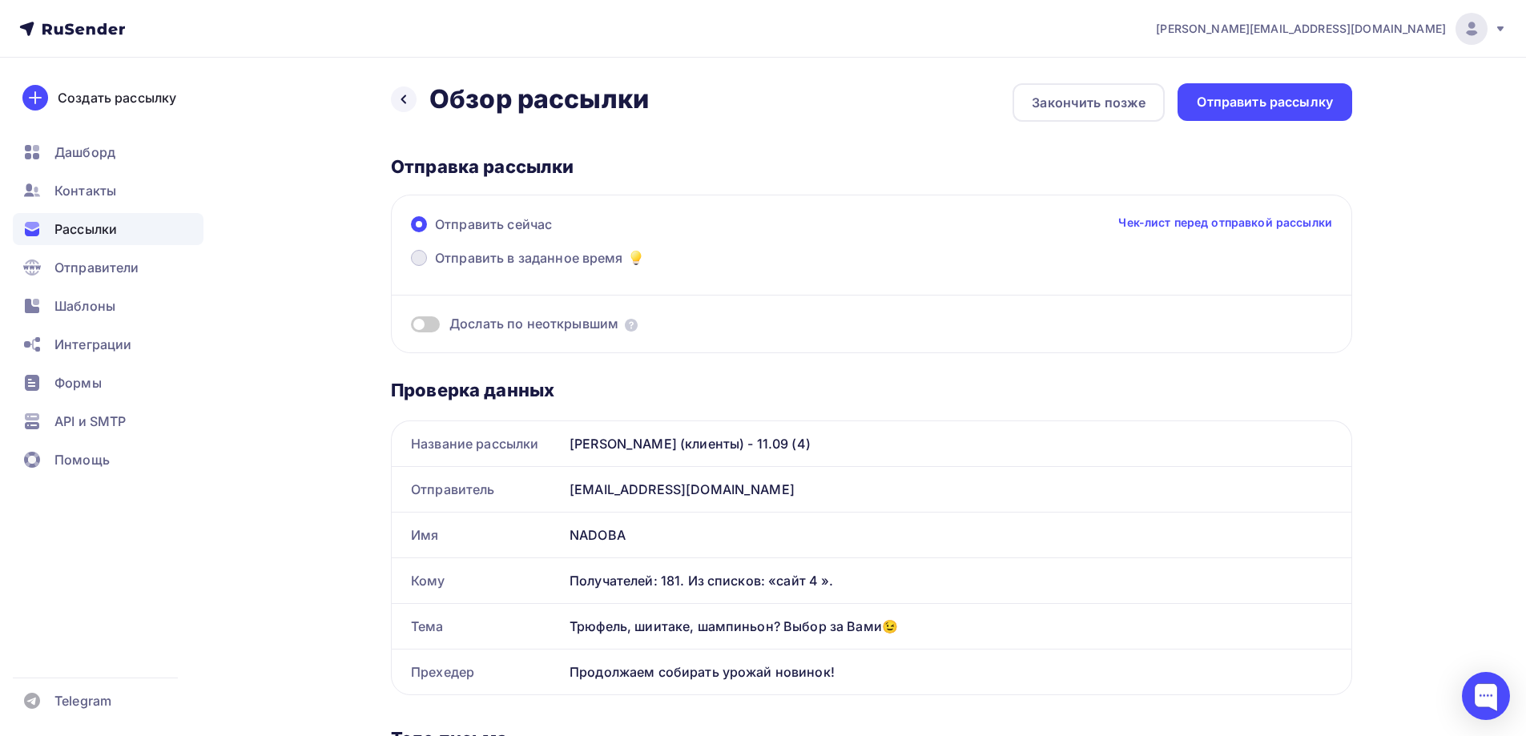
click at [592, 248] on span "Отправить в заданное время" at bounding box center [529, 257] width 188 height 19
click at [435, 268] on input "Отправить в заданное время" at bounding box center [435, 268] width 0 height 0
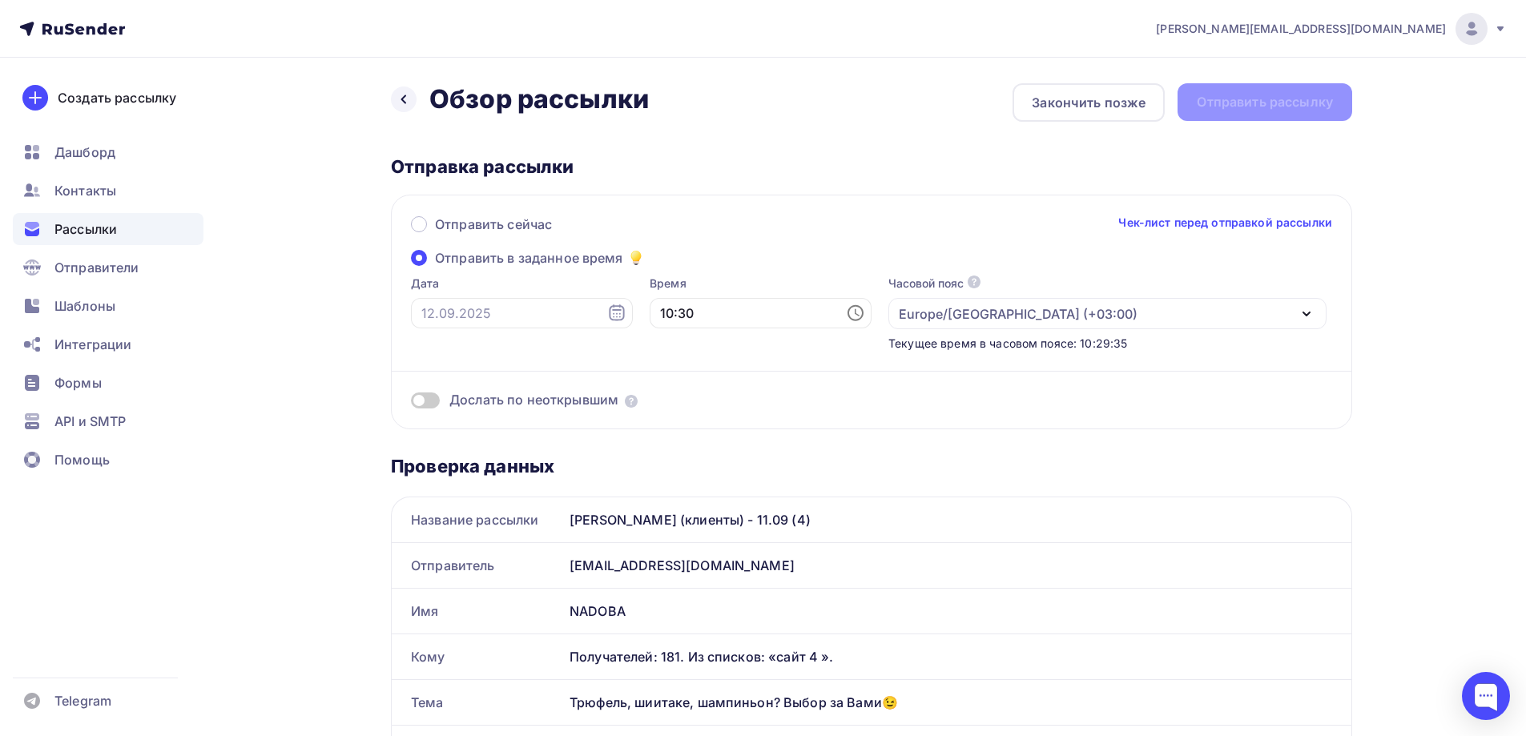
click at [609, 310] on icon at bounding box center [616, 312] width 15 height 16
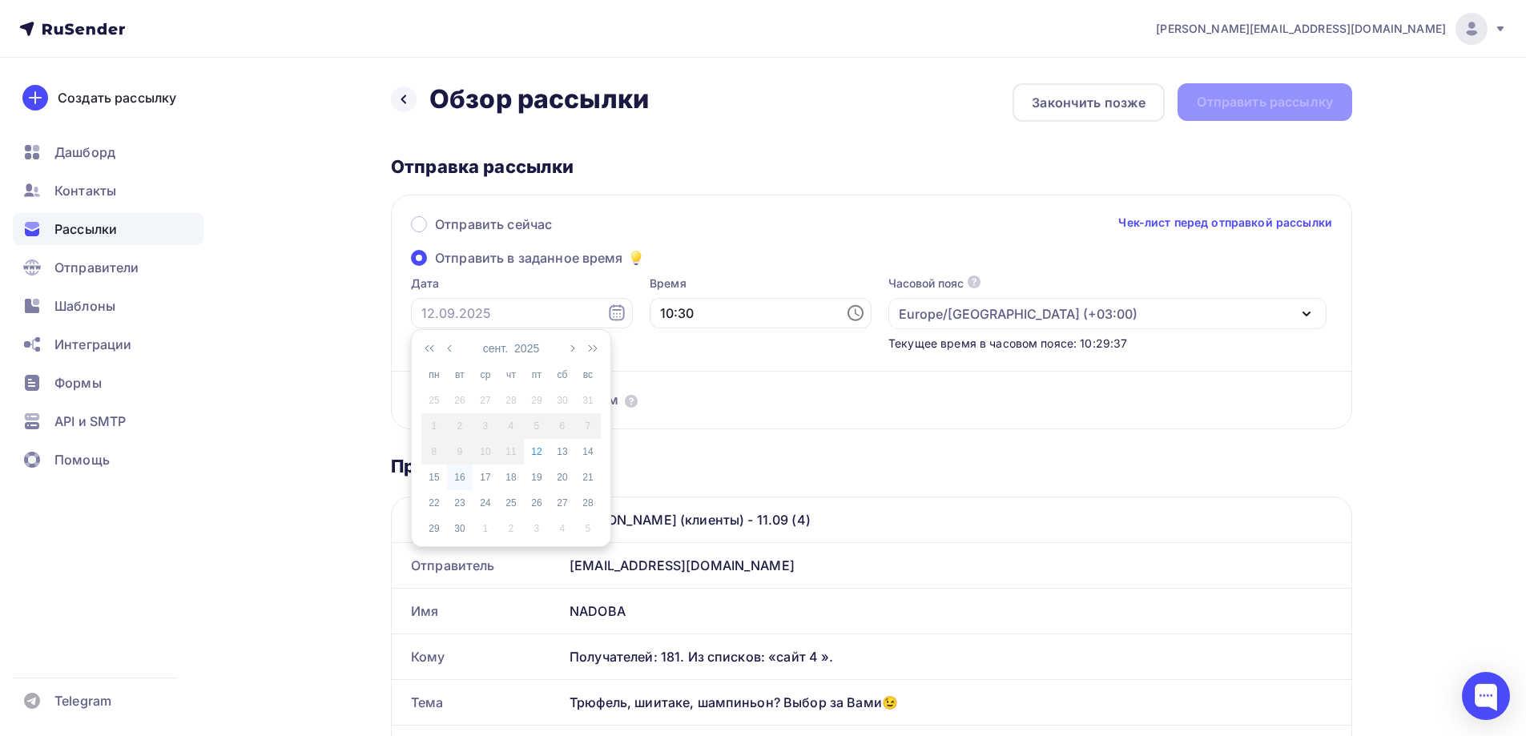
click at [465, 473] on div "16" at bounding box center [460, 477] width 26 height 14
type input "16.09.2025"
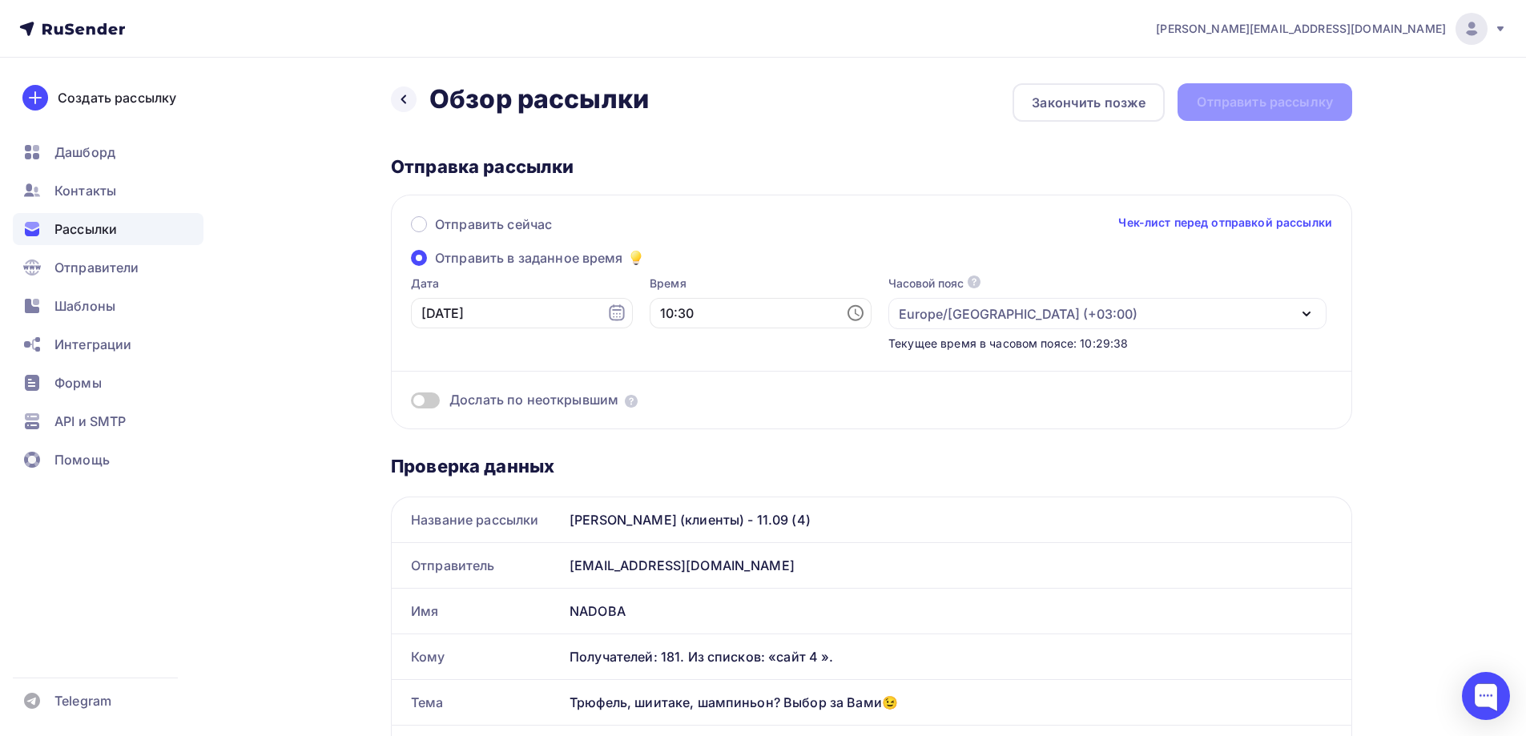
click at [846, 311] on icon at bounding box center [855, 313] width 19 height 19
click at [699, 365] on li "11" at bounding box center [672, 369] width 83 height 26
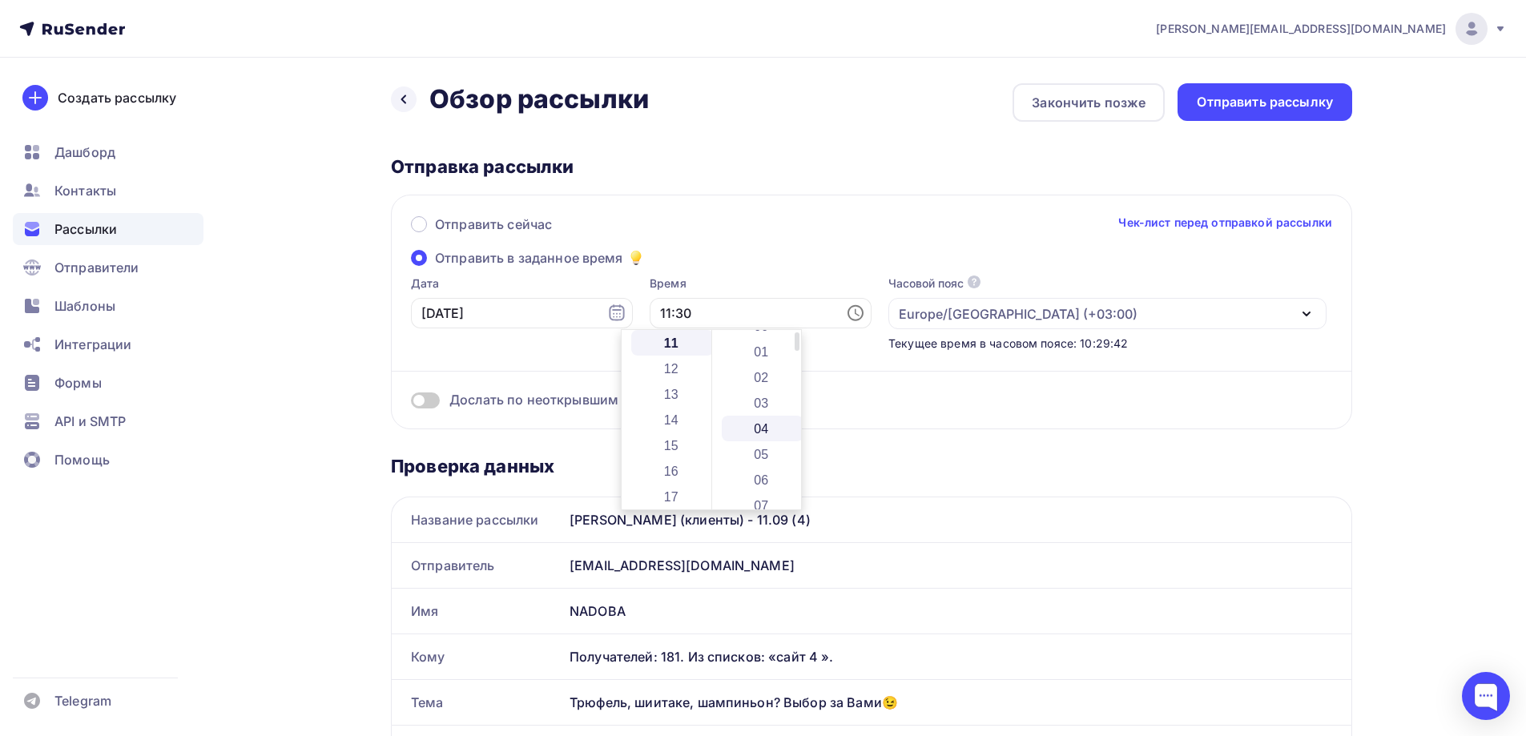
scroll to position [0, 0]
click at [765, 344] on li "00" at bounding box center [763, 343] width 83 height 26
type input "11:00"
click at [783, 209] on div "Отправить сейчас Чек-лист перед отправкой рассылки Отправить в заданное время Д…" at bounding box center [871, 312] width 961 height 235
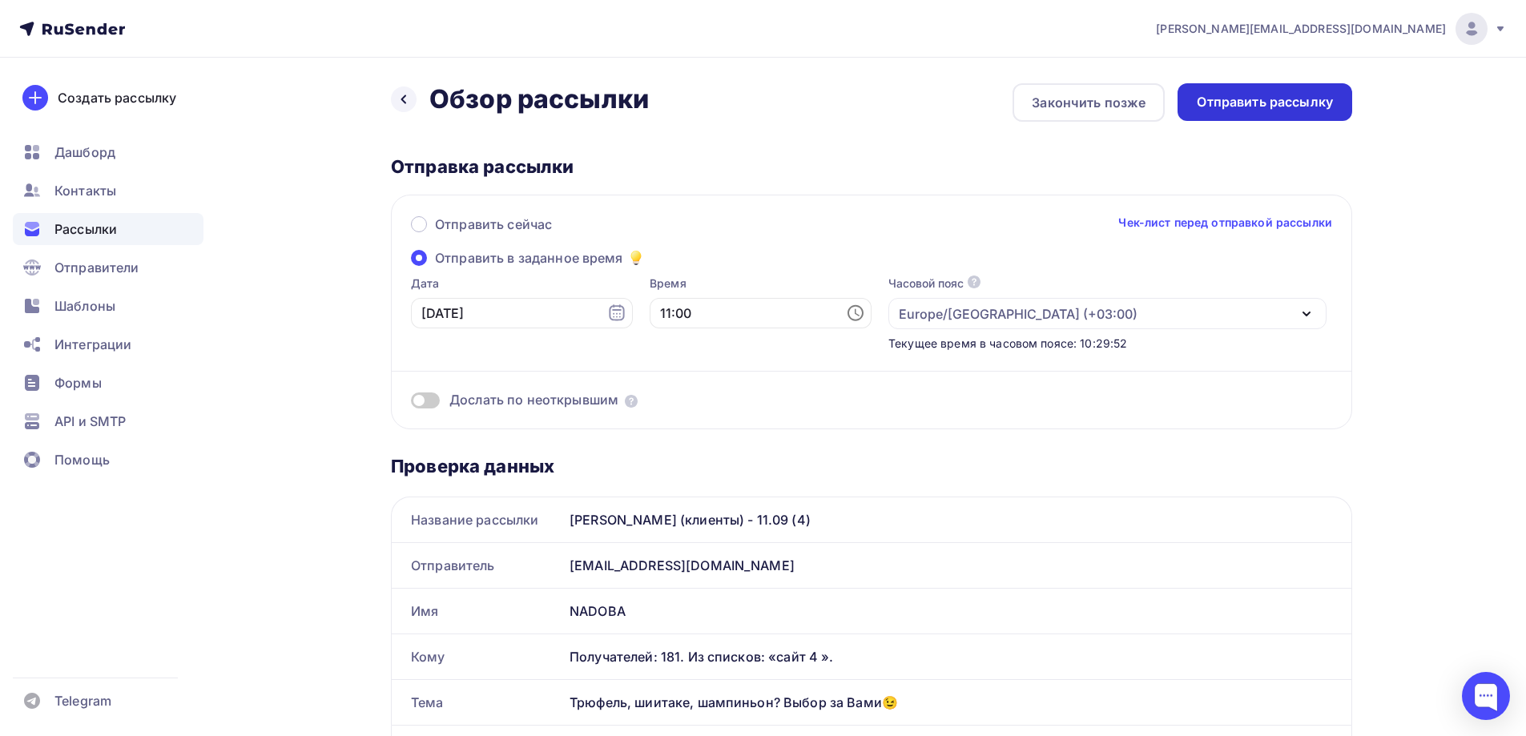
click at [1265, 106] on div "Отправить рассылку" at bounding box center [1265, 102] width 136 height 18
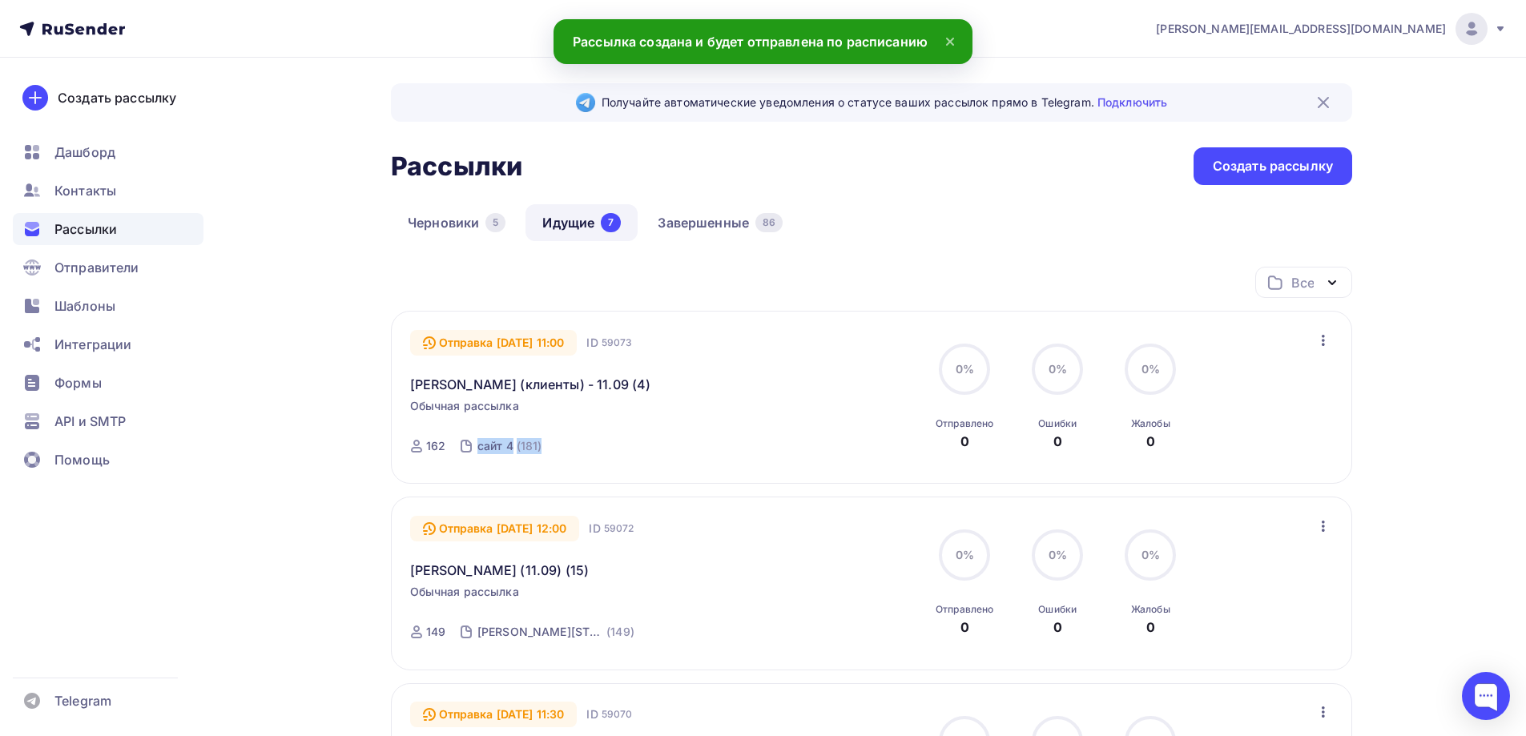
drag, startPoint x: 604, startPoint y: 450, endPoint x: 474, endPoint y: 444, distance: 129.9
click at [474, 444] on div "Отправка 16.09.2025, 11:00 ID 59073 Jasmina (клиенты) - 11.09 (4) Обычная рассы…" at bounding box center [592, 397] width 365 height 135
copy link "сайт 4 (181)"
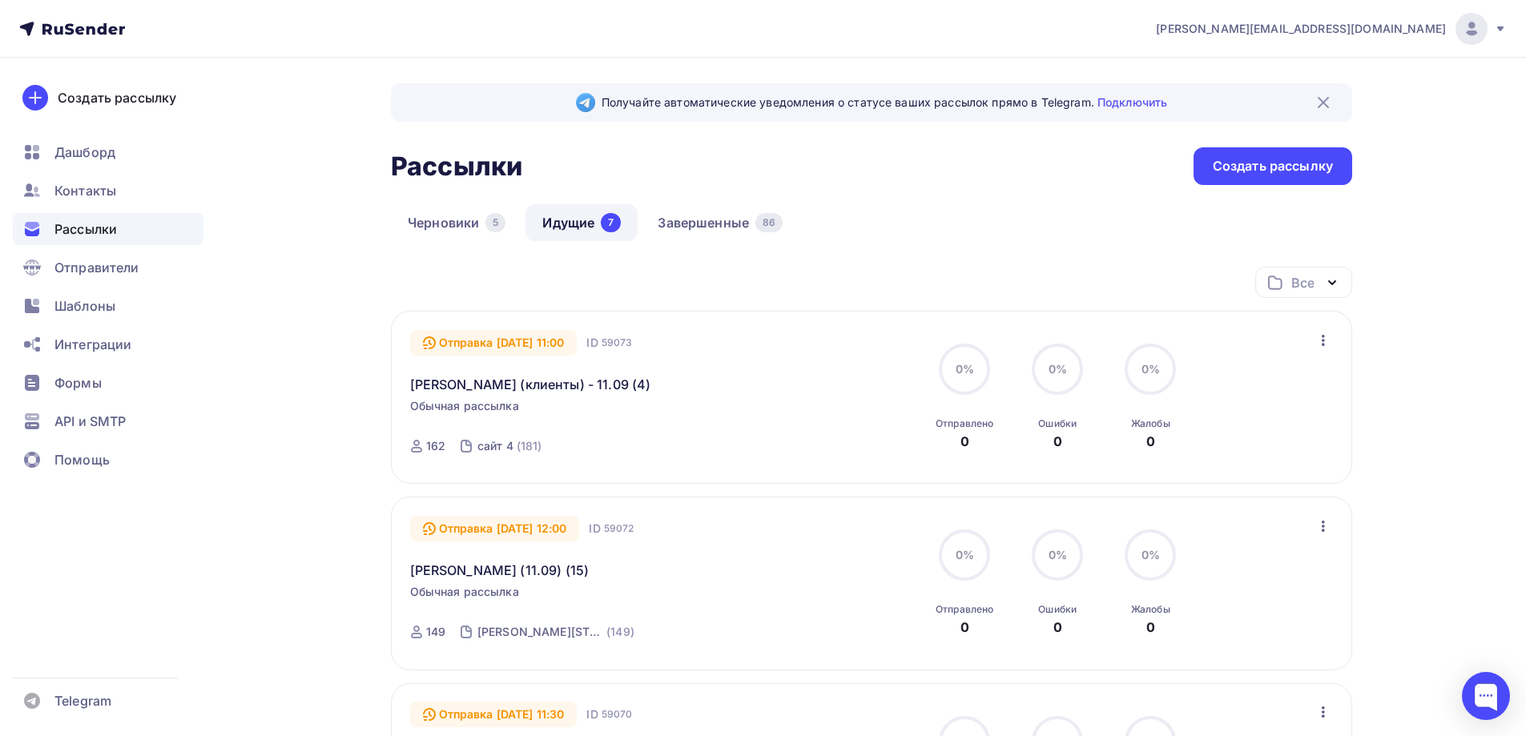
click at [914, 227] on div "Черновики 5 Идущие 7 Завершенные 86" at bounding box center [871, 235] width 961 height 62
click at [1306, 166] on div "Создать рассылку" at bounding box center [1273, 166] width 120 height 18
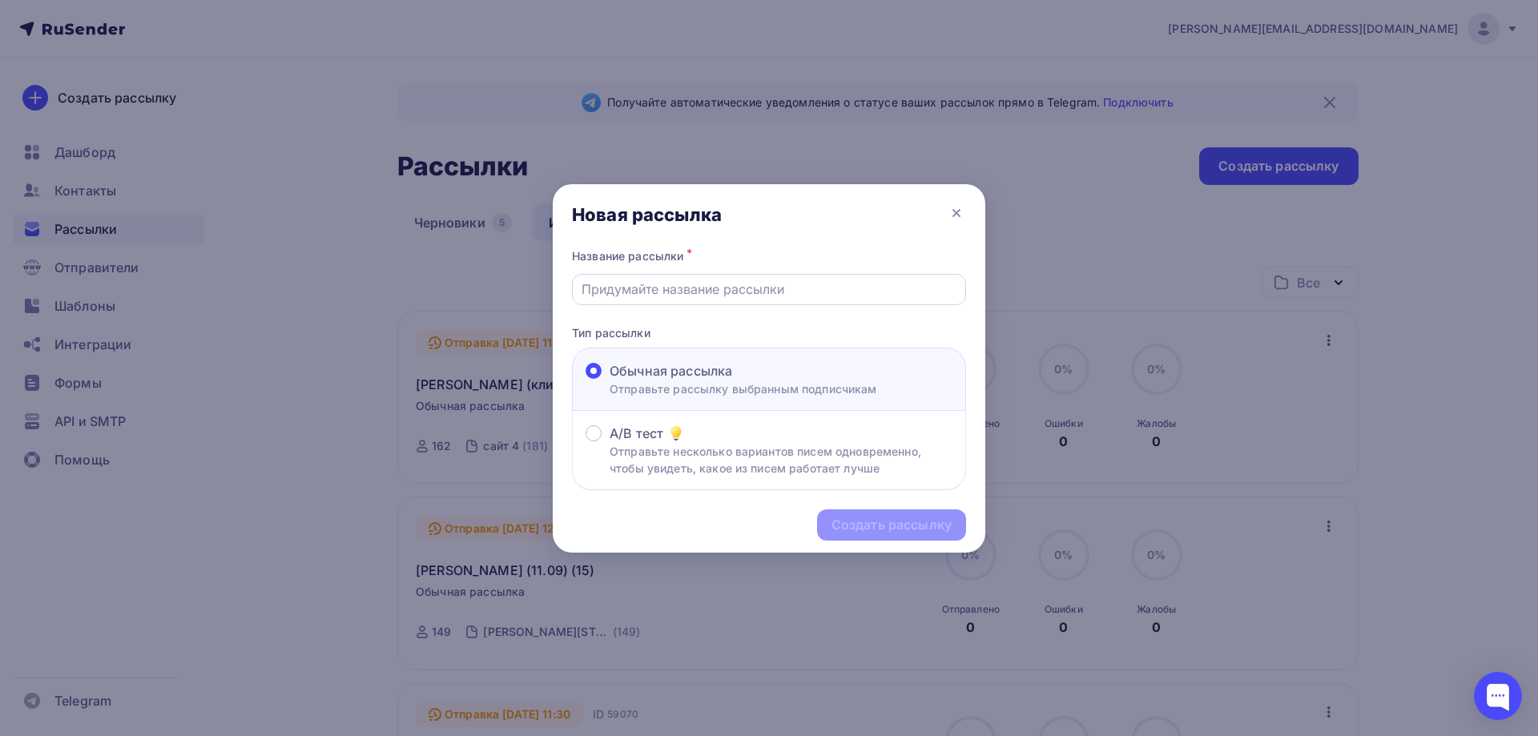
click at [725, 288] on input "text" at bounding box center [770, 289] width 376 height 19
paste input "[PERSON_NAME] (клиенты) - 11.09 (5)"
type input "[PERSON_NAME] (клиенты) - 11.09 (5)"
click at [896, 522] on div "Создать рассылку" at bounding box center [892, 525] width 120 height 18
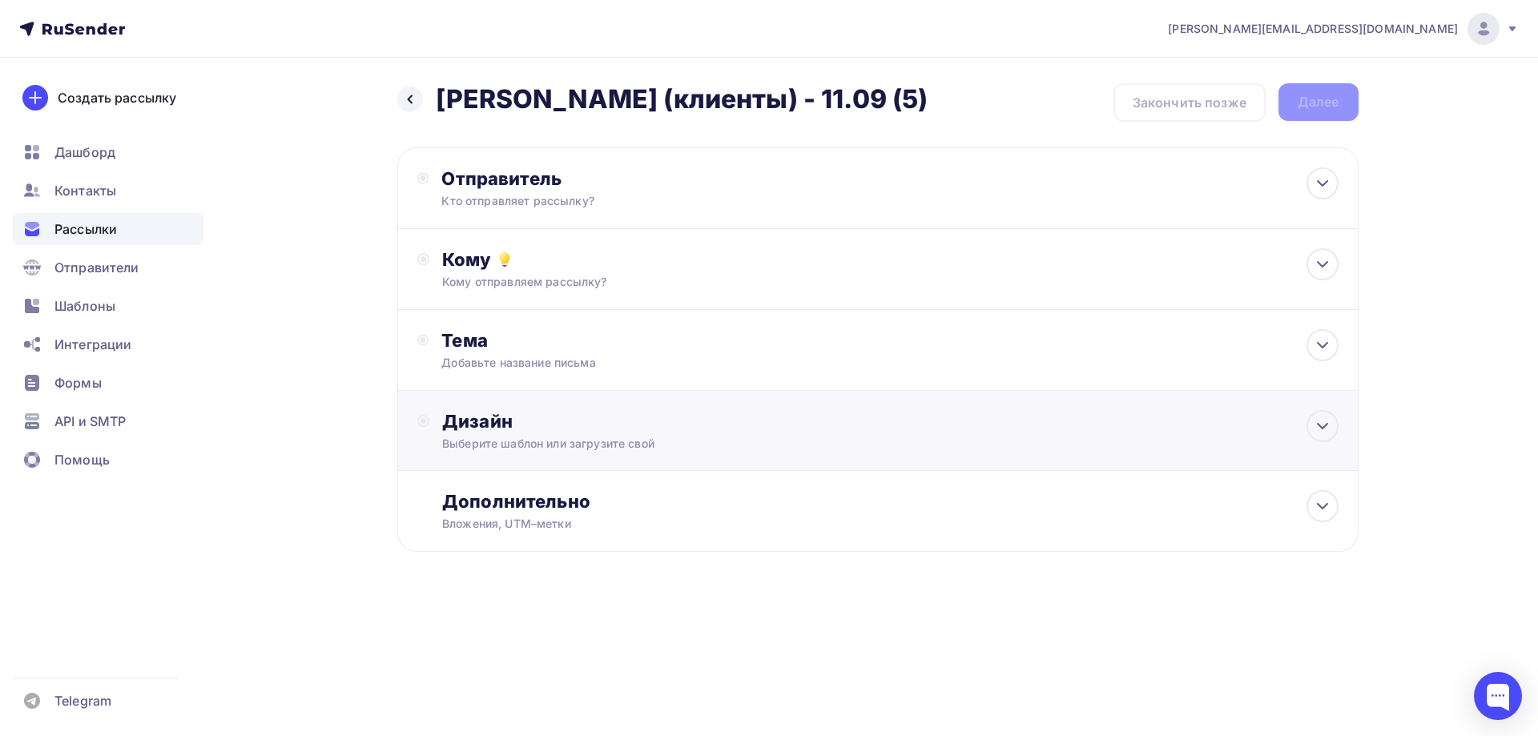
click at [590, 418] on div "Дизайн" at bounding box center [890, 421] width 896 height 22
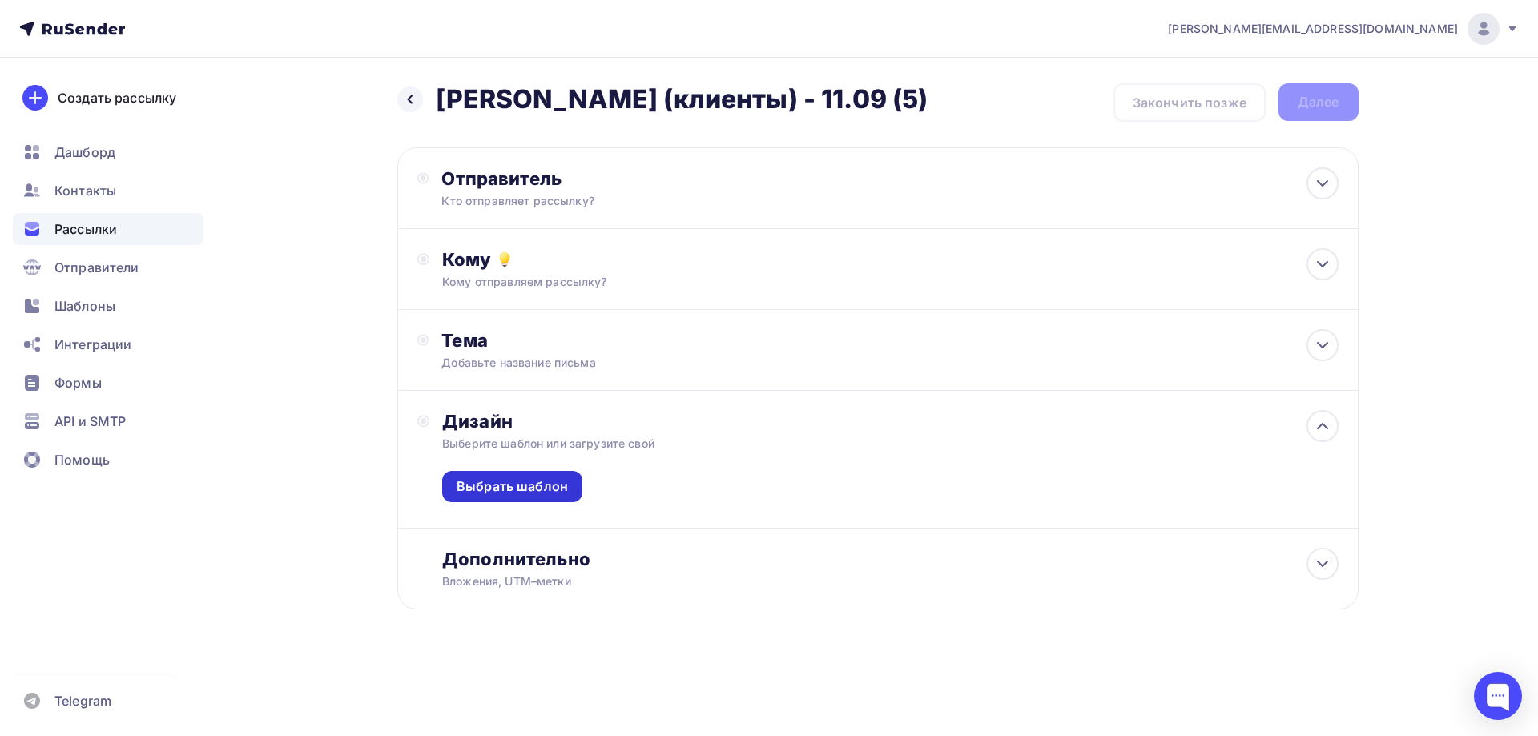
click at [559, 478] on div "Выбрать шаблон" at bounding box center [512, 486] width 111 height 18
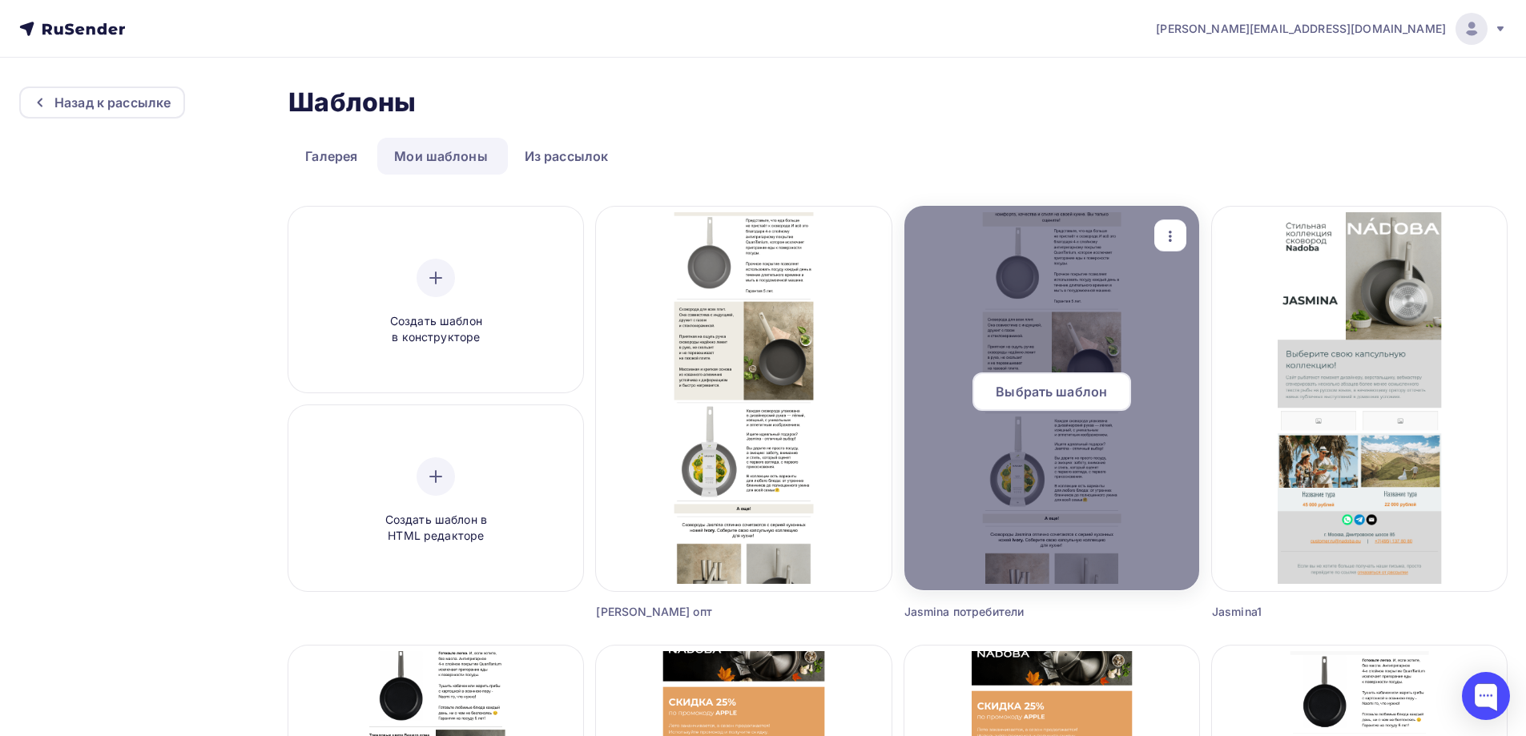
click at [1041, 384] on span "Выбрать шаблон" at bounding box center [1051, 391] width 111 height 19
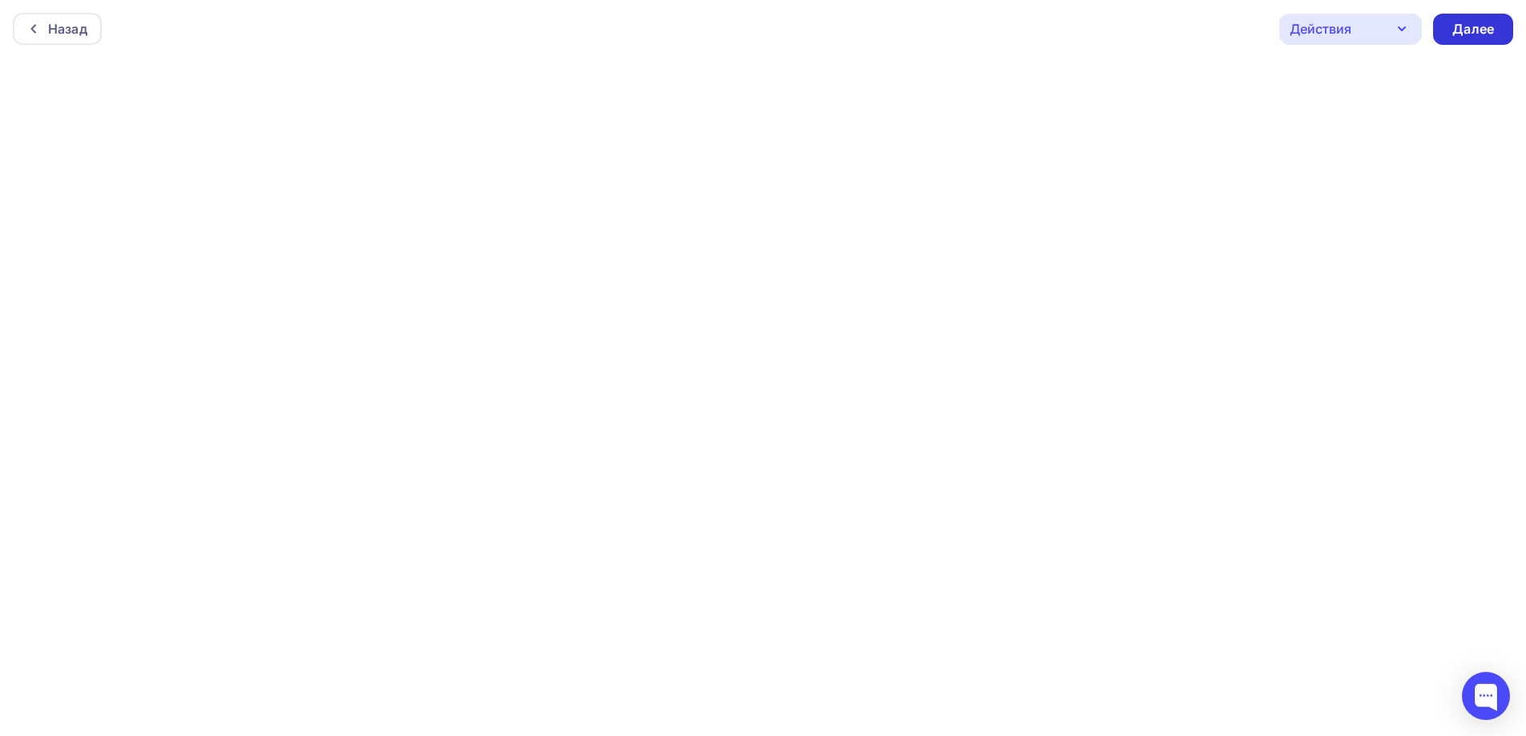
click at [1465, 32] on div "Далее" at bounding box center [1473, 29] width 42 height 18
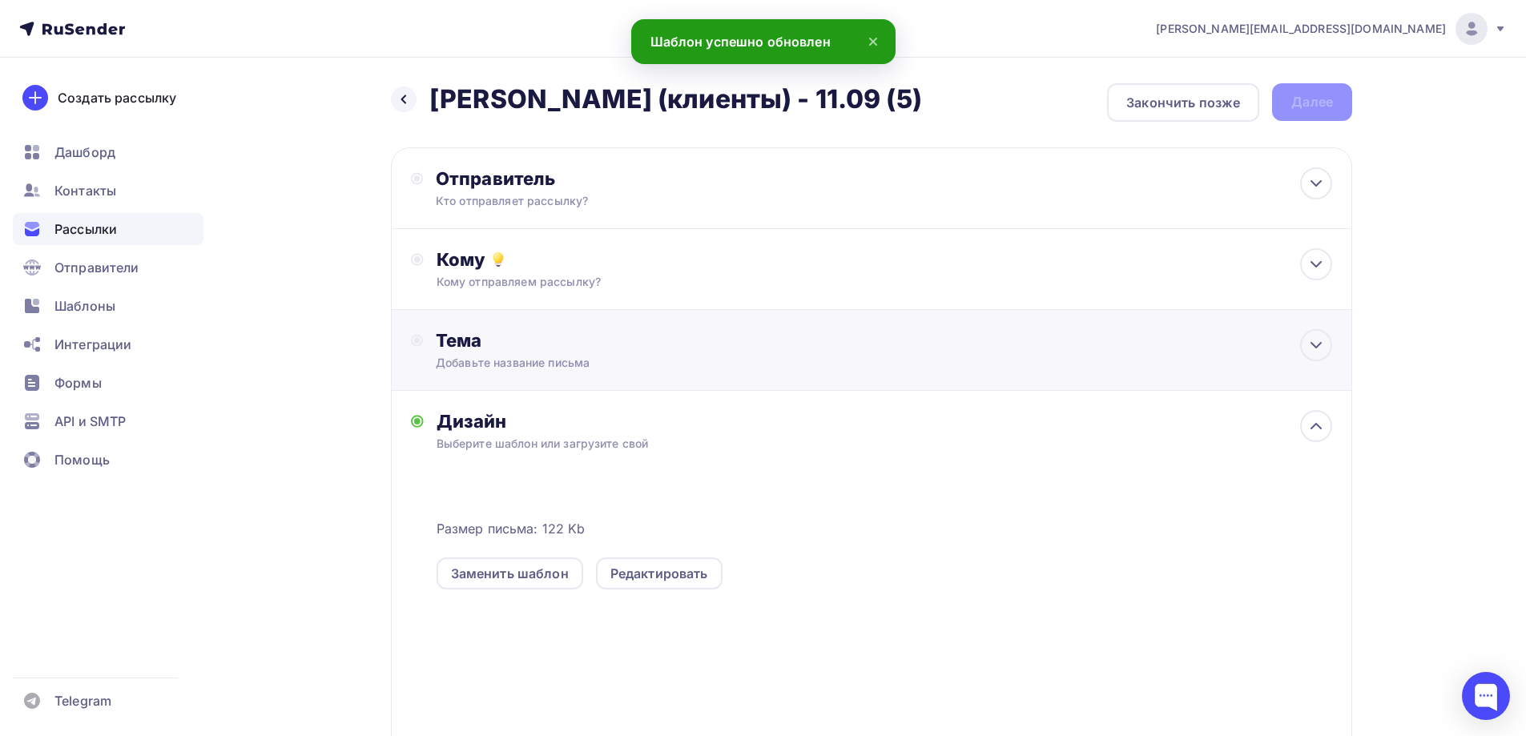
click at [535, 346] on div "Тема" at bounding box center [594, 340] width 316 height 22
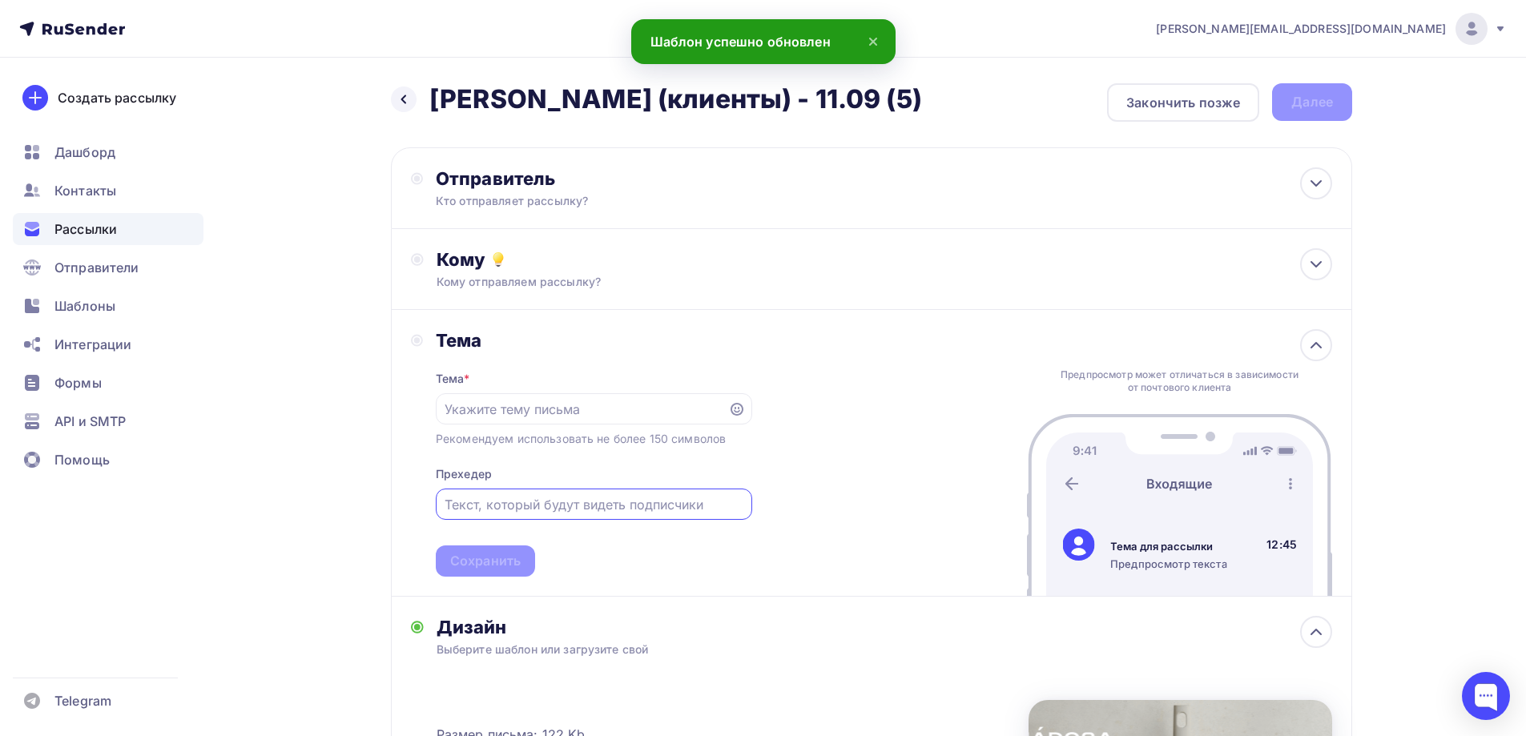
click at [552, 508] on input "text" at bounding box center [594, 504] width 298 height 19
paste input "[PERSON_NAME] (клиенты) - 11.09 (5)"
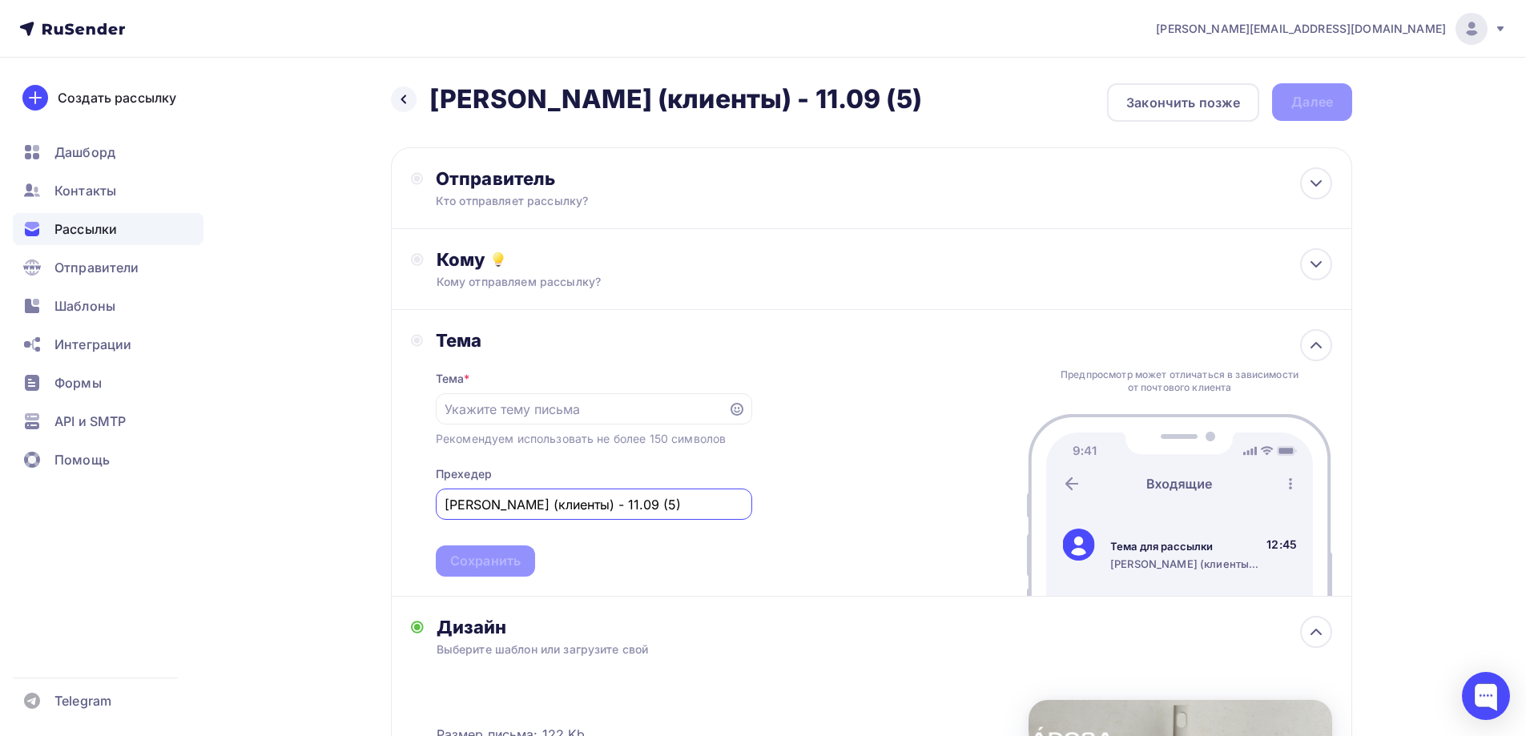
drag, startPoint x: 650, startPoint y: 507, endPoint x: 86, endPoint y: 486, distance: 564.4
click at [86, 486] on div "a.gorbach@nadoba.eu Аккаунт Тарифы Выйти Создать рассылку Дашборд Контакты Расс…" at bounding box center [763, 567] width 1526 height 1135
paste input "Продолжаем собирать урожай новинок!"
type input "Продолжаем собирать урожай новинок!"
click at [567, 399] on div "Тема * Рекомендуем использовать не более 150 символов Прехедер Продолжаем собир…" at bounding box center [594, 464] width 316 height 225
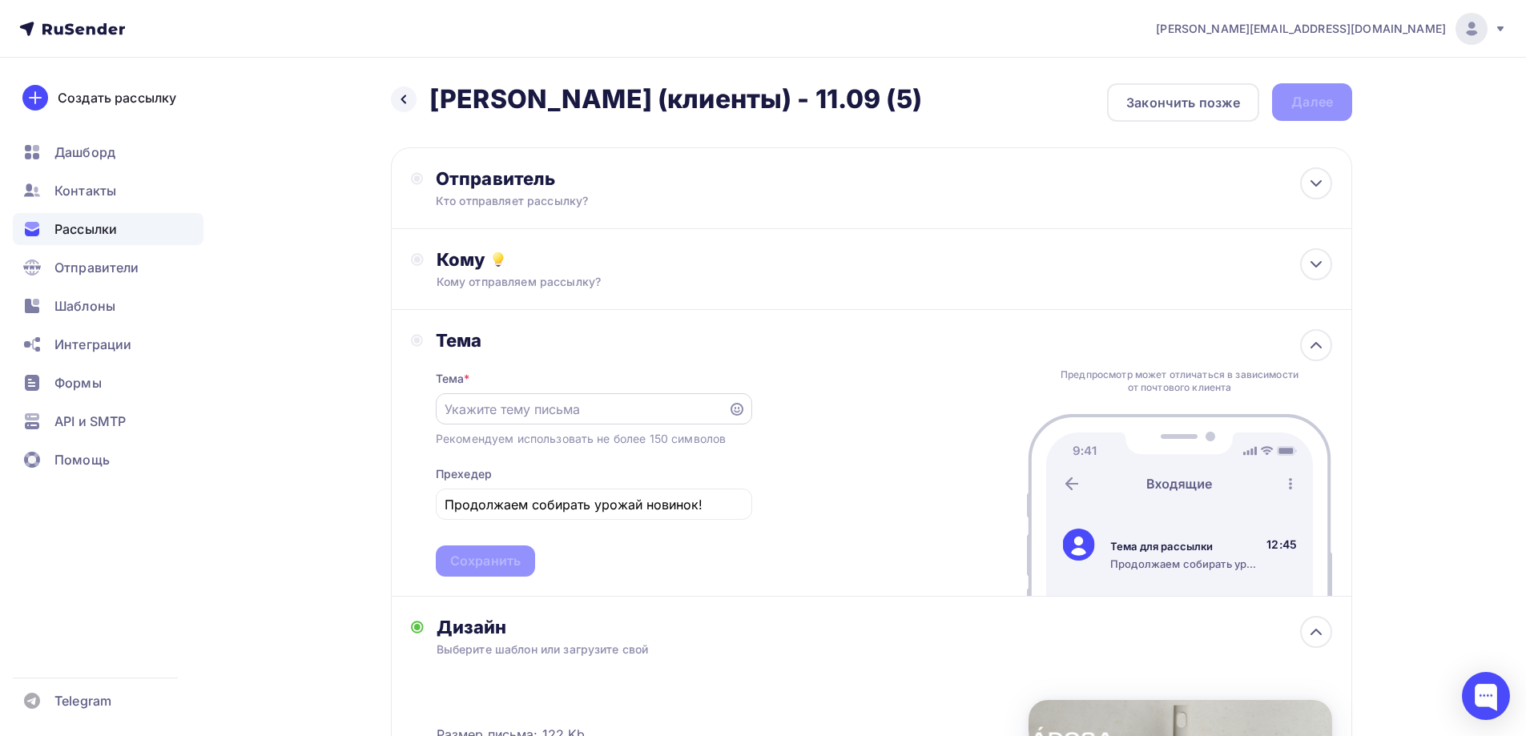
click at [567, 401] on input "text" at bounding box center [582, 409] width 274 height 19
paste input "Трюфель, шиитаке, шампиньон? Выбор за Вами😉"
type input "Трюфель, шиитаке, шампиньон? Выбор за Вами😉"
click at [513, 559] on div "Сохранить" at bounding box center [485, 561] width 71 height 18
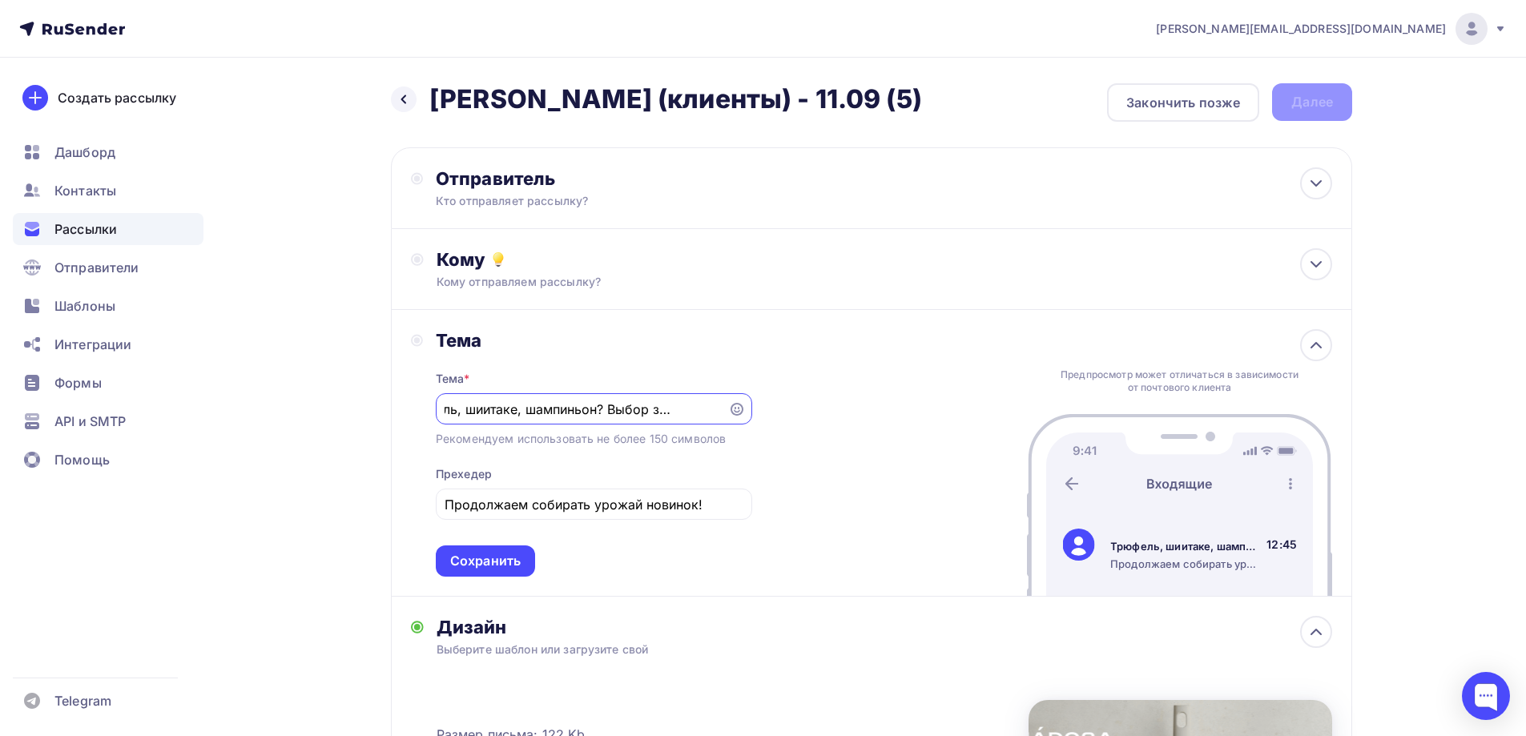
scroll to position [0, 0]
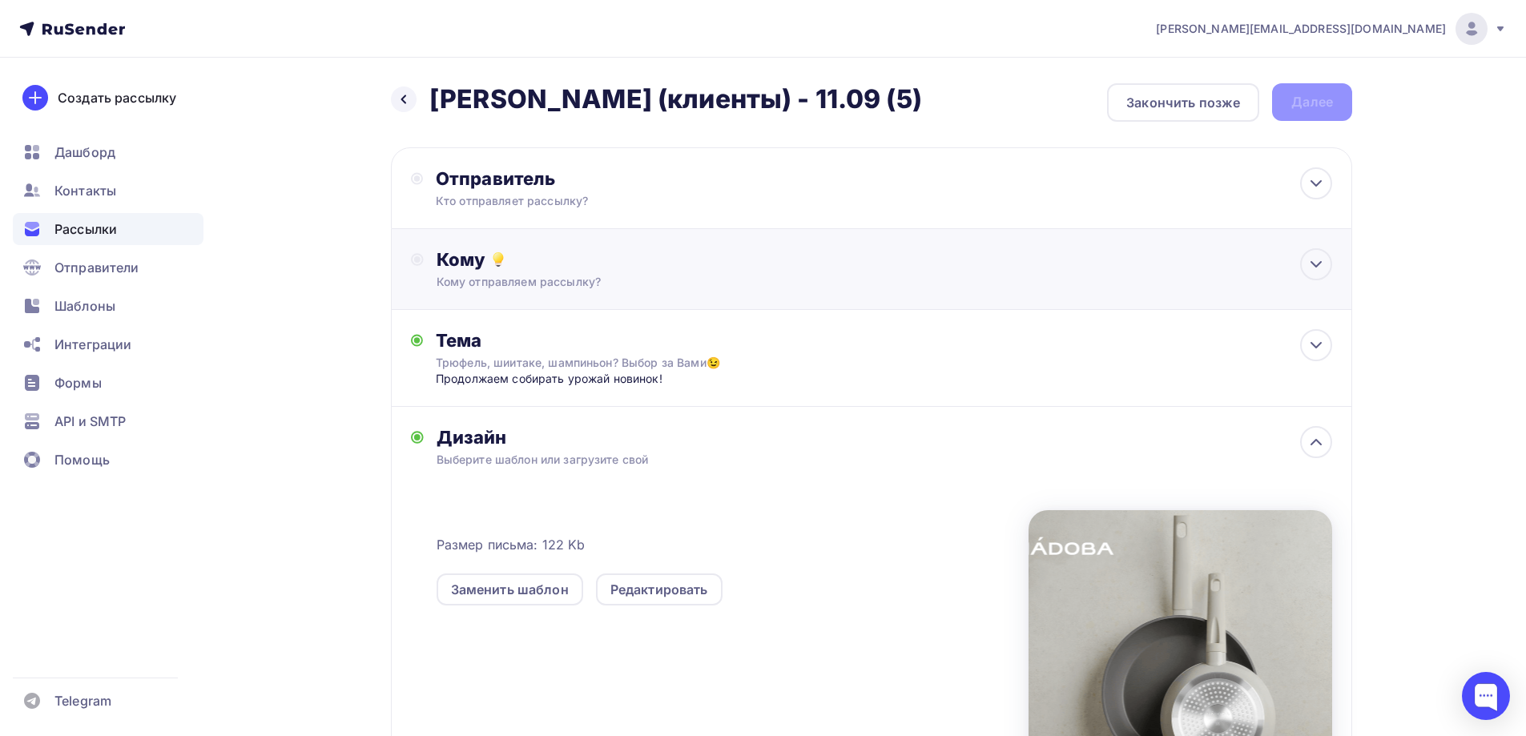
click at [509, 256] on div "Кому" at bounding box center [885, 259] width 896 height 22
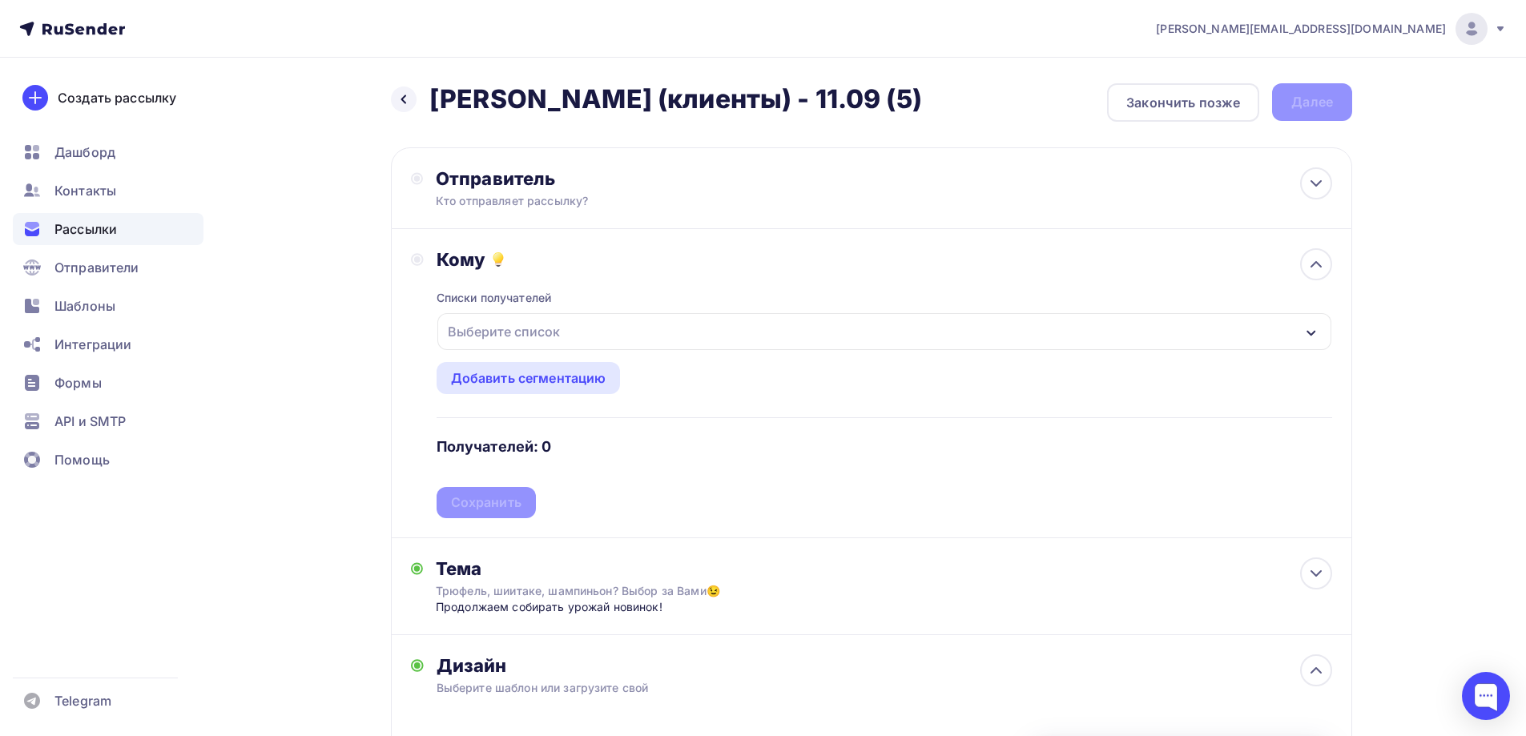
click at [536, 330] on div "Выберите список" at bounding box center [503, 331] width 125 height 29
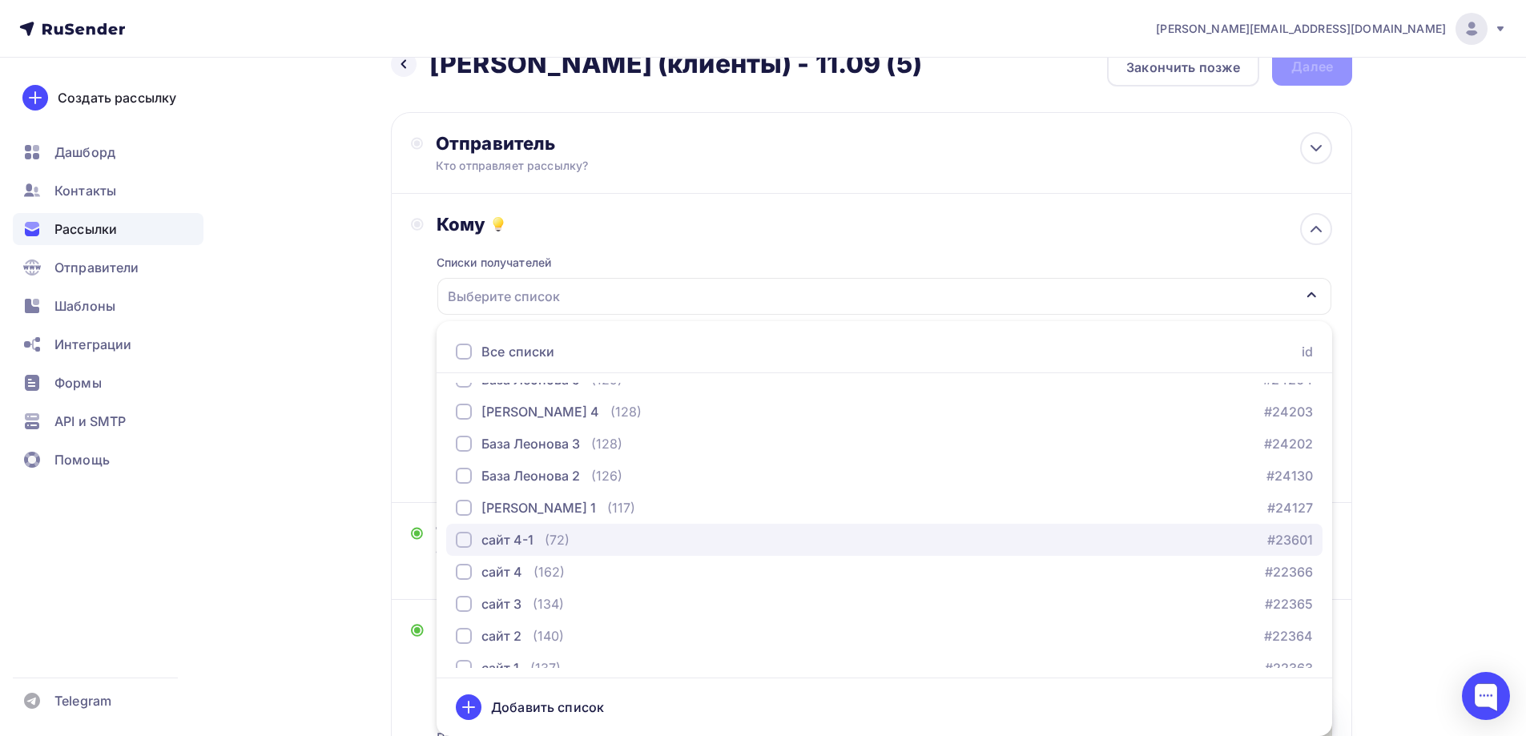
scroll to position [561, 0]
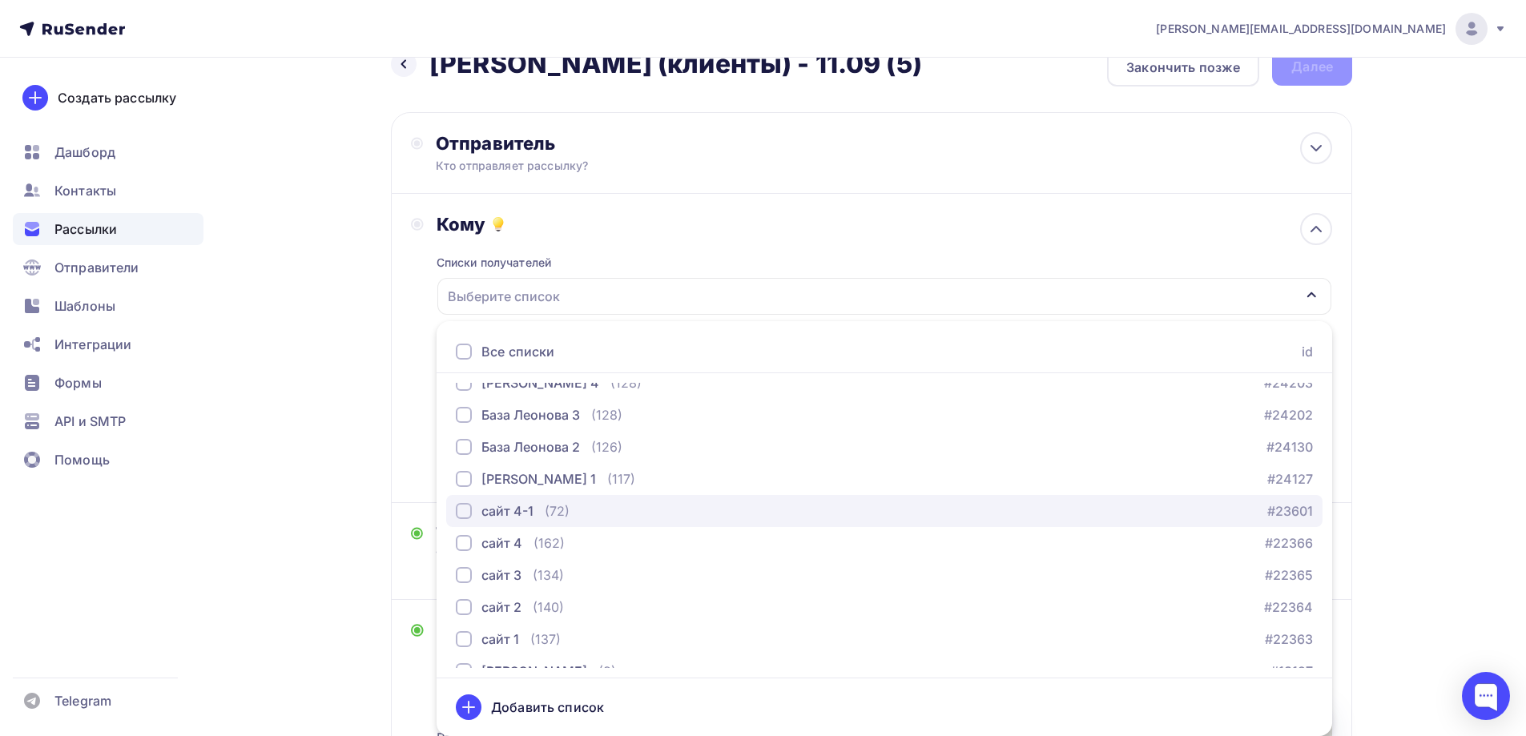
click at [576, 513] on div "сайт 4-1 (72) #23601" at bounding box center [884, 511] width 857 height 19
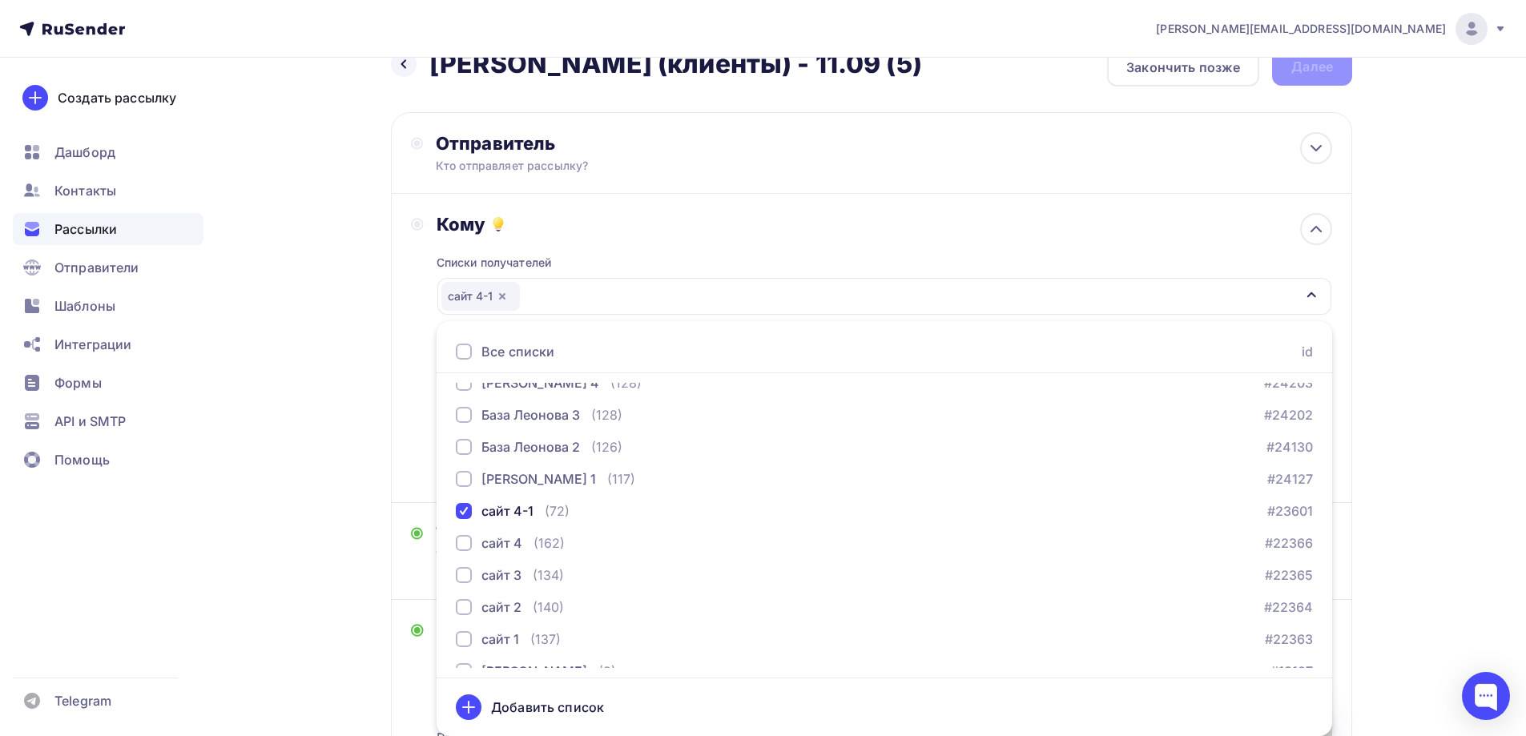
click at [366, 340] on div "Назад Jasmina (клиенты) - 11.09 (5) Jasmina (клиенты) - 11.09 (5) Закончить поз…" at bounding box center [763, 580] width 1313 height 1116
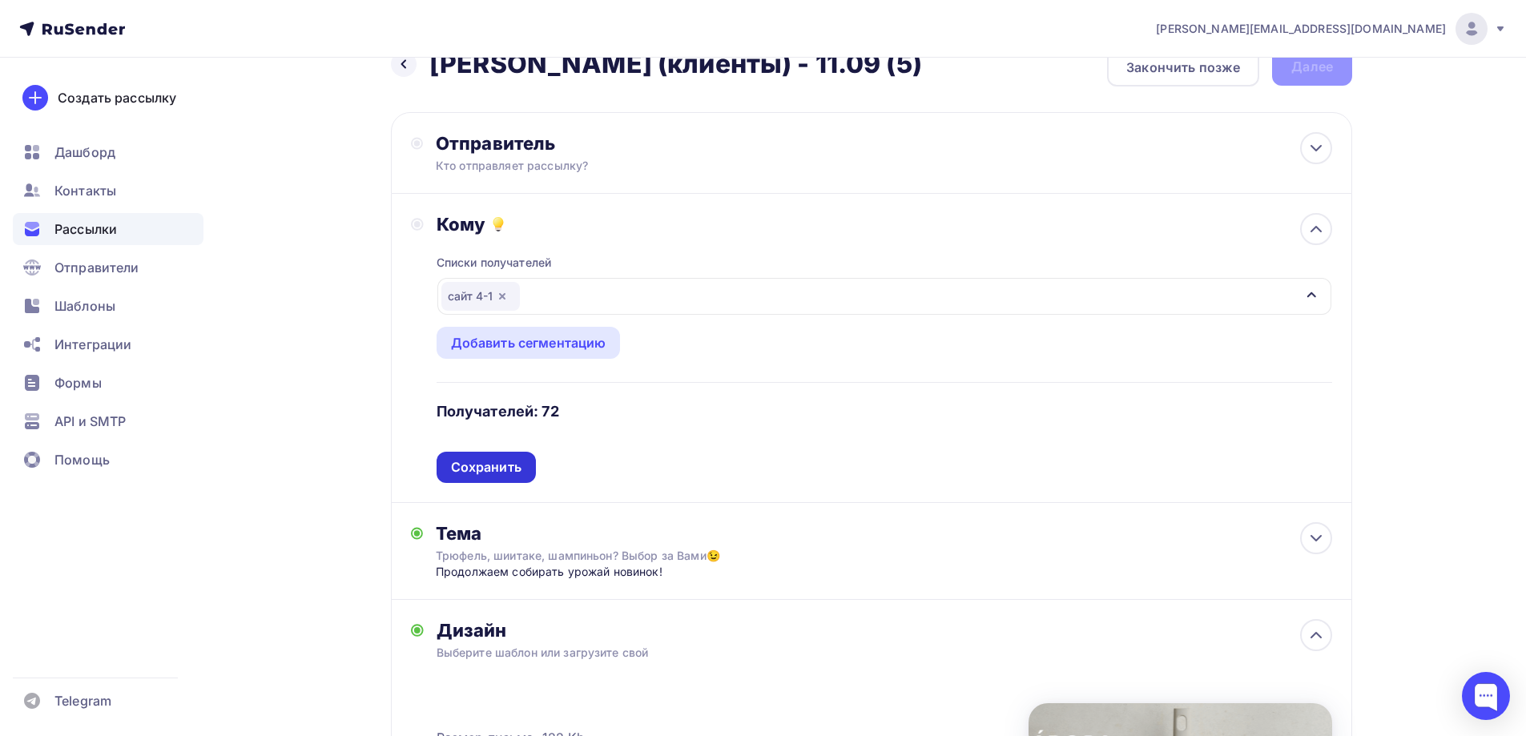
click at [500, 459] on div "Сохранить" at bounding box center [486, 467] width 71 height 18
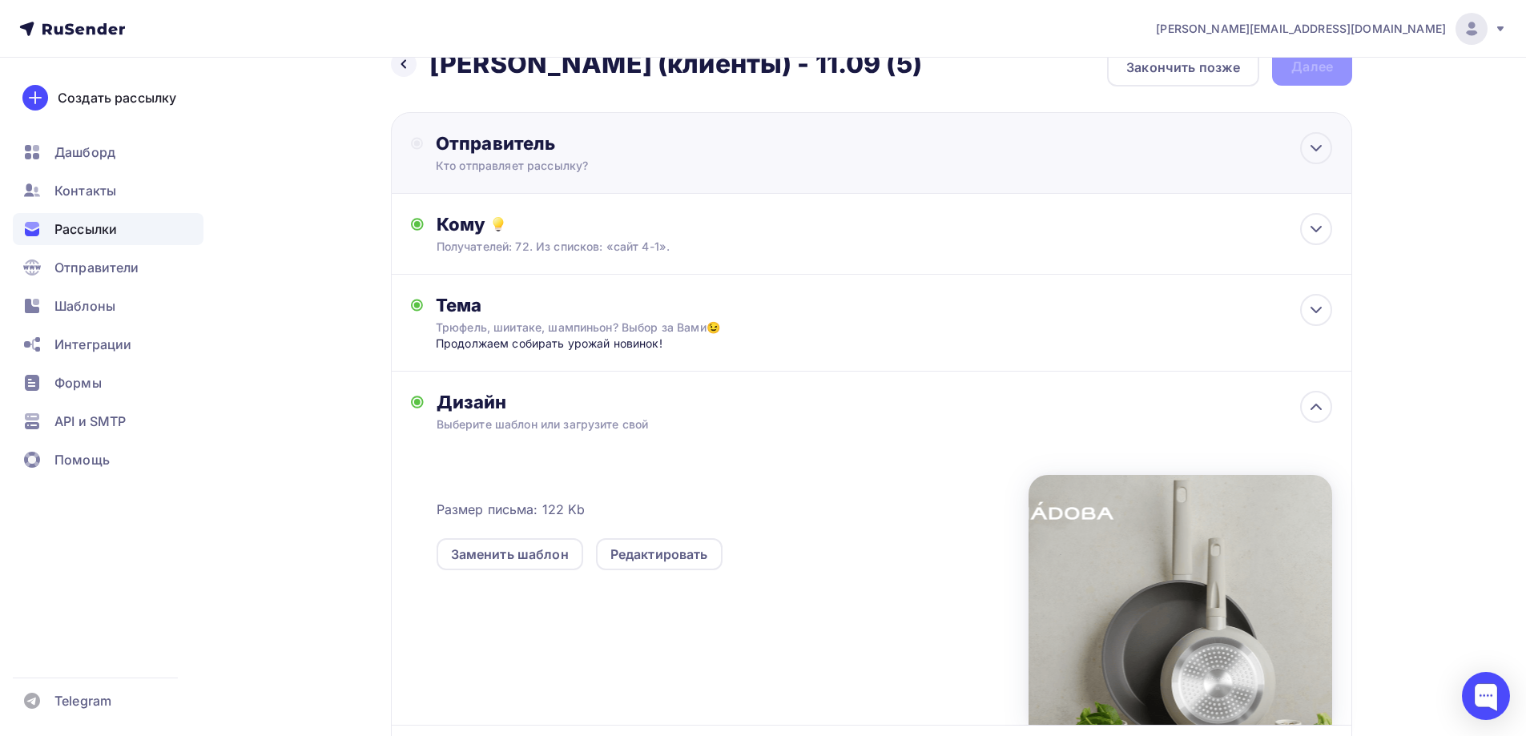
click at [516, 168] on div "Кто отправляет рассылку?" at bounding box center [592, 166] width 312 height 16
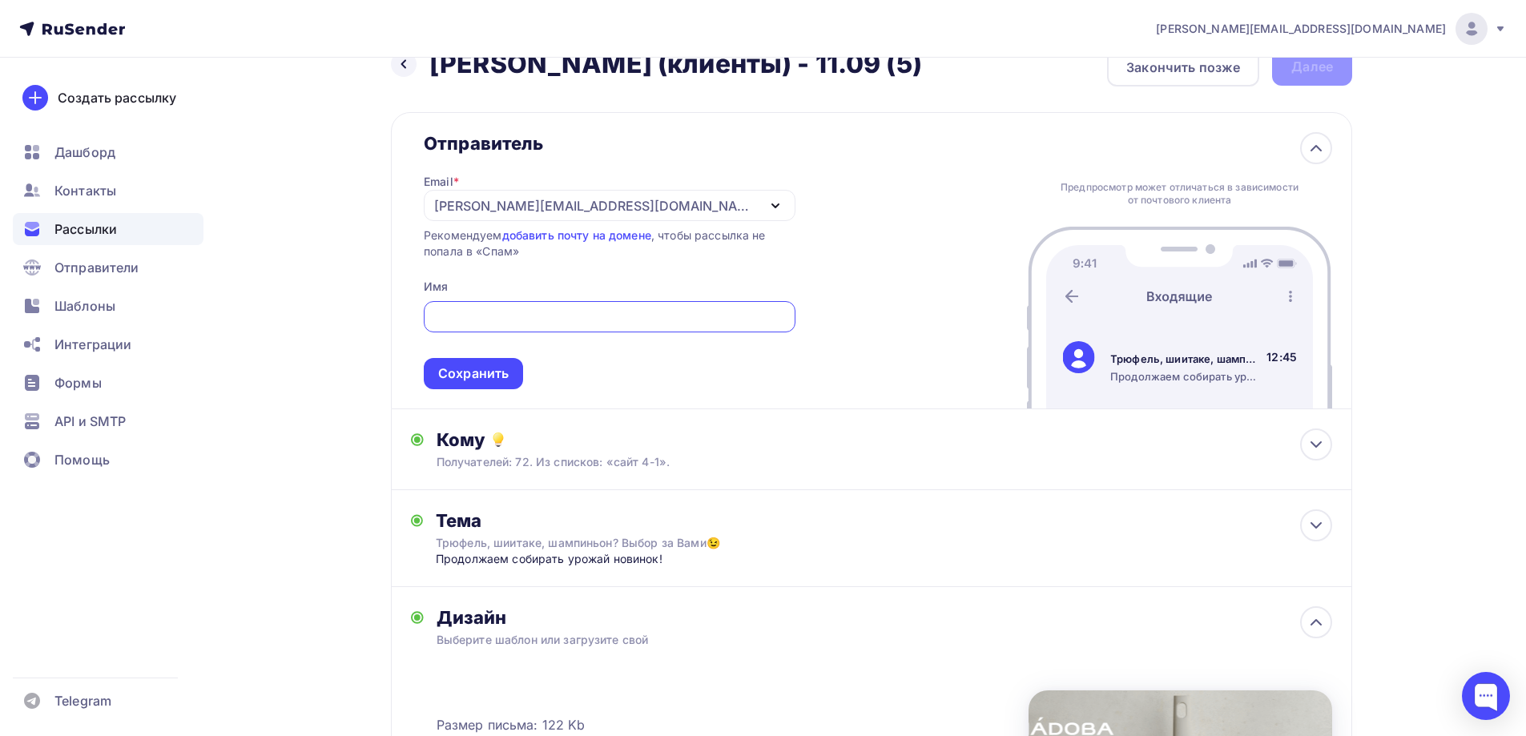
click at [590, 219] on div "[EMAIL_ADDRESS][PERSON_NAME][DOMAIN_NAME]" at bounding box center [610, 205] width 372 height 31
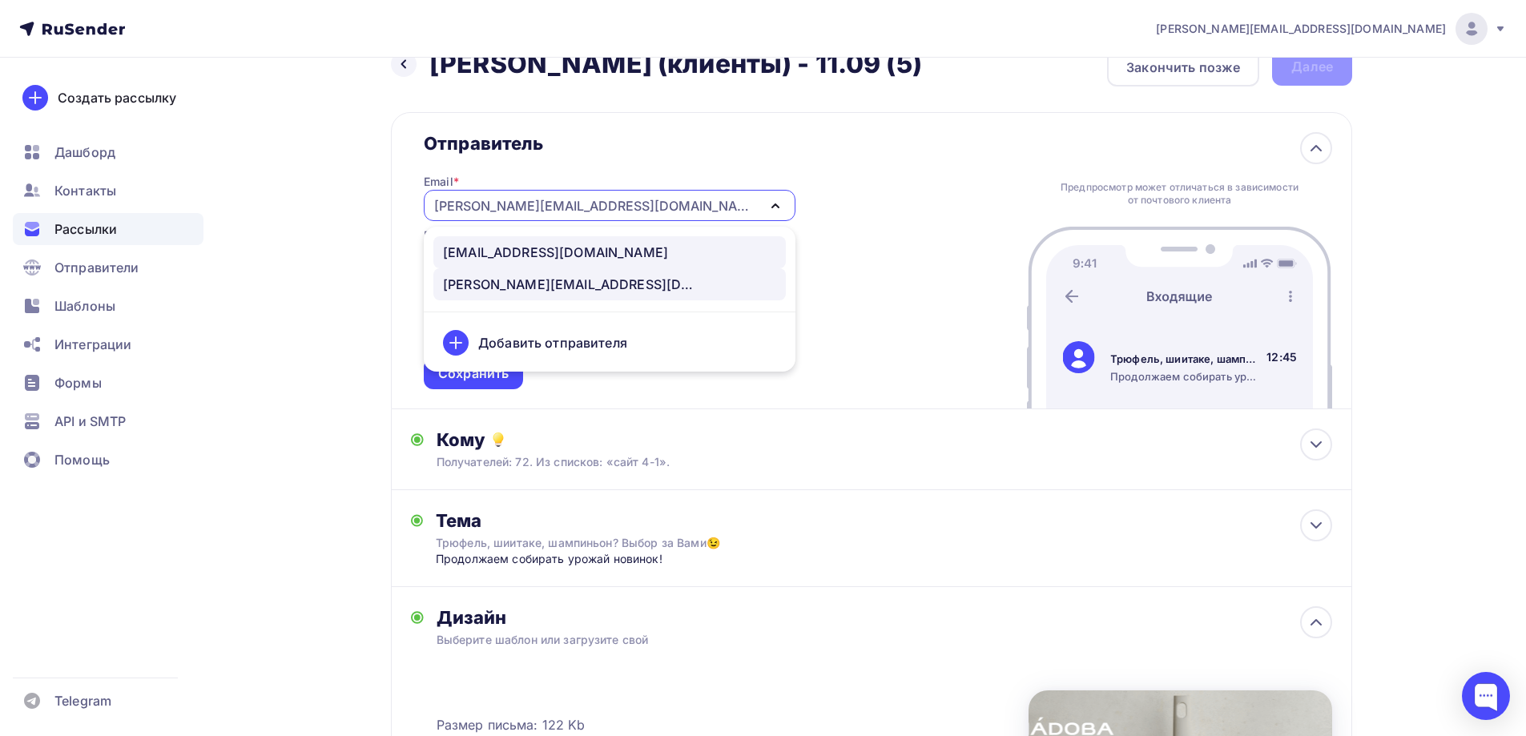
click at [518, 253] on div "news@nadoba.ru" at bounding box center [555, 252] width 225 height 19
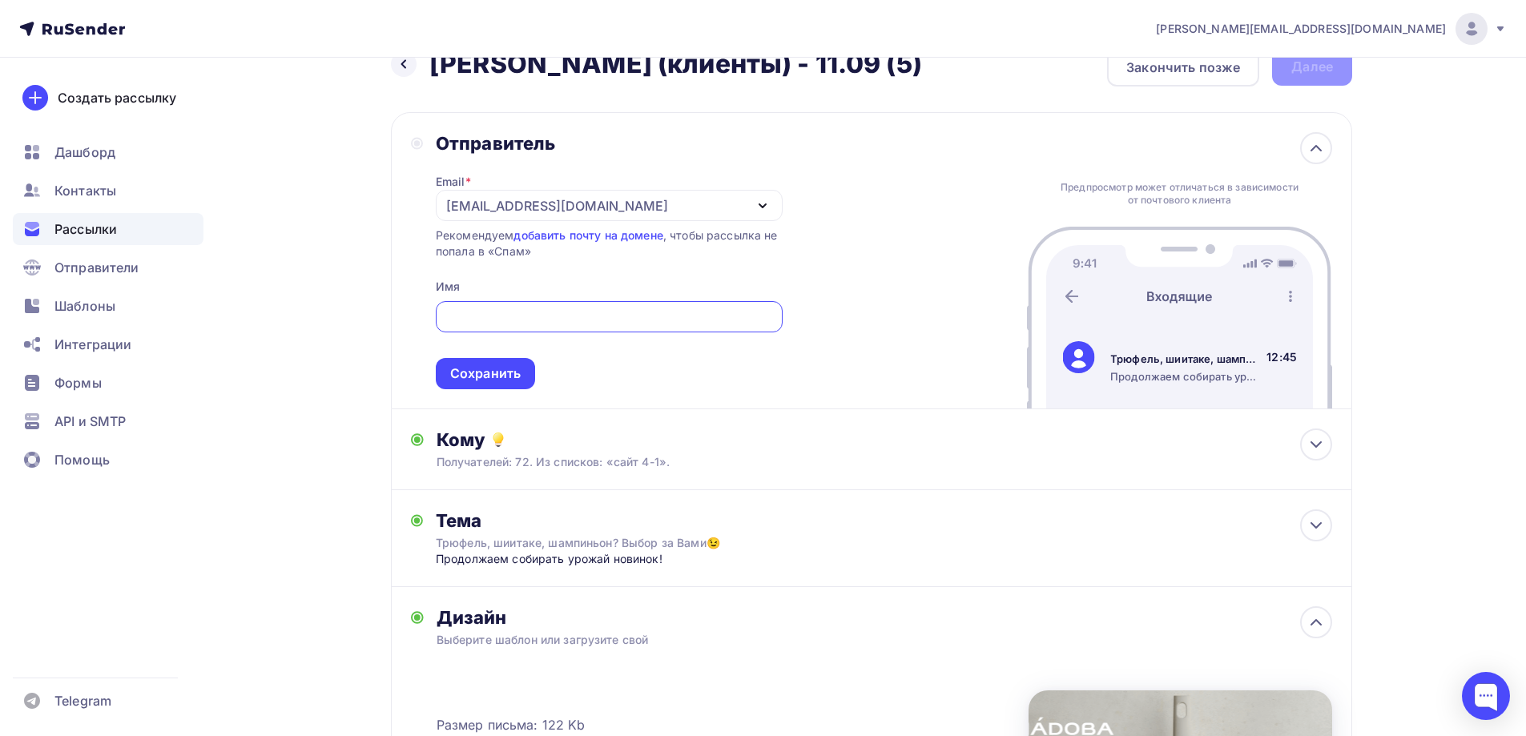
click at [521, 312] on input "text" at bounding box center [609, 317] width 328 height 19
type input "NADOBA"
click at [511, 376] on div "Сохранить" at bounding box center [485, 374] width 71 height 18
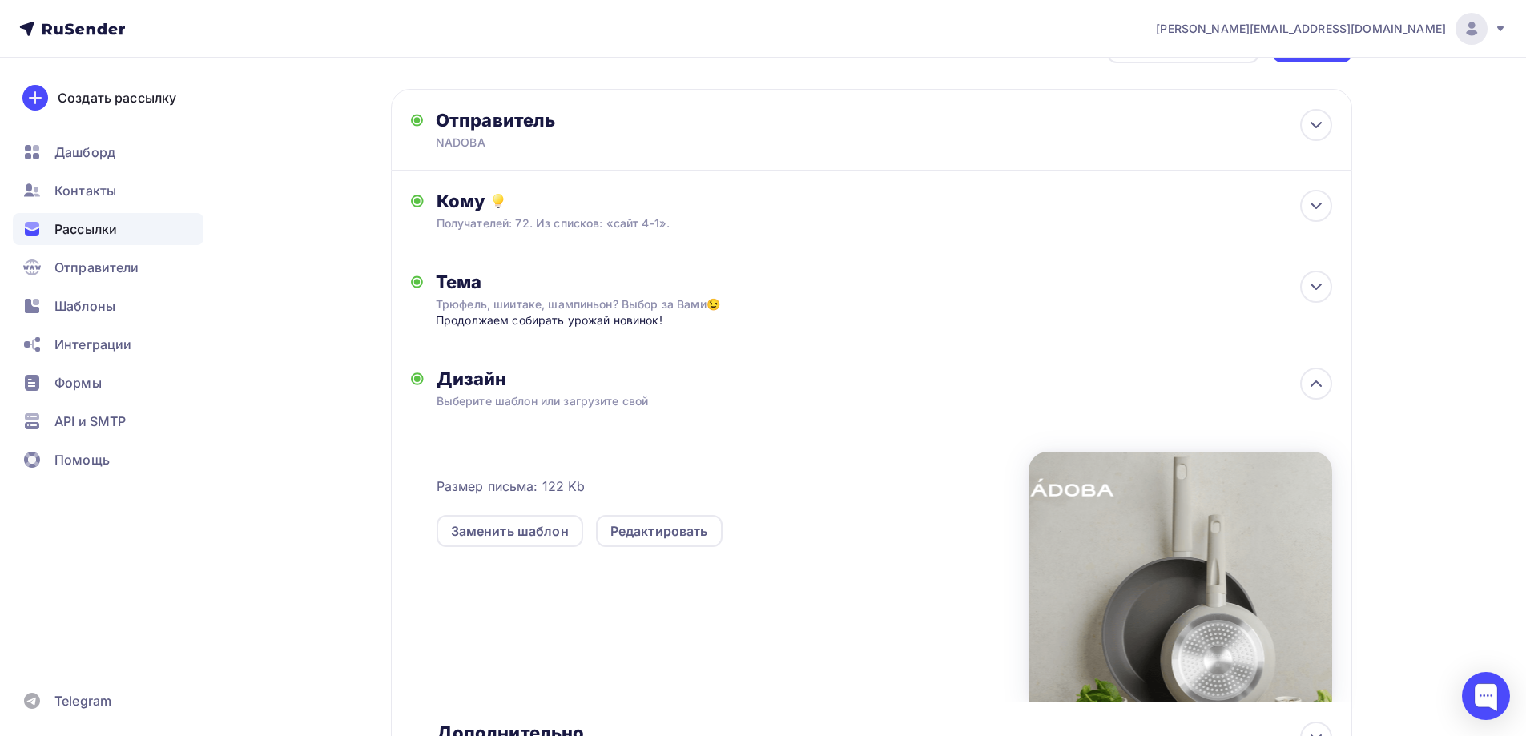
scroll to position [0, 0]
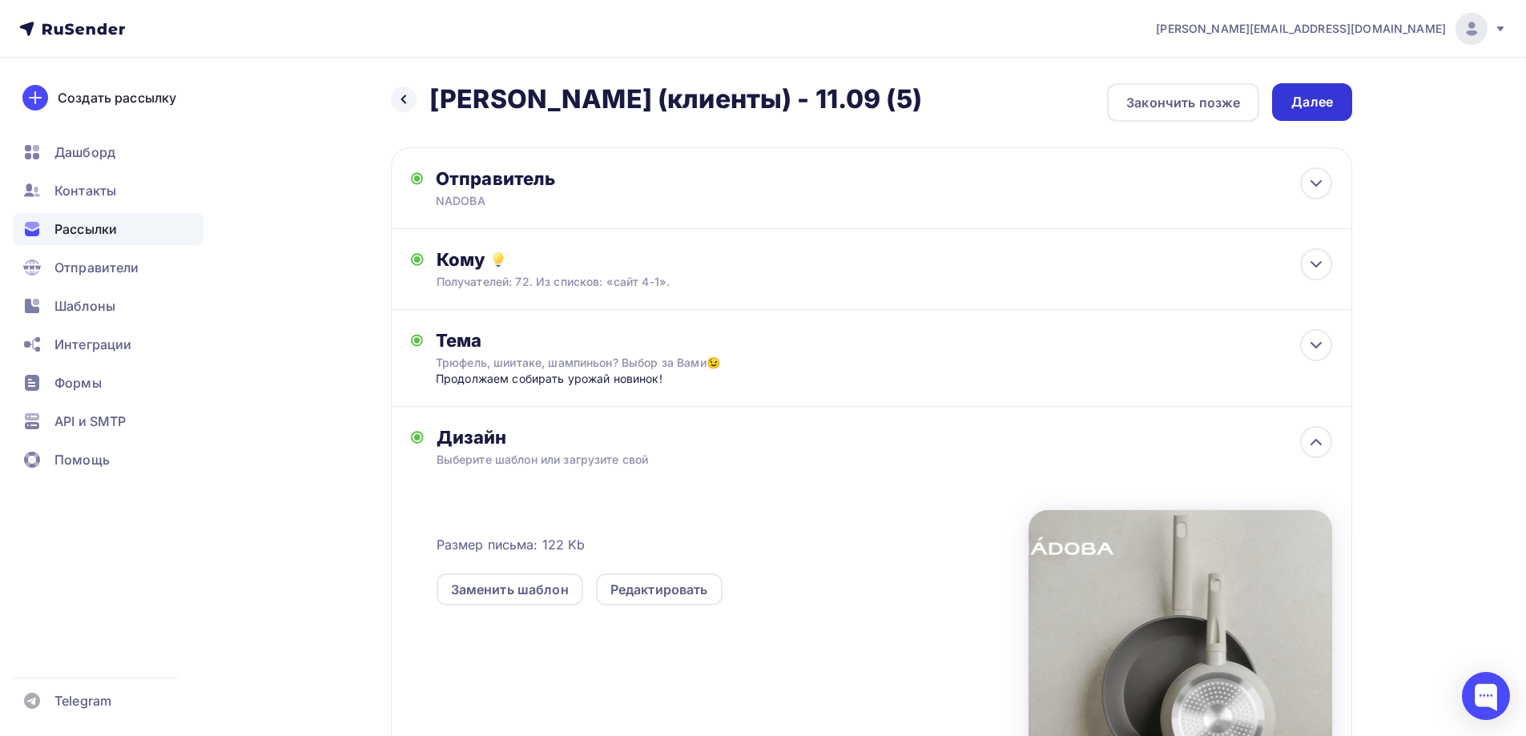
click at [1307, 104] on div "Далее" at bounding box center [1312, 102] width 42 height 18
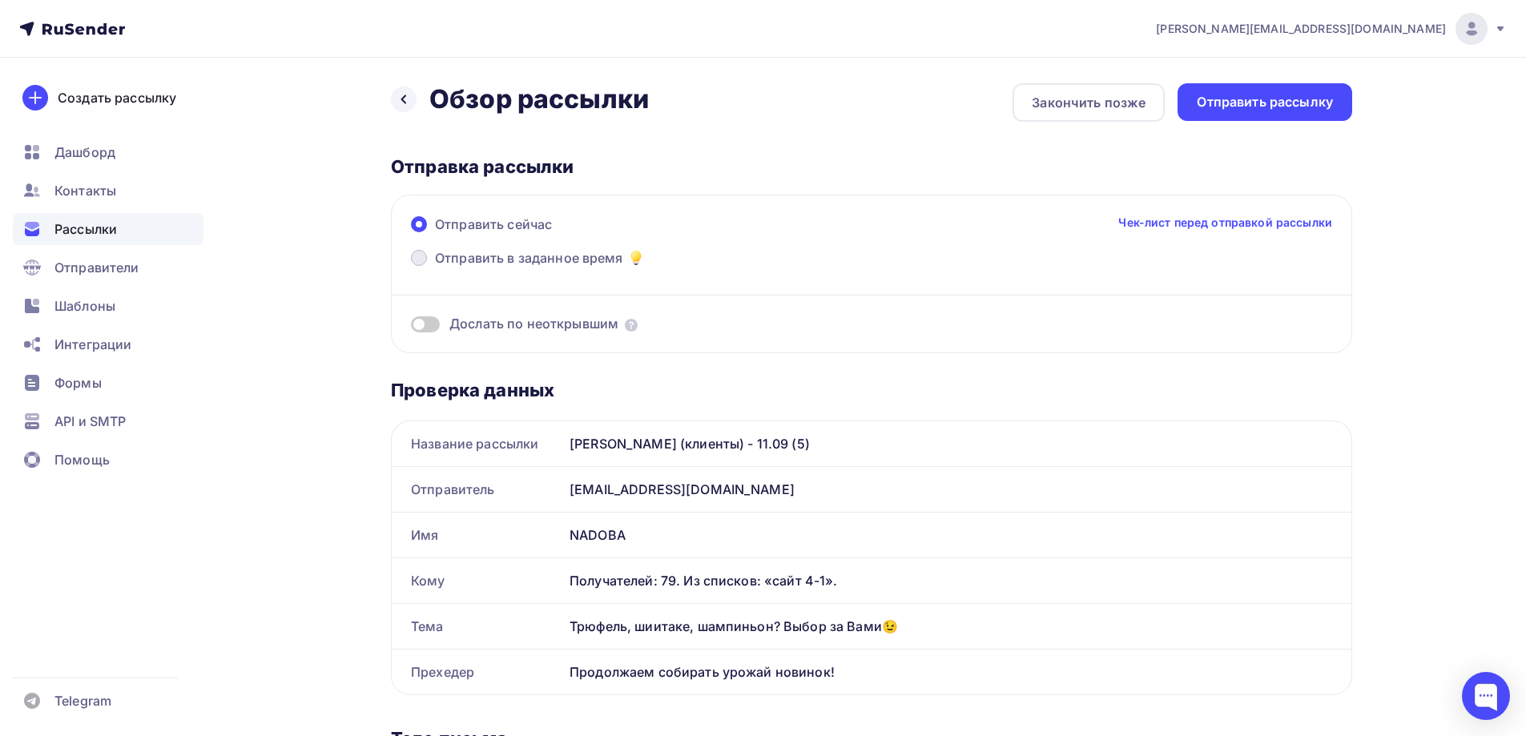
click at [581, 260] on span "Отправить в заданное время" at bounding box center [529, 257] width 188 height 19
click at [435, 268] on input "Отправить в заданное время" at bounding box center [435, 268] width 0 height 0
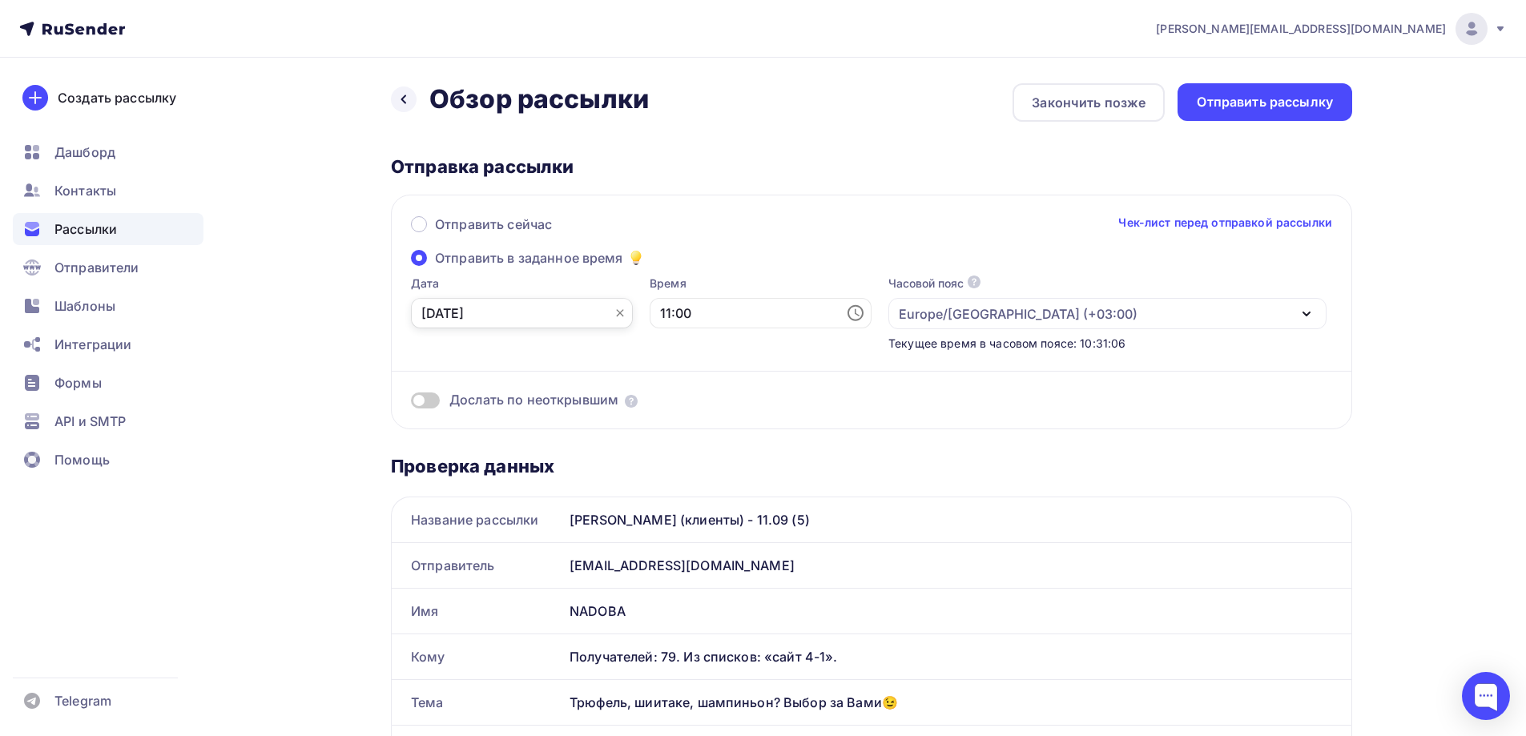
click at [552, 315] on input "12.09.2025" at bounding box center [522, 313] width 222 height 30
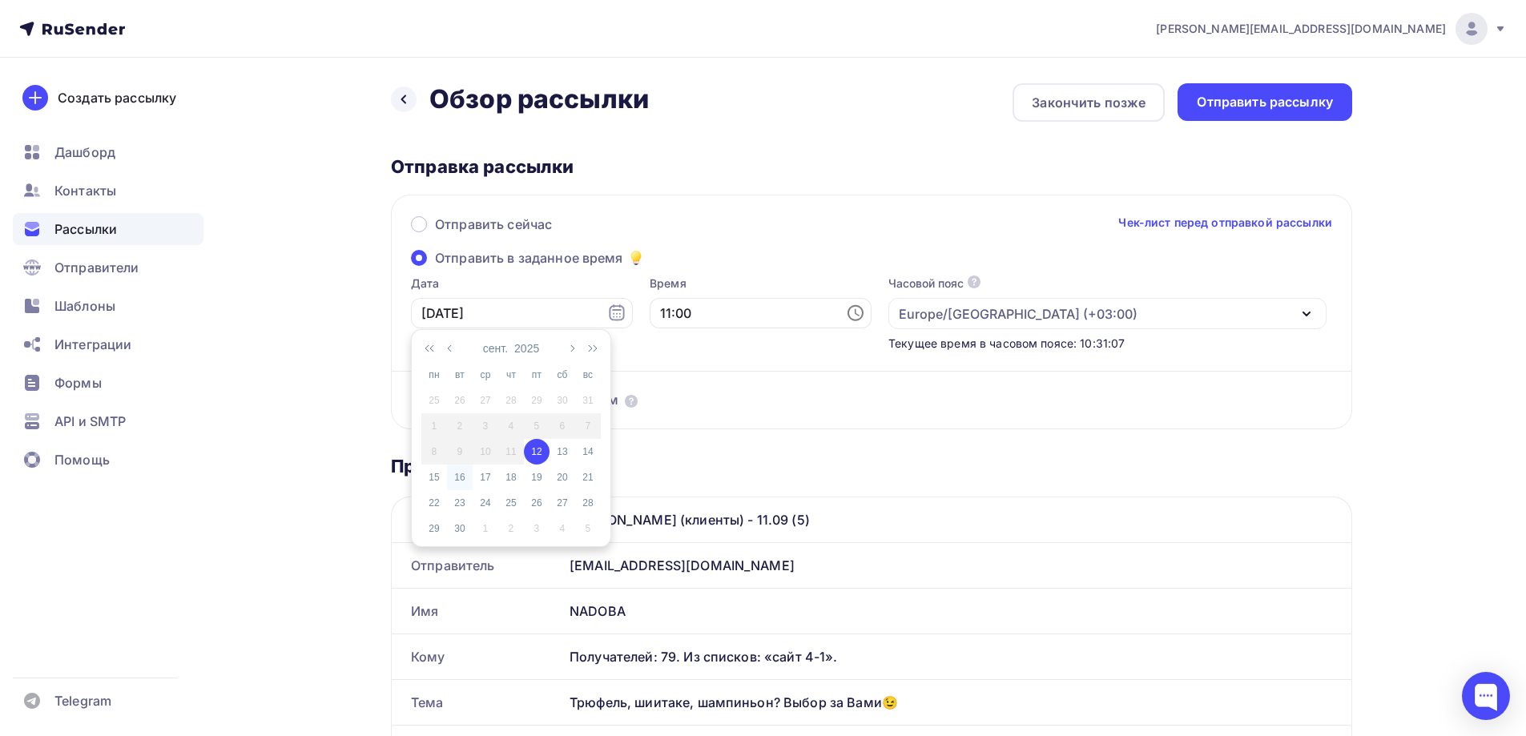
click at [467, 473] on div "16" at bounding box center [460, 477] width 26 height 14
type input "16.09.2025"
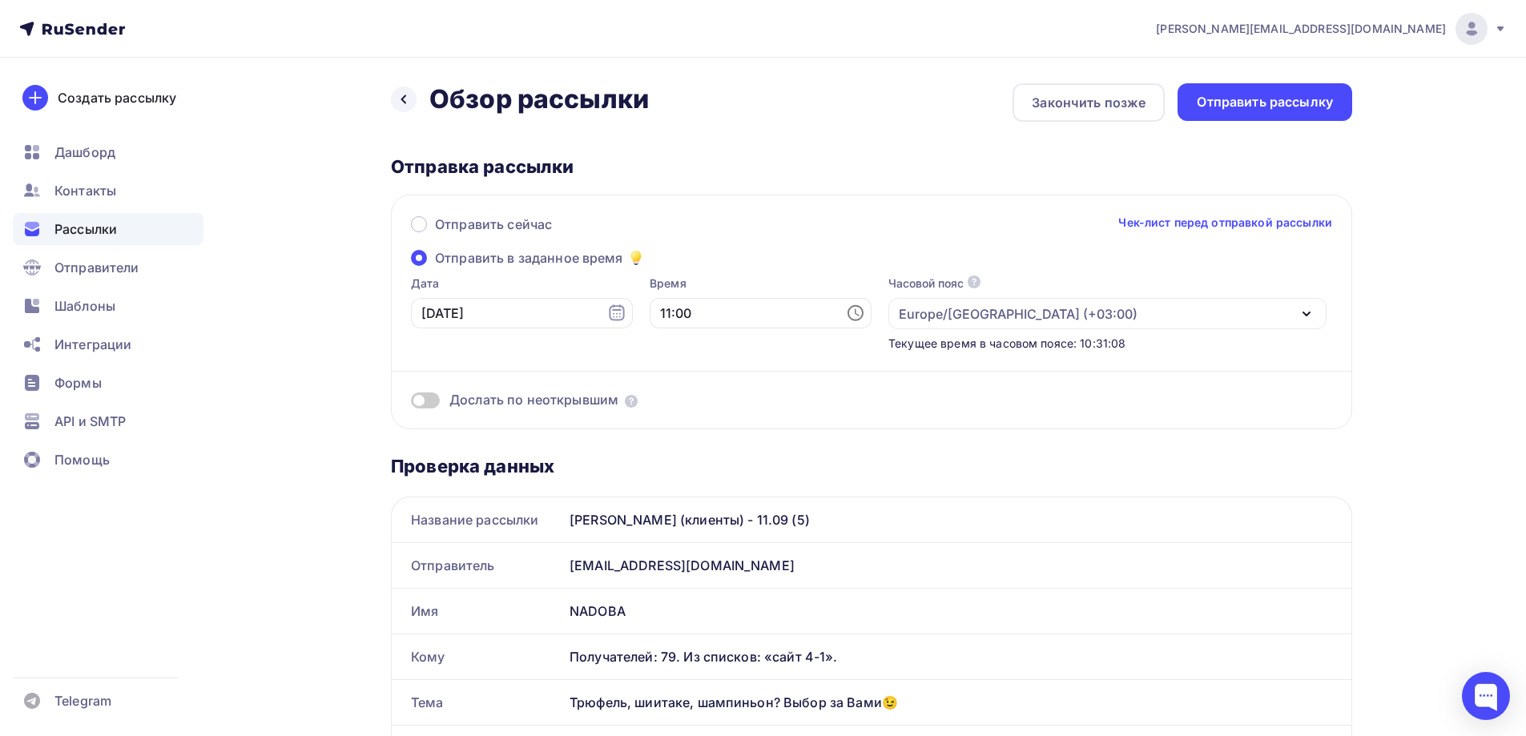
click at [848, 310] on icon at bounding box center [856, 313] width 16 height 16
click at [766, 398] on li "30" at bounding box center [763, 391] width 83 height 26
type input "11:30"
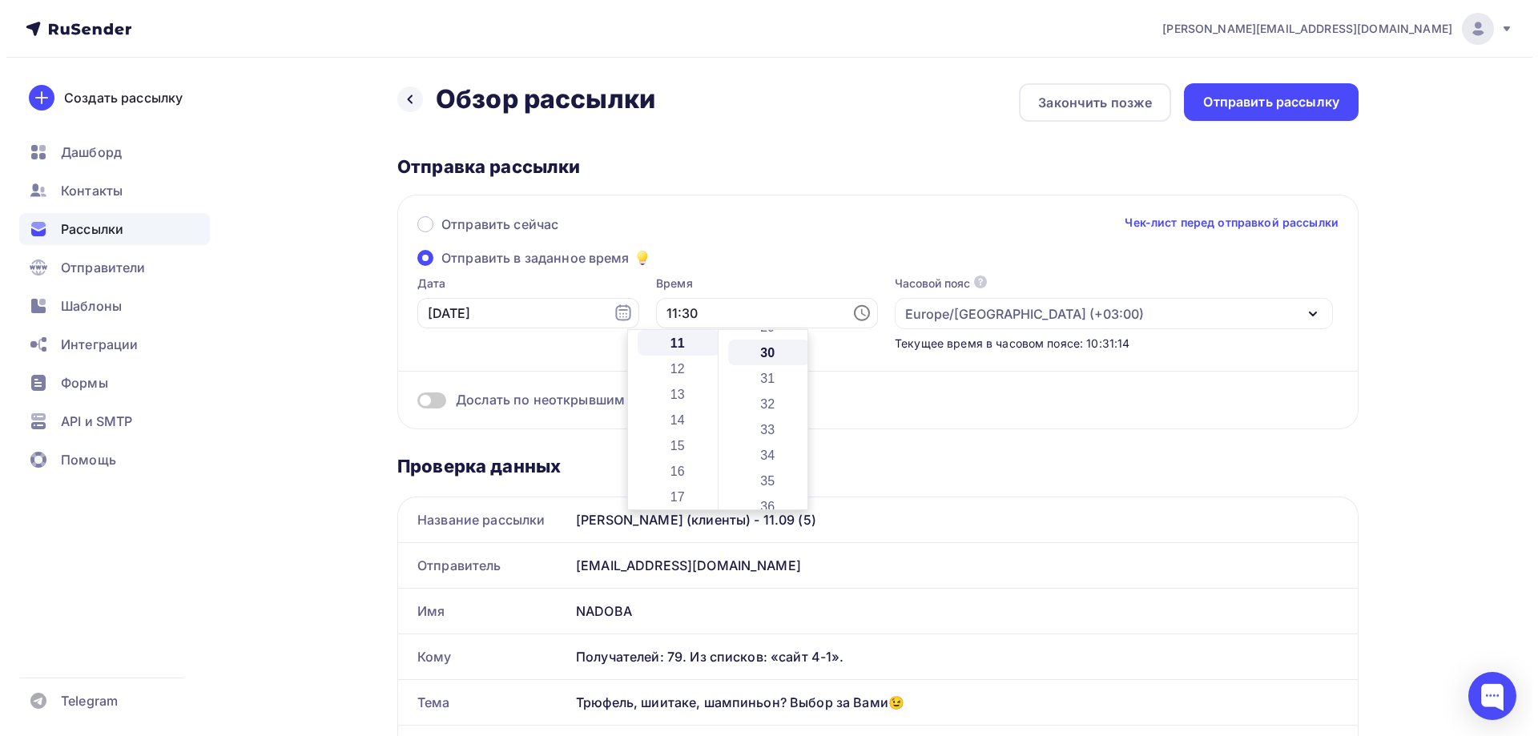
scroll to position [769, 0]
click at [811, 164] on div "Отправка рассылки" at bounding box center [871, 166] width 961 height 22
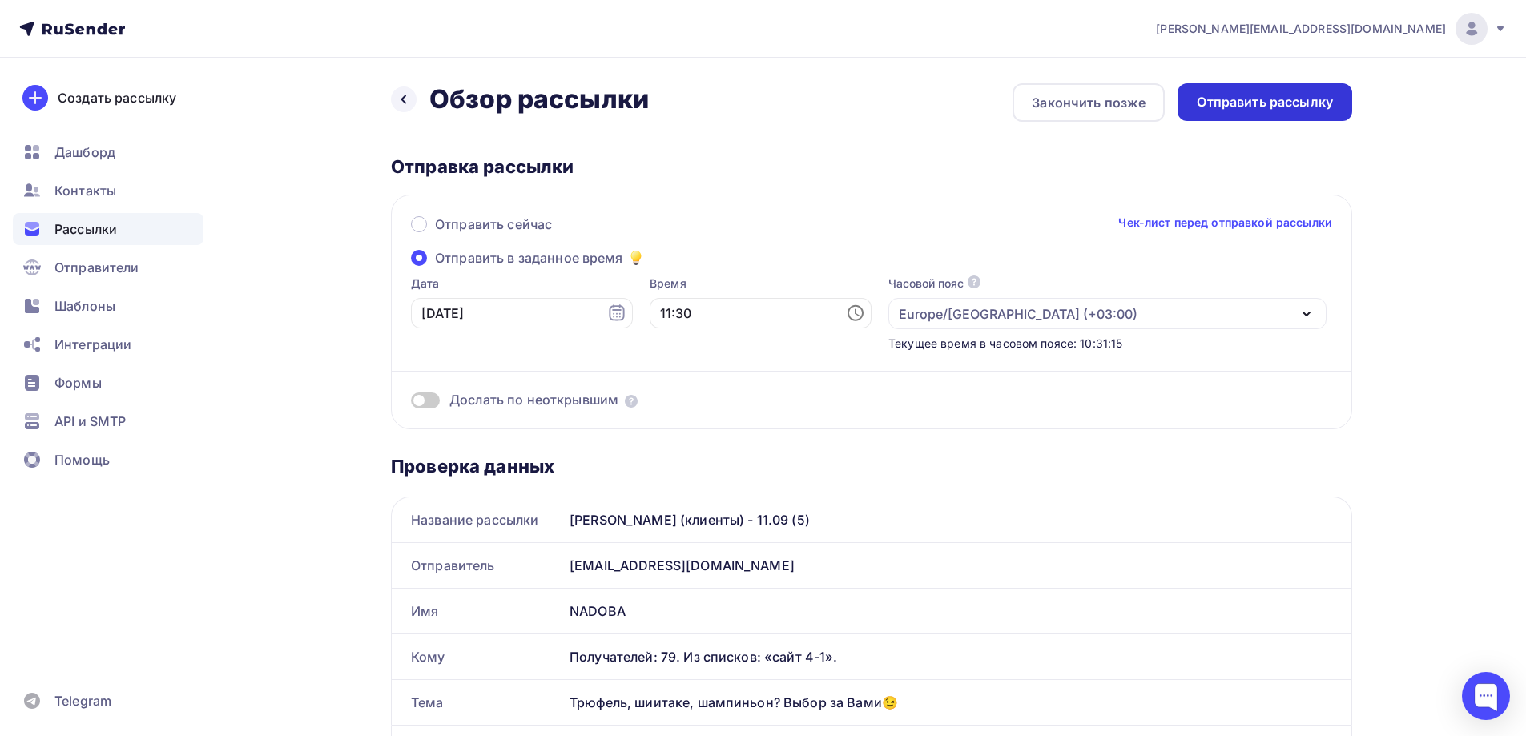
click at [1238, 101] on div "Отправить рассылку" at bounding box center [1265, 102] width 136 height 18
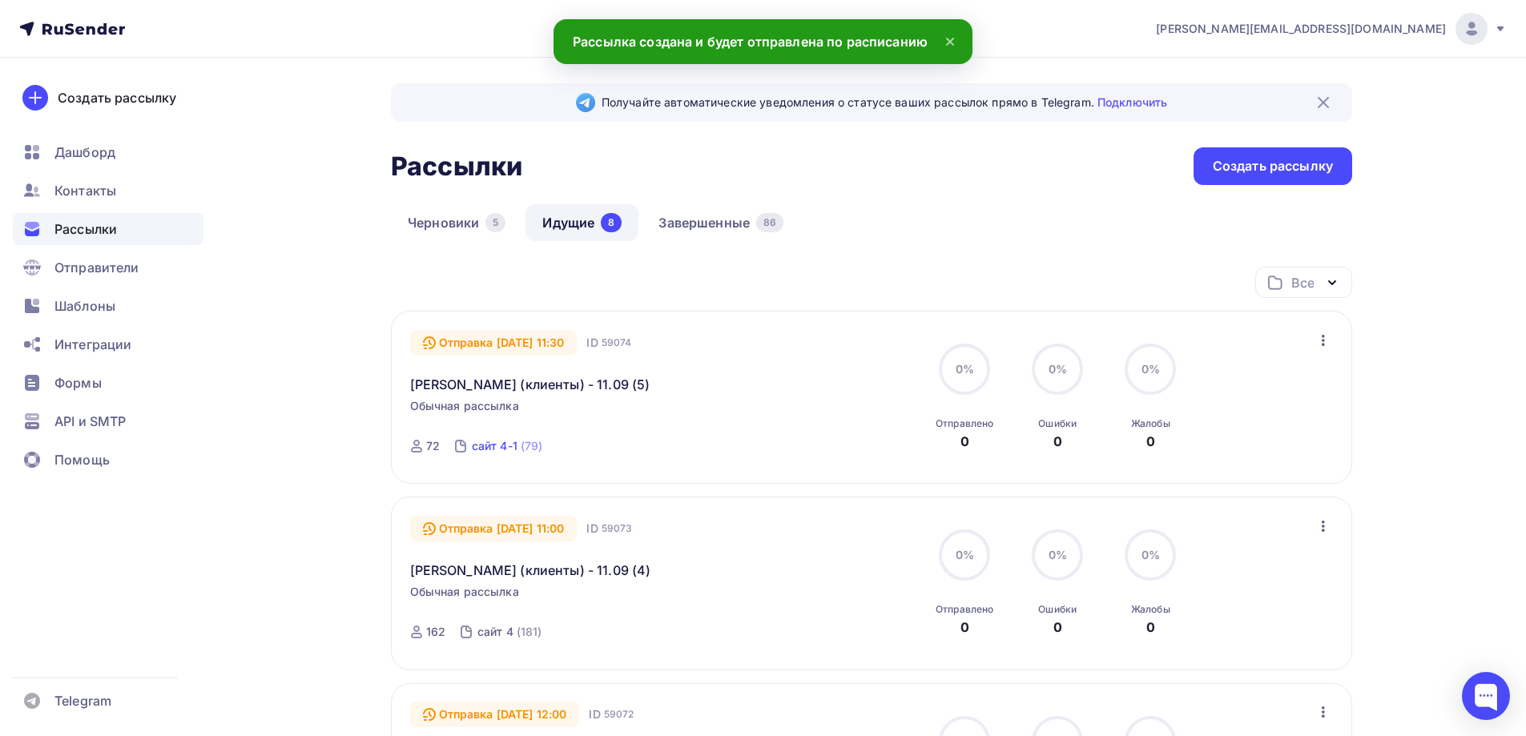
drag, startPoint x: 608, startPoint y: 445, endPoint x: 483, endPoint y: 441, distance: 125.0
click at [483, 441] on div "Отправка 16.09.2025, 11:30 ID 59074 Jasmina (клиенты) - 11.09 (5) Обычная рассы…" at bounding box center [592, 397] width 365 height 135
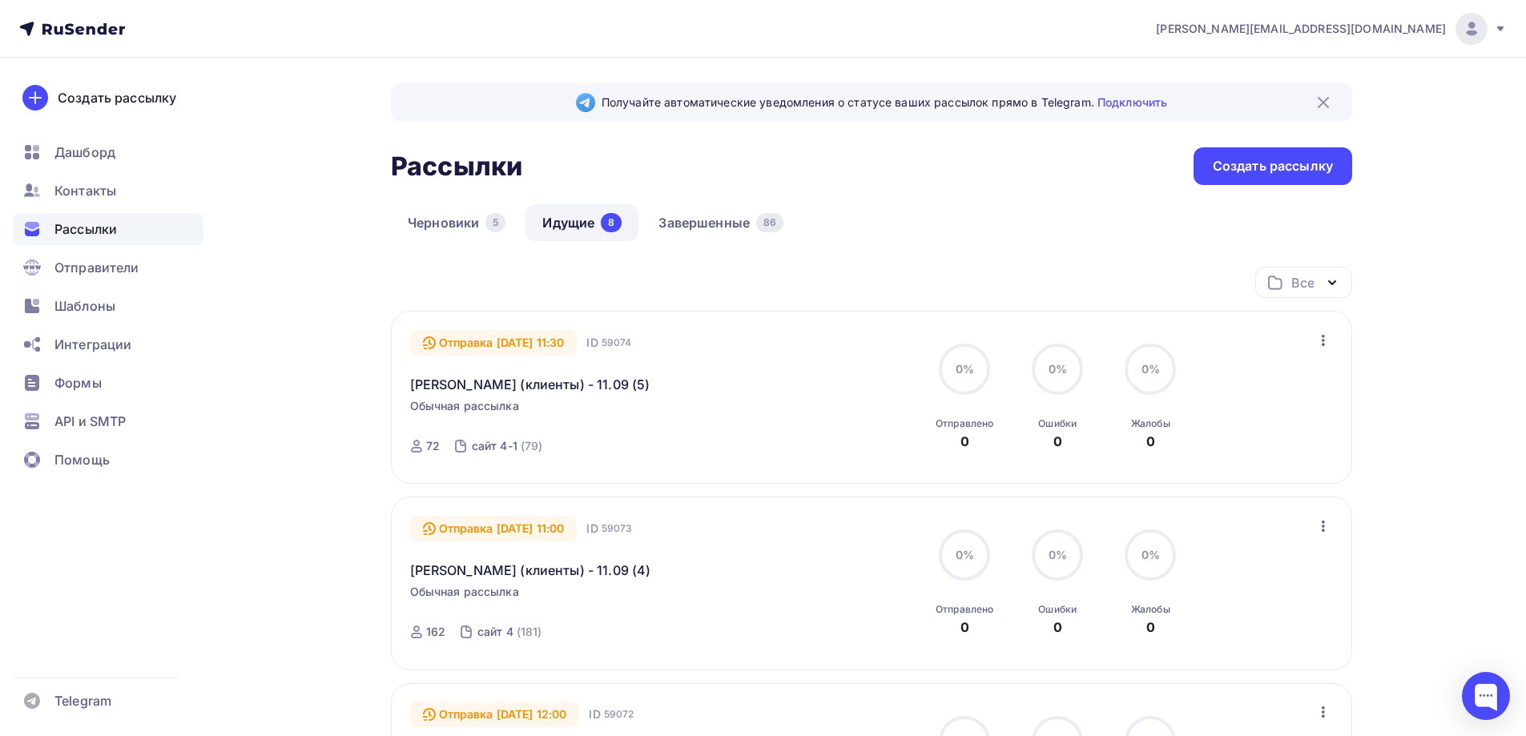
click at [596, 446] on div "Отправка 16.09.2025, 11:30 ID 59074 Jasmina (клиенты) - 11.09 (5) Обычная рассы…" at bounding box center [592, 397] width 365 height 135
drag, startPoint x: 545, startPoint y: 448, endPoint x: 465, endPoint y: 445, distance: 79.3
click at [465, 445] on div "Отправка 16.09.2025, 11:30 ID 59074 Jasmina (клиенты) - 11.09 (5) Обычная рассы…" at bounding box center [592, 397] width 365 height 135
copy link "сайт 4-1 (79)"
drag, startPoint x: 922, startPoint y: 211, endPoint x: 539, endPoint y: 19, distance: 428.1
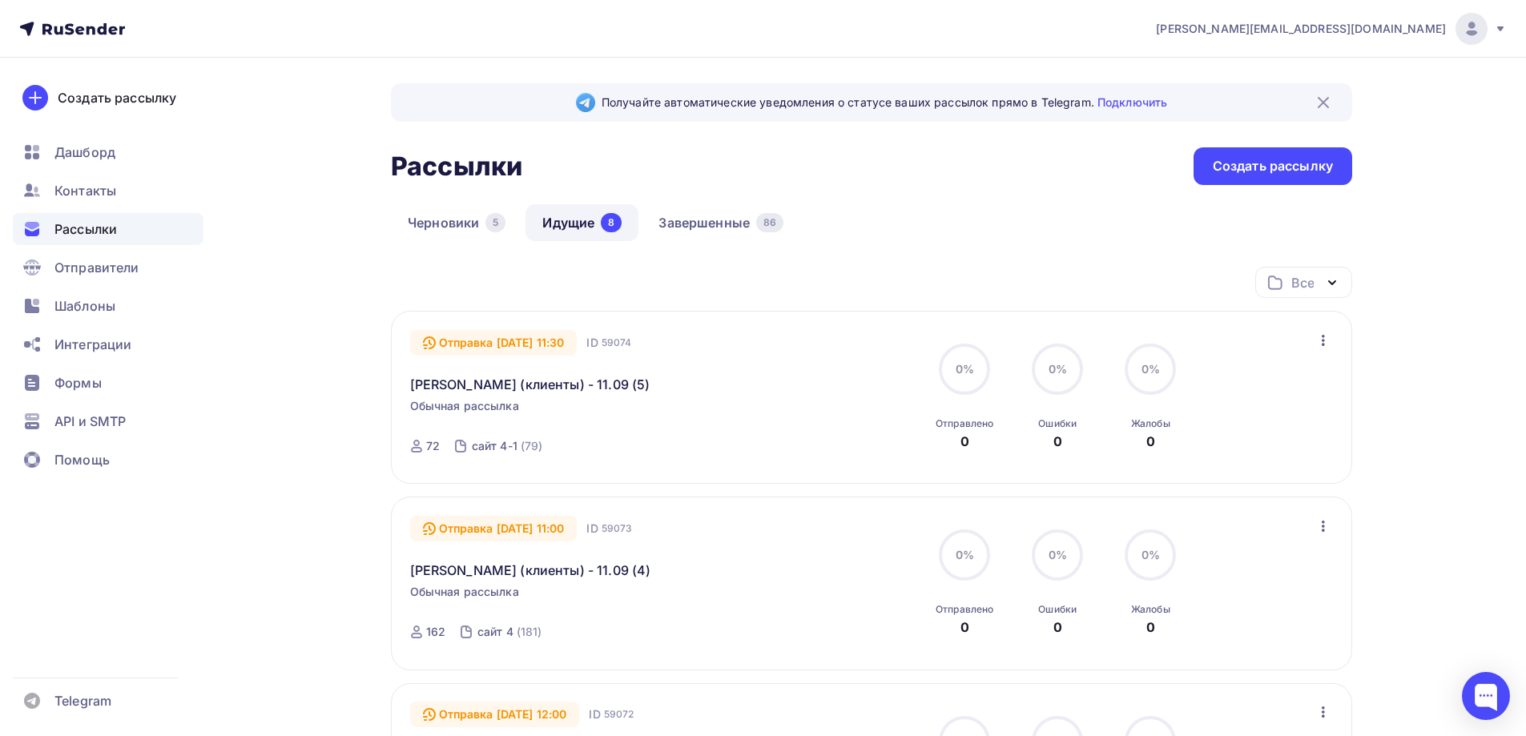
click at [920, 208] on div "Черновики 5 Идущие 8 Завершенные 86" at bounding box center [871, 235] width 961 height 62
click at [1289, 170] on div "Создать рассылку" at bounding box center [1273, 166] width 120 height 18
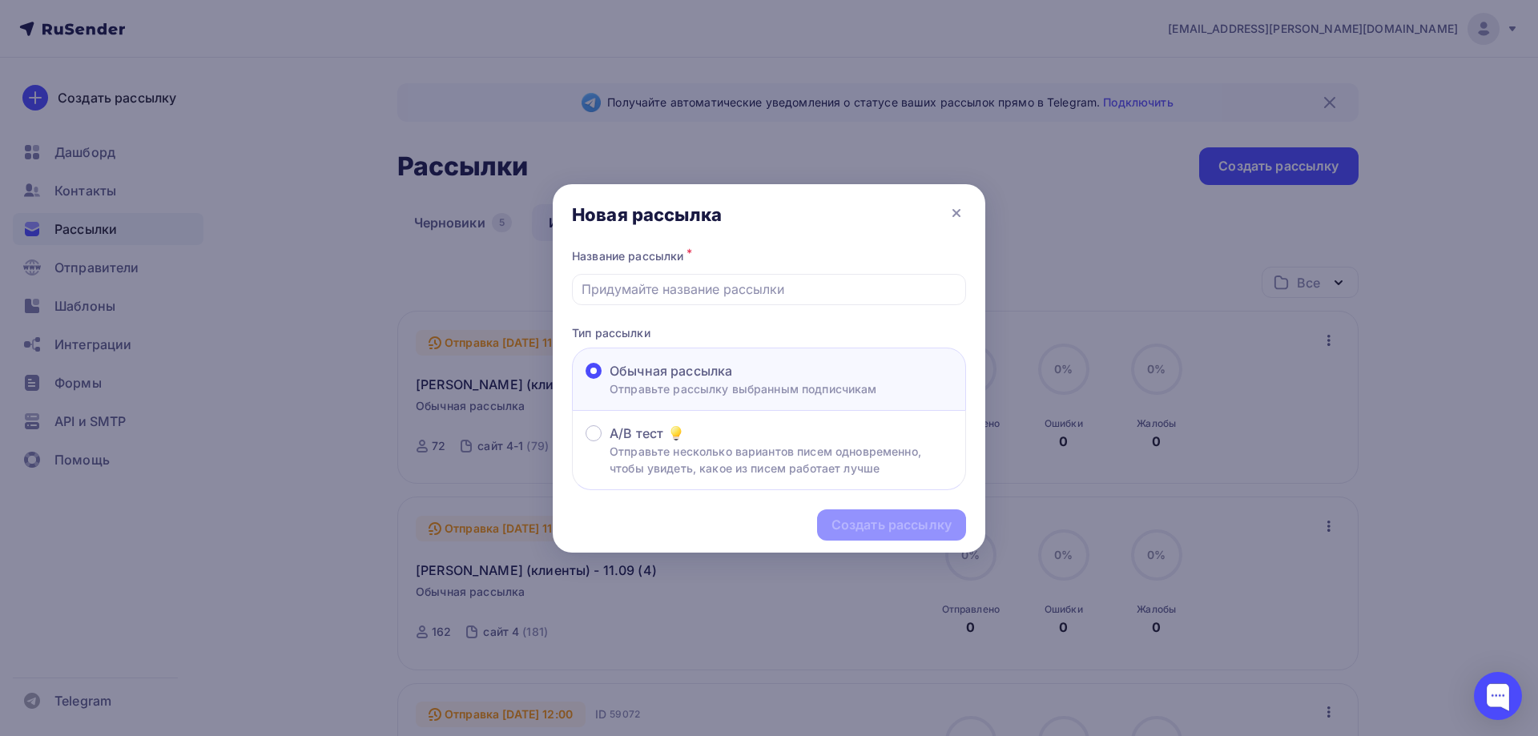
click at [742, 264] on div "Название рассылки *" at bounding box center [769, 256] width 394 height 22
click at [751, 283] on input "text" at bounding box center [770, 289] width 376 height 19
paste input "Jasmina - БМЛ (11.09) (16)"
type input "Jasmina - БМЛ (11.09) (16)"
drag, startPoint x: 917, startPoint y: 530, endPoint x: 906, endPoint y: 525, distance: 11.5
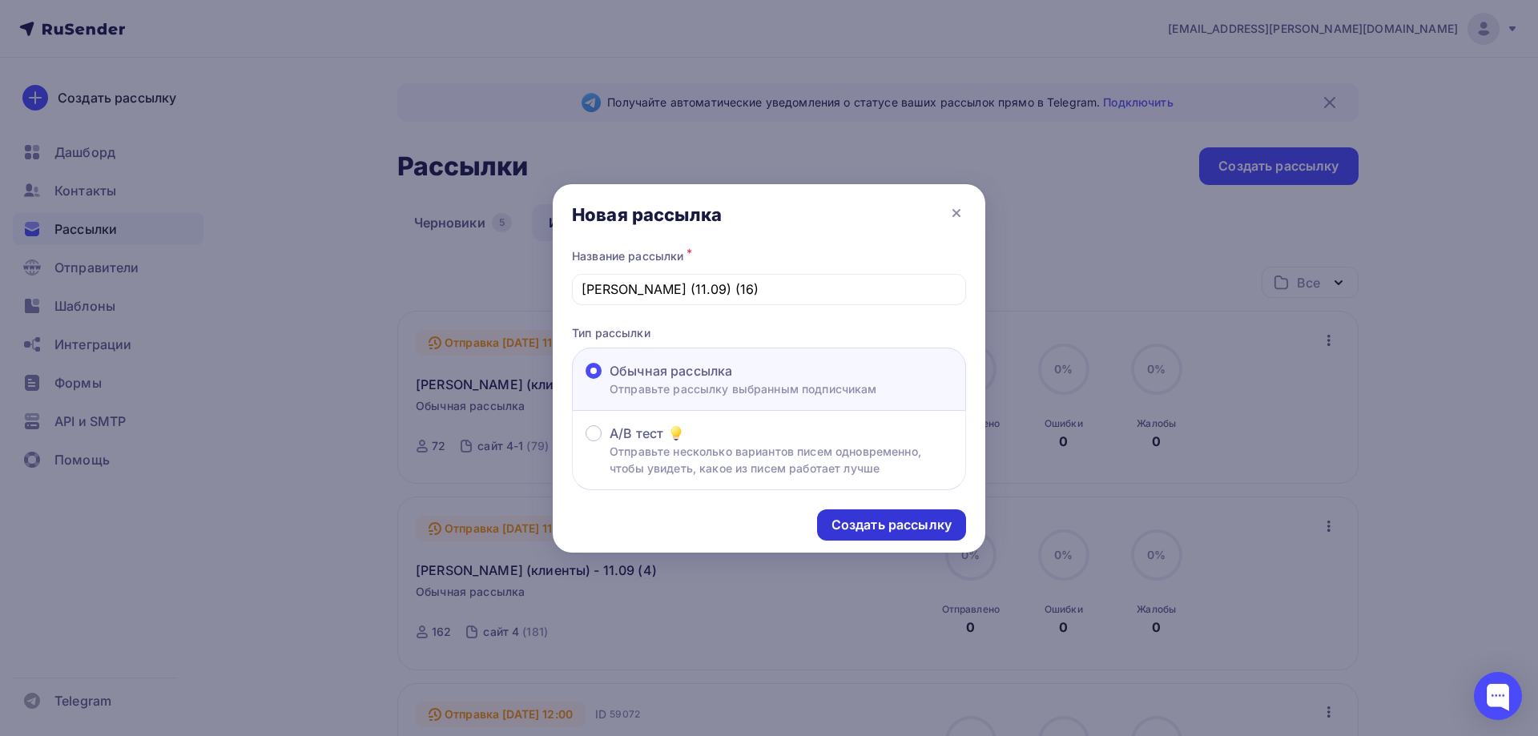
click at [916, 530] on div "Создать рассылку" at bounding box center [892, 525] width 120 height 18
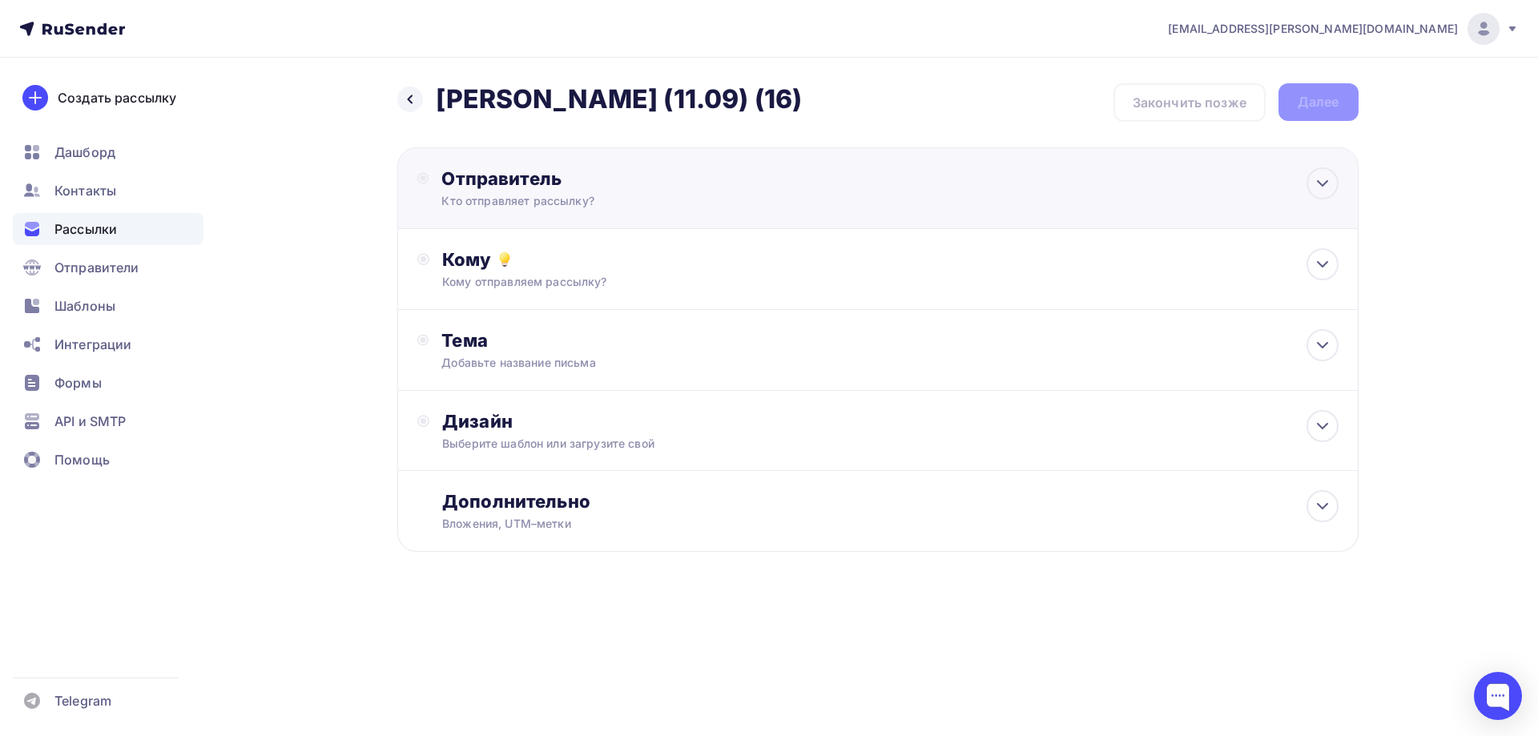
click at [554, 200] on div "Кто отправляет рассылку?" at bounding box center [597, 201] width 312 height 16
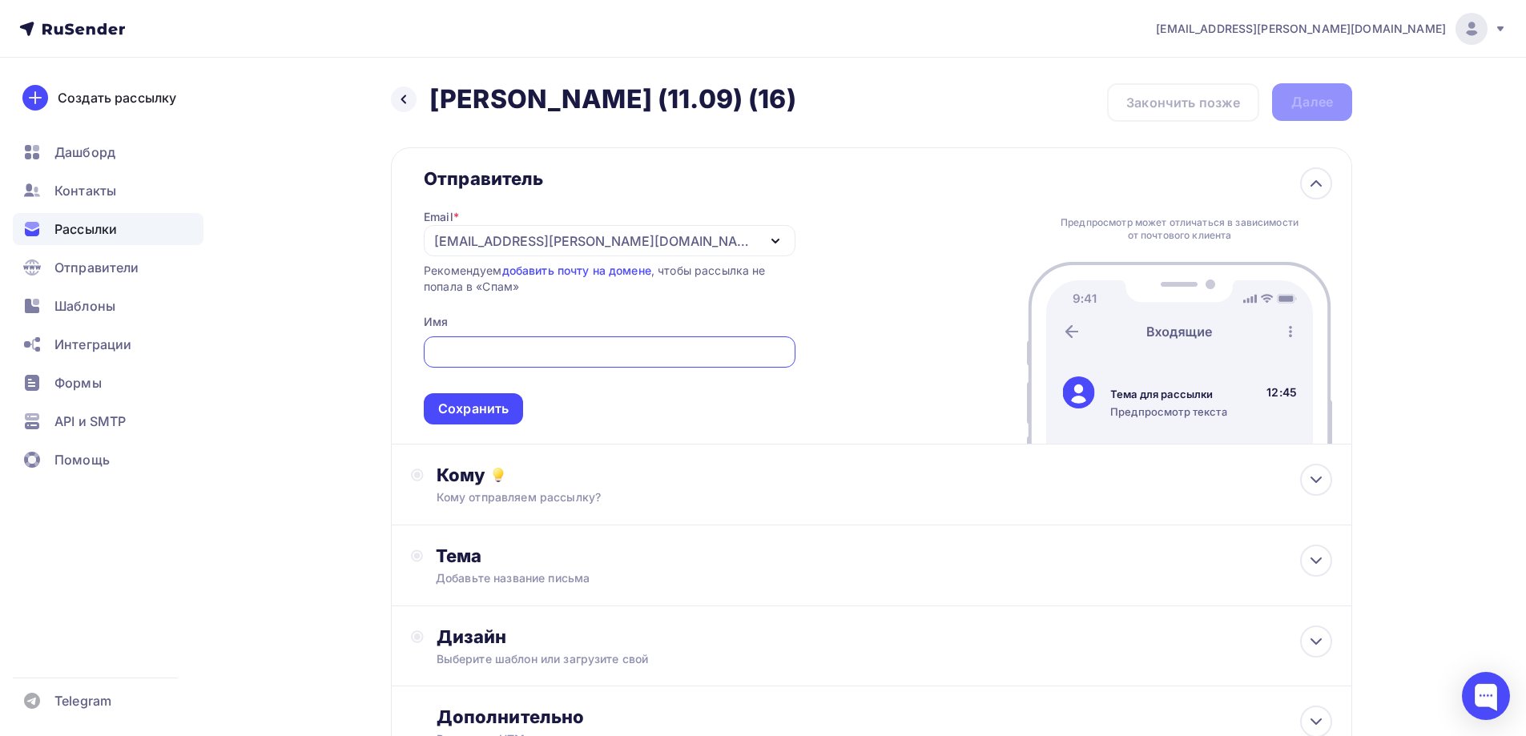
click at [501, 253] on div "[EMAIL_ADDRESS][PERSON_NAME][DOMAIN_NAME]" at bounding box center [610, 240] width 372 height 31
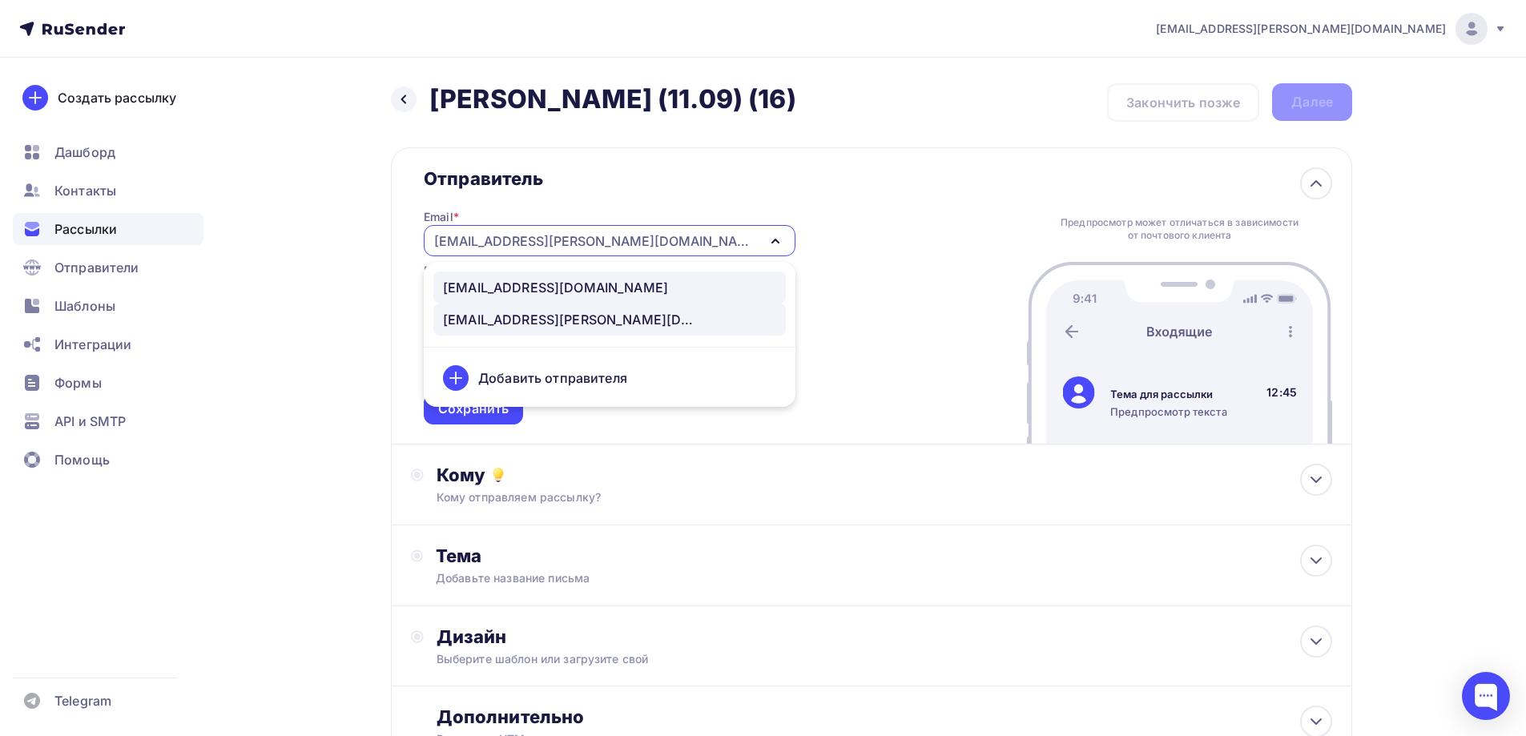
click at [502, 284] on div "news@nadoba.ru" at bounding box center [555, 287] width 225 height 19
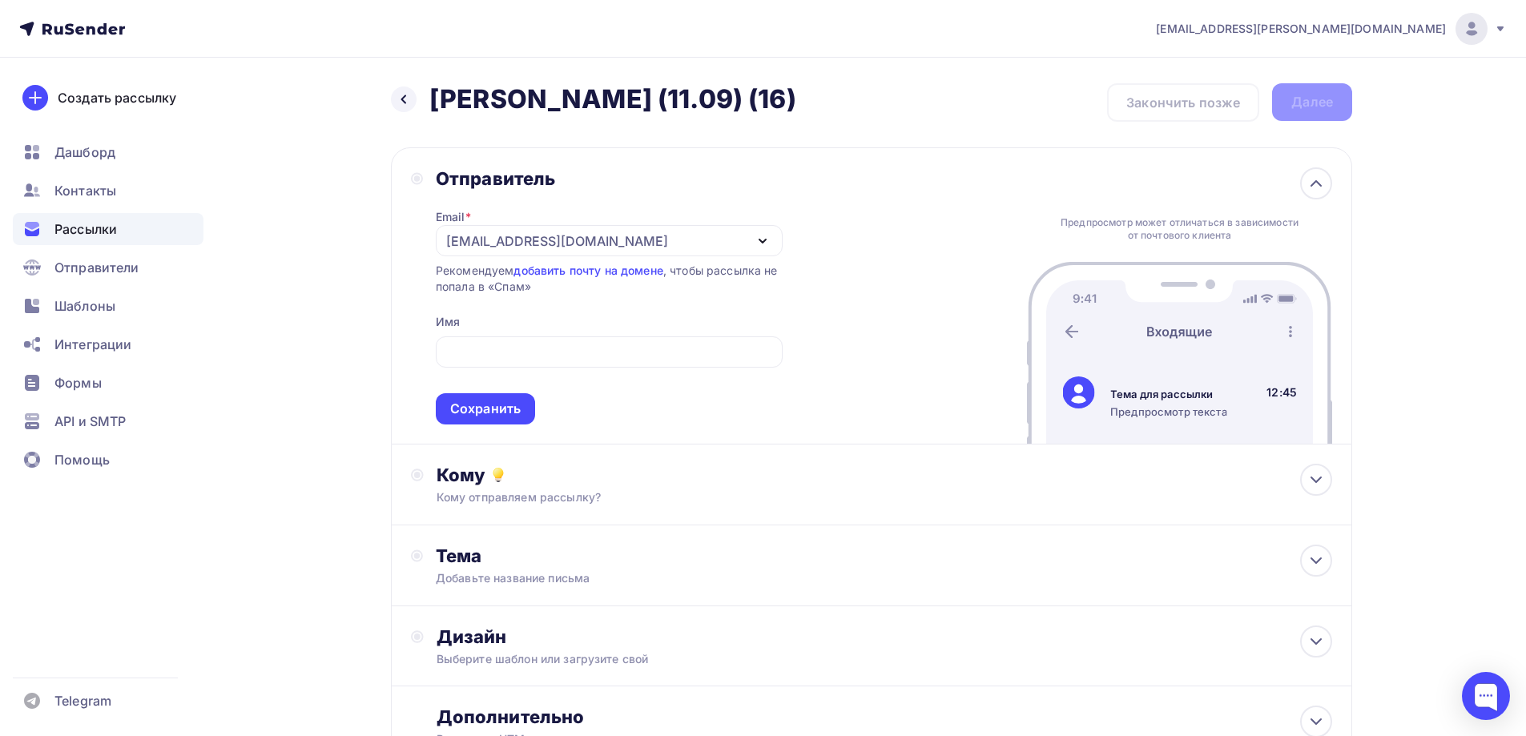
click at [551, 320] on div "Email * news@nadoba.ru news@nadoba.ru a.gorbach@nadoba.eu Добавить отправителя …" at bounding box center [609, 307] width 347 height 235
click at [556, 343] on input "text" at bounding box center [609, 352] width 328 height 19
type input "NADOBA"
click at [511, 417] on div "Сохранить" at bounding box center [485, 409] width 71 height 18
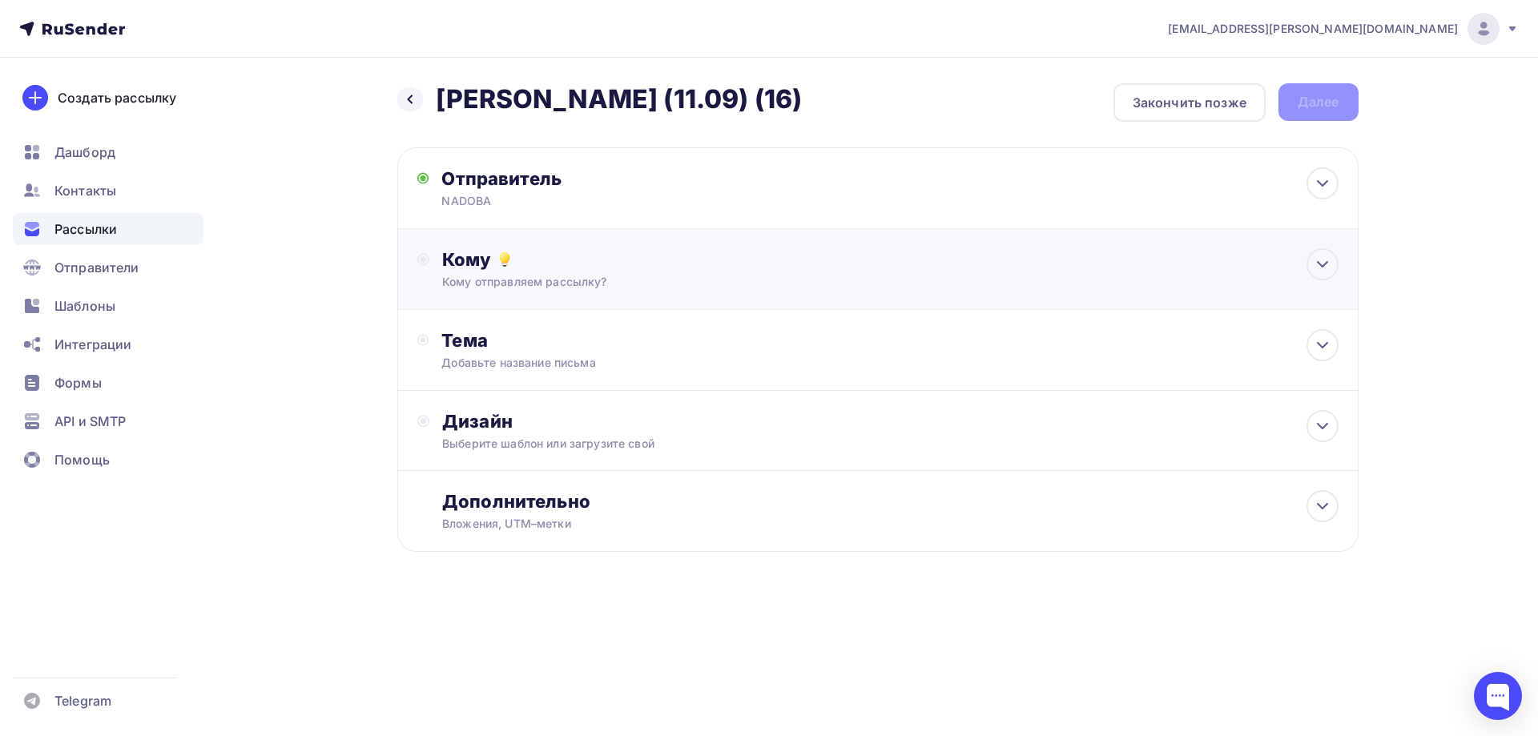
click at [546, 270] on div "Кому" at bounding box center [890, 259] width 896 height 22
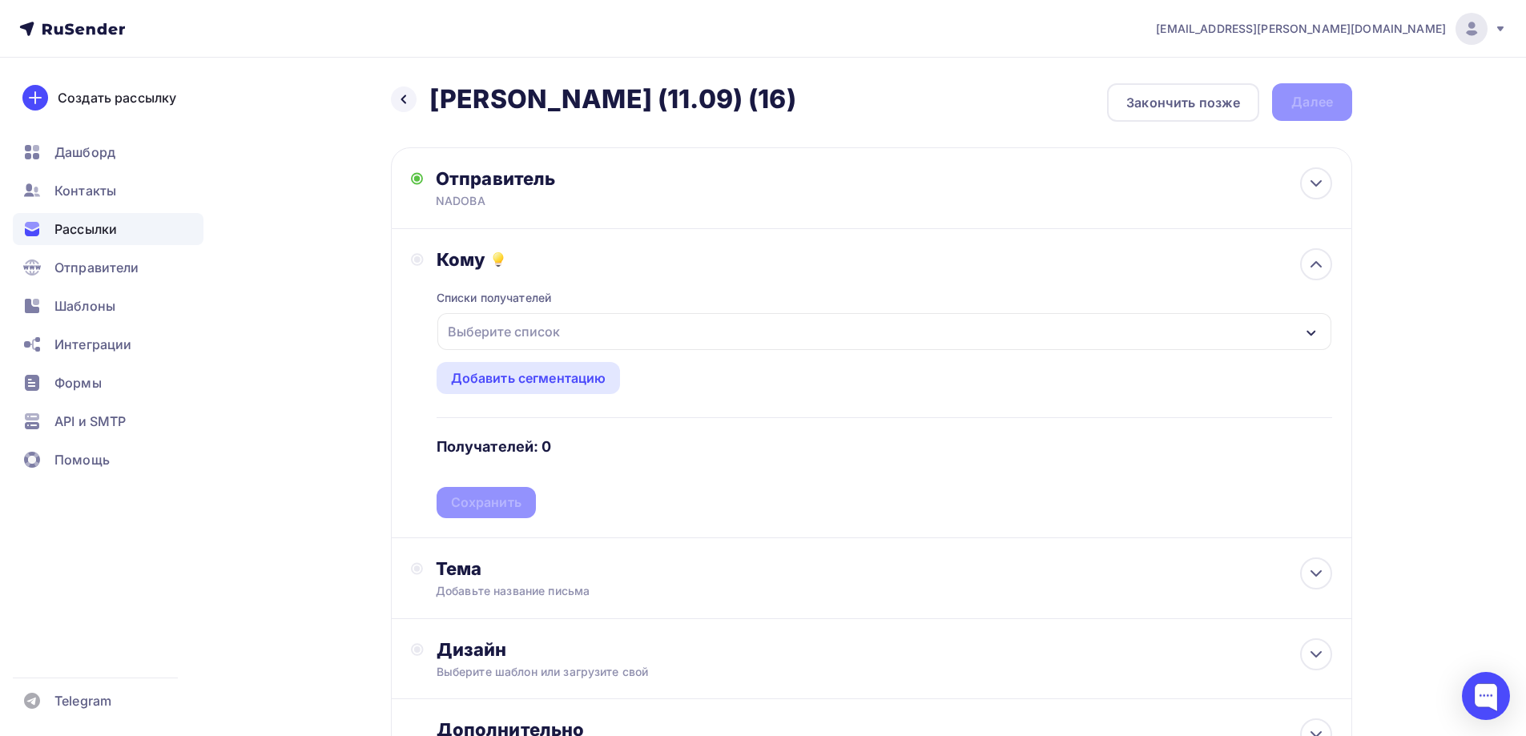
click at [554, 340] on div "Выберите список" at bounding box center [503, 331] width 125 height 29
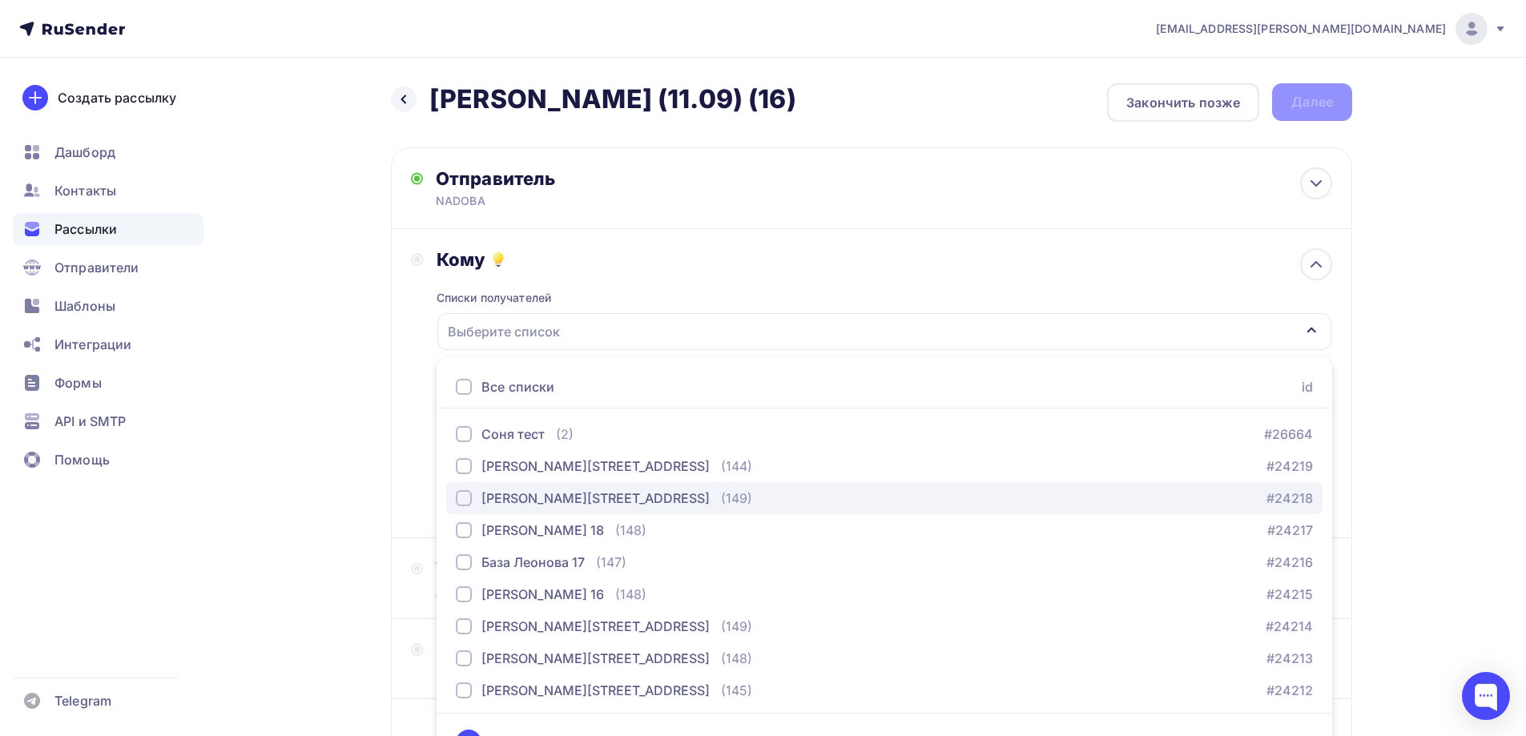
scroll to position [35, 0]
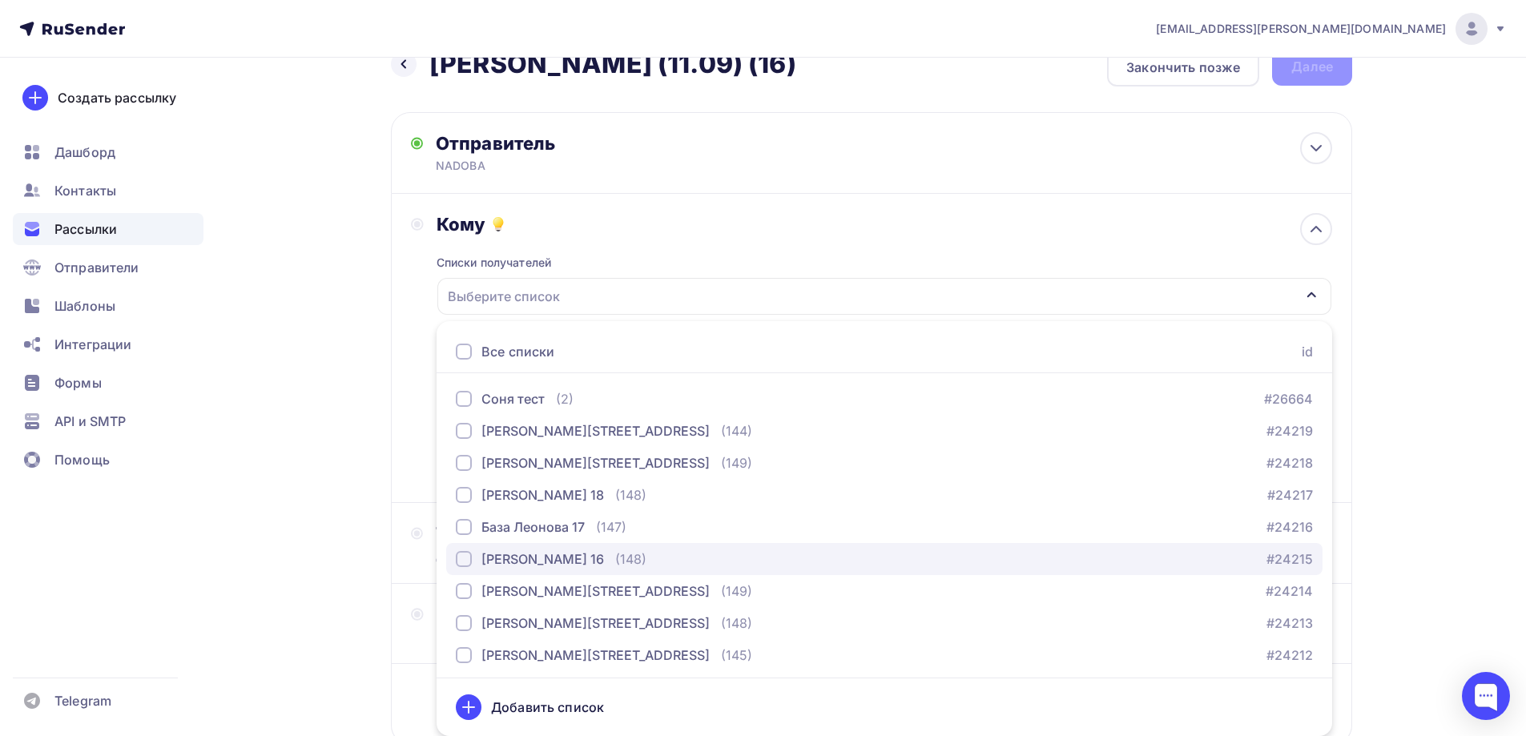
click at [578, 565] on div "[PERSON_NAME] 16" at bounding box center [542, 559] width 123 height 19
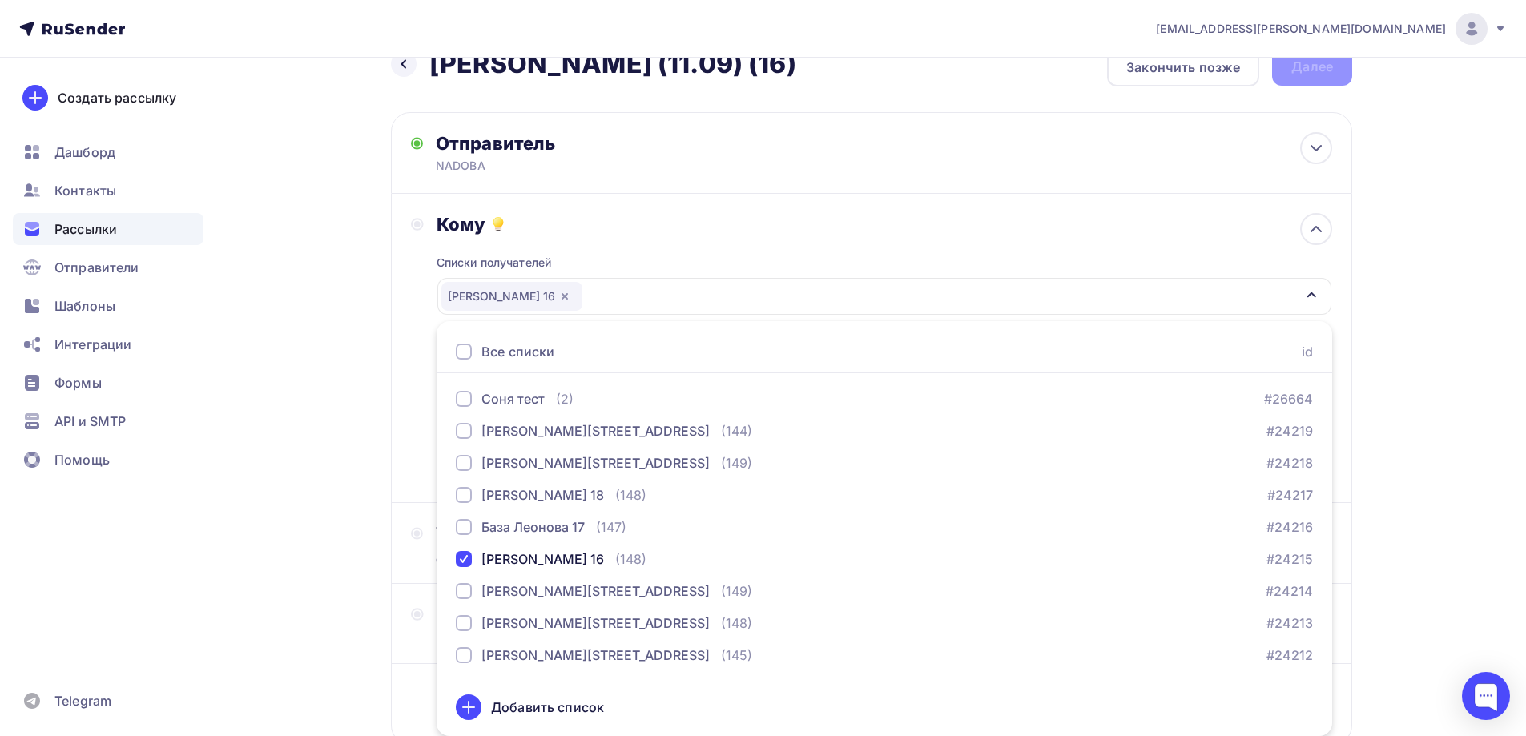
click at [323, 357] on div "Назад Jasmina - БМЛ (11.09) (16) Jasmina - БМЛ (11.09) (16) Закончить позже Дал…" at bounding box center [763, 435] width 1313 height 826
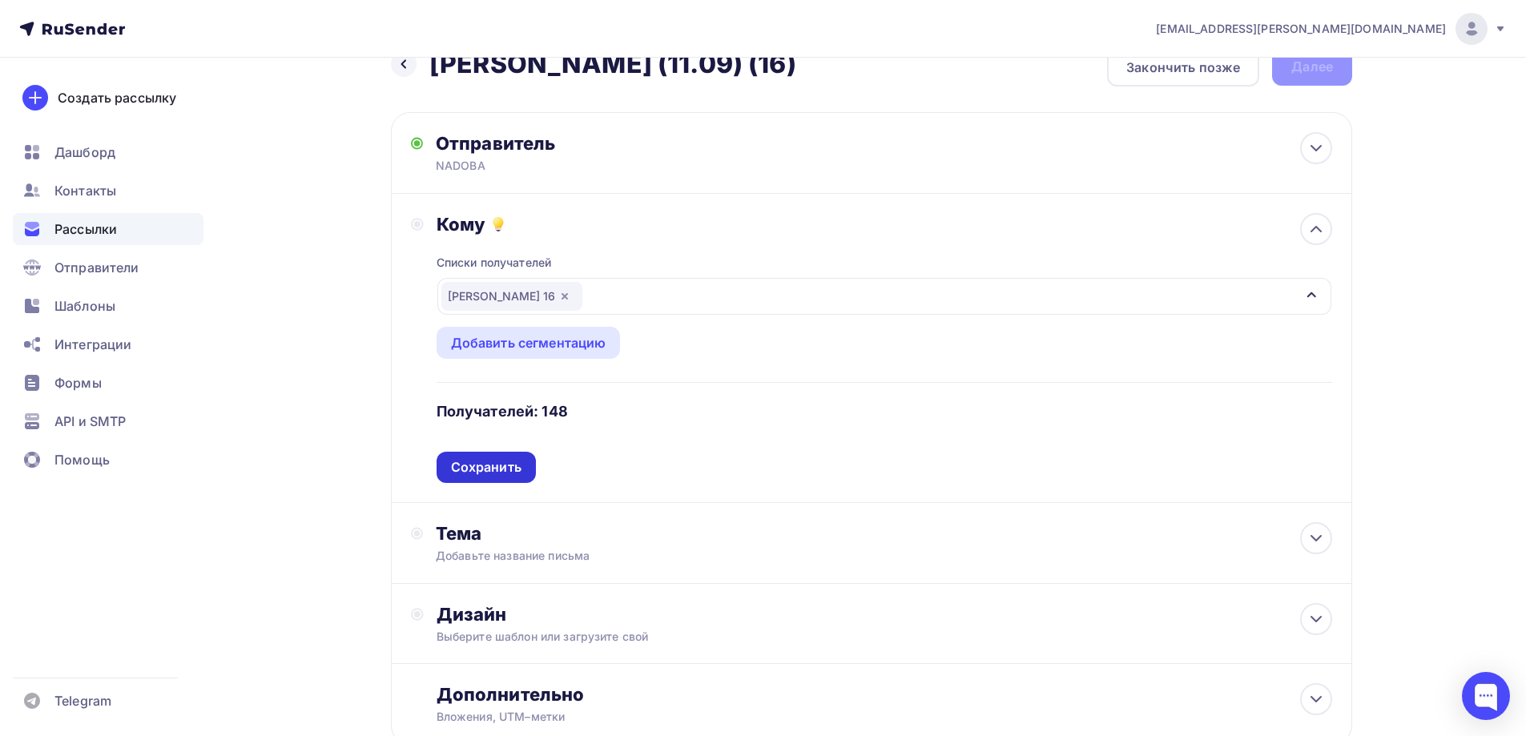
drag, startPoint x: 504, startPoint y: 458, endPoint x: 590, endPoint y: 194, distance: 277.9
click at [504, 459] on div "Сохранить" at bounding box center [486, 467] width 71 height 18
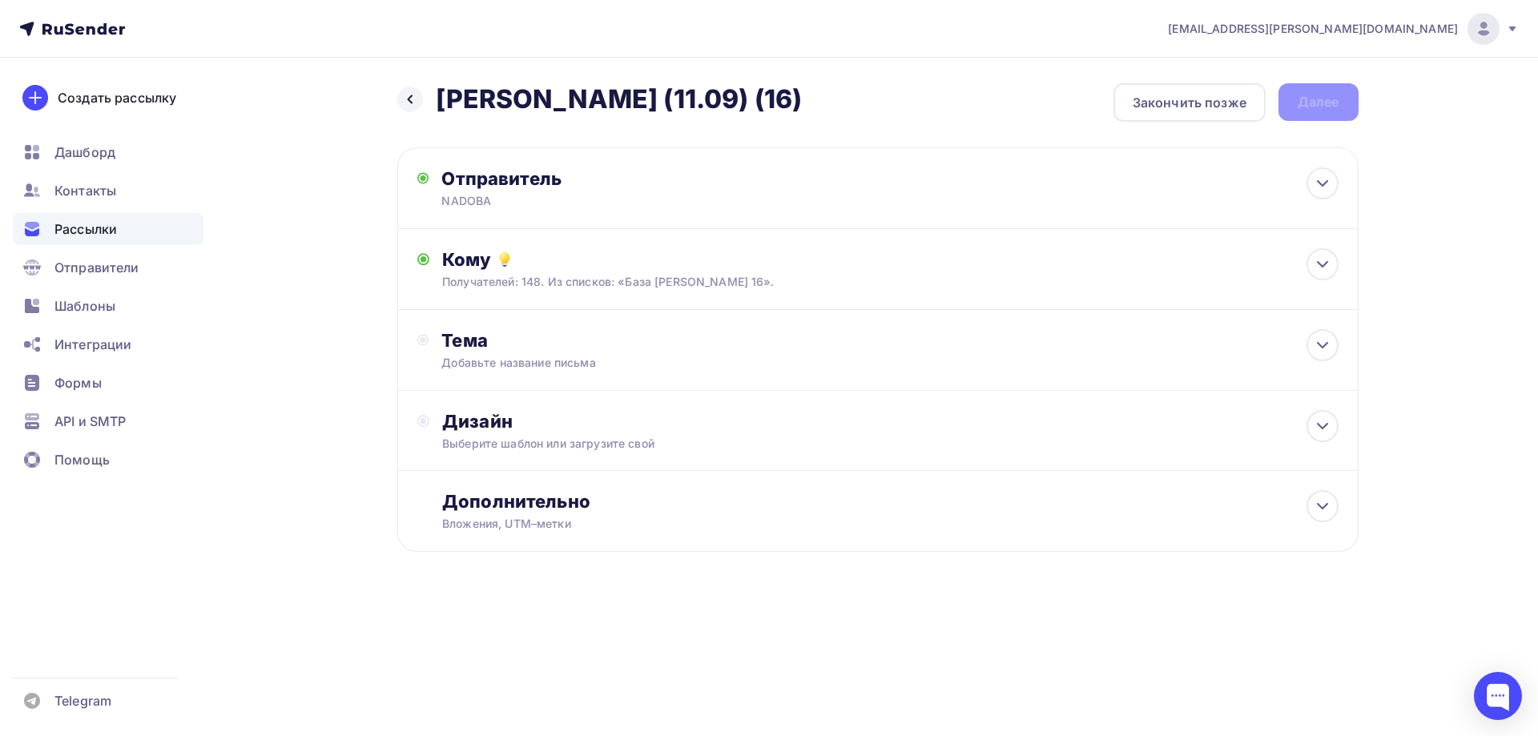
click at [737, 695] on div "a.gorbach@nadoba.eu Аккаунт Тарифы Выйти Создать рассылку Дашборд Контакты Расс…" at bounding box center [769, 368] width 1538 height 736
click at [548, 355] on div "Добавьте название письма" at bounding box center [583, 363] width 285 height 16
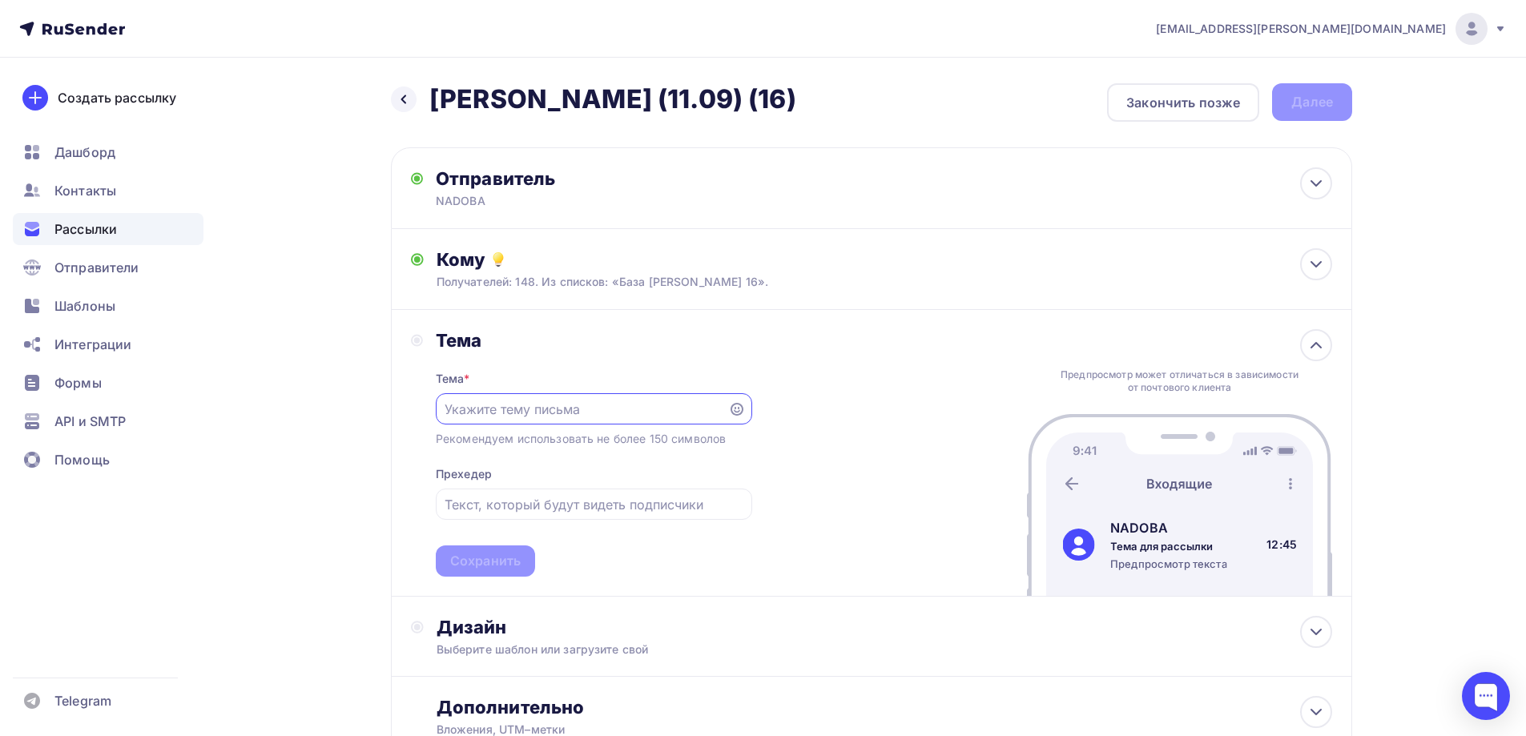
paste input "Трюфель, шиитаке, шампиньон? Выбор за Вами😉"
type input "Трюфель, шиитаке, шампиньон? Выбор за Вами😉"
click at [562, 500] on input "text" at bounding box center [594, 504] width 298 height 19
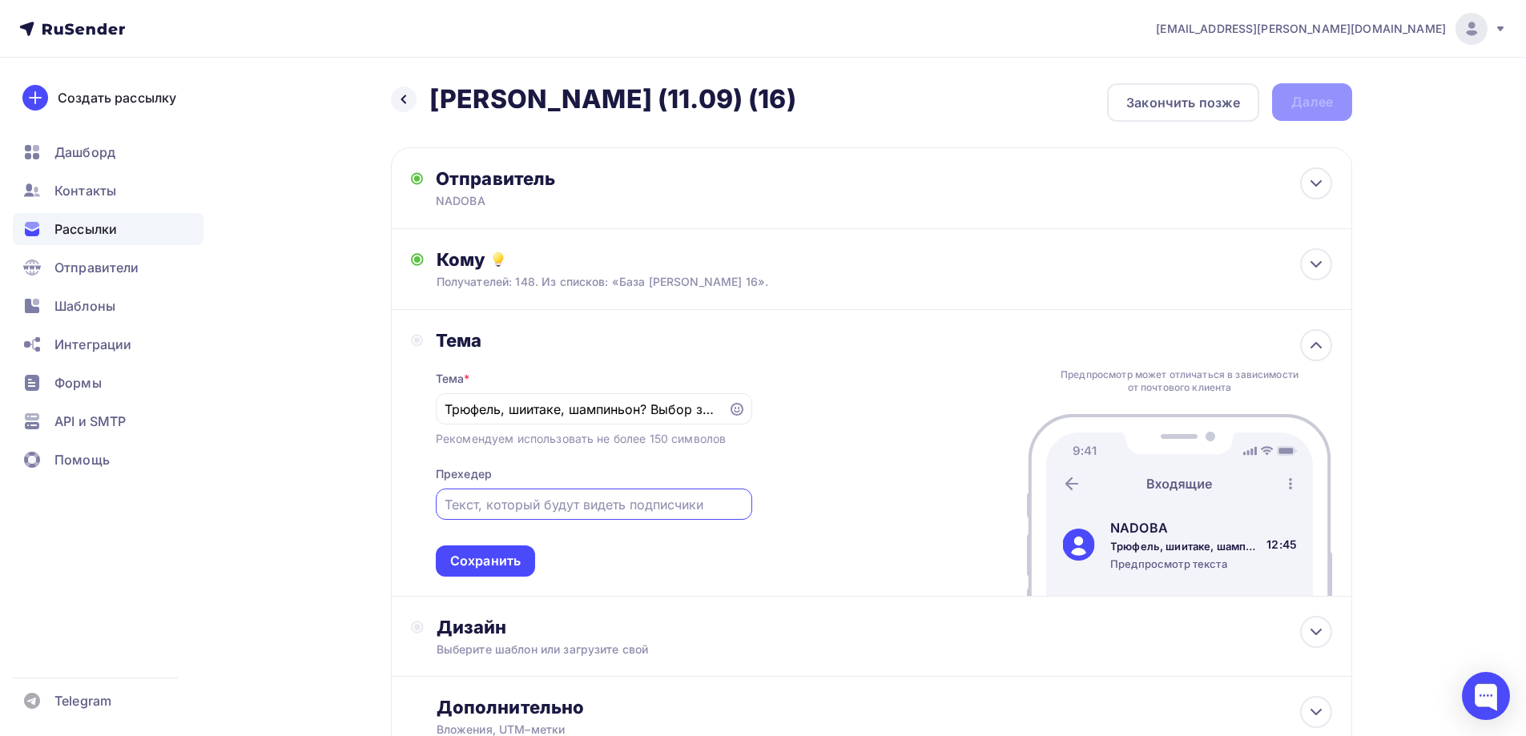
paste input "Продолжаем собирать урожай новинок!"
type input "Продолжаем собирать урожай новинок!"
click at [495, 554] on div "Сохранить" at bounding box center [485, 561] width 71 height 18
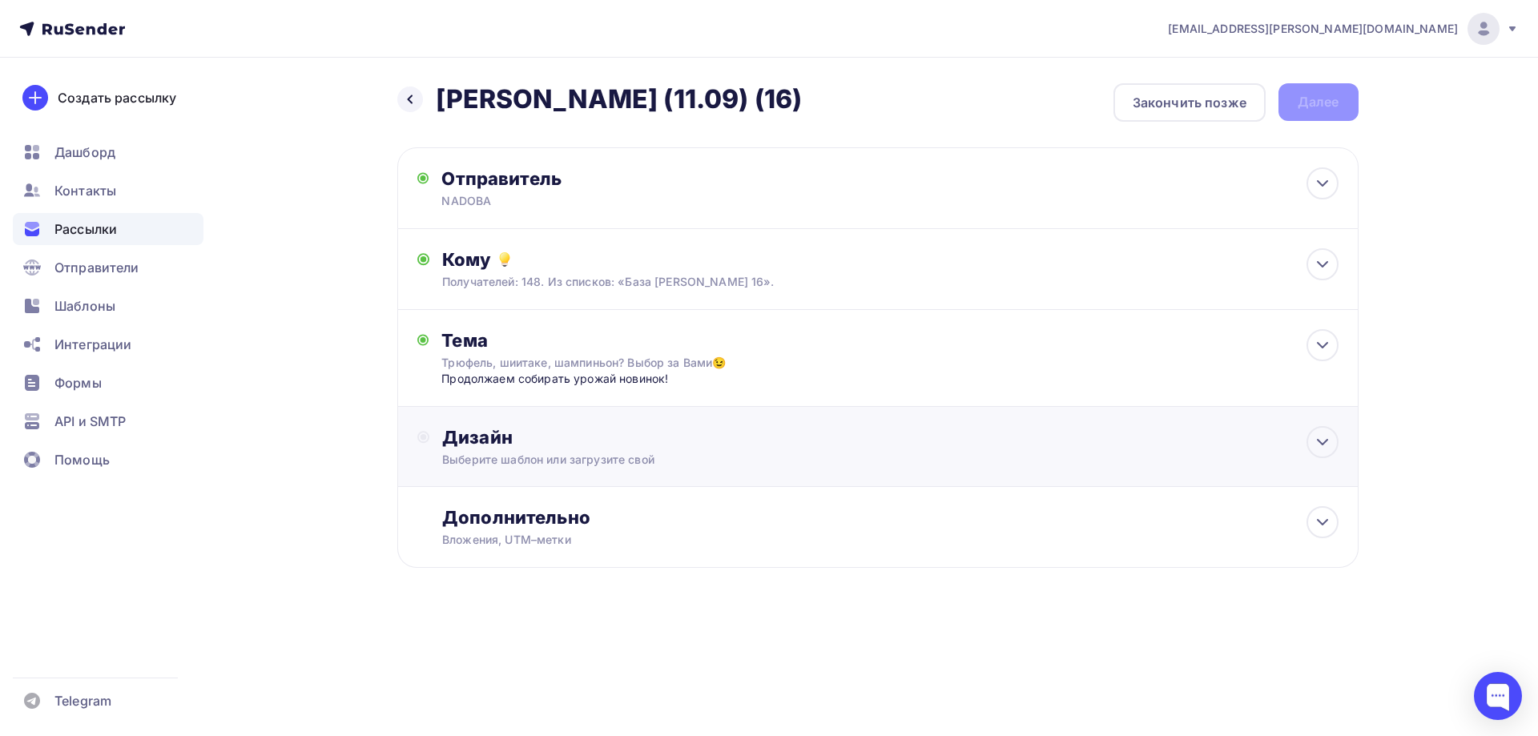
click at [498, 468] on div "Выберите шаблон или загрузите свой" at bounding box center [845, 460] width 807 height 16
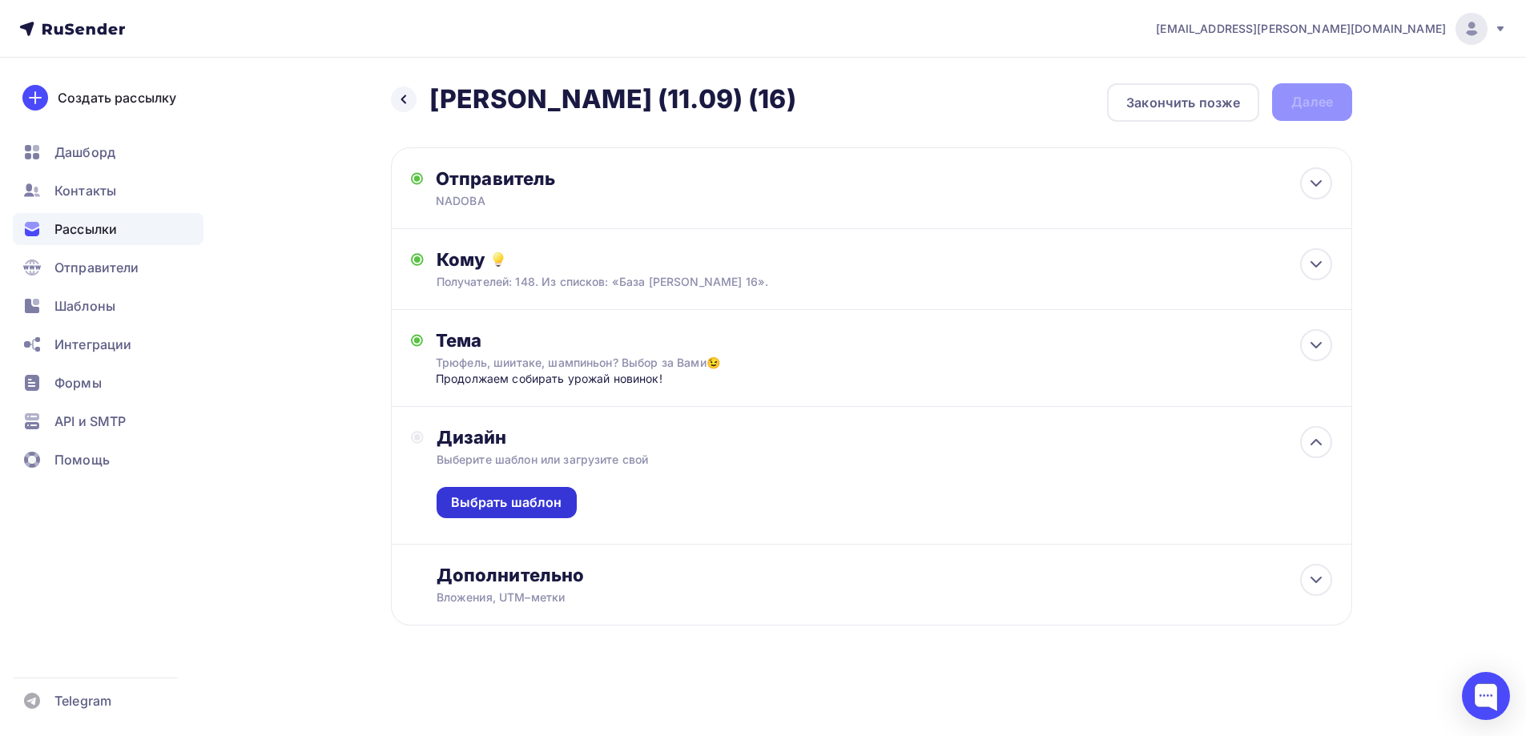
click at [510, 512] on div "Выбрать шаблон" at bounding box center [506, 503] width 111 height 18
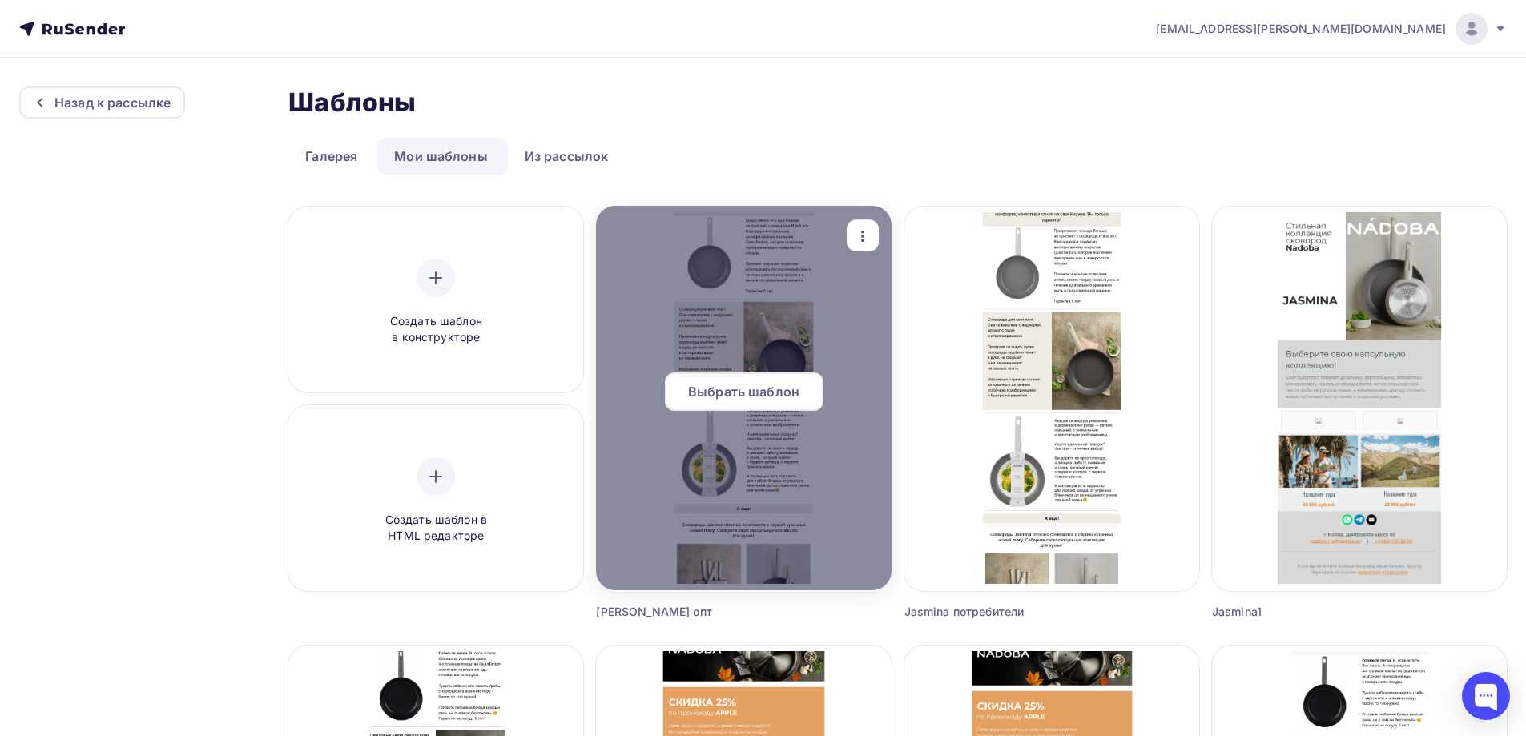
click at [790, 391] on span "Выбрать шаблон" at bounding box center [743, 391] width 111 height 19
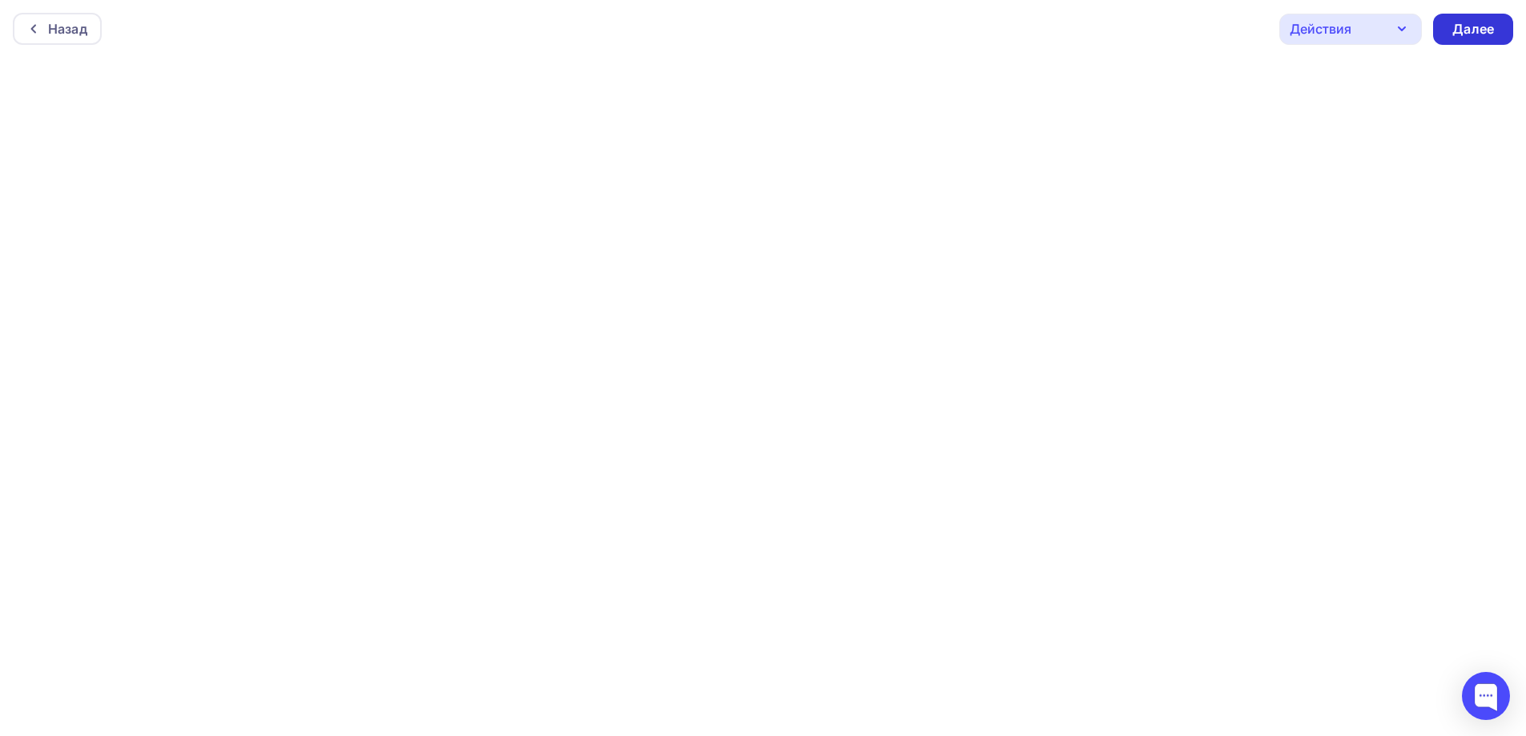
click at [1449, 27] on div "Далее" at bounding box center [1473, 29] width 80 height 31
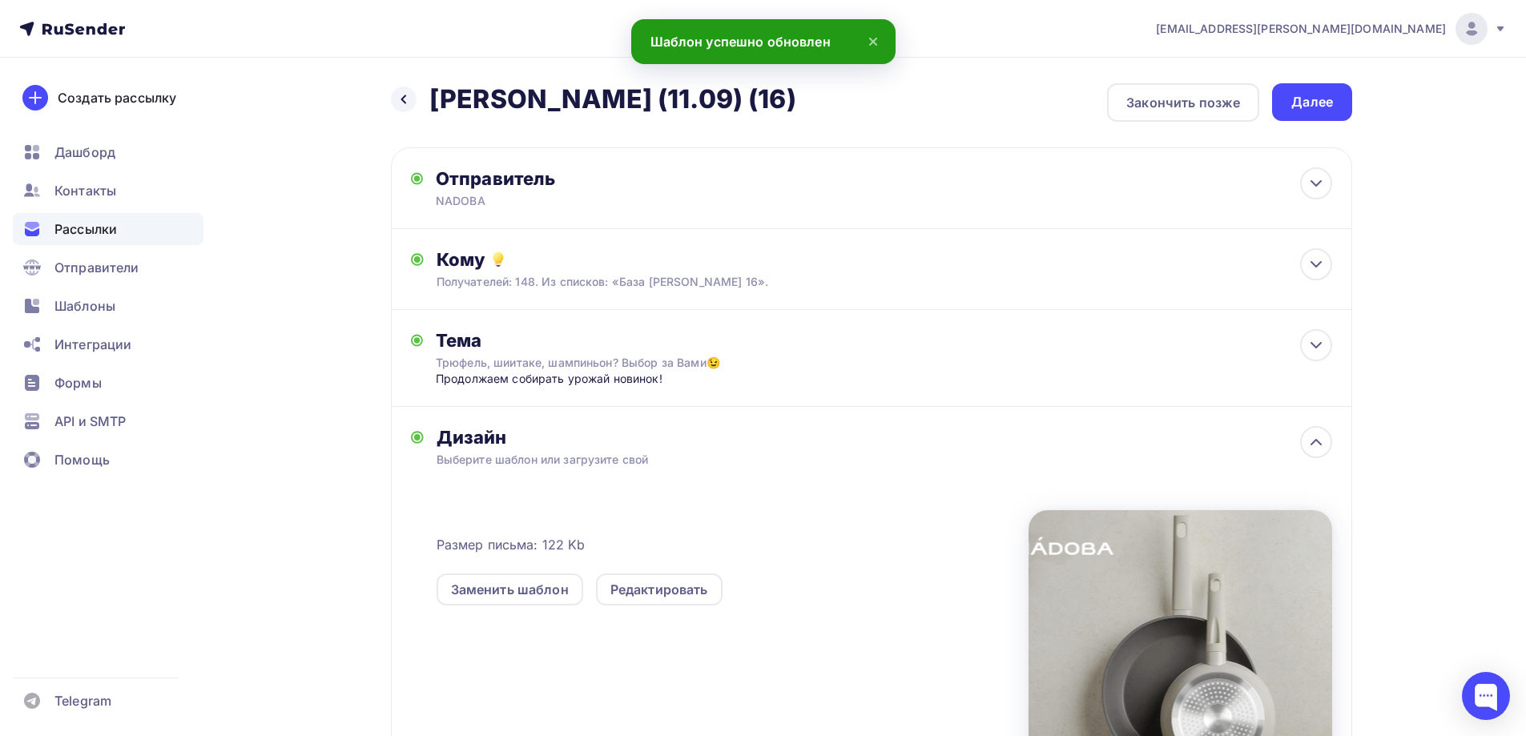
click at [630, 653] on div "Размер письма: 122 Kb Заменить шаблон Редактировать" at bounding box center [885, 627] width 896 height 267
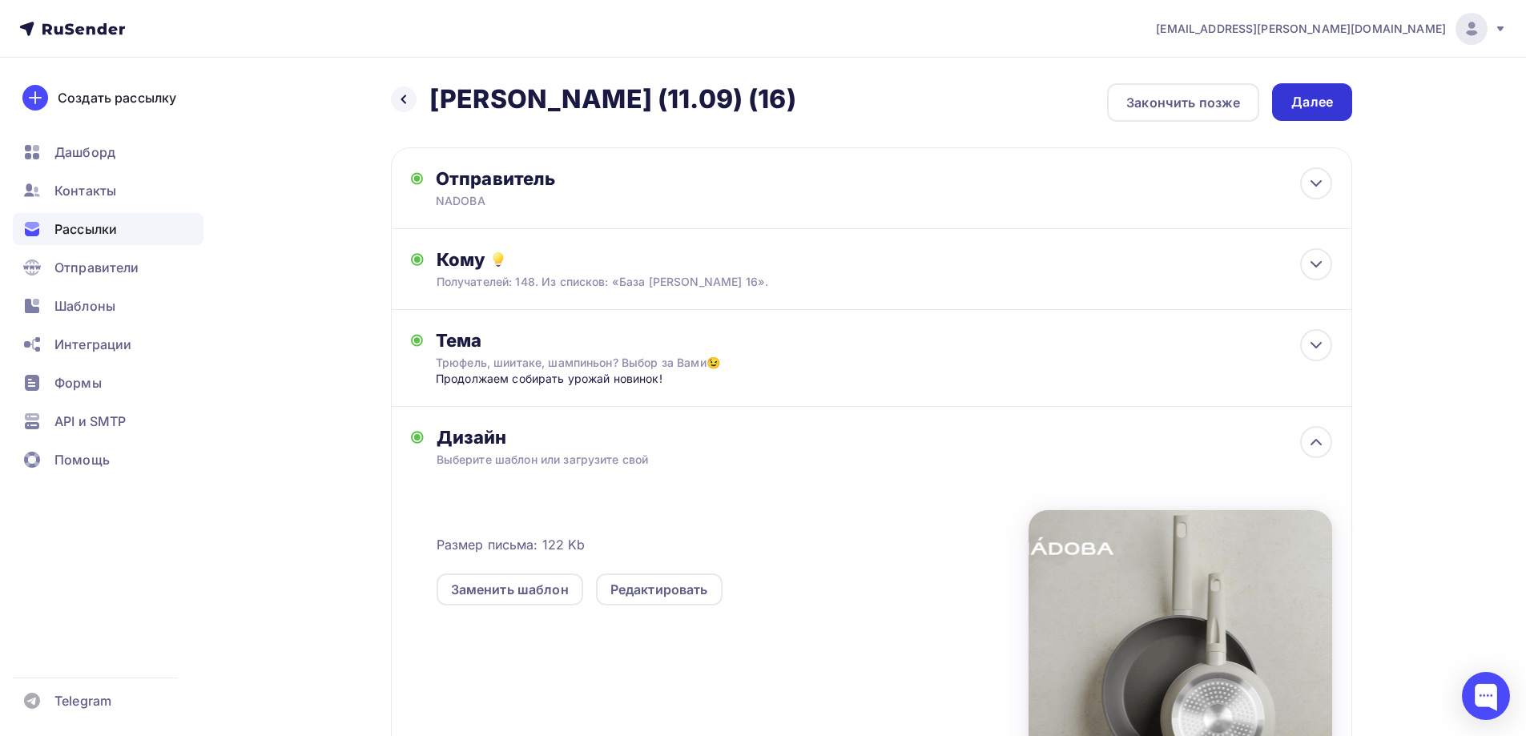
click at [1296, 98] on div "Далее" at bounding box center [1312, 102] width 42 height 18
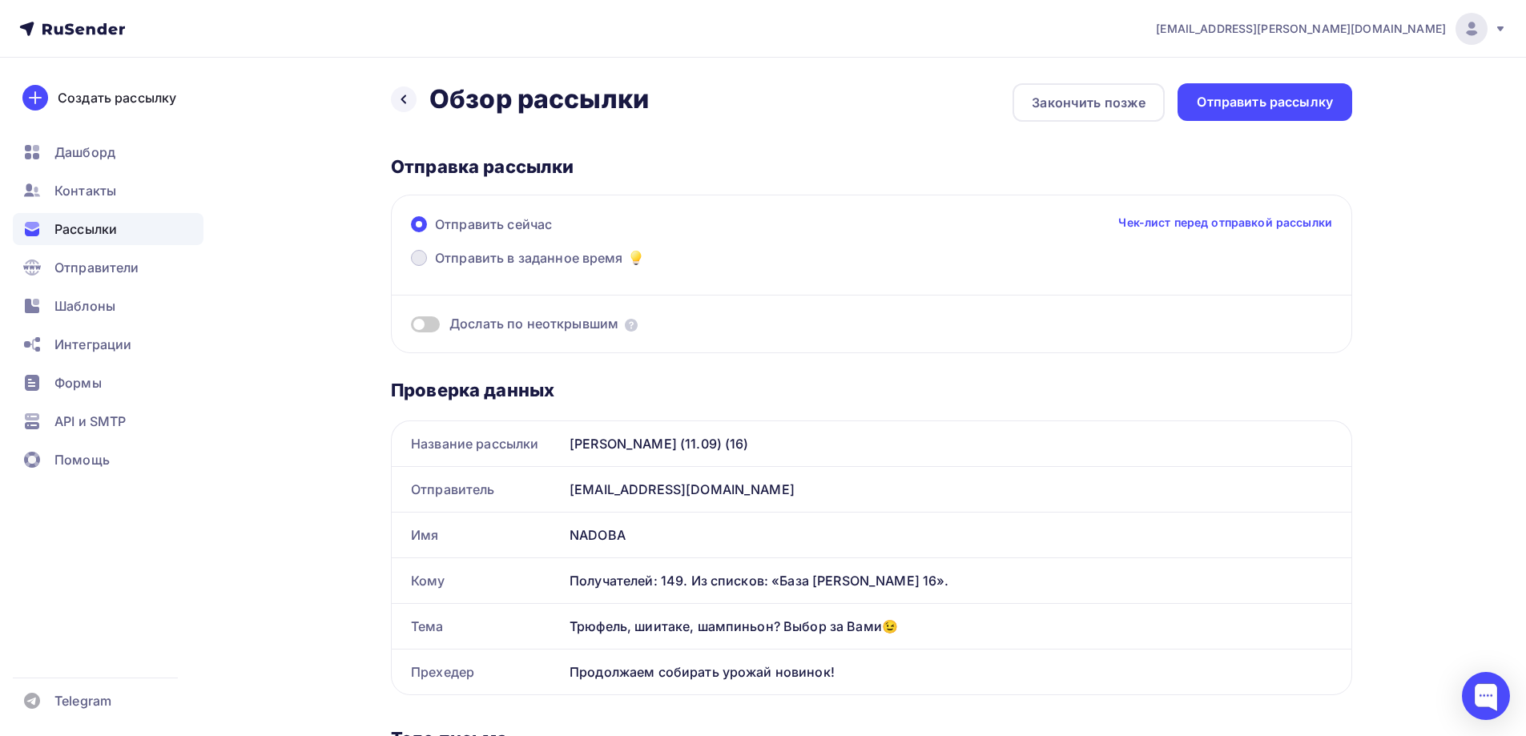
click at [558, 260] on span "Отправить в заданное время" at bounding box center [529, 257] width 188 height 19
click at [435, 268] on input "Отправить в заданное время" at bounding box center [435, 268] width 0 height 0
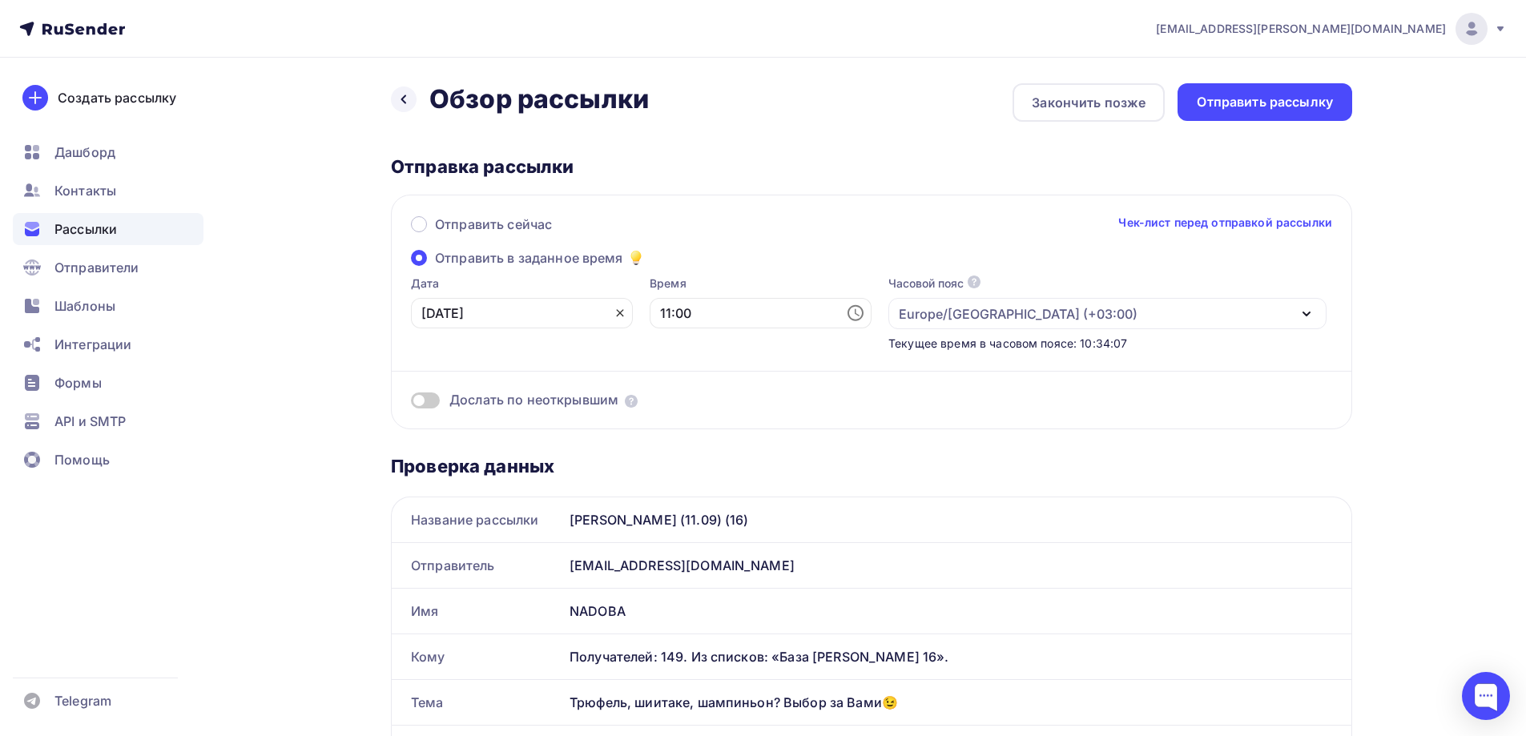
click at [614, 309] on icon at bounding box center [620, 313] width 13 height 13
click at [607, 312] on icon at bounding box center [616, 313] width 19 height 19
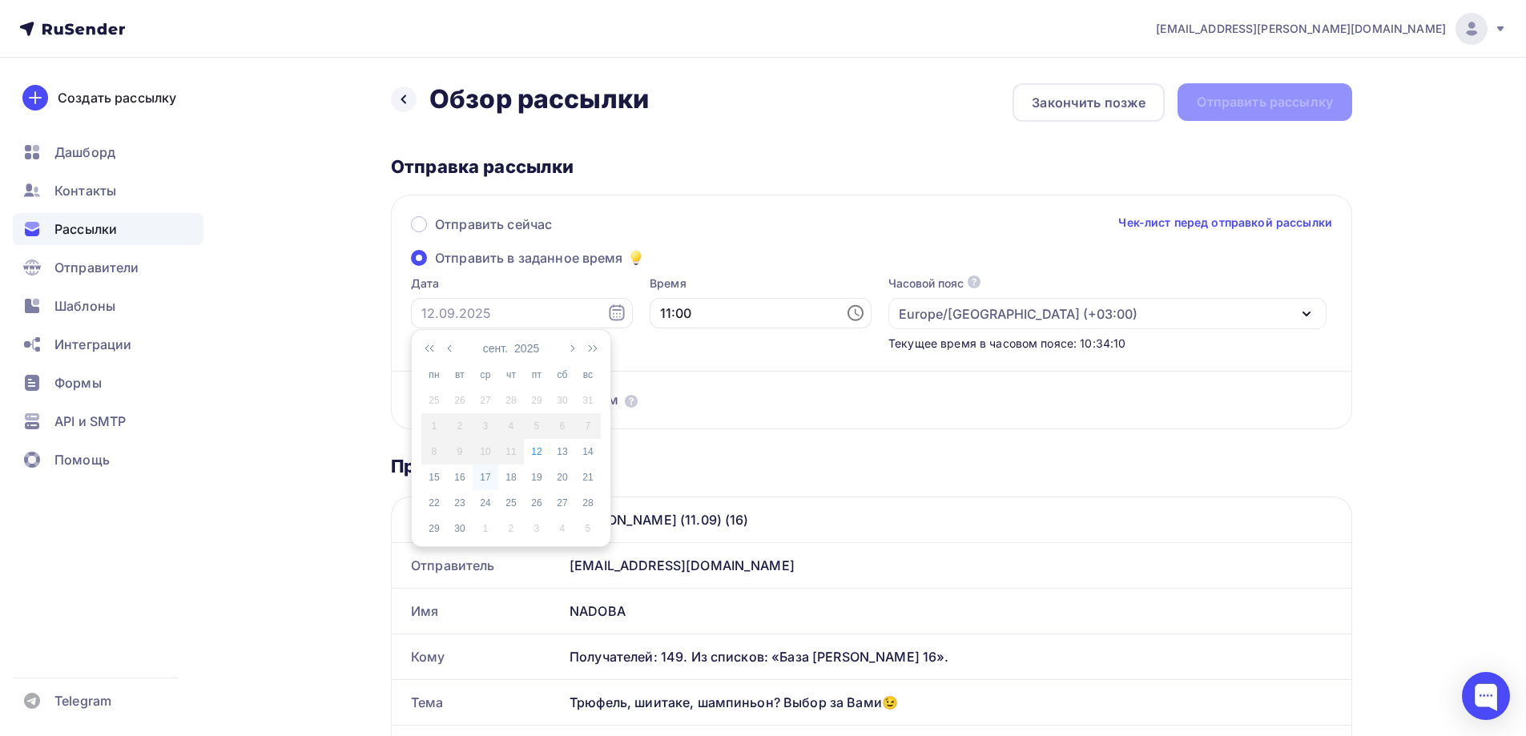
click at [493, 477] on div "17" at bounding box center [486, 477] width 26 height 14
type input "17.09.2025"
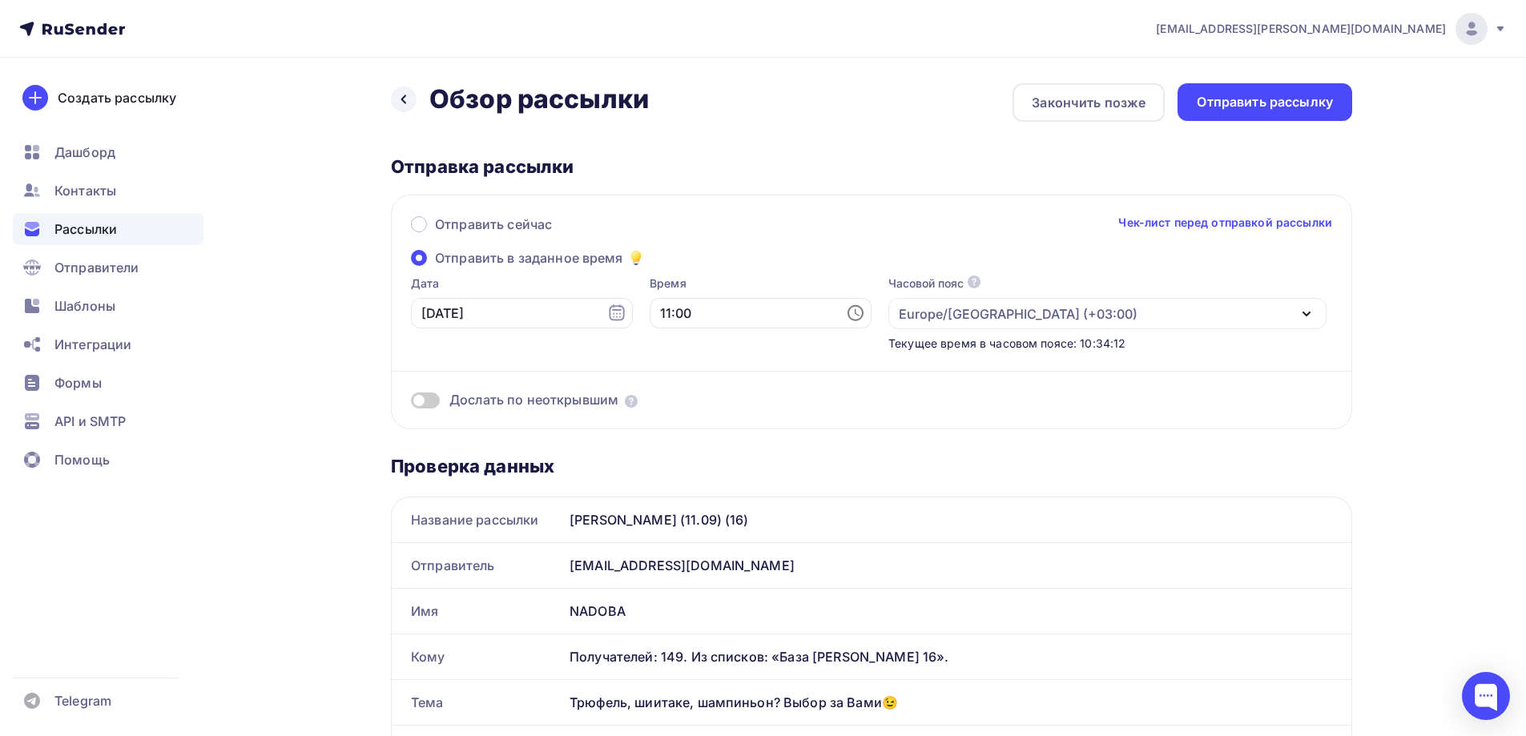
click at [848, 307] on icon at bounding box center [856, 313] width 16 height 16
click at [683, 365] on li "12" at bounding box center [672, 369] width 83 height 26
type input "12:00"
click at [787, 224] on div "Отправить сейчас Чек-лист перед отправкой рассылки" at bounding box center [871, 232] width 921 height 34
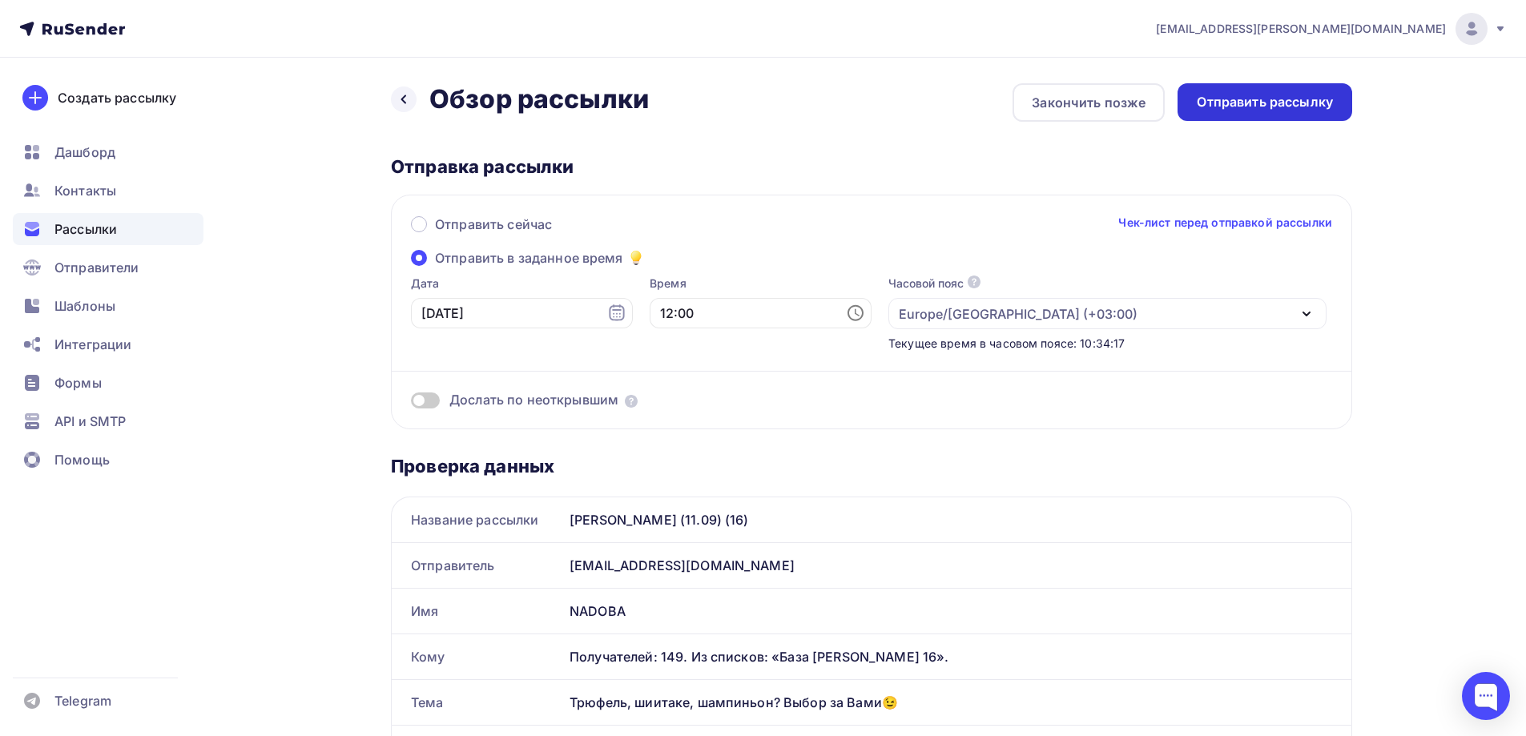
click at [1273, 113] on div "Отправить рассылку" at bounding box center [1265, 102] width 175 height 38
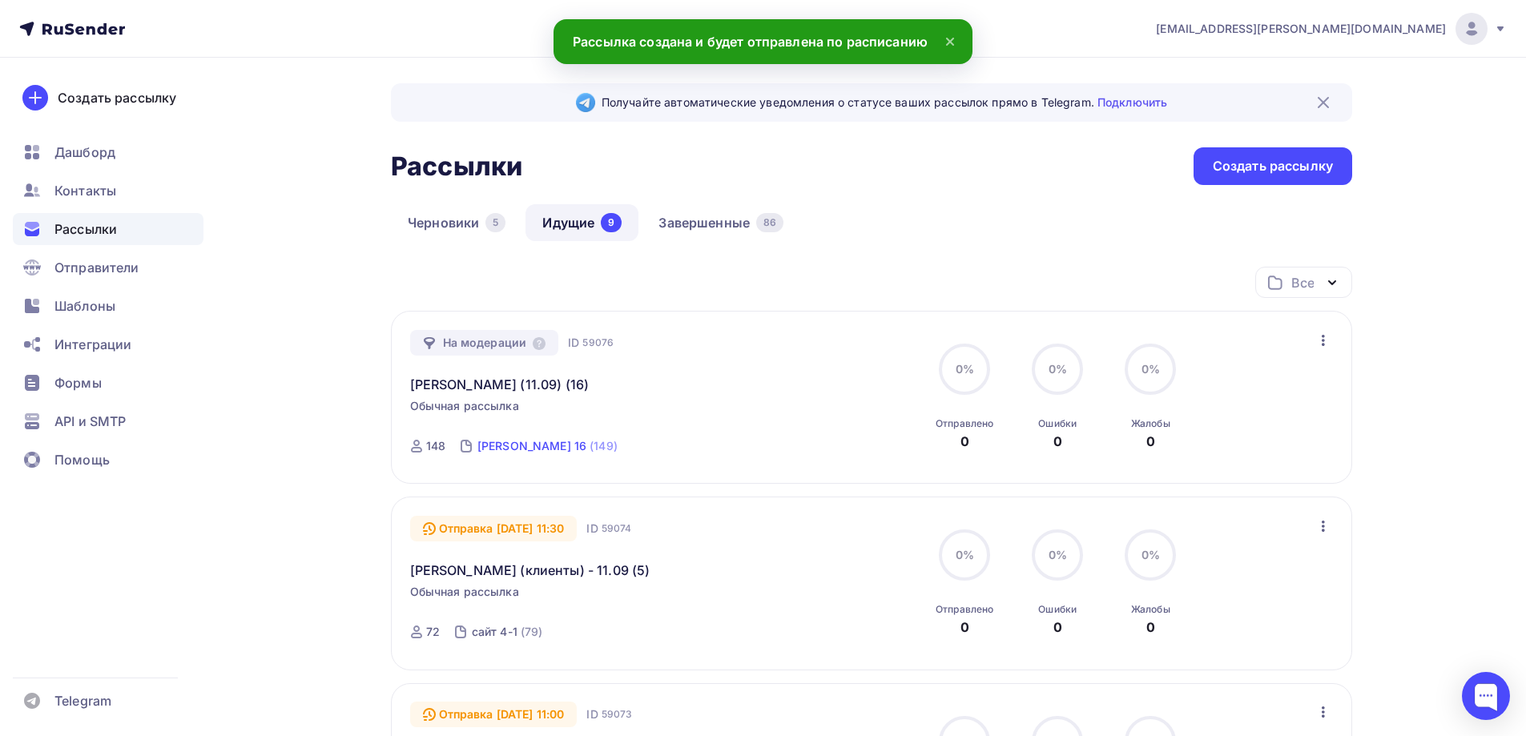
drag, startPoint x: 679, startPoint y: 454, endPoint x: 498, endPoint y: 449, distance: 180.3
click at [498, 449] on div "На модерации ID 59076 Jasmina - БМЛ (11.09) (16) Обычная рассылка Отправка 17.0…" at bounding box center [592, 397] width 365 height 135
click at [635, 453] on div "На модерации ID 59076 Jasmina - БМЛ (11.09) (16) Обычная рассылка Отправка 17.0…" at bounding box center [592, 397] width 365 height 135
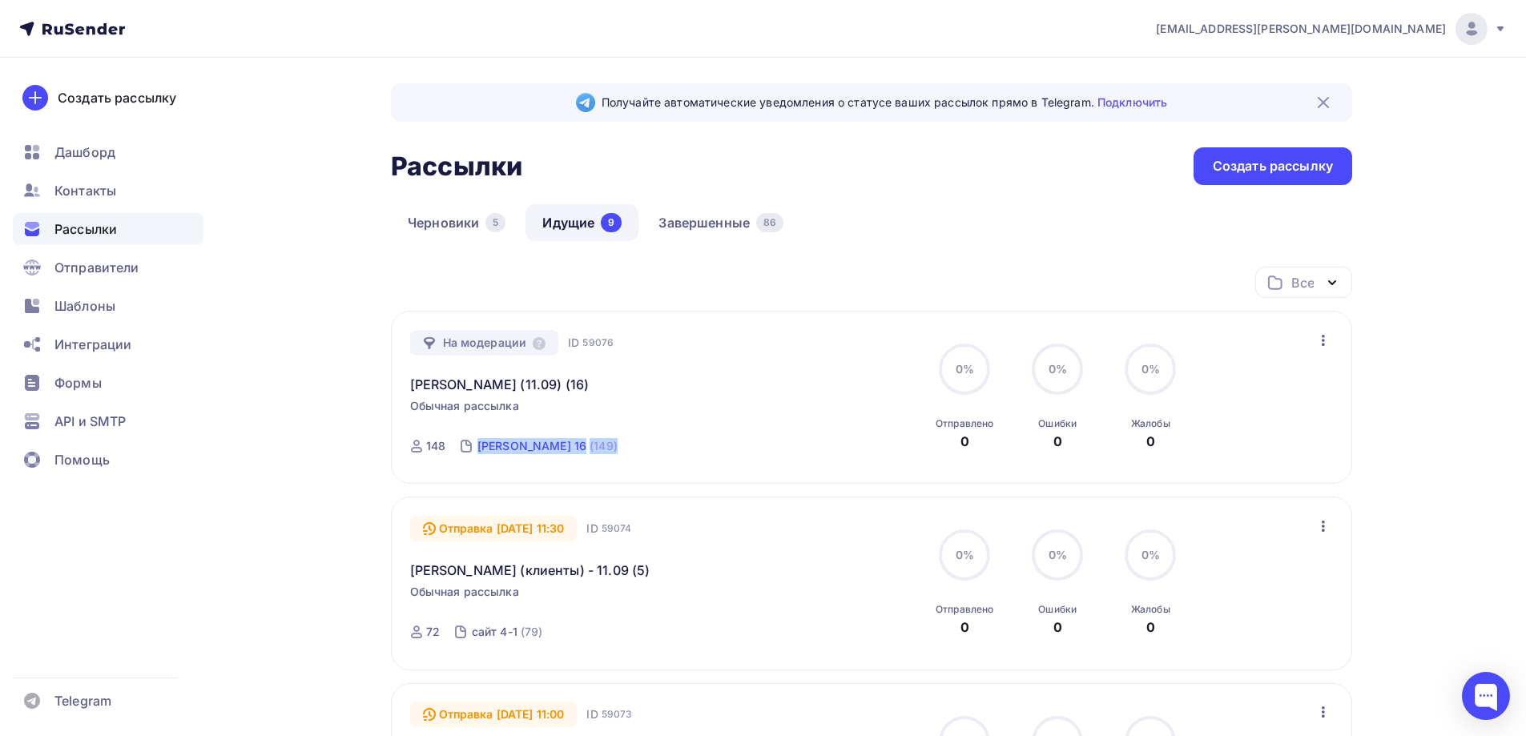
drag, startPoint x: 610, startPoint y: 452, endPoint x: 485, endPoint y: 448, distance: 125.8
click at [485, 448] on div "На модерации ID 59076 Jasmina - БМЛ (11.09) (16) Обычная рассылка Отправка 17.0…" at bounding box center [592, 397] width 365 height 135
copy div "База Леонова 16 (149)"
click at [856, 278] on div "Все Все папки клиенты X-150 (8) сайт X (4) Создать новую папку" at bounding box center [871, 289] width 961 height 44
click at [841, 223] on div "Черновики 5 Идущие 9 Завершенные 86" at bounding box center [871, 235] width 961 height 62
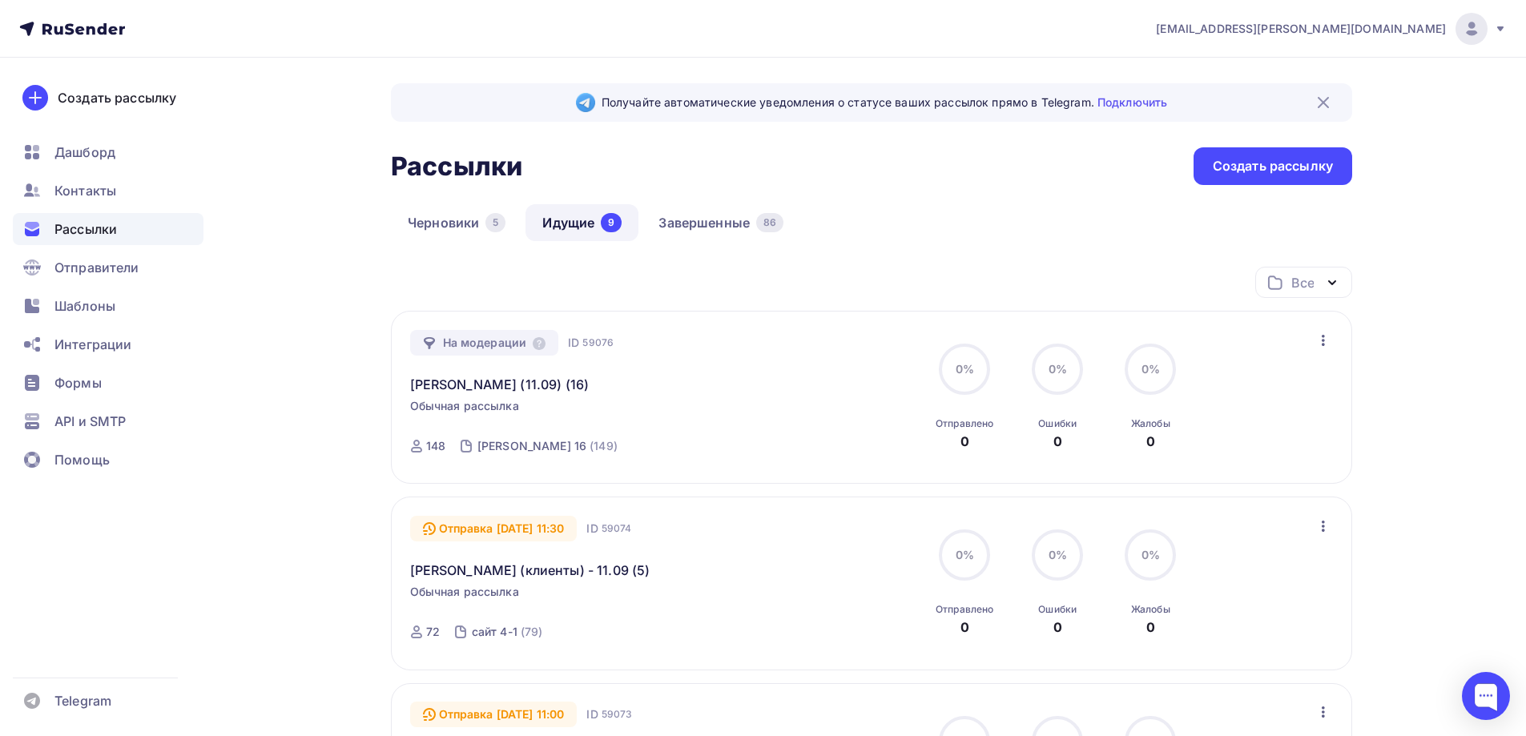
click at [1245, 167] on div "Создать рассылку" at bounding box center [1273, 166] width 120 height 18
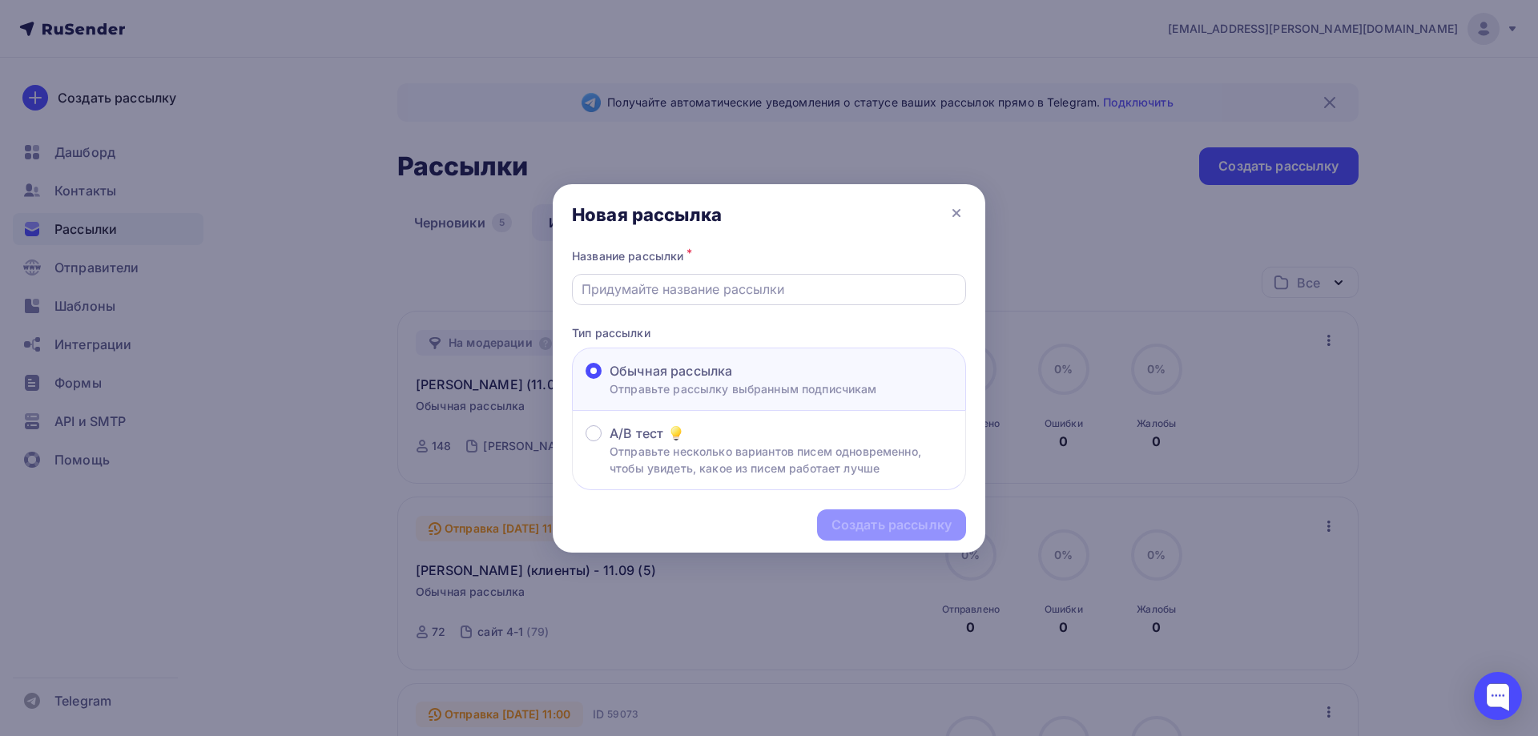
click at [785, 284] on input "text" at bounding box center [770, 289] width 376 height 19
paste input "[PERSON_NAME] (11.09) (17)"
type input "[PERSON_NAME] (11.09) (17)"
click at [892, 535] on div "Создать рассылку" at bounding box center [891, 525] width 149 height 31
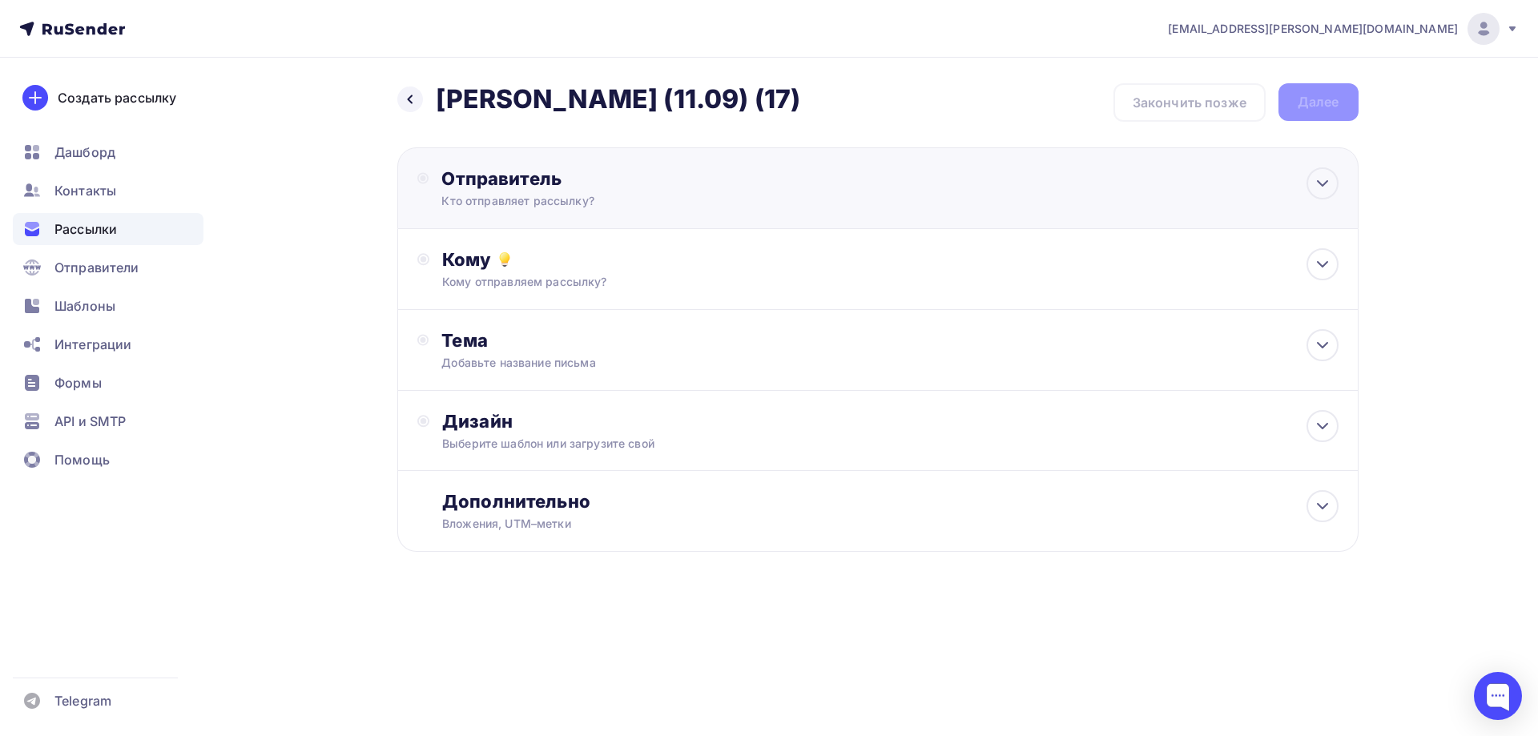
click at [528, 185] on div "Отправитель" at bounding box center [614, 178] width 347 height 22
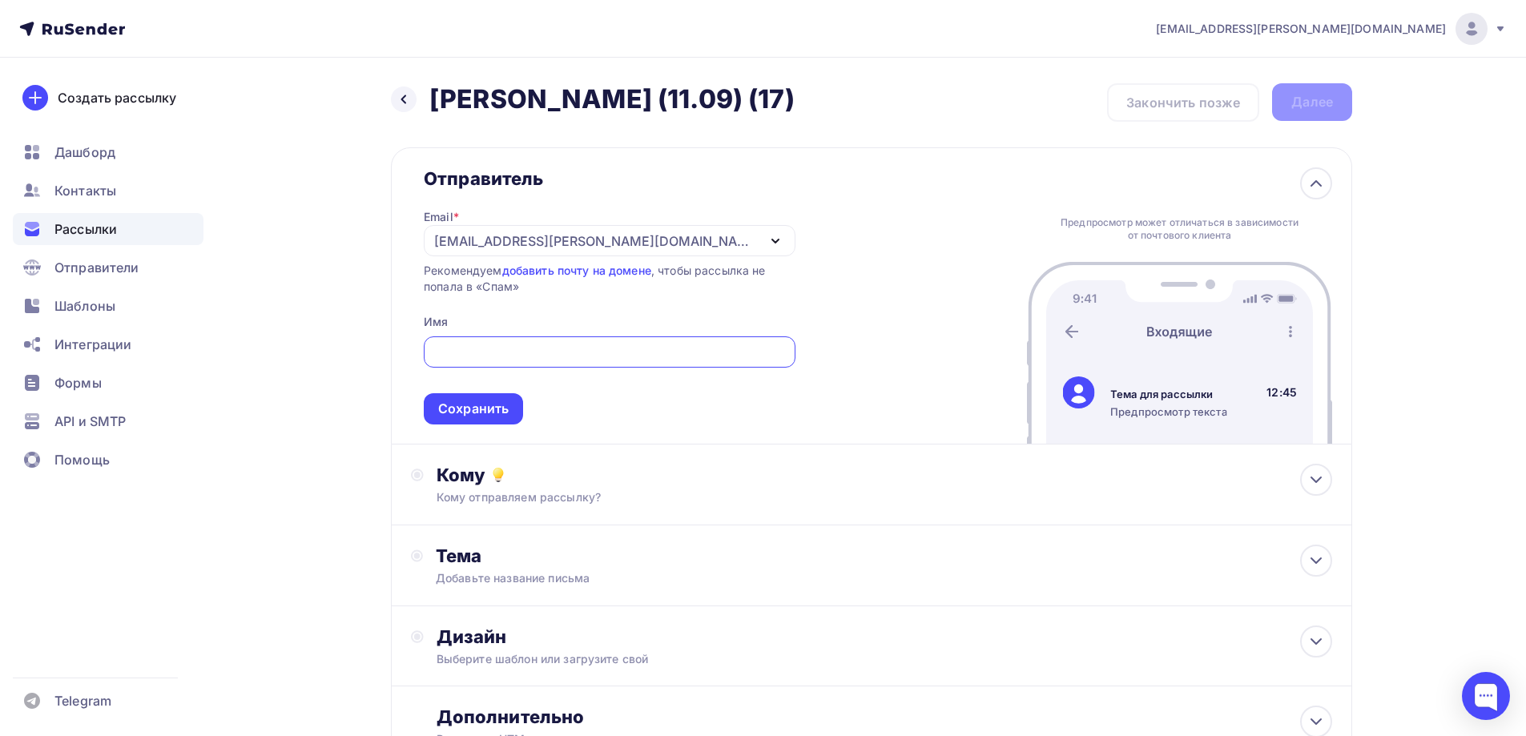
click at [542, 244] on div "[EMAIL_ADDRESS][PERSON_NAME][DOMAIN_NAME]" at bounding box center [595, 241] width 323 height 19
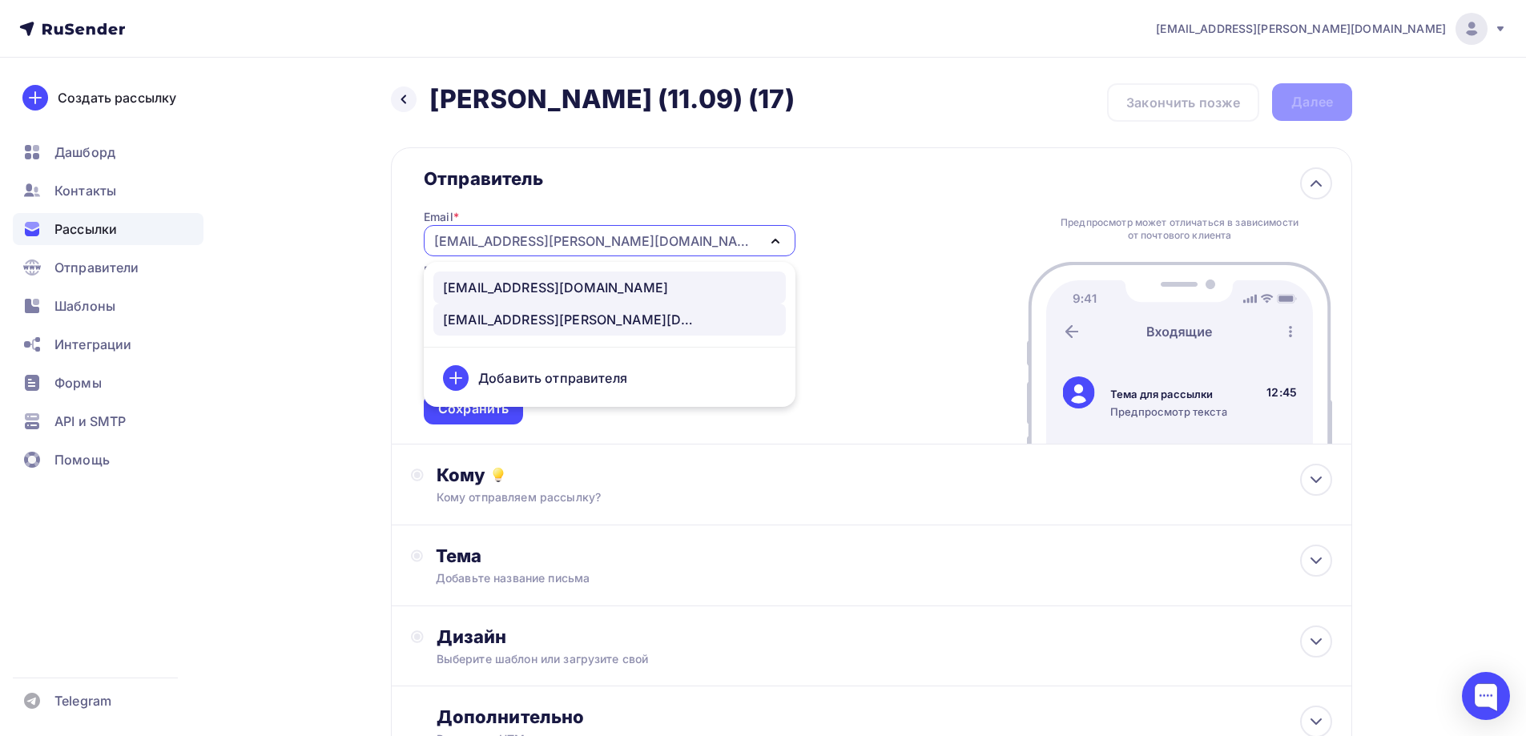
click at [541, 288] on div "news@nadoba.ru" at bounding box center [555, 287] width 225 height 19
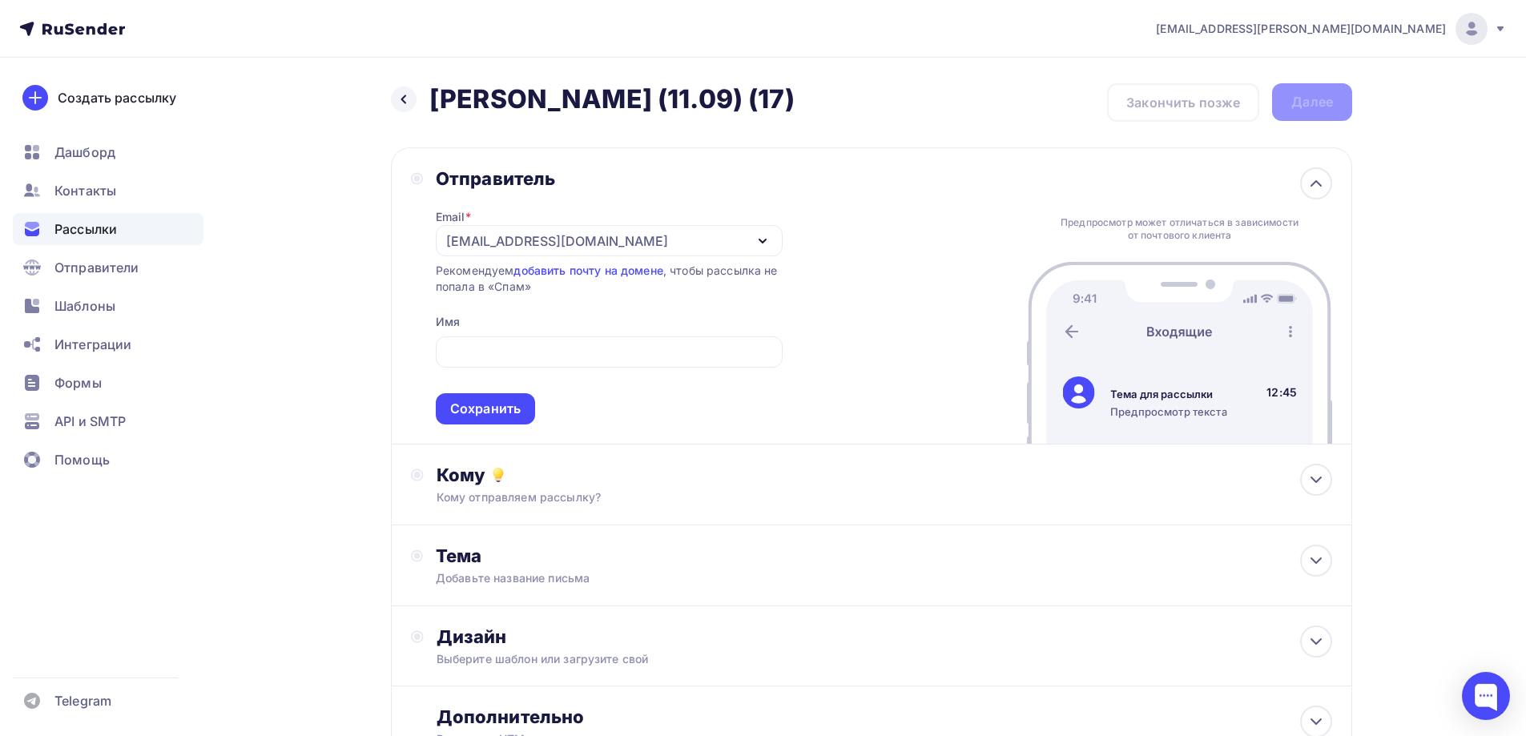
click at [940, 288] on div "Отправитель Email * news@nadoba.ru news@nadoba.ru a.gorbach@nadoba.eu Добавить …" at bounding box center [871, 295] width 961 height 297
click at [574, 349] on input "text" at bounding box center [609, 352] width 328 height 19
type input "NADOBA"
click at [442, 413] on div "Сохранить" at bounding box center [485, 408] width 99 height 31
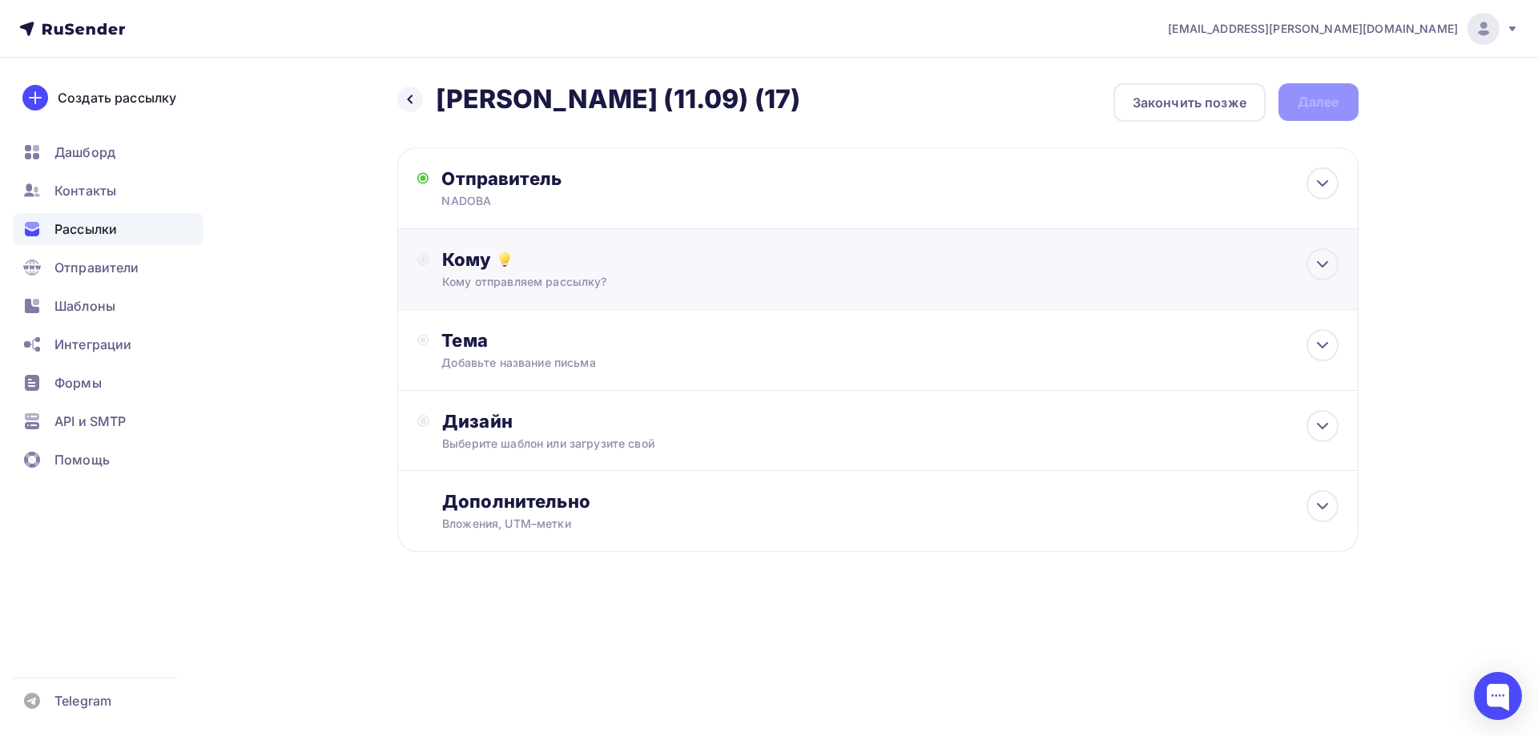
click at [510, 288] on div "Кому отправляем рассылку?" at bounding box center [845, 282] width 807 height 16
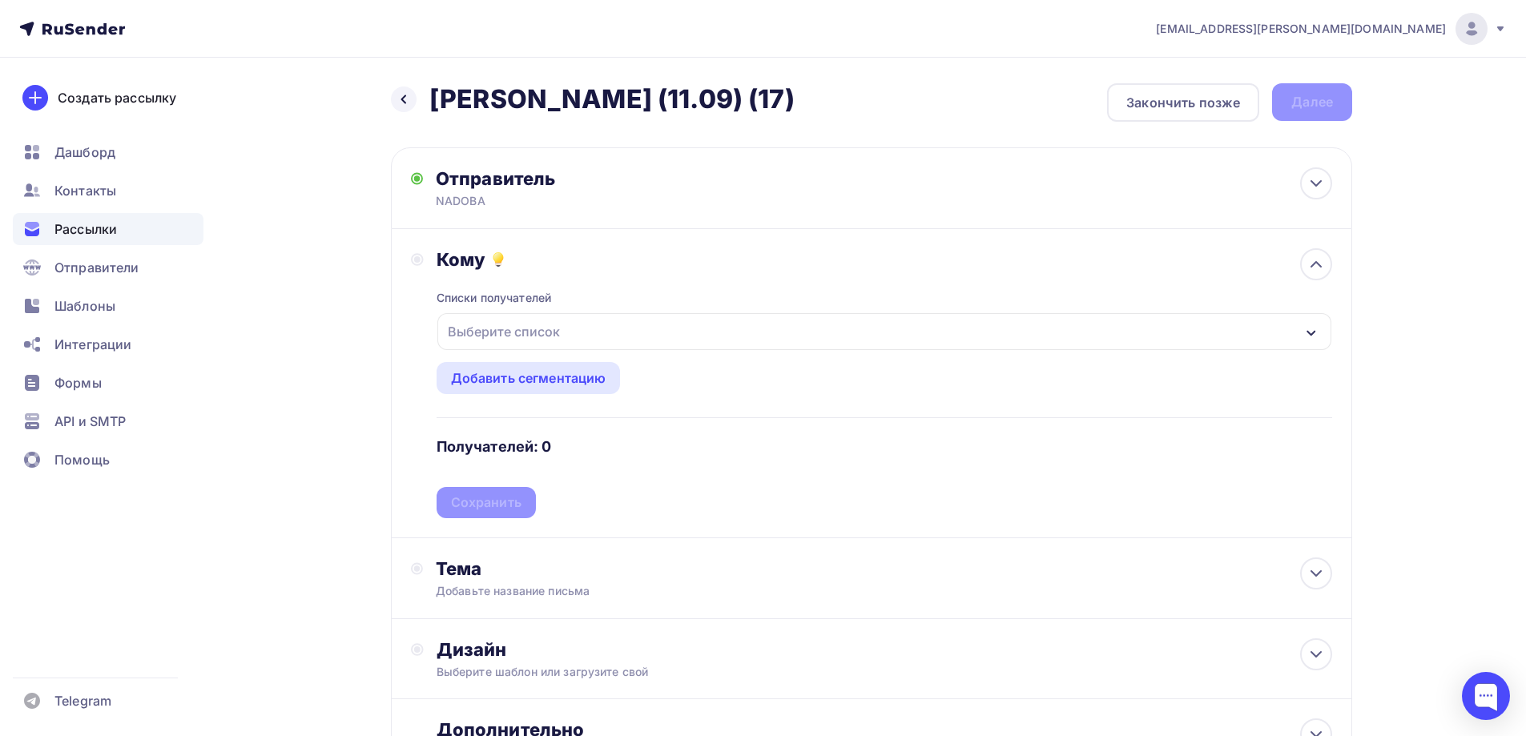
click at [496, 322] on div "Выберите список" at bounding box center [503, 331] width 125 height 29
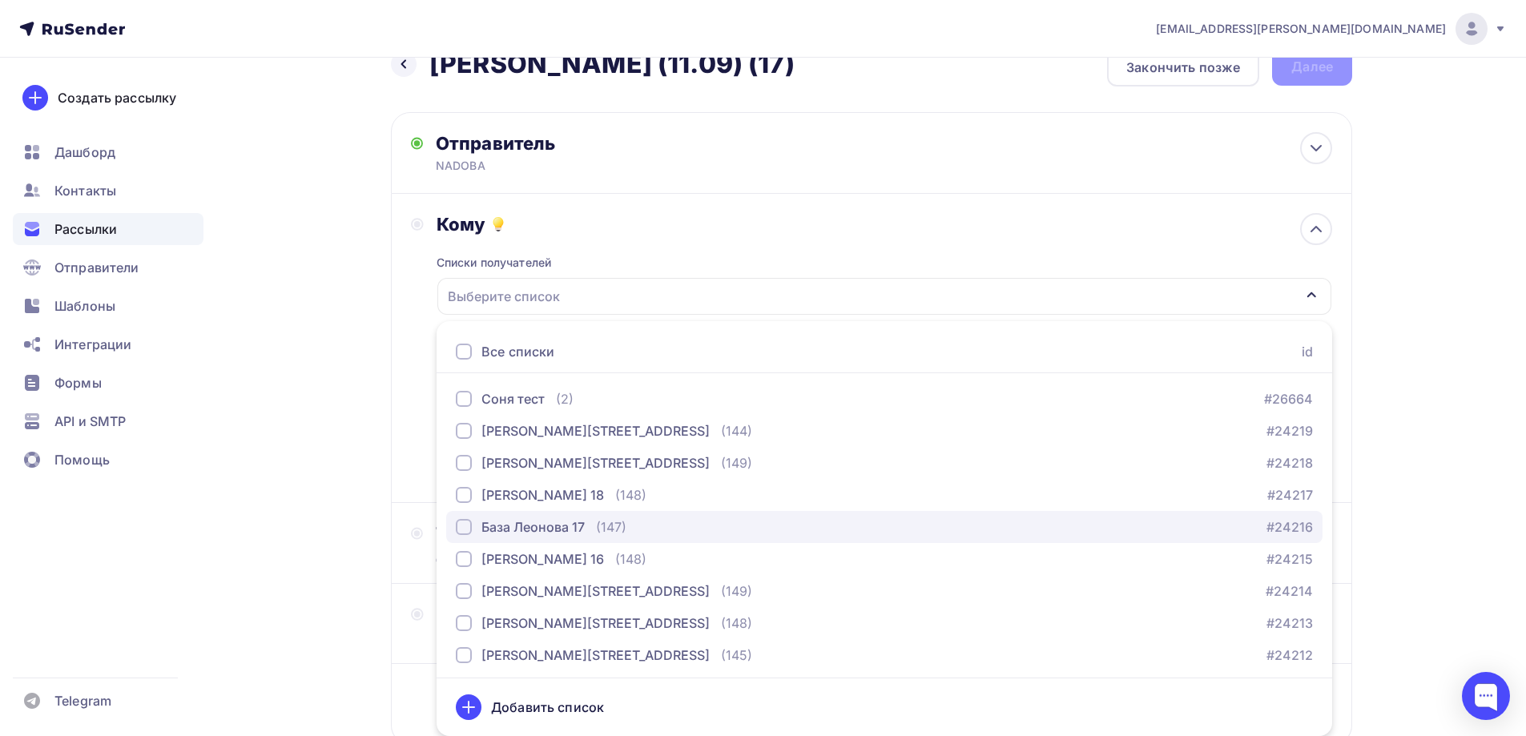
click at [553, 526] on div "База Леонова 17" at bounding box center [532, 527] width 103 height 19
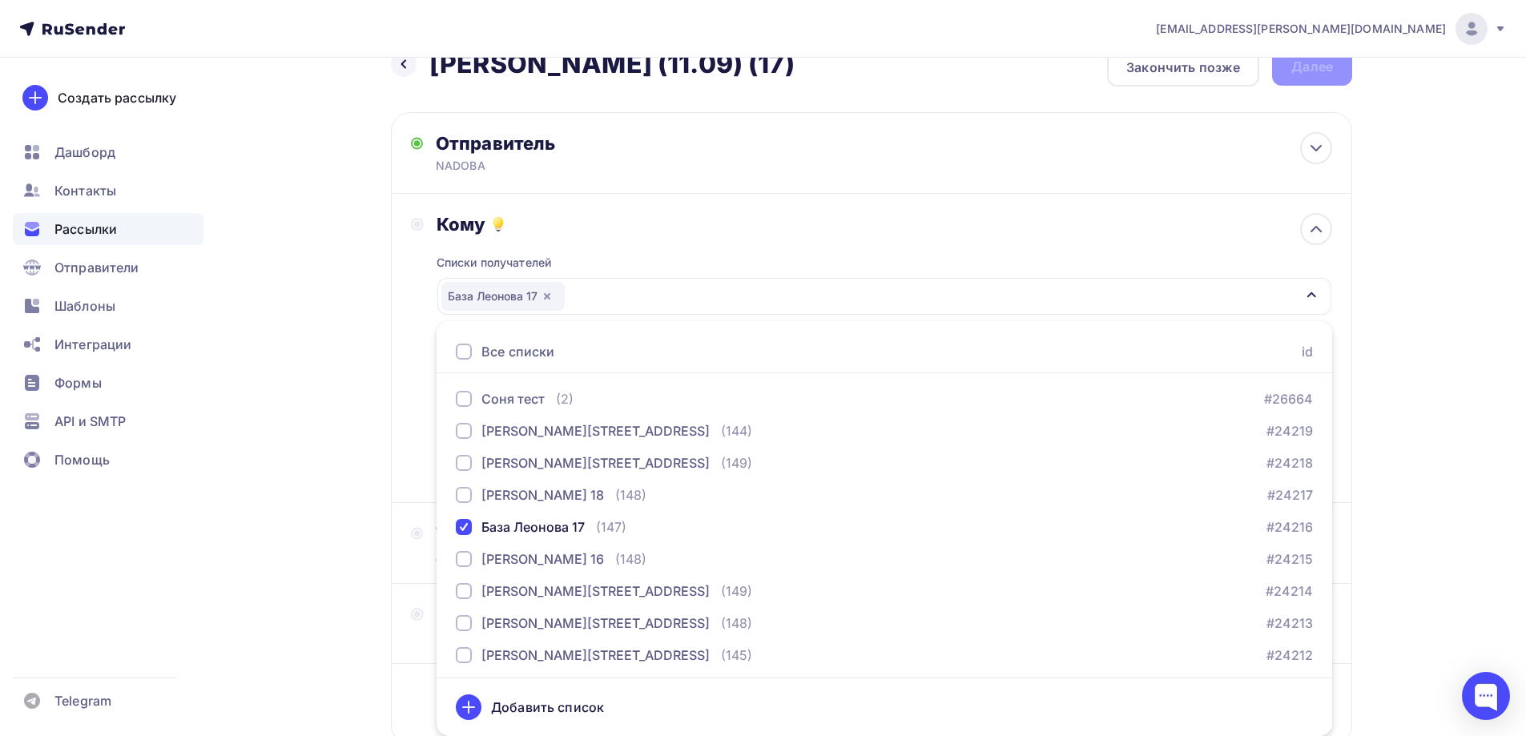
click at [373, 315] on div "Назад Jasmina - БМЛ (11.09) (17) Jasmina - БМЛ (11.09) (17) Закончить позже Дал…" at bounding box center [763, 435] width 1313 height 826
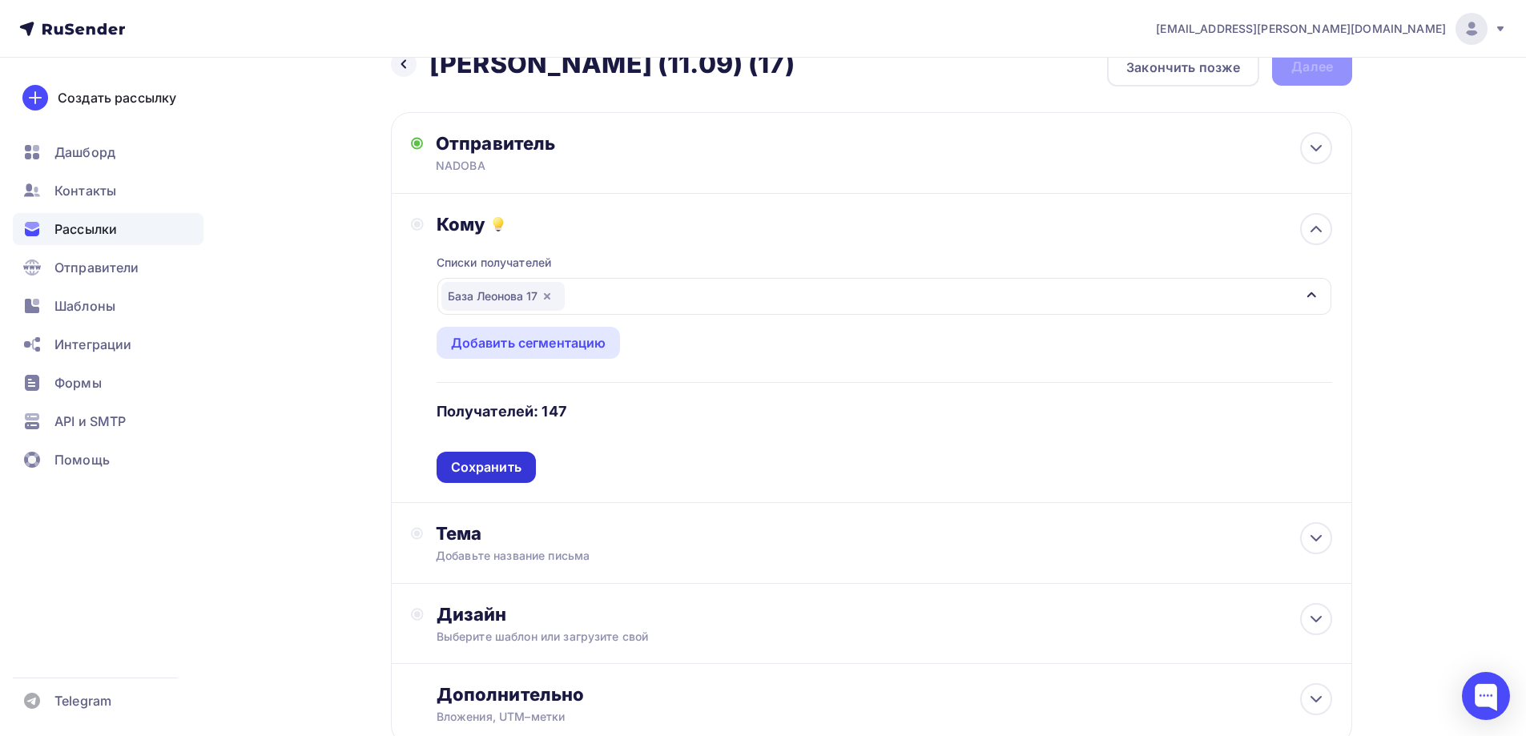
click at [500, 465] on div "Сохранить" at bounding box center [486, 467] width 71 height 18
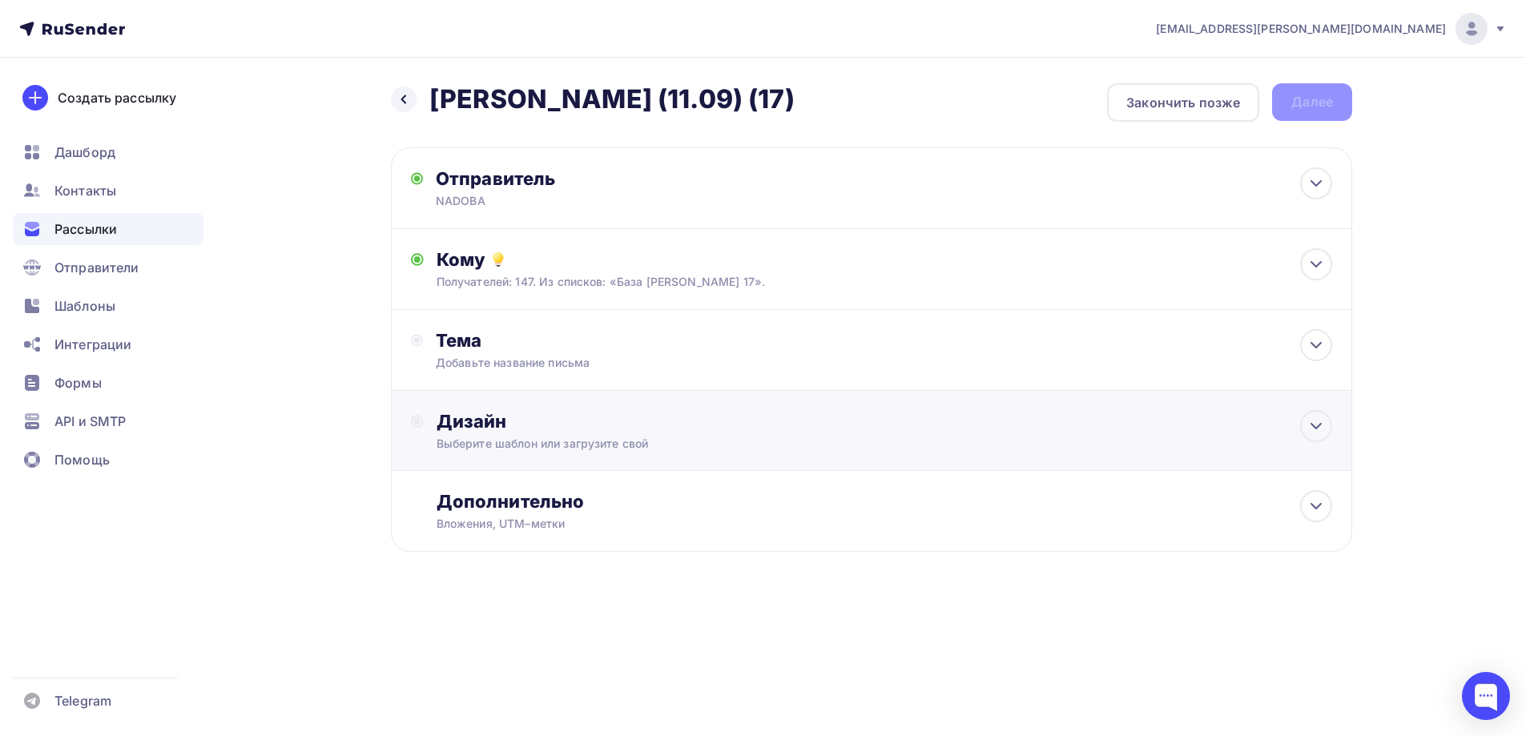
scroll to position [0, 0]
click at [535, 355] on div "Добавьте название письма" at bounding box center [583, 363] width 285 height 16
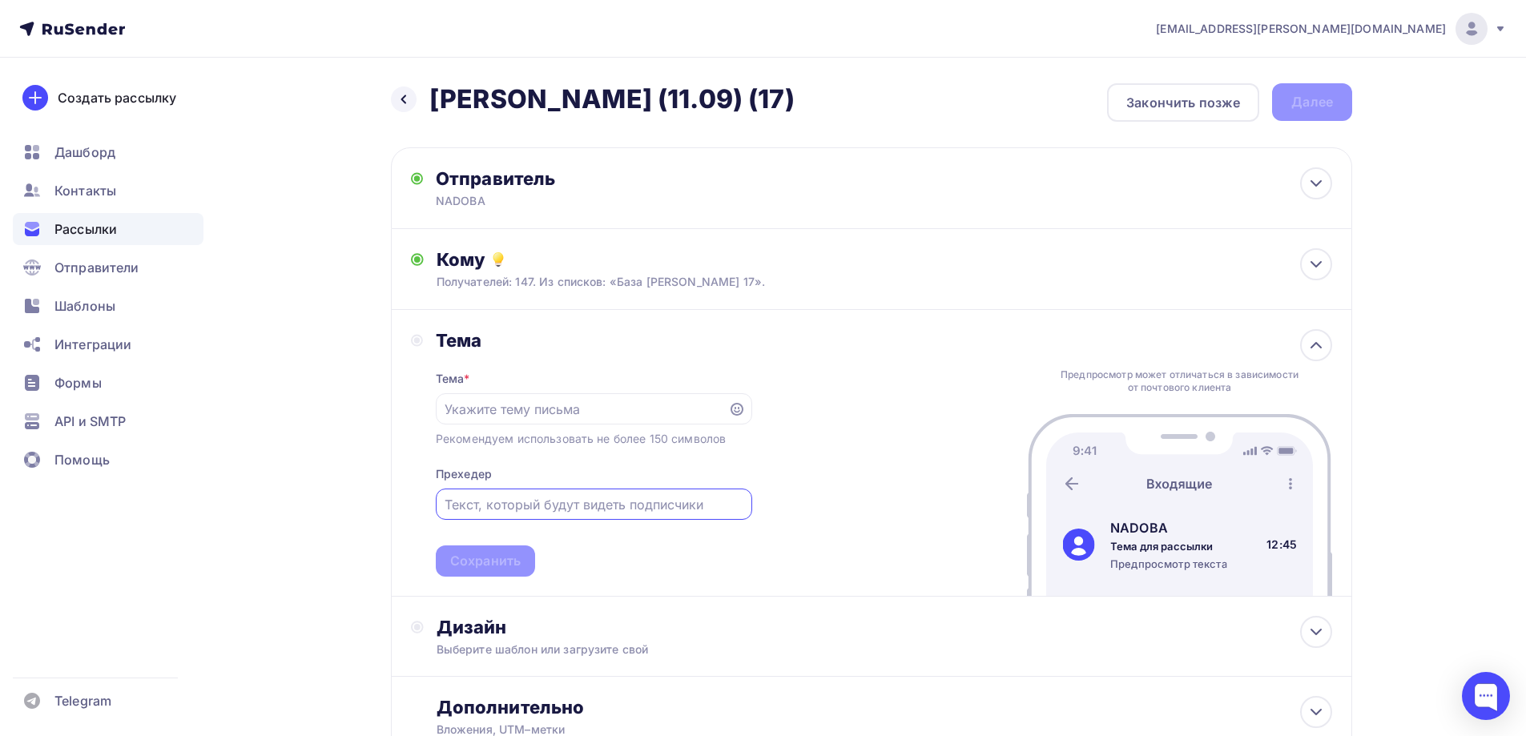
click at [525, 510] on input "text" at bounding box center [594, 504] width 298 height 19
paste input "Продолжаем собирать урожай новинок!"
click at [818, 547] on div "Тема Тема * Рекомендуем использовать не более 150 символов Прехедер Продолжаем …" at bounding box center [871, 453] width 961 height 287
click at [450, 496] on input "Продолжаем собирать урожай новинок!" at bounding box center [594, 504] width 298 height 19
type input "Продолжаем собирать урожай новинок!"
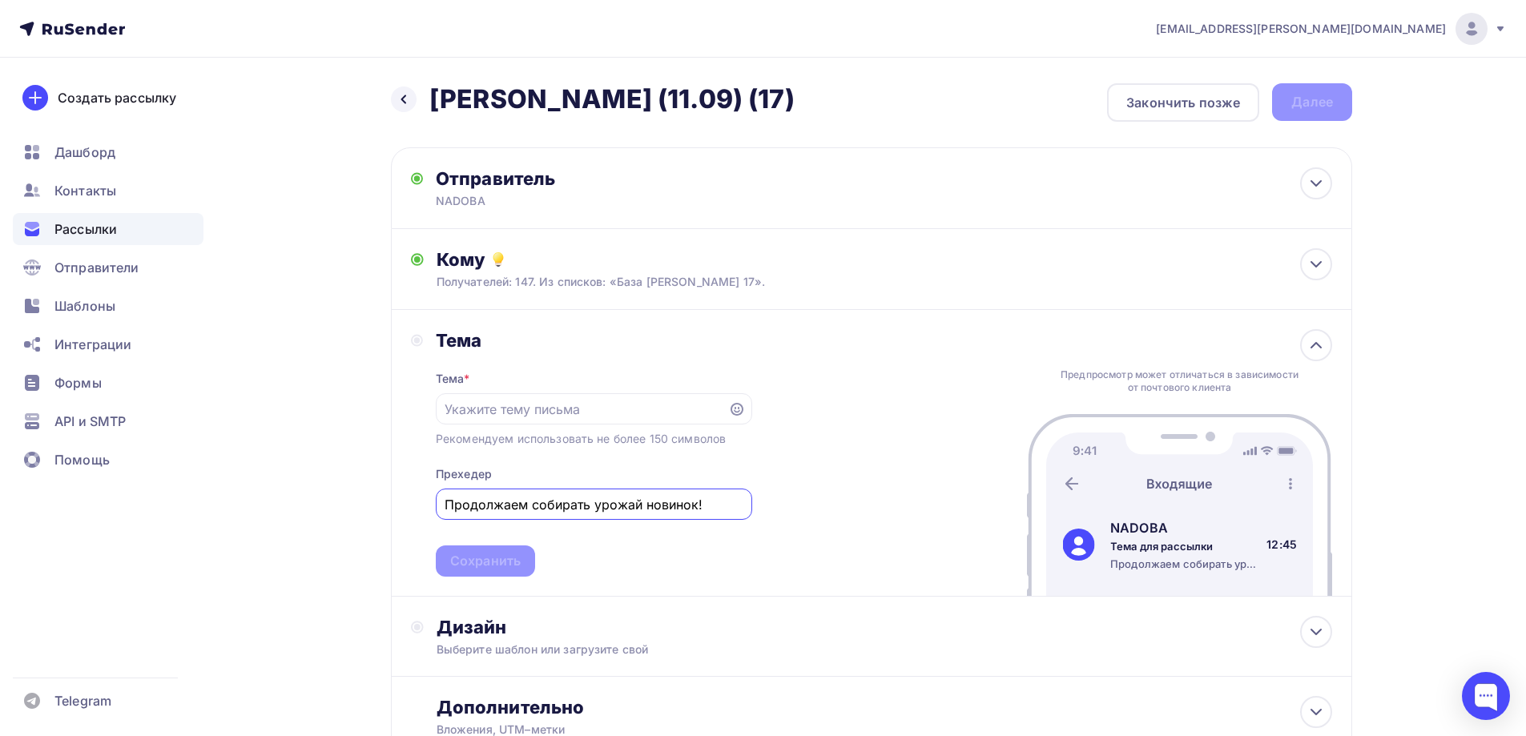
click at [868, 510] on div "Тема Тема * Рекомендуем использовать не более 150 символов Прехедер Продолжаем …" at bounding box center [871, 453] width 961 height 287
click at [1410, 562] on div "Назад Jasmina - БМЛ (11.09) (17) Jasmina - БМЛ (11.09) (17) Закончить позже Дал…" at bounding box center [763, 460] width 1313 height 804
click at [564, 408] on input "text" at bounding box center [582, 409] width 274 height 19
paste input "Трюфель, шиитаке, шампиньон? Выбор за Вами😉"
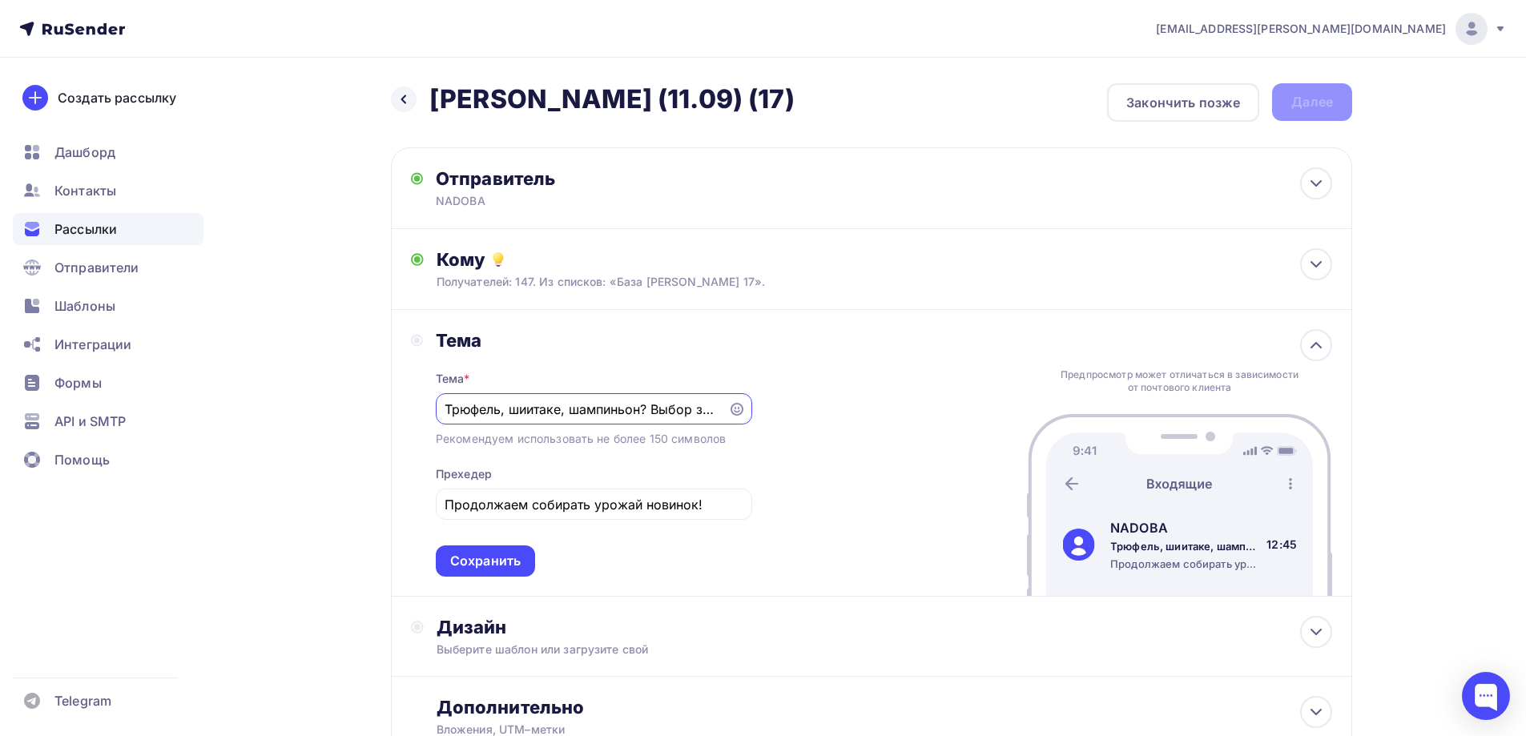
scroll to position [0, 46]
type input "Трюфель, шиитаке, шампиньон? Выбор за Вами😉"
click at [892, 474] on div "Тема Тема * Трюфель, шиитаке, шампиньон? Выбор за Вами😉 Рекомендуем использоват…" at bounding box center [871, 453] width 961 height 287
click at [477, 557] on div "Сохранить" at bounding box center [485, 561] width 71 height 18
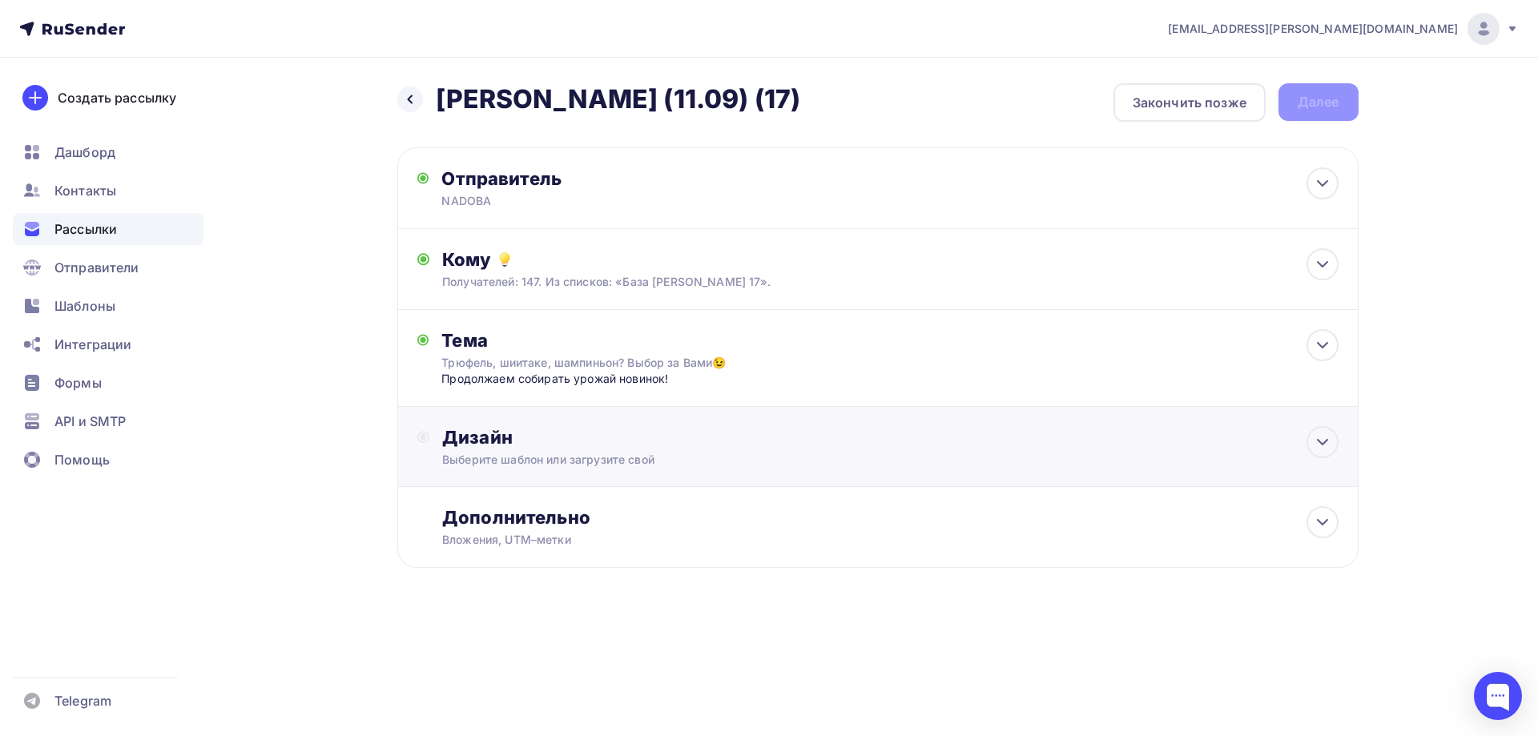
click at [529, 449] on div "Дизайн" at bounding box center [890, 437] width 896 height 22
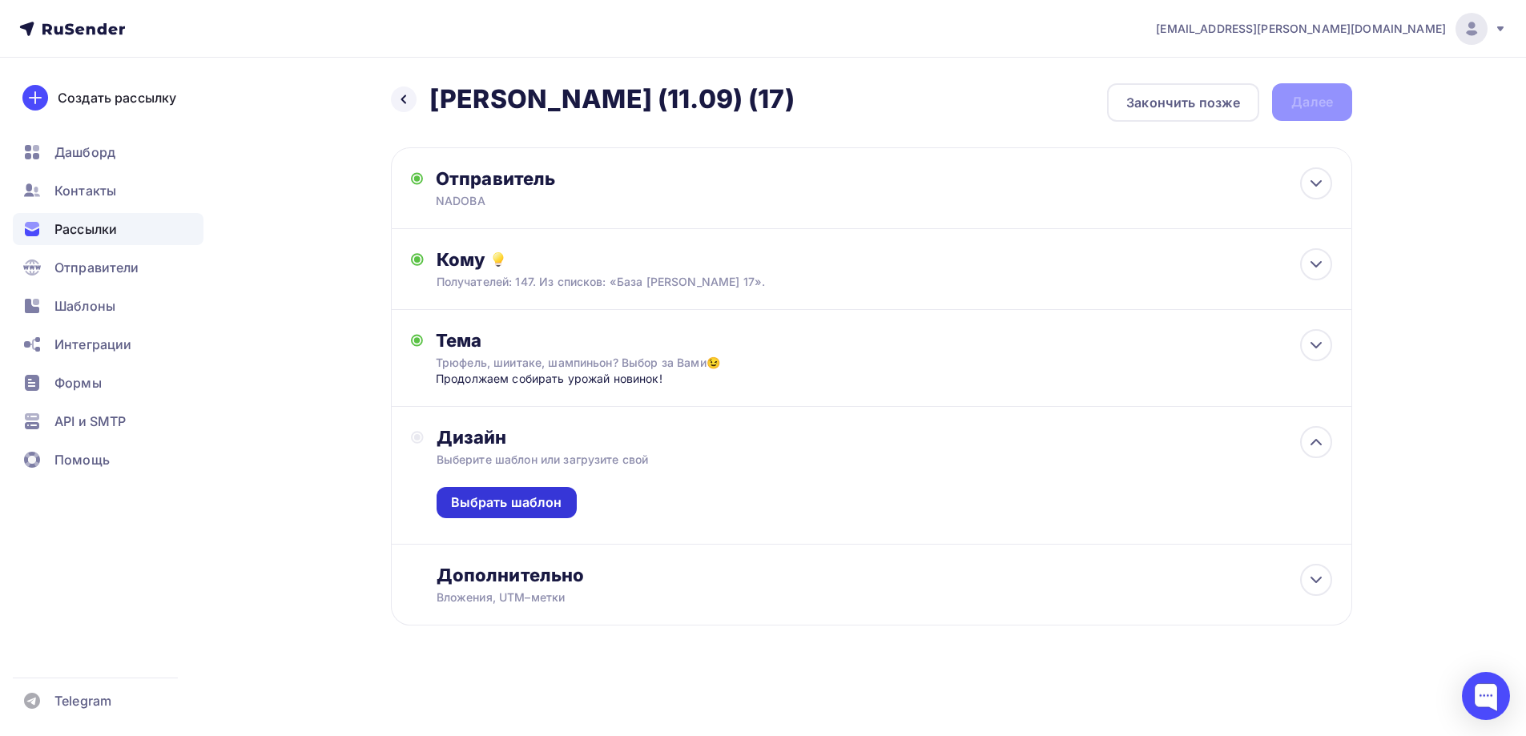
click at [550, 512] on div "Выбрать шаблон" at bounding box center [506, 503] width 111 height 18
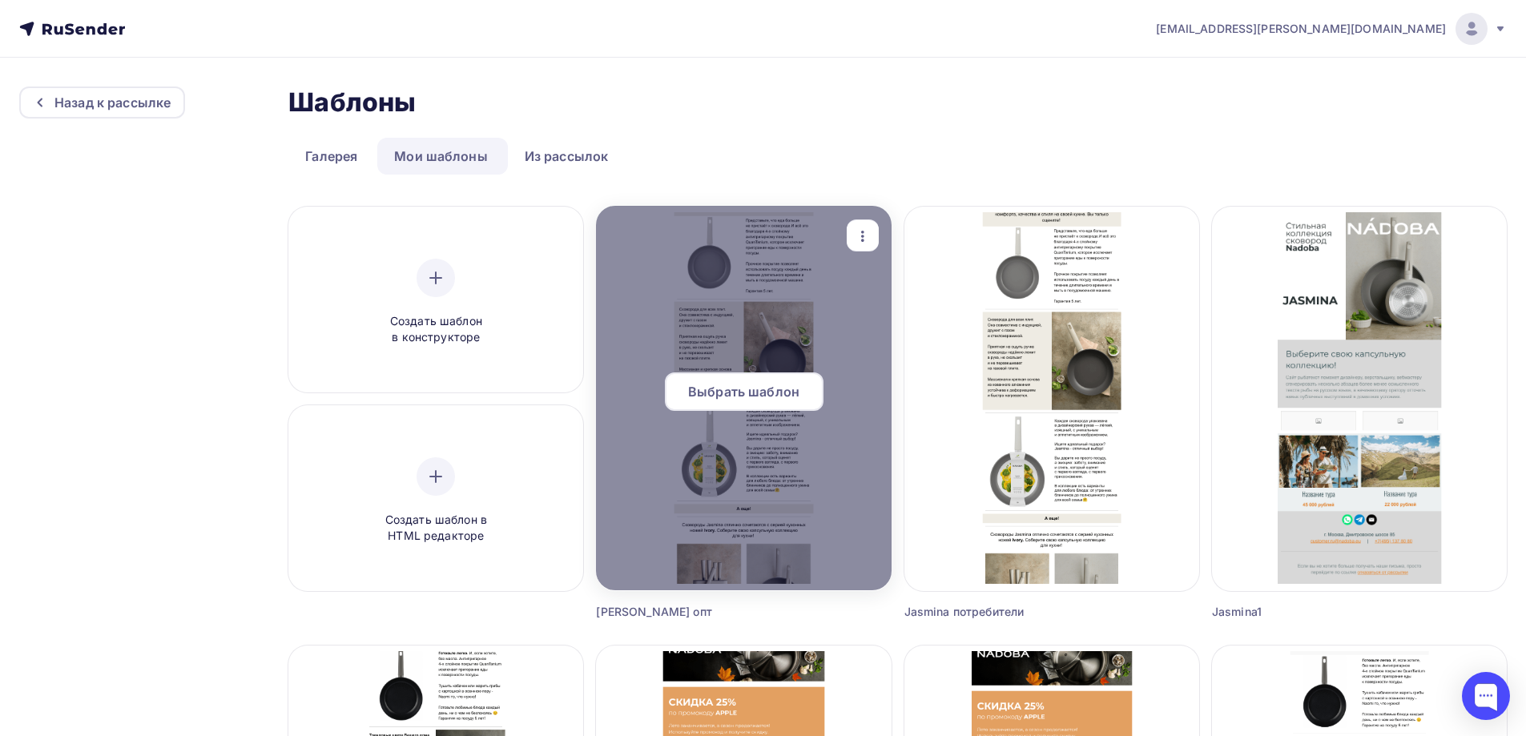
click at [752, 389] on span "Выбрать шаблон" at bounding box center [743, 391] width 111 height 19
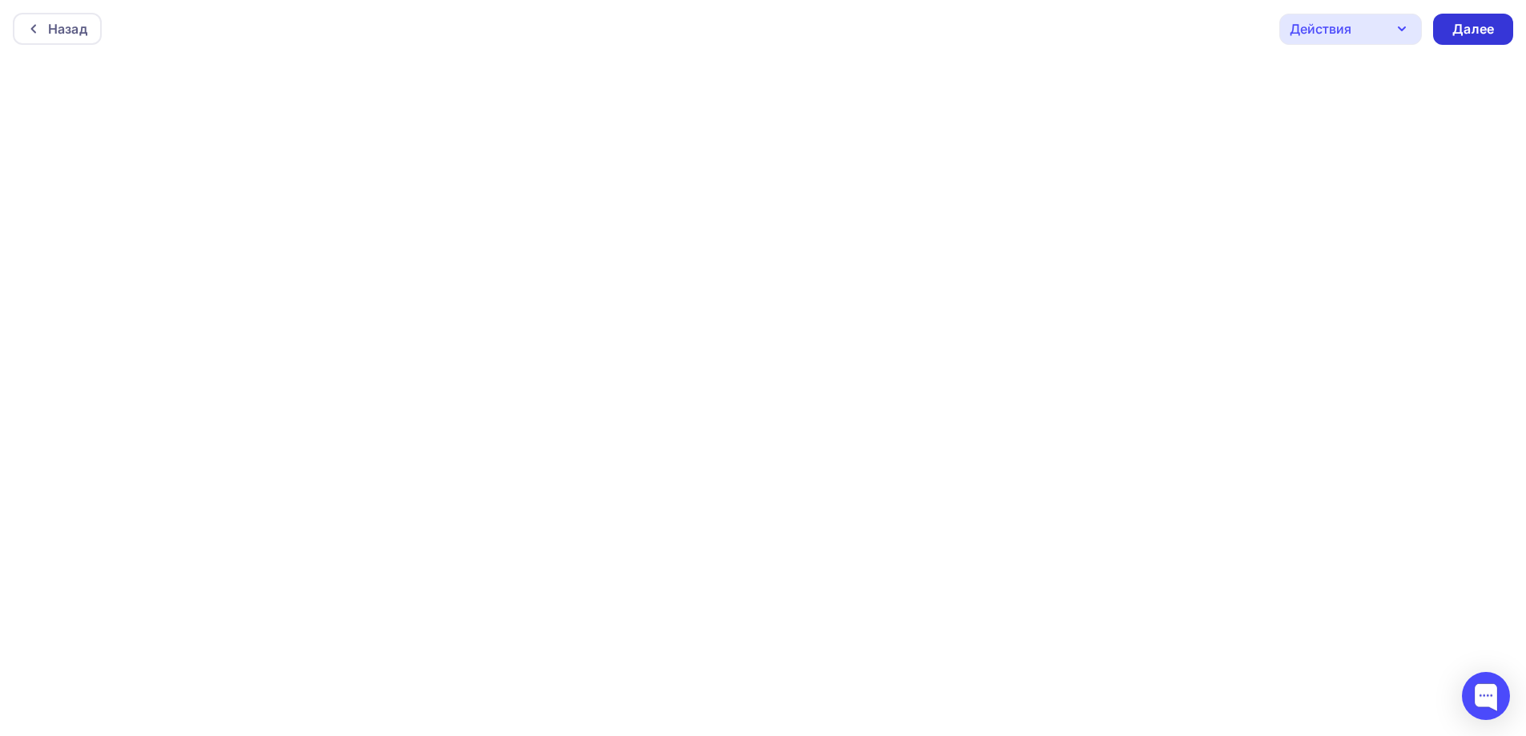
click at [1496, 33] on div "Далее" at bounding box center [1473, 29] width 80 height 31
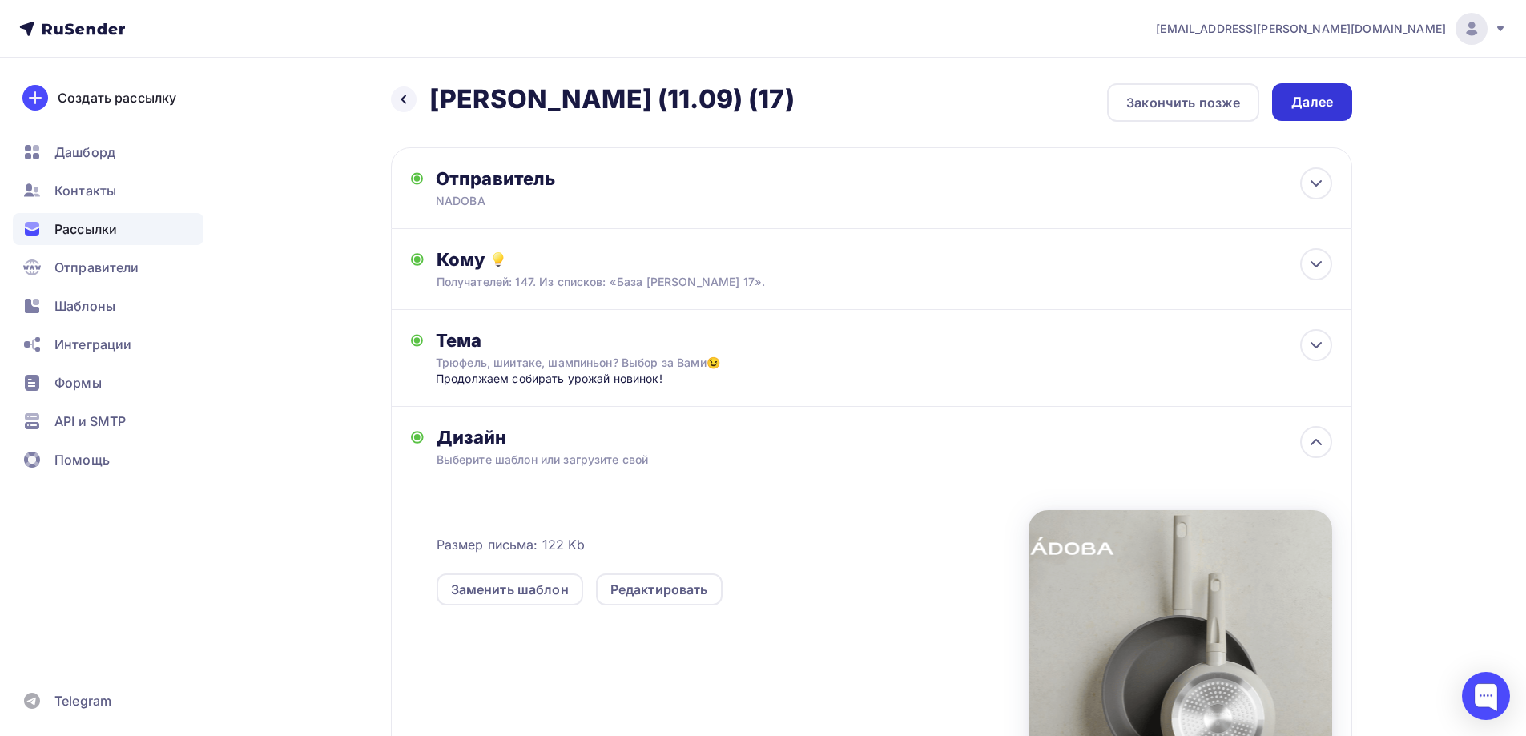
click at [1297, 107] on div "Далее" at bounding box center [1312, 102] width 42 height 18
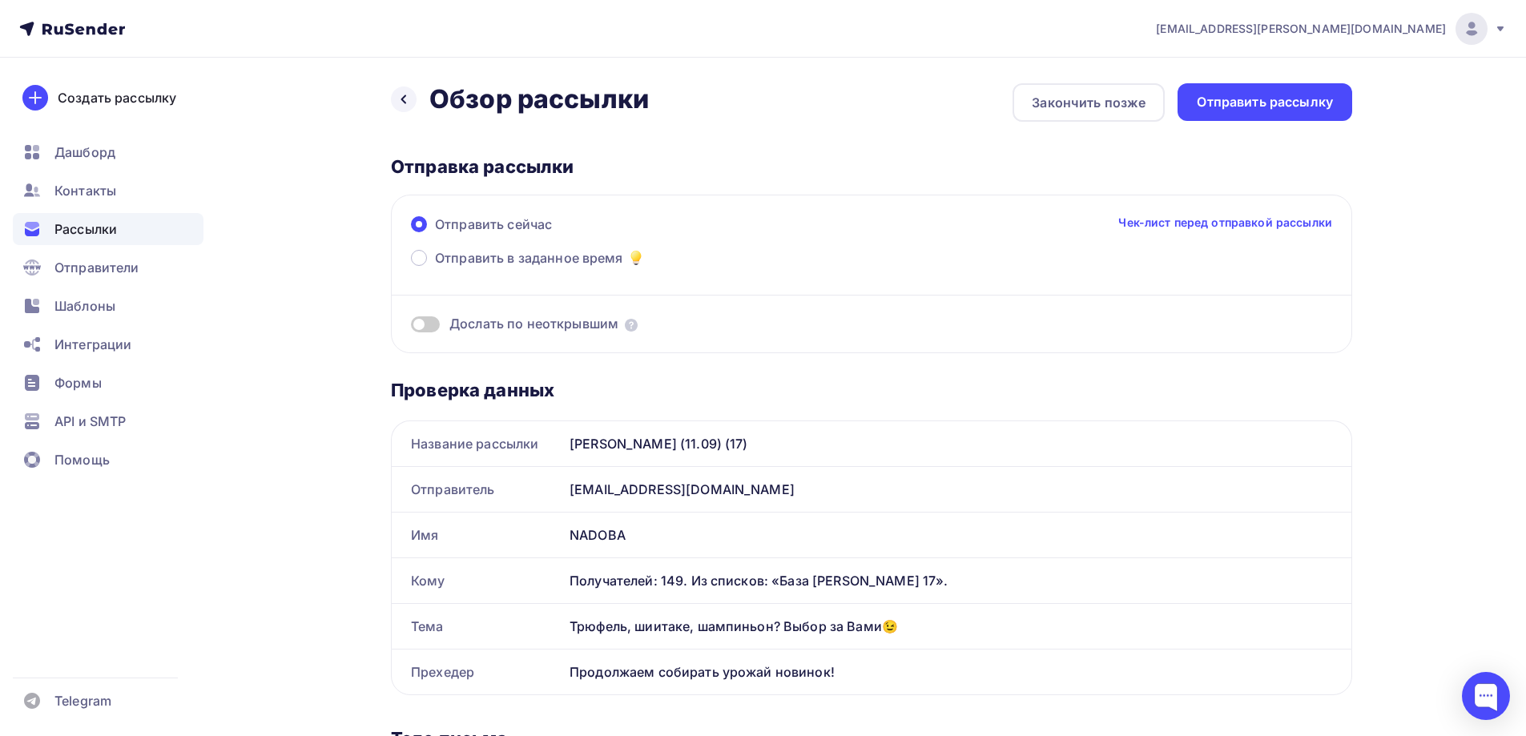
click at [518, 245] on div "Отправить сейчас Чек-лист перед отправкой рассылки" at bounding box center [871, 232] width 921 height 34
click at [513, 252] on span "Отправить в заданное время" at bounding box center [529, 257] width 188 height 19
click at [435, 268] on input "Отправить в заданное время" at bounding box center [435, 268] width 0 height 0
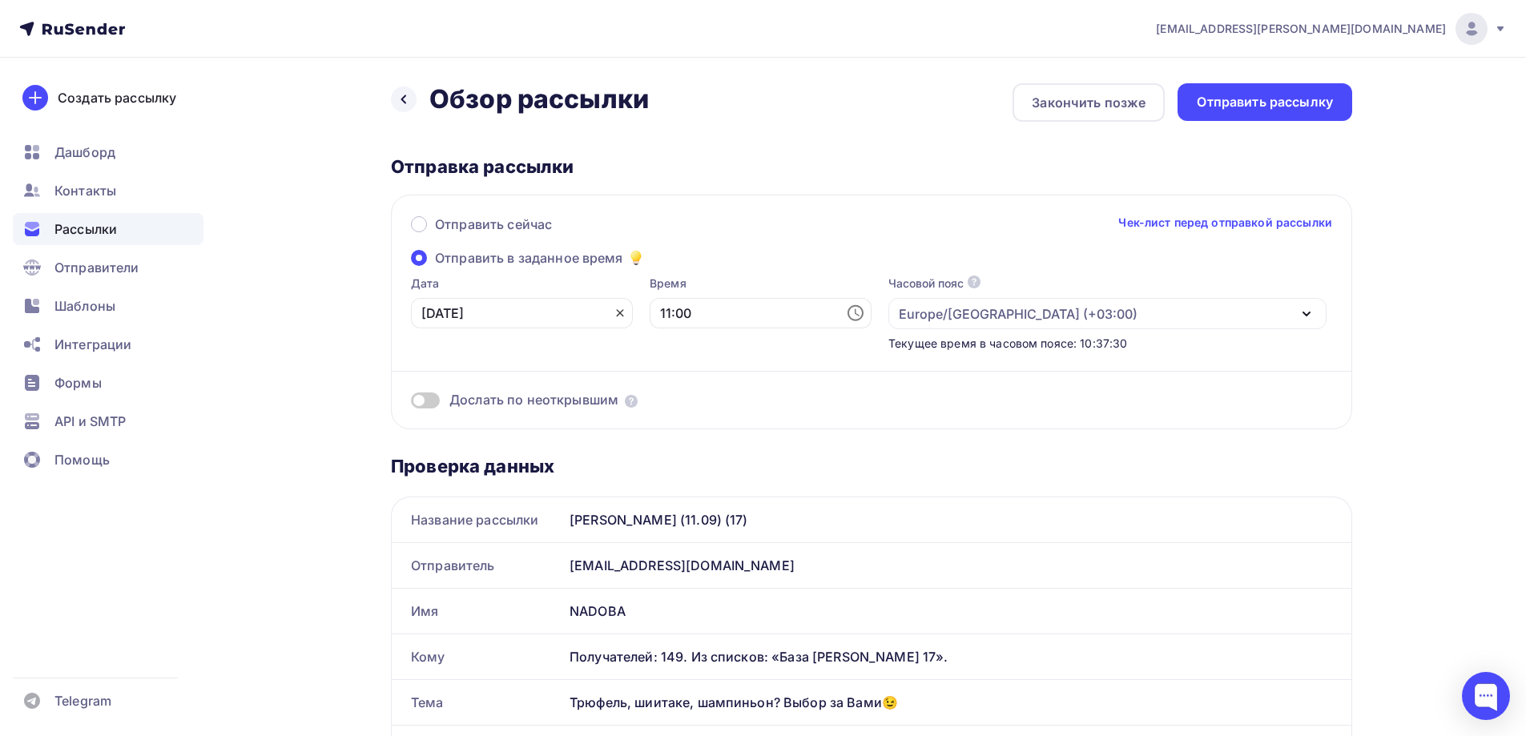
click at [614, 310] on icon at bounding box center [620, 313] width 13 height 13
click at [609, 310] on icon at bounding box center [616, 312] width 15 height 16
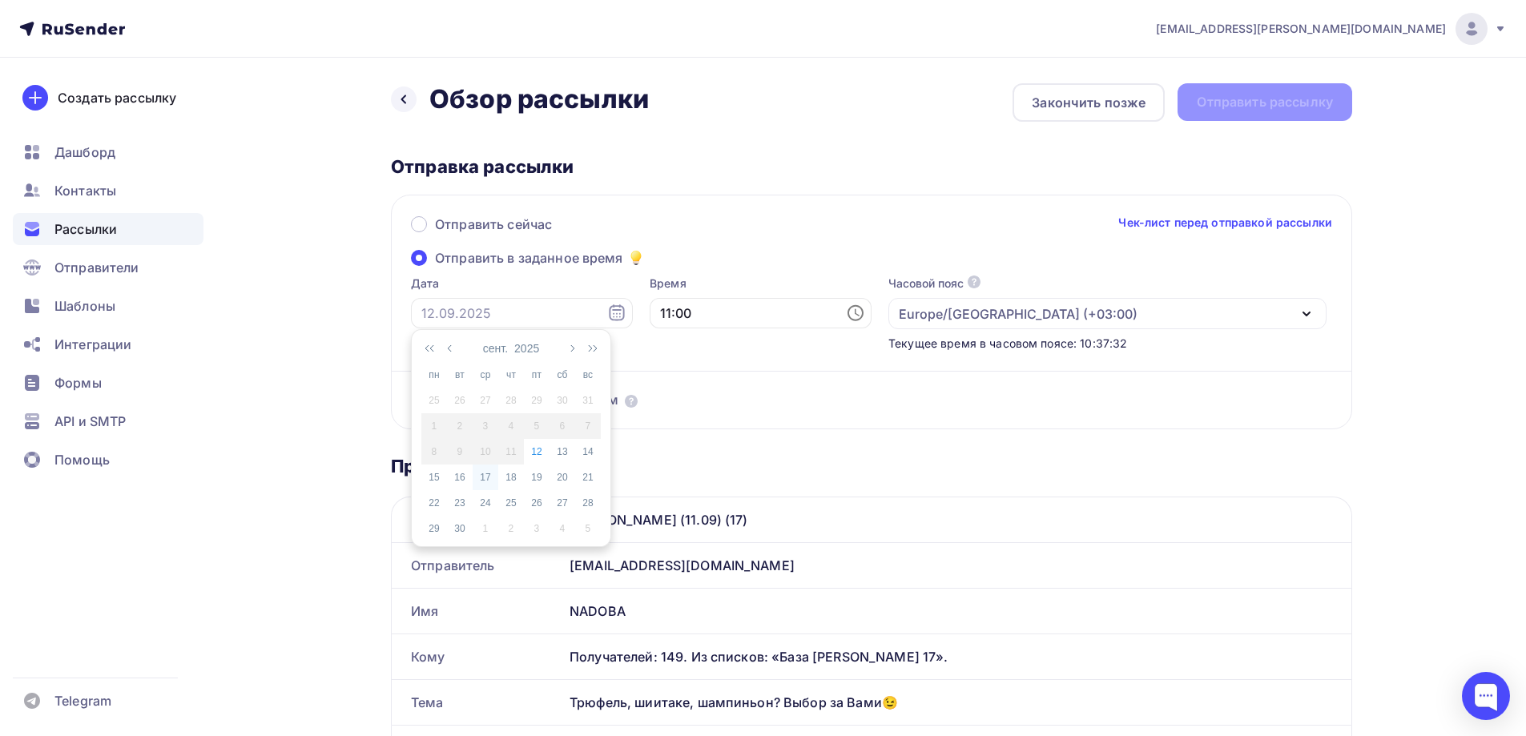
click at [486, 479] on div "17" at bounding box center [486, 477] width 26 height 14
type input "17.09.2025"
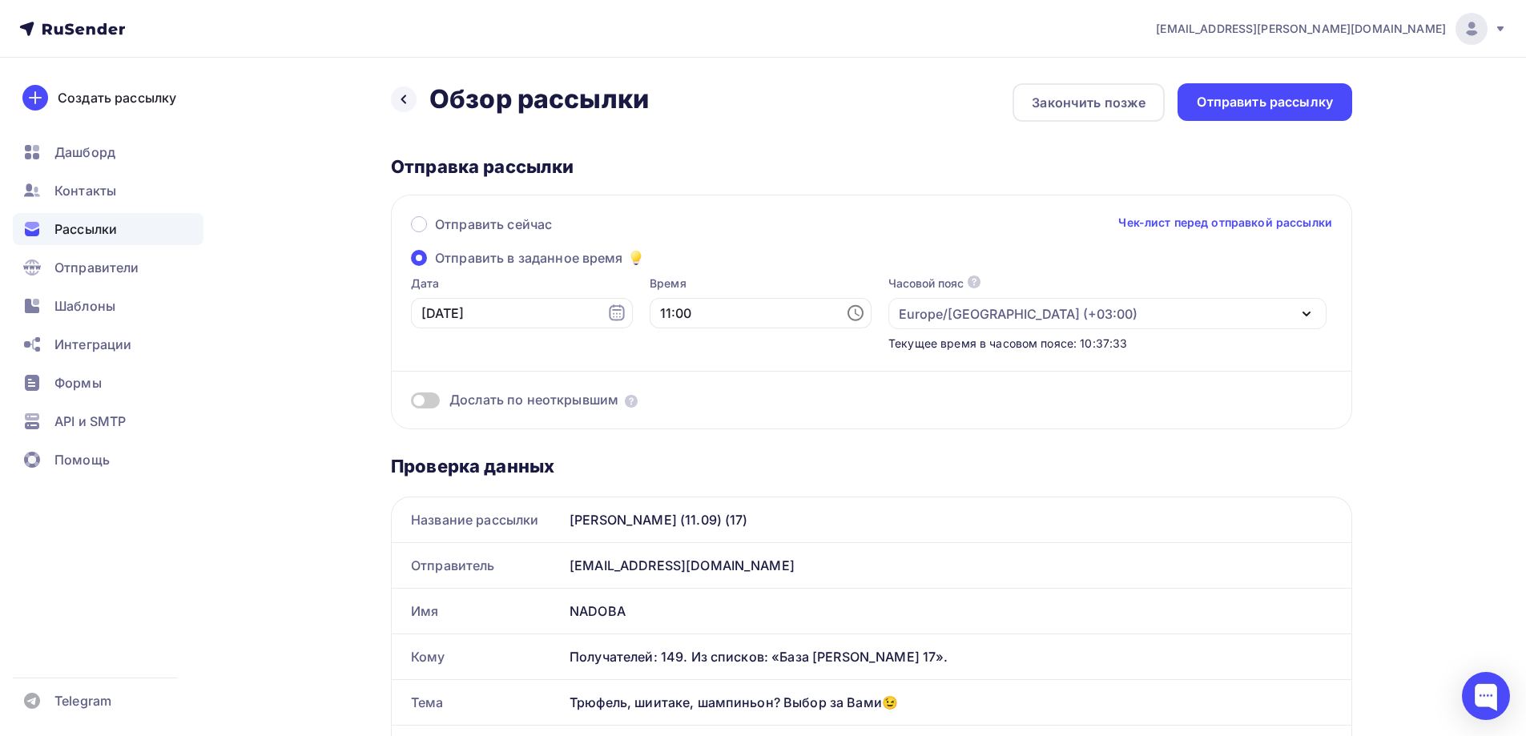
click at [846, 312] on icon at bounding box center [855, 313] width 19 height 19
click at [675, 397] on li "13" at bounding box center [672, 394] width 83 height 26
type input "13:00"
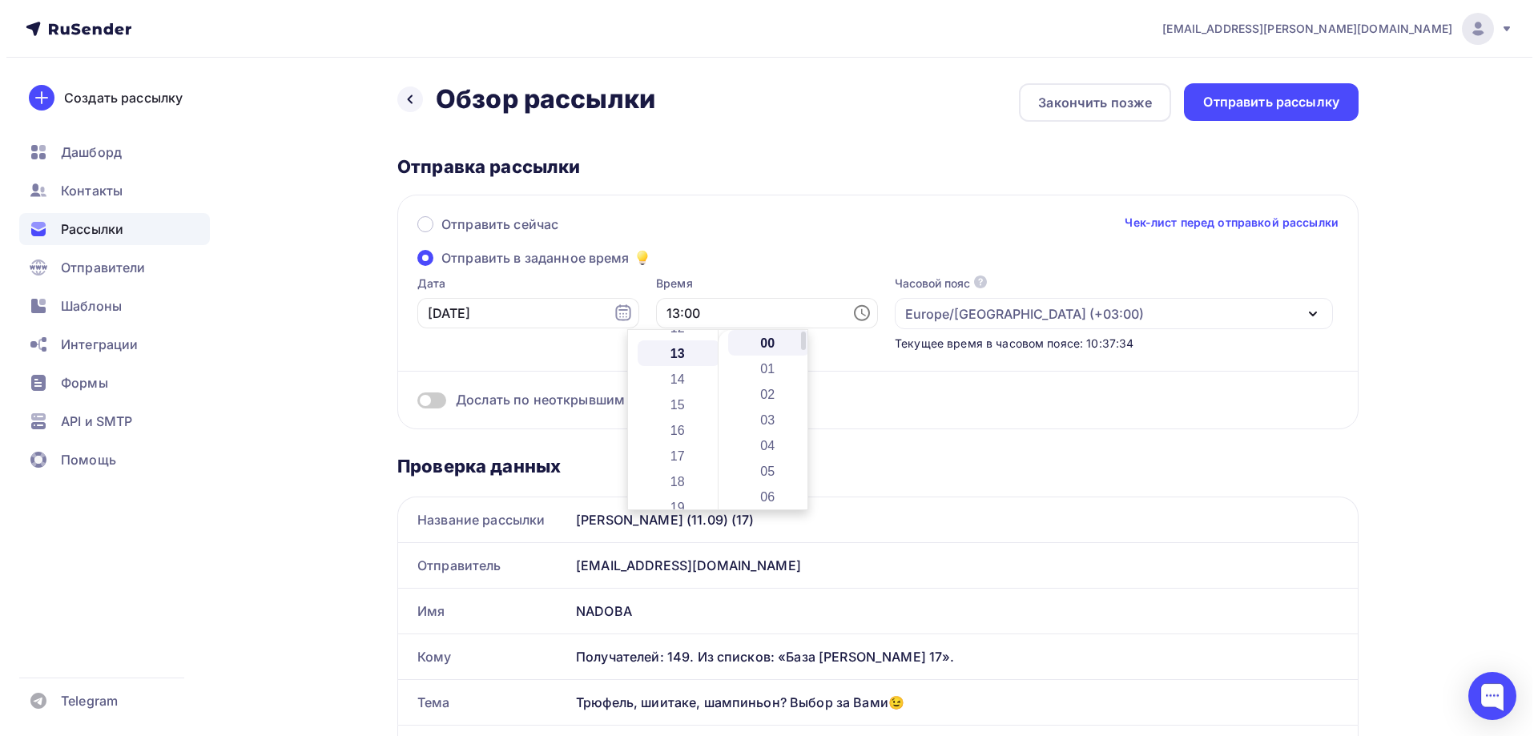
scroll to position [333, 0]
click at [886, 389] on div "Дослать по неоткрывшим" at bounding box center [871, 381] width 921 height 58
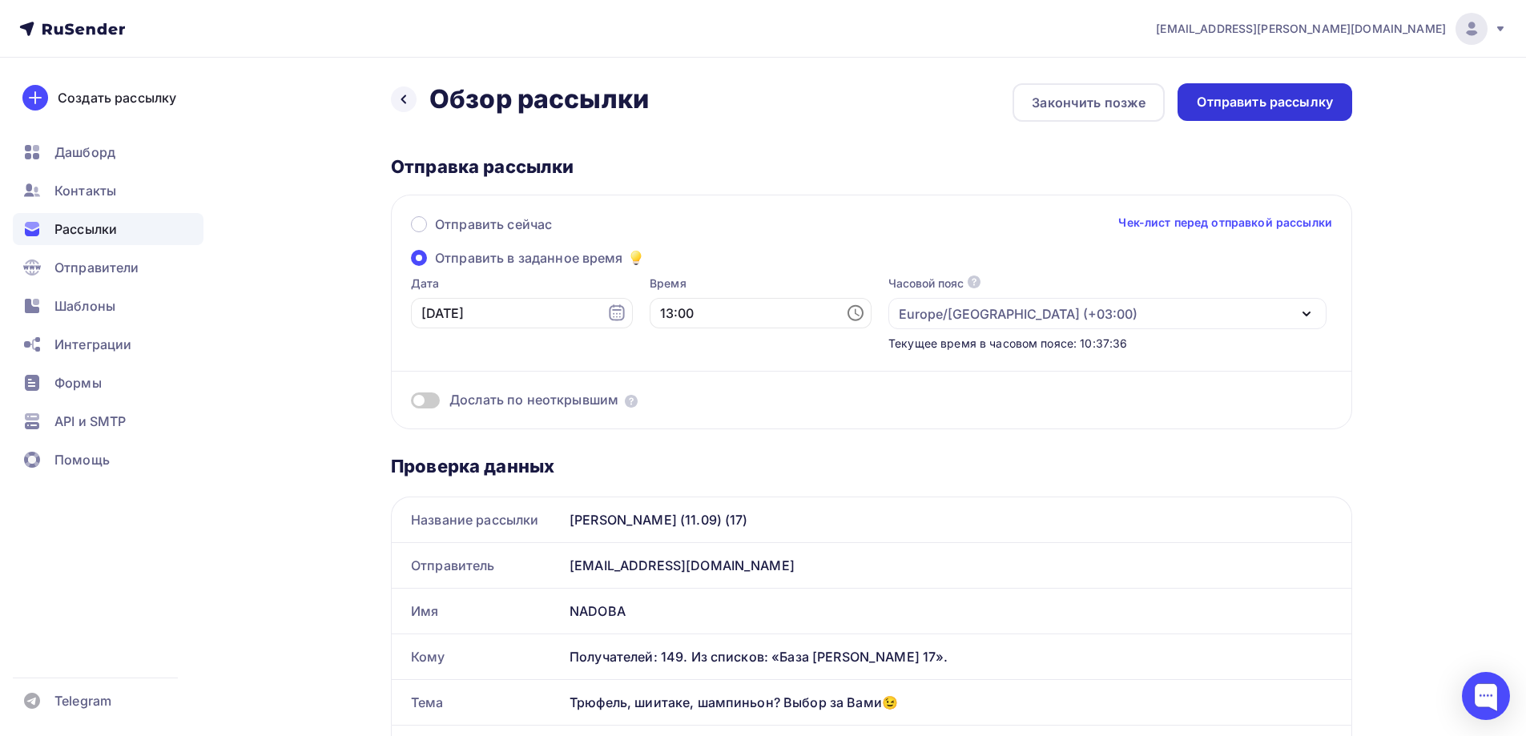
click at [1278, 105] on div "Отправить рассылку" at bounding box center [1265, 102] width 136 height 18
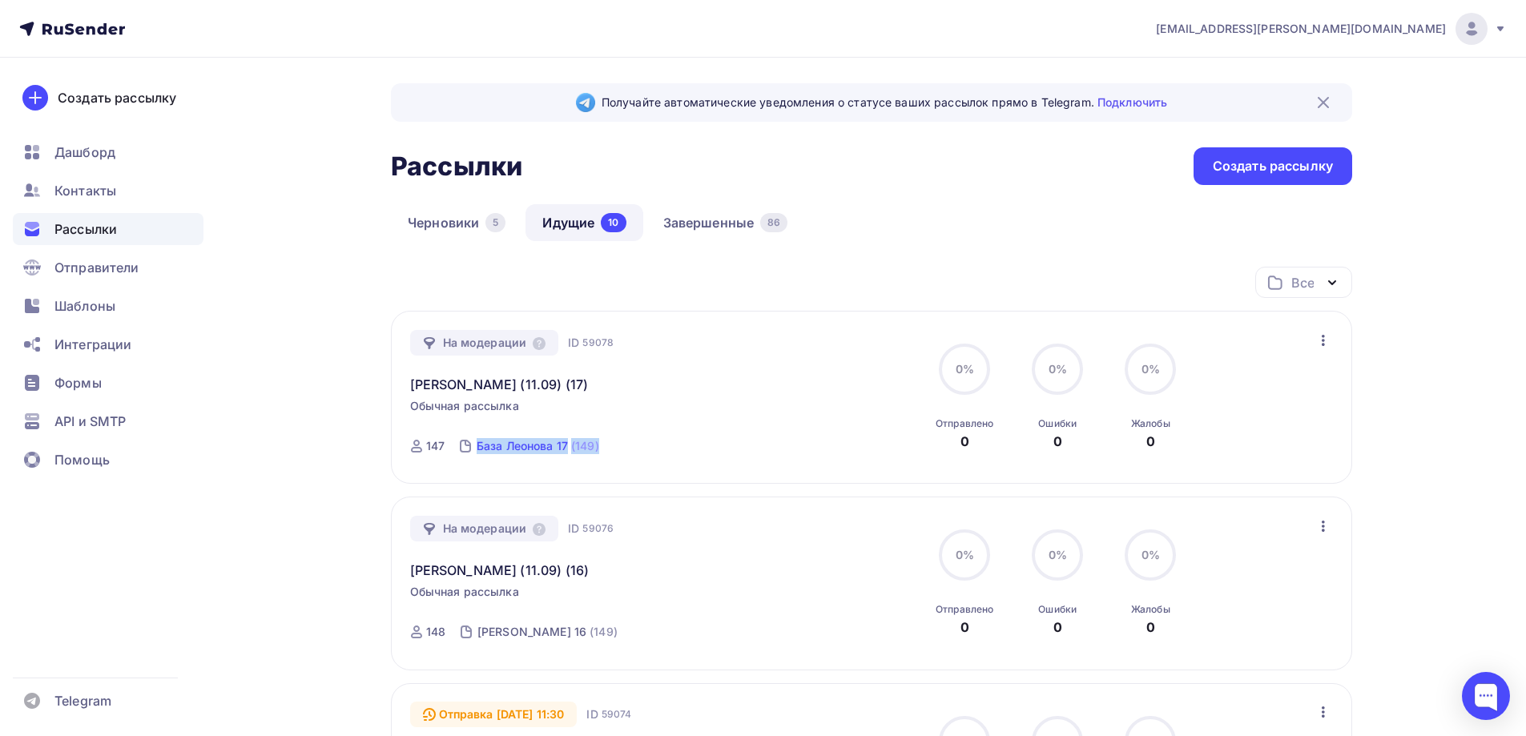
drag, startPoint x: 625, startPoint y: 450, endPoint x: 478, endPoint y: 443, distance: 146.8
click at [478, 443] on div "На модерации ID 59078 Jasmina - БМЛ (11.09) (17) Обычная рассылка Отправка 17.0…" at bounding box center [592, 397] width 365 height 135
copy link "База Леонова 17 (149)"
click at [969, 256] on div "Черновики 5 Идущие 10 Завершенные 86" at bounding box center [871, 235] width 961 height 62
click at [937, 208] on div "Черновики 5 Идущие 10 Завершенные 86" at bounding box center [871, 235] width 961 height 62
